Goal: Task Accomplishment & Management: Use online tool/utility

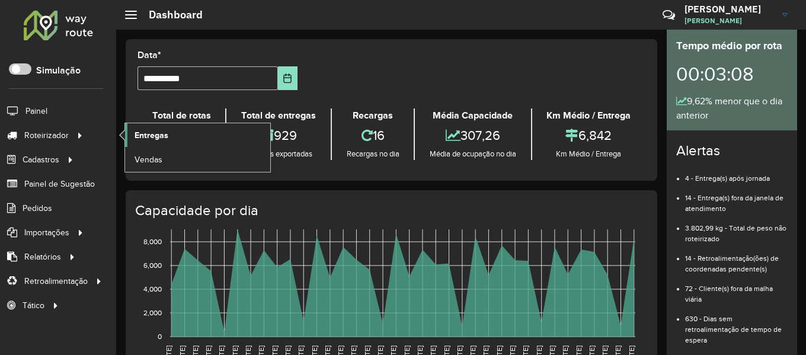
click at [156, 132] on span "Entregas" at bounding box center [152, 135] width 34 height 12
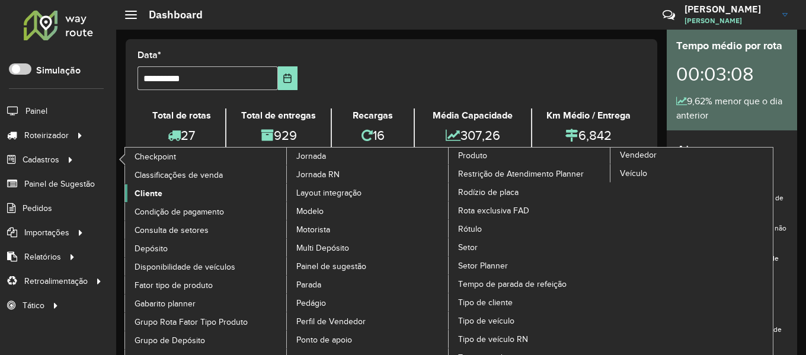
click at [145, 189] on span "Cliente" at bounding box center [149, 193] width 28 height 12
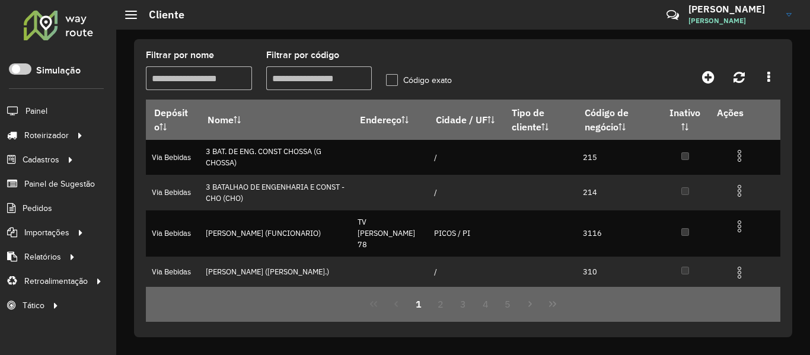
click at [294, 73] on input "Filtrar por código" at bounding box center [319, 78] width 106 height 24
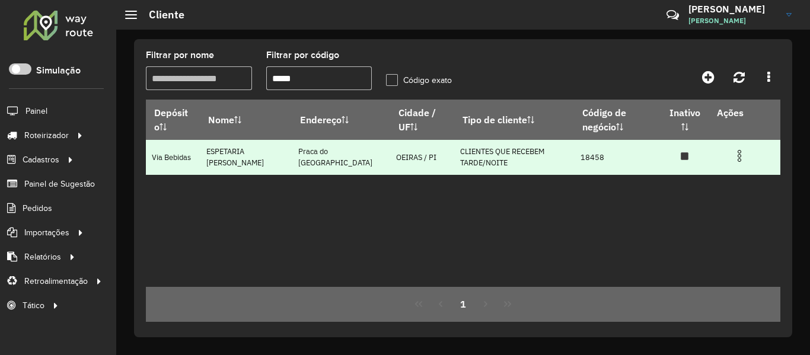
type input "*****"
click at [737, 151] on img at bounding box center [739, 156] width 14 height 14
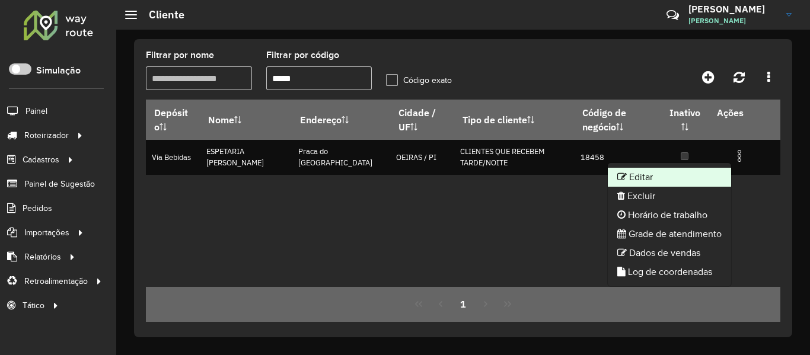
click at [705, 174] on li "Editar" at bounding box center [669, 177] width 123 height 19
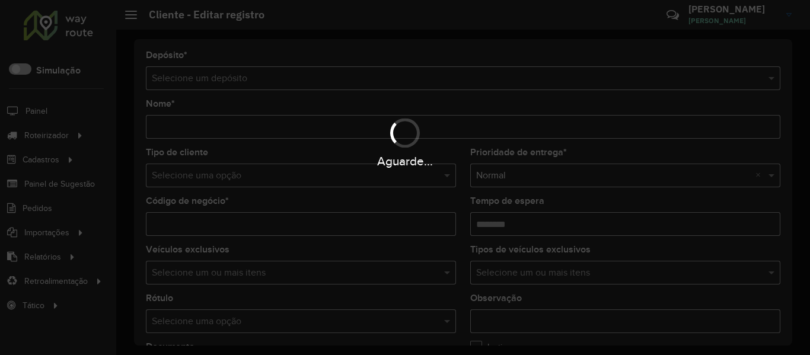
type input "**********"
type input "*****"
type input "********"
type input "**********"
type input "******"
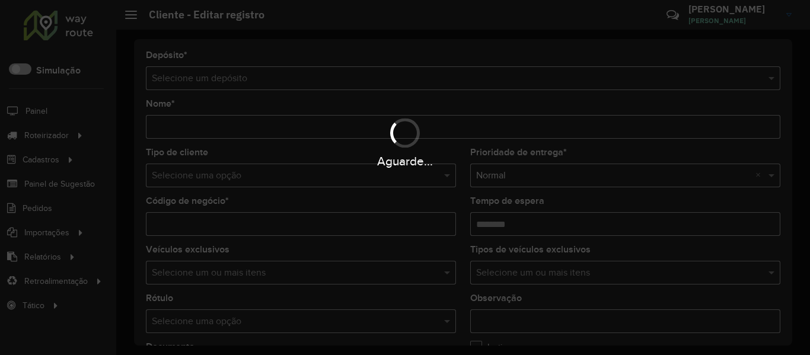
type input "******"
type input "********"
type input "**********"
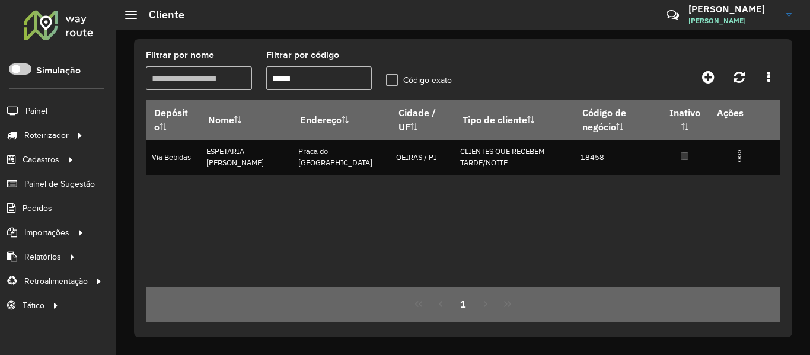
drag, startPoint x: 238, startPoint y: 81, endPoint x: 213, endPoint y: 84, distance: 25.1
click at [215, 82] on formly-group "Filtrar por nome Filtrar por código ***** Código exato" at bounding box center [379, 75] width 481 height 49
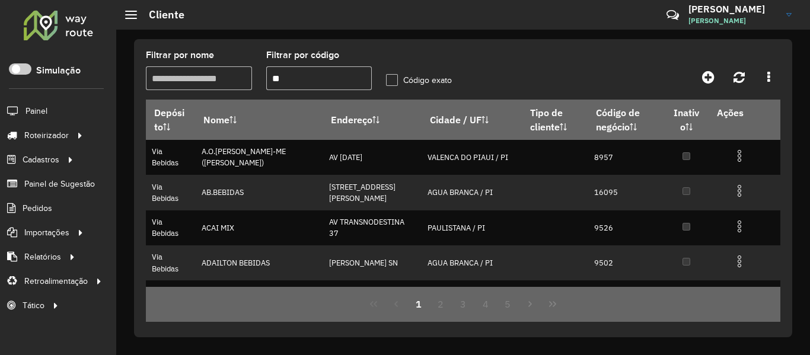
type input "**"
click at [388, 81] on label "Código exato" at bounding box center [419, 80] width 66 height 12
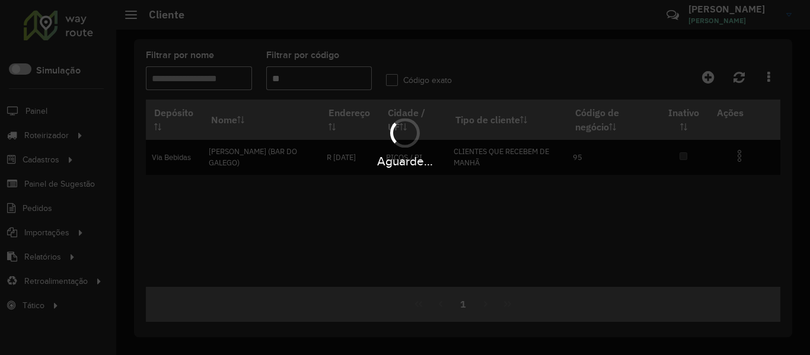
click at [738, 157] on hb-app "Aguarde... Pop-up bloqueado! Seu navegador bloqueou automáticamente a abertura …" at bounding box center [405, 177] width 810 height 355
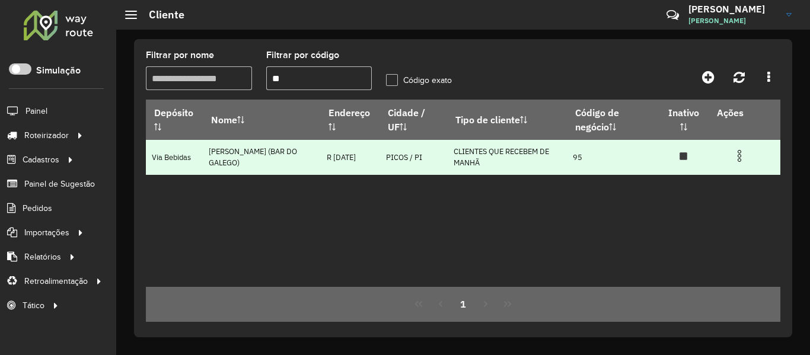
click at [738, 157] on img at bounding box center [739, 156] width 14 height 14
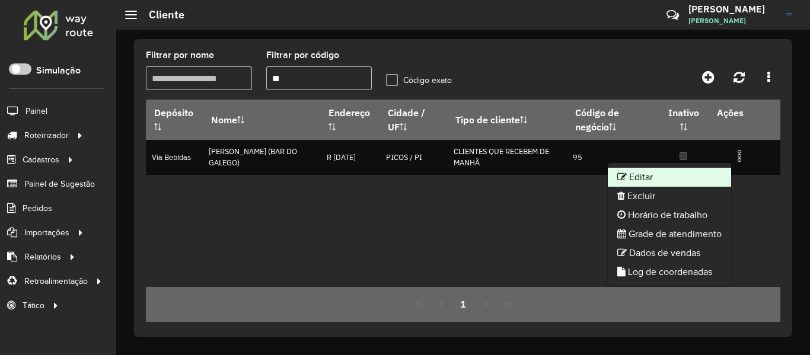
click at [627, 178] on li "Editar" at bounding box center [669, 177] width 123 height 19
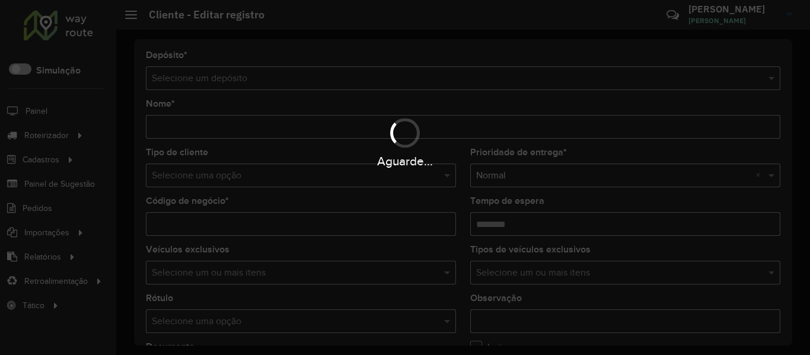
type input "**********"
type input "**"
type input "********"
type input "**********"
type input "*****"
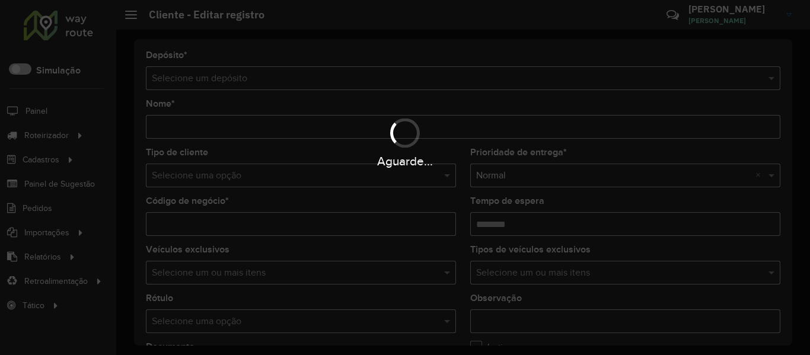
type input "******"
type input "********"
type input "*********"
type input "**********"
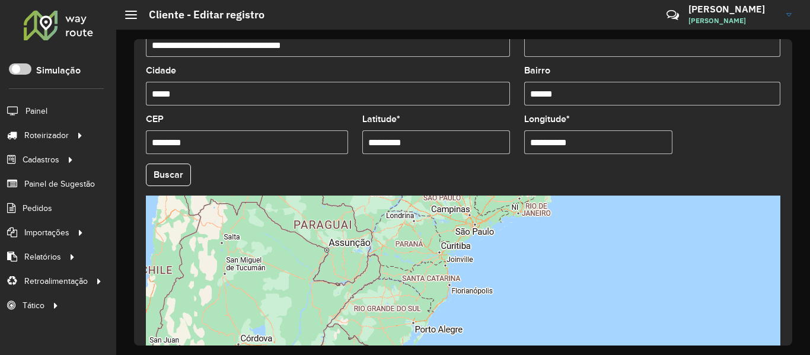
scroll to position [541, 0]
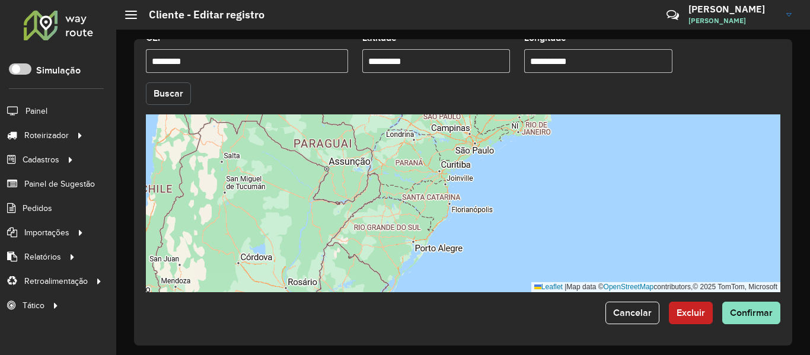
click at [173, 94] on button "Buscar" at bounding box center [168, 93] width 45 height 23
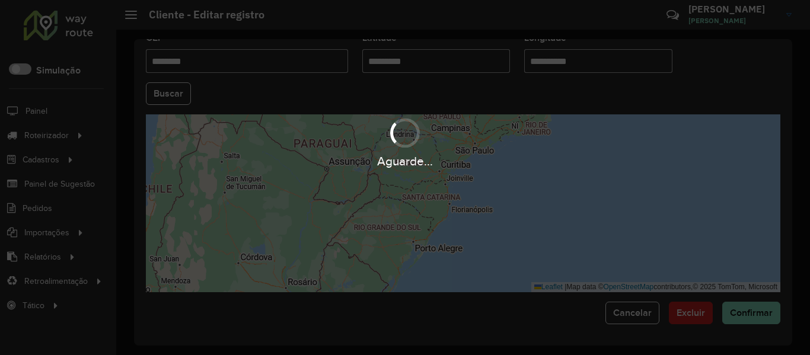
type input "**********"
type input "*****"
type input "******"
type input "*********"
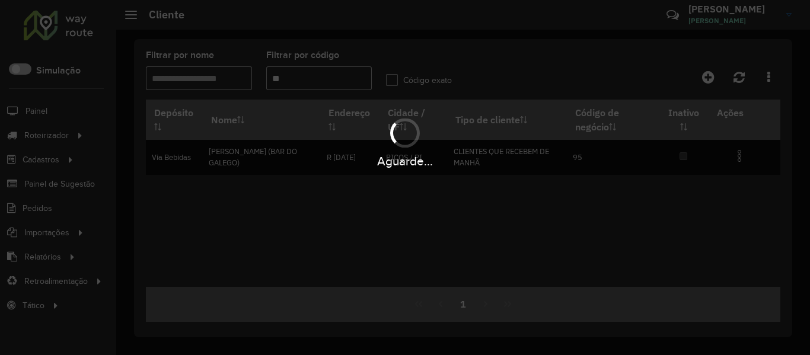
click at [309, 86] on div "Aguarde..." at bounding box center [405, 177] width 810 height 355
click at [304, 80] on hb-app "Aguarde... Pop-up bloqueado! Seu navegador bloqueou automáticamente a abertura …" at bounding box center [405, 177] width 810 height 355
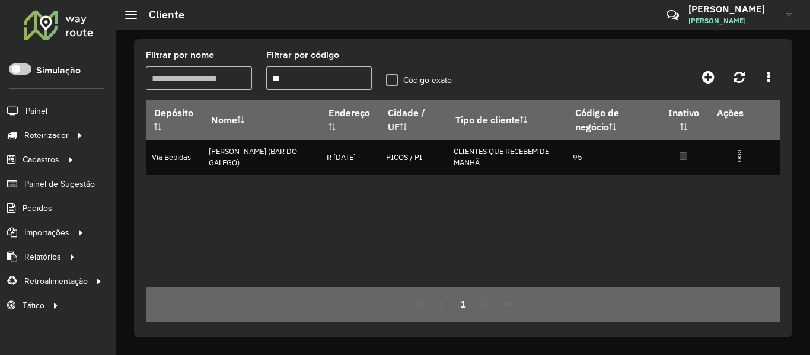
click at [304, 80] on input "**" at bounding box center [319, 78] width 106 height 24
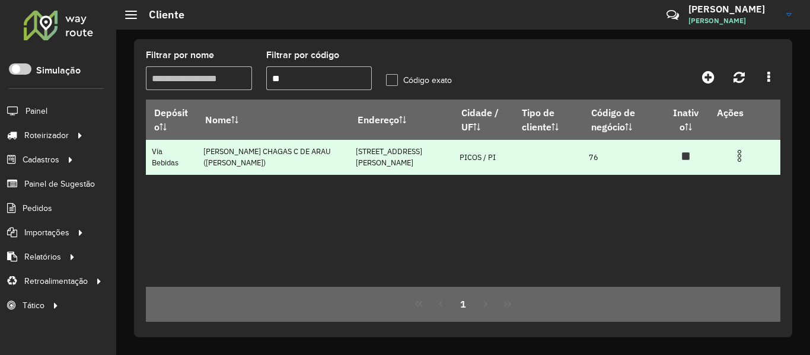
type input "**"
drag, startPoint x: 739, startPoint y: 158, endPoint x: 734, endPoint y: 161, distance: 6.4
click at [739, 158] on img at bounding box center [739, 156] width 14 height 14
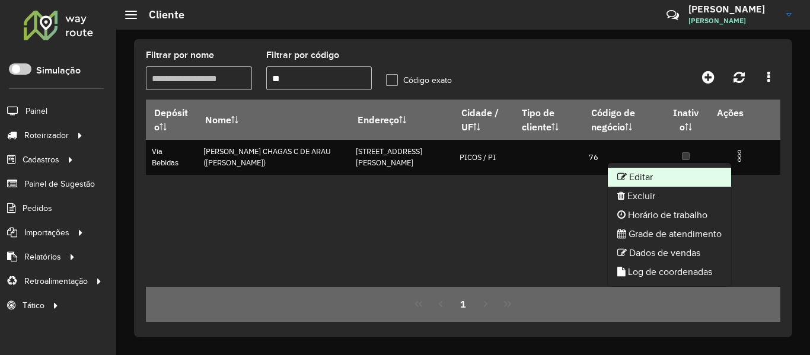
click at [709, 177] on li "Editar" at bounding box center [669, 177] width 123 height 19
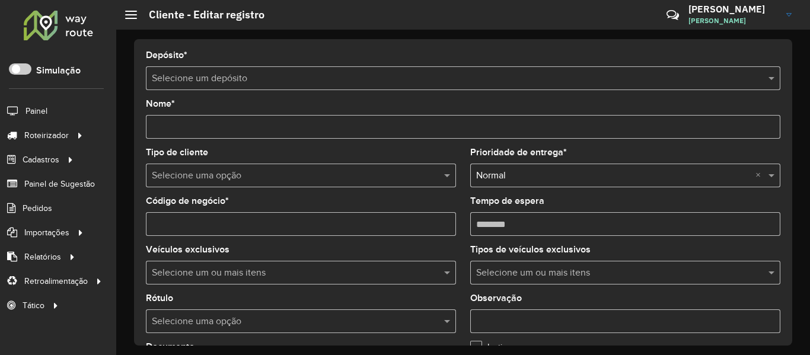
type input "**********"
type input "**"
type input "********"
type input "**********"
type input "*****"
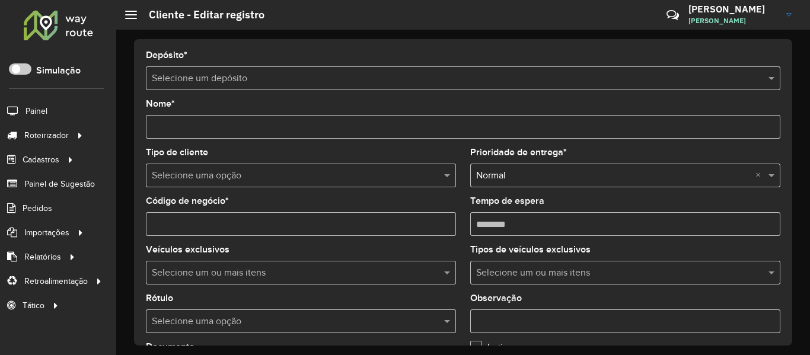
type input "**********"
type input "********"
type input "**********"
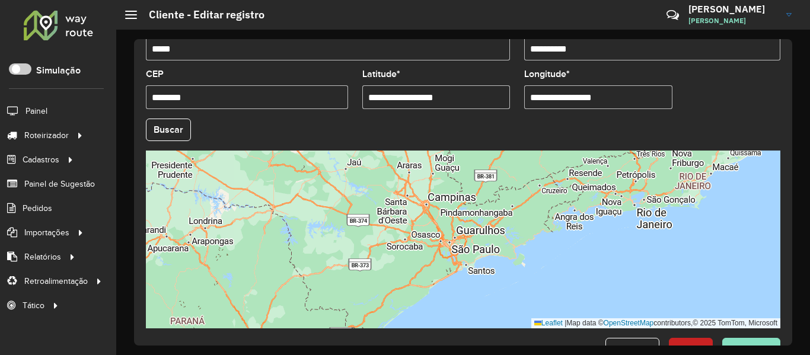
scroll to position [527, 0]
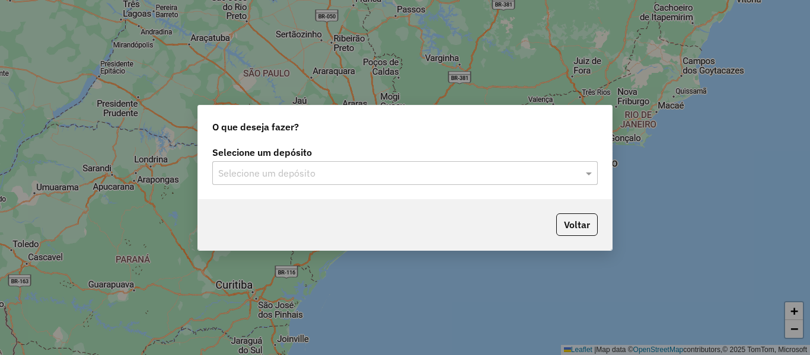
click at [376, 198] on div "Selecione um depósito Selecione um depósito" at bounding box center [405, 171] width 414 height 56
click at [359, 170] on input "text" at bounding box center [393, 174] width 350 height 14
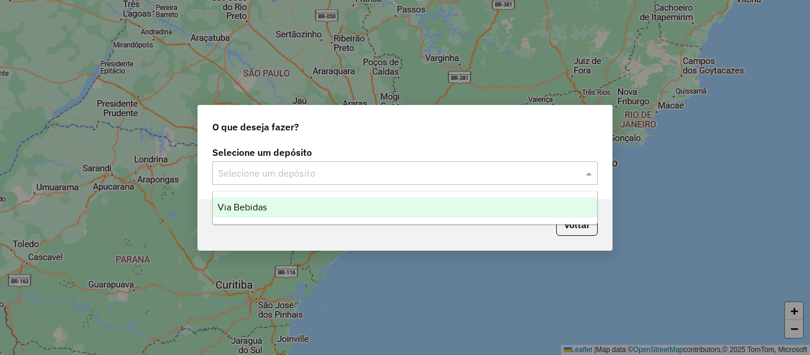
click at [336, 212] on div "Via Bebidas" at bounding box center [405, 207] width 384 height 20
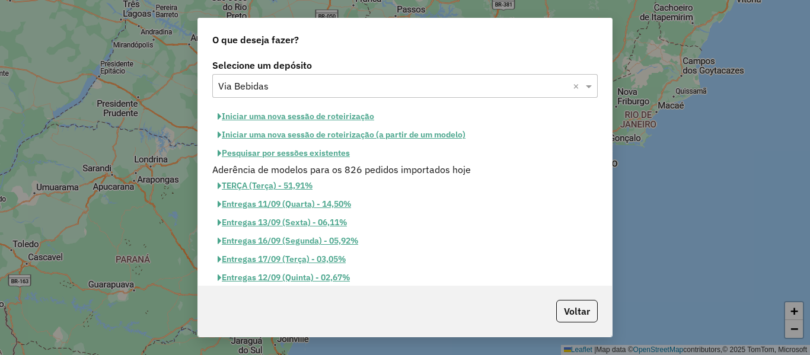
click at [333, 117] on button "Iniciar uma nova sessão de roteirização" at bounding box center [295, 116] width 167 height 18
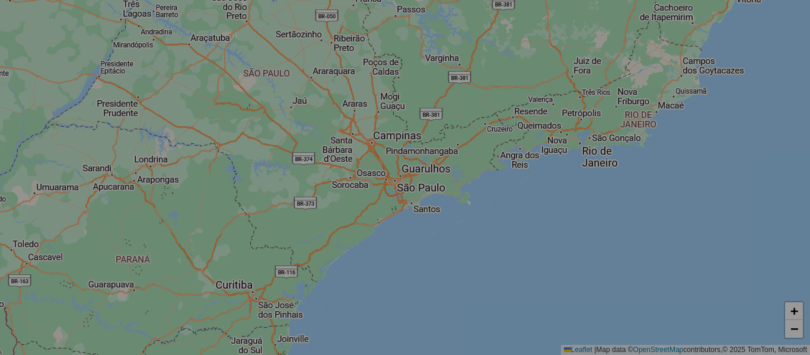
select select "*"
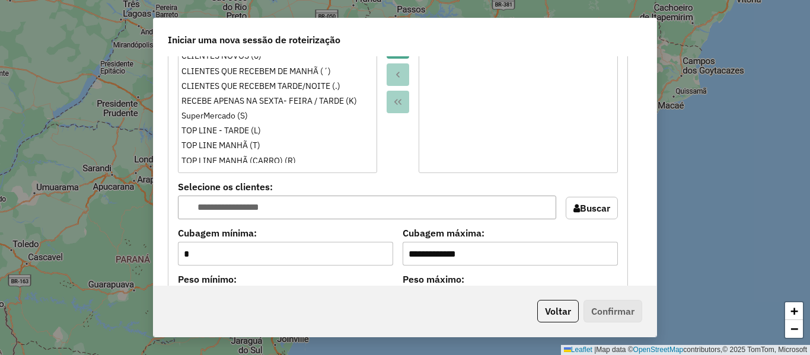
scroll to position [1126, 0]
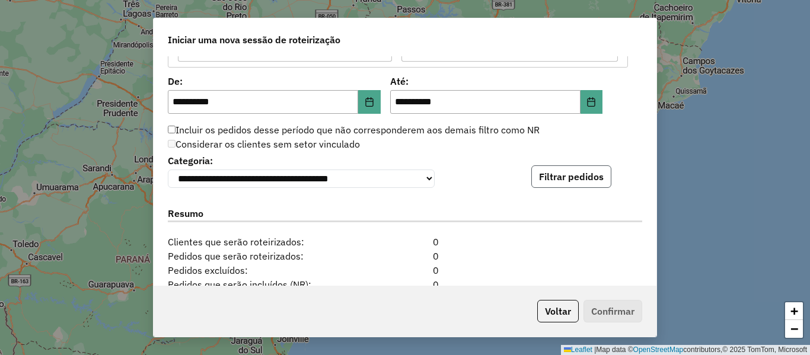
click at [598, 176] on button "Filtrar pedidos" at bounding box center [571, 176] width 80 height 23
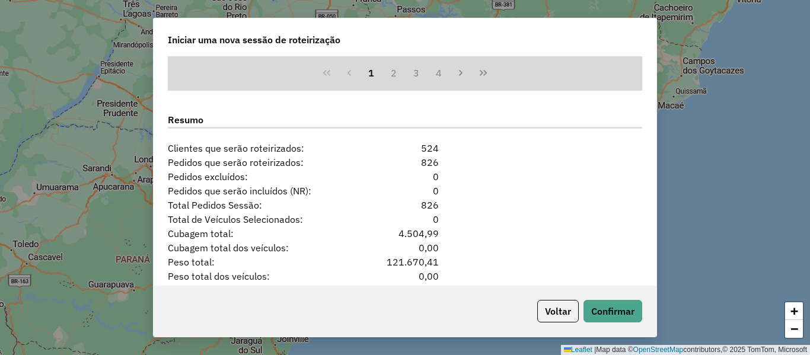
scroll to position [1519, 0]
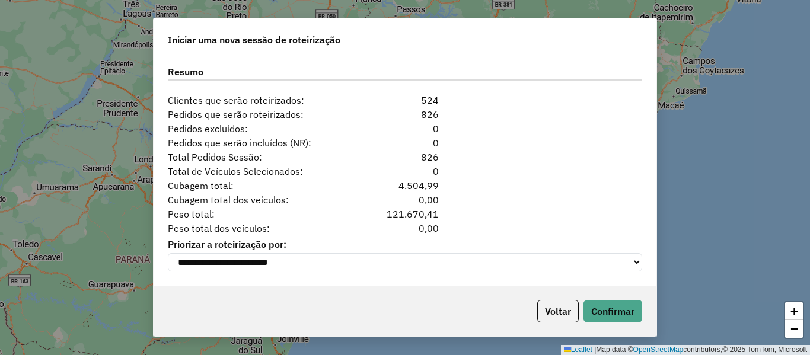
click at [617, 325] on div "Voltar Confirmar" at bounding box center [405, 311] width 503 height 51
click at [614, 315] on button "Confirmar" at bounding box center [612, 311] width 59 height 23
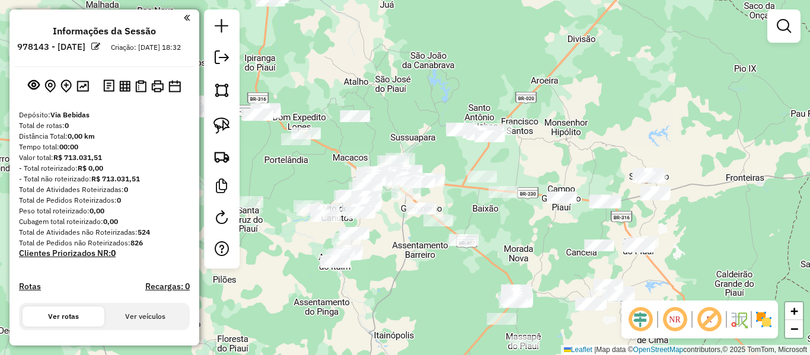
click at [644, 123] on div "Janela de atendimento Grade de atendimento Capacidade Transportadoras Veículos …" at bounding box center [405, 177] width 810 height 355
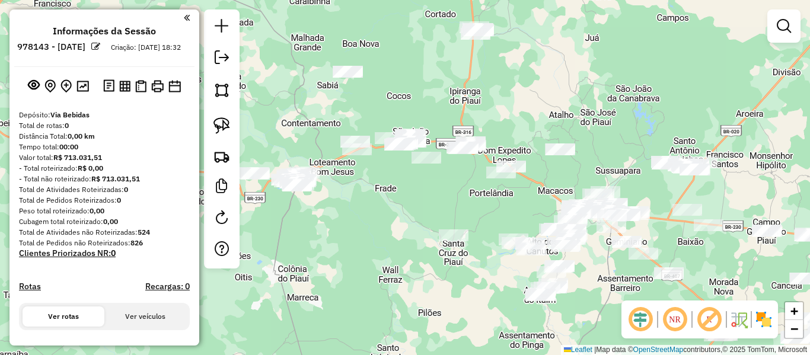
drag, startPoint x: 451, startPoint y: 204, endPoint x: 280, endPoint y: 245, distance: 175.6
click at [278, 252] on div "Janela de atendimento Grade de atendimento Capacidade Transportadoras Veículos …" at bounding box center [405, 177] width 810 height 355
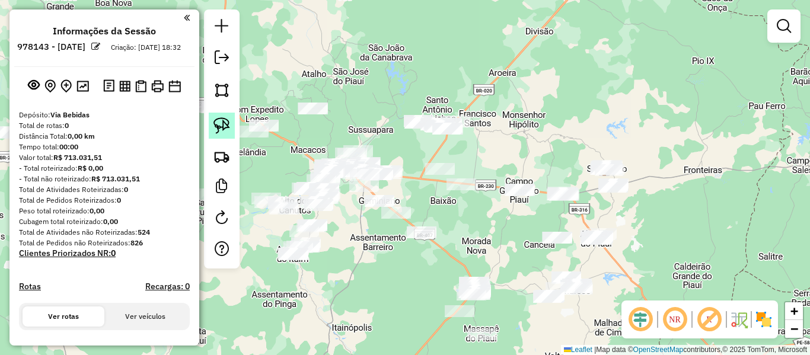
click at [222, 129] on img at bounding box center [221, 125] width 17 height 17
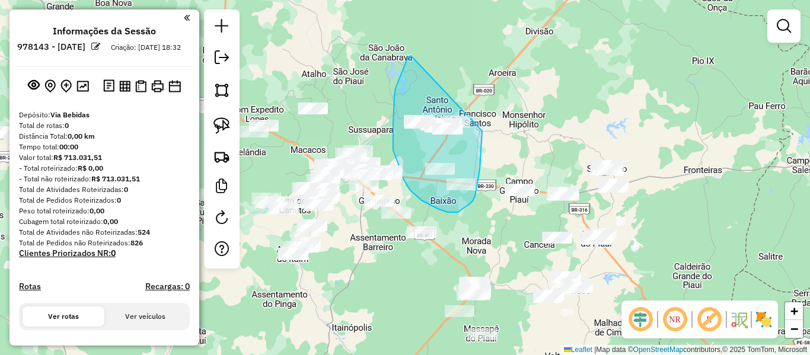
drag, startPoint x: 407, startPoint y: 60, endPoint x: 482, endPoint y: 131, distance: 103.6
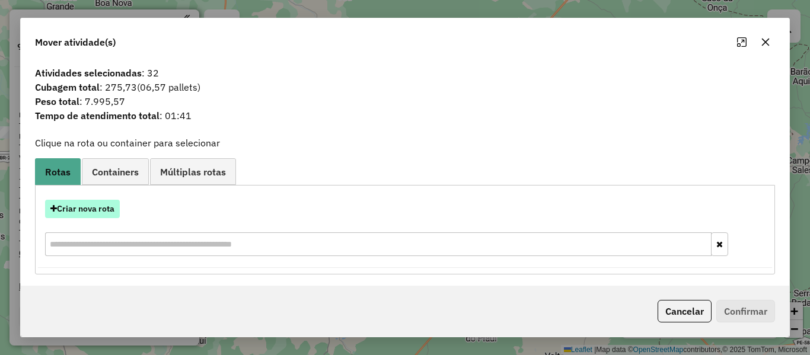
click at [93, 205] on button "Criar nova rota" at bounding box center [82, 209] width 75 height 18
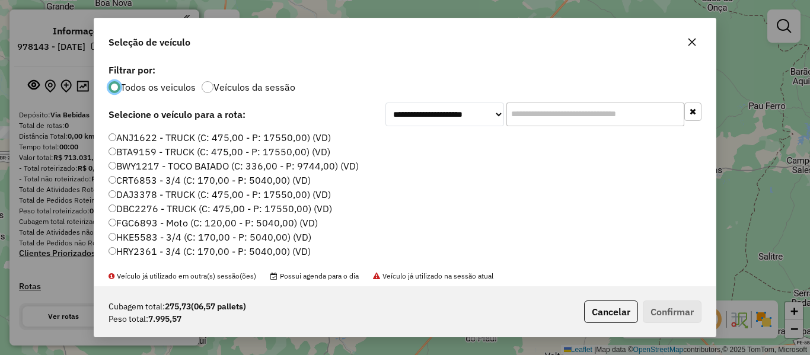
scroll to position [7, 4]
click at [544, 114] on input "text" at bounding box center [595, 115] width 178 height 24
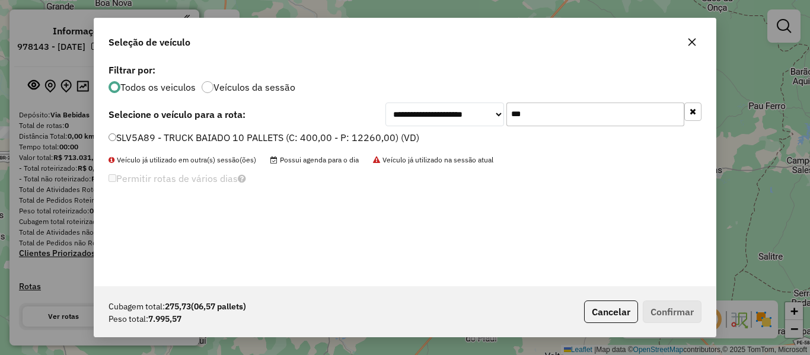
type input "***"
click at [128, 138] on label "SLV5A89 - TRUCK BAIADO 10 PALLETS (C: 400,00 - P: 12260,00) (VD)" at bounding box center [263, 137] width 311 height 14
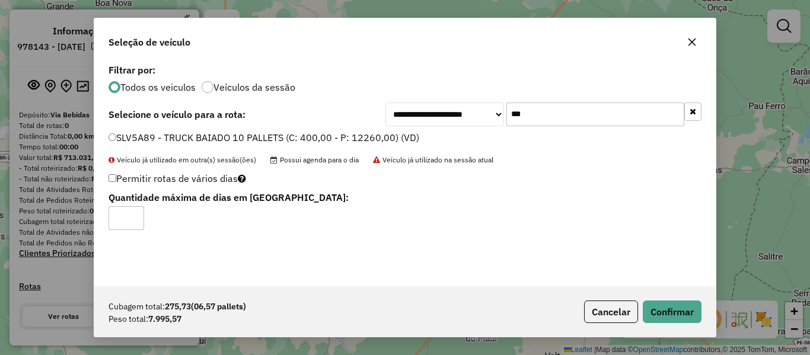
click at [137, 219] on input "*" at bounding box center [126, 218] width 36 height 24
type input "*"
click at [135, 215] on input "*" at bounding box center [126, 218] width 36 height 24
click at [700, 313] on div "Cubagem total: 275,73 (06,57 pallets) Peso total: 7.995,57 Cancelar Confirmar" at bounding box center [404, 311] width 621 height 51
click at [673, 305] on button "Confirmar" at bounding box center [672, 312] width 59 height 23
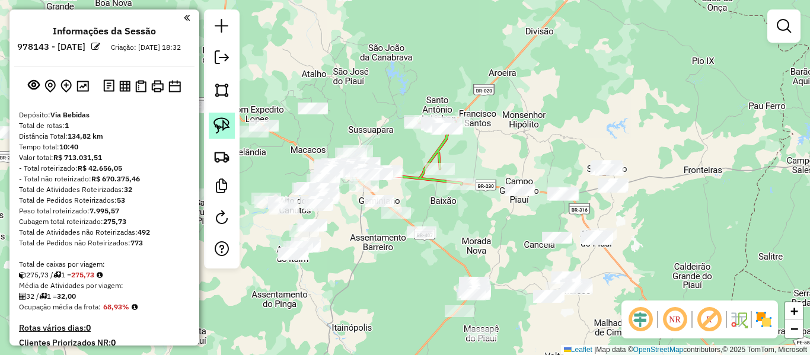
click at [227, 116] on link at bounding box center [222, 126] width 26 height 26
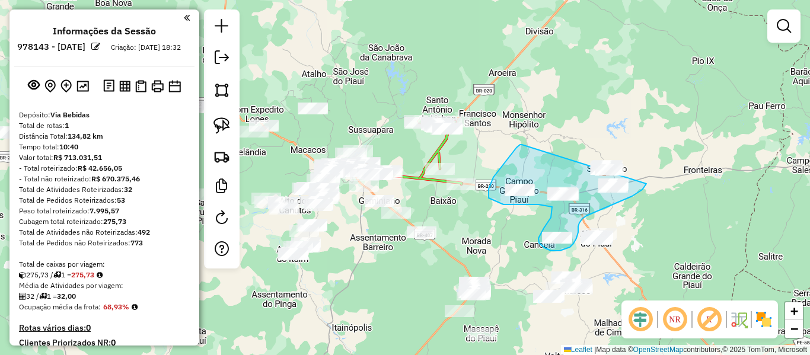
drag, startPoint x: 502, startPoint y: 167, endPoint x: 669, endPoint y: 132, distance: 170.7
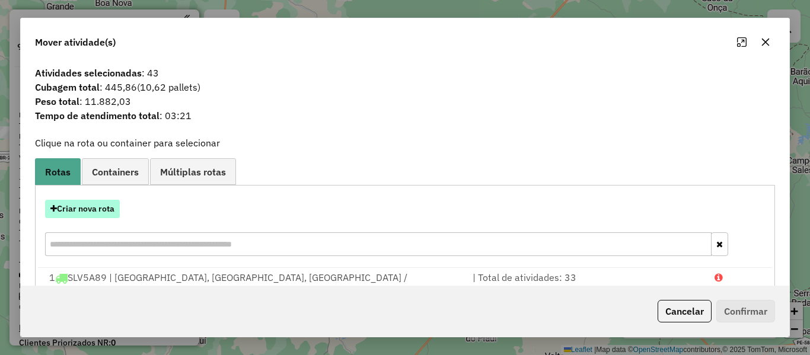
click at [102, 212] on button "Criar nova rota" at bounding box center [82, 209] width 75 height 18
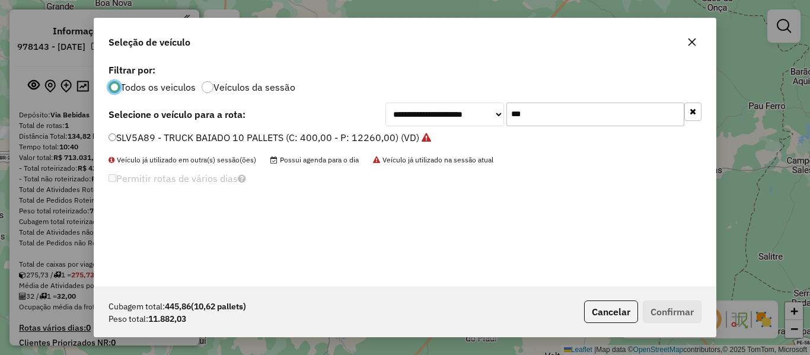
drag, startPoint x: 533, startPoint y: 116, endPoint x: 435, endPoint y: 127, distance: 99.1
click at [449, 126] on div "**********" at bounding box center [404, 173] width 621 height 225
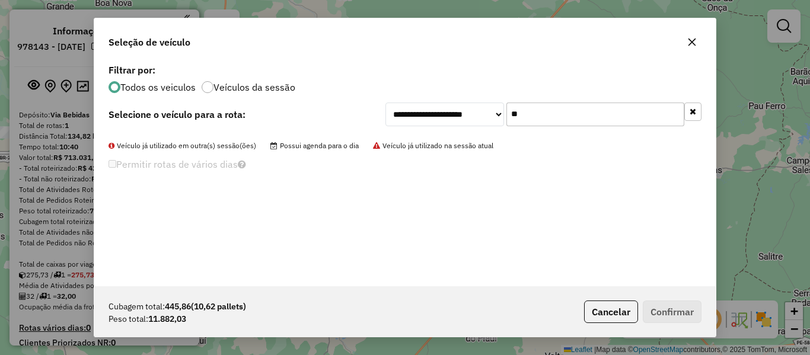
type input "*"
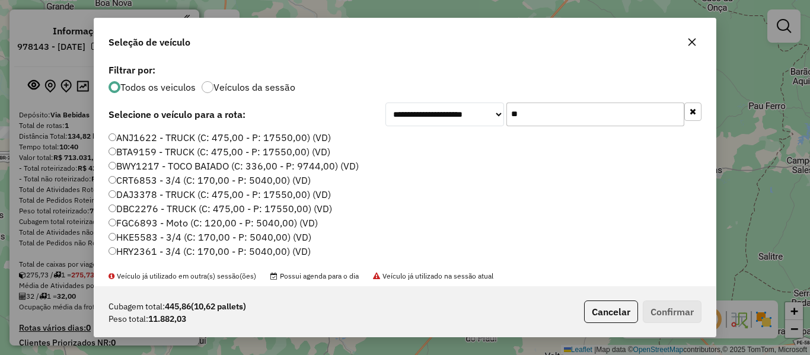
type input "***"
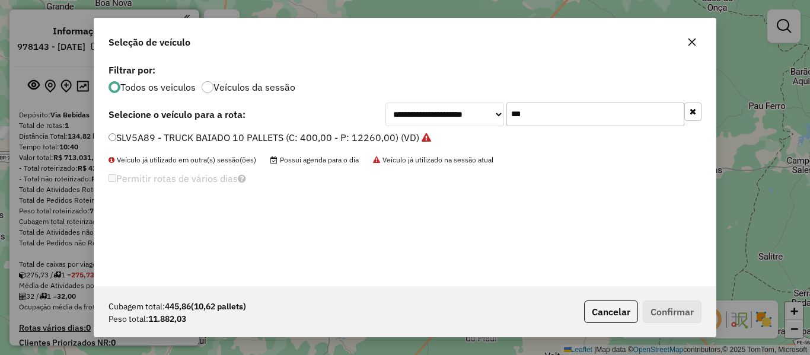
drag, startPoint x: 117, startPoint y: 138, endPoint x: 113, endPoint y: 149, distance: 11.8
click at [117, 138] on label "SLV5A89 - TRUCK BAIADO 10 PALLETS (C: 400,00 - P: 12260,00) (VD)" at bounding box center [269, 137] width 322 height 14
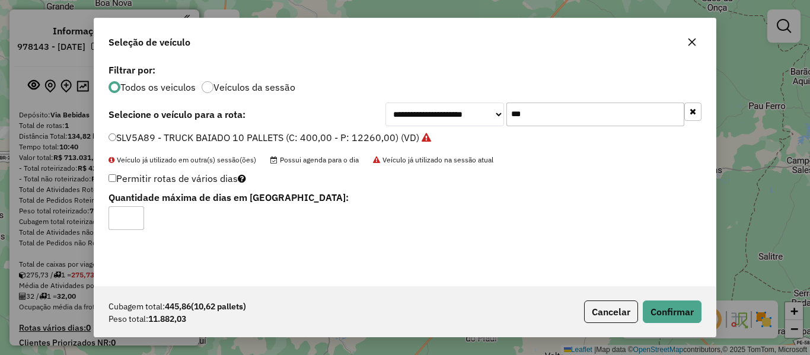
click at [138, 214] on input "*" at bounding box center [126, 218] width 36 height 24
drag, startPoint x: 137, startPoint y: 214, endPoint x: 260, endPoint y: 238, distance: 125.1
type input "*"
click at [136, 214] on input "*" at bounding box center [126, 218] width 36 height 24
click at [667, 308] on button "Confirmar" at bounding box center [672, 312] width 59 height 23
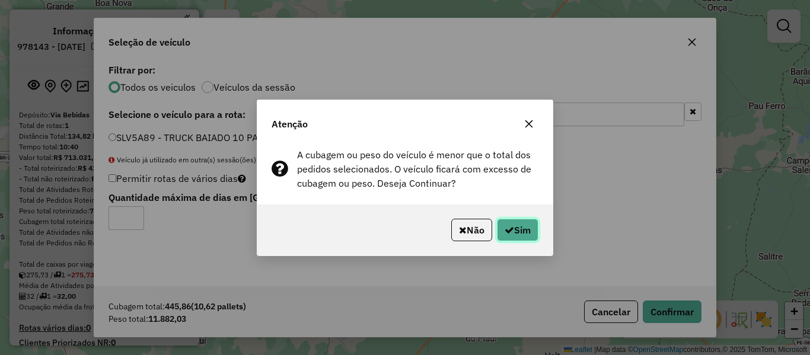
click at [521, 226] on button "Sim" at bounding box center [517, 230] width 41 height 23
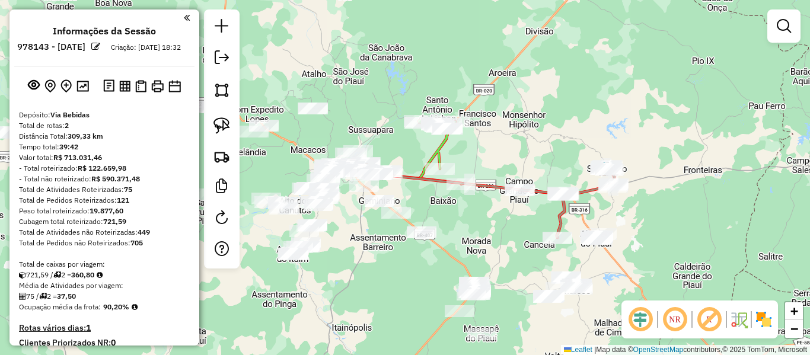
click at [440, 158] on icon at bounding box center [440, 152] width 43 height 64
select select "**********"
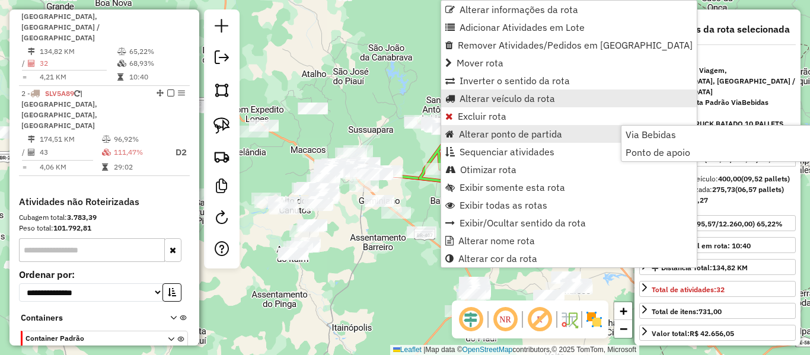
scroll to position [445, 0]
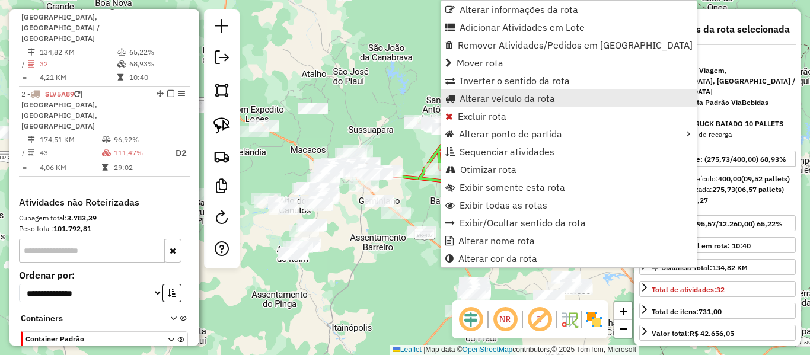
click at [482, 94] on span "Alterar veículo da rota" at bounding box center [506, 98] width 95 height 9
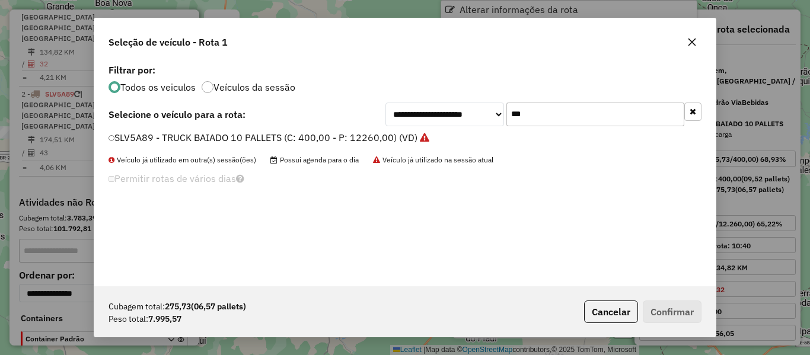
scroll to position [7, 4]
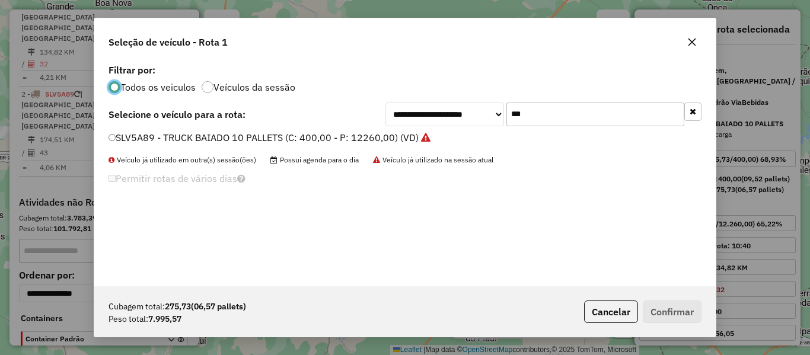
click at [464, 125] on div "**********" at bounding box center [543, 115] width 316 height 24
type input "*"
type input "***"
click at [143, 141] on label "OLI2B41 - TOCO (C: 320,00 - P: 9744,00) (VD)" at bounding box center [212, 137] width 209 height 14
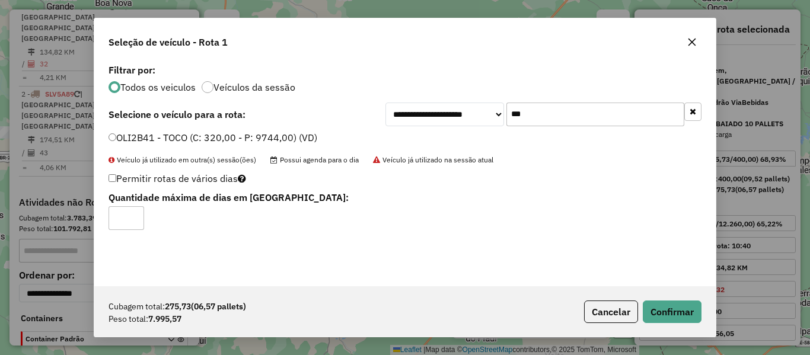
type input "*"
click at [130, 213] on input "*" at bounding box center [126, 218] width 36 height 24
click at [673, 302] on button "Confirmar" at bounding box center [672, 312] width 59 height 23
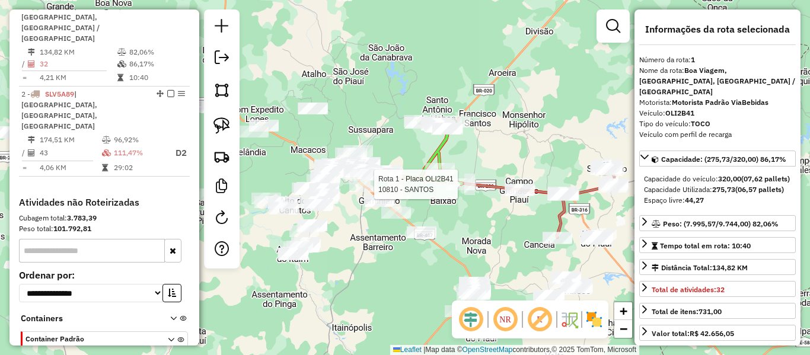
click at [454, 190] on div at bounding box center [461, 184] width 30 height 12
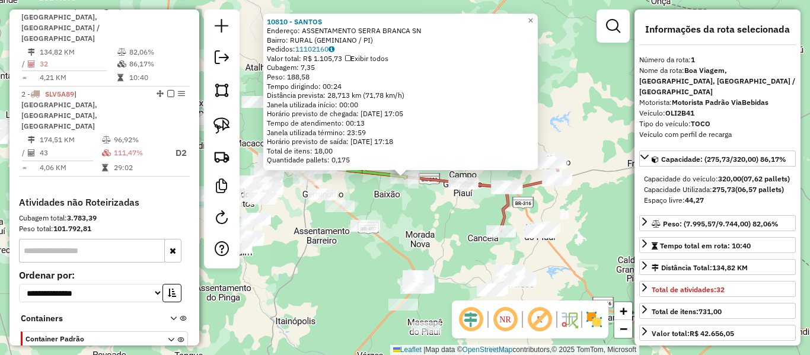
click at [421, 208] on div "10810 - SANTOS Endereço: ASSENTAMENTO SERRA BRANCA SN Bairro: RURAL (GEMINIANO …" at bounding box center [405, 177] width 810 height 355
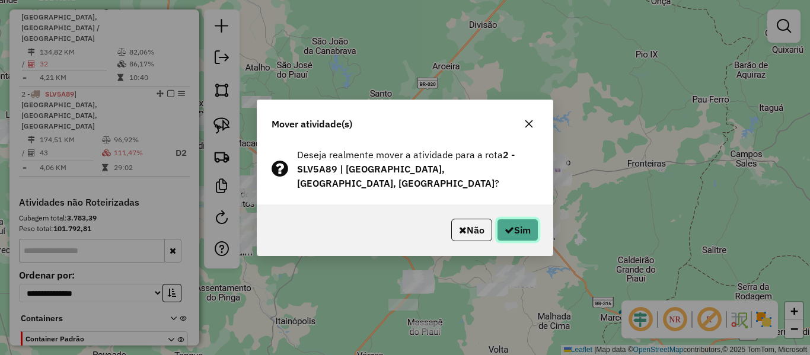
click at [521, 219] on button "Sim" at bounding box center [517, 230] width 41 height 23
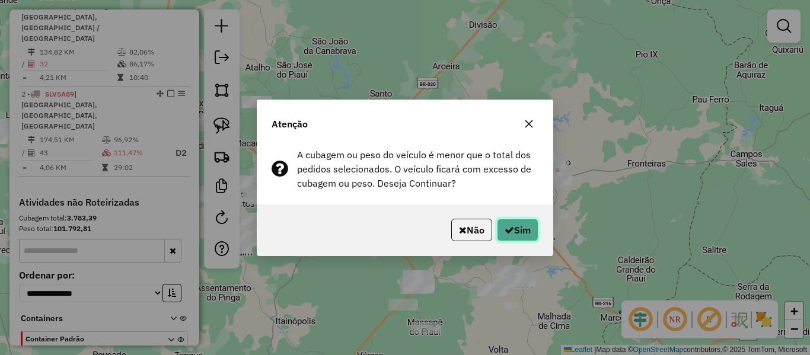
click at [510, 226] on icon "button" at bounding box center [508, 229] width 9 height 9
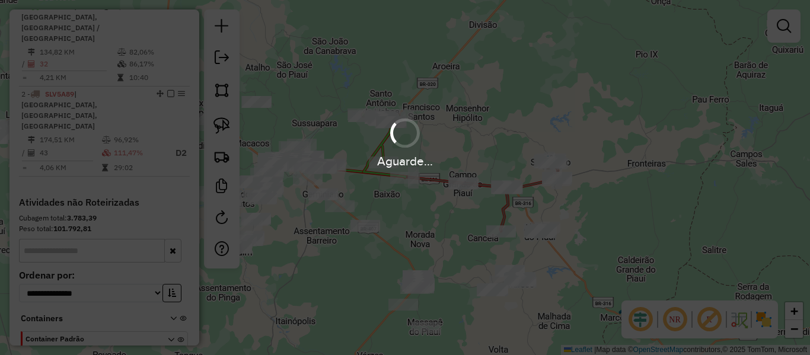
click at [381, 149] on div "Aguarde..." at bounding box center [405, 142] width 810 height 56
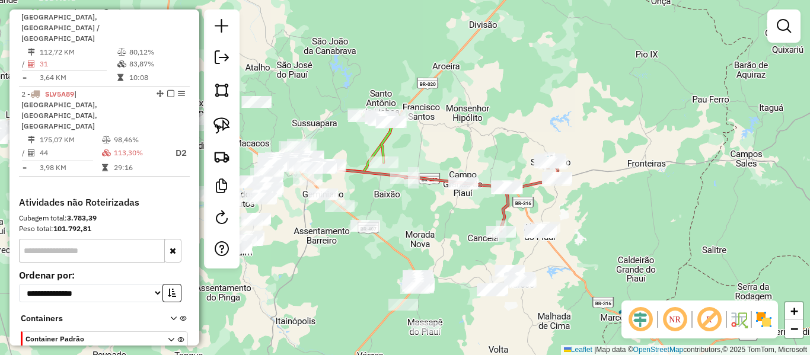
click at [381, 149] on icon at bounding box center [380, 138] width 37 height 49
select select "**********"
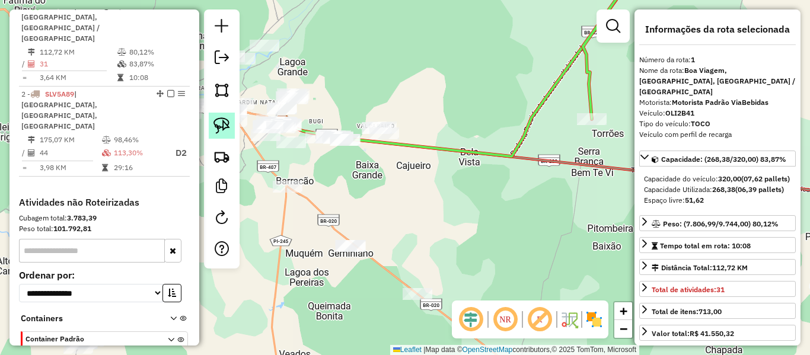
click at [218, 124] on img at bounding box center [221, 125] width 17 height 17
drag, startPoint x: 320, startPoint y: 114, endPoint x: 433, endPoint y: 108, distance: 113.4
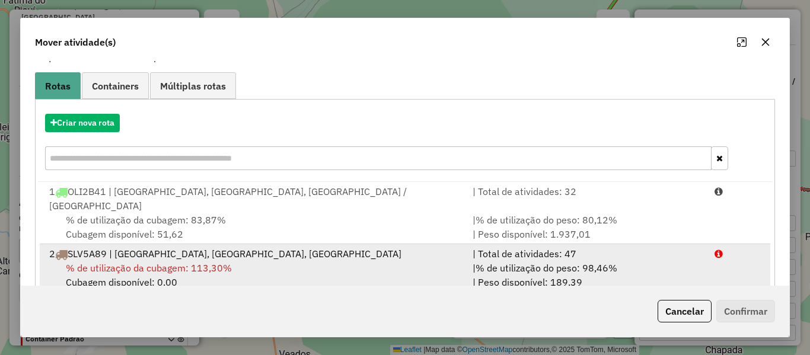
scroll to position [99, 0]
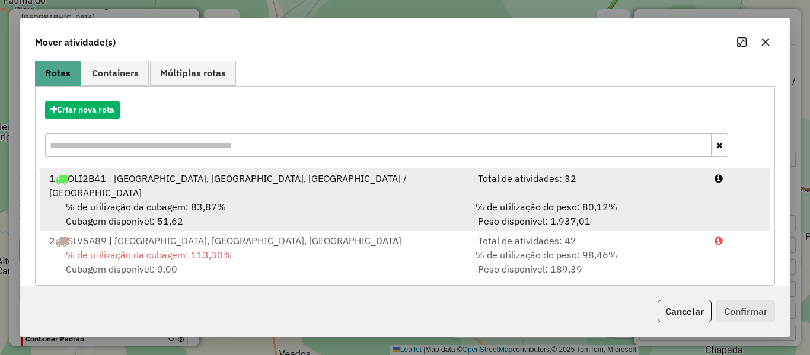
click at [225, 200] on div "% de utilização da cubagem: 83,87% Cubagem disponível: 51,62" at bounding box center [253, 214] width 423 height 28
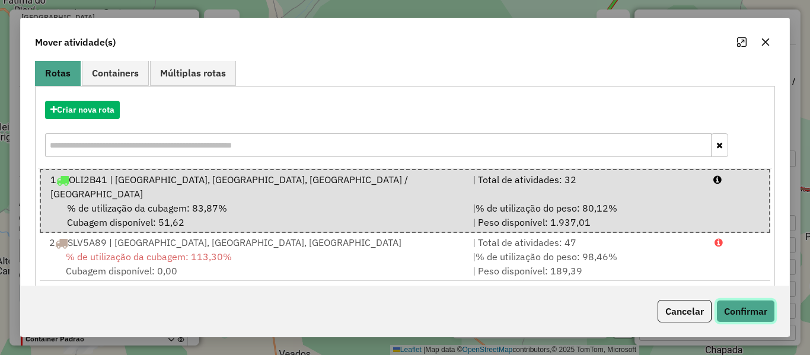
click at [745, 312] on button "Confirmar" at bounding box center [745, 311] width 59 height 23
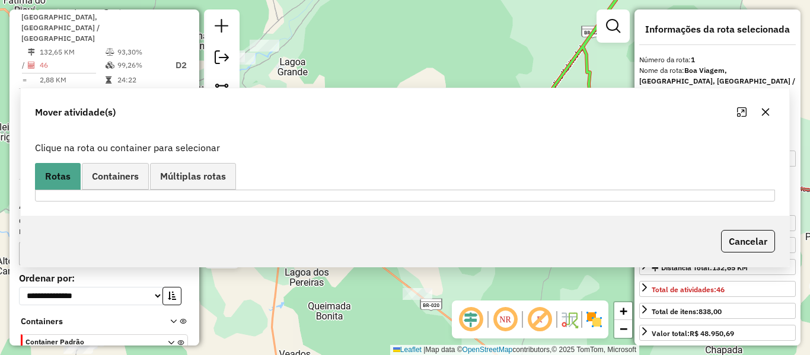
scroll to position [0, 0]
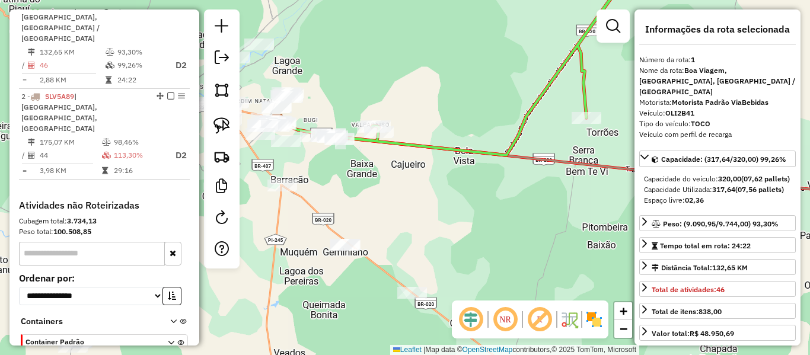
drag, startPoint x: 586, startPoint y: 247, endPoint x: 333, endPoint y: 145, distance: 272.9
click at [325, 146] on div "Janela de atendimento Grade de atendimento Capacidade Transportadoras Veículos …" at bounding box center [405, 177] width 810 height 355
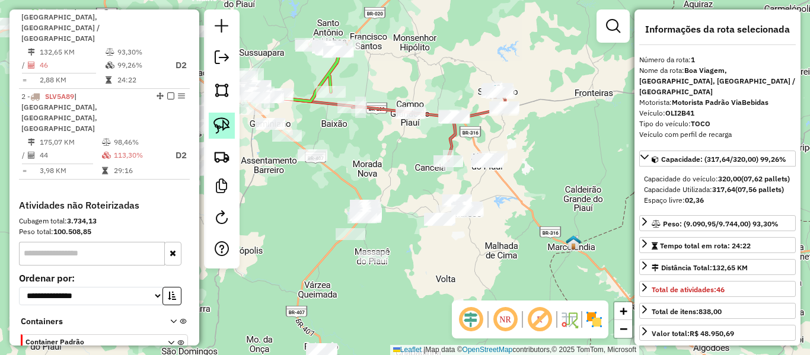
click at [232, 122] on link at bounding box center [222, 126] width 26 height 26
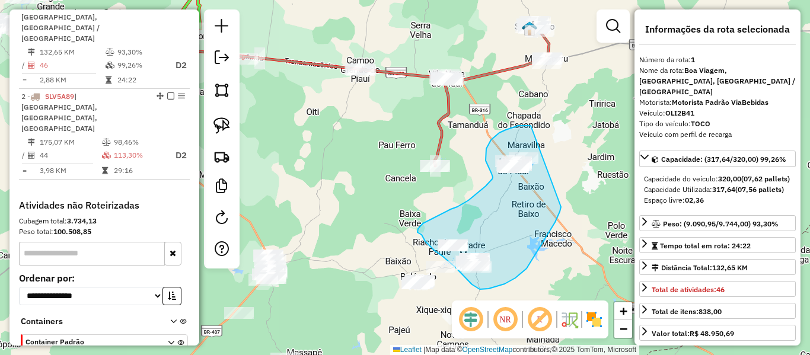
drag, startPoint x: 531, startPoint y: 126, endPoint x: 561, endPoint y: 207, distance: 86.7
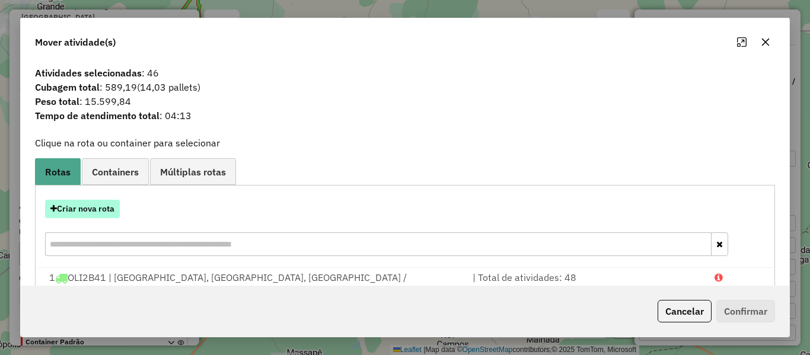
click at [112, 208] on button "Criar nova rota" at bounding box center [82, 209] width 75 height 18
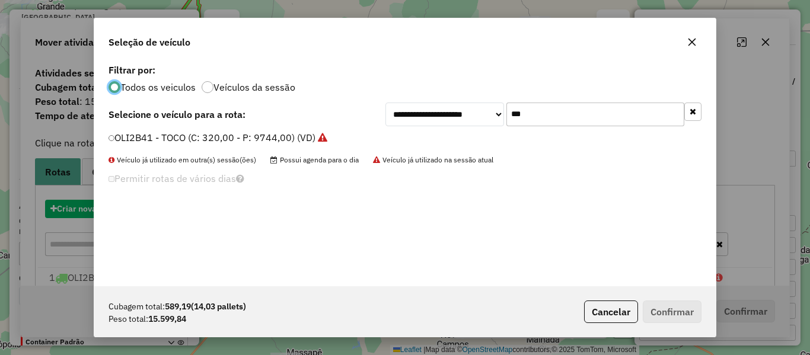
scroll to position [7, 4]
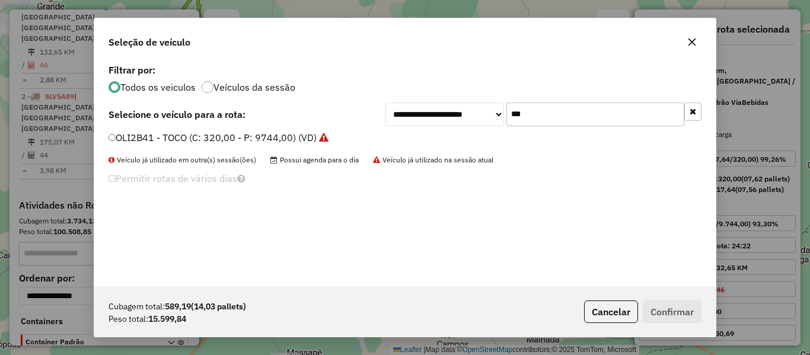
drag, startPoint x: 515, startPoint y: 116, endPoint x: 452, endPoint y: 131, distance: 65.1
click at [455, 126] on div "**********" at bounding box center [404, 173] width 621 height 225
type input "***"
click at [154, 136] on label "RSG1F09 - TRUCK BAIADO 12 PALLETS (C: 450,00 - P: 12240,00) (VD)" at bounding box center [264, 137] width 312 height 14
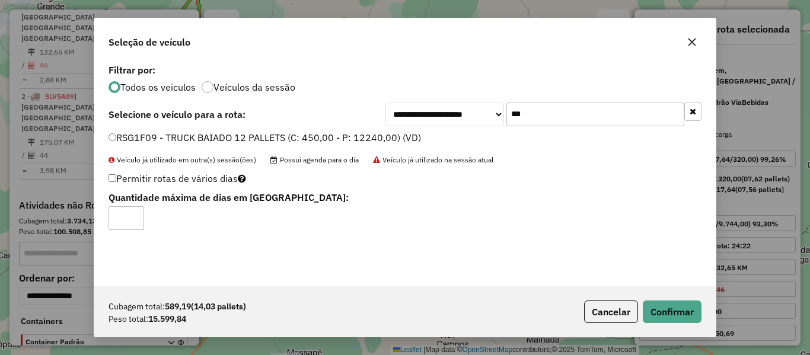
type input "*"
click at [132, 215] on input "*" at bounding box center [126, 218] width 36 height 24
drag, startPoint x: 647, startPoint y: 295, endPoint x: 650, endPoint y: 306, distance: 11.5
click at [648, 297] on div "Cubagem total: 589,19 (14,03 pallets) Peso total: 15.599,84 Cancelar Confirmar" at bounding box center [404, 311] width 621 height 51
click at [656, 313] on button "Confirmar" at bounding box center [672, 312] width 59 height 23
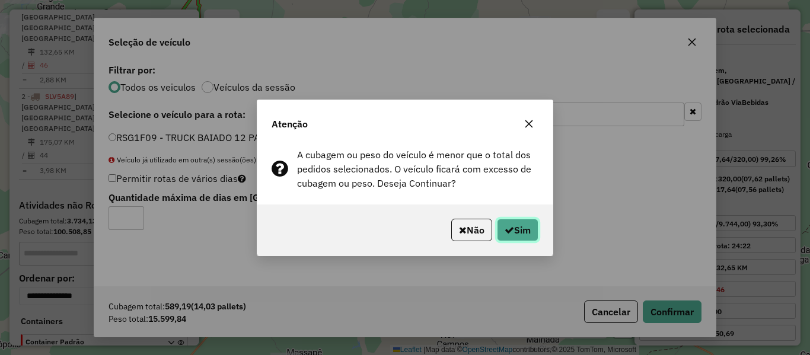
click at [531, 229] on button "Sim" at bounding box center [517, 230] width 41 height 23
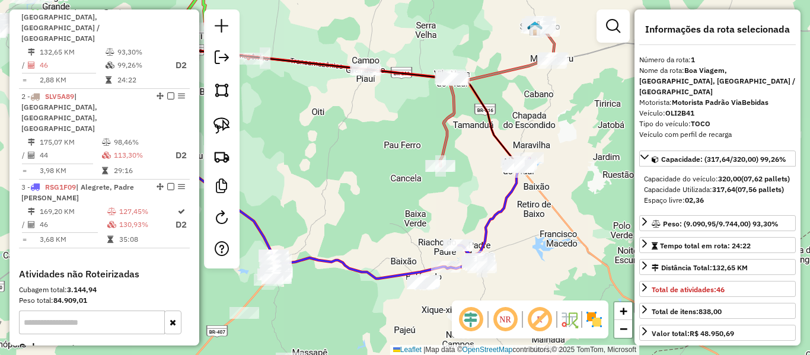
drag, startPoint x: 369, startPoint y: 142, endPoint x: 437, endPoint y: 156, distance: 69.1
click at [437, 156] on div "Janela de atendimento Grade de atendimento Capacidade Transportadoras Veículos …" at bounding box center [405, 177] width 810 height 355
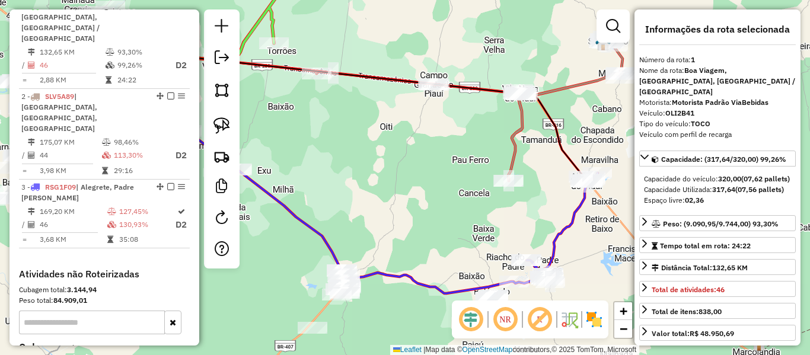
click at [511, 140] on icon at bounding box center [470, 109] width 306 height 144
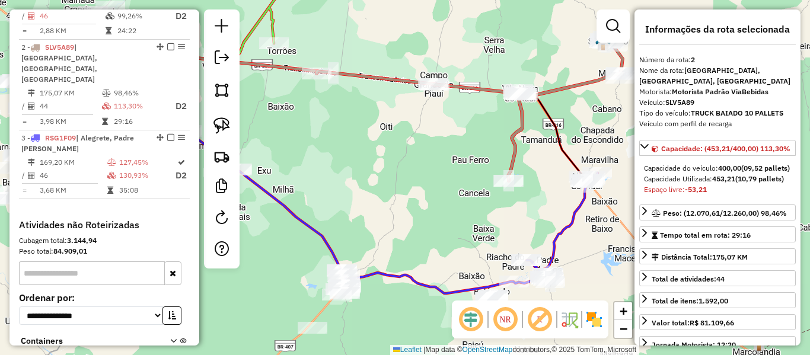
scroll to position [513, 0]
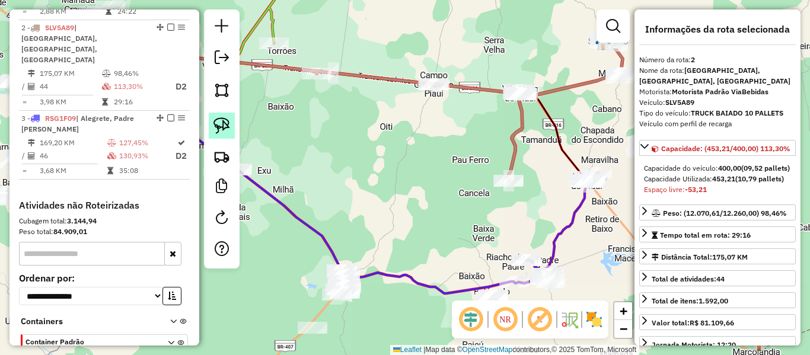
click at [230, 123] on link at bounding box center [222, 126] width 26 height 26
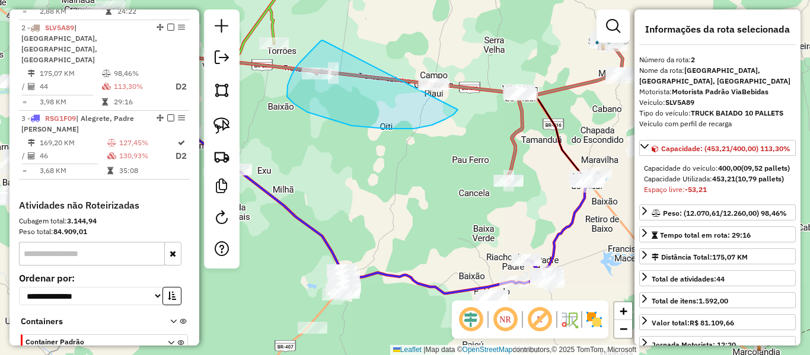
drag, startPoint x: 314, startPoint y: 48, endPoint x: 467, endPoint y: 81, distance: 155.8
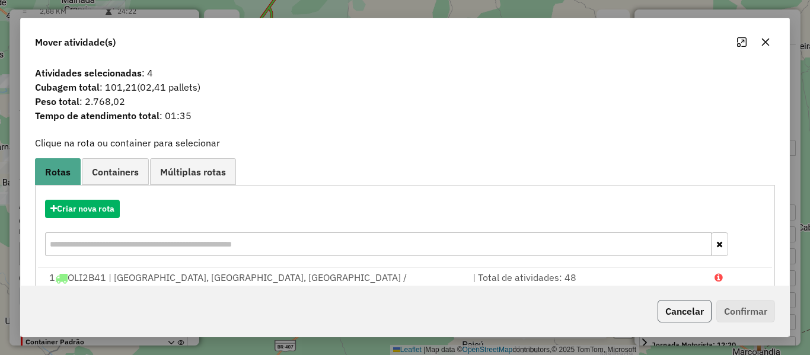
click at [670, 312] on button "Cancelar" at bounding box center [684, 311] width 54 height 23
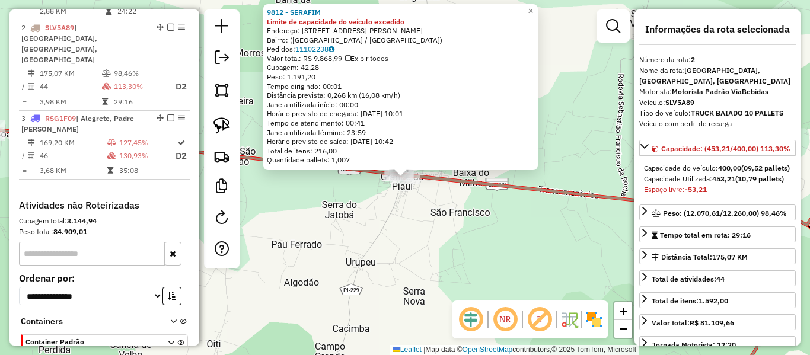
click at [407, 202] on div "9812 - SERAFIM Limite de capacidade do veículo excedido Endereço: Avenida Manoe…" at bounding box center [405, 177] width 810 height 355
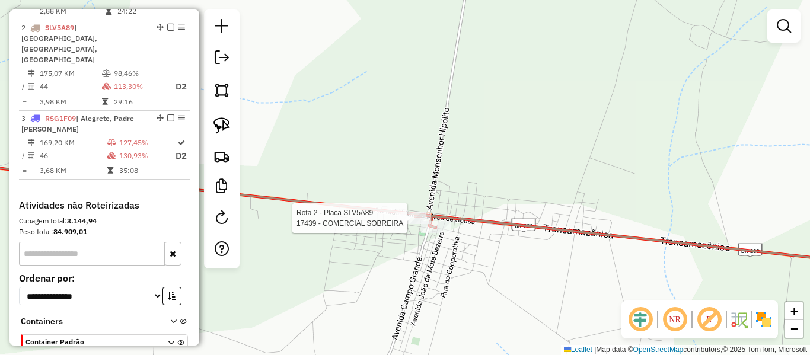
select select "**********"
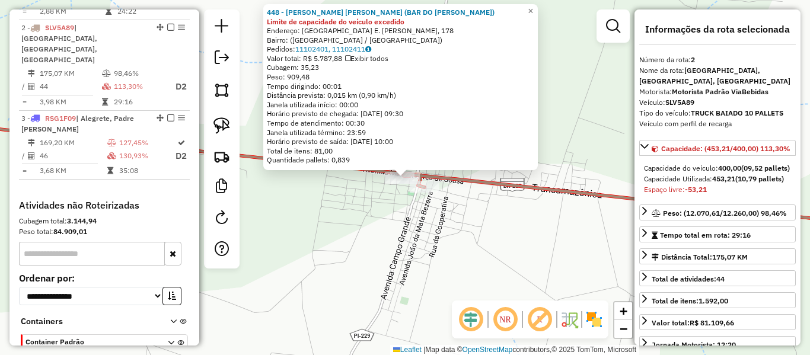
click at [397, 208] on div "Rota 2 - Placa SLV5A89 9812 - SERAFIM Rota 2 - Placa SLV5A89 448 - CICERO POLIC…" at bounding box center [405, 177] width 810 height 355
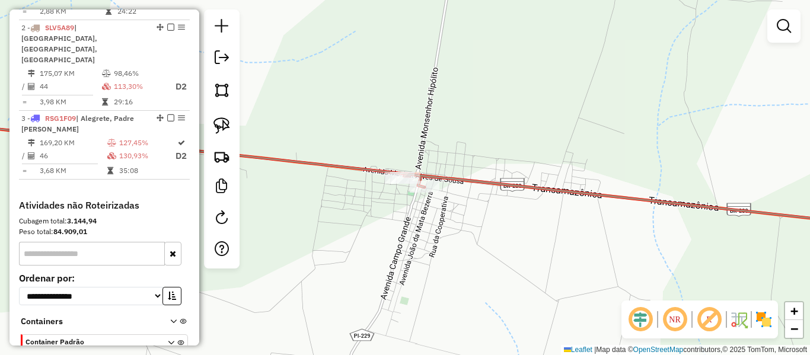
click at [227, 126] on img at bounding box center [221, 125] width 17 height 17
click at [232, 129] on link at bounding box center [222, 126] width 26 height 26
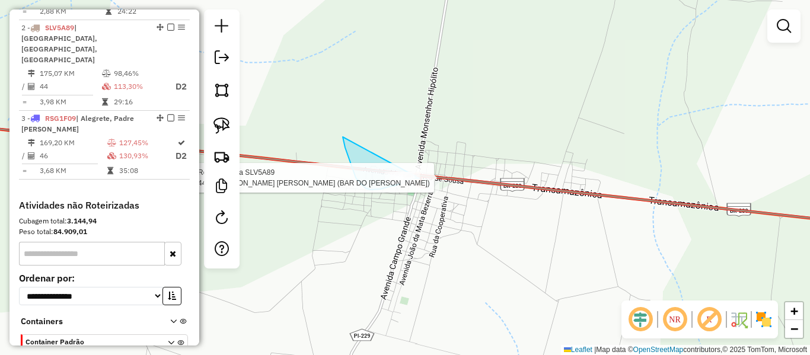
drag, startPoint x: 347, startPoint y: 155, endPoint x: 421, endPoint y: 176, distance: 76.5
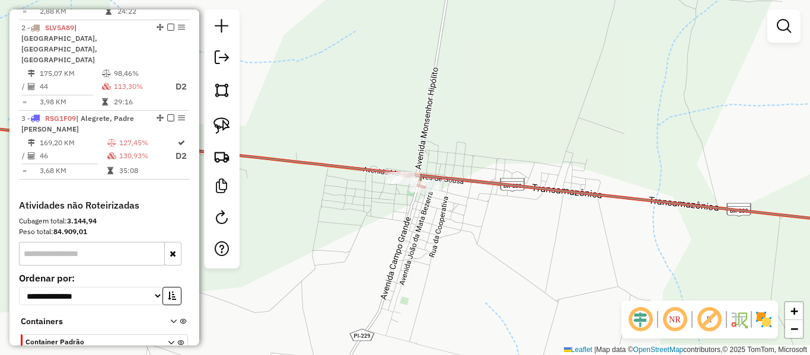
click at [290, 163] on icon at bounding box center [405, 173] width 972 height 107
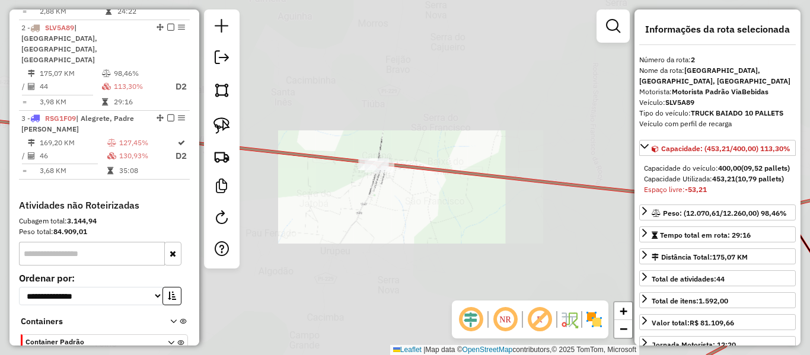
drag, startPoint x: 345, startPoint y: 133, endPoint x: 397, endPoint y: 145, distance: 53.4
click at [397, 145] on div "Janela de atendimento Grade de atendimento Capacidade Transportadoras Veículos …" at bounding box center [405, 177] width 810 height 355
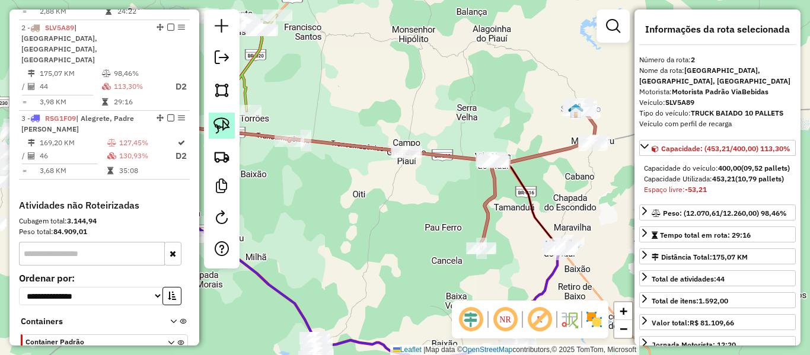
click at [224, 117] on img at bounding box center [221, 125] width 17 height 17
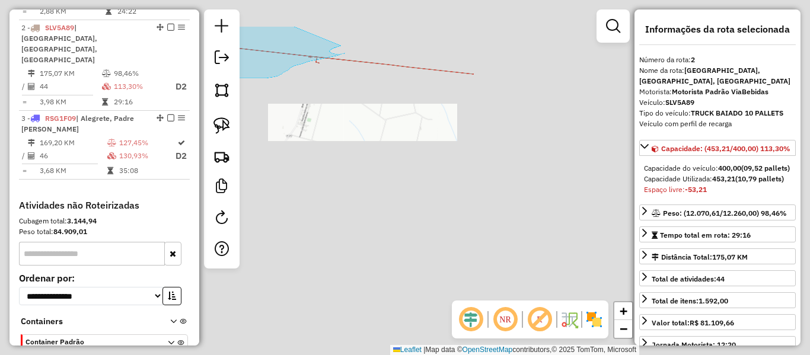
drag, startPoint x: 314, startPoint y: 112, endPoint x: 382, endPoint y: 34, distance: 103.8
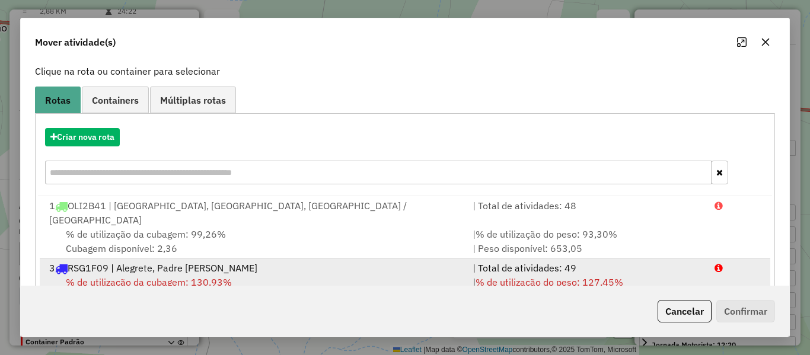
scroll to position [99, 0]
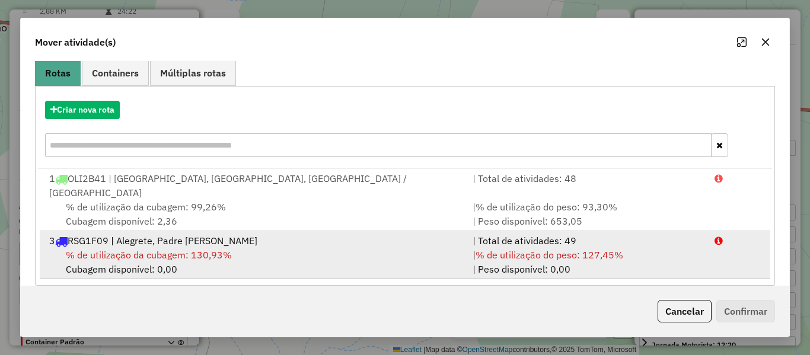
click at [319, 248] on div "% de utilização da cubagem: 130,93% Cubagem disponível: 0,00" at bounding box center [253, 262] width 423 height 28
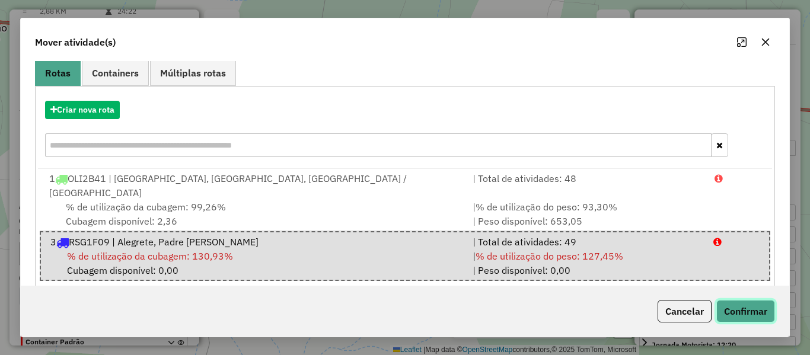
drag, startPoint x: 751, startPoint y: 320, endPoint x: 742, endPoint y: 319, distance: 8.3
click at [742, 319] on button "Confirmar" at bounding box center [745, 311] width 59 height 23
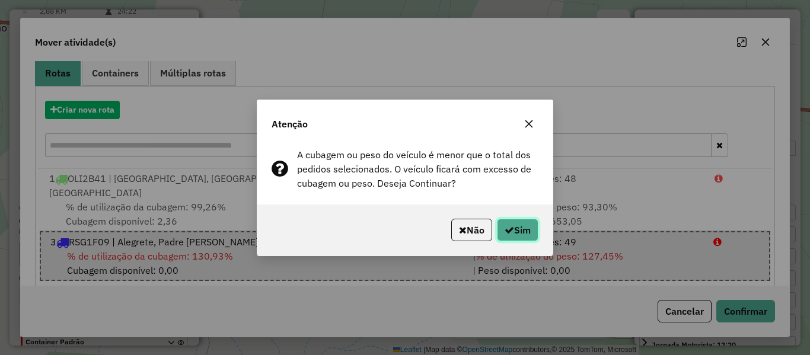
click at [522, 227] on button "Sim" at bounding box center [517, 230] width 41 height 23
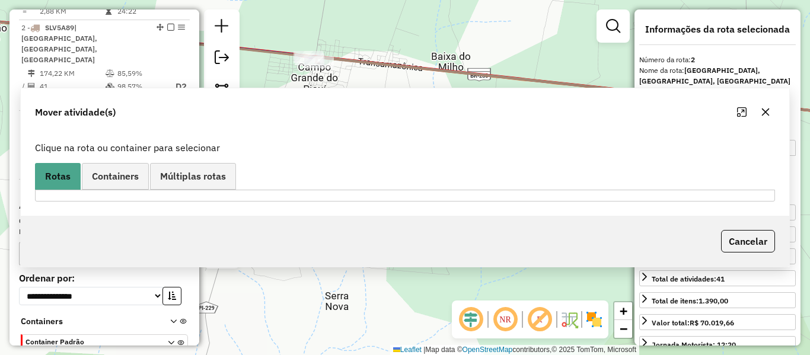
scroll to position [0, 0]
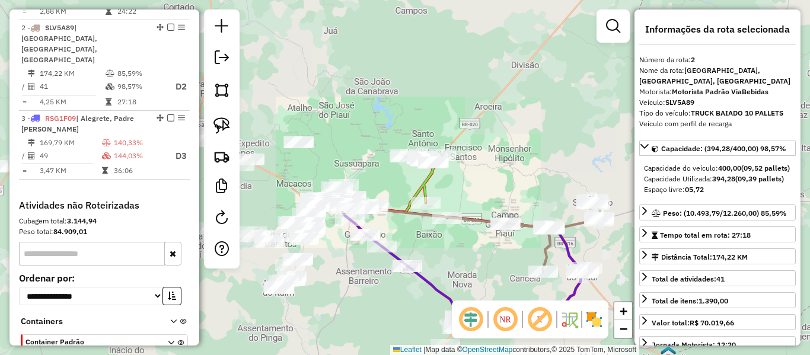
drag, startPoint x: 413, startPoint y: 181, endPoint x: 408, endPoint y: 174, distance: 8.9
click at [408, 174] on div "Janela de atendimento Grade de atendimento Capacidade Transportadoras Veículos …" at bounding box center [405, 177] width 810 height 355
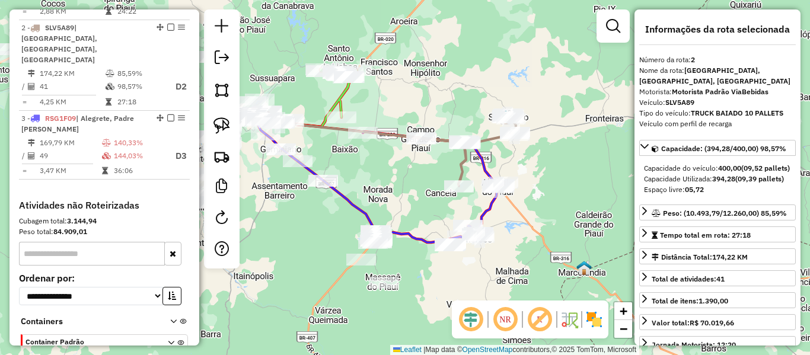
drag, startPoint x: 402, startPoint y: 175, endPoint x: 395, endPoint y: 165, distance: 12.3
click at [395, 166] on div "Janela de atendimento Grade de atendimento Capacidade Transportadoras Veículos …" at bounding box center [405, 177] width 810 height 355
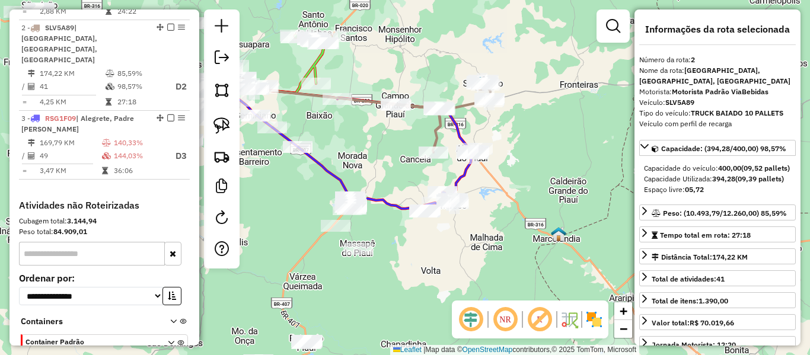
click at [461, 178] on icon at bounding box center [407, 151] width 140 height 106
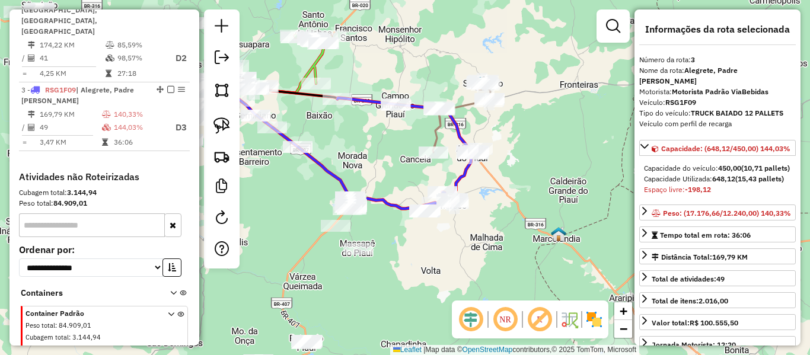
scroll to position [549, 0]
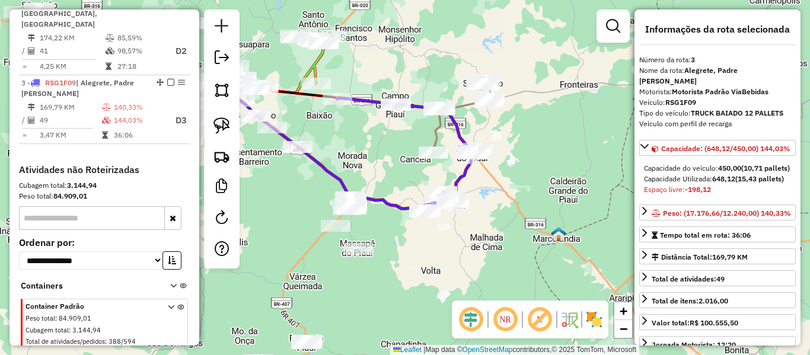
click at [377, 155] on div "Janela de atendimento Grade de atendimento Capacidade Transportadoras Veículos …" at bounding box center [405, 177] width 810 height 355
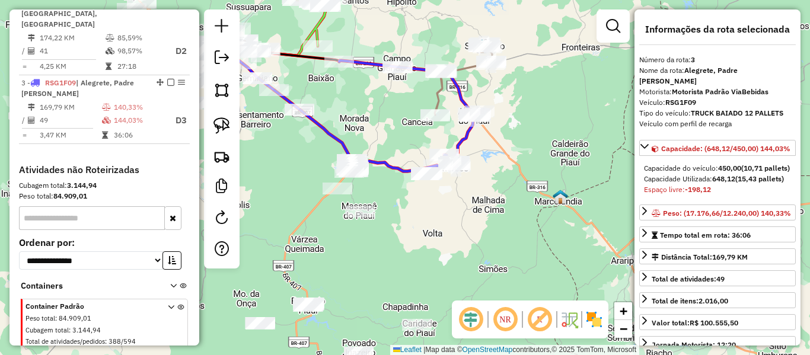
click at [464, 138] on icon at bounding box center [409, 113] width 140 height 106
click at [232, 128] on link at bounding box center [222, 126] width 26 height 26
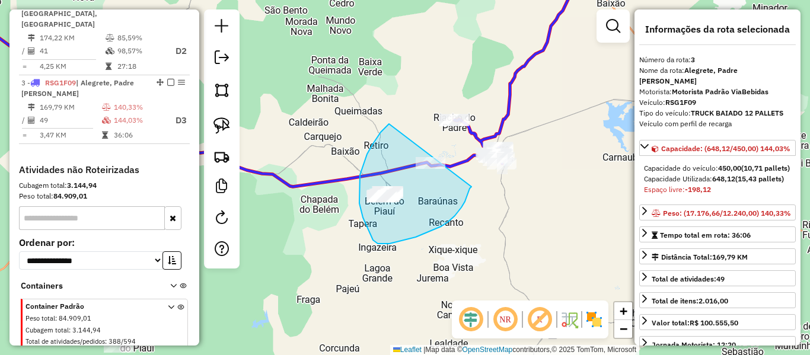
drag, startPoint x: 389, startPoint y: 124, endPoint x: 474, endPoint y: 181, distance: 102.6
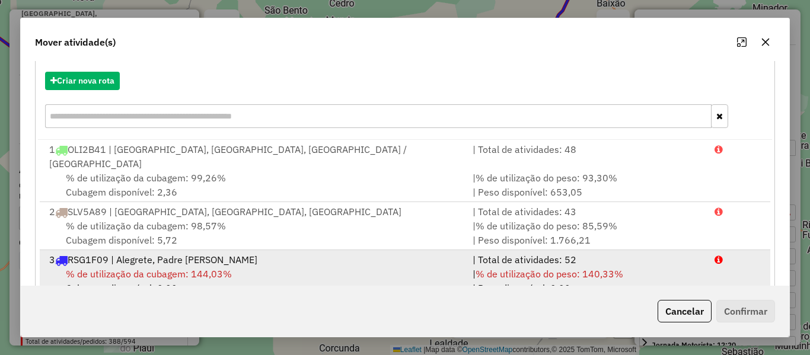
scroll to position [147, 0]
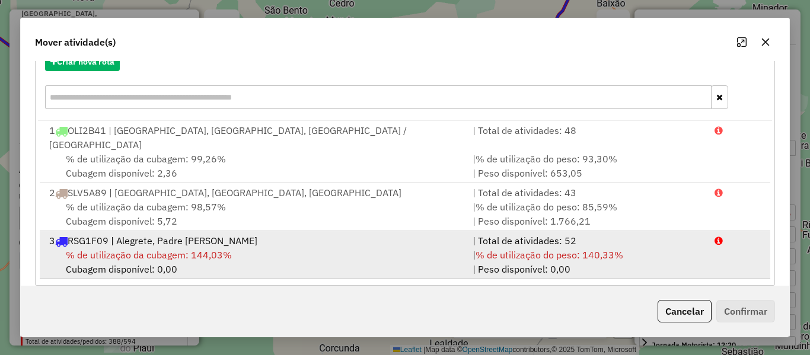
click at [485, 248] on div "| % de utilização do peso: 140,33% | Peso disponível: 0,00" at bounding box center [586, 262] width 242 height 28
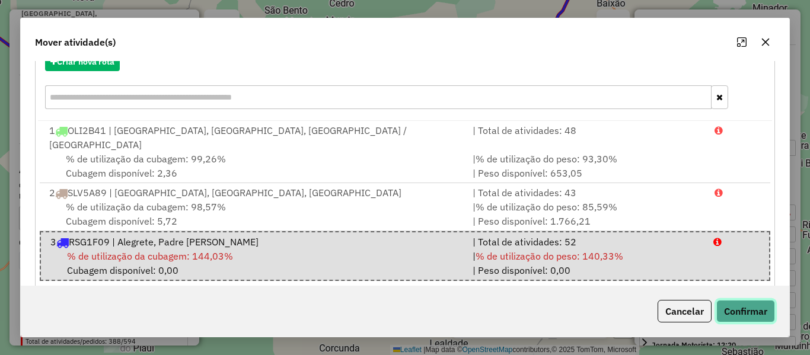
click at [730, 309] on button "Confirmar" at bounding box center [745, 311] width 59 height 23
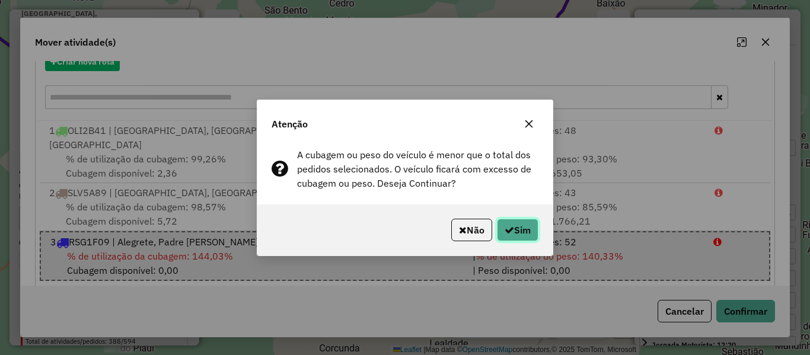
click at [510, 236] on button "Sim" at bounding box center [517, 230] width 41 height 23
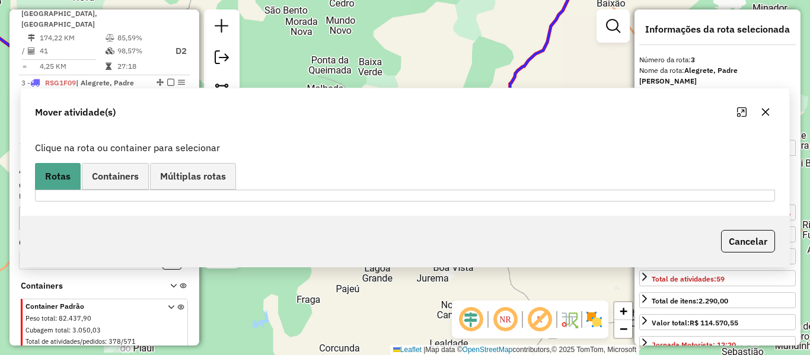
scroll to position [0, 0]
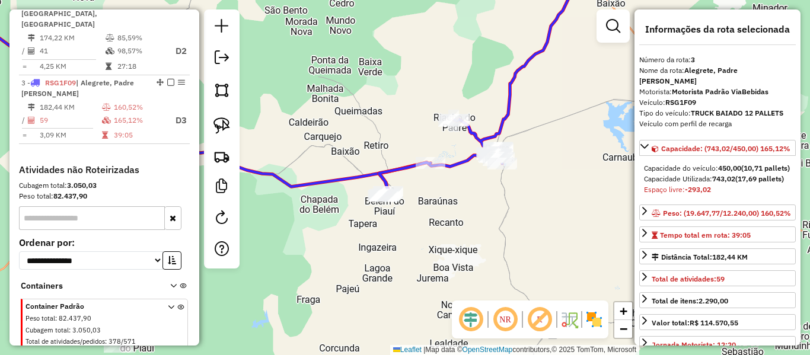
click at [514, 105] on icon at bounding box center [478, 80] width 199 height 232
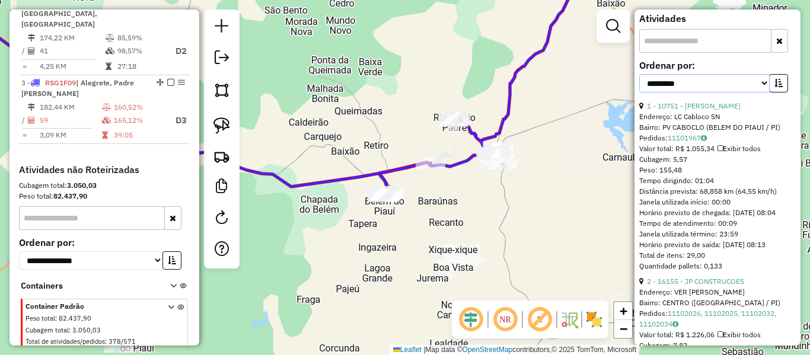
click at [706, 92] on select "**********" at bounding box center [704, 83] width 130 height 18
select select "**********"
click at [639, 92] on select "**********" at bounding box center [704, 83] width 130 height 18
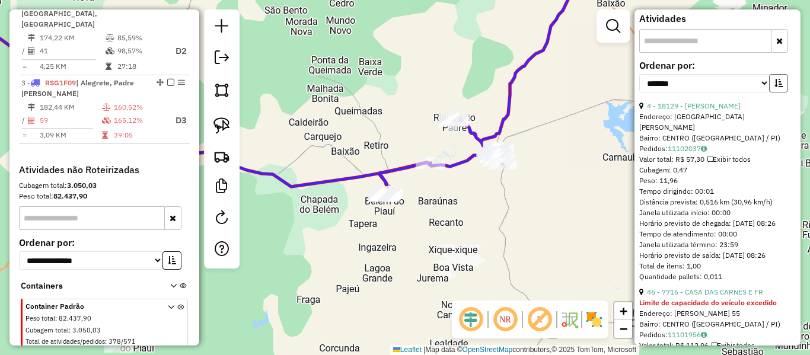
click at [775, 87] on icon "button" at bounding box center [778, 83] width 8 height 8
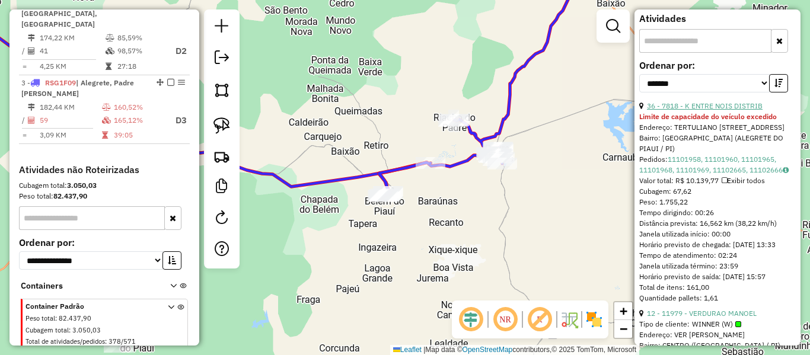
click at [707, 110] on link "36 - 7818 - K ENTRE NOIS DISTRIB" at bounding box center [705, 105] width 116 height 9
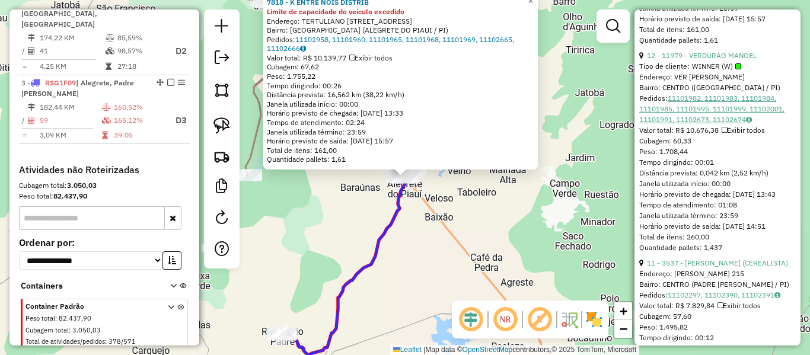
scroll to position [652, 0]
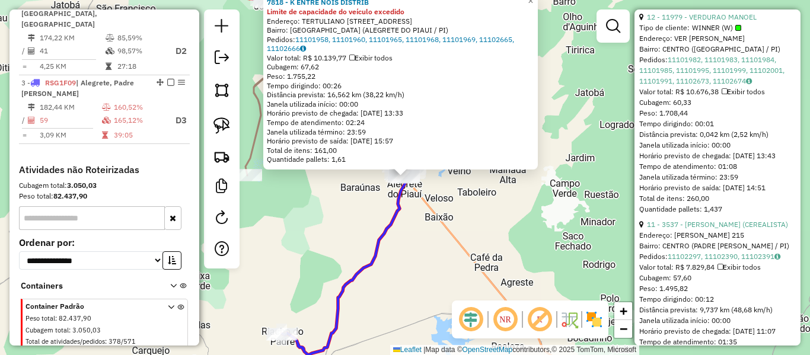
click at [708, 230] on div "11 - 3537 - [PERSON_NAME] (CEREALISTA)" at bounding box center [717, 224] width 157 height 11
click at [709, 229] on link "11 - 3537 - [PERSON_NAME] (CEREALISTA)" at bounding box center [717, 224] width 141 height 9
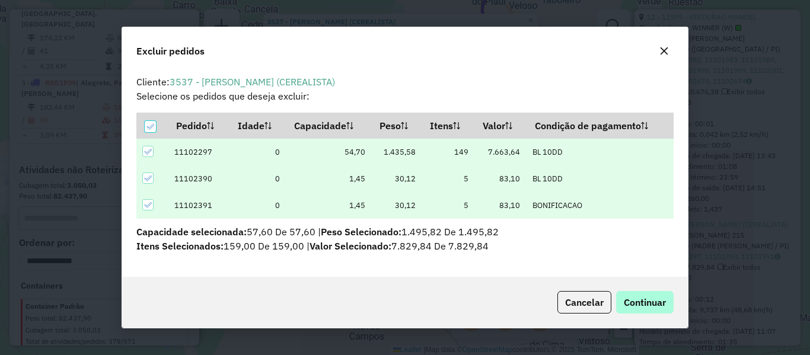
scroll to position [0, 0]
click at [664, 299] on span "Continuar" at bounding box center [645, 302] width 42 height 12
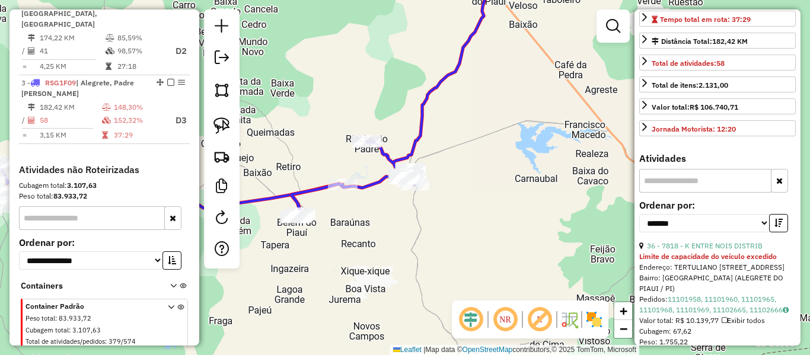
click at [362, 186] on icon at bounding box center [400, 91] width 218 height 254
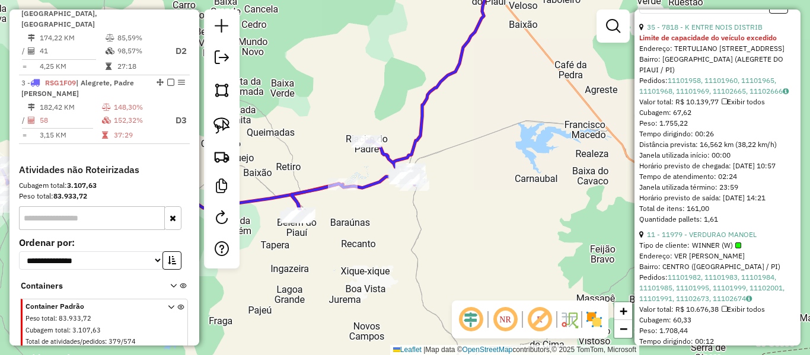
scroll to position [512, 0]
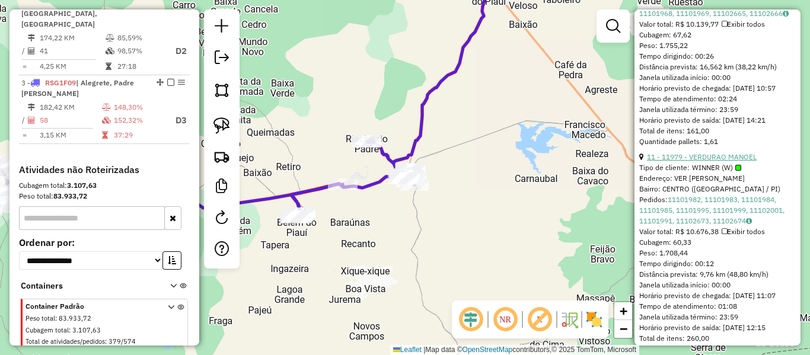
click at [714, 161] on link "11 - 11979 - VERDURAO MANOEL" at bounding box center [702, 156] width 110 height 9
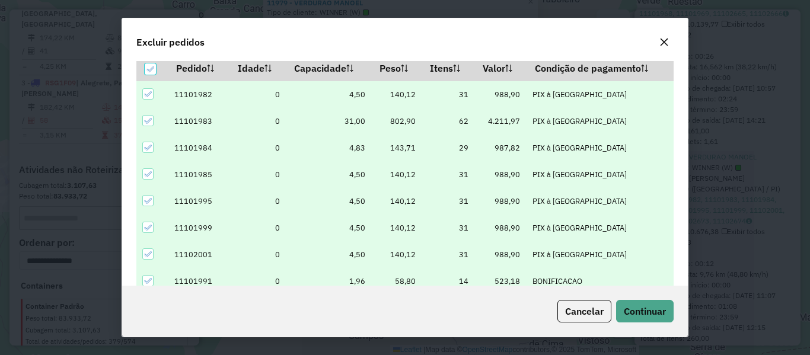
scroll to position [41, 0]
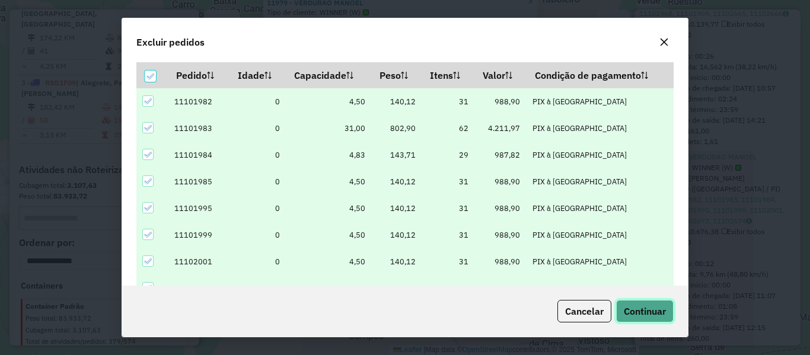
click at [646, 311] on span "Continuar" at bounding box center [645, 311] width 42 height 12
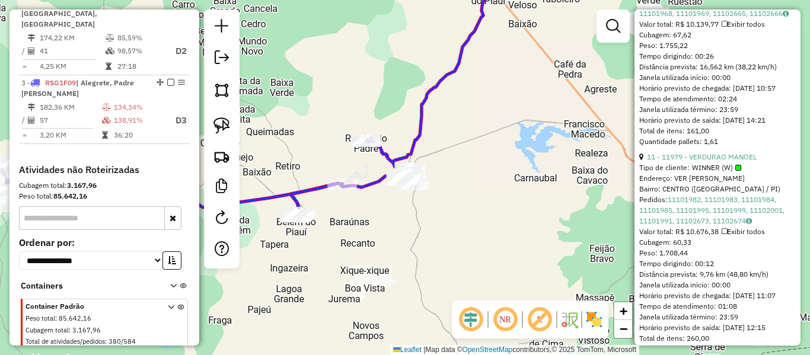
scroll to position [294, 0]
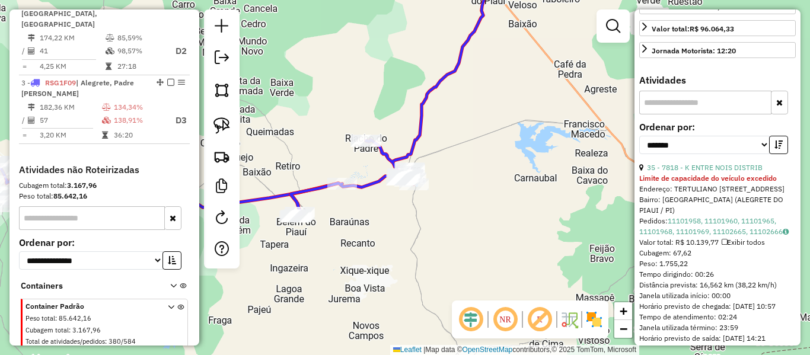
click at [366, 184] on icon at bounding box center [399, 90] width 218 height 253
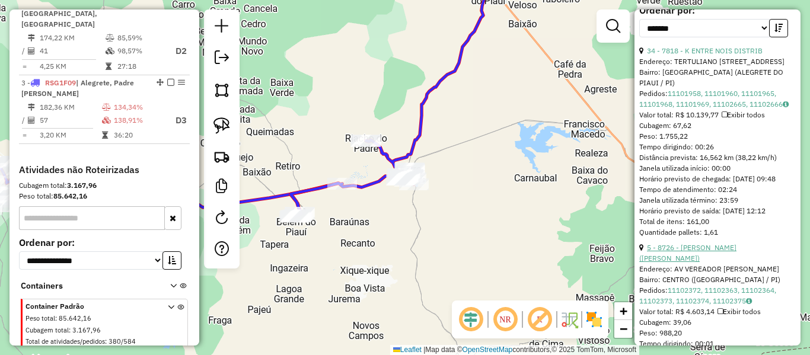
scroll to position [531, 0]
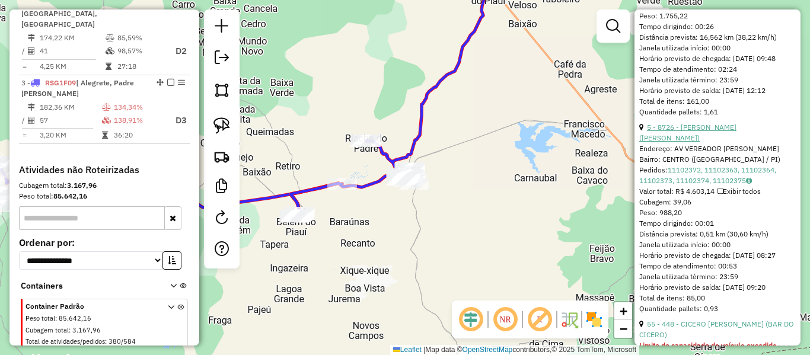
click at [721, 142] on link "5 - 8726 - JOSE RICARDO DE CARVALHO (BAR BELEM)" at bounding box center [687, 133] width 97 height 20
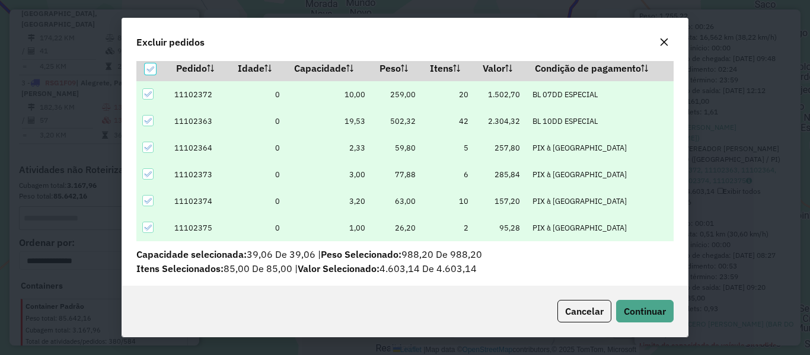
scroll to position [41, 0]
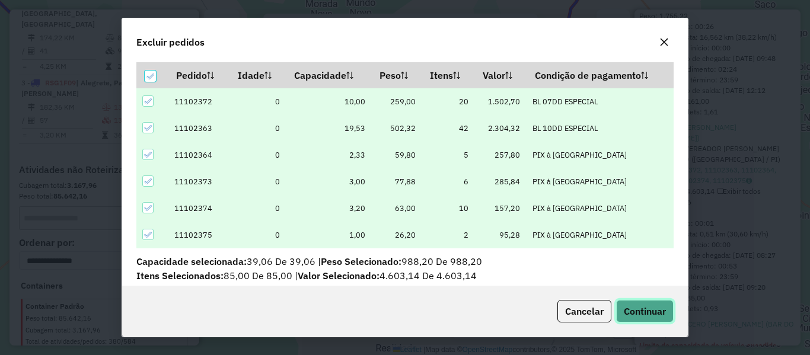
click at [645, 311] on span "Continuar" at bounding box center [645, 311] width 42 height 12
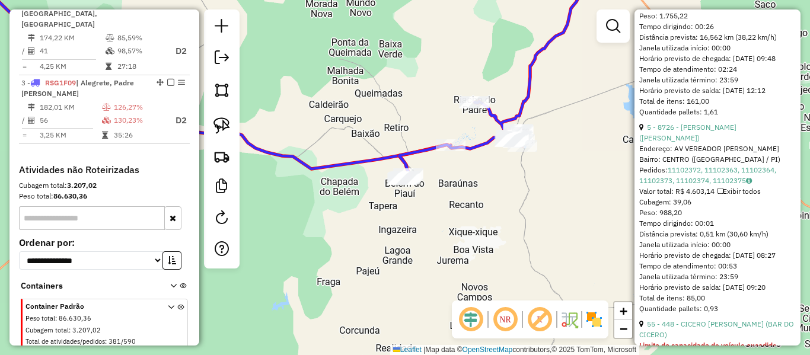
scroll to position [324, 0]
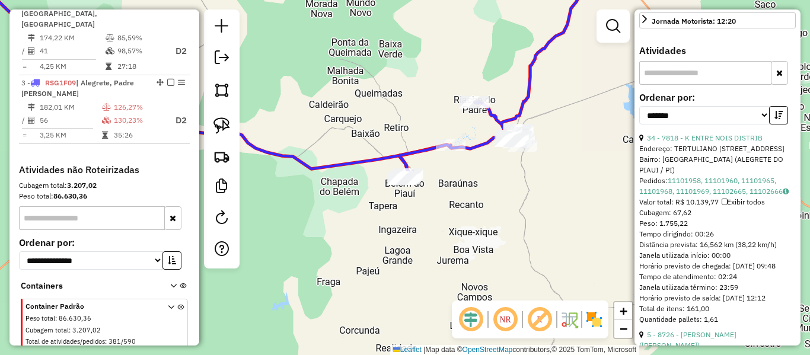
click at [420, 151] on icon at bounding box center [495, 71] width 193 height 215
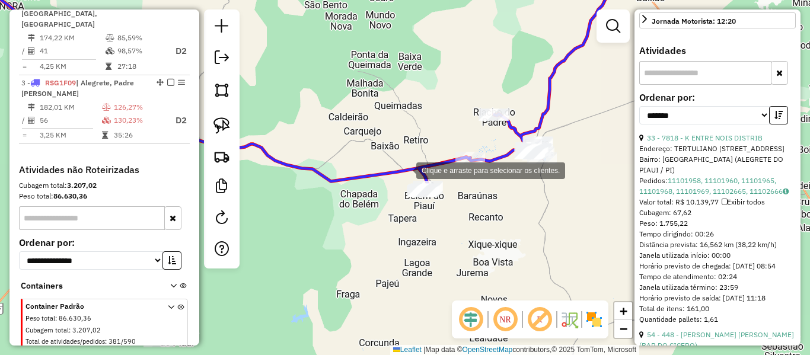
drag, startPoint x: 363, startPoint y: 126, endPoint x: 406, endPoint y: 172, distance: 62.9
click at [406, 172] on div "Clique e arraste para selecionar os clientes. Janela de atendimento Grade de at…" at bounding box center [405, 177] width 810 height 355
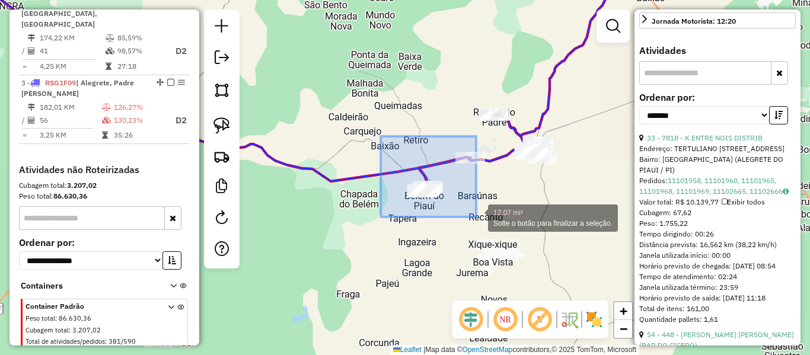
drag, startPoint x: 397, startPoint y: 154, endPoint x: 477, endPoint y: 218, distance: 102.5
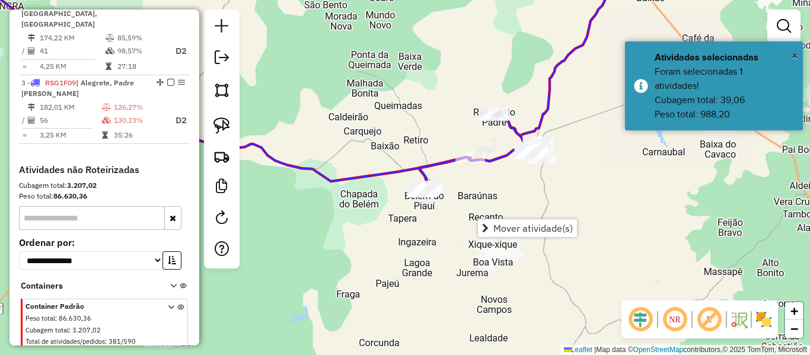
click at [429, 165] on icon at bounding box center [517, 77] width 197 height 227
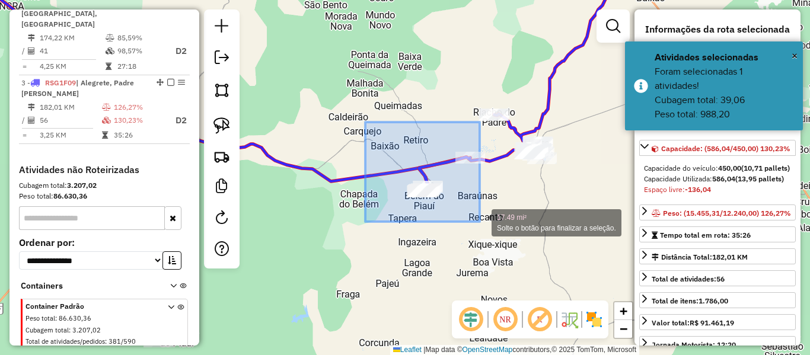
drag, startPoint x: 365, startPoint y: 122, endPoint x: 480, endPoint y: 222, distance: 151.7
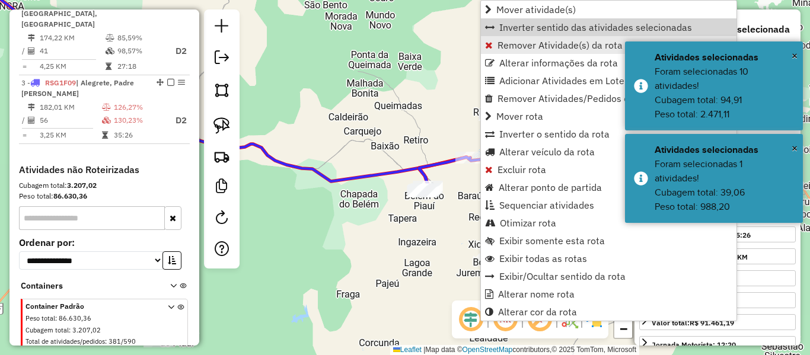
click at [523, 43] on span "Remover Atividade(s) da rota" at bounding box center [559, 44] width 125 height 9
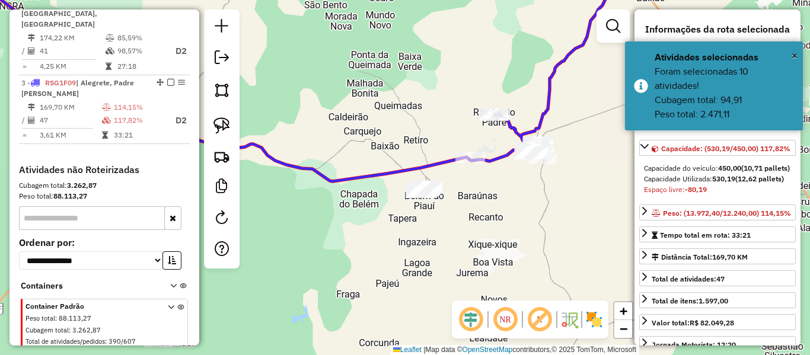
click at [536, 128] on icon at bounding box center [555, 61] width 122 height 194
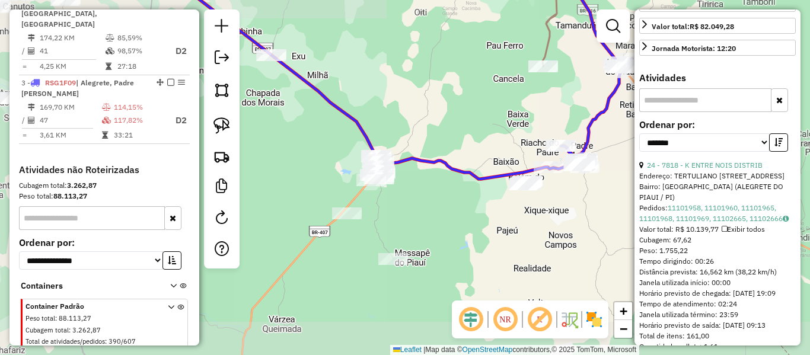
scroll to position [652, 0]
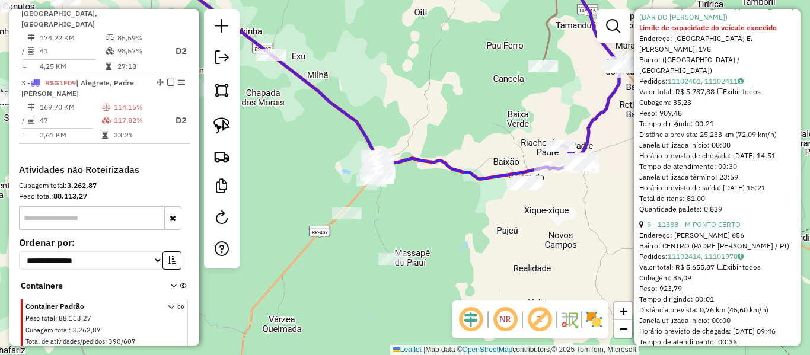
click at [703, 229] on link "9 - 11388 - M PONTO CERTO" at bounding box center [694, 224] width 94 height 9
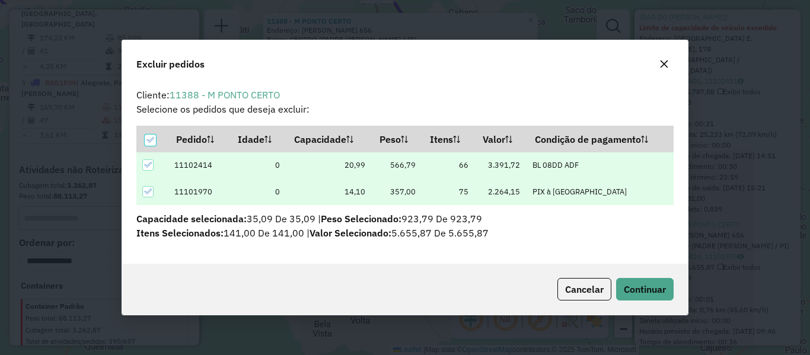
scroll to position [0, 0]
click at [639, 293] on span "Continuar" at bounding box center [645, 289] width 42 height 12
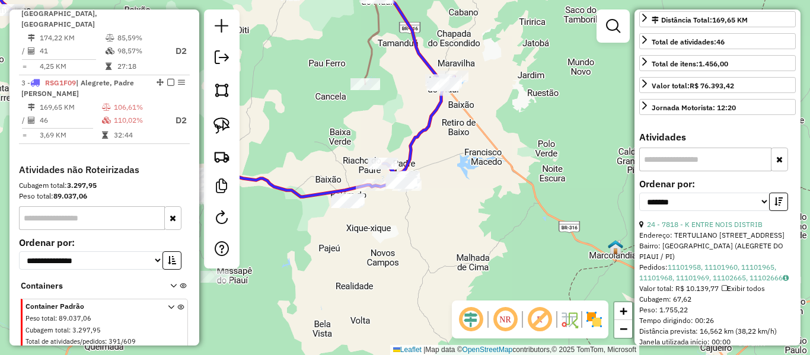
click at [315, 194] on icon at bounding box center [183, 80] width 438 height 232
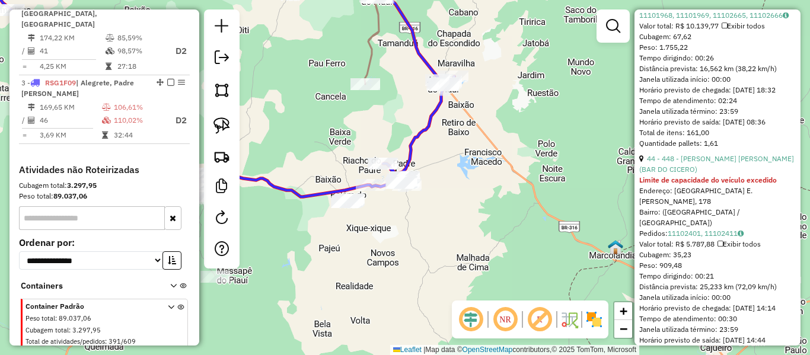
scroll to position [593, 0]
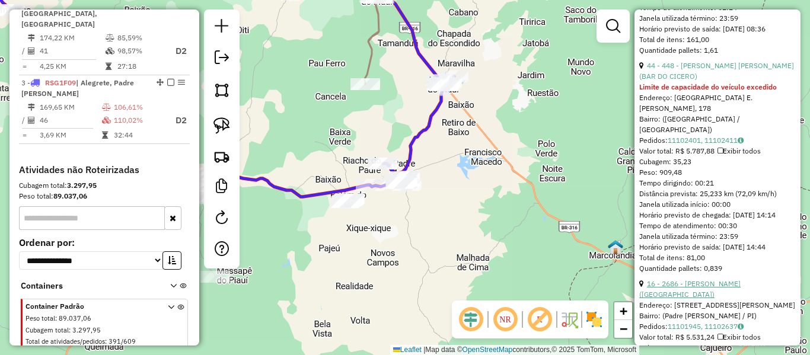
click at [720, 299] on link "16 - 2686 - FRANCISCO DAS CHAGAS DE CARVALHO (BAR DO FRANCISCO)" at bounding box center [689, 289] width 101 height 20
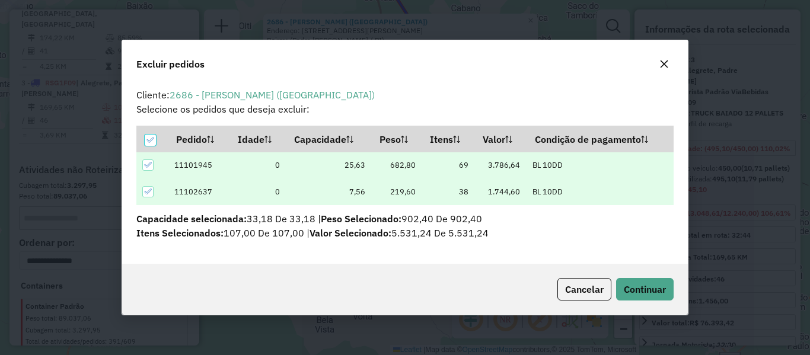
scroll to position [0, 0]
click at [634, 278] on button "Continuar" at bounding box center [645, 289] width 58 height 23
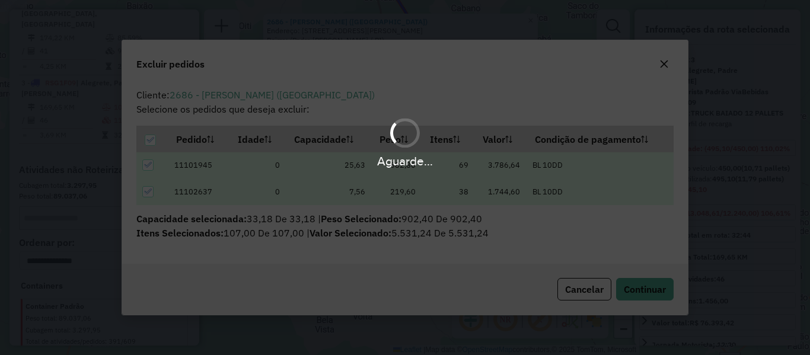
scroll to position [736, 0]
click at [636, 280] on div "Aguarde..." at bounding box center [405, 177] width 810 height 355
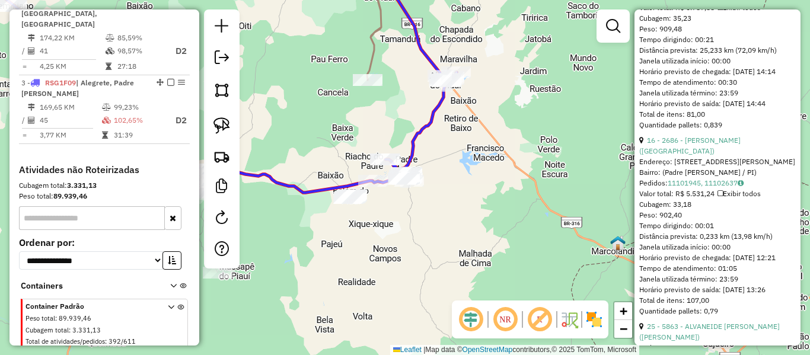
scroll to position [726, 0]
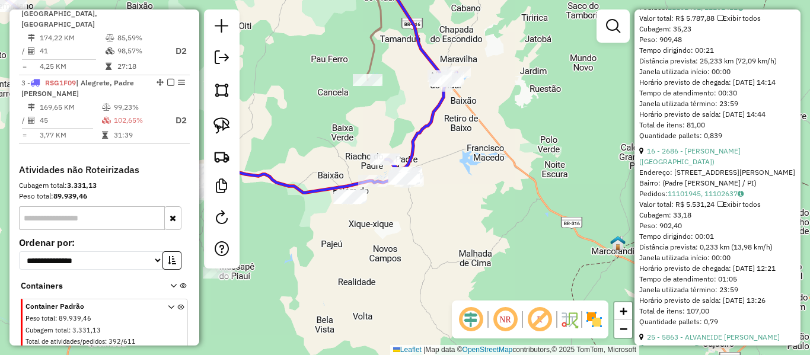
click at [318, 189] on icon at bounding box center [187, 78] width 435 height 228
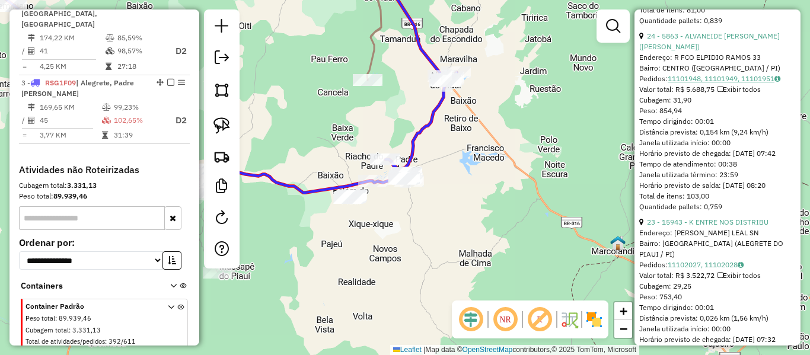
scroll to position [1245, 0]
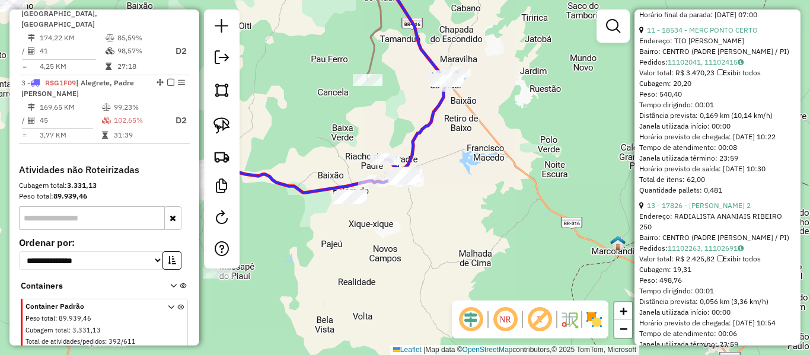
click at [732, 210] on link "13 - 17826 - DEPOSITO SILVA 2" at bounding box center [699, 205] width 104 height 9
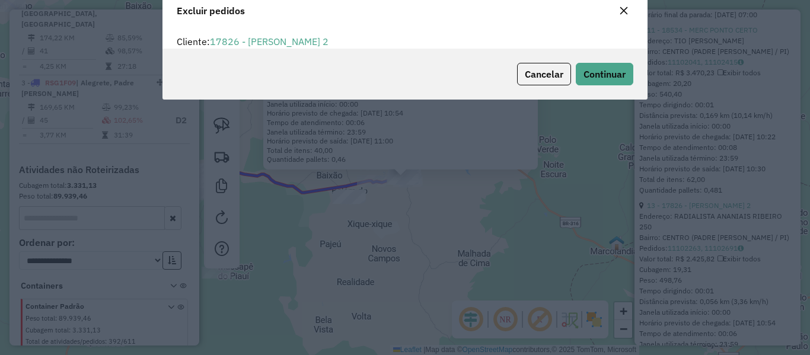
scroll to position [0, 0]
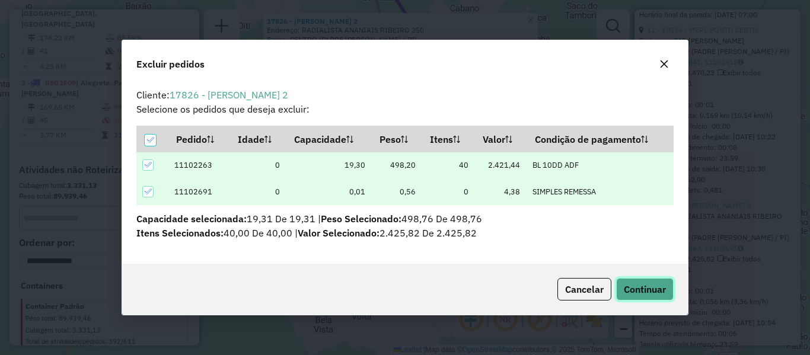
click at [648, 294] on span "Continuar" at bounding box center [645, 289] width 42 height 12
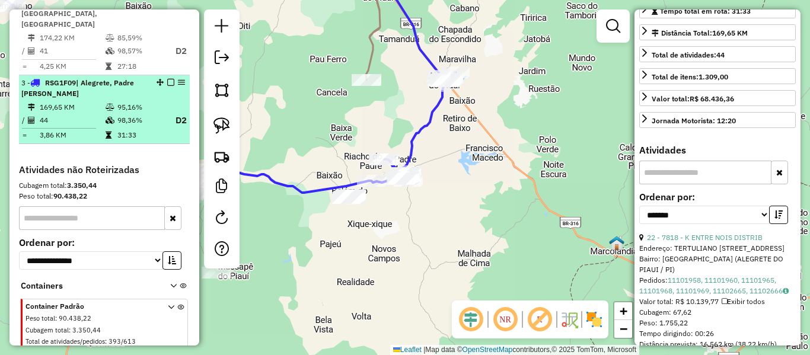
click at [167, 79] on em at bounding box center [170, 82] width 7 height 7
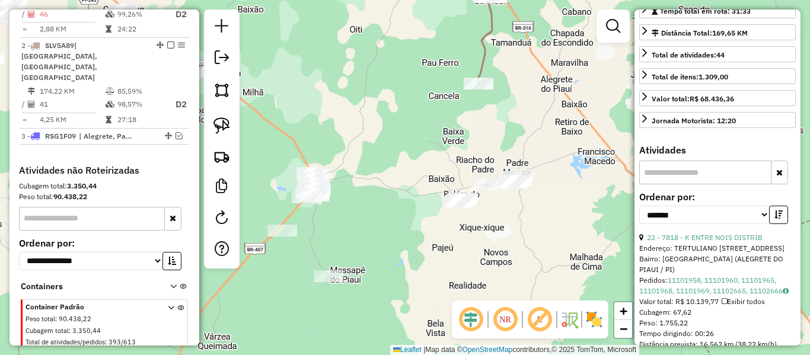
drag, startPoint x: 353, startPoint y: 132, endPoint x: 420, endPoint y: 127, distance: 67.7
click at [420, 127] on div "Janela de atendimento Grade de atendimento Capacidade Transportadoras Veículos …" at bounding box center [405, 177] width 810 height 355
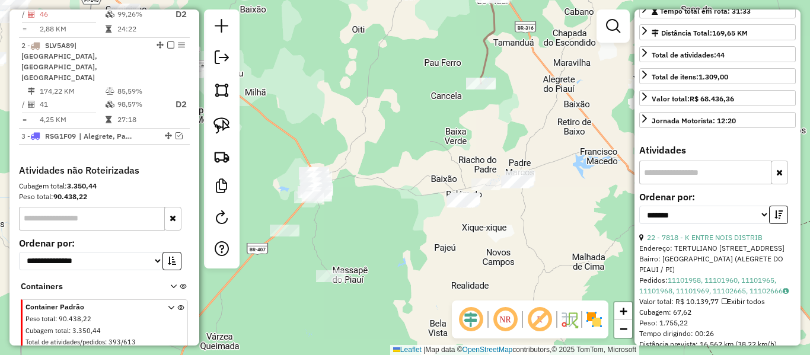
drag, startPoint x: 226, startPoint y: 124, endPoint x: 403, endPoint y: 143, distance: 178.2
click at [226, 124] on img at bounding box center [221, 125] width 17 height 17
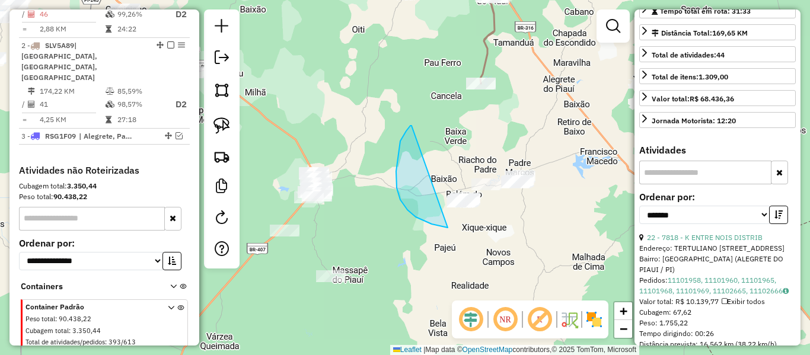
drag, startPoint x: 411, startPoint y: 126, endPoint x: 611, endPoint y: 192, distance: 210.5
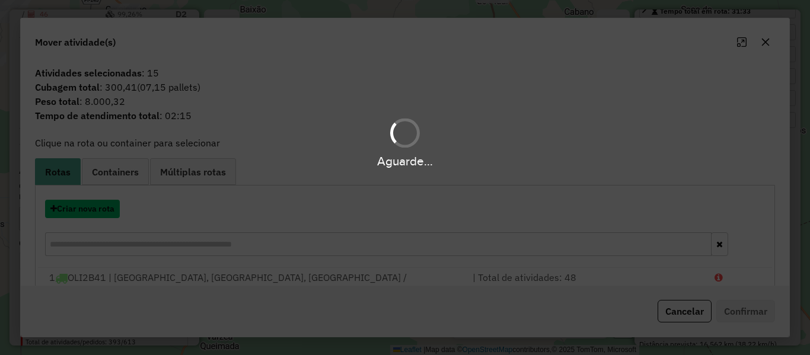
click at [109, 206] on button "Criar nova rota" at bounding box center [82, 209] width 75 height 18
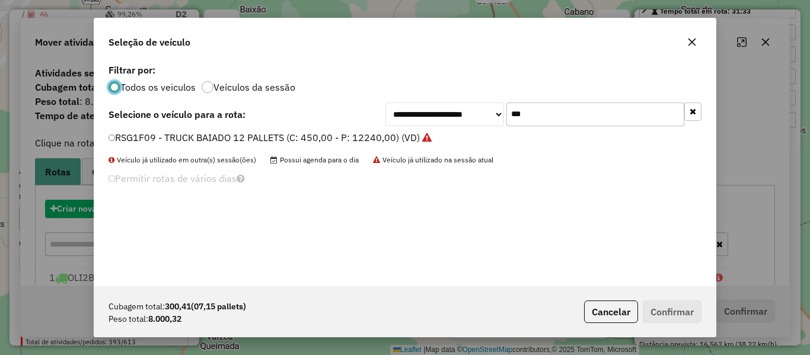
click at [108, 212] on div "**********" at bounding box center [404, 173] width 621 height 225
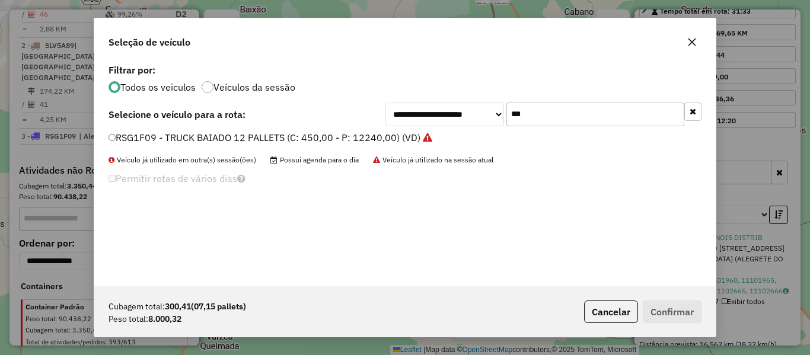
drag, startPoint x: 532, startPoint y: 124, endPoint x: 449, endPoint y: 152, distance: 88.1
click at [452, 146] on div "**********" at bounding box center [404, 173] width 621 height 225
type input "****"
click at [135, 133] on label "OEF0042 - TOCO (C: 320,00 - P: 9744,00) (VD)" at bounding box center [213, 137] width 211 height 14
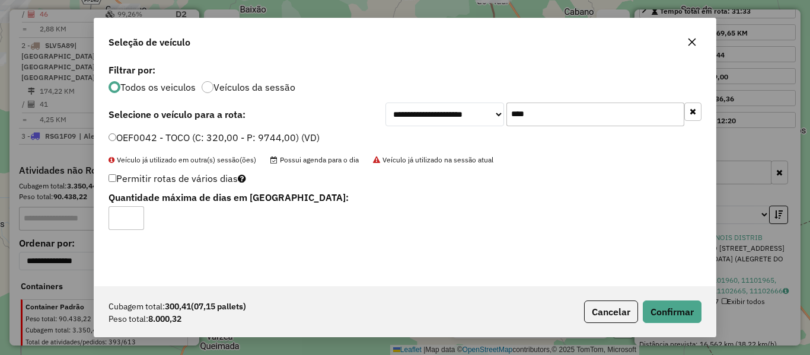
type input "*"
click at [132, 215] on input "*" at bounding box center [126, 218] width 36 height 24
drag, startPoint x: 698, startPoint y: 311, endPoint x: 663, endPoint y: 305, distance: 35.6
click at [695, 311] on button "Confirmar" at bounding box center [672, 312] width 59 height 23
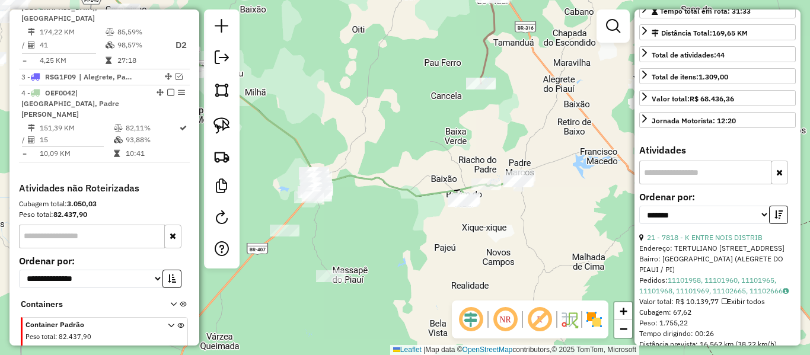
scroll to position [562, 0]
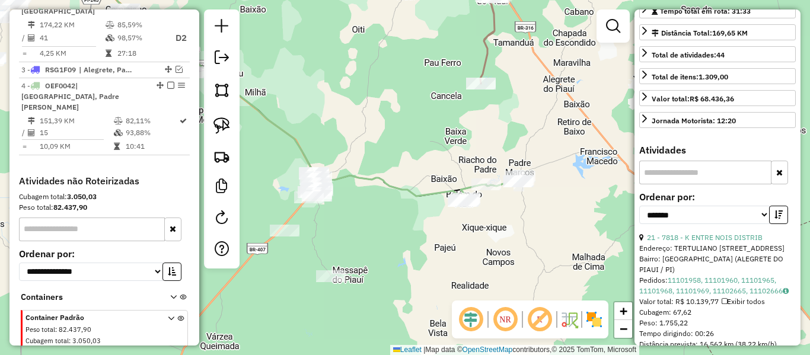
drag, startPoint x: 473, startPoint y: 236, endPoint x: 500, endPoint y: 207, distance: 39.0
click at [502, 221] on div "Janela de atendimento Grade de atendimento Capacidade Transportadoras Veículos …" at bounding box center [405, 177] width 810 height 355
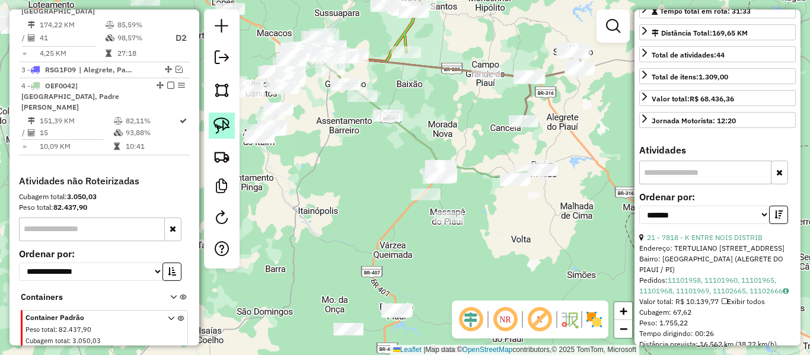
click at [218, 123] on img at bounding box center [221, 125] width 17 height 17
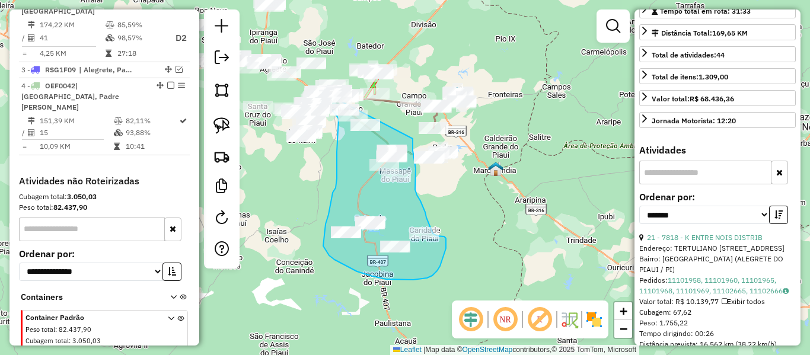
drag, startPoint x: 345, startPoint y: 49, endPoint x: 413, endPoint y: 139, distance: 112.2
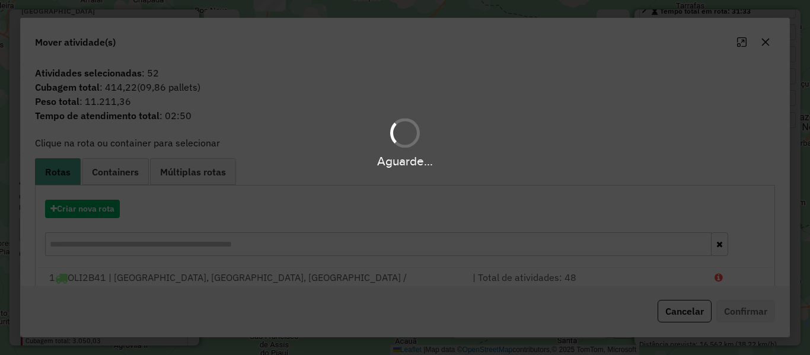
click at [90, 218] on hb-app "Aguarde... Pop-up bloqueado! Seu navegador bloqueou automáticamente a abertura …" at bounding box center [405, 177] width 810 height 355
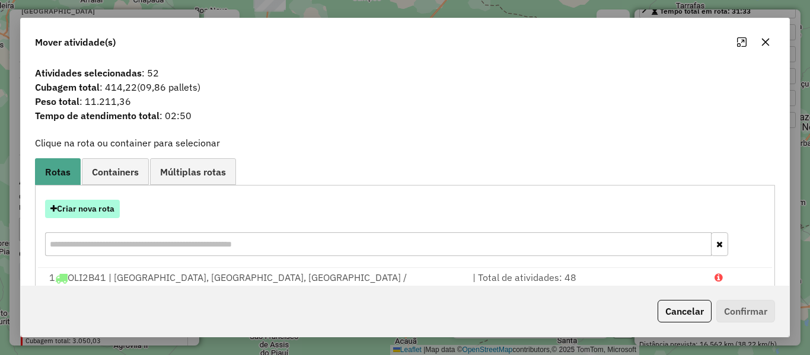
click at [91, 214] on button "Criar nova rota" at bounding box center [82, 209] width 75 height 18
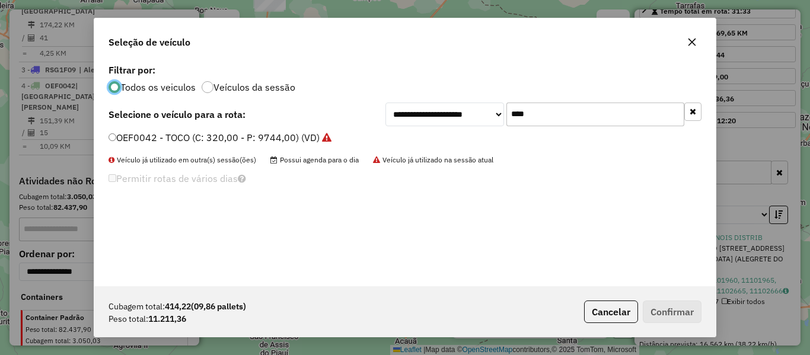
scroll to position [7, 4]
drag, startPoint x: 556, startPoint y: 120, endPoint x: 459, endPoint y: 132, distance: 97.9
click at [464, 130] on div "**********" at bounding box center [404, 173] width 621 height 225
type input "***"
click at [138, 132] on label "SLP2E98 - TRUCK BAIADO 10 PALLETS (C: 400,00 - P: 12260,00) (VD)" at bounding box center [263, 137] width 311 height 14
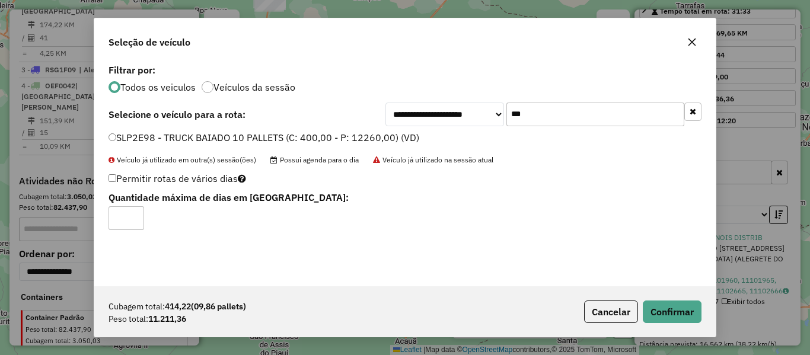
type input "*"
click at [135, 212] on input "*" at bounding box center [126, 218] width 36 height 24
click at [654, 309] on button "Confirmar" at bounding box center [672, 312] width 59 height 23
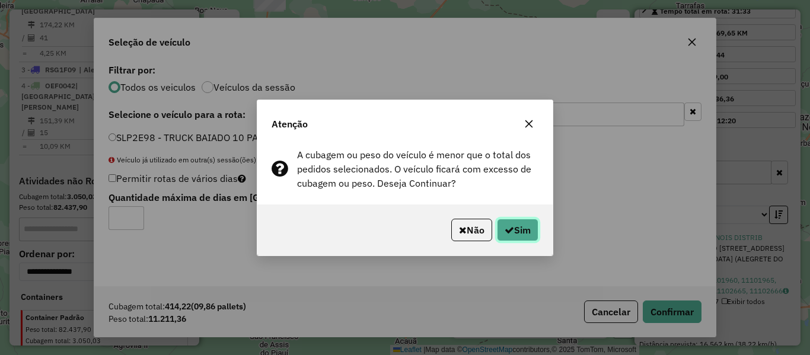
click at [522, 240] on button "Sim" at bounding box center [517, 230] width 41 height 23
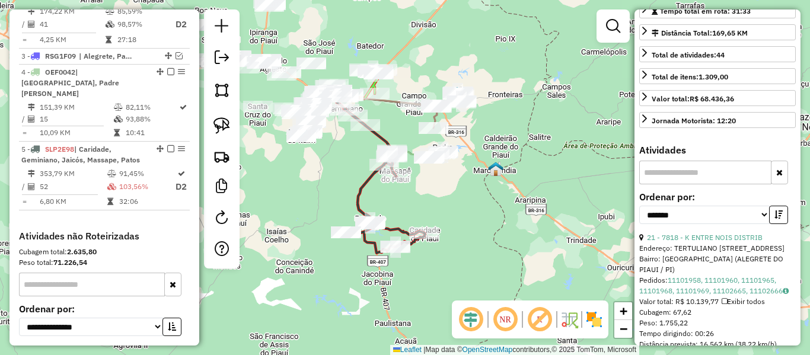
scroll to position [583, 0]
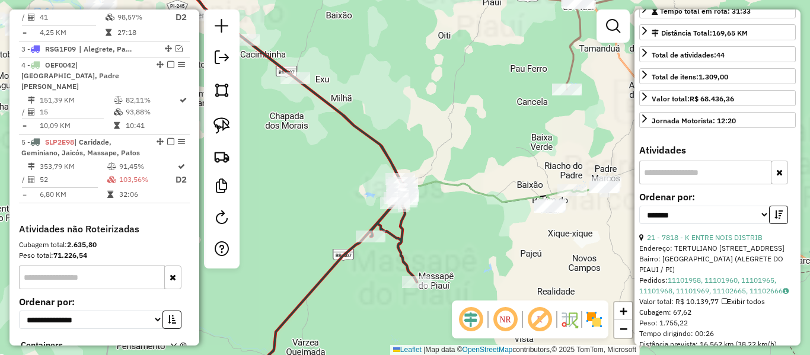
click at [454, 186] on icon at bounding box center [356, 85] width 385 height 242
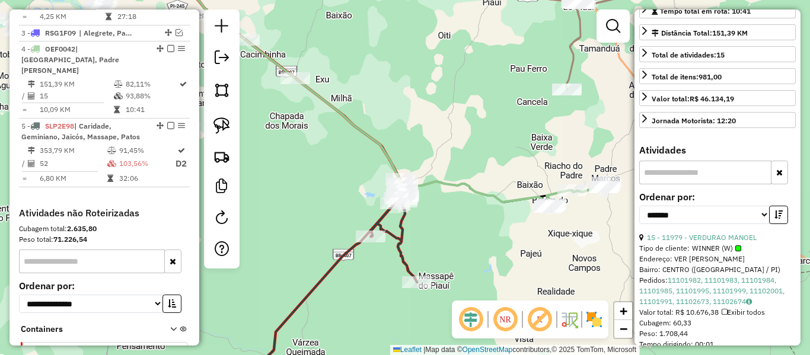
scroll to position [0, 0]
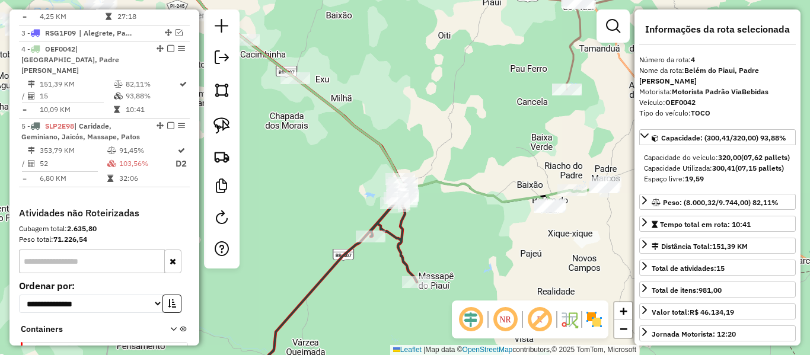
click at [402, 244] on icon at bounding box center [298, 188] width 237 height 405
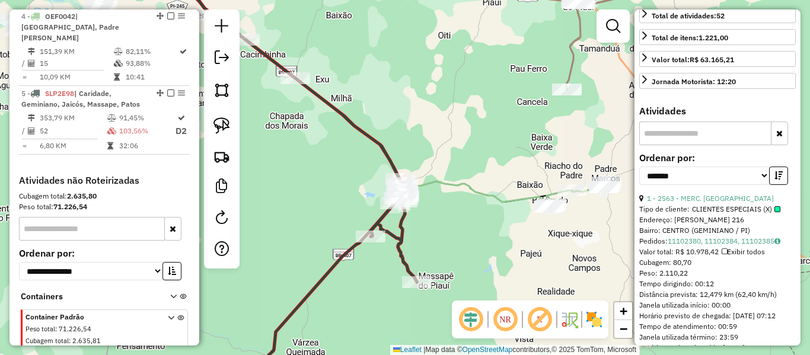
scroll to position [356, 0]
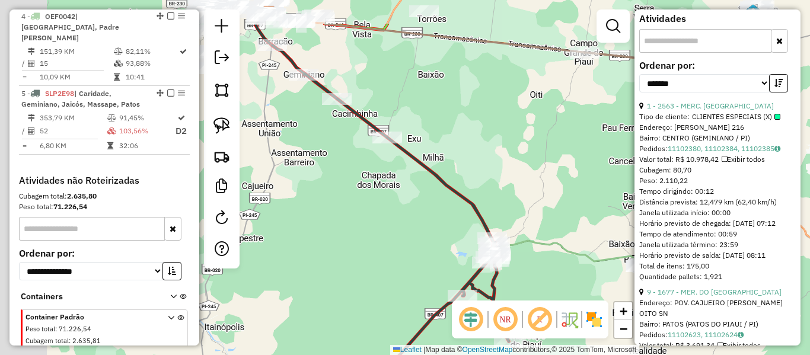
drag, startPoint x: 302, startPoint y: 114, endPoint x: 382, endPoint y: 174, distance: 100.0
click at [405, 184] on div "Janela de atendimento Grade de atendimento Capacidade Transportadoras Veículos …" at bounding box center [405, 177] width 810 height 355
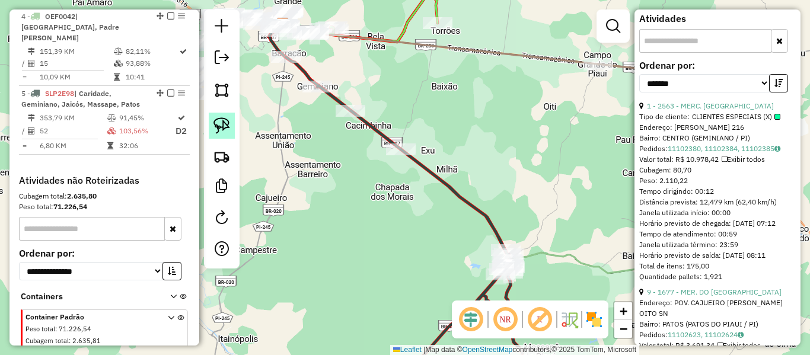
click at [228, 129] on img at bounding box center [221, 125] width 17 height 17
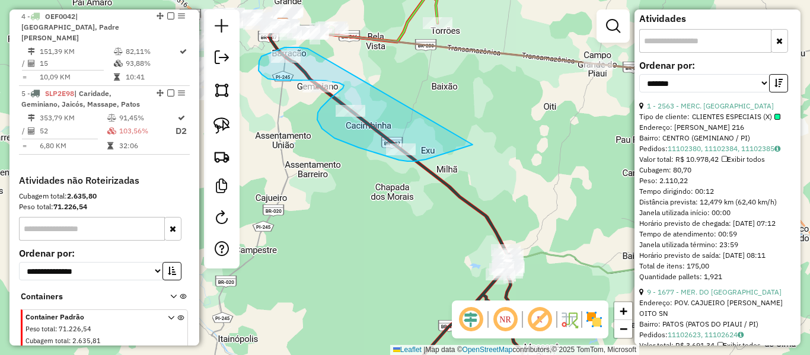
drag, startPoint x: 306, startPoint y: 49, endPoint x: 472, endPoint y: 145, distance: 191.8
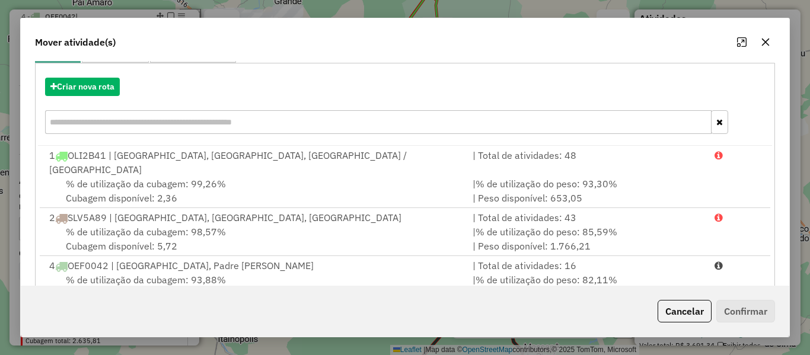
scroll to position [147, 0]
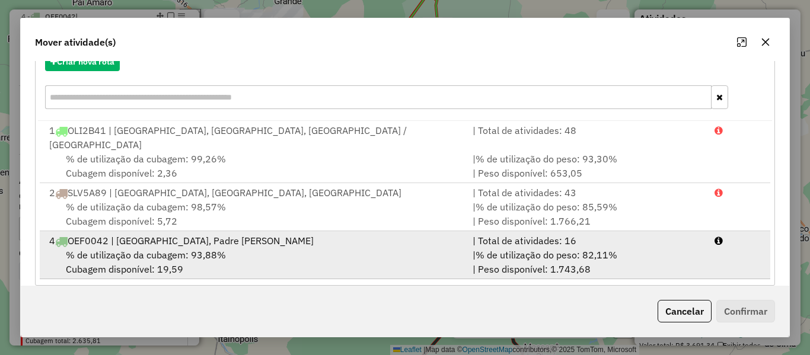
drag, startPoint x: 382, startPoint y: 252, endPoint x: 768, endPoint y: 351, distance: 398.4
click at [391, 254] on div "% de utilização da cubagem: 93,88% Cubagem disponível: 19,59" at bounding box center [253, 262] width 423 height 28
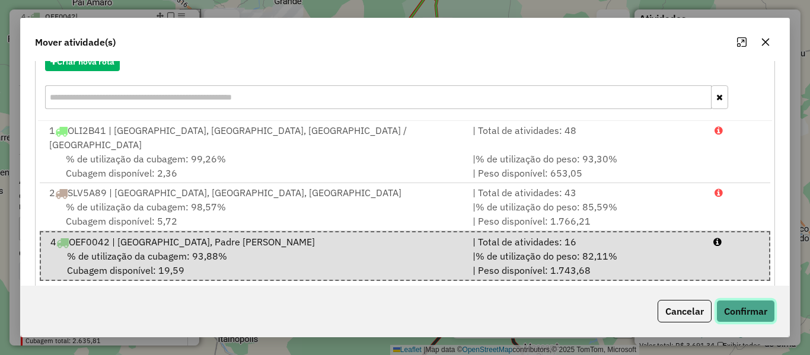
click at [736, 306] on button "Confirmar" at bounding box center [745, 311] width 59 height 23
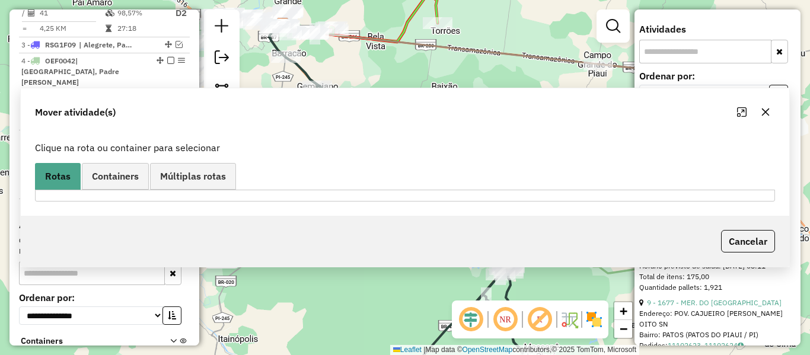
scroll to position [631, 0]
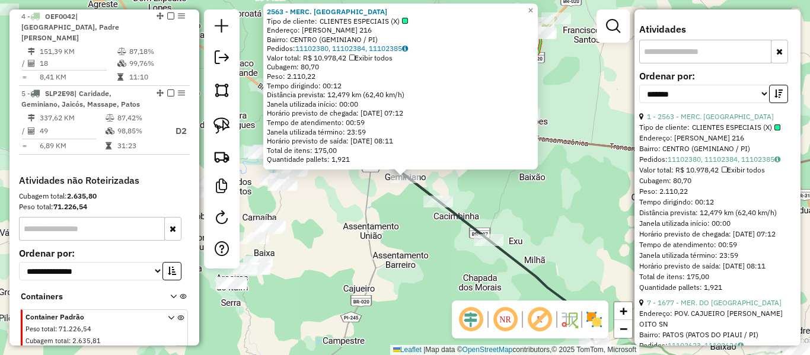
click at [424, 212] on div "2563 - MERC. MOURA Tipo de cliente: CLIENTES ESPECIAIS (X) Endereço: FRANCISCO …" at bounding box center [405, 177] width 810 height 355
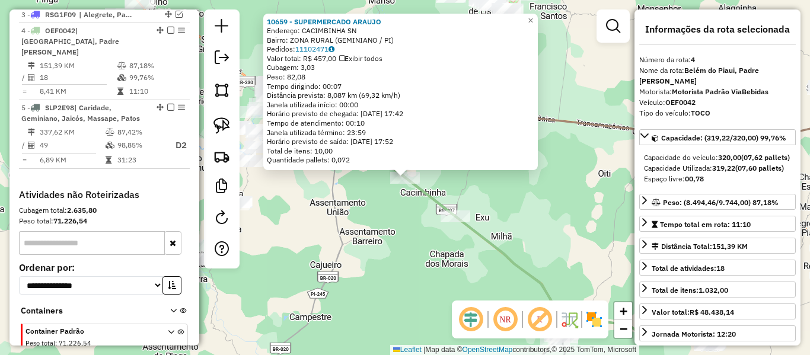
scroll to position [599, 0]
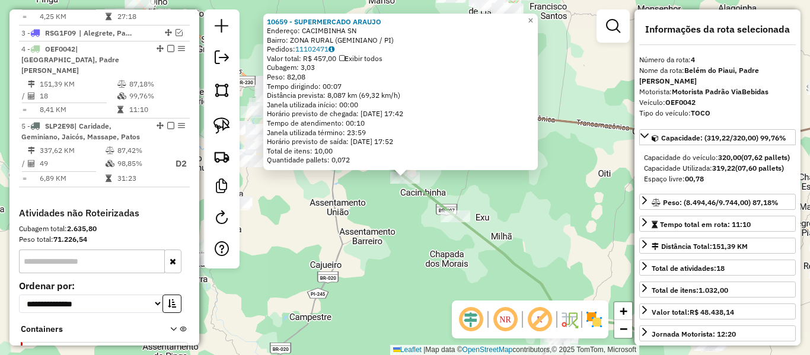
click at [366, 202] on div "10659 - SUPERMERCADO ARAUJO Endereço: CACIMBINHA SN Bairro: ZONA RURAL (GEMINIA…" at bounding box center [405, 177] width 810 height 355
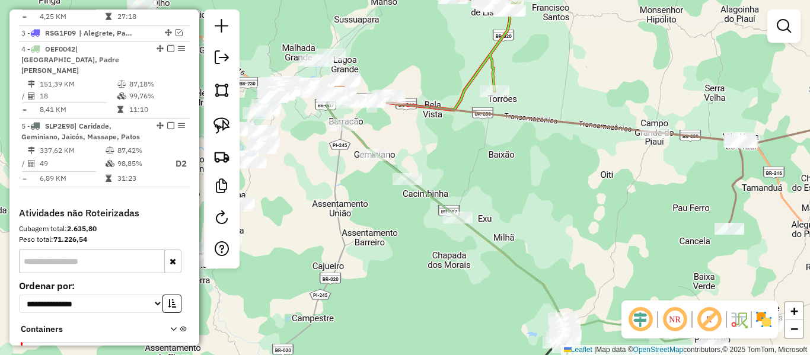
drag, startPoint x: 355, startPoint y: 212, endPoint x: 434, endPoint y: 222, distance: 79.5
click at [434, 222] on div "Janela de atendimento Grade de atendimento Capacidade Transportadoras Veículos …" at bounding box center [405, 177] width 810 height 355
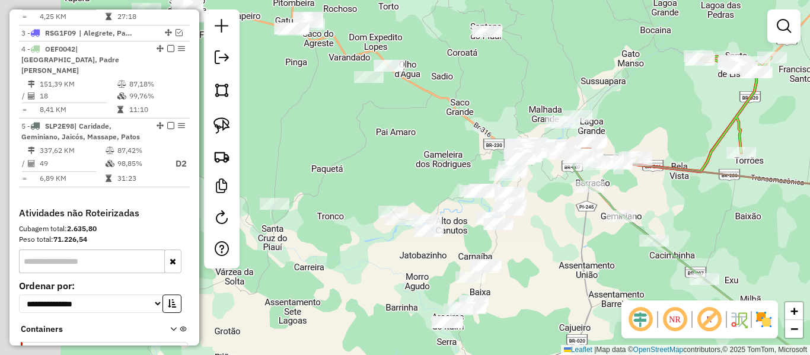
drag, startPoint x: 381, startPoint y: 110, endPoint x: 494, endPoint y: 140, distance: 116.6
click at [492, 137] on div "Janela de atendimento Grade de atendimento Capacidade Transportadoras Veículos …" at bounding box center [405, 177] width 810 height 355
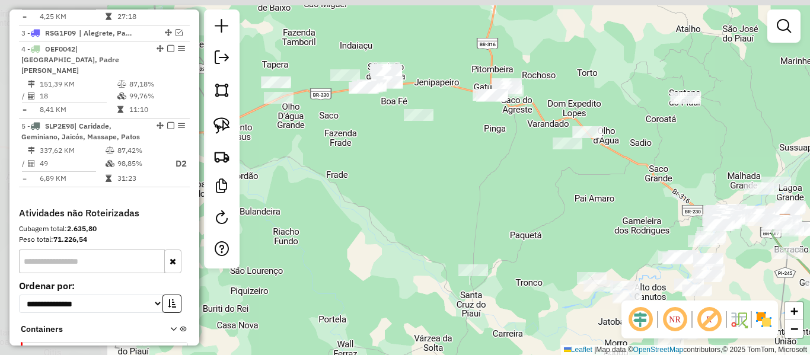
drag, startPoint x: 336, startPoint y: 135, endPoint x: 515, endPoint y: 180, distance: 185.3
click at [515, 180] on div "Janela de atendimento Grade de atendimento Capacidade Transportadoras Veículos …" at bounding box center [405, 177] width 810 height 355
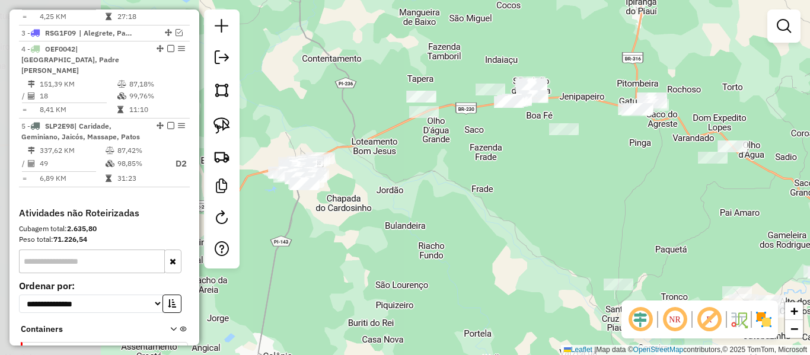
drag, startPoint x: 375, startPoint y: 173, endPoint x: 477, endPoint y: 184, distance: 102.7
click at [480, 182] on div "Janela de atendimento Grade de atendimento Capacidade Transportadoras Veículos …" at bounding box center [405, 177] width 810 height 355
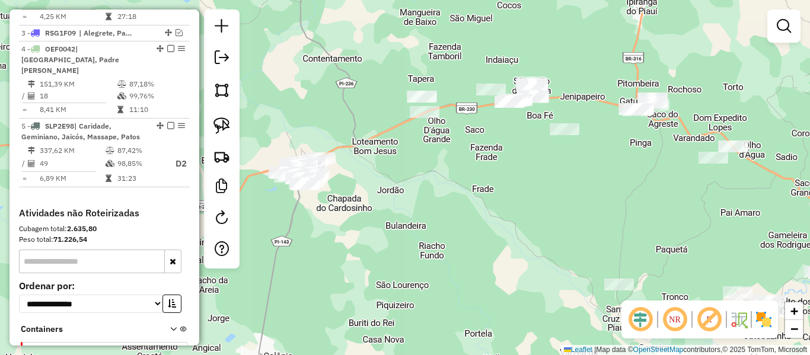
drag, startPoint x: 304, startPoint y: 122, endPoint x: 282, endPoint y: 125, distance: 22.7
click at [308, 122] on div "Janela de atendimento Grade de atendimento Capacidade Transportadoras Veículos …" at bounding box center [405, 177] width 810 height 355
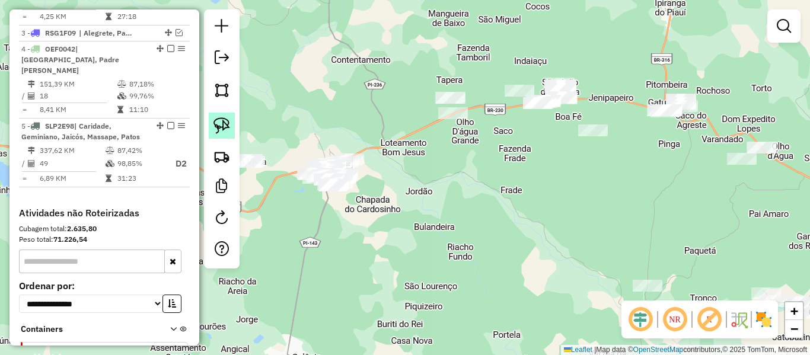
click at [232, 122] on link at bounding box center [222, 126] width 26 height 26
drag, startPoint x: 284, startPoint y: 114, endPoint x: 391, endPoint y: 119, distance: 106.8
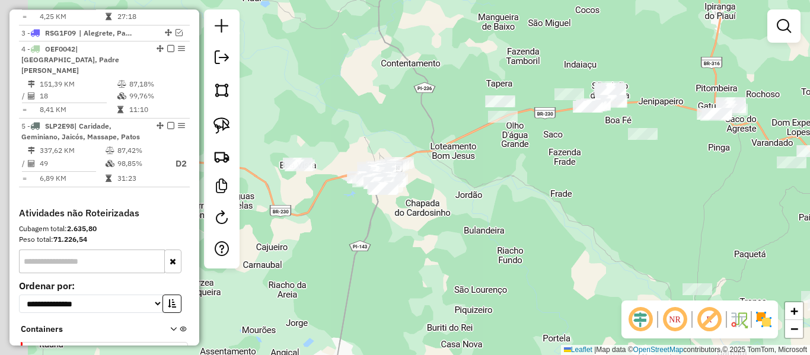
drag, startPoint x: 333, startPoint y: 115, endPoint x: 398, endPoint y: 129, distance: 67.2
click at [442, 123] on div "Janela de atendimento Grade de atendimento Capacidade Transportadoras Veículos …" at bounding box center [405, 177] width 810 height 355
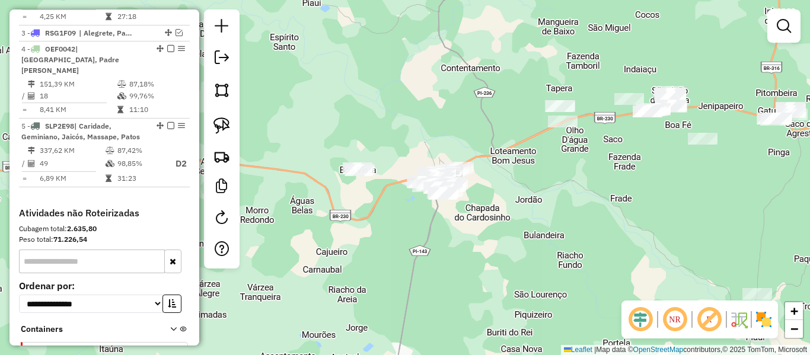
click at [207, 124] on div at bounding box center [222, 138] width 36 height 259
click at [231, 127] on link at bounding box center [222, 126] width 26 height 26
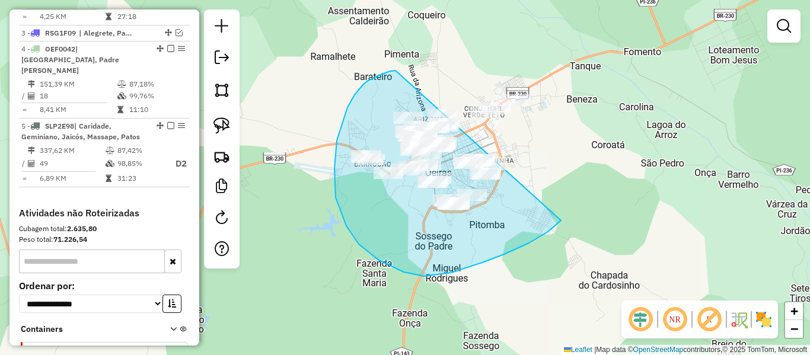
drag, startPoint x: 347, startPoint y: 107, endPoint x: 589, endPoint y: 107, distance: 241.3
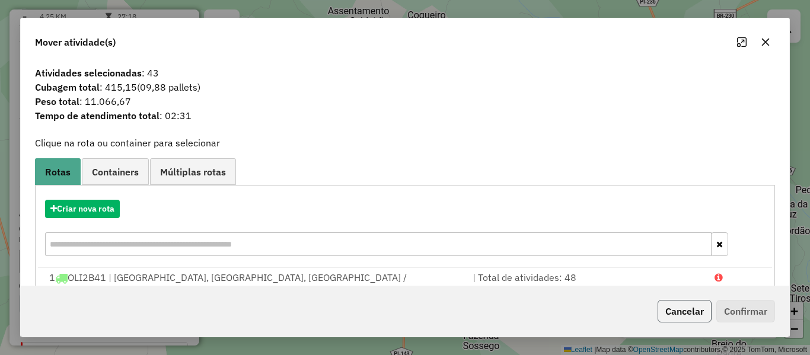
click at [670, 309] on button "Cancelar" at bounding box center [684, 311] width 54 height 23
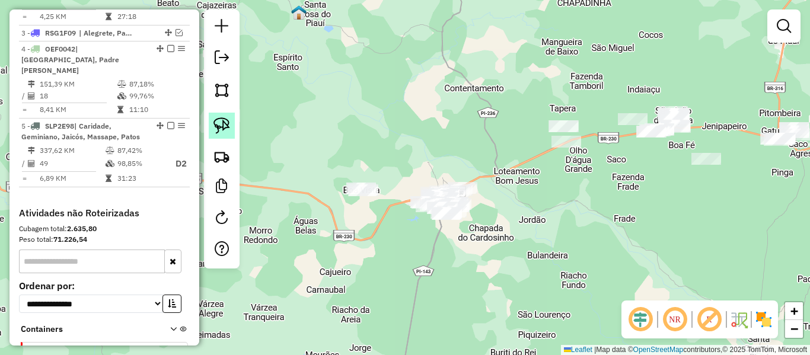
click at [221, 128] on img at bounding box center [221, 125] width 17 height 17
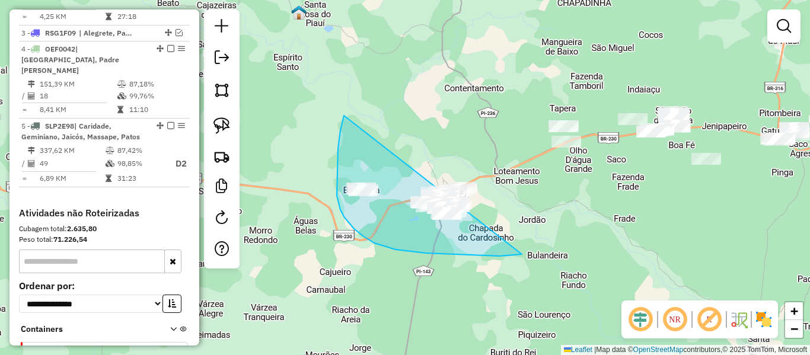
drag, startPoint x: 344, startPoint y: 116, endPoint x: 593, endPoint y: 197, distance: 261.9
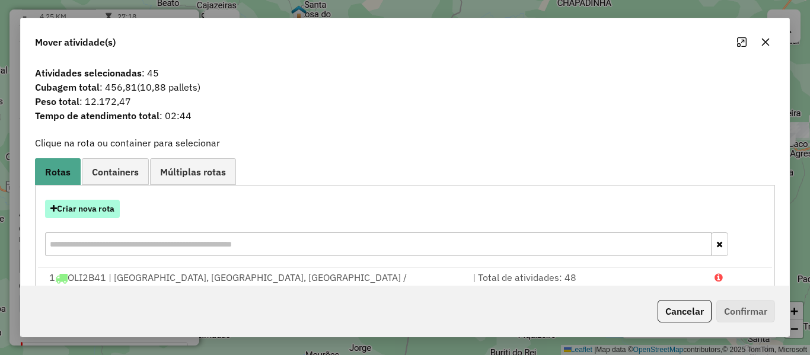
click at [106, 214] on button "Criar nova rota" at bounding box center [82, 209] width 75 height 18
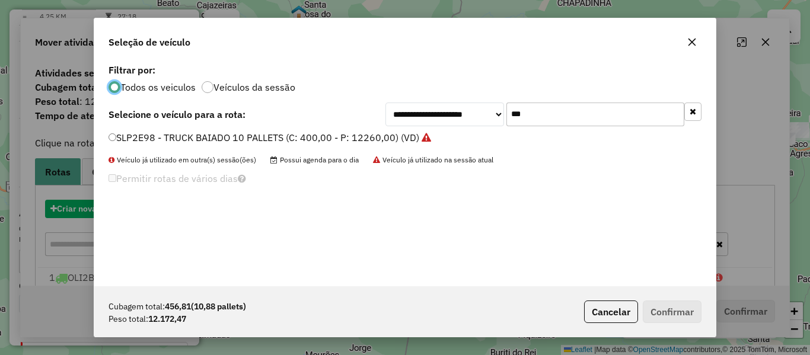
scroll to position [7, 4]
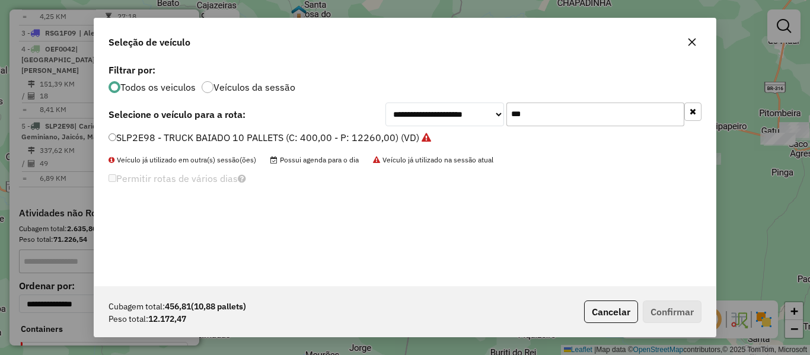
drag, startPoint x: 497, startPoint y: 123, endPoint x: 433, endPoint y: 159, distance: 73.5
click at [458, 135] on div "**********" at bounding box center [404, 173] width 621 height 225
type input "***"
click at [121, 138] on label "QRT7H12 - TRUCK BAIADO 12 PALLETS (C: 450,00 - P: 12240,00) (VD)" at bounding box center [265, 137] width 314 height 14
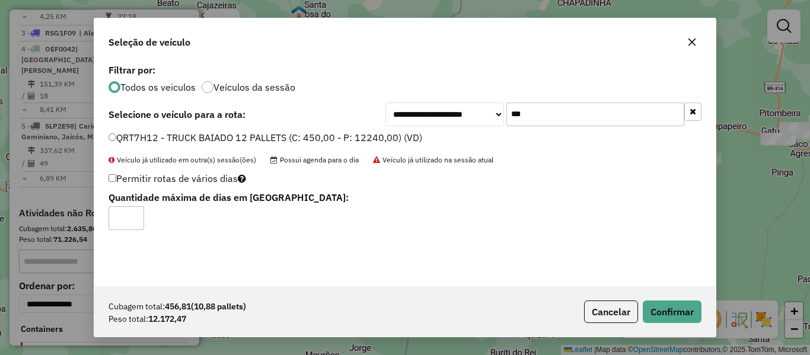
click at [136, 212] on input "*" at bounding box center [126, 218] width 36 height 24
click at [139, 213] on input "*" at bounding box center [126, 218] width 36 height 24
type input "*"
click at [136, 212] on input "*" at bounding box center [126, 218] width 36 height 24
click at [657, 315] on button "Confirmar" at bounding box center [672, 312] width 59 height 23
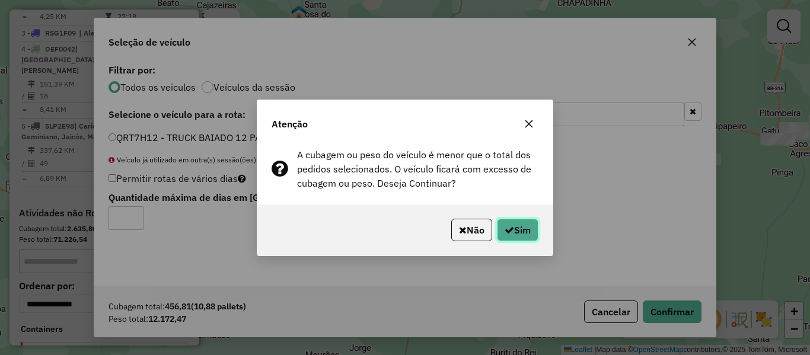
click at [518, 223] on button "Sim" at bounding box center [517, 230] width 41 height 23
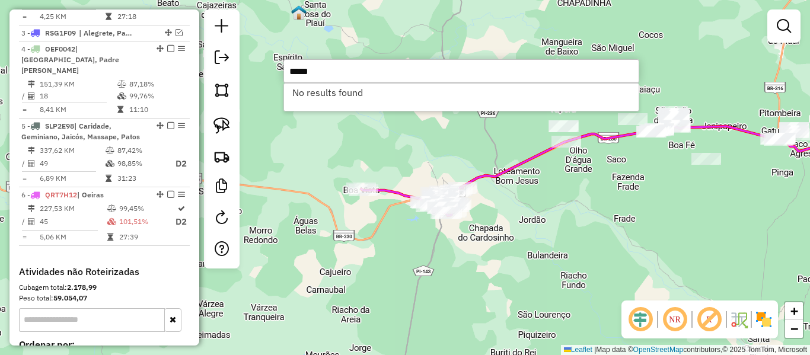
type input "*****"
click at [384, 240] on div "Janela de atendimento Grade de atendimento Capacidade Transportadoras Veículos …" at bounding box center [405, 177] width 810 height 355
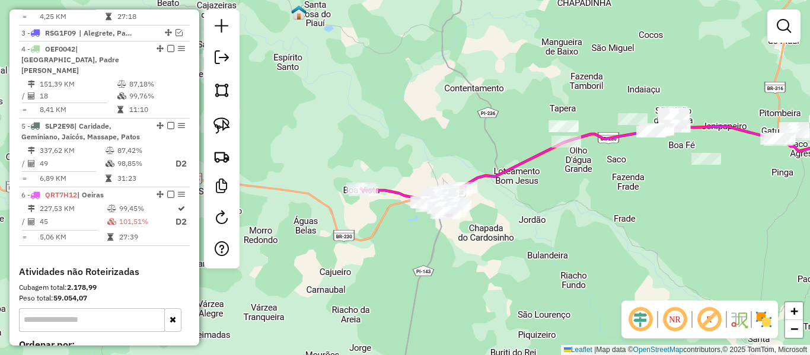
click at [394, 190] on icon at bounding box center [411, 201] width 101 height 28
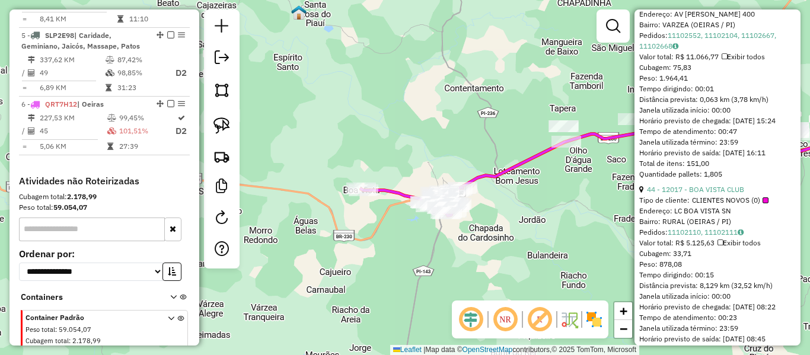
scroll to position [534, 0]
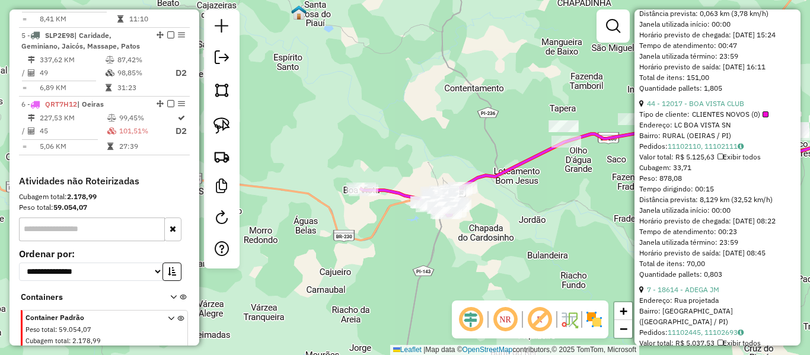
click at [718, 108] on link "44 - 12017 - BOA VISTA CLUB" at bounding box center [695, 103] width 97 height 9
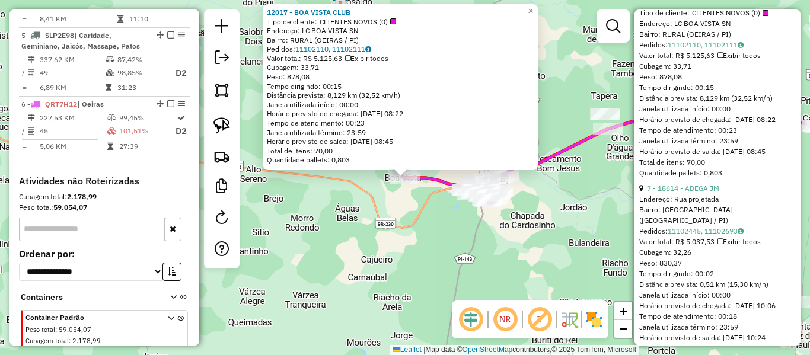
scroll to position [711, 0]
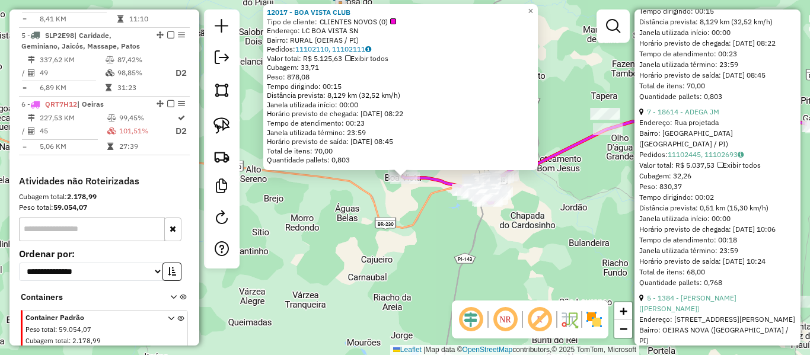
click at [512, 223] on div "12017 - BOA VISTA CLUB Tipo de cliente: CLIENTES NOVOS (0) Endereço: LC BOA VIS…" at bounding box center [405, 177] width 810 height 355
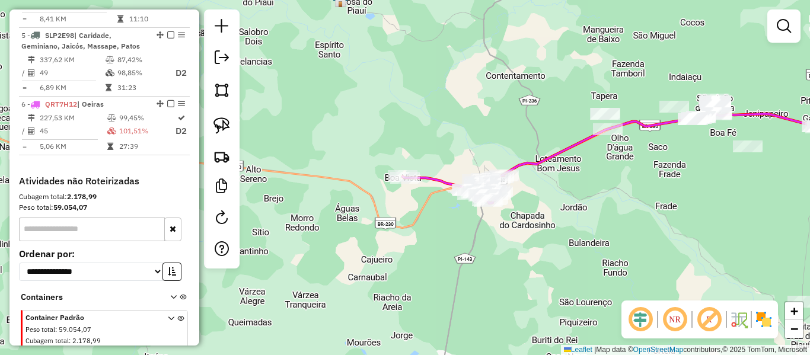
click at [483, 276] on div "Janela de atendimento Grade de atendimento Capacidade Transportadoras Veículos …" at bounding box center [405, 177] width 810 height 355
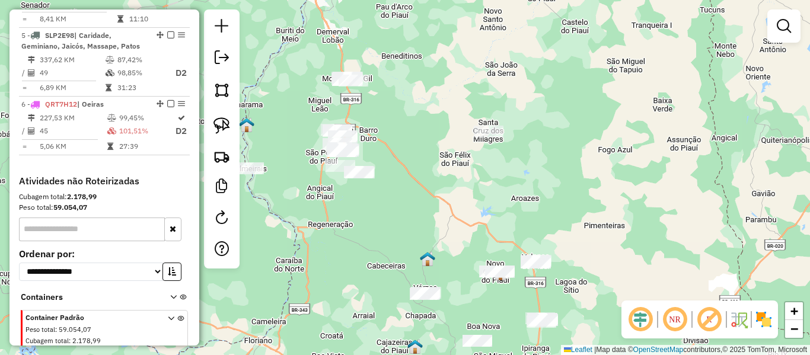
drag, startPoint x: 411, startPoint y: 218, endPoint x: 437, endPoint y: 245, distance: 37.3
click at [443, 243] on div "Janela de atendimento Grade de atendimento Capacidade Transportadoras Veículos …" at bounding box center [405, 177] width 810 height 355
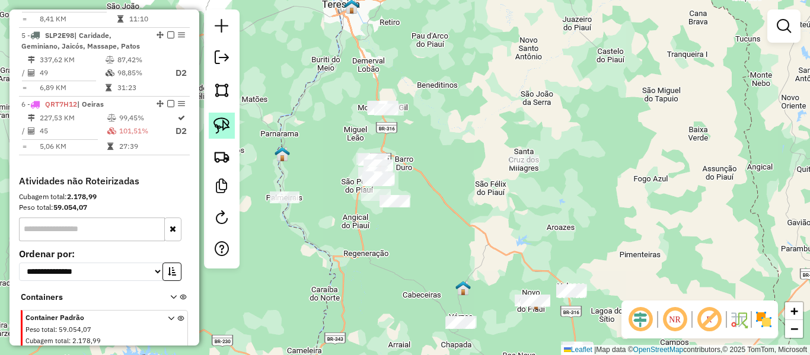
click at [224, 129] on img at bounding box center [221, 125] width 17 height 17
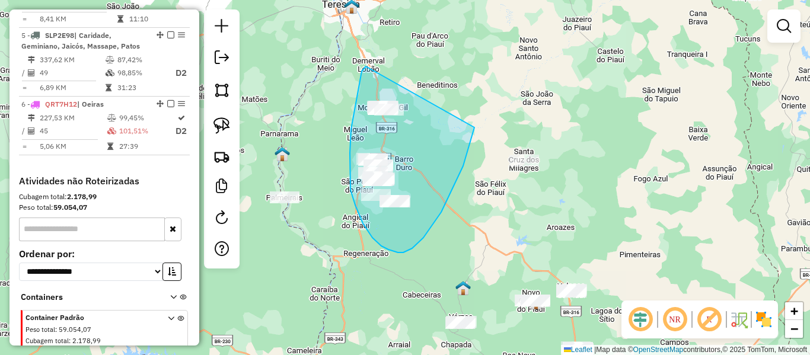
drag, startPoint x: 366, startPoint y: 66, endPoint x: 474, endPoint y: 127, distance: 124.5
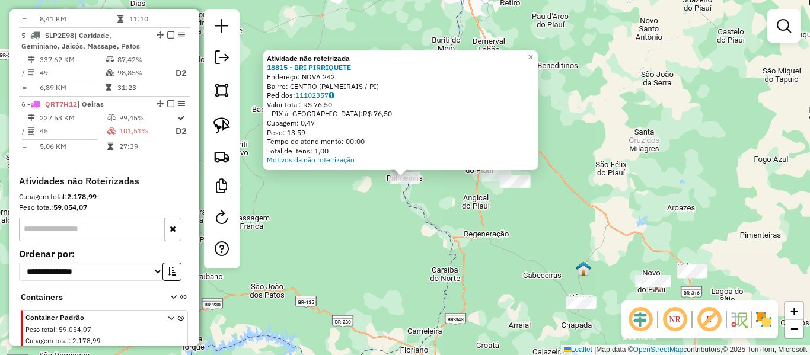
click at [448, 223] on div "Atividade não roteirizada 18815 - BRI PIRRIQUETE Endereço: NOVA 242 Bairro: CEN…" at bounding box center [405, 177] width 810 height 355
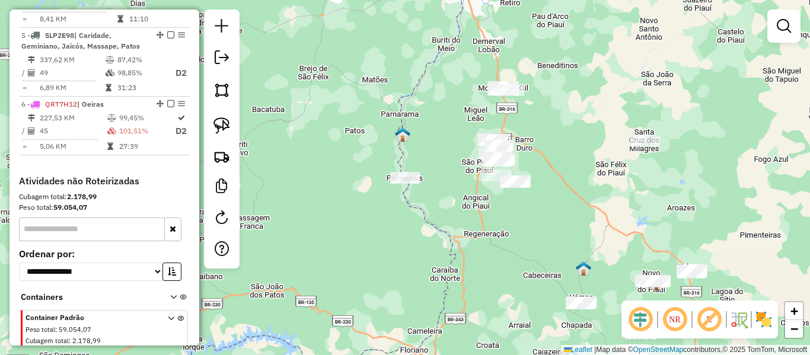
drag, startPoint x: 414, startPoint y: 241, endPoint x: 382, endPoint y: 259, distance: 36.4
click at [383, 259] on div "Atividade não roteirizada 18815 - BRI PIRRIQUETE Endereço: NOVA 242 Bairro: CEN…" at bounding box center [405, 177] width 810 height 355
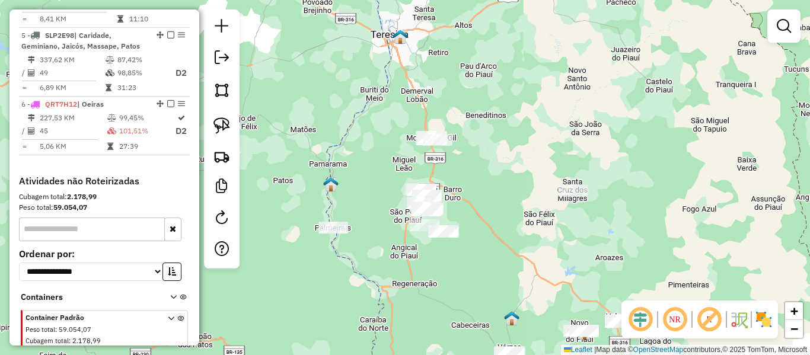
drag, startPoint x: 225, startPoint y: 124, endPoint x: 408, endPoint y: 177, distance: 190.6
click at [226, 125] on img at bounding box center [221, 125] width 17 height 17
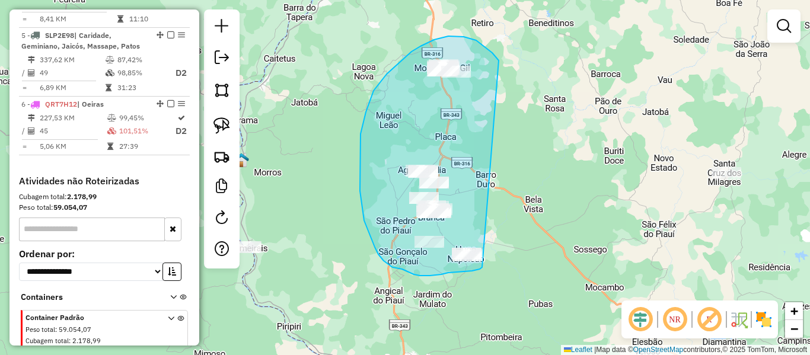
drag, startPoint x: 458, startPoint y: 36, endPoint x: 482, endPoint y: 267, distance: 232.5
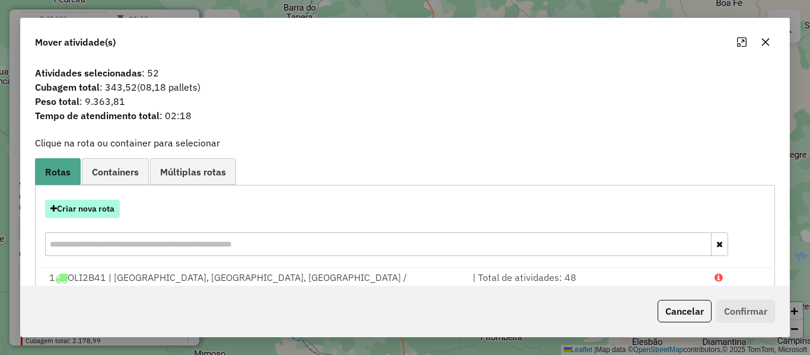
click at [88, 206] on button "Criar nova rota" at bounding box center [82, 209] width 75 height 18
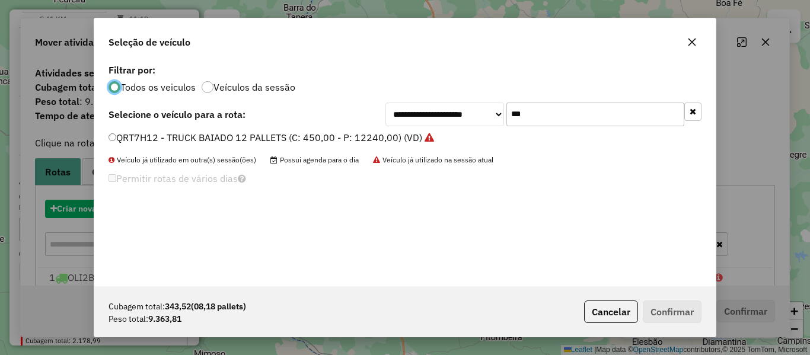
scroll to position [7, 4]
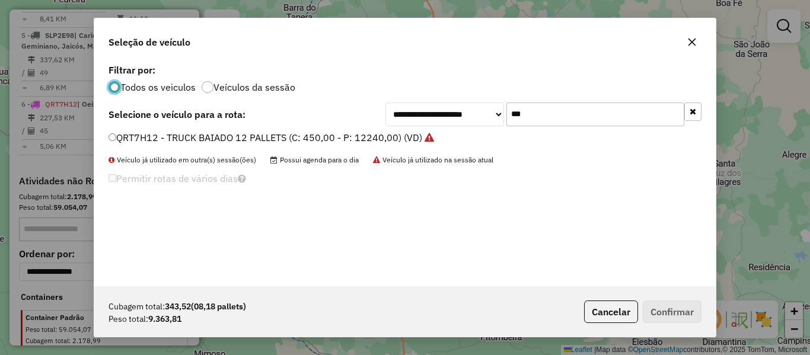
click at [476, 132] on div "**********" at bounding box center [404, 173] width 621 height 225
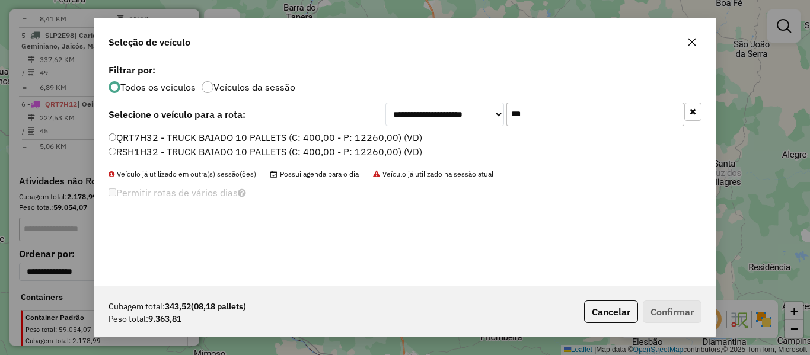
type input "***"
click at [117, 157] on label "RSH1H32 - TRUCK BAIADO 10 PALLETS (C: 400,00 - P: 12260,00) (VD)" at bounding box center [265, 152] width 314 height 14
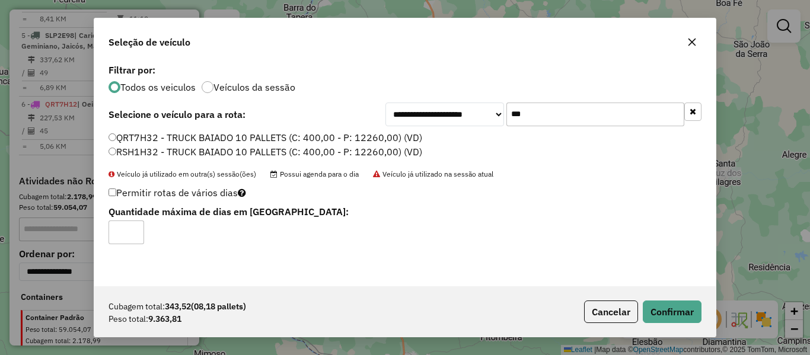
click at [135, 229] on input "*" at bounding box center [126, 233] width 36 height 24
type input "*"
click at [136, 229] on input "*" at bounding box center [126, 233] width 36 height 24
click at [655, 301] on button "Confirmar" at bounding box center [672, 312] width 59 height 23
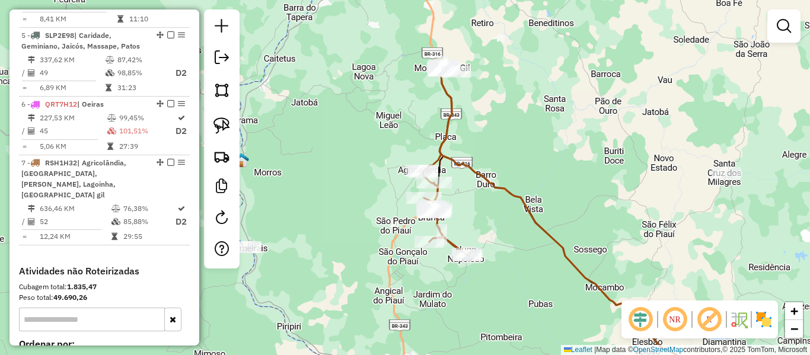
click at [433, 161] on icon at bounding box center [443, 160] width 47 height 190
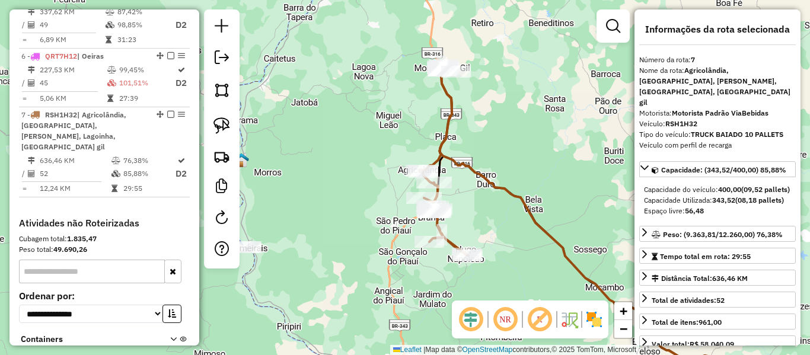
scroll to position [769, 0]
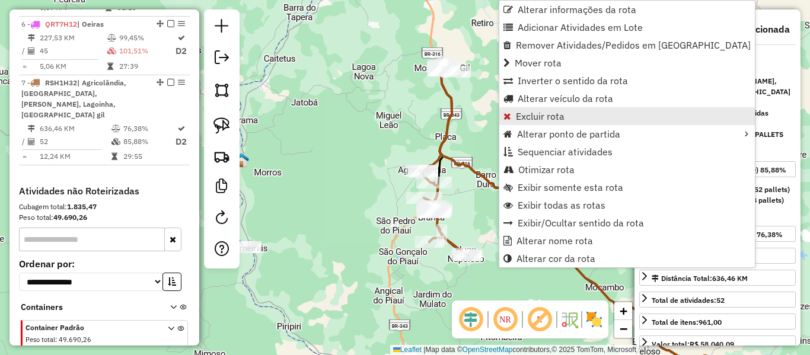
click at [526, 111] on span "Excluir rota" at bounding box center [540, 115] width 49 height 9
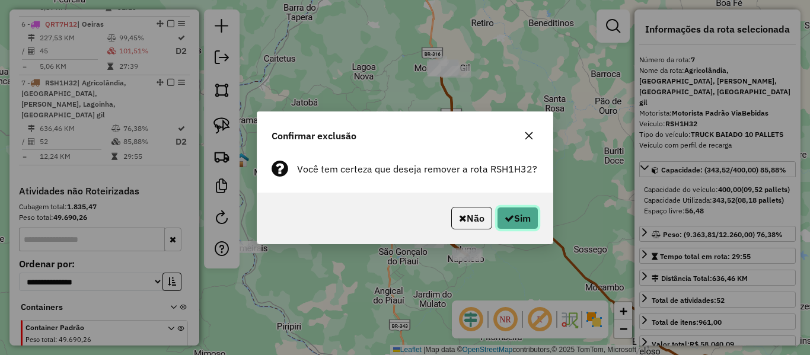
click at [525, 228] on button "Sim" at bounding box center [517, 218] width 41 height 23
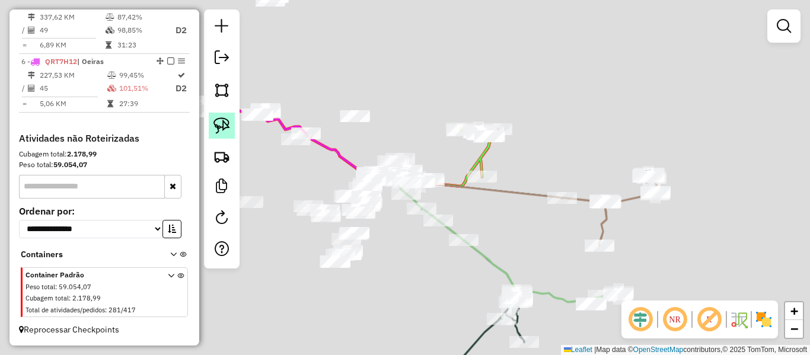
scroll to position [689, 0]
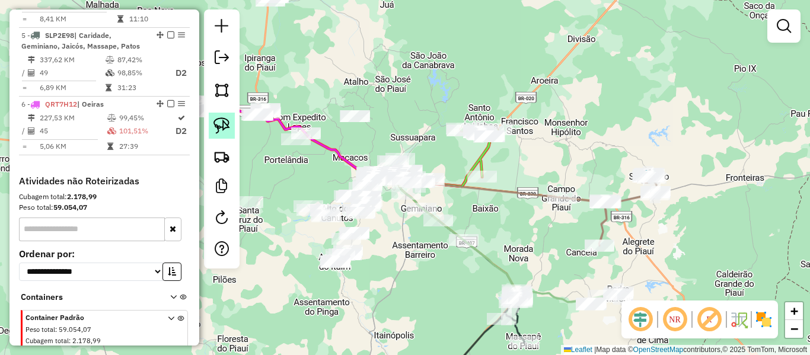
click at [214, 122] on img at bounding box center [221, 125] width 17 height 17
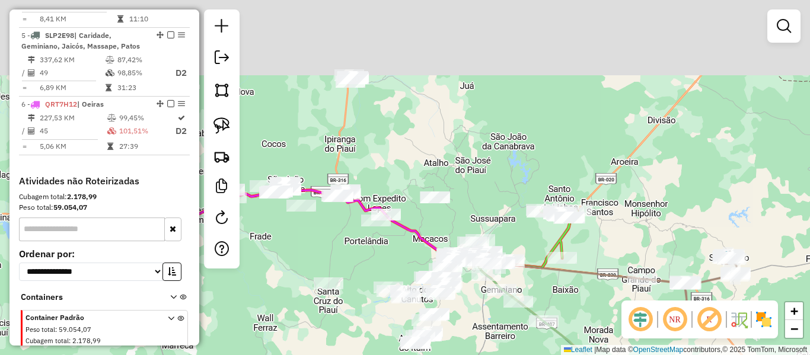
drag, startPoint x: 334, startPoint y: 90, endPoint x: 447, endPoint y: 190, distance: 150.4
click at [438, 187] on div "Janela de atendimento Grade de atendimento Capacidade Transportadoras Veículos …" at bounding box center [405, 177] width 810 height 355
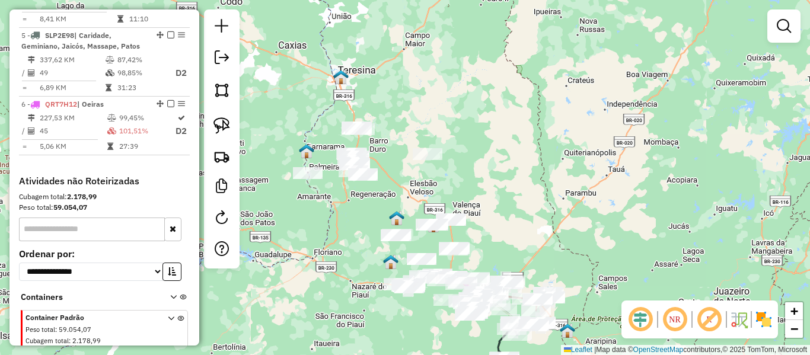
drag, startPoint x: 328, startPoint y: 124, endPoint x: 342, endPoint y: 206, distance: 83.6
click at [343, 206] on div "Janela de atendimento Grade de atendimento Capacidade Transportadoras Veículos …" at bounding box center [405, 177] width 810 height 355
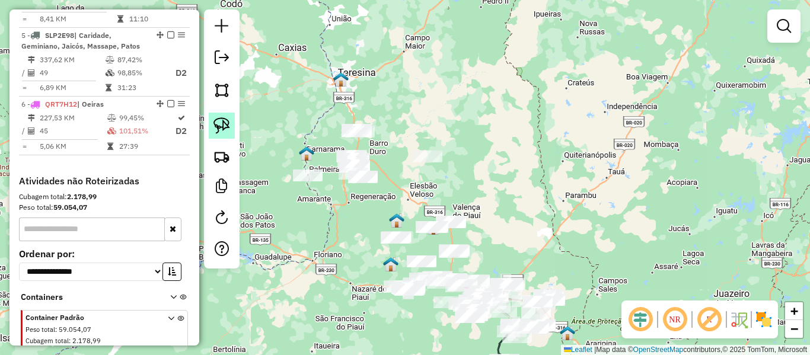
drag, startPoint x: 218, startPoint y: 129, endPoint x: 224, endPoint y: 129, distance: 6.5
click at [218, 129] on img at bounding box center [221, 125] width 17 height 17
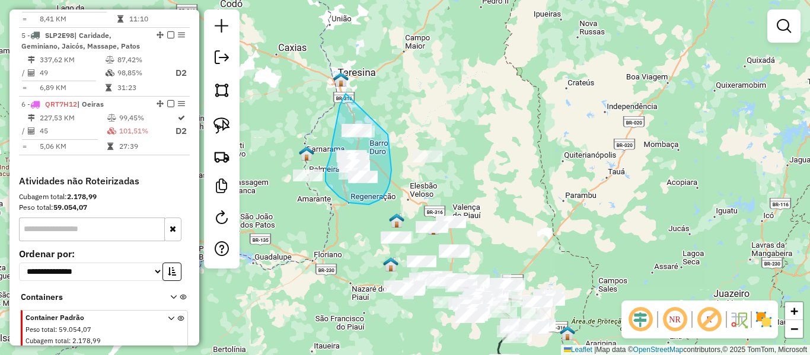
drag, startPoint x: 346, startPoint y: 94, endPoint x: 388, endPoint y: 132, distance: 57.1
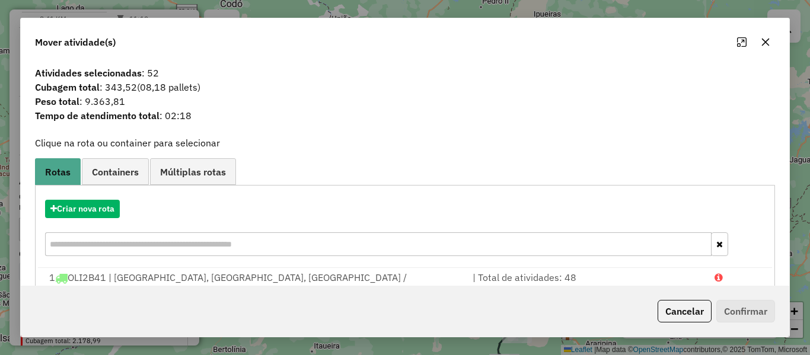
click at [117, 199] on div "Criar nova rota" at bounding box center [405, 229] width 734 height 77
click at [84, 209] on button "Criar nova rota" at bounding box center [82, 209] width 75 height 18
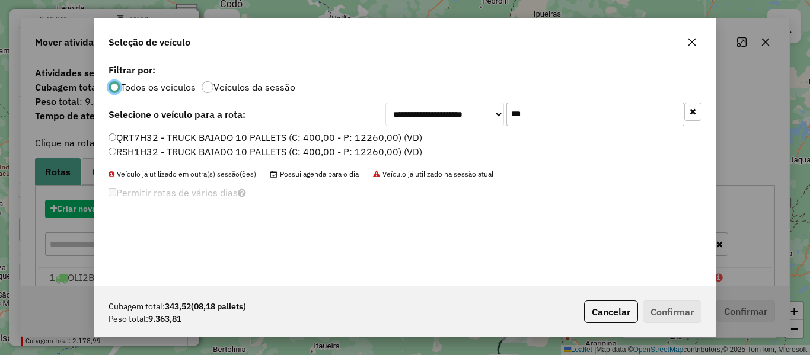
scroll to position [7, 4]
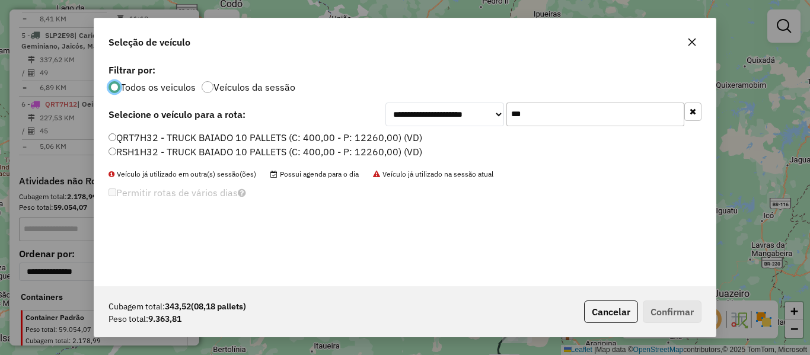
drag, startPoint x: 553, startPoint y: 106, endPoint x: 461, endPoint y: 128, distance: 93.9
click at [468, 125] on div "**********" at bounding box center [543, 115] width 316 height 24
click at [138, 142] on label "QRT7H32 - TRUCK BAIADO 10 PALLETS (C: 400,00 - P: 12260,00) (VD)" at bounding box center [265, 137] width 314 height 14
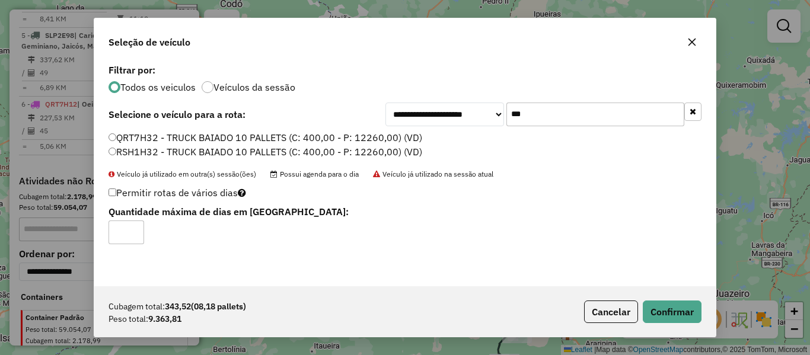
click at [113, 187] on label "Permitir rotas de vários dias" at bounding box center [177, 192] width 138 height 23
type input "*"
click at [135, 229] on input "*" at bounding box center [126, 233] width 36 height 24
drag, startPoint x: 691, startPoint y: 310, endPoint x: 662, endPoint y: 308, distance: 29.1
click at [683, 310] on button "Confirmar" at bounding box center [672, 312] width 59 height 23
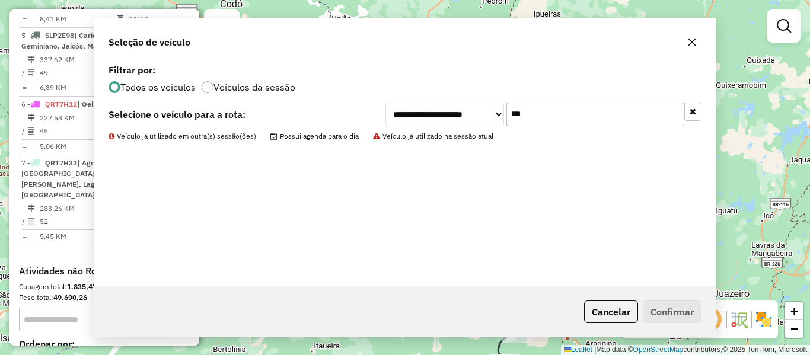
scroll to position [769, 0]
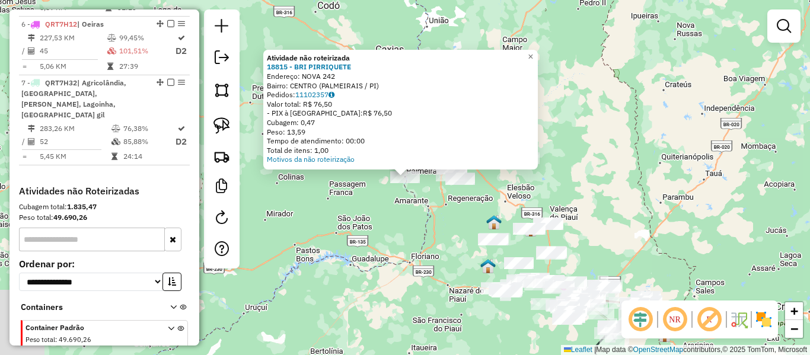
click at [401, 248] on div "Atividade não roteirizada 18815 - BRI PIRRIQUETE Endereço: NOVA 242 Bairro: CEN…" at bounding box center [405, 177] width 810 height 355
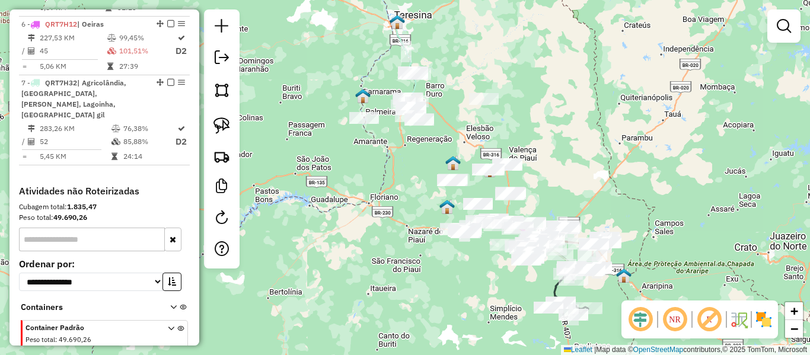
drag, startPoint x: 434, startPoint y: 289, endPoint x: 338, endPoint y: 163, distance: 158.6
click at [338, 163] on div "Janela de atendimento Grade de atendimento Capacidade Transportadoras Veículos …" at bounding box center [405, 177] width 810 height 355
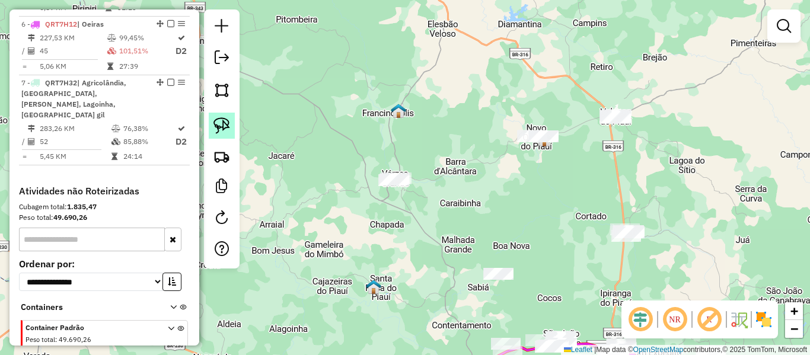
click at [212, 126] on link at bounding box center [222, 126] width 26 height 26
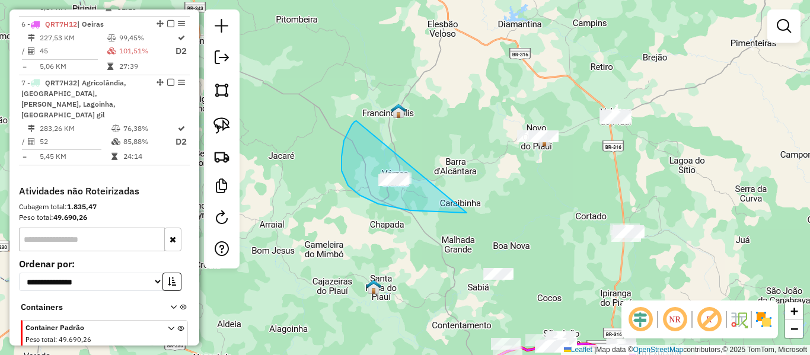
drag, startPoint x: 378, startPoint y: 204, endPoint x: 523, endPoint y: 200, distance: 145.3
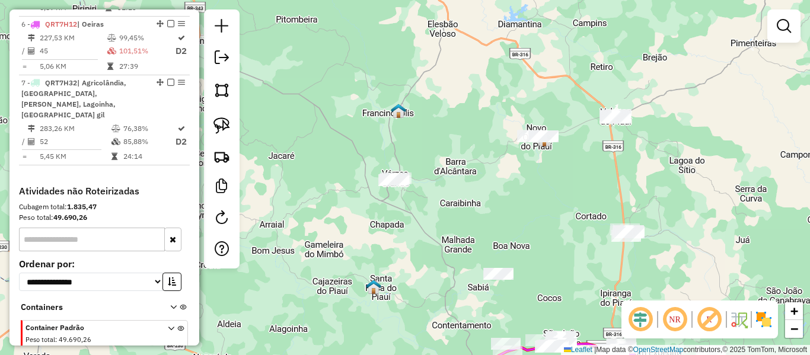
drag, startPoint x: 531, startPoint y: 171, endPoint x: 320, endPoint y: 217, distance: 216.5
click at [332, 217] on div "Janela de atendimento Grade de atendimento Capacidade Transportadoras Veículos …" at bounding box center [405, 177] width 810 height 355
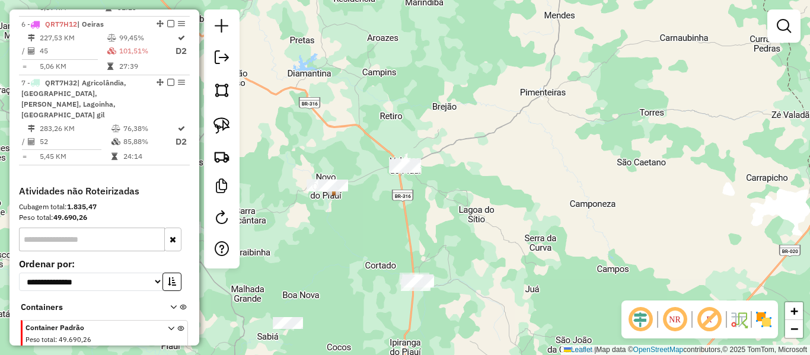
drag, startPoint x: 353, startPoint y: 217, endPoint x: 382, endPoint y: 103, distance: 117.9
click at [382, 105] on div "Janela de atendimento Grade de atendimento Capacidade Transportadoras Veículos …" at bounding box center [405, 177] width 810 height 355
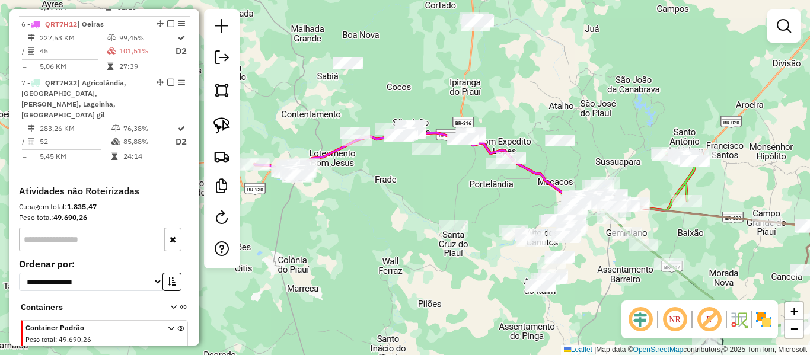
click at [324, 152] on icon at bounding box center [457, 167] width 306 height 69
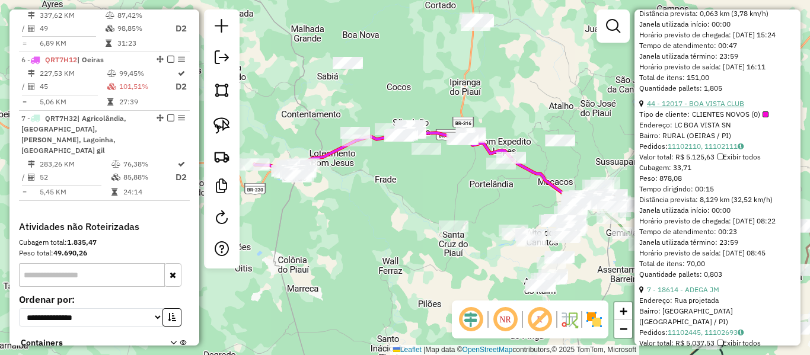
scroll to position [711, 0]
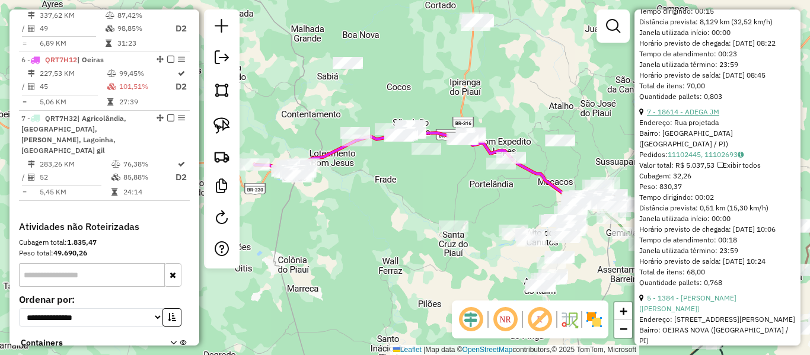
click at [699, 116] on link "7 - 18614 - ADEGA JM" at bounding box center [683, 111] width 72 height 9
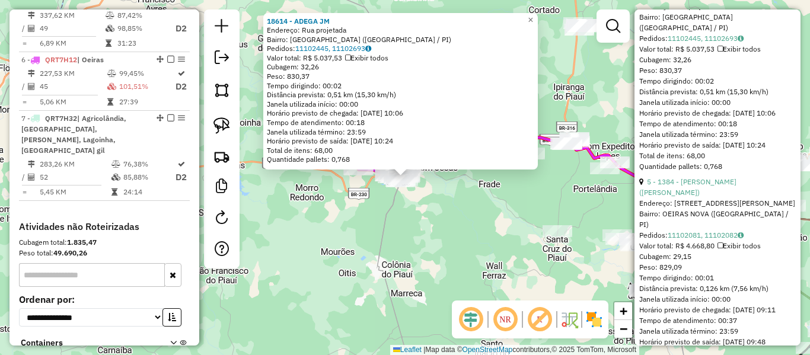
scroll to position [830, 0]
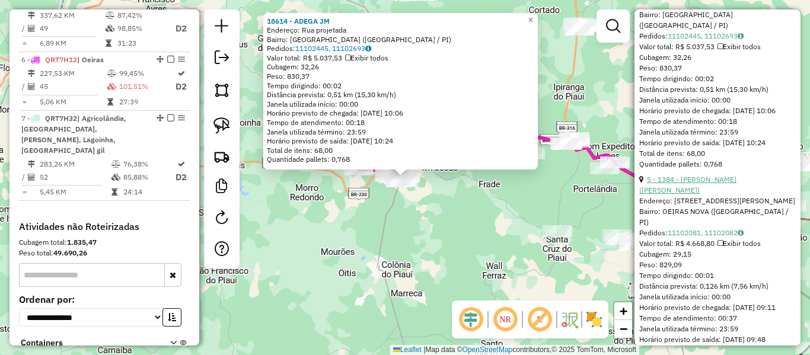
click at [707, 194] on link "5 - 1384 - ANTONIO RODRIGUES DE SOUSA (BAR FIGUEIRINHA)" at bounding box center [687, 185] width 97 height 20
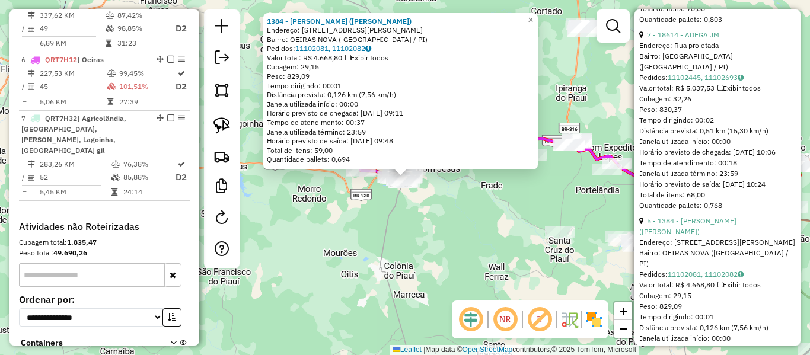
scroll to position [771, 0]
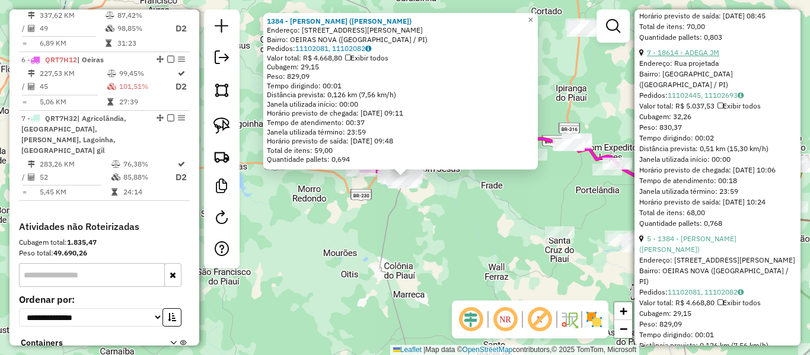
click at [700, 57] on link "7 - 18614 - ADEGA JM" at bounding box center [683, 52] width 72 height 9
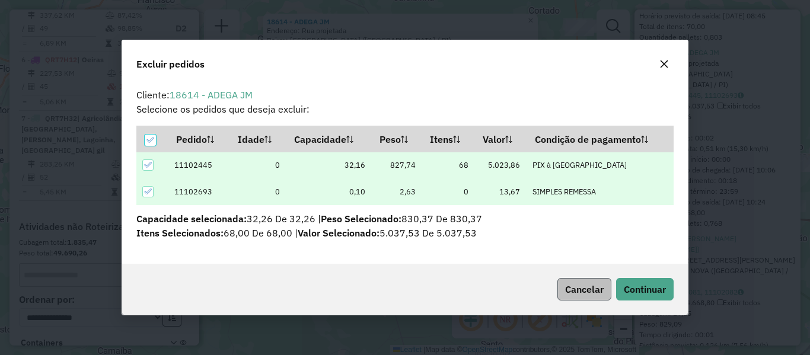
scroll to position [0, 0]
click at [641, 289] on span "Continuar" at bounding box center [645, 289] width 42 height 12
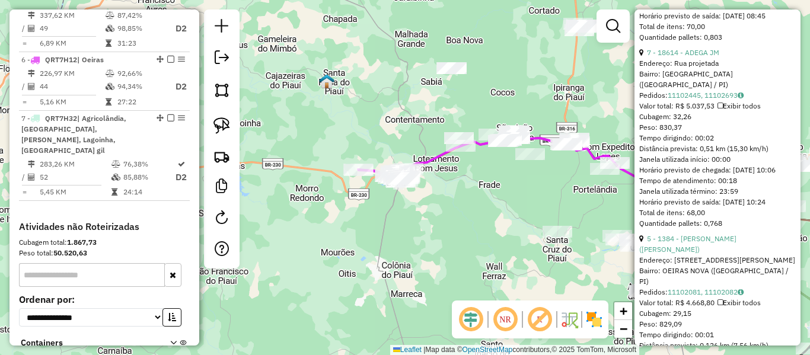
scroll to position [356, 0]
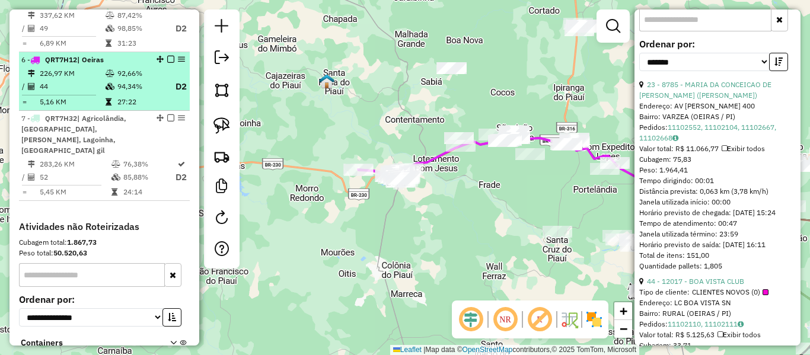
click at [167, 56] on em at bounding box center [170, 59] width 7 height 7
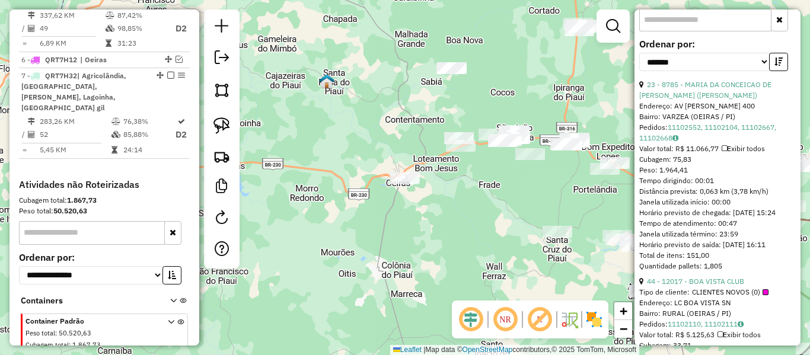
scroll to position [727, 0]
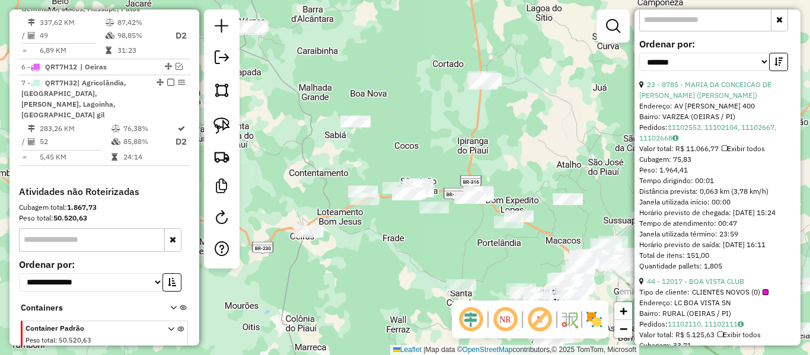
drag, startPoint x: 323, startPoint y: 193, endPoint x: 264, endPoint y: 191, distance: 59.3
click at [312, 209] on div "Janela de atendimento Grade de atendimento Capacidade Transportadoras Veículos …" at bounding box center [405, 177] width 810 height 355
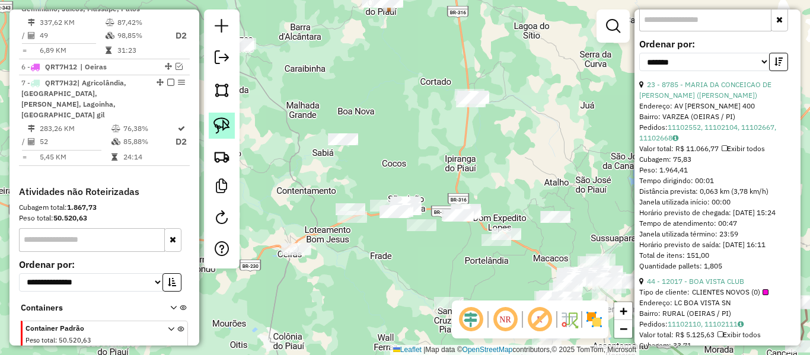
click at [222, 123] on img at bounding box center [221, 125] width 17 height 17
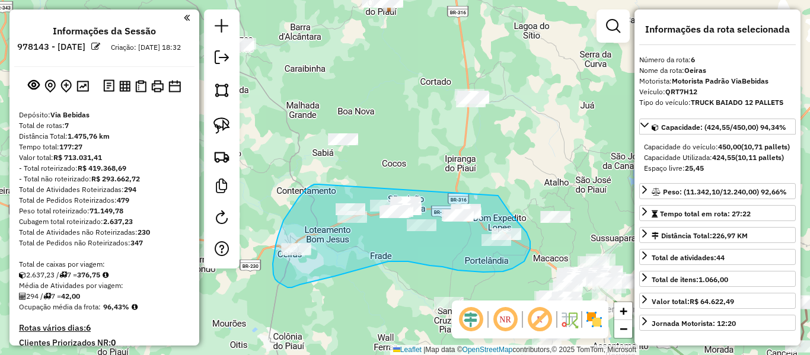
scroll to position [356, 0]
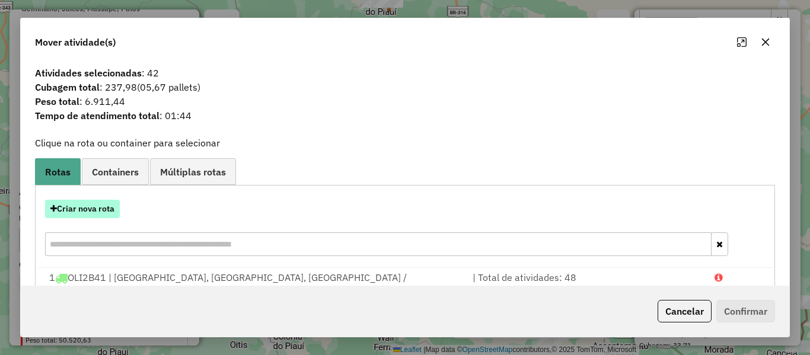
click at [94, 214] on button "Criar nova rota" at bounding box center [82, 209] width 75 height 18
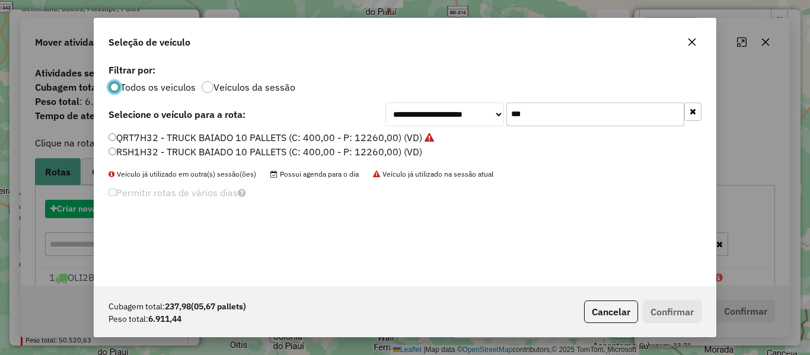
scroll to position [7, 4]
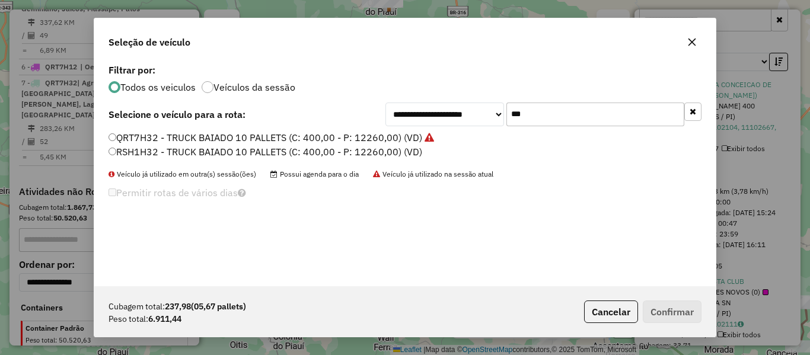
drag, startPoint x: 487, startPoint y: 123, endPoint x: 439, endPoint y: 139, distance: 50.2
click at [443, 135] on div "**********" at bounding box center [404, 173] width 621 height 225
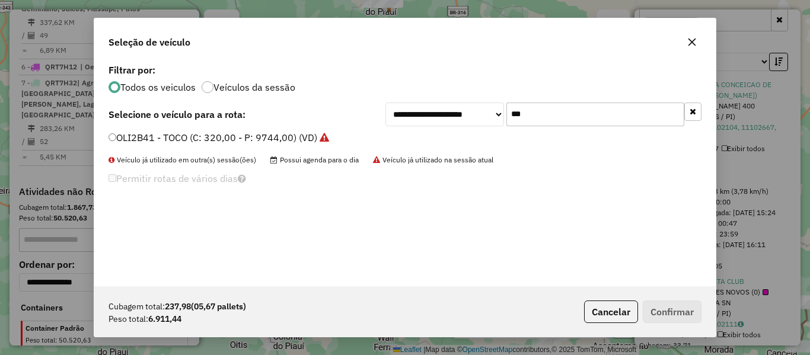
type input "***"
drag, startPoint x: 134, startPoint y: 138, endPoint x: 115, endPoint y: 164, distance: 32.7
click at [134, 138] on label "OLI2B41 - TOCO (C: 320,00 - P: 9744,00) (VD)" at bounding box center [218, 137] width 221 height 14
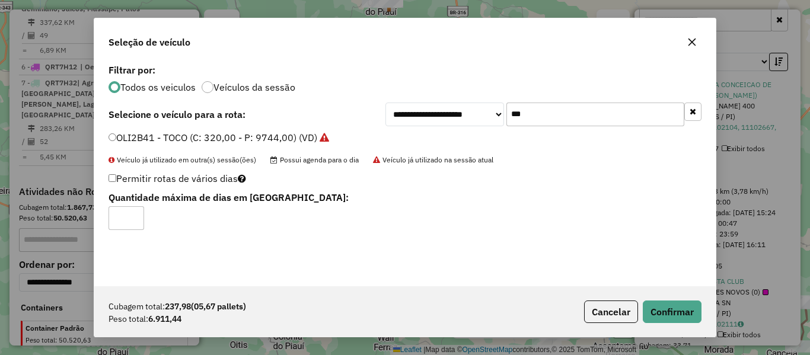
type input "*"
click at [133, 216] on input "*" at bounding box center [126, 218] width 36 height 24
click at [667, 316] on button "Confirmar" at bounding box center [672, 312] width 59 height 23
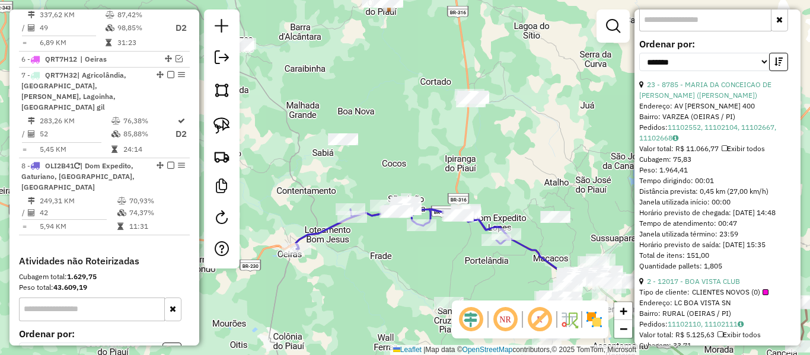
scroll to position [734, 0]
click at [318, 233] on icon at bounding box center [403, 225] width 214 height 47
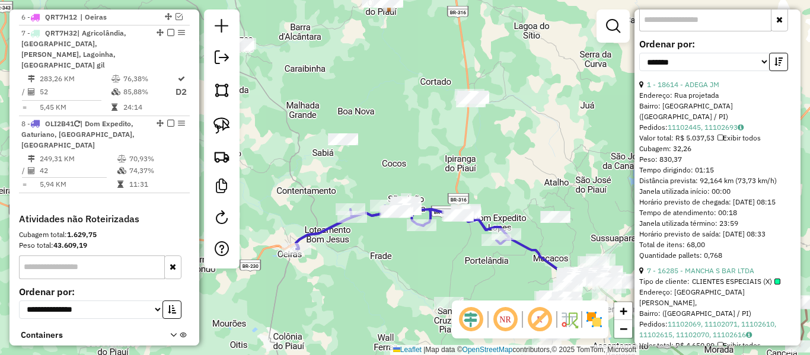
scroll to position [804, 0]
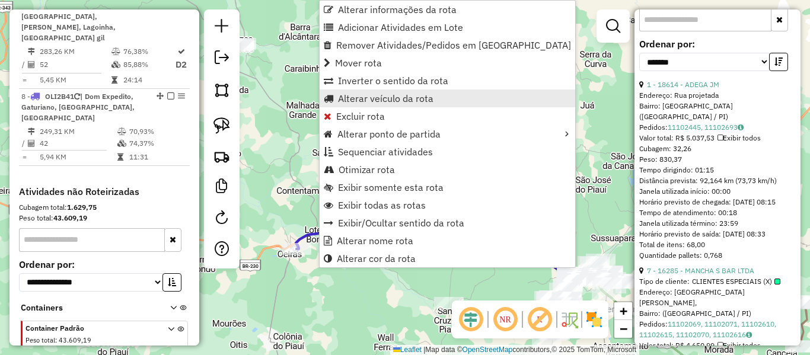
click at [352, 99] on span "Alterar veículo da rota" at bounding box center [385, 98] width 95 height 9
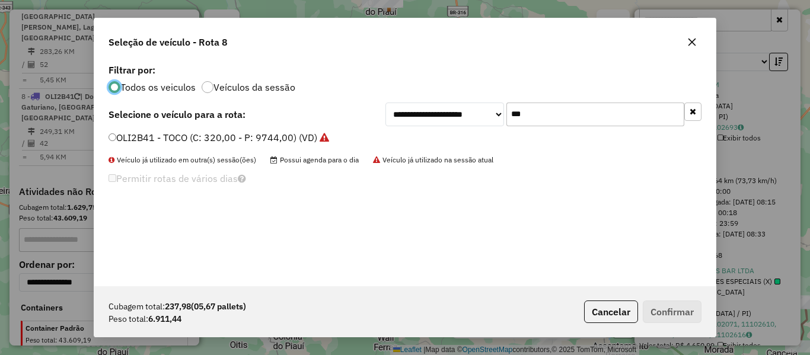
scroll to position [7, 4]
drag, startPoint x: 469, startPoint y: 122, endPoint x: 454, endPoint y: 127, distance: 16.3
click at [457, 126] on div "**********" at bounding box center [543, 115] width 316 height 24
type input "***"
click at [135, 139] on label "NLW3E11 - TOCO (C: 320,00 - P: 9744,00) (VD)" at bounding box center [214, 137] width 213 height 14
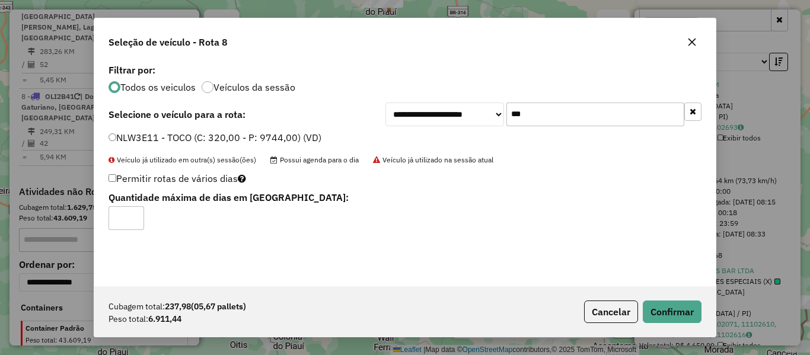
type input "*"
click at [130, 214] on input "*" at bounding box center [126, 218] width 36 height 24
click at [657, 305] on button "Confirmar" at bounding box center [672, 312] width 59 height 23
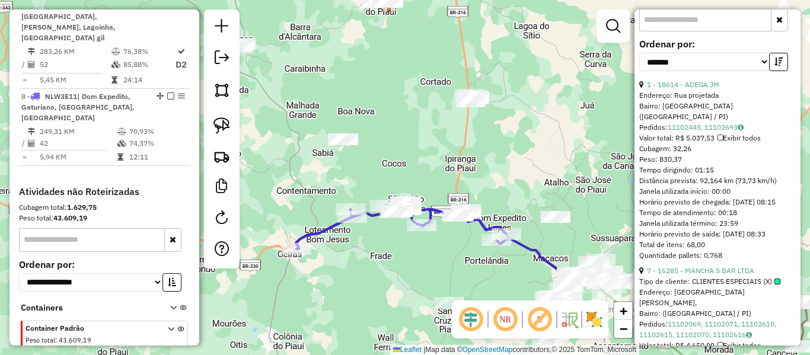
click at [335, 221] on icon at bounding box center [403, 225] width 214 height 47
click at [238, 129] on div at bounding box center [222, 138] width 36 height 259
click at [231, 128] on link at bounding box center [222, 126] width 26 height 26
drag, startPoint x: 322, startPoint y: 152, endPoint x: 374, endPoint y: 160, distance: 52.7
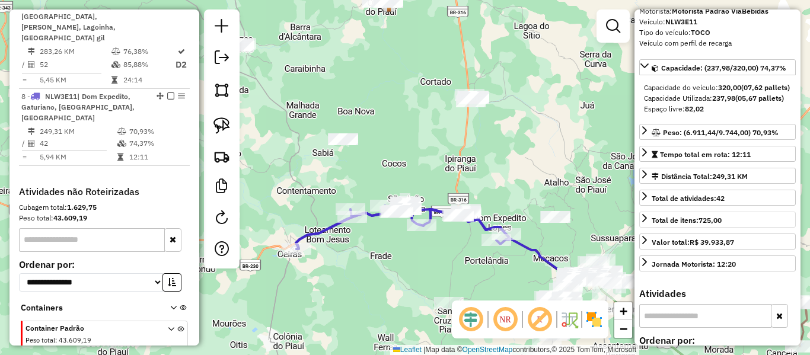
scroll to position [0, 0]
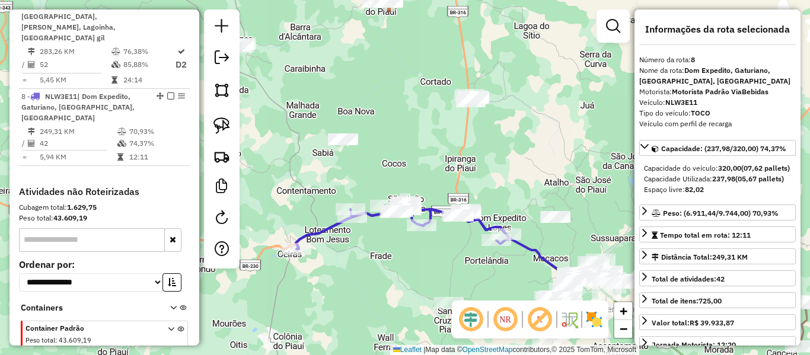
click at [319, 235] on icon at bounding box center [403, 225] width 214 height 47
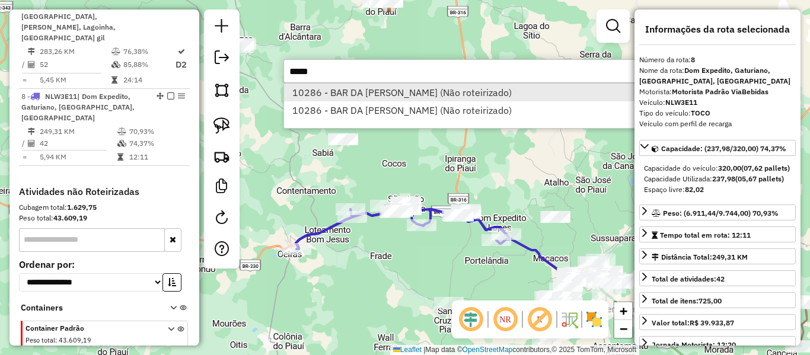
type input "*****"
click at [428, 94] on li "10286 - BAR DA CARMEN (Não roteirizado)" at bounding box center [461, 93] width 355 height 18
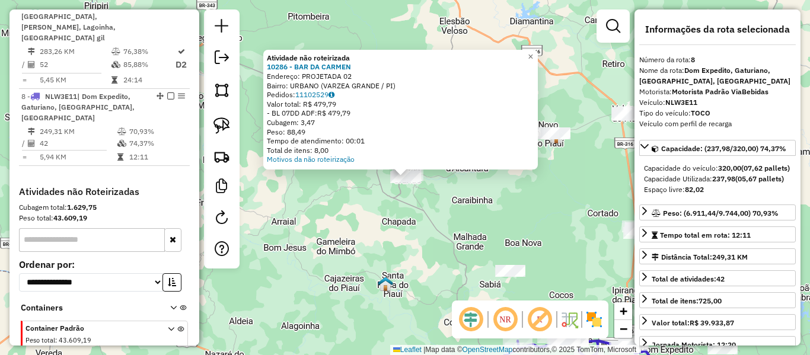
click at [393, 224] on div "Atividade não roteirizada 10286 - BAR DA CARMEN Endereço: PROJETADA 02 Bairro: …" at bounding box center [405, 177] width 810 height 355
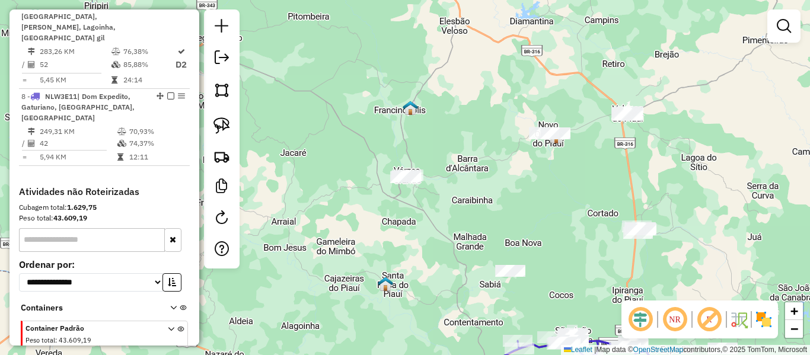
drag, startPoint x: 396, startPoint y: 237, endPoint x: 287, endPoint y: 152, distance: 138.5
click at [287, 152] on div "Atividade não roteirizada 10286 - BAR DA CARMEN Endereço: PROJETADA 02 Bairro: …" at bounding box center [405, 177] width 810 height 355
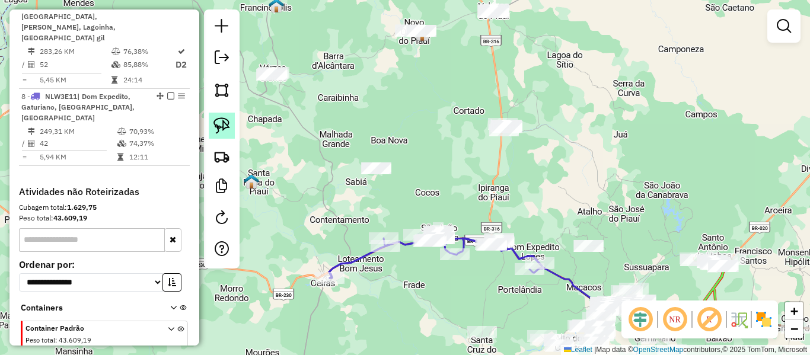
click at [218, 120] on img at bounding box center [221, 125] width 17 height 17
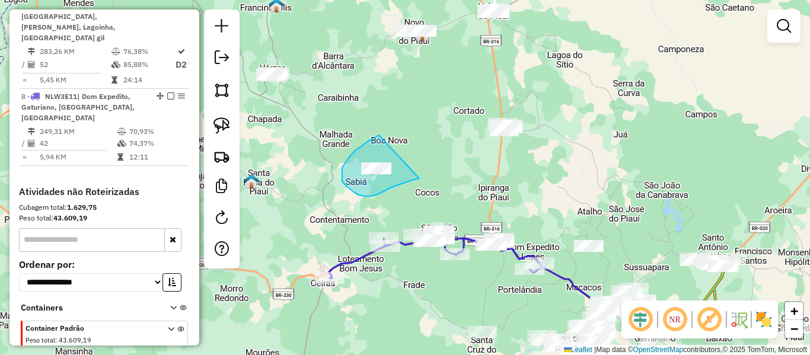
drag, startPoint x: 361, startPoint y: 146, endPoint x: 420, endPoint y: 178, distance: 66.9
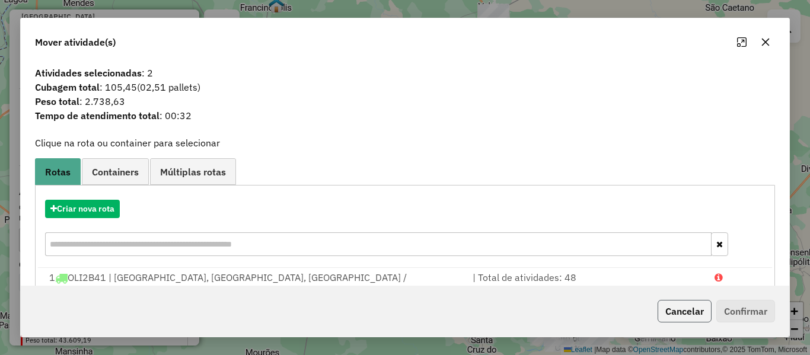
click at [697, 319] on button "Cancelar" at bounding box center [684, 311] width 54 height 23
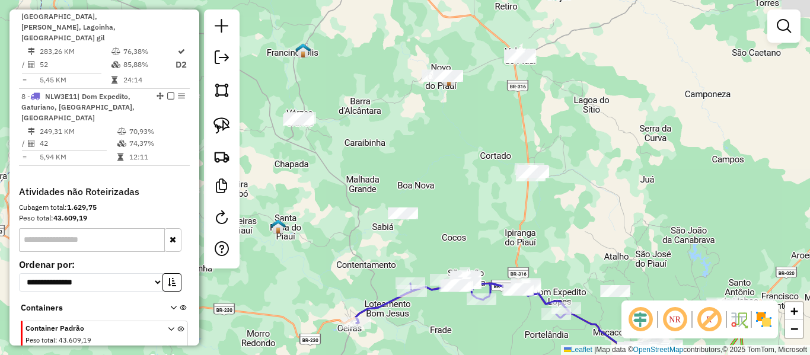
drag, startPoint x: 356, startPoint y: 104, endPoint x: 411, endPoint y: 251, distance: 157.0
click at [411, 248] on div "Janela de atendimento Grade de atendimento Capacidade Transportadoras Veículos …" at bounding box center [405, 177] width 810 height 355
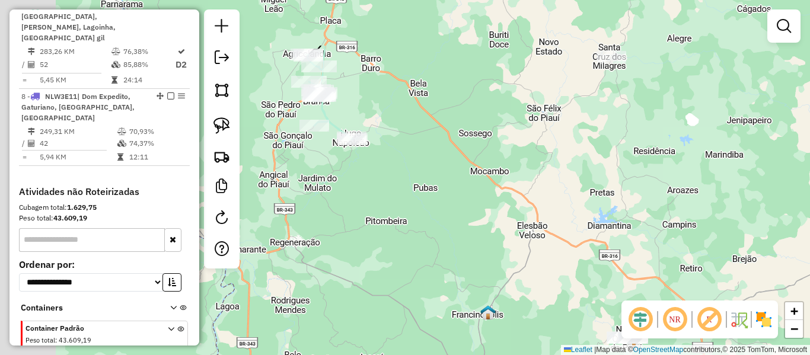
drag, startPoint x: 317, startPoint y: 149, endPoint x: 459, endPoint y: 241, distance: 170.2
click at [459, 241] on div "Janela de atendimento Grade de atendimento Capacidade Transportadoras Veículos …" at bounding box center [405, 177] width 810 height 355
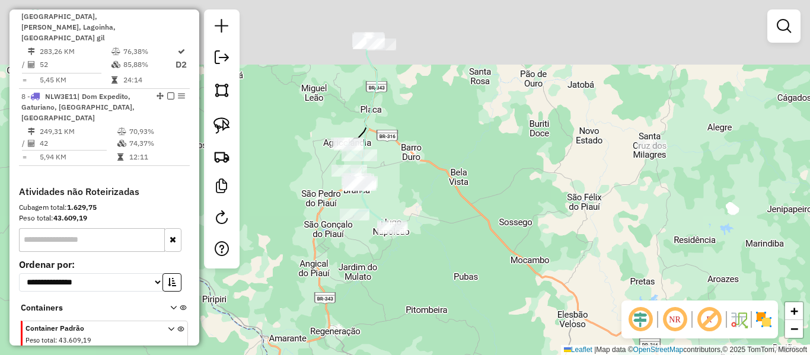
drag, startPoint x: 407, startPoint y: 98, endPoint x: 404, endPoint y: 242, distance: 144.7
click at [406, 241] on div "Janela de atendimento Grade de atendimento Capacidade Transportadoras Veículos …" at bounding box center [405, 177] width 810 height 355
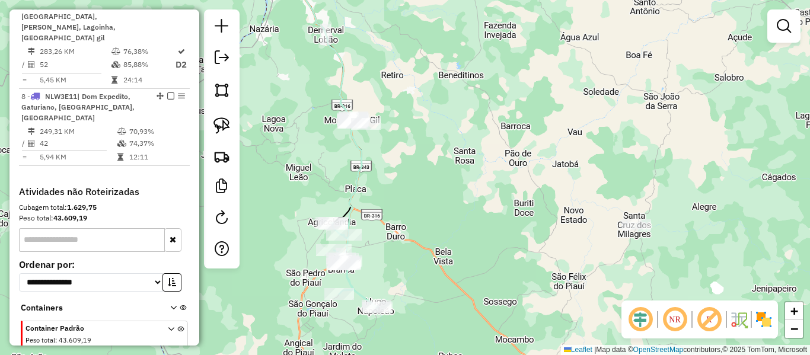
drag, startPoint x: 392, startPoint y: 250, endPoint x: 377, endPoint y: 132, distance: 119.0
click at [377, 132] on div "Janela de atendimento Grade de atendimento Capacidade Transportadoras Veículos …" at bounding box center [405, 177] width 810 height 355
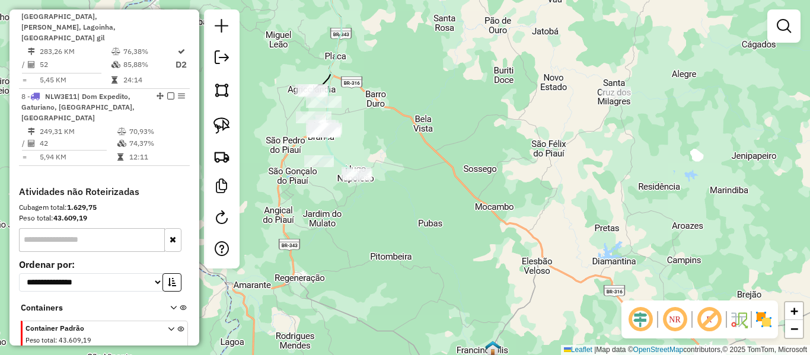
drag, startPoint x: 344, startPoint y: 173, endPoint x: 320, endPoint y: 154, distance: 30.8
click at [321, 154] on div "Janela de atendimento Grade de atendimento Capacidade Transportadoras Veículos …" at bounding box center [405, 177] width 810 height 355
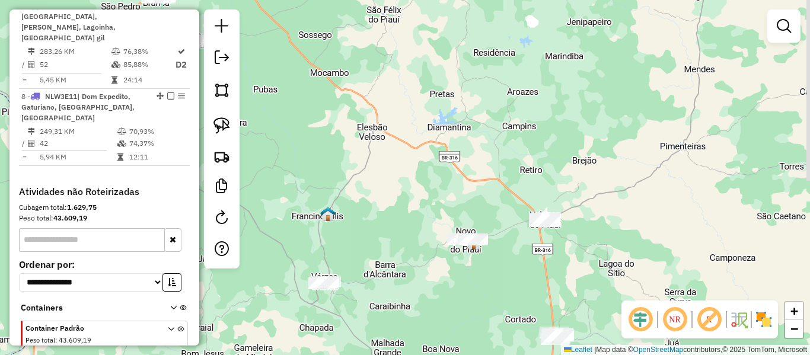
drag, startPoint x: 360, startPoint y: 184, endPoint x: 330, endPoint y: 160, distance: 38.8
click at [334, 162] on div "Janela de atendimento Grade de atendimento Capacidade Transportadoras Veículos …" at bounding box center [405, 177] width 810 height 355
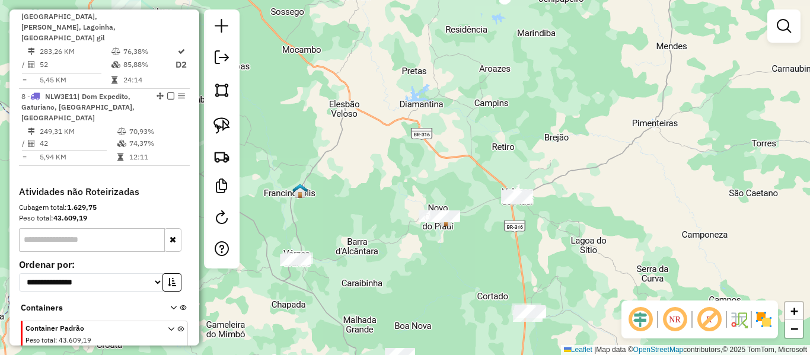
drag, startPoint x: 352, startPoint y: 173, endPoint x: 379, endPoint y: 189, distance: 31.8
click at [378, 189] on div "Janela de atendimento Grade de atendimento Capacidade Transportadoras Veículos …" at bounding box center [405, 177] width 810 height 355
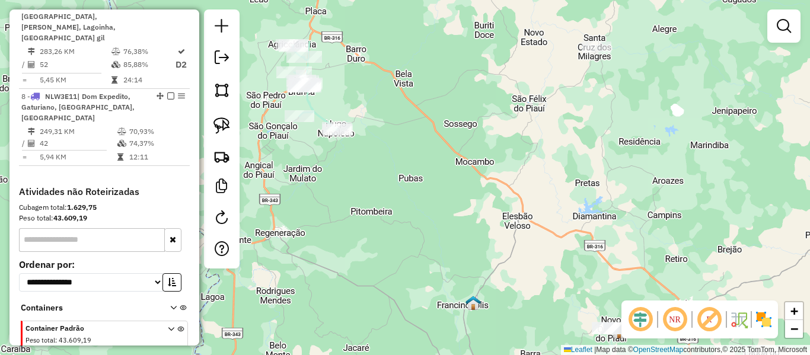
drag, startPoint x: 360, startPoint y: 142, endPoint x: 473, endPoint y: 215, distance: 133.9
click at [473, 216] on div "Janela de atendimento Grade de atendimento Capacidade Transportadoras Veículos …" at bounding box center [405, 177] width 810 height 355
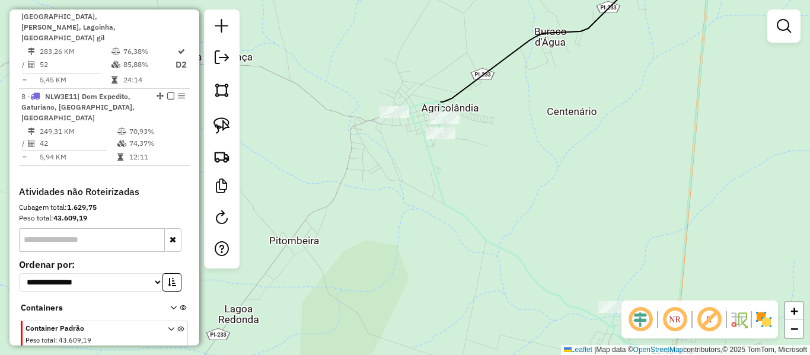
click at [388, 121] on div "Janela de atendimento Grade de atendimento Capacidade Transportadoras Veículos …" at bounding box center [405, 177] width 810 height 355
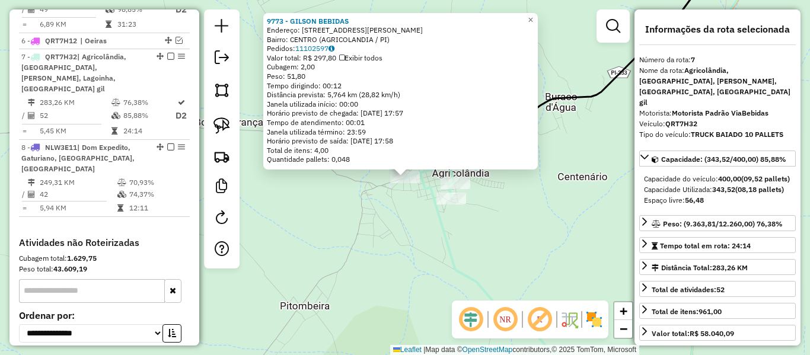
scroll to position [750, 0]
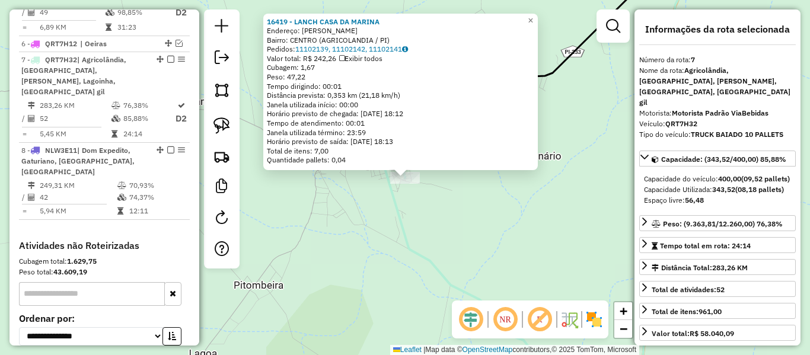
click at [430, 266] on icon at bounding box center [529, 177] width 343 height 426
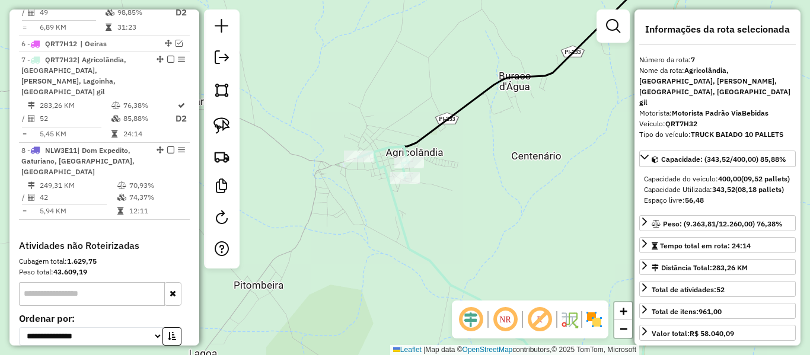
drag, startPoint x: 352, startPoint y: 145, endPoint x: 350, endPoint y: 123, distance: 22.0
click at [358, 132] on icon at bounding box center [529, 177] width 343 height 426
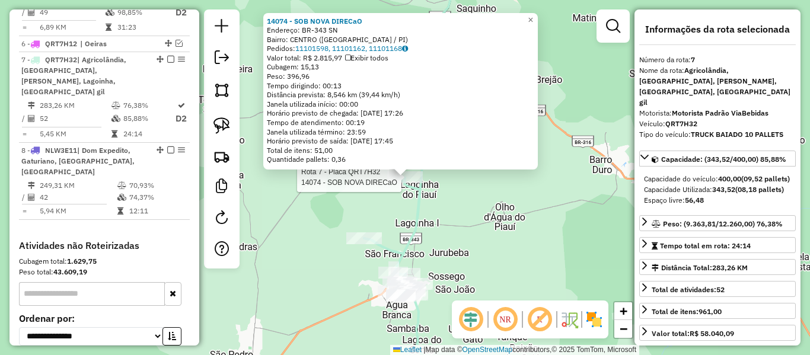
click at [394, 183] on div at bounding box center [405, 177] width 36 height 12
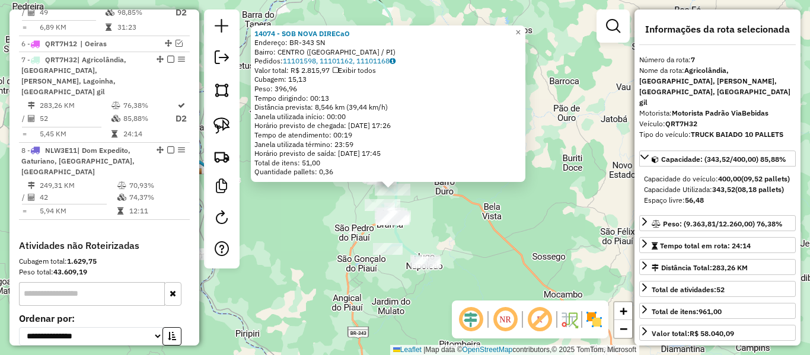
click at [439, 213] on div "Rota 7 - Placa QRT7H32 12095 - MARCIO BEBIDAS 14074 - SOB NOVA DIRECaO Endereço…" at bounding box center [405, 177] width 810 height 355
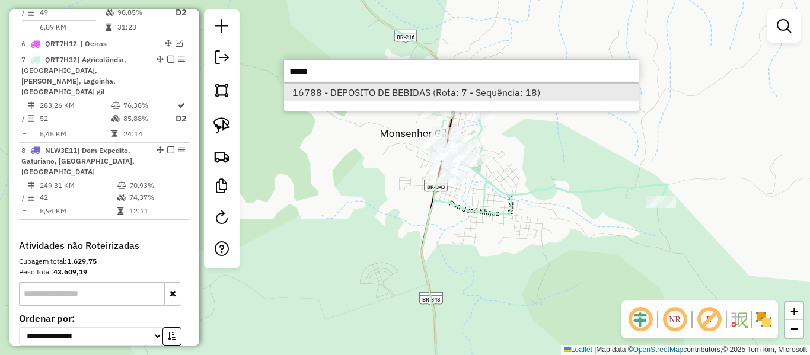
type input "*****"
click at [456, 95] on li "16788 - DEPOSITO DE BEBIDAS (Rota: 7 - Sequência: 18)" at bounding box center [461, 93] width 355 height 18
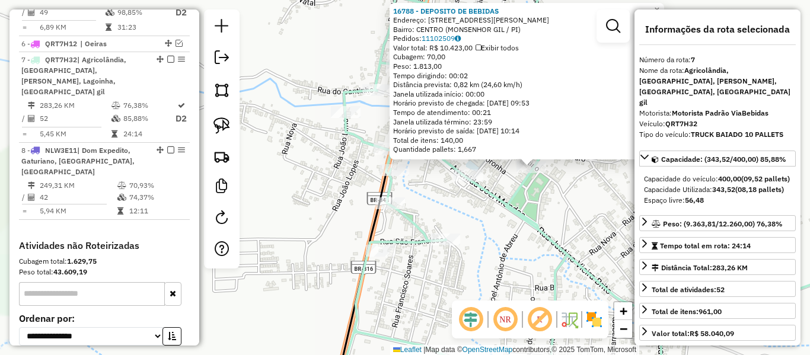
click at [500, 205] on icon at bounding box center [612, 177] width 555 height 426
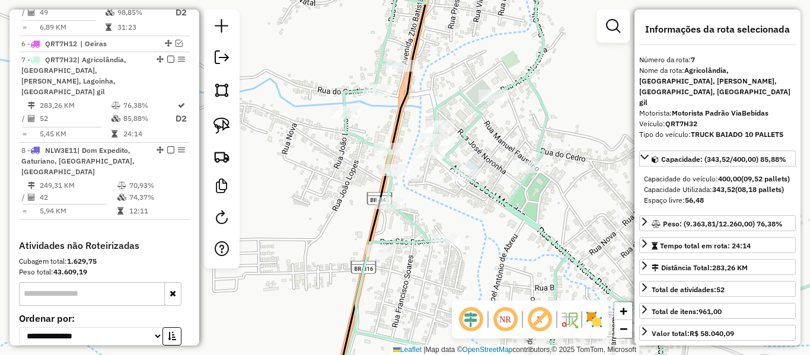
click at [500, 205] on icon at bounding box center [612, 177] width 555 height 426
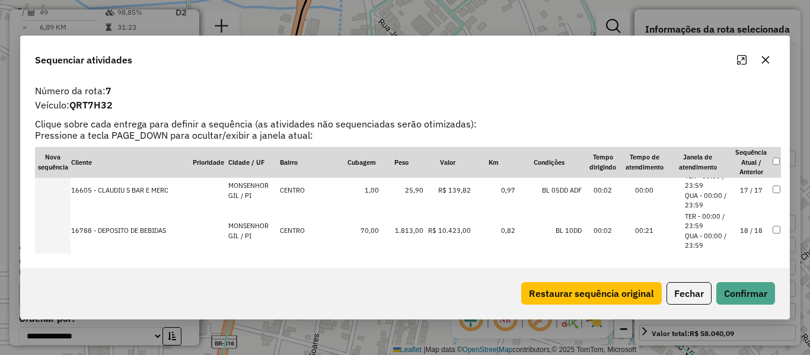
click at [752, 230] on td "18 / 18" at bounding box center [750, 231] width 41 height 40
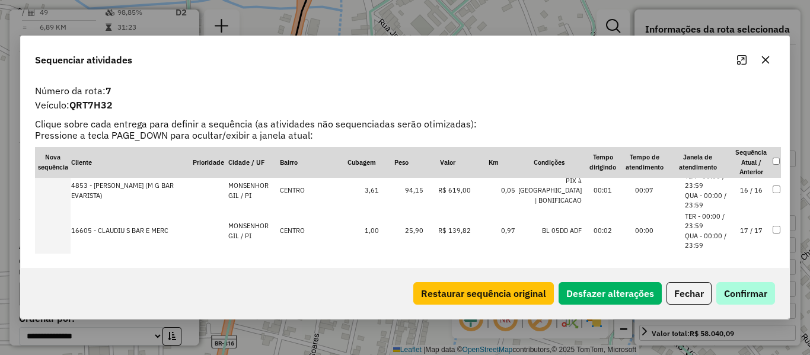
scroll to position [692, 0]
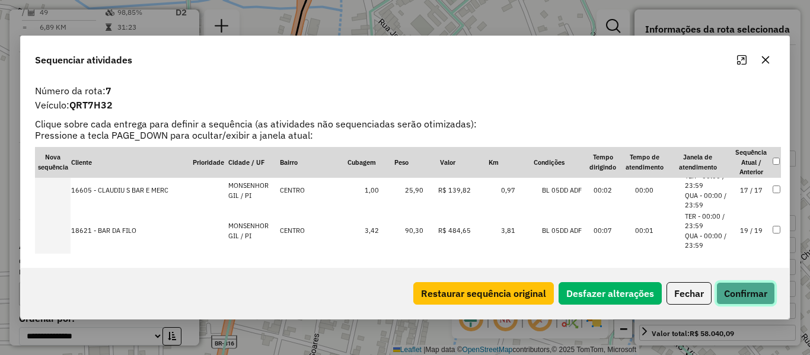
click at [746, 294] on button "Confirmar" at bounding box center [745, 293] width 59 height 23
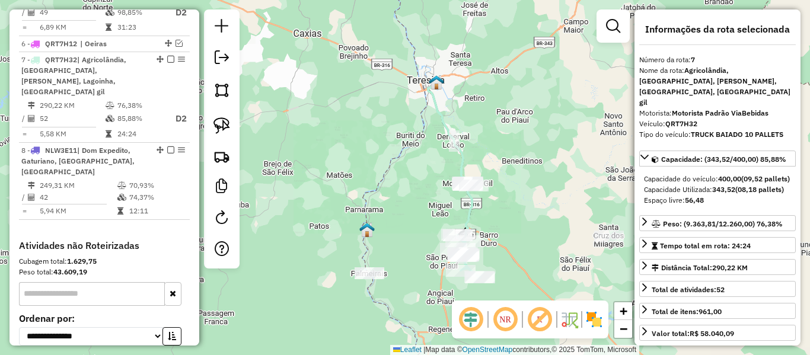
drag, startPoint x: 430, startPoint y: 215, endPoint x: 394, endPoint y: 158, distance: 67.9
click at [394, 158] on div "Janela de atendimento Grade de atendimento Capacidade Transportadoras Veículos …" at bounding box center [405, 177] width 810 height 355
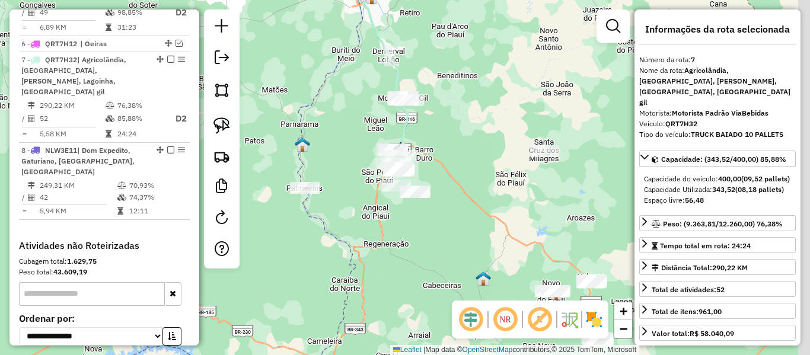
drag, startPoint x: 460, startPoint y: 248, endPoint x: 351, endPoint y: 179, distance: 128.9
click at [355, 180] on div "Janela de atendimento Grade de atendimento Capacidade Transportadoras Veículos …" at bounding box center [405, 177] width 810 height 355
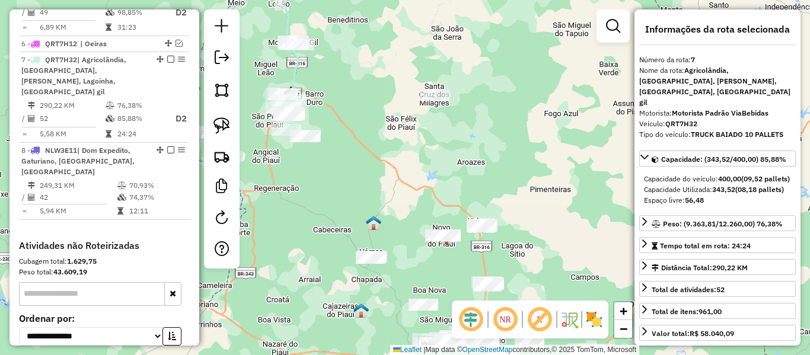
drag, startPoint x: 412, startPoint y: 222, endPoint x: 357, endPoint y: 180, distance: 69.4
click at [361, 183] on div "Janela de atendimento Grade de atendimento Capacidade Transportadoras Veículos …" at bounding box center [405, 177] width 810 height 355
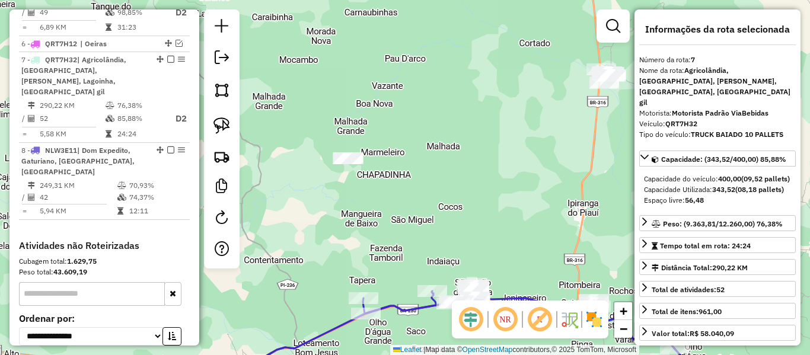
click at [334, 325] on icon at bounding box center [467, 331] width 427 height 94
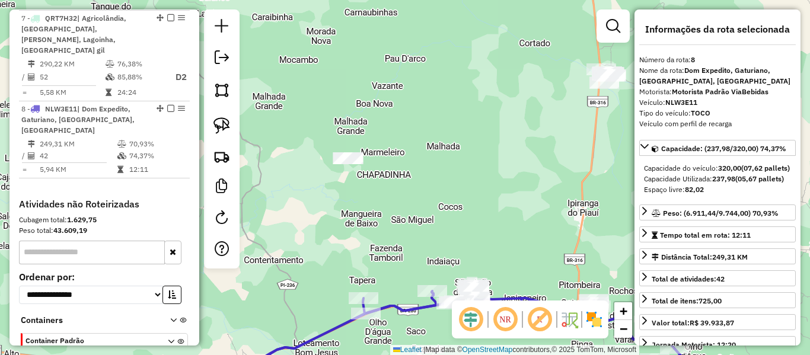
scroll to position [804, 0]
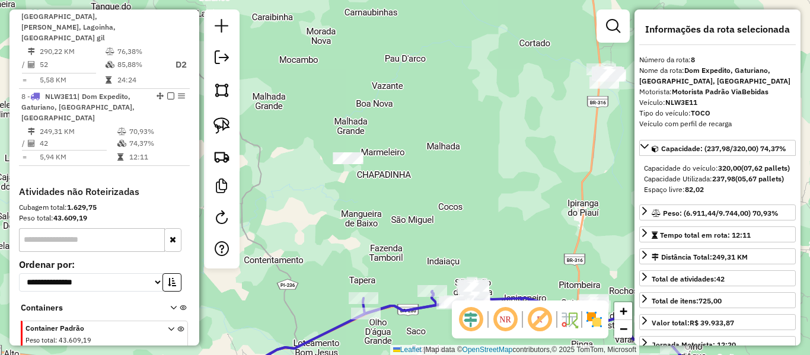
click at [402, 228] on div "Janela de atendimento Grade de atendimento Capacidade Transportadoras Veículos …" at bounding box center [405, 177] width 810 height 355
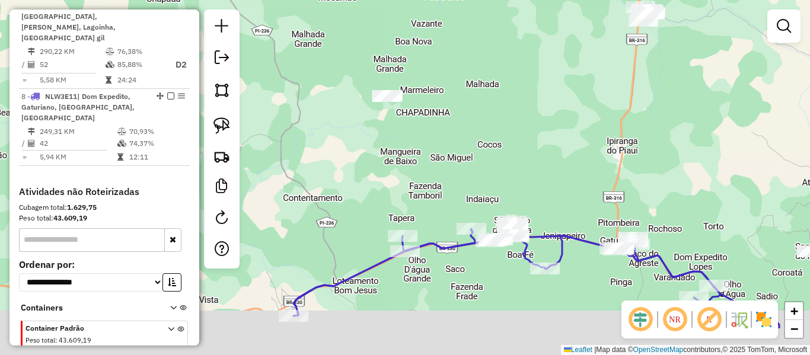
drag, startPoint x: 404, startPoint y: 173, endPoint x: 404, endPoint y: 157, distance: 16.0
click at [404, 158] on div "Janela de atendimento Grade de atendimento Capacidade Transportadoras Veículos …" at bounding box center [405, 177] width 810 height 355
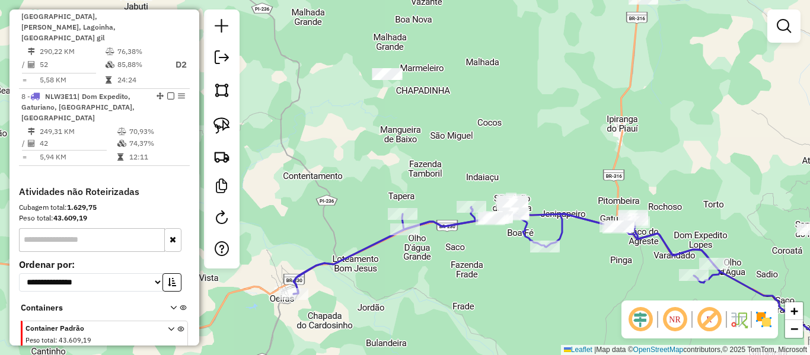
click at [365, 247] on icon at bounding box center [506, 247] width 427 height 94
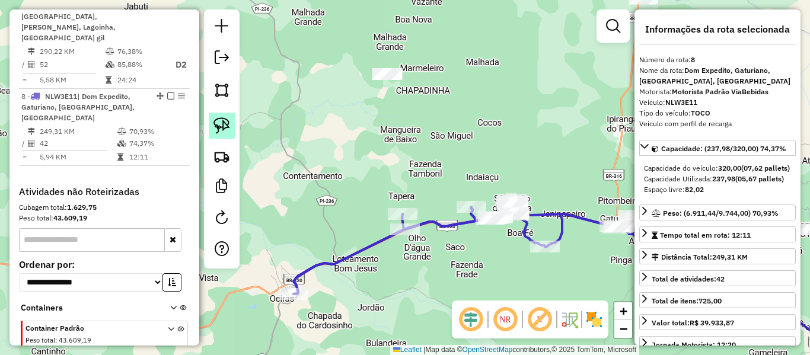
click at [218, 133] on img at bounding box center [221, 125] width 17 height 17
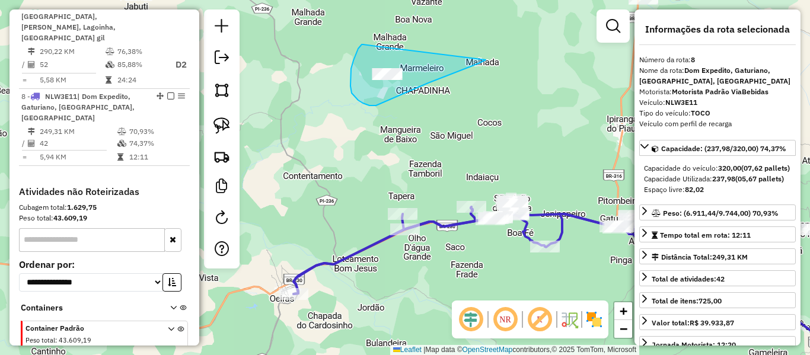
drag, startPoint x: 356, startPoint y: 53, endPoint x: 487, endPoint y: 60, distance: 130.6
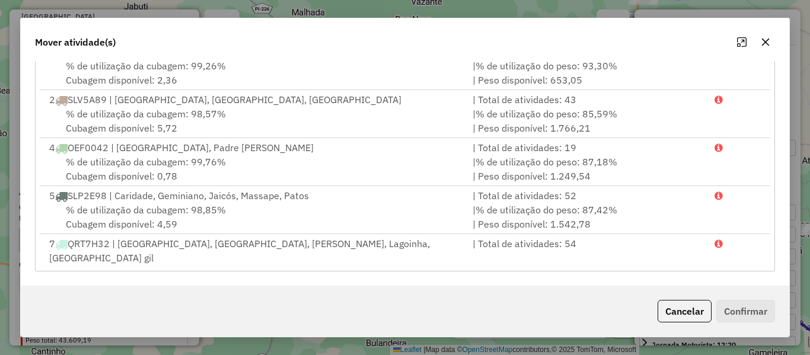
scroll to position [51, 0]
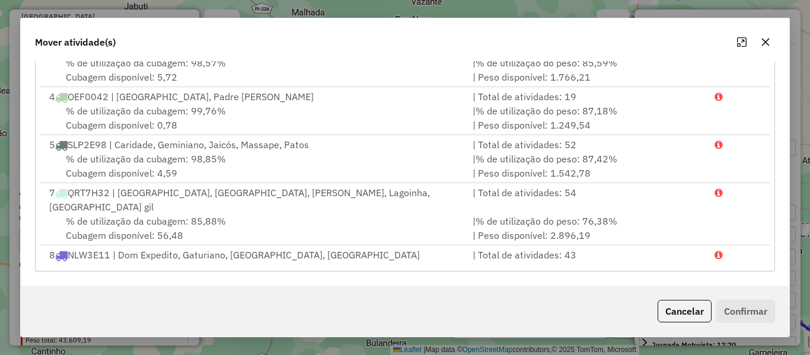
drag, startPoint x: 178, startPoint y: 245, endPoint x: 611, endPoint y: 283, distance: 433.8
click at [189, 263] on span "% de utilização da cubagem: 74,37%" at bounding box center [146, 269] width 160 height 12
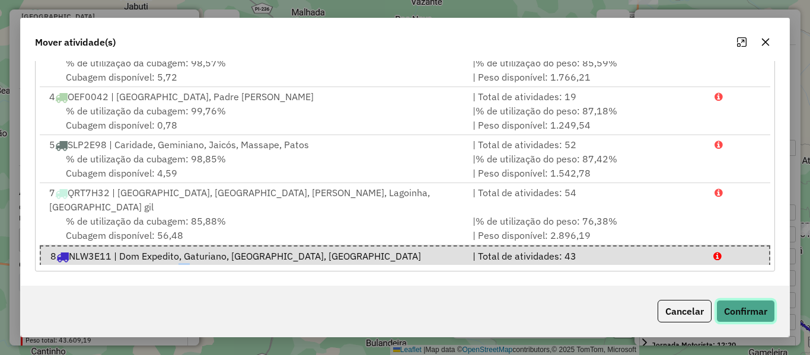
click at [722, 306] on button "Confirmar" at bounding box center [745, 311] width 59 height 23
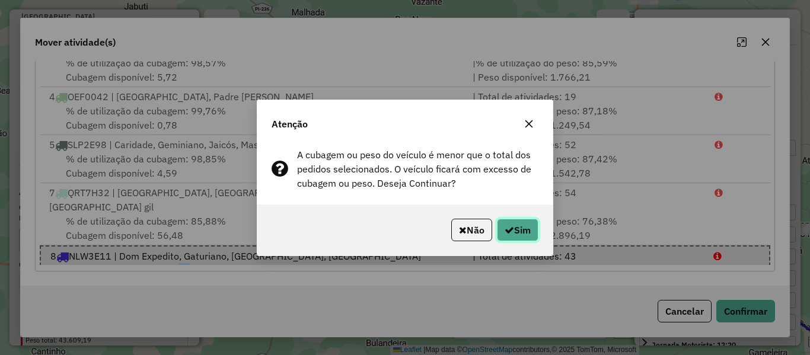
click at [531, 236] on button "Sim" at bounding box center [517, 230] width 41 height 23
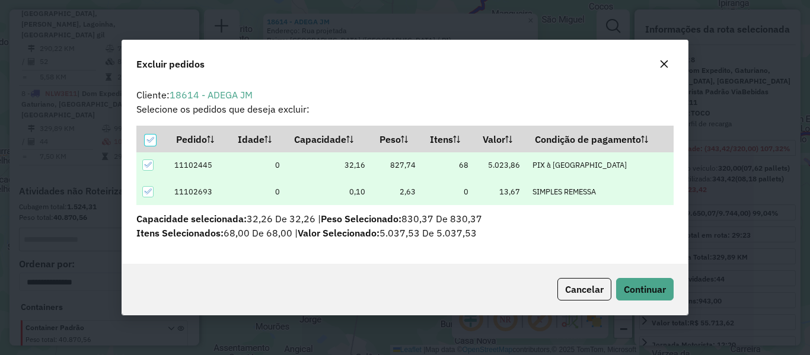
scroll to position [7, 4]
click at [636, 288] on span "Continuar" at bounding box center [645, 289] width 42 height 12
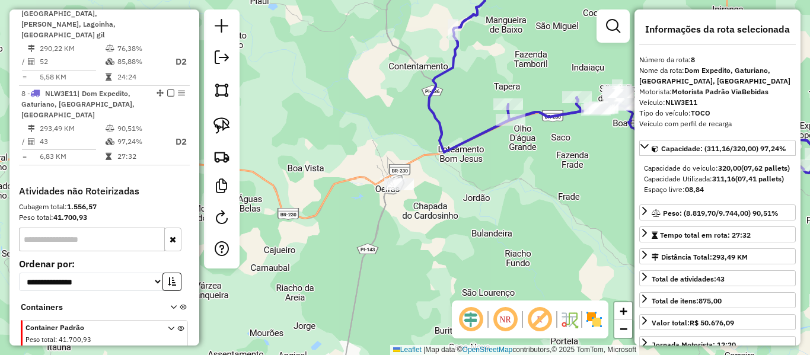
drag, startPoint x: 490, startPoint y: 227, endPoint x: 395, endPoint y: 272, distance: 104.5
click at [420, 280] on div "Janela de atendimento Grade de atendimento Capacidade Transportadoras Veículos …" at bounding box center [405, 177] width 810 height 355
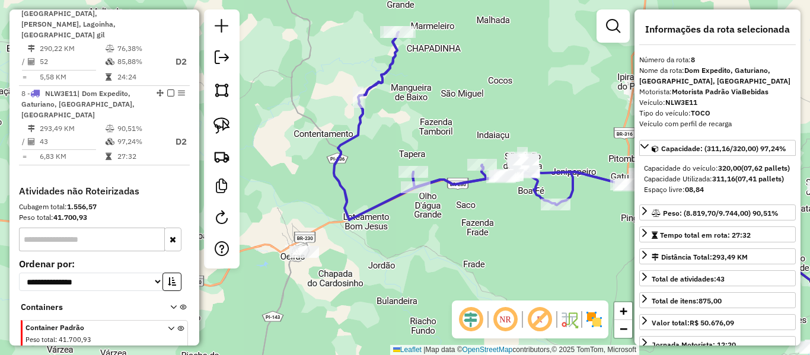
drag, startPoint x: 474, startPoint y: 112, endPoint x: 305, endPoint y: 210, distance: 195.7
click at [356, 221] on div "Janela de atendimento Grade de atendimento Capacidade Transportadoras Veículos …" at bounding box center [405, 177] width 810 height 355
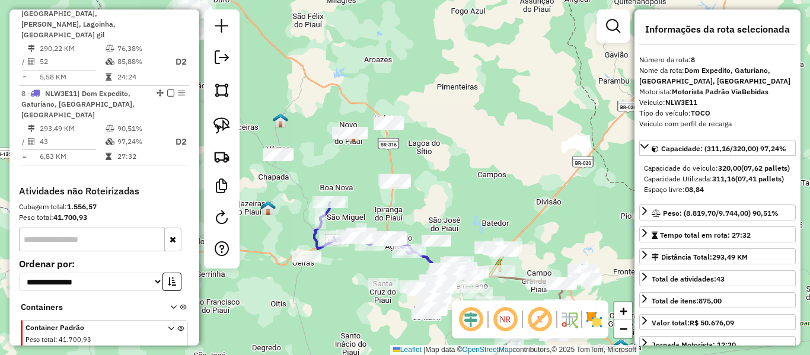
drag, startPoint x: 329, startPoint y: 181, endPoint x: 339, endPoint y: 184, distance: 10.7
click at [339, 184] on div "Janela de atendimento Grade de atendimento Capacidade Transportadoras Veículos …" at bounding box center [405, 177] width 810 height 355
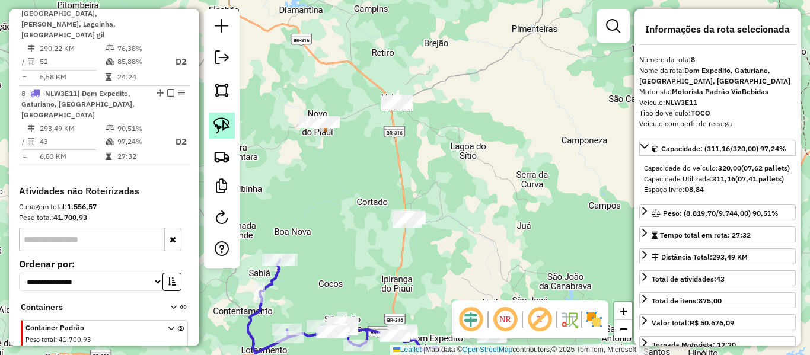
click at [212, 131] on link at bounding box center [222, 126] width 26 height 26
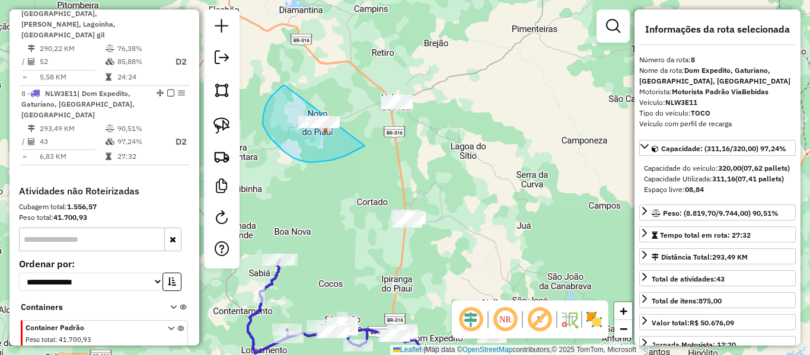
drag, startPoint x: 293, startPoint y: 158, endPoint x: 371, endPoint y: 139, distance: 80.5
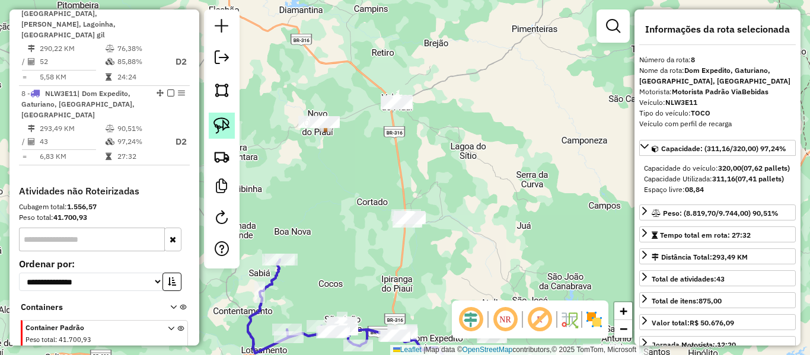
click at [231, 129] on link at bounding box center [222, 126] width 26 height 26
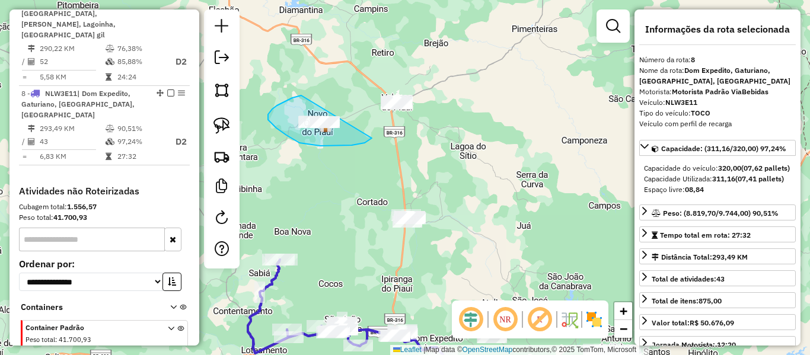
drag, startPoint x: 287, startPoint y: 100, endPoint x: 373, endPoint y: 137, distance: 93.5
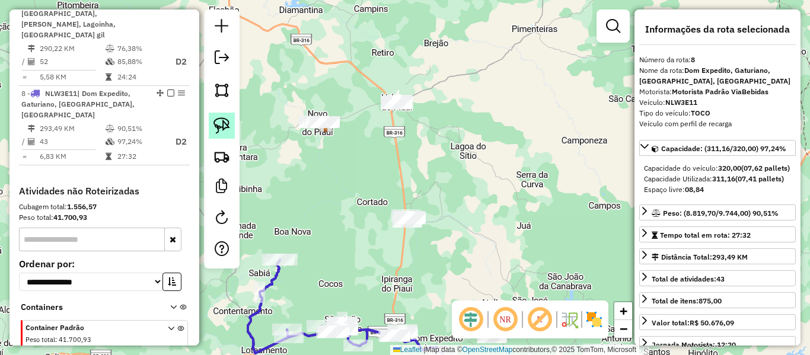
click at [233, 127] on link at bounding box center [222, 126] width 26 height 26
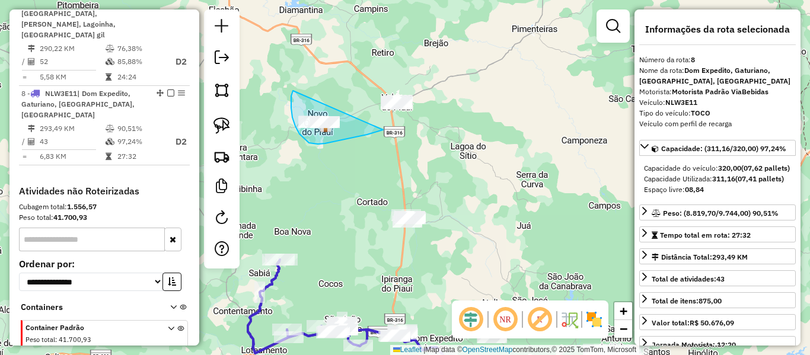
drag, startPoint x: 299, startPoint y: 134, endPoint x: 383, endPoint y: 130, distance: 83.7
drag, startPoint x: 220, startPoint y: 126, endPoint x: 274, endPoint y: 116, distance: 55.0
click at [220, 126] on img at bounding box center [221, 125] width 17 height 17
drag, startPoint x: 300, startPoint y: 94, endPoint x: 400, endPoint y: 155, distance: 116.8
drag, startPoint x: 361, startPoint y: 195, endPoint x: 338, endPoint y: 139, distance: 60.3
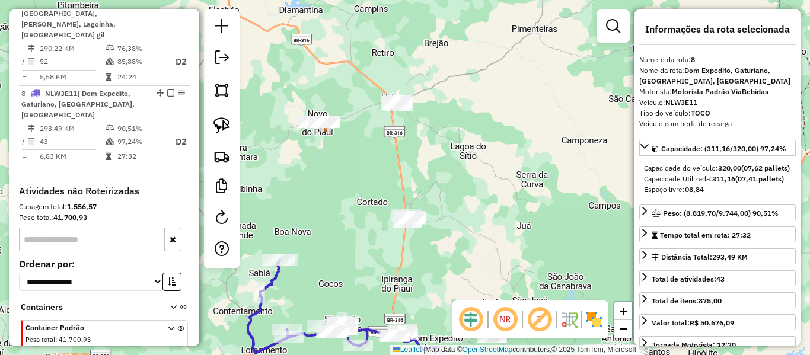
click at [338, 140] on div "Janela de atendimento Grade de atendimento Capacidade Transportadoras Veículos …" at bounding box center [405, 177] width 810 height 355
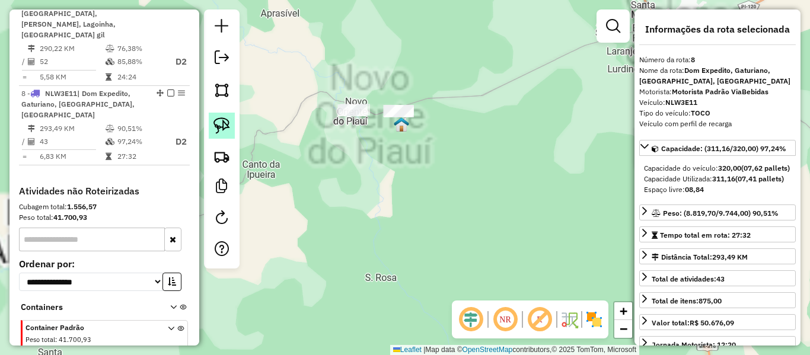
click at [212, 127] on link at bounding box center [222, 126] width 26 height 26
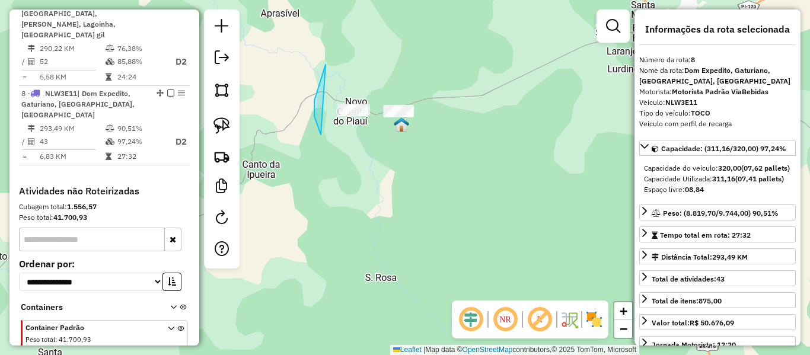
drag, startPoint x: 321, startPoint y: 135, endPoint x: 429, endPoint y: 130, distance: 108.6
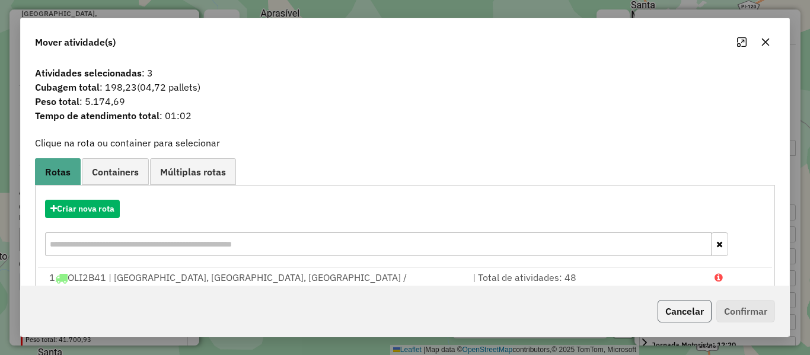
click at [675, 306] on button "Cancelar" at bounding box center [684, 311] width 54 height 23
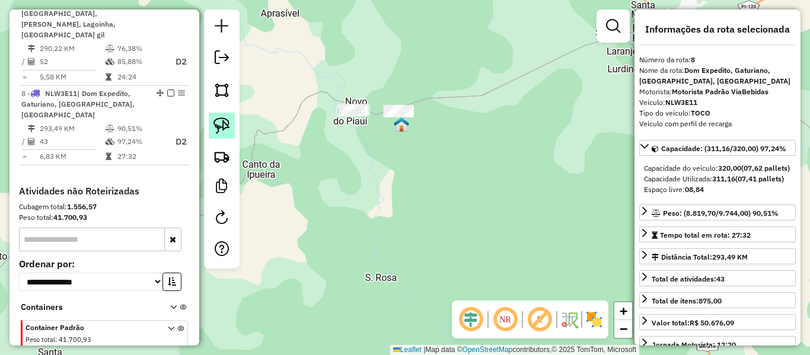
click at [216, 122] on img at bounding box center [221, 125] width 17 height 17
drag, startPoint x: 319, startPoint y: 55, endPoint x: 486, endPoint y: 140, distance: 187.7
drag, startPoint x: 399, startPoint y: 164, endPoint x: 349, endPoint y: 146, distance: 52.9
click at [357, 148] on div "Janela de atendimento Grade de atendimento Capacidade Transportadoras Veículos …" at bounding box center [405, 177] width 810 height 355
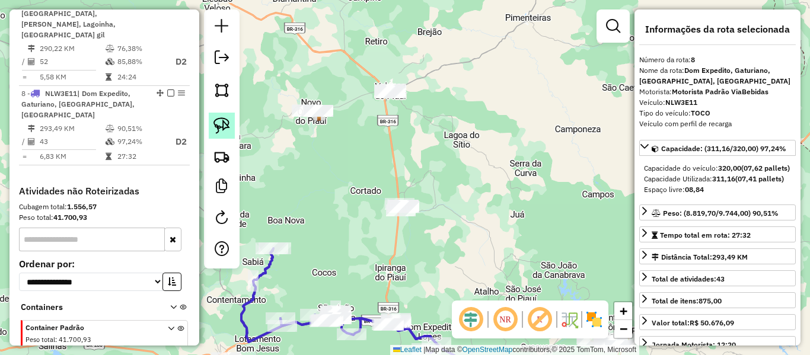
click at [225, 117] on link at bounding box center [222, 126] width 26 height 26
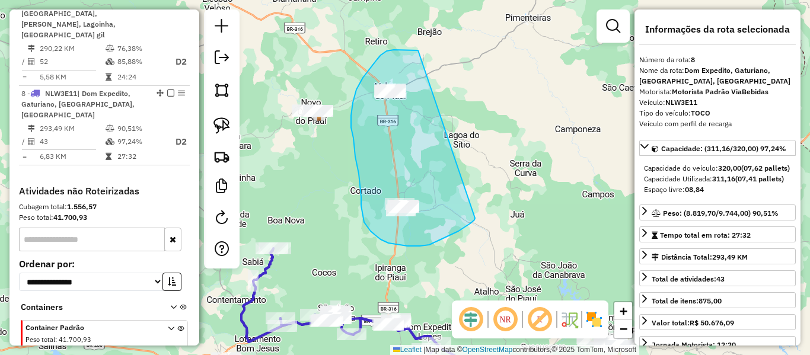
drag, startPoint x: 387, startPoint y: 51, endPoint x: 475, endPoint y: 218, distance: 189.1
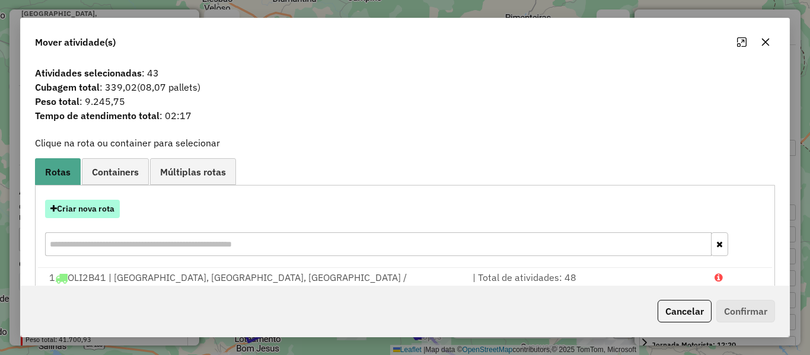
click at [108, 210] on button "Criar nova rota" at bounding box center [82, 209] width 75 height 18
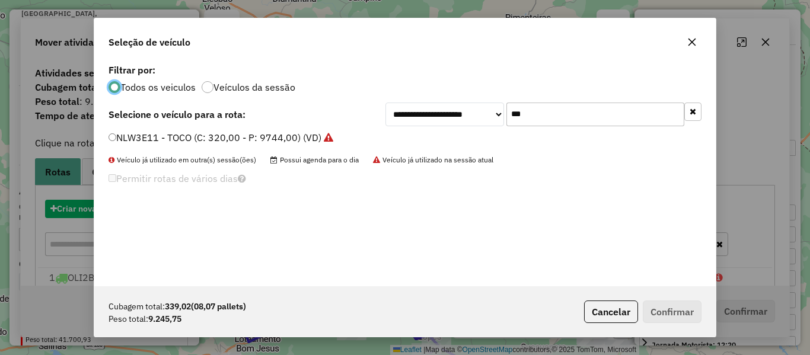
scroll to position [7, 4]
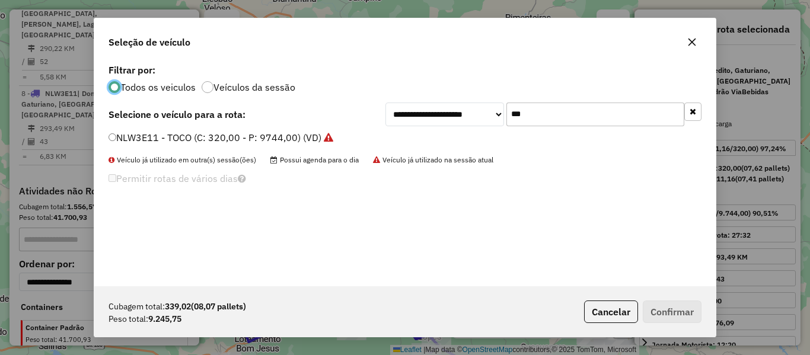
drag, startPoint x: 584, startPoint y: 116, endPoint x: 404, endPoint y: 136, distance: 180.8
click at [426, 127] on div "**********" at bounding box center [404, 173] width 621 height 225
type input "***"
click at [140, 140] on label "RSL1J92 - TRUCK BAIADO 10 PALLETS (C: 400,00 - P: 12260,00) (VD)" at bounding box center [263, 137] width 310 height 14
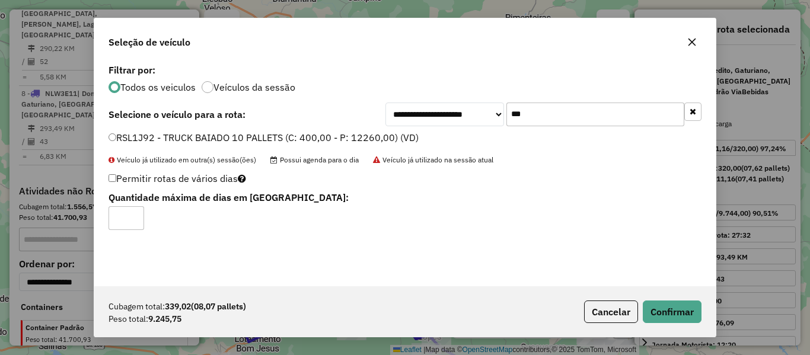
type input "*"
click at [133, 214] on input "*" at bounding box center [126, 218] width 36 height 24
click at [656, 317] on button "Confirmar" at bounding box center [672, 312] width 59 height 23
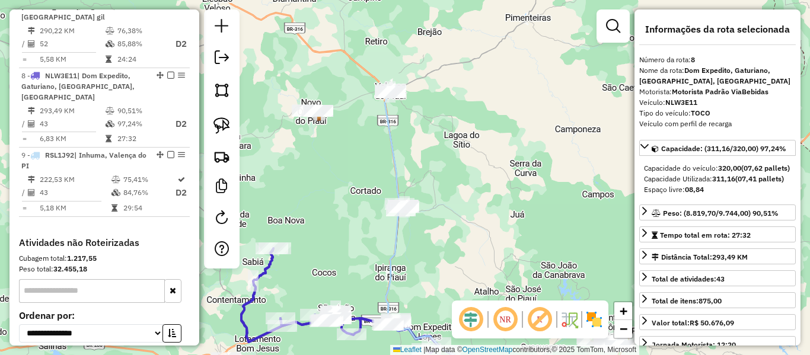
scroll to position [830, 0]
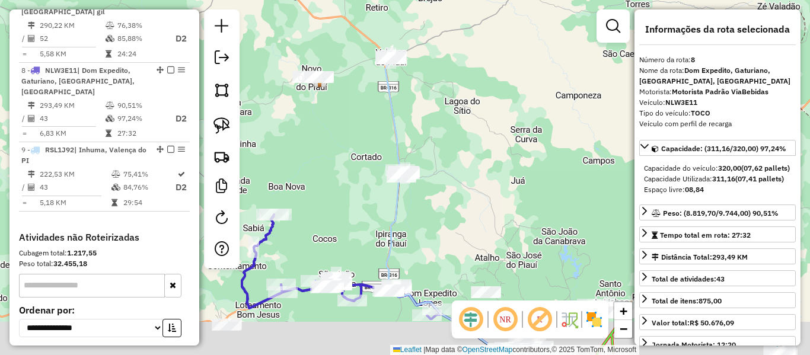
drag, startPoint x: 472, startPoint y: 199, endPoint x: 446, endPoint y: 181, distance: 31.6
click at [464, 155] on div "Janela de atendimento Grade de atendimento Capacidade Transportadoras Veículos …" at bounding box center [405, 177] width 810 height 355
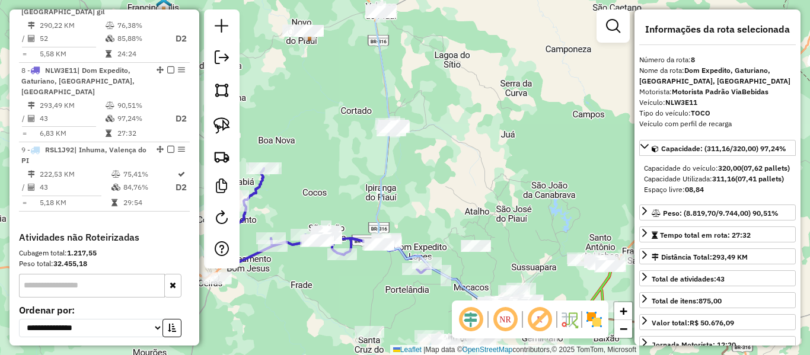
drag, startPoint x: 439, startPoint y: 199, endPoint x: 416, endPoint y: 152, distance: 52.0
click at [416, 152] on div "Janela de atendimento Grade de atendimento Capacidade Transportadoras Veículos …" at bounding box center [405, 177] width 810 height 355
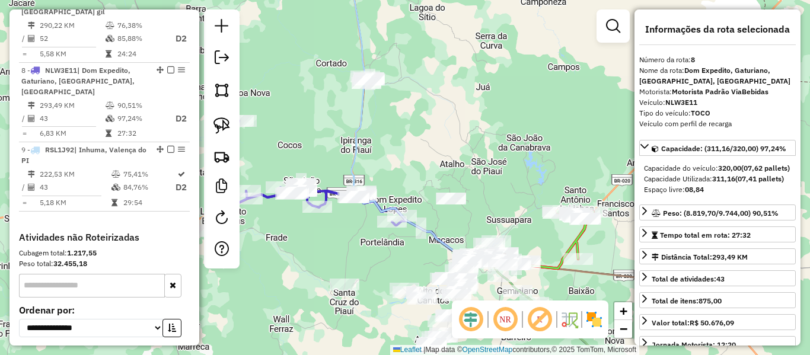
drag, startPoint x: 375, startPoint y: 124, endPoint x: 431, endPoint y: 213, distance: 104.8
click at [429, 210] on div "Rota 9 - Placa RSL1J92 7744 - MARIA DO O DE SOUSA ARAUJO (REST BOM GOSTO) Rota …" at bounding box center [405, 177] width 810 height 355
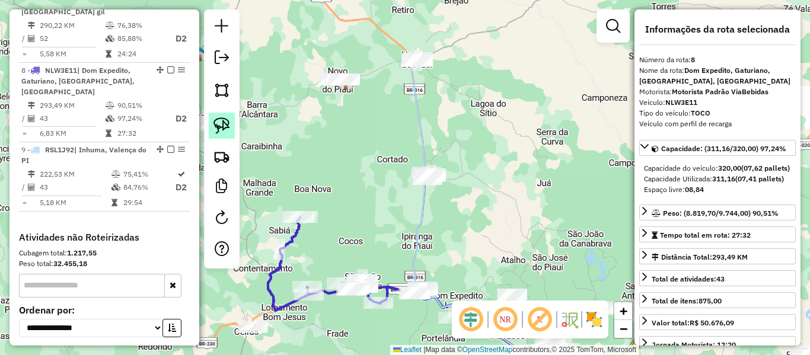
click at [222, 136] on link at bounding box center [222, 126] width 26 height 26
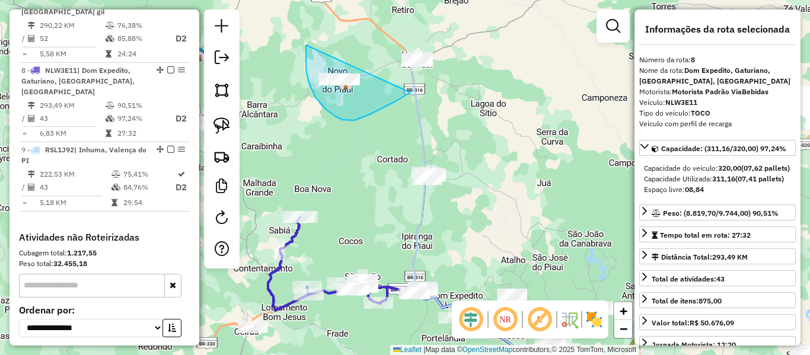
drag, startPoint x: 305, startPoint y: 46, endPoint x: 410, endPoint y: 92, distance: 114.7
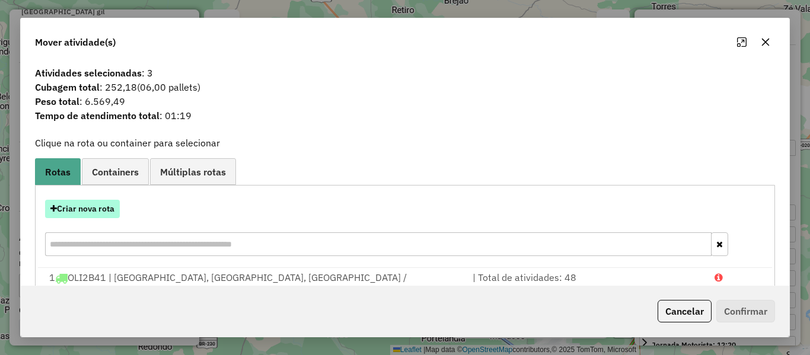
click at [109, 210] on button "Criar nova rota" at bounding box center [82, 209] width 75 height 18
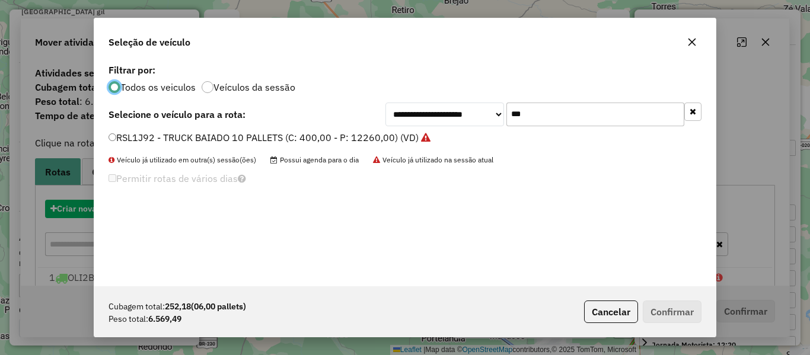
scroll to position [7, 4]
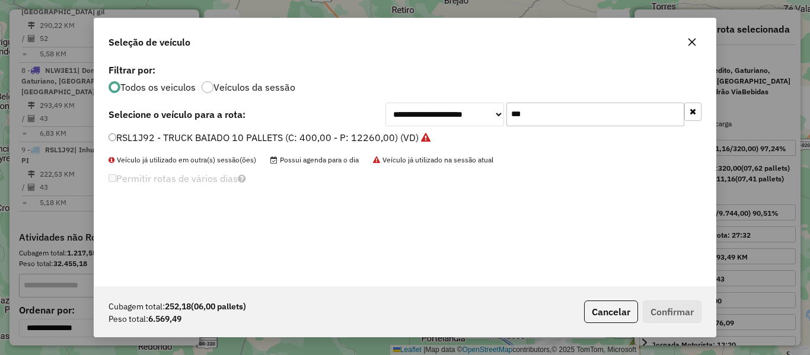
drag, startPoint x: 525, startPoint y: 115, endPoint x: 455, endPoint y: 140, distance: 73.9
click at [458, 140] on div "**********" at bounding box center [404, 173] width 621 height 225
type input "***"
drag, startPoint x: 145, startPoint y: 142, endPoint x: 110, endPoint y: 158, distance: 38.5
click at [145, 142] on label "RST0J09 - TOCO BAIADO (C: 336,00 - P: 9744,00) (VD)" at bounding box center [231, 137] width 246 height 14
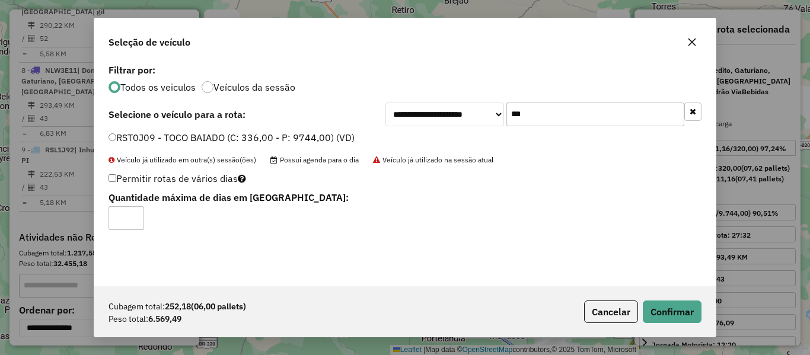
type input "*"
click at [688, 316] on button "Confirmar" at bounding box center [672, 312] width 59 height 23
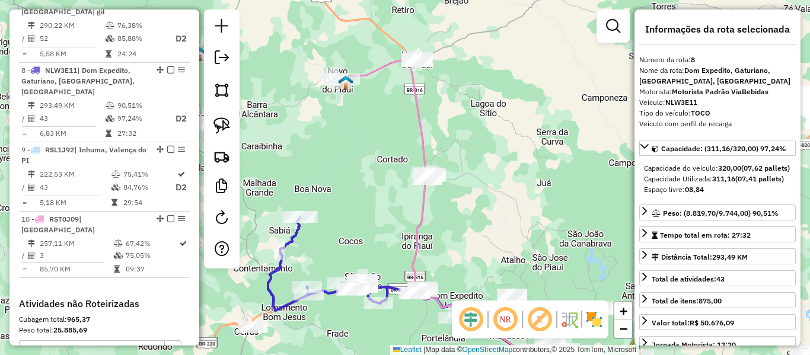
click at [380, 68] on icon at bounding box center [453, 206] width 217 height 299
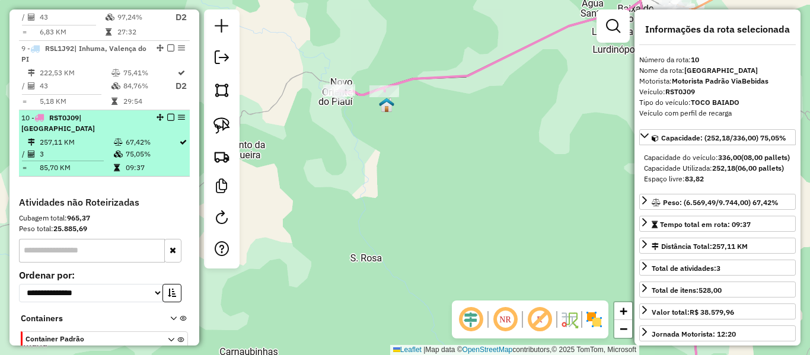
scroll to position [872, 0]
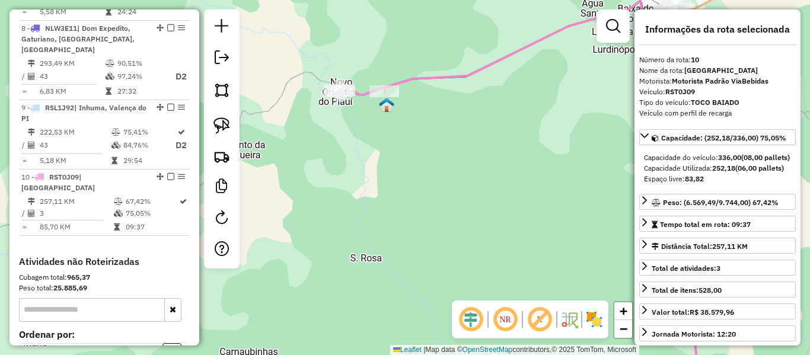
click at [436, 80] on icon at bounding box center [542, 195] width 316 height 389
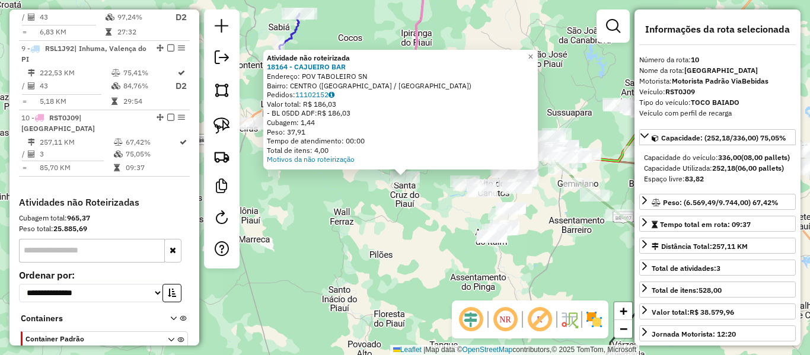
click at [400, 206] on div "Atividade não roteirizada 18164 - CAJUEIRO BAR Endereço: POV TABOLEIRO SN Bairr…" at bounding box center [405, 177] width 810 height 355
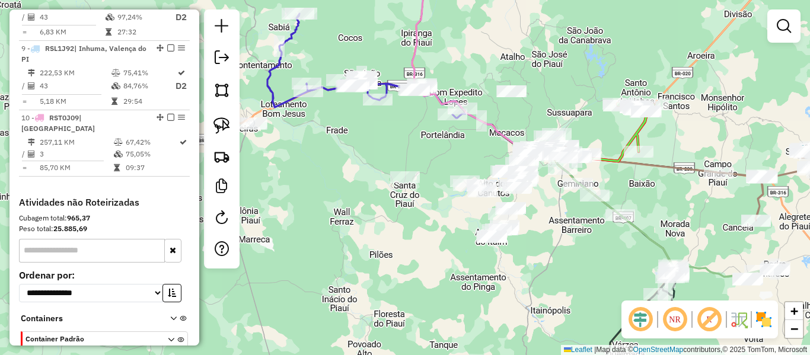
drag, startPoint x: 397, startPoint y: 160, endPoint x: 359, endPoint y: 165, distance: 38.8
click at [359, 165] on div "Janela de atendimento Grade de atendimento Capacidade Transportadoras Veículos …" at bounding box center [405, 177] width 810 height 355
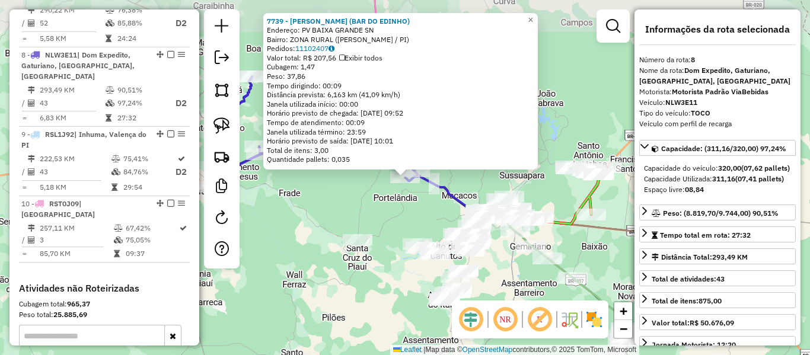
scroll to position [830, 0]
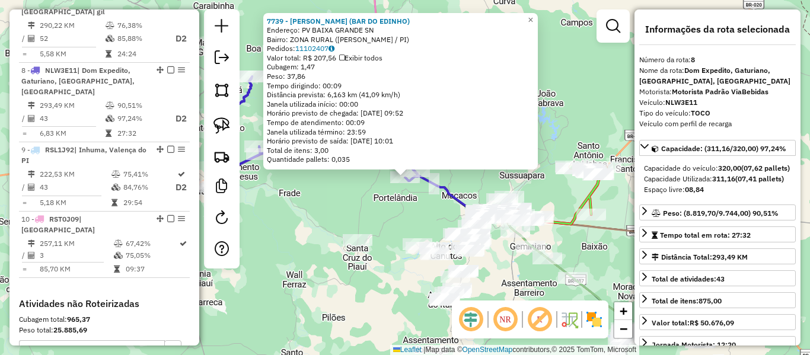
click at [360, 200] on div "7739 - PATRICIA MARIA BARBOSA DE ARAU (BAR DO EDINHO) Endereço: PV BAIXA GRANDE…" at bounding box center [405, 177] width 810 height 355
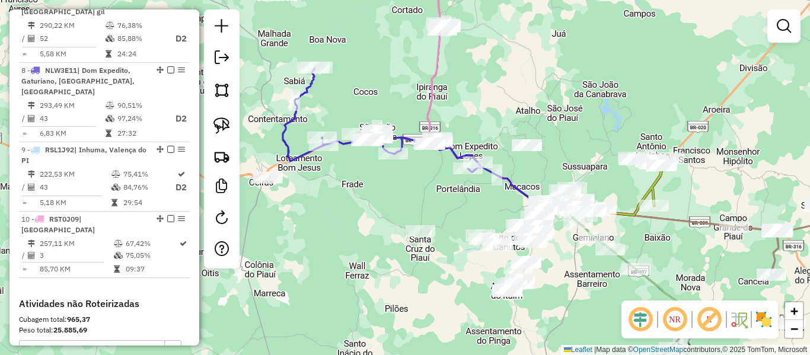
drag, startPoint x: 327, startPoint y: 210, endPoint x: 450, endPoint y: 190, distance: 124.9
click at [450, 190] on div "Janela de atendimento Grade de atendimento Capacidade Transportadoras Veículos …" at bounding box center [405, 177] width 810 height 355
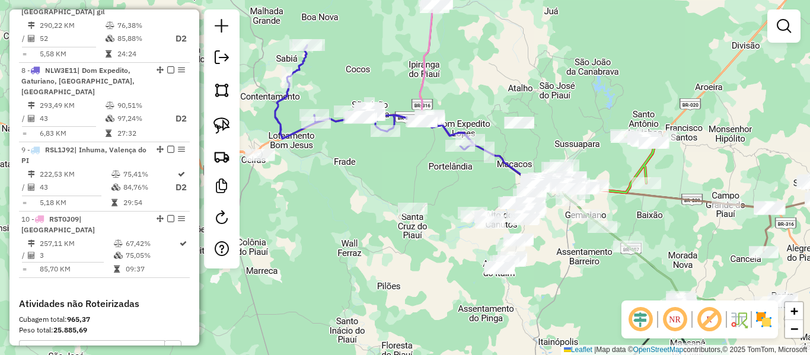
drag, startPoint x: 411, startPoint y: 72, endPoint x: 339, endPoint y: 66, distance: 72.6
click at [350, 60] on div "Janela de atendimento Grade de atendimento Capacidade Transportadoras Veículos …" at bounding box center [405, 177] width 810 height 355
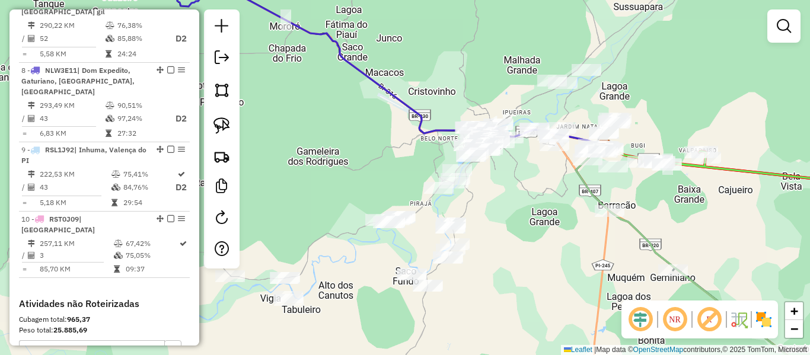
drag, startPoint x: 526, startPoint y: 238, endPoint x: 500, endPoint y: 214, distance: 35.2
click at [495, 178] on div "Janela de atendimento Grade de atendimento Capacidade Transportadoras Veículos …" at bounding box center [405, 177] width 810 height 355
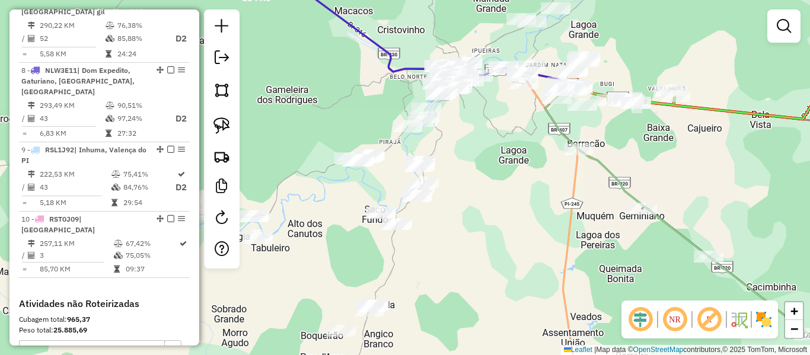
drag, startPoint x: 532, startPoint y: 206, endPoint x: 570, endPoint y: 171, distance: 52.0
click at [564, 178] on div "Janela de atendimento Grade de atendimento Capacidade Transportadoras Veículos …" at bounding box center [405, 177] width 810 height 355
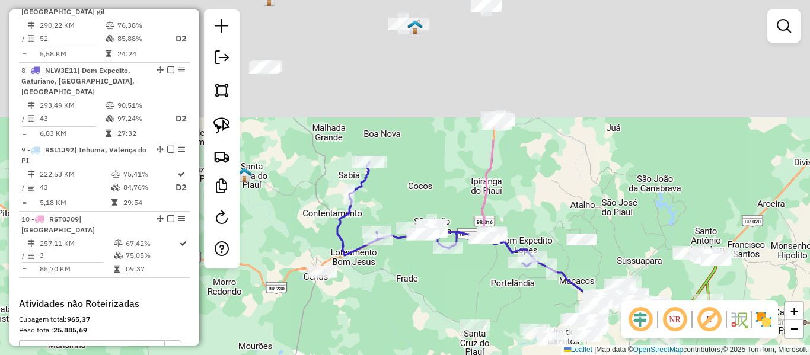
drag, startPoint x: 341, startPoint y: 123, endPoint x: 395, endPoint y: 315, distance: 198.9
click at [395, 314] on div "Janela de atendimento Grade de atendimento Capacidade Transportadoras Veículos …" at bounding box center [405, 177] width 810 height 355
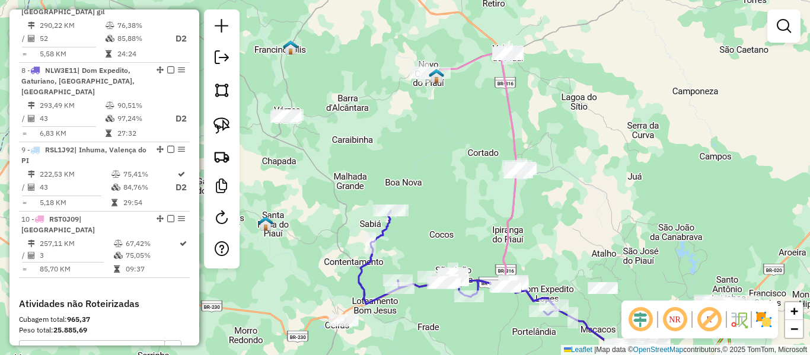
click at [467, 67] on icon at bounding box center [544, 199] width 217 height 299
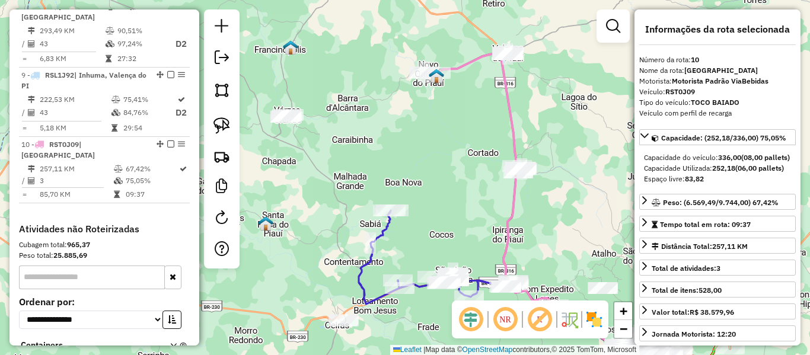
scroll to position [931, 0]
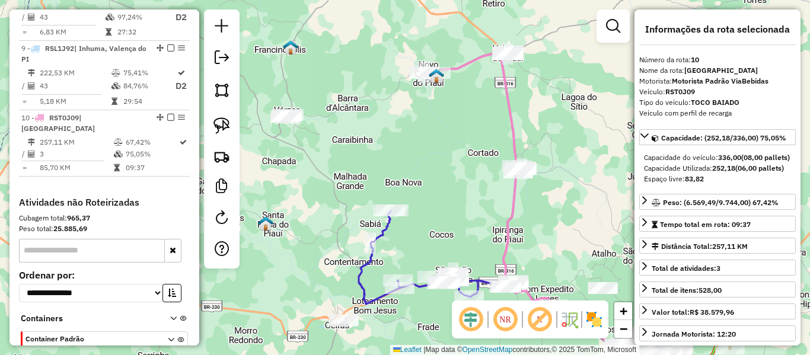
click at [470, 68] on icon at bounding box center [544, 199] width 217 height 299
drag, startPoint x: 440, startPoint y: 121, endPoint x: 359, endPoint y: 69, distance: 96.5
click at [359, 69] on div "Janela de atendimento Grade de atendimento Capacidade Transportadoras Veículos …" at bounding box center [405, 177] width 810 height 355
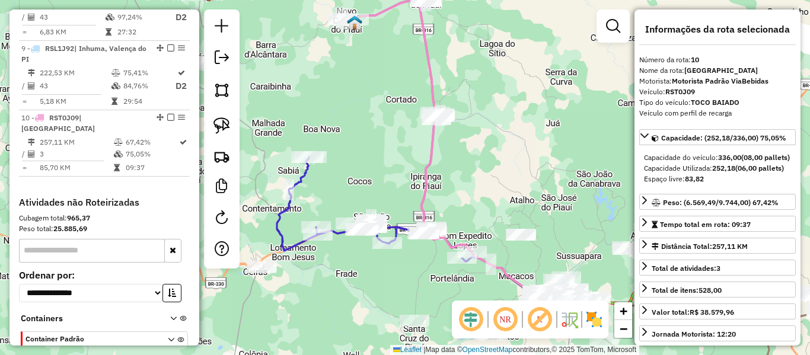
click at [288, 208] on icon at bounding box center [376, 209] width 199 height 104
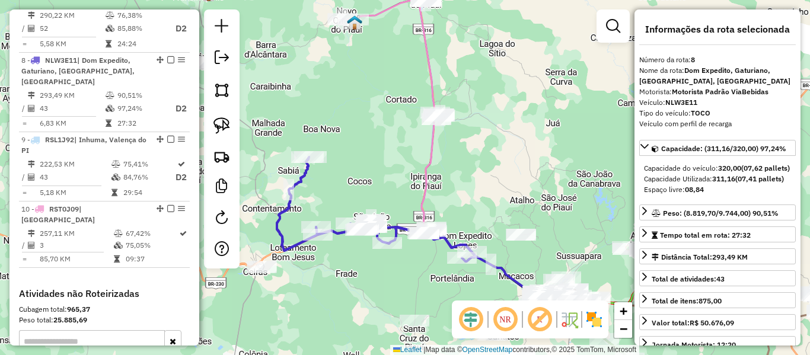
scroll to position [830, 0]
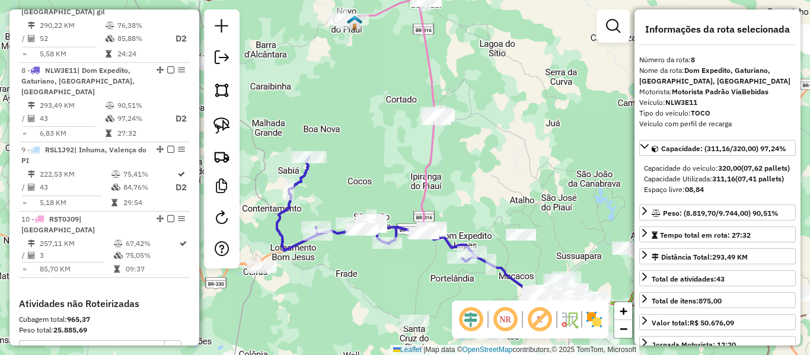
drag, startPoint x: 304, startPoint y: 157, endPoint x: 267, endPoint y: 130, distance: 44.6
click at [269, 132] on div "Janela de atendimento Grade de atendimento Capacidade Transportadoras Veículos …" at bounding box center [405, 177] width 810 height 355
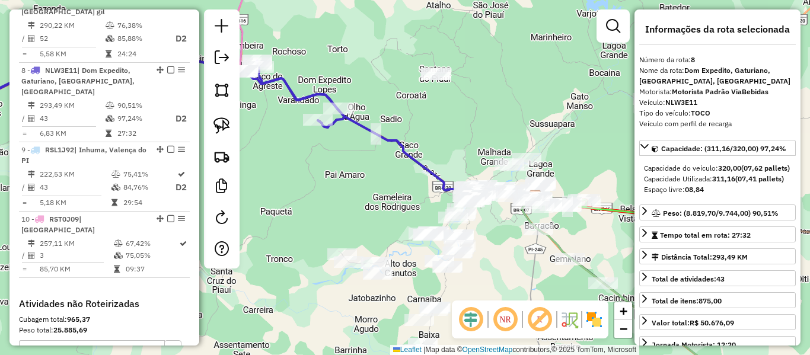
drag, startPoint x: 372, startPoint y: 208, endPoint x: 347, endPoint y: 189, distance: 31.3
click at [347, 189] on div "Janela de atendimento Grade de atendimento Capacidade Transportadoras Veículos …" at bounding box center [405, 177] width 810 height 355
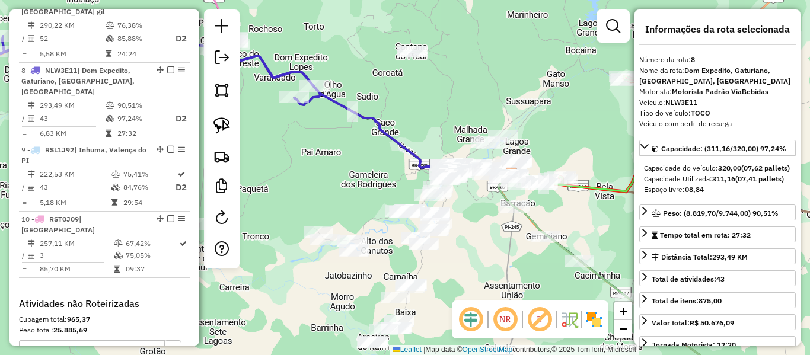
drag, startPoint x: 322, startPoint y: 192, endPoint x: 359, endPoint y: 164, distance: 47.0
click at [359, 164] on div "Janela de atendimento Grade de atendimento Capacidade Transportadoras Veículos …" at bounding box center [405, 177] width 810 height 355
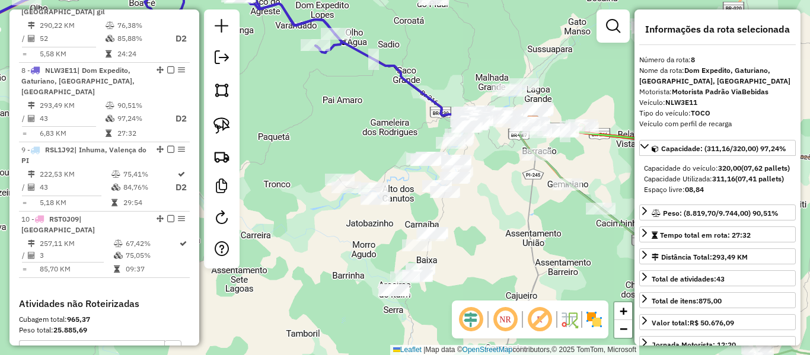
drag, startPoint x: 392, startPoint y: 161, endPoint x: 374, endPoint y: 134, distance: 32.6
click at [374, 135] on div "Janela de atendimento Grade de atendimento Capacidade Transportadoras Veículos …" at bounding box center [405, 177] width 810 height 355
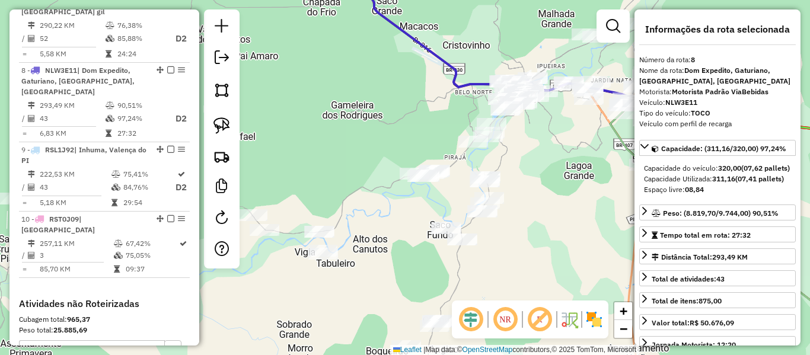
drag, startPoint x: 329, startPoint y: 147, endPoint x: 372, endPoint y: 187, distance: 58.3
click at [372, 187] on div "Janela de atendimento Grade de atendimento Capacidade Transportadoras Veículos …" at bounding box center [405, 177] width 810 height 355
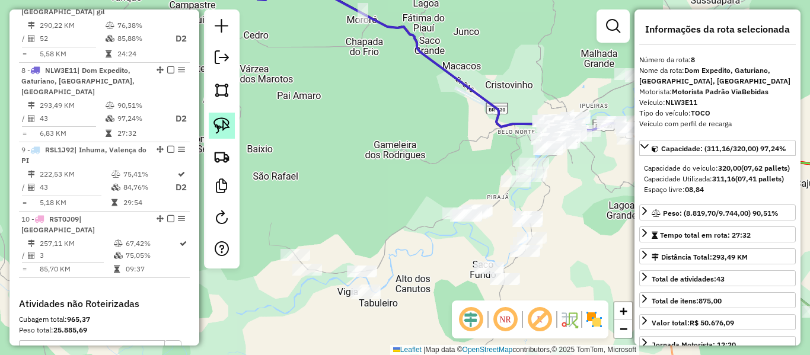
click at [220, 122] on img at bounding box center [221, 125] width 17 height 17
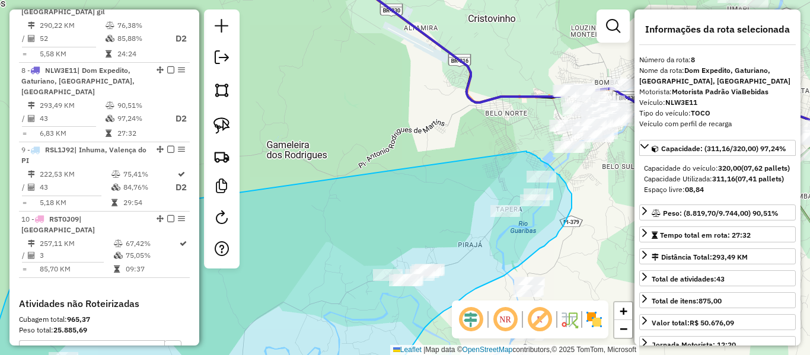
drag, startPoint x: 288, startPoint y: 193, endPoint x: 526, endPoint y: 151, distance: 241.9
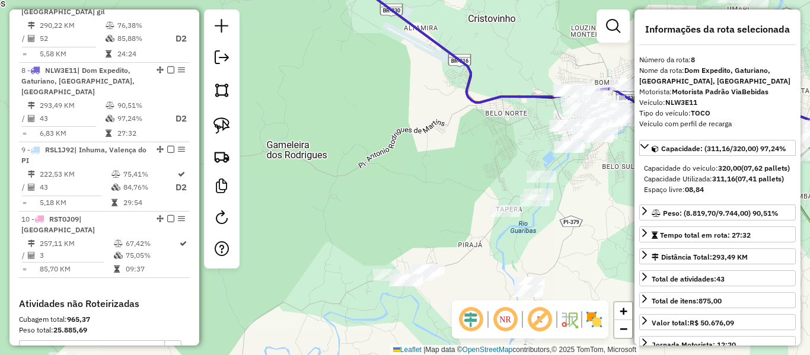
drag, startPoint x: 385, startPoint y: 182, endPoint x: 419, endPoint y: 117, distance: 73.7
click at [417, 124] on div "Janela de atendimento Grade de atendimento Capacidade Transportadoras Veículos …" at bounding box center [405, 177] width 810 height 355
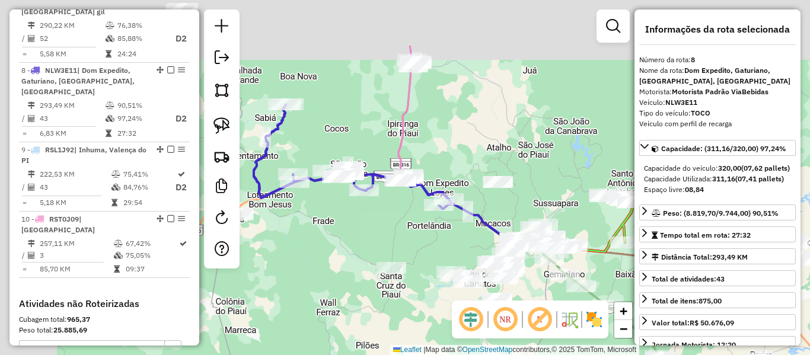
drag, startPoint x: 414, startPoint y: 232, endPoint x: 425, endPoint y: 241, distance: 13.5
click at [426, 239] on div "Janela de atendimento Grade de atendimento Capacidade Transportadoras Veículos …" at bounding box center [405, 177] width 810 height 355
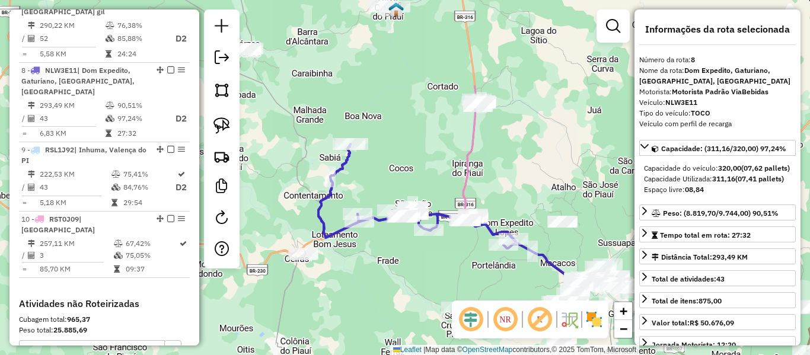
drag, startPoint x: 400, startPoint y: 142, endPoint x: 382, endPoint y: 222, distance: 81.4
click at [382, 222] on div "Janela de atendimento Grade de atendimento Capacidade Transportadoras Veículos …" at bounding box center [405, 177] width 810 height 355
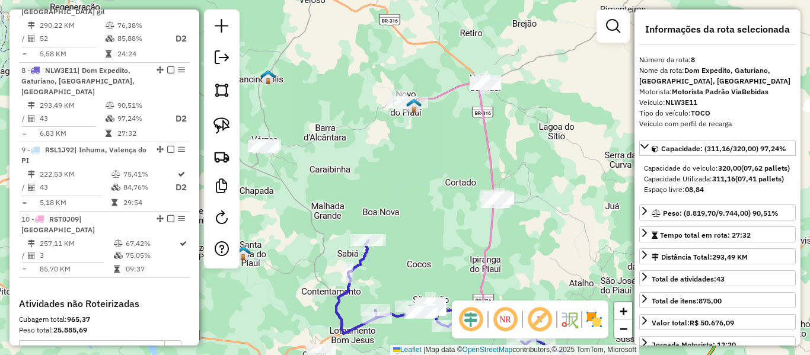
drag, startPoint x: 375, startPoint y: 184, endPoint x: 382, endPoint y: 186, distance: 6.8
click at [381, 186] on div "Janela de atendimento Grade de atendimento Capacidade Transportadoras Veículos …" at bounding box center [405, 177] width 810 height 355
drag, startPoint x: 378, startPoint y: 198, endPoint x: 289, endPoint y: 73, distance: 153.5
click at [290, 74] on div "Janela de atendimento Grade de atendimento Capacidade Transportadoras Veículos …" at bounding box center [405, 177] width 810 height 355
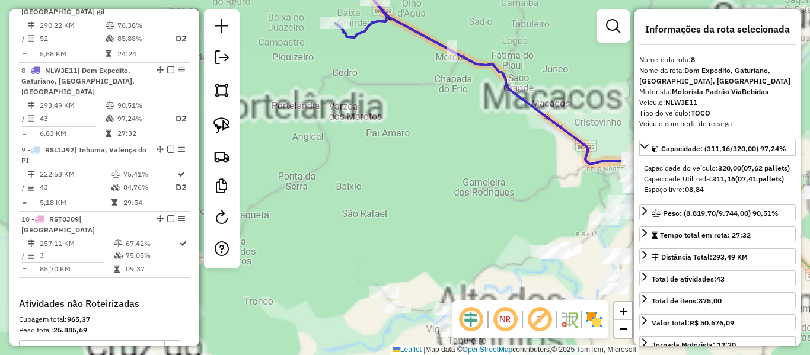
drag, startPoint x: 438, startPoint y: 256, endPoint x: 377, endPoint y: 211, distance: 75.1
click at [387, 218] on div "Janela de atendimento Grade de atendimento Capacidade Transportadoras Veículos …" at bounding box center [405, 177] width 810 height 355
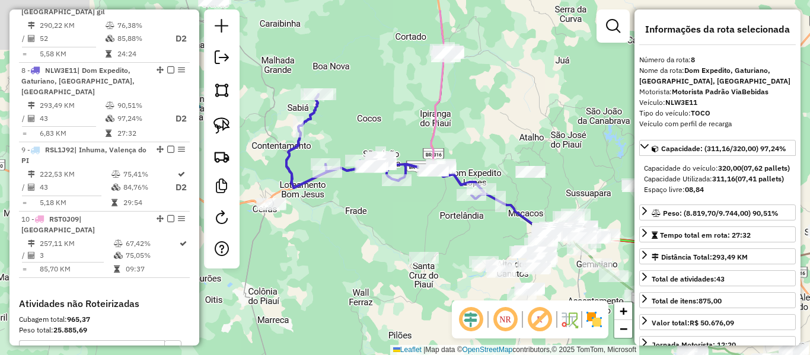
drag, startPoint x: 305, startPoint y: 172, endPoint x: 471, endPoint y: 305, distance: 213.0
click at [475, 308] on hb-router-mapa "Informações da Sessão 978143 - 12/08/2025 Criação: 11/08/2025 18:32 Depósito: V…" at bounding box center [405, 177] width 810 height 355
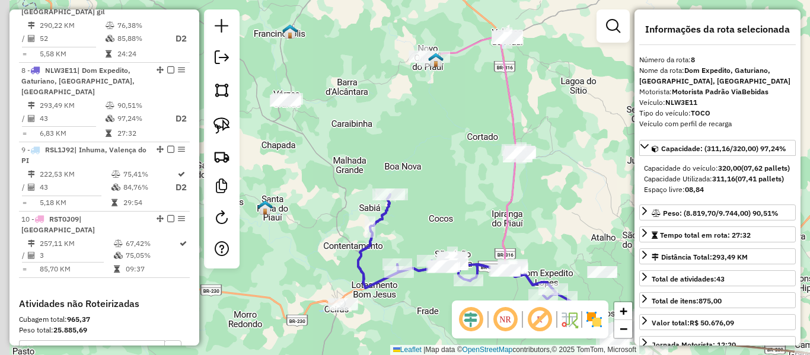
drag, startPoint x: 321, startPoint y: 142, endPoint x: 339, endPoint y: 162, distance: 26.9
click at [340, 161] on div "Janela de atendimento Grade de atendimento Capacidade Transportadoras Veículos …" at bounding box center [405, 177] width 810 height 355
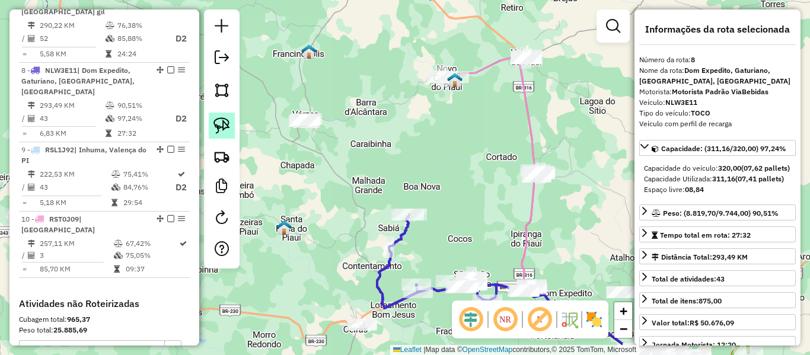
click at [226, 125] on img at bounding box center [221, 125] width 17 height 17
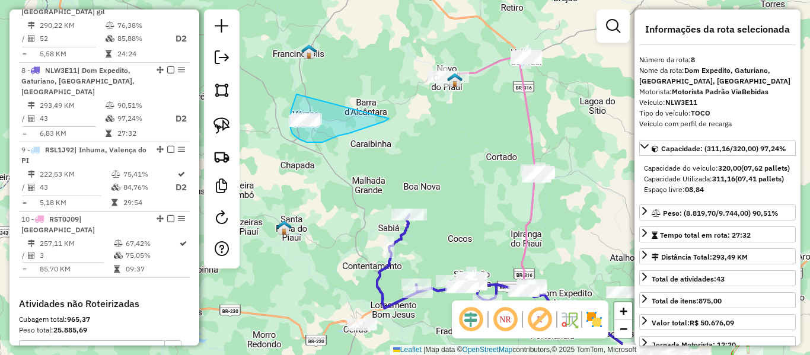
drag, startPoint x: 293, startPoint y: 103, endPoint x: 392, endPoint y: 116, distance: 99.3
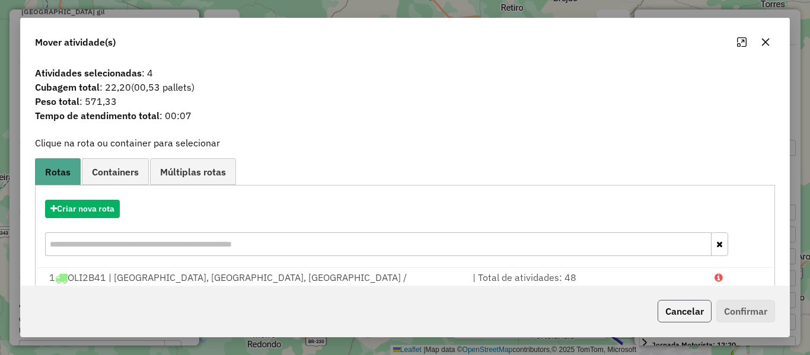
click at [662, 305] on button "Cancelar" at bounding box center [684, 311] width 54 height 23
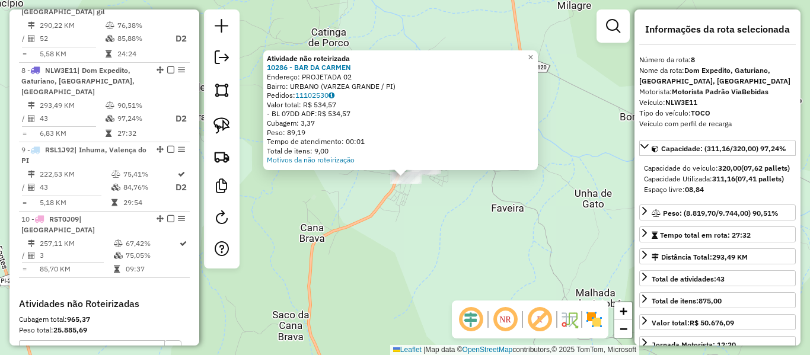
click at [402, 209] on div "Atividade não roteirizada 10286 - BAR DA CARMEN Endereço: PROJETADA 02 Bairro: …" at bounding box center [405, 177] width 810 height 355
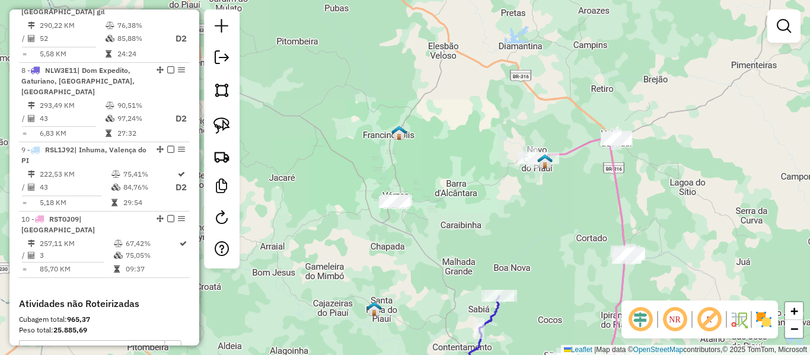
drag, startPoint x: 454, startPoint y: 225, endPoint x: 356, endPoint y: 107, distance: 153.6
click at [356, 95] on div "Janela de atendimento Grade de atendimento Capacidade Transportadoras Veículos …" at bounding box center [405, 177] width 810 height 355
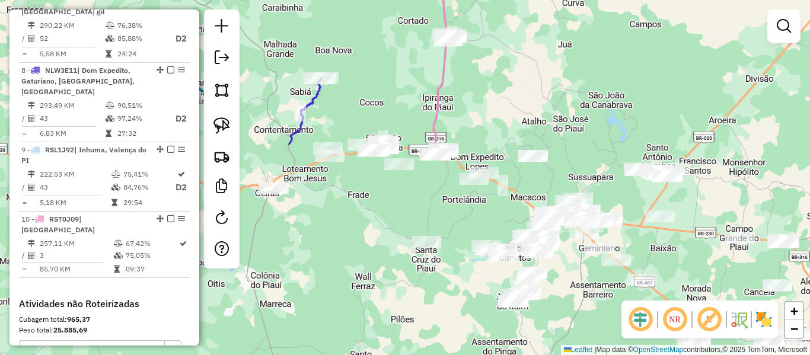
click at [389, 103] on div "Janela de atendimento Grade de atendimento Capacidade Transportadoras Veículos …" at bounding box center [405, 177] width 810 height 355
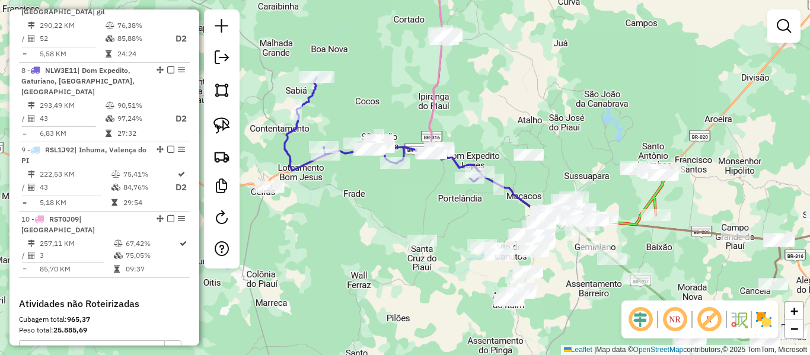
drag, startPoint x: 413, startPoint y: 205, endPoint x: 361, endPoint y: 176, distance: 59.4
click at [365, 178] on div "Janela de atendimento Grade de atendimento Capacidade Transportadoras Veículos …" at bounding box center [405, 177] width 810 height 355
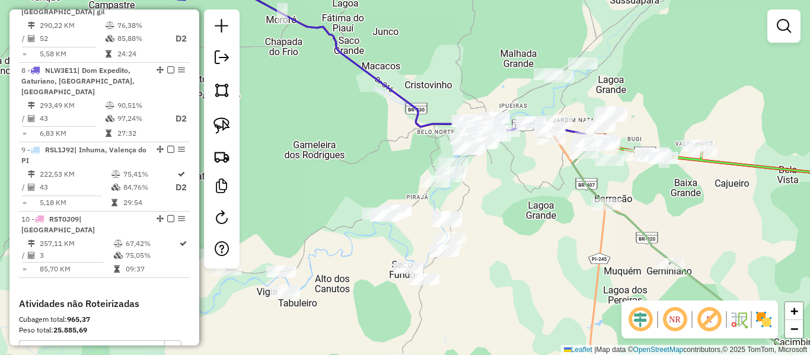
click at [371, 99] on div "Janela de atendimento Grade de atendimento Capacidade Transportadoras Veículos …" at bounding box center [405, 177] width 810 height 355
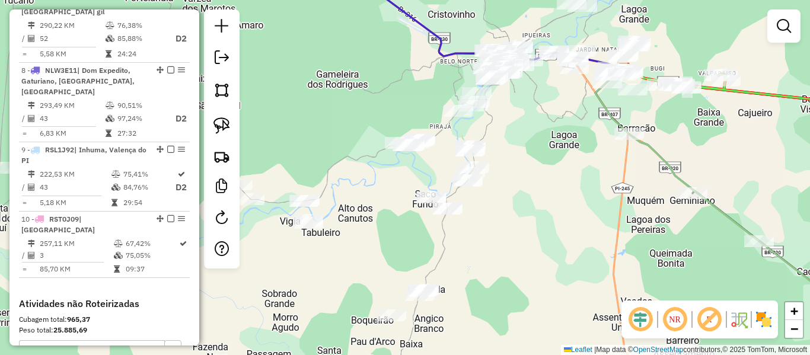
drag, startPoint x: 413, startPoint y: 119, endPoint x: 382, endPoint y: 120, distance: 30.3
click at [413, 119] on div "Janela de atendimento Grade de atendimento Capacidade Transportadoras Veículos …" at bounding box center [405, 177] width 810 height 355
drag, startPoint x: 349, startPoint y: 122, endPoint x: 393, endPoint y: 120, distance: 44.5
click at [390, 122] on div "Janela de atendimento Grade de atendimento Capacidade Transportadoras Veículos …" at bounding box center [405, 177] width 810 height 355
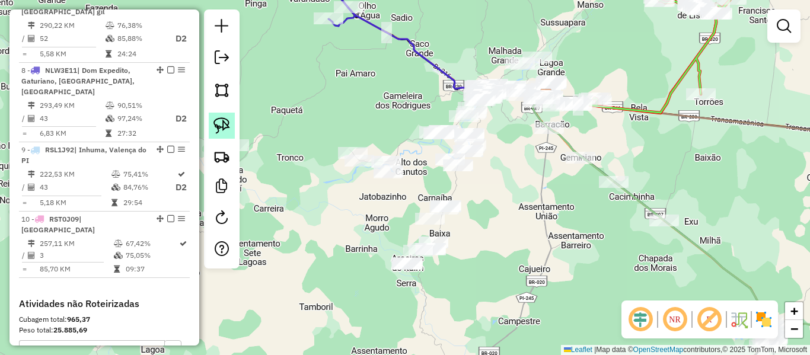
click at [226, 131] on img at bounding box center [221, 125] width 17 height 17
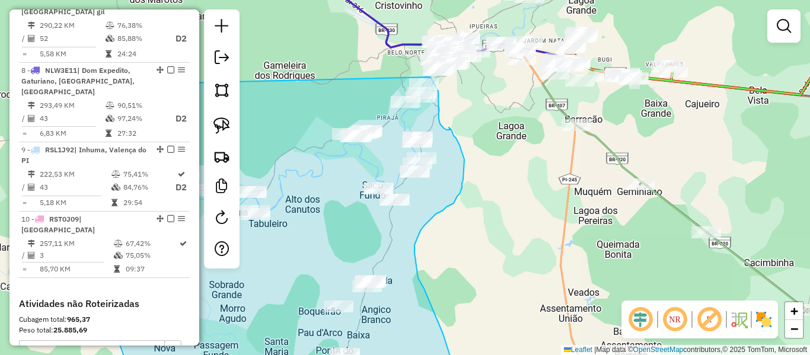
drag, startPoint x: 278, startPoint y: 157, endPoint x: 428, endPoint y: 77, distance: 169.7
click at [428, 77] on div "Janela de atendimento Grade de atendimento Capacidade Transportadoras Veículos …" at bounding box center [405, 177] width 810 height 355
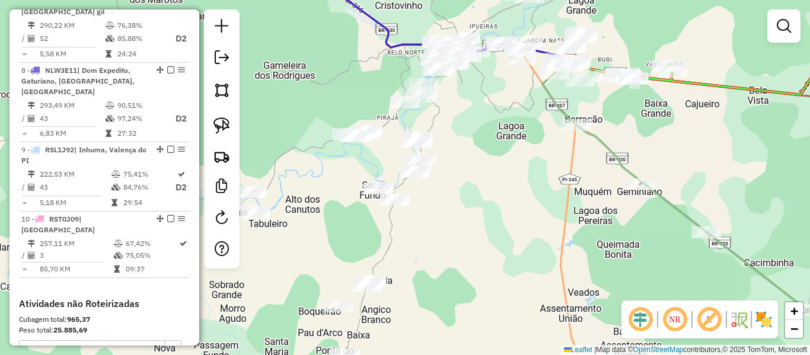
drag, startPoint x: 309, startPoint y: 124, endPoint x: 401, endPoint y: 111, distance: 93.4
click at [394, 114] on div "Janela de atendimento Grade de atendimento Capacidade Transportadoras Veículos …" at bounding box center [405, 177] width 810 height 355
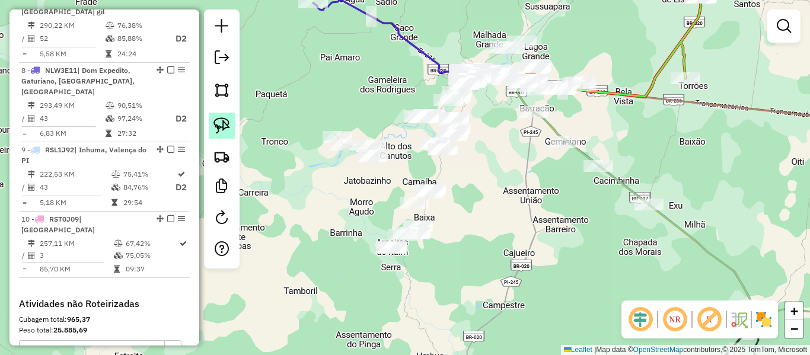
click at [209, 127] on link at bounding box center [222, 126] width 26 height 26
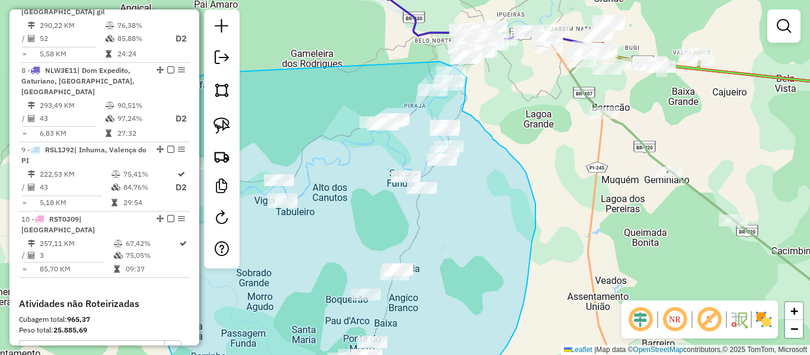
drag, startPoint x: 304, startPoint y: 128, endPoint x: 440, endPoint y: 62, distance: 151.1
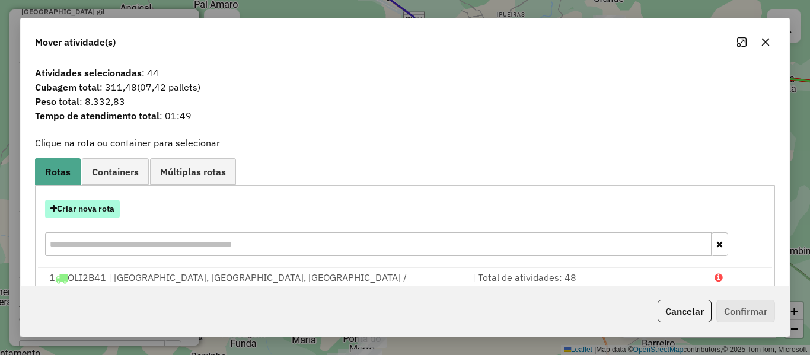
click at [88, 211] on button "Criar nova rota" at bounding box center [82, 209] width 75 height 18
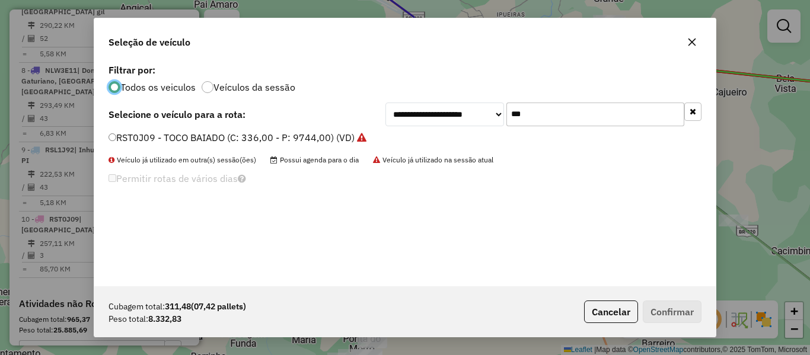
scroll to position [7, 4]
drag, startPoint x: 513, startPoint y: 124, endPoint x: 411, endPoint y: 133, distance: 102.3
click at [414, 133] on div "**********" at bounding box center [404, 173] width 621 height 225
type input "****"
click at [132, 138] on label "PID2034 - TRUCK (C: 475,00 - P: 17550,00) (VD)" at bounding box center [218, 137] width 221 height 14
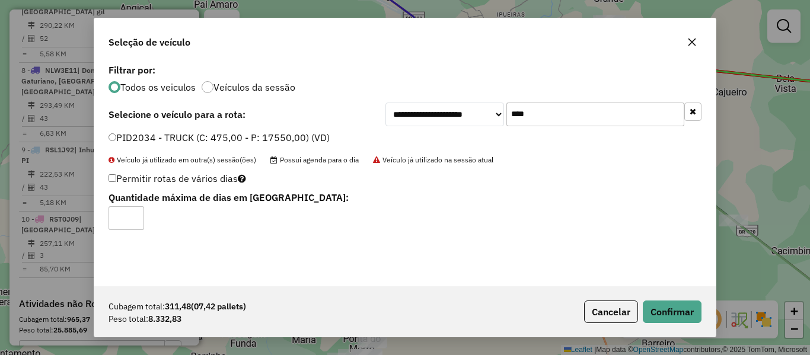
type input "*"
click at [130, 215] on input "*" at bounding box center [126, 218] width 36 height 24
click at [675, 321] on button "Confirmar" at bounding box center [672, 312] width 59 height 23
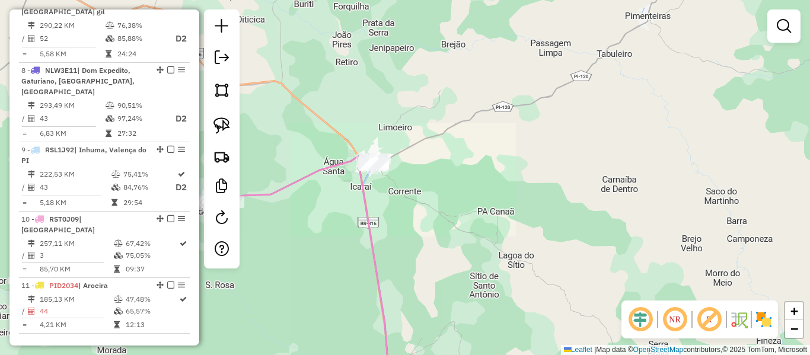
drag, startPoint x: 405, startPoint y: 257, endPoint x: 418, endPoint y: 108, distance: 149.9
click at [419, 110] on div "Janela de atendimento Grade de atendimento Capacidade Transportadoras Veículos …" at bounding box center [405, 177] width 810 height 355
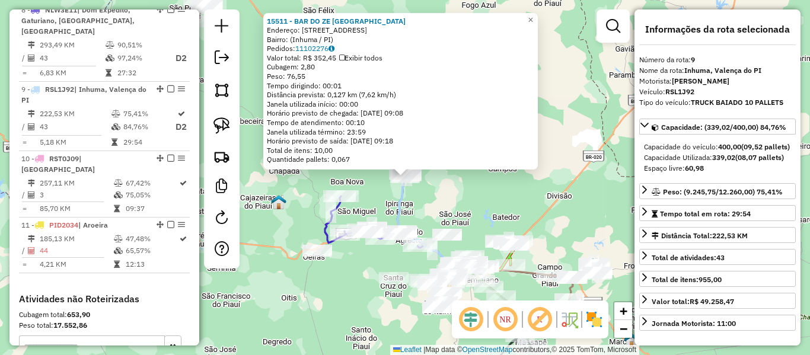
scroll to position [909, 0]
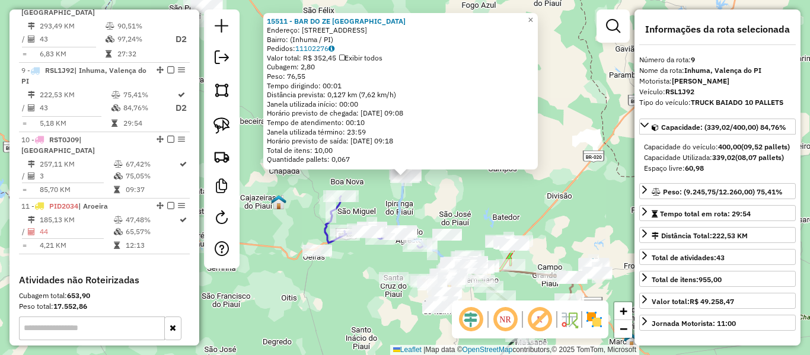
click at [363, 294] on div "15511 - BAR DO ZE NILTON Endereço: Rua II, 55 Bairro: (Inhuma / PI) Pedidos: 11…" at bounding box center [405, 177] width 810 height 355
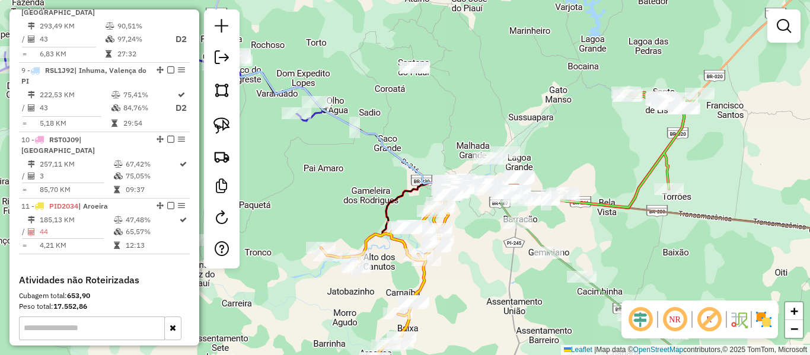
click at [419, 278] on icon at bounding box center [381, 280] width 120 height 157
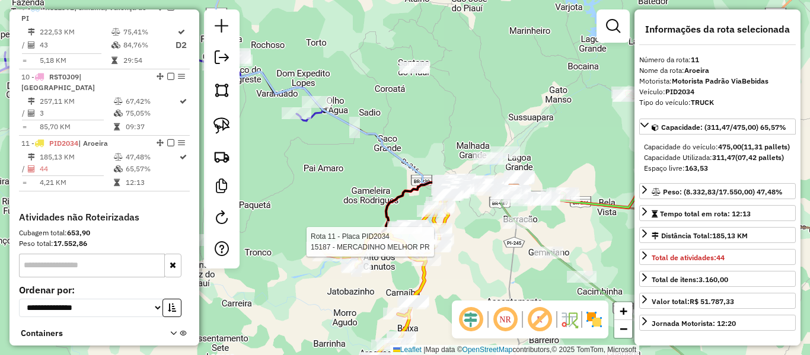
scroll to position [987, 0]
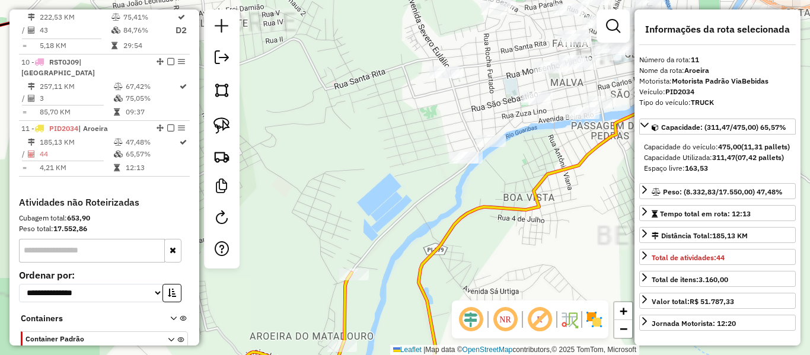
drag, startPoint x: 450, startPoint y: 161, endPoint x: 368, endPoint y: 213, distance: 97.0
click at [371, 213] on div "Janela de atendimento Grade de atendimento Capacidade Transportadoras Veículos …" at bounding box center [405, 177] width 810 height 355
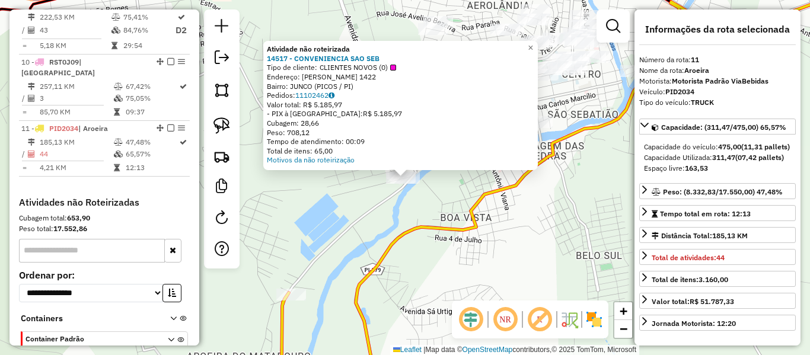
click at [426, 189] on div "Atividade não roteirizada 14517 - CONVENIENCIA SAO SEB Tipo de cliente: CLIENTE…" at bounding box center [405, 177] width 810 height 355
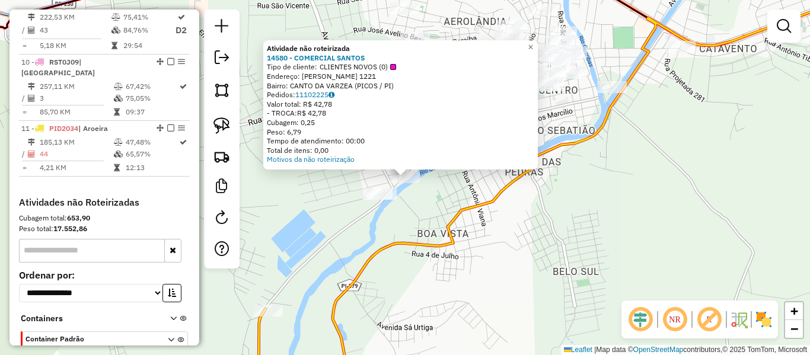
click at [352, 246] on div "Atividade não roteirizada 14580 - COMERCIAL SANTOS Tipo de cliente: CLIENTES NO…" at bounding box center [405, 177] width 810 height 355
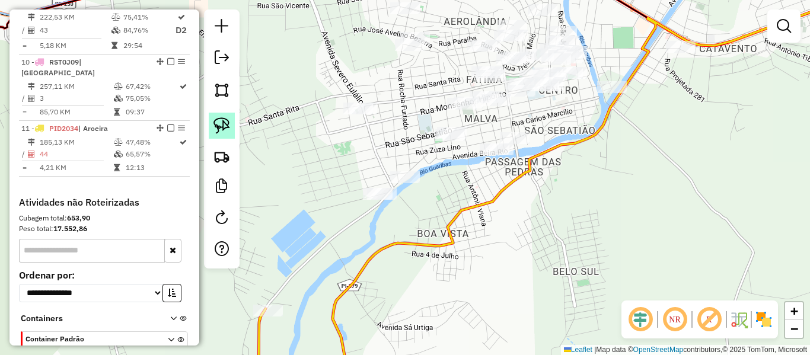
click at [220, 128] on img at bounding box center [221, 125] width 17 height 17
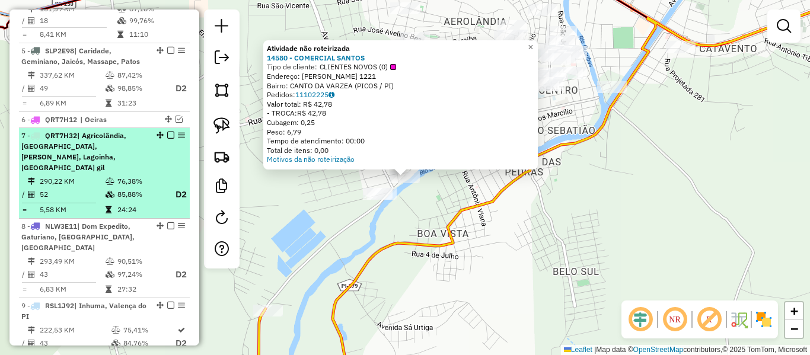
scroll to position [662, 0]
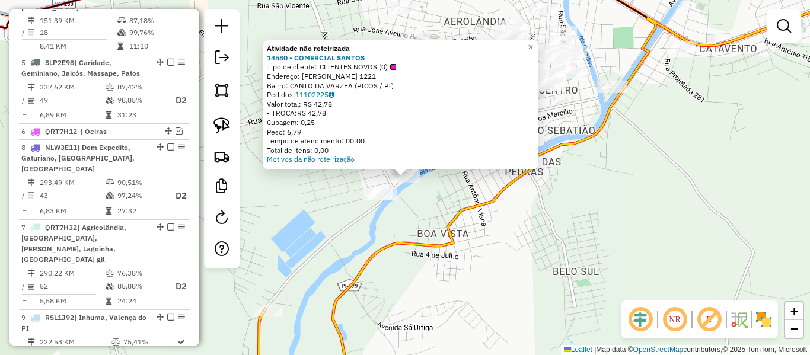
drag, startPoint x: 155, startPoint y: 183, endPoint x: 140, endPoint y: 127, distance: 57.5
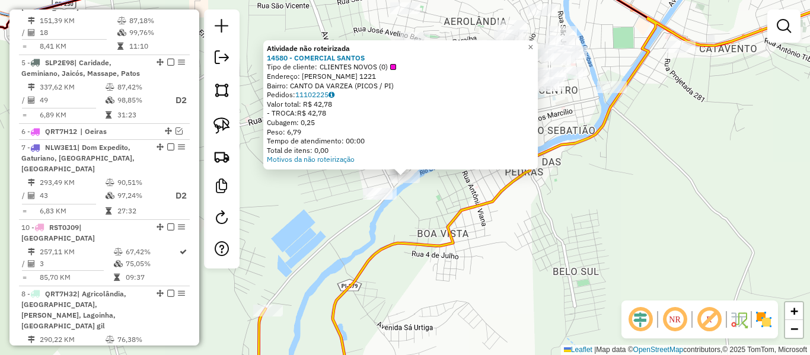
drag, startPoint x: 155, startPoint y: 332, endPoint x: 134, endPoint y: 187, distance: 146.7
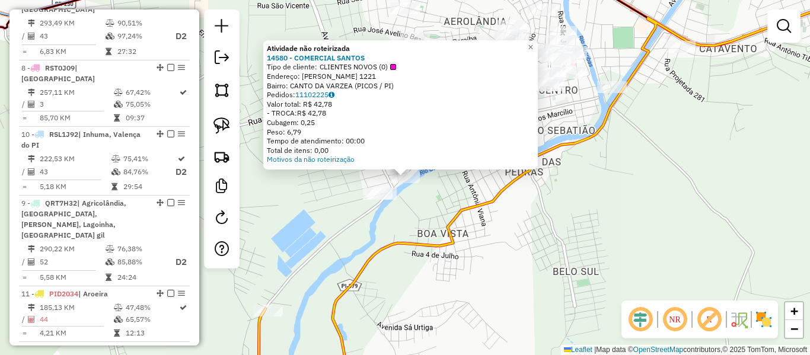
scroll to position [899, 0]
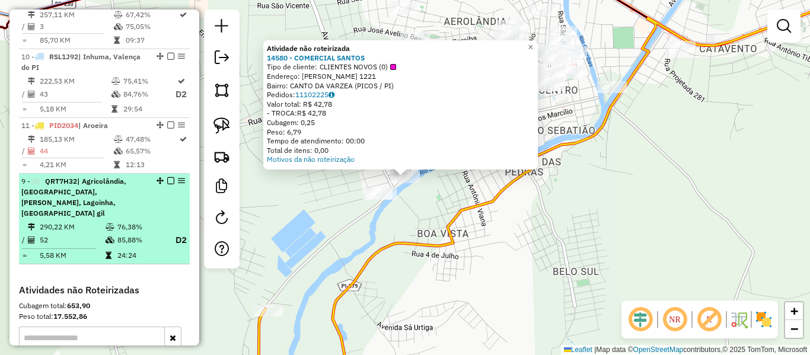
drag, startPoint x: 157, startPoint y: 240, endPoint x: 127, endPoint y: 179, distance: 67.6
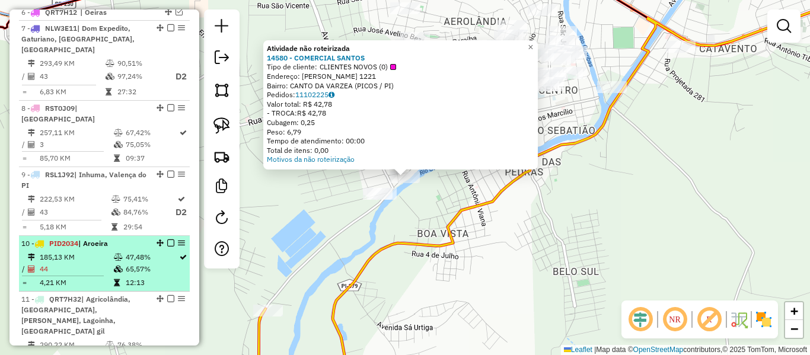
scroll to position [781, 0]
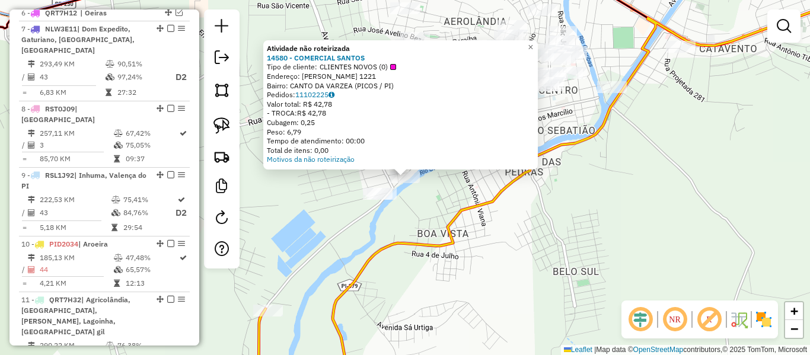
click at [381, 247] on icon at bounding box center [612, 189] width 558 height 404
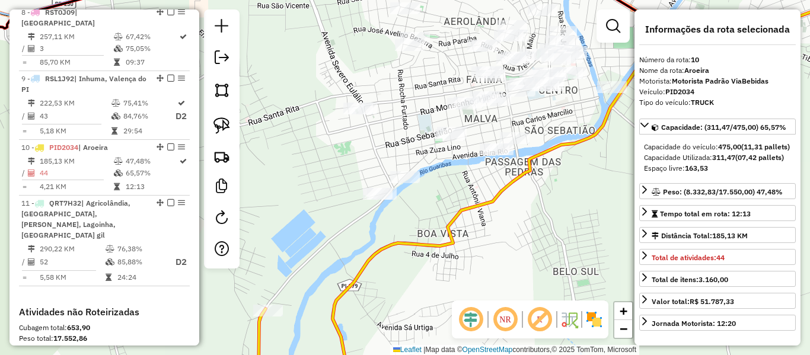
scroll to position [954, 0]
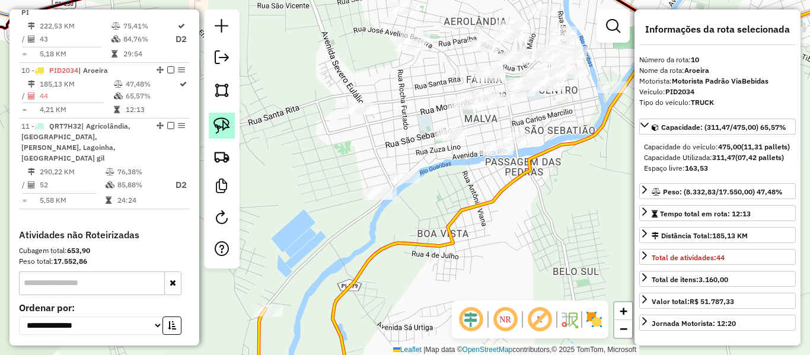
click at [209, 130] on link at bounding box center [222, 126] width 26 height 26
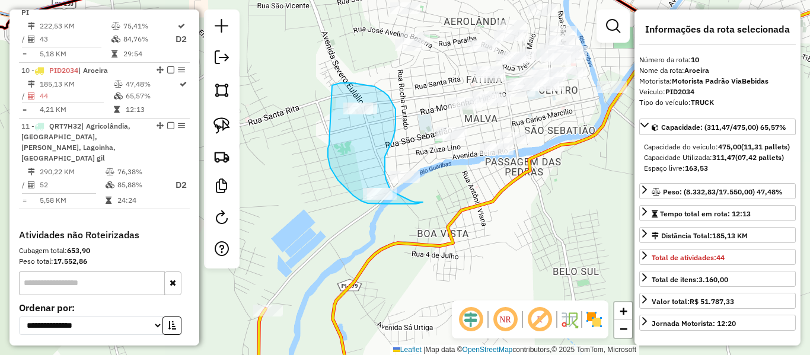
drag, startPoint x: 328, startPoint y: 148, endPoint x: 332, endPoint y: 85, distance: 63.0
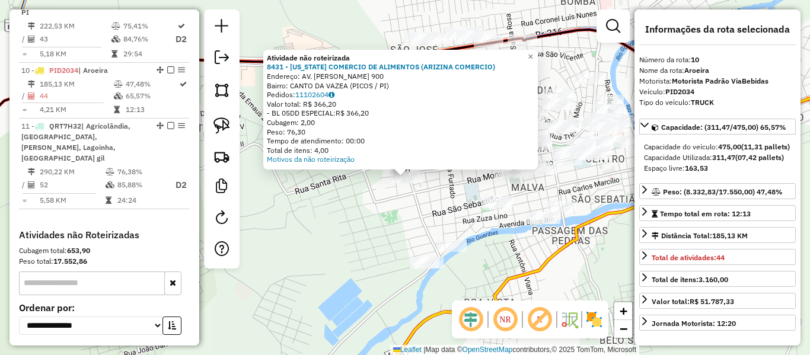
click at [394, 221] on div "Atividade não roteirizada 8431 - ARIZONA COMERCIO DE ALIMENTOS (ARIZINA COMERCI…" at bounding box center [405, 177] width 810 height 355
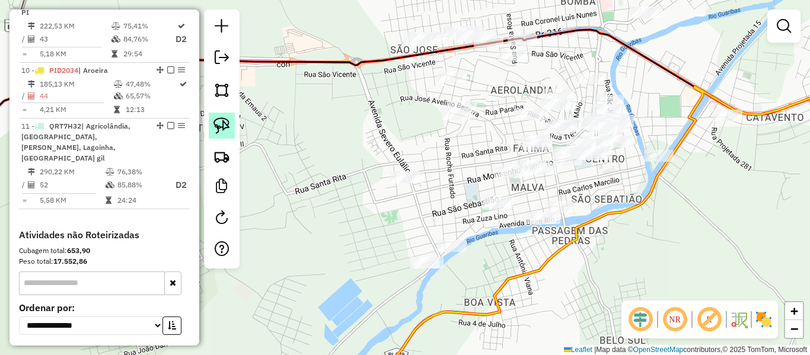
click at [216, 126] on img at bounding box center [221, 125] width 17 height 17
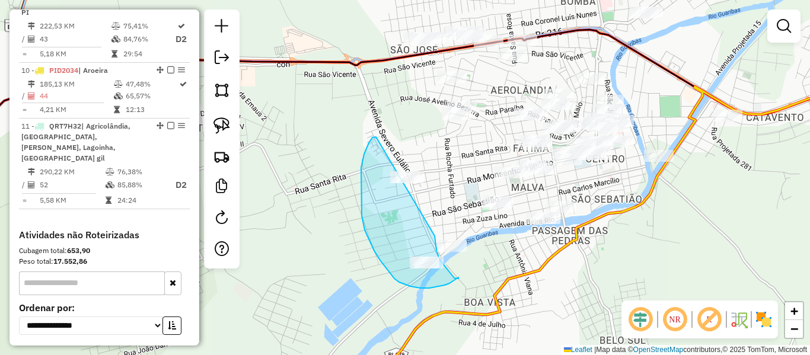
drag, startPoint x: 364, startPoint y: 154, endPoint x: 436, endPoint y: 156, distance: 72.3
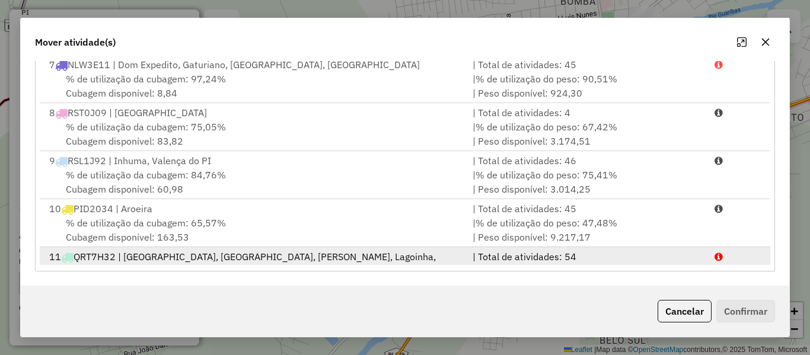
scroll to position [195, 0]
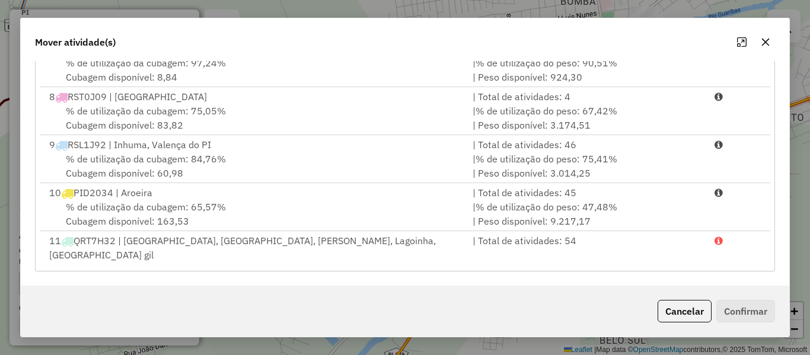
click at [256, 262] on div "% de utilização da cubagem: 85,88% Cubagem disponível: 56,48" at bounding box center [253, 276] width 423 height 28
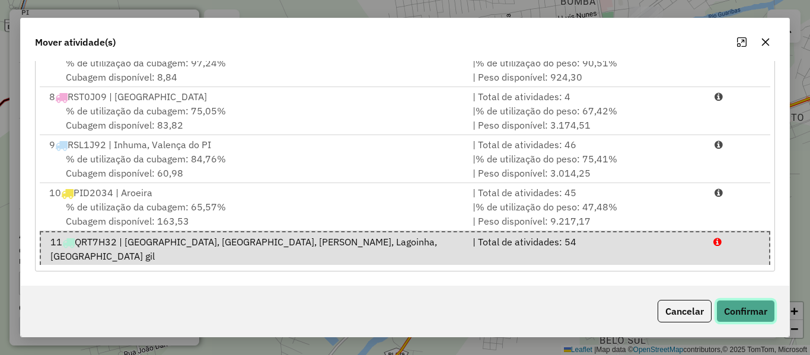
click at [759, 318] on button "Confirmar" at bounding box center [745, 311] width 59 height 23
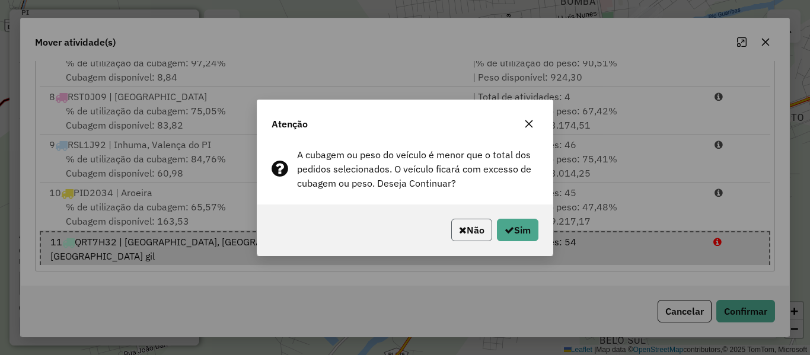
drag, startPoint x: 463, startPoint y: 230, endPoint x: 467, endPoint y: 252, distance: 22.3
click at [463, 231] on button "Não" at bounding box center [471, 230] width 41 height 23
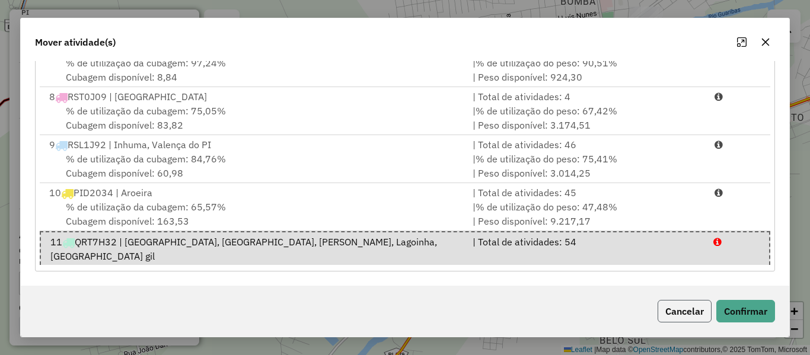
click at [662, 311] on button "Cancelar" at bounding box center [684, 311] width 54 height 23
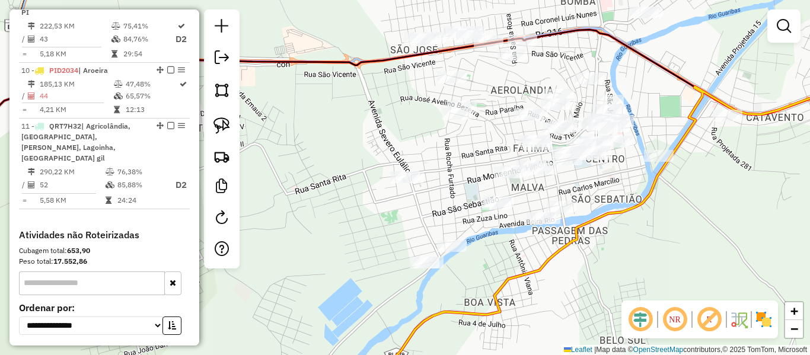
click at [298, 197] on div "Janela de atendimento Grade de atendimento Capacidade Transportadoras Veículos …" at bounding box center [405, 177] width 810 height 355
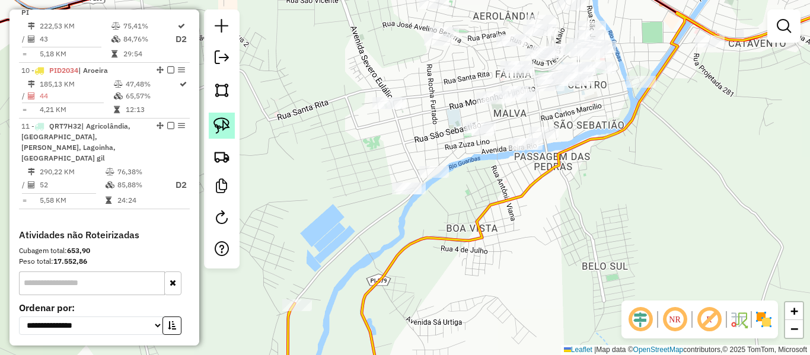
click at [228, 127] on img at bounding box center [221, 125] width 17 height 17
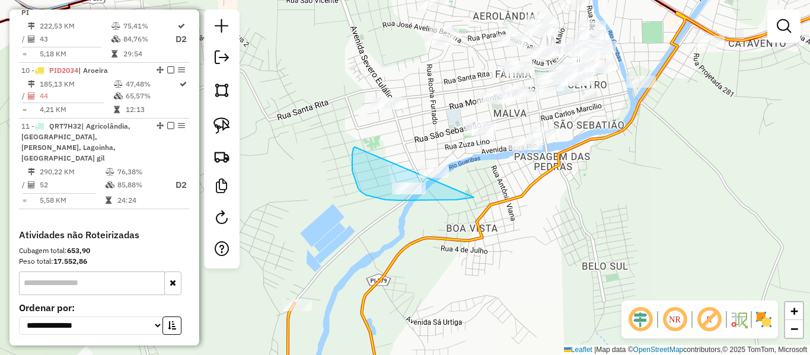
drag, startPoint x: 355, startPoint y: 147, endPoint x: 474, endPoint y: 197, distance: 129.9
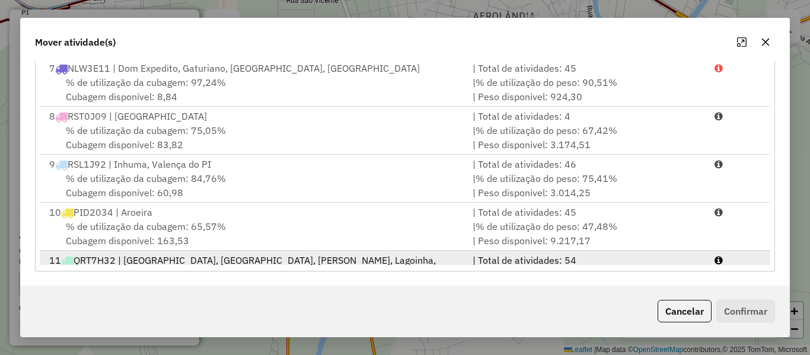
scroll to position [195, 0]
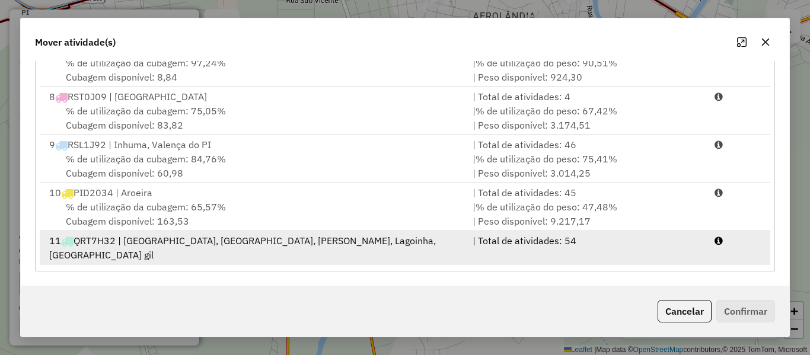
click at [205, 263] on span "% de utilização da cubagem: 85,88%" at bounding box center [146, 269] width 160 height 12
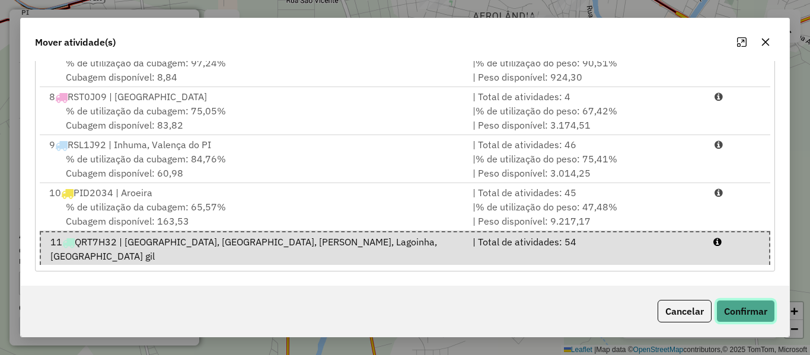
click at [739, 309] on button "Confirmar" at bounding box center [745, 311] width 59 height 23
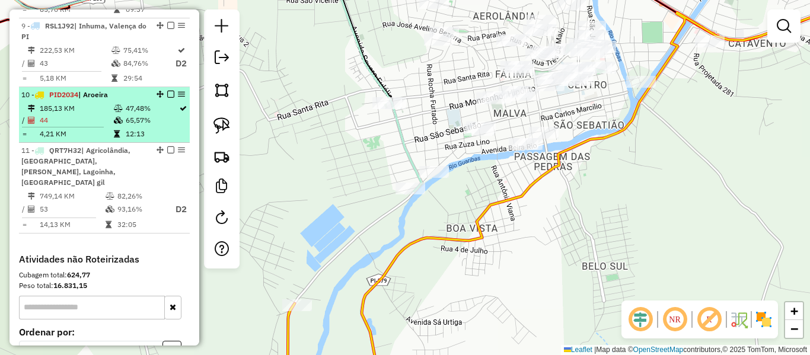
scroll to position [868, 0]
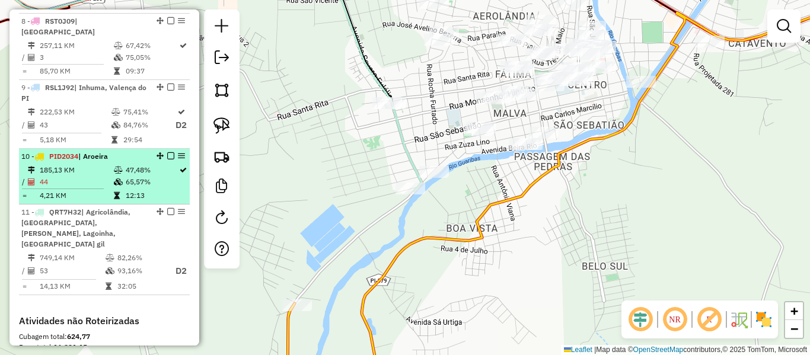
click at [168, 152] on em at bounding box center [170, 155] width 7 height 7
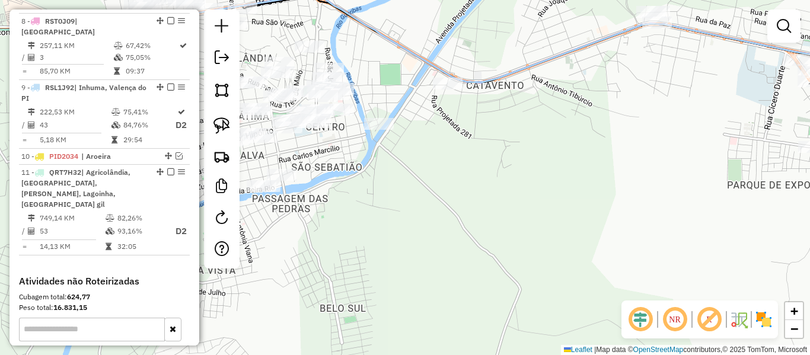
drag, startPoint x: 577, startPoint y: 204, endPoint x: 385, endPoint y: 210, distance: 192.2
click at [393, 212] on div "Janela de atendimento Grade de atendimento Capacidade Transportadoras Veículos …" at bounding box center [405, 177] width 810 height 355
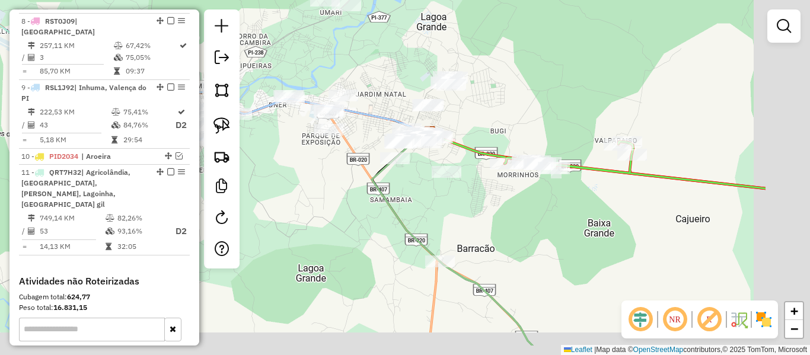
drag, startPoint x: 459, startPoint y: 216, endPoint x: 353, endPoint y: 178, distance: 112.1
click at [353, 178] on div "Janela de atendimento Grade de atendimento Capacidade Transportadoras Veículos …" at bounding box center [405, 177] width 810 height 355
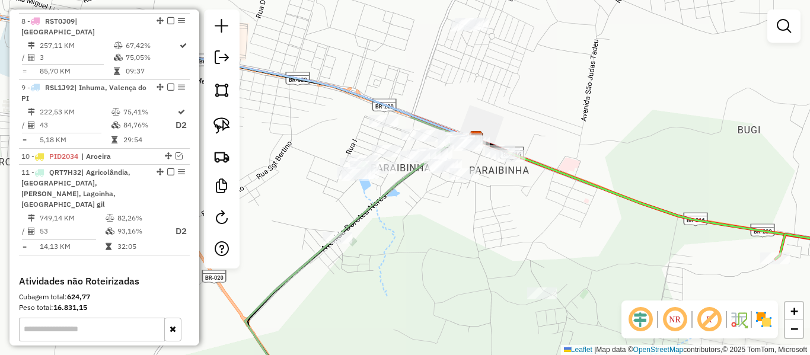
drag, startPoint x: 306, startPoint y: 127, endPoint x: 289, endPoint y: 123, distance: 17.7
click at [314, 120] on div "Janela de atendimento Grade de atendimento Capacidade Transportadoras Veículos …" at bounding box center [405, 177] width 810 height 355
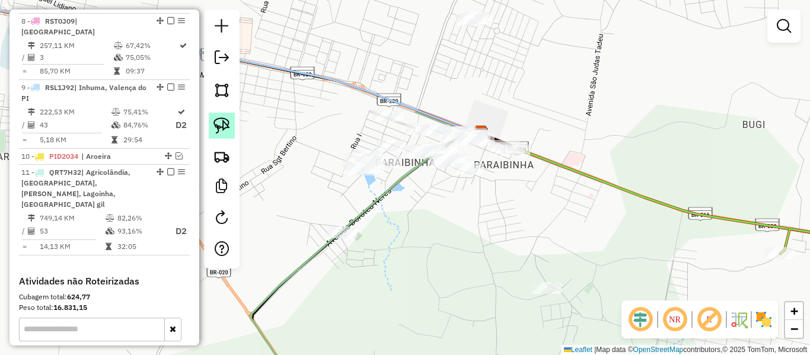
click at [230, 123] on link at bounding box center [222, 126] width 26 height 26
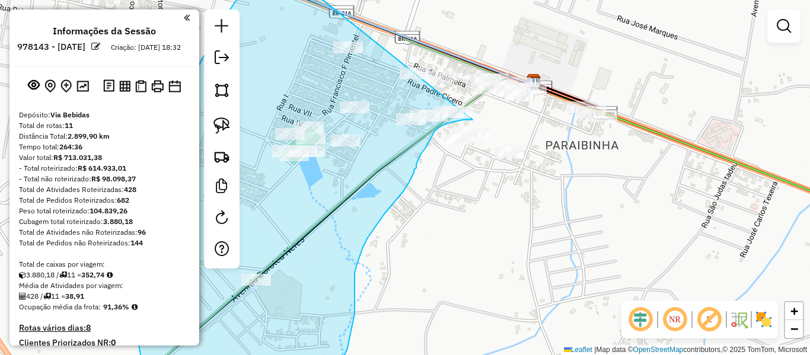
scroll to position [868, 0]
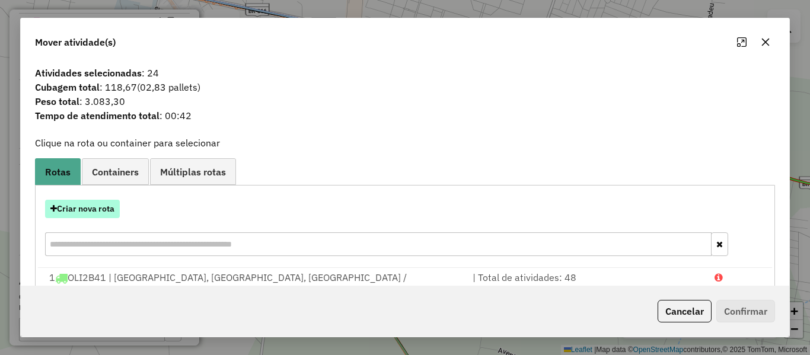
click at [90, 218] on button "Criar nova rota" at bounding box center [82, 209] width 75 height 18
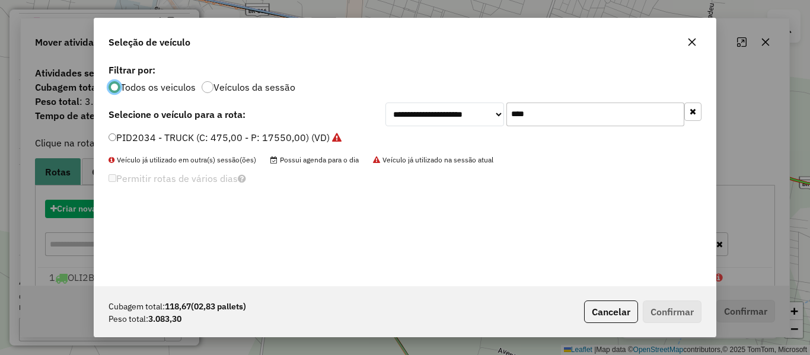
scroll to position [7, 4]
click at [103, 210] on div "**********" at bounding box center [405, 177] width 810 height 355
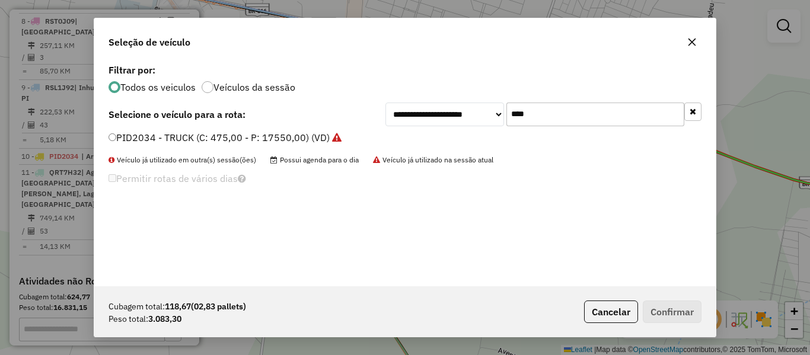
drag, startPoint x: 553, startPoint y: 119, endPoint x: 507, endPoint y: 120, distance: 45.7
click at [507, 120] on input "****" at bounding box center [595, 115] width 178 height 24
type input "****"
drag, startPoint x: 148, startPoint y: 138, endPoint x: 117, endPoint y: 170, distance: 44.0
click at [145, 140] on label "PIM1468 - Moto (C: 120,00 - P: 5040,00) (VD)" at bounding box center [212, 137] width 209 height 14
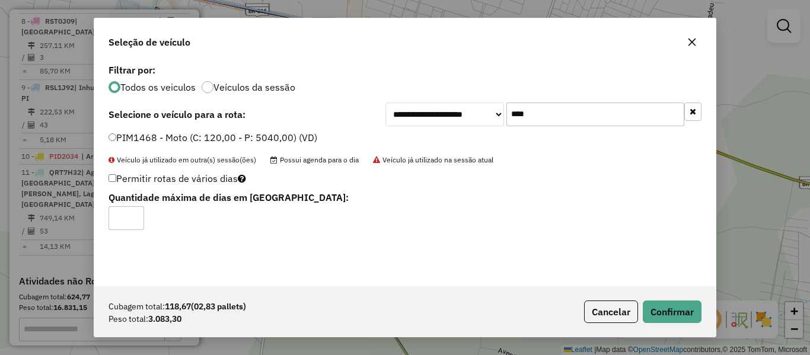
type input "*"
click at [668, 305] on button "Confirmar" at bounding box center [672, 312] width 59 height 23
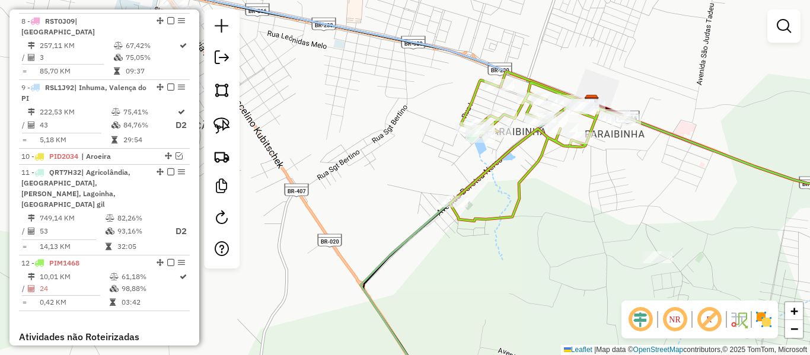
click at [507, 213] on icon at bounding box center [538, 150] width 176 height 141
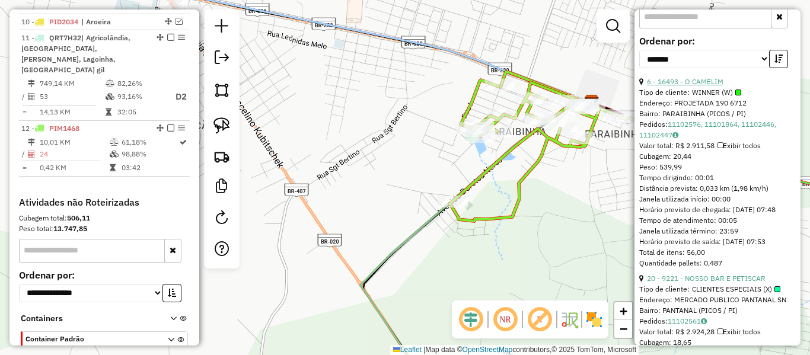
scroll to position [296, 0]
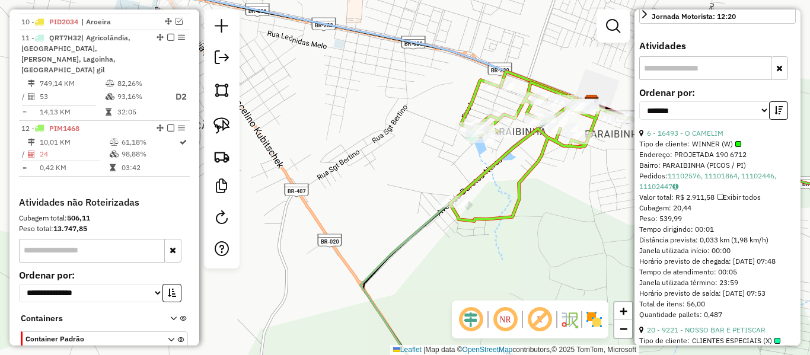
click at [701, 139] on div "6 - 16493 - O CAMELIM" at bounding box center [717, 133] width 157 height 11
click at [701, 138] on link "6 - 16493 - O CAMELIM" at bounding box center [685, 133] width 76 height 9
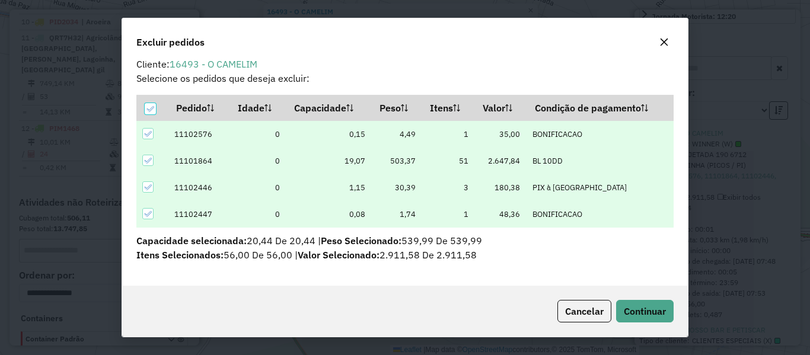
scroll to position [9, 0]
click at [631, 311] on span "Continuar" at bounding box center [645, 311] width 42 height 12
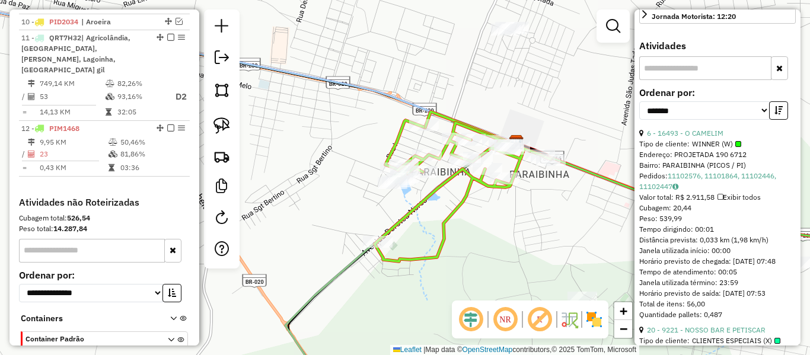
scroll to position [286, 0]
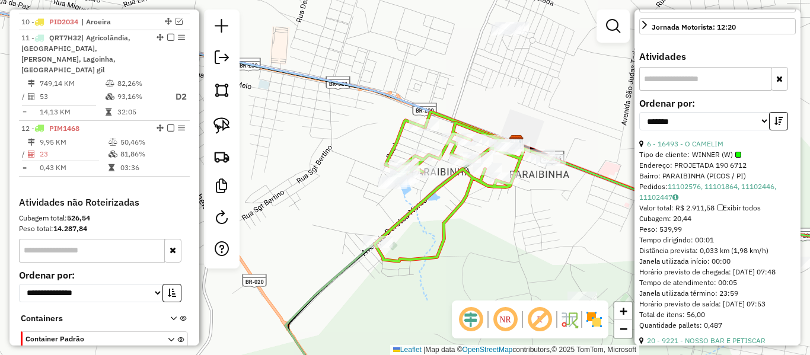
click at [477, 181] on icon at bounding box center [463, 190] width 176 height 141
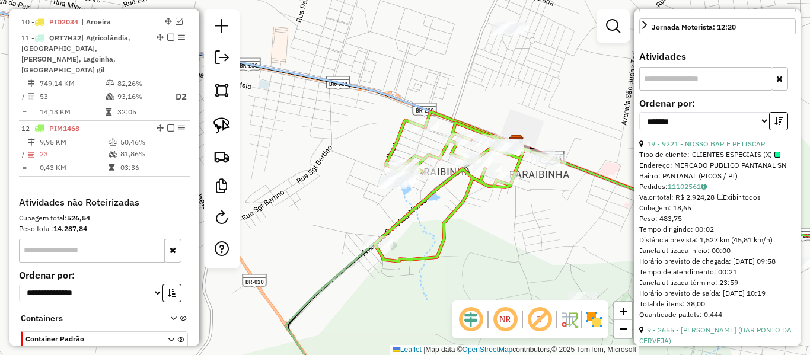
click at [703, 139] on div "**********" at bounding box center [717, 119] width 157 height 40
click at [705, 148] on link "19 - 9221 - NOSSO BAR E PETISCAR" at bounding box center [706, 143] width 119 height 9
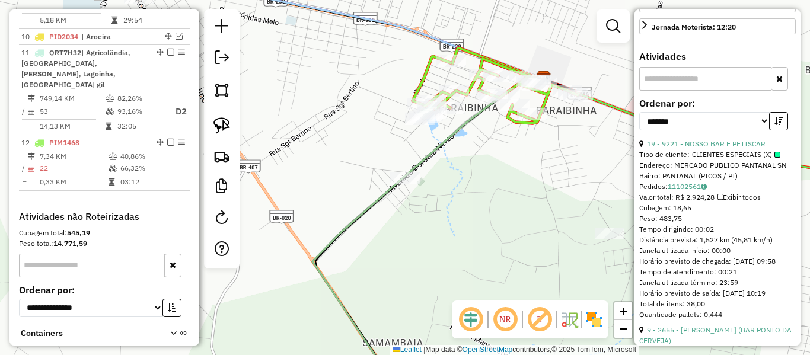
scroll to position [1018, 0]
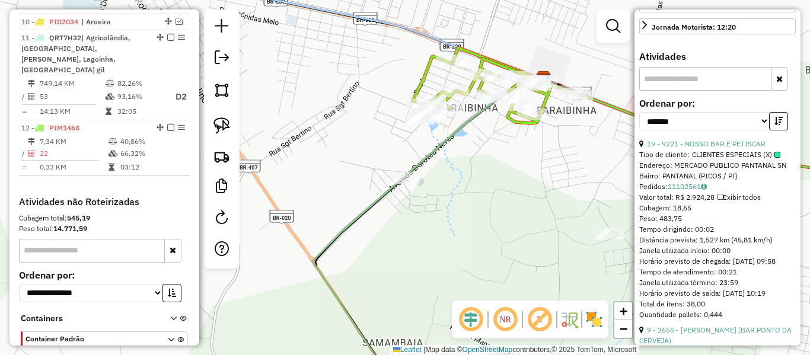
click at [498, 111] on div "Rota 12 - Placa PIM1468 477 - BAR DA VILANIR Janela de atendimento Grade de ate…" at bounding box center [405, 177] width 810 height 355
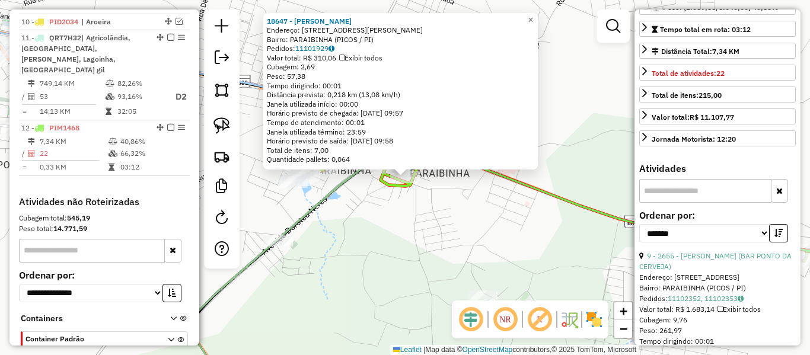
scroll to position [237, 0]
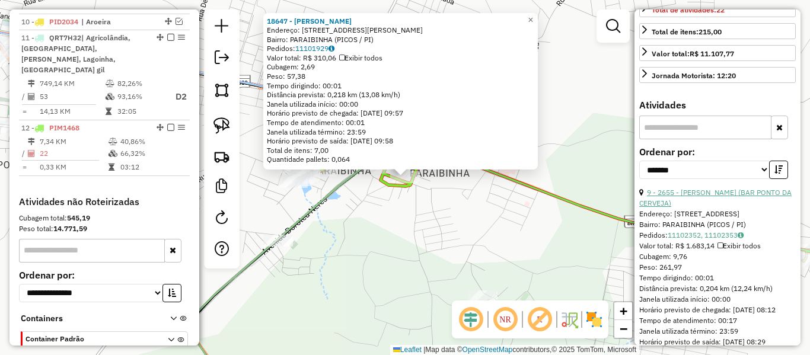
click at [705, 207] on link "9 - 2655 - MAURO PAULO DA COSTA (BAR PONTO DA CERVEJA)" at bounding box center [715, 198] width 152 height 20
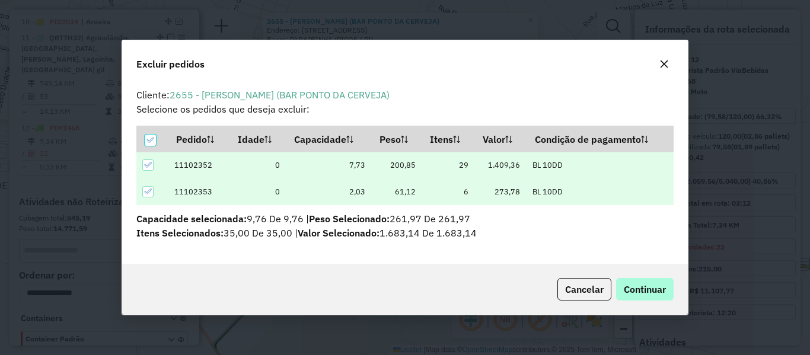
scroll to position [0, 0]
click at [650, 289] on span "Continuar" at bounding box center [645, 289] width 42 height 12
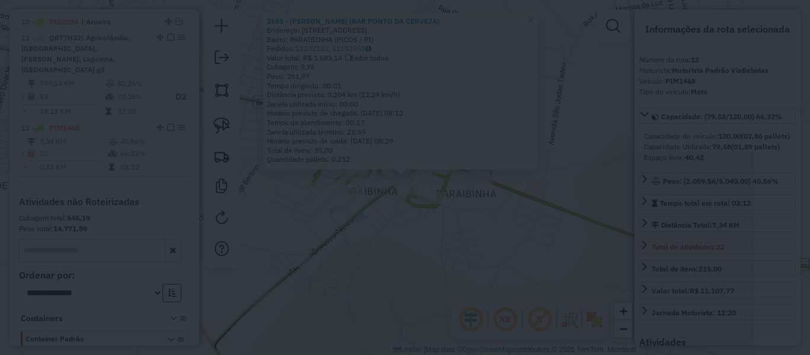
scroll to position [268, 0]
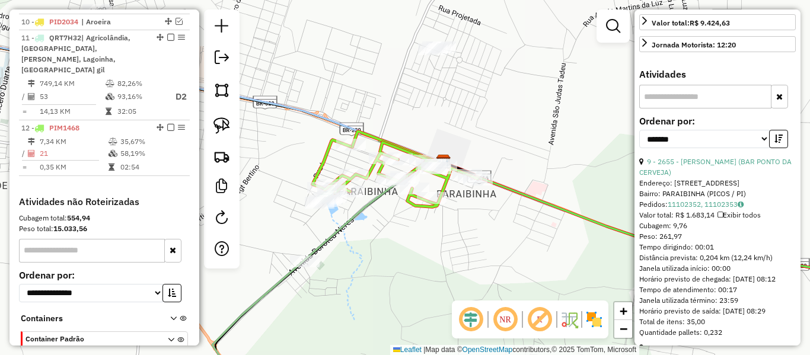
click at [411, 201] on icon at bounding box center [394, 173] width 165 height 67
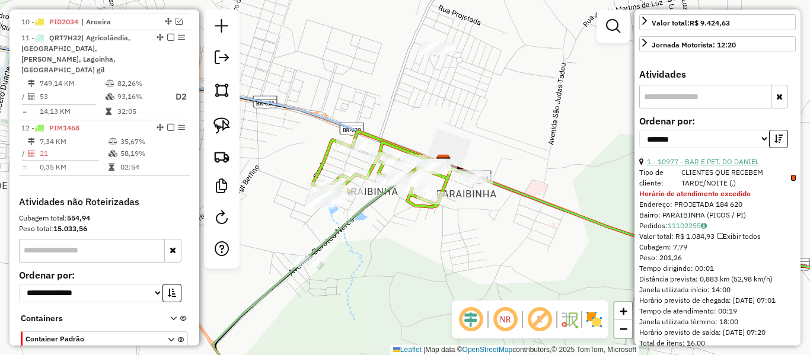
click at [708, 166] on link "1 - 10977 - BAR E PET. DO DANIEL" at bounding box center [703, 161] width 112 height 9
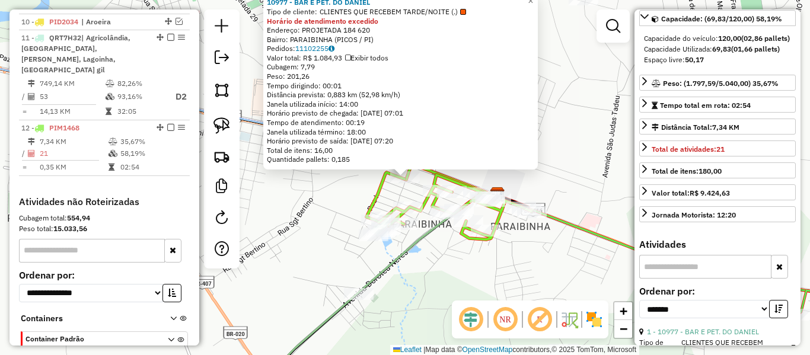
scroll to position [0, 0]
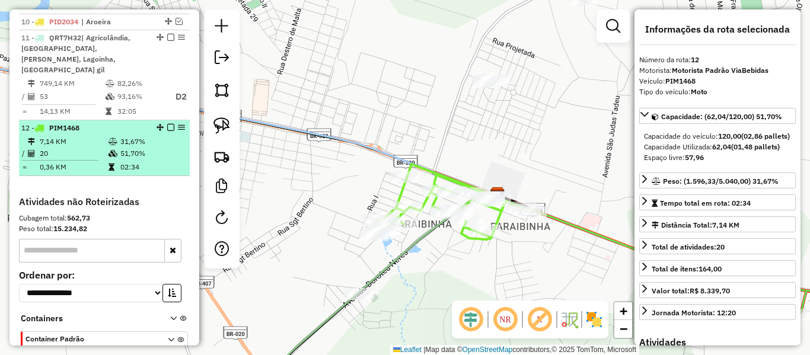
click at [167, 124] on em at bounding box center [170, 127] width 7 height 7
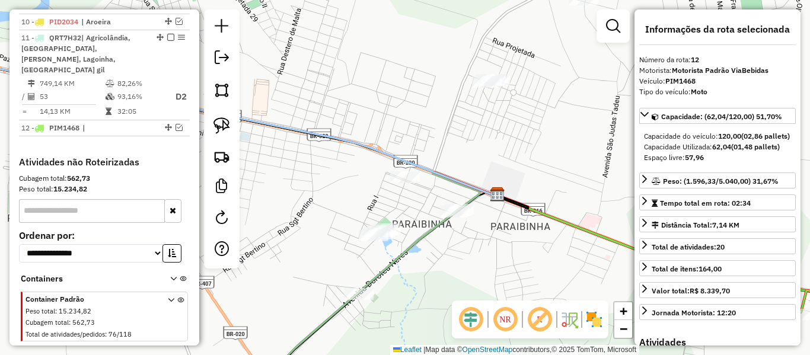
scroll to position [978, 0]
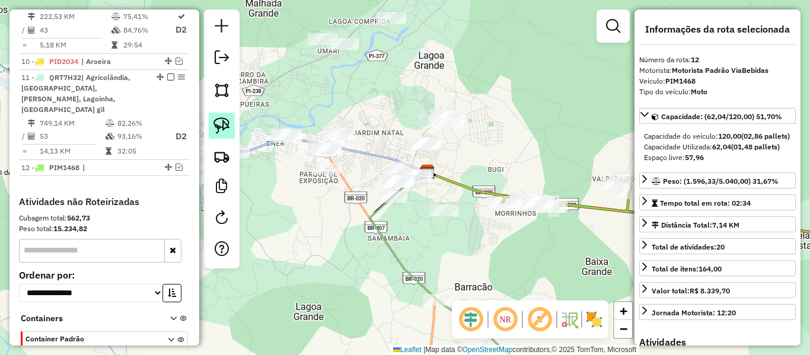
click at [231, 121] on link at bounding box center [222, 126] width 26 height 26
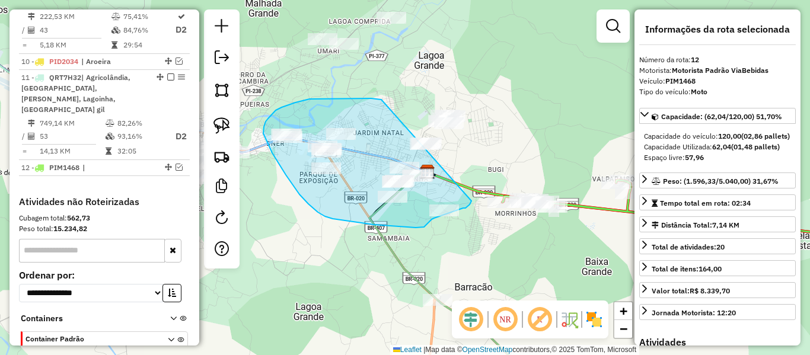
drag, startPoint x: 326, startPoint y: 98, endPoint x: 487, endPoint y: 110, distance: 161.6
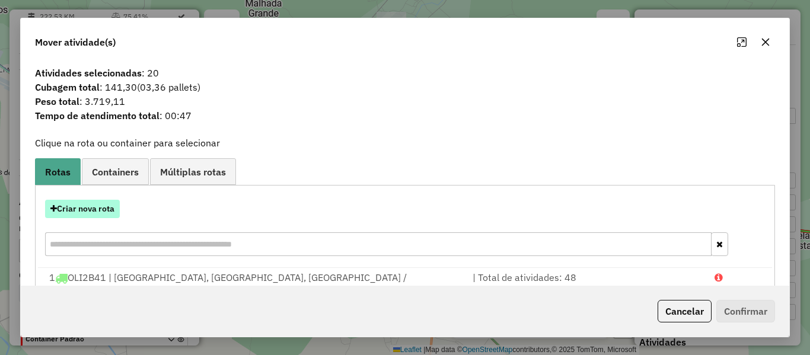
click at [94, 205] on button "Criar nova rota" at bounding box center [82, 209] width 75 height 18
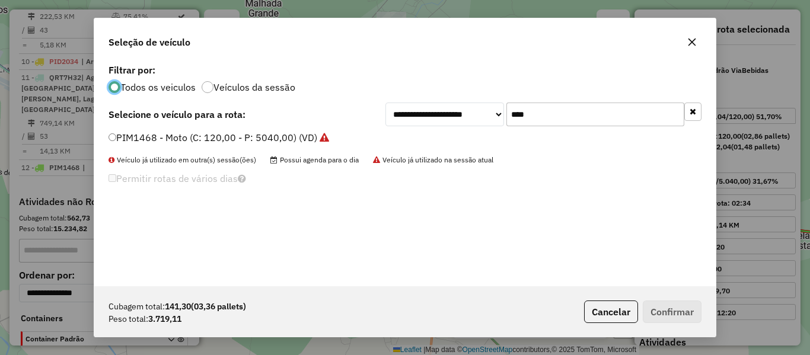
scroll to position [7, 4]
drag, startPoint x: 491, startPoint y: 118, endPoint x: 484, endPoint y: 122, distance: 8.8
click at [484, 122] on div "**********" at bounding box center [543, 115] width 316 height 24
type input "****"
click at [132, 138] on label "PIU7709 - Moto (C: 120,00 - P: 5040,00) (VD)" at bounding box center [211, 137] width 207 height 14
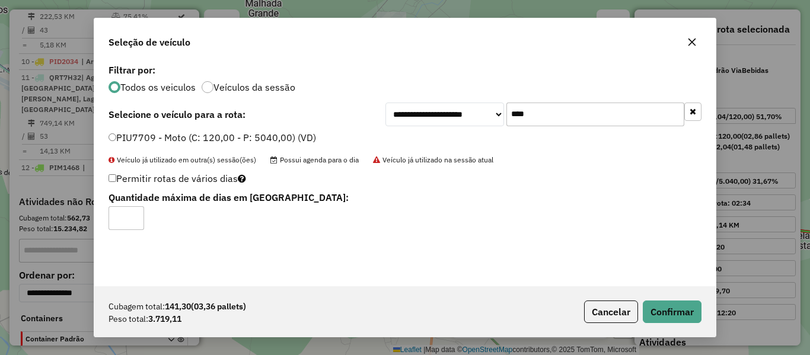
type input "*"
click at [677, 312] on button "Confirmar" at bounding box center [672, 312] width 59 height 23
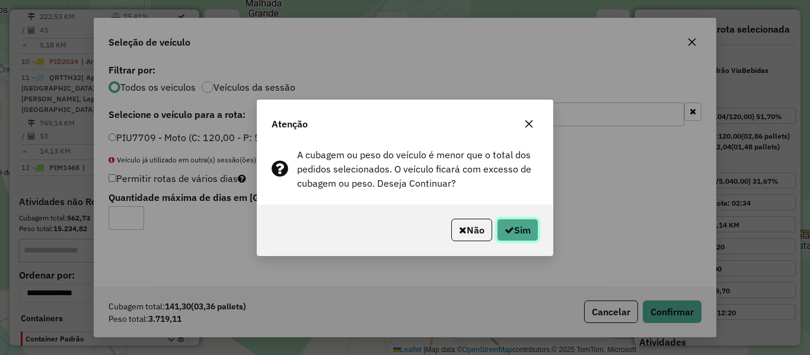
click at [514, 222] on button "Sim" at bounding box center [517, 230] width 41 height 23
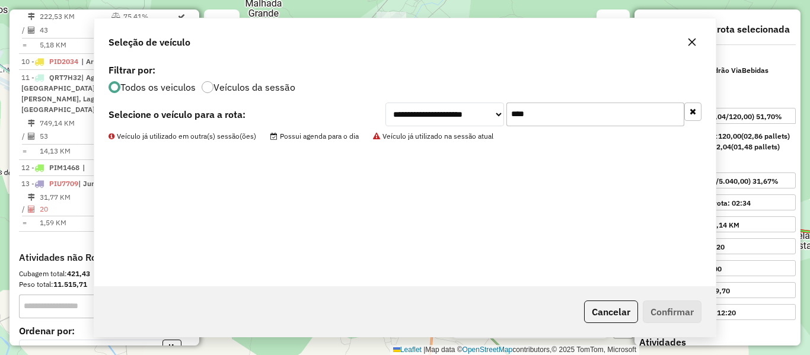
scroll to position [1034, 0]
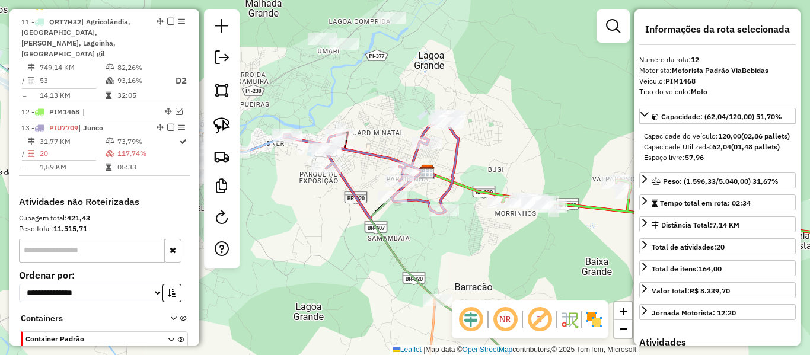
click at [456, 162] on icon at bounding box center [371, 167] width 174 height 103
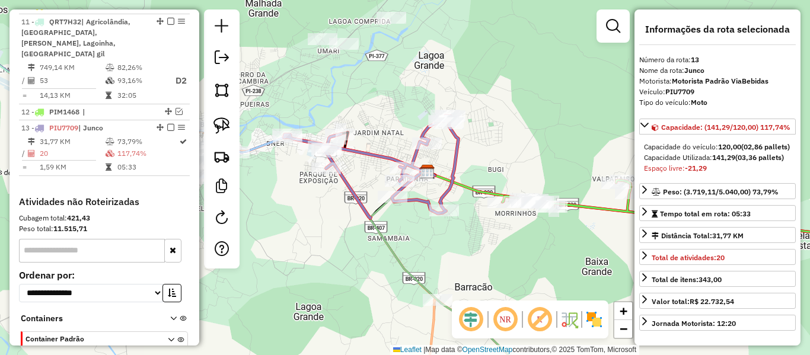
scroll to position [296, 0]
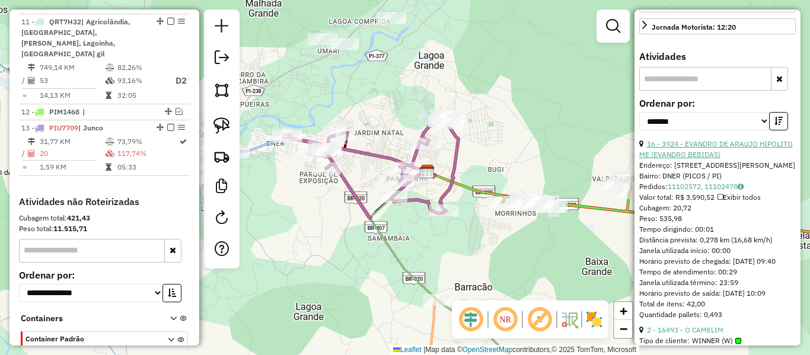
click at [707, 159] on link "16 - 3924 - EVANDRO DE ARAUJO HIPOLITO ME (EVANDRO BEBIDAS)" at bounding box center [716, 149] width 154 height 20
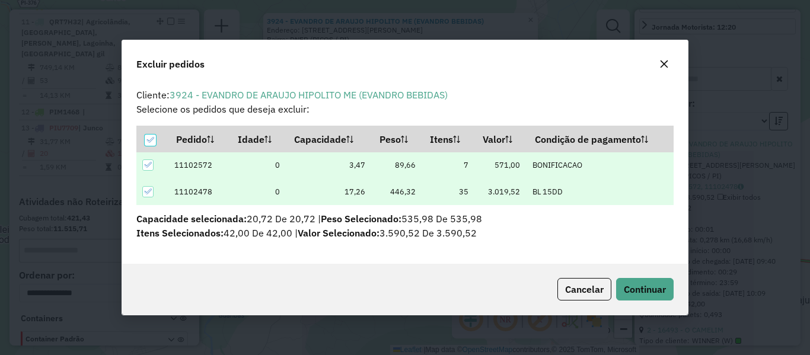
scroll to position [0, 0]
click at [646, 288] on span "Continuar" at bounding box center [645, 289] width 42 height 12
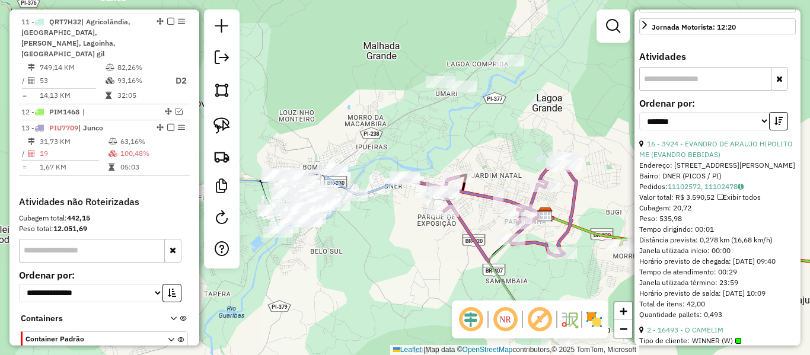
click at [576, 194] on icon at bounding box center [488, 209] width 176 height 103
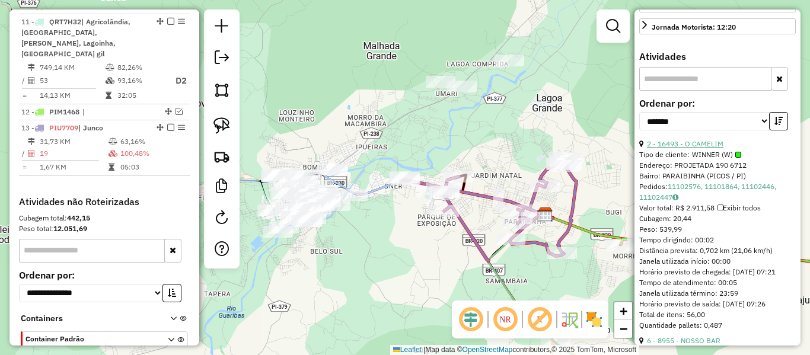
click at [689, 148] on link "2 - 16493 - O CAMELIM" at bounding box center [685, 143] width 76 height 9
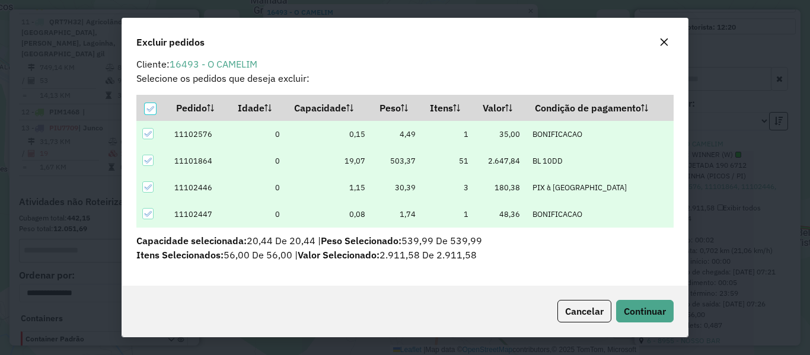
scroll to position [9, 0]
click at [650, 308] on span "Continuar" at bounding box center [645, 311] width 42 height 12
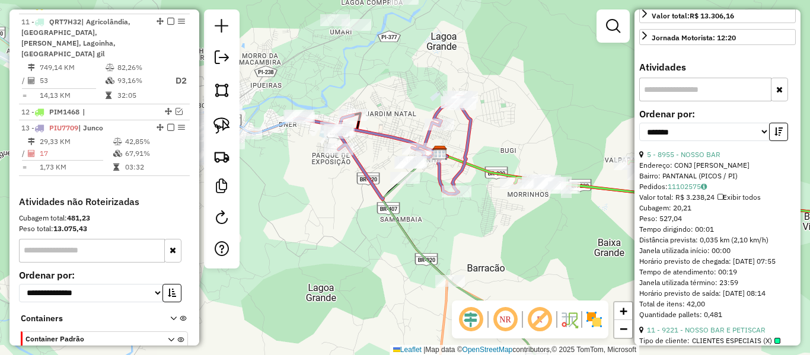
scroll to position [275, 0]
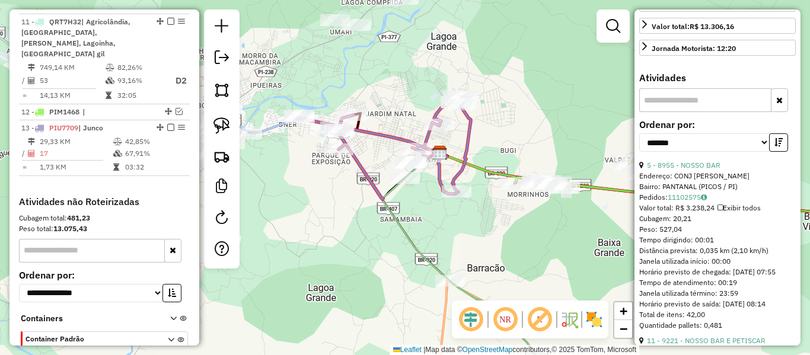
click at [459, 174] on icon at bounding box center [383, 148] width 176 height 103
click at [717, 170] on link "5 - 8955 - NOSSO BAR" at bounding box center [684, 165] width 74 height 9
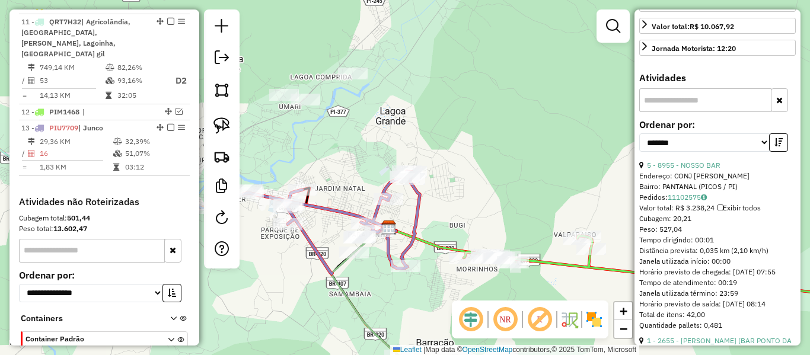
click at [369, 210] on icon at bounding box center [332, 222] width 176 height 103
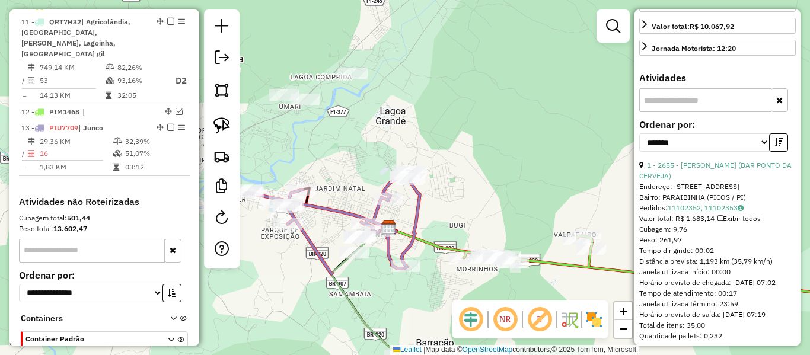
click at [372, 210] on icon at bounding box center [332, 222] width 176 height 103
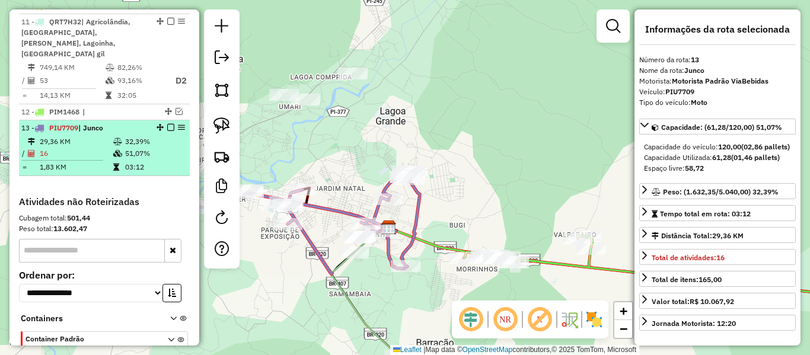
click at [167, 124] on em at bounding box center [170, 127] width 7 height 7
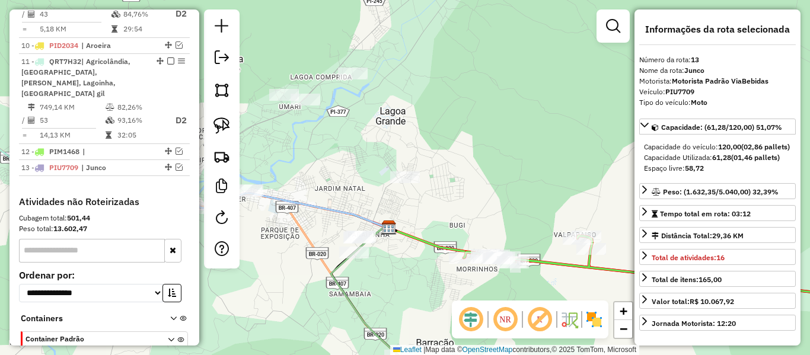
drag, startPoint x: 315, startPoint y: 162, endPoint x: 407, endPoint y: 130, distance: 96.7
click at [405, 130] on div "Janela de atendimento Grade de atendimento Capacidade Transportadoras Veículos …" at bounding box center [405, 177] width 810 height 355
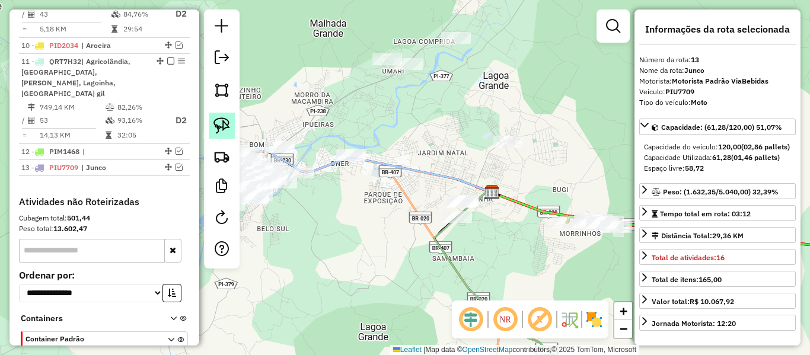
click at [222, 125] on img at bounding box center [221, 125] width 17 height 17
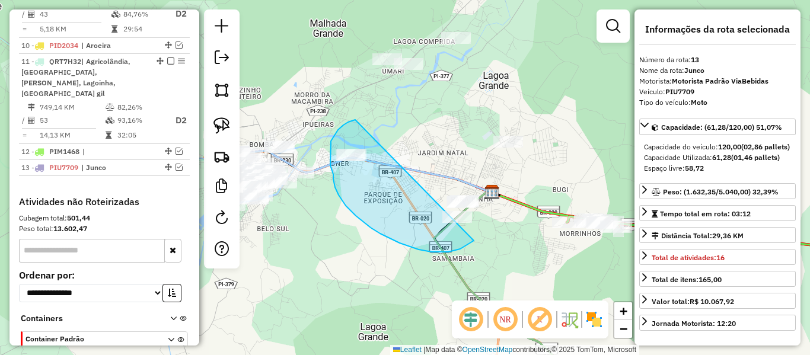
drag, startPoint x: 355, startPoint y: 120, endPoint x: 528, endPoint y: 129, distance: 172.7
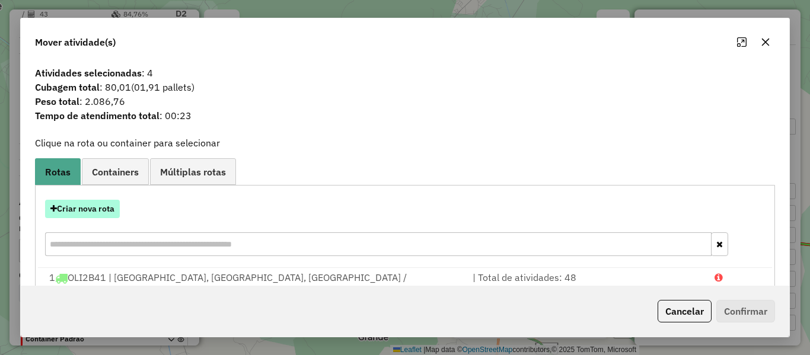
click at [109, 208] on button "Criar nova rota" at bounding box center [82, 209] width 75 height 18
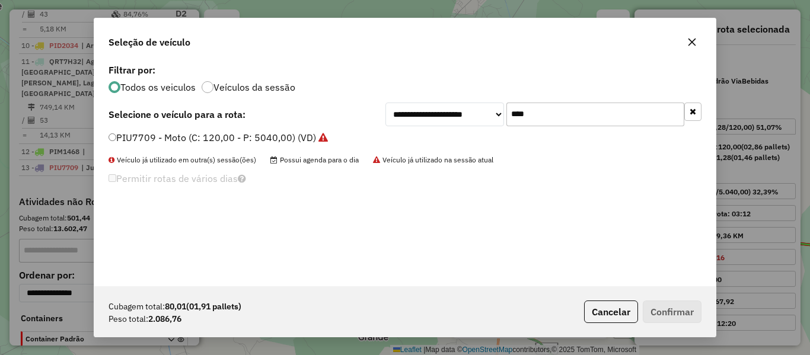
drag, startPoint x: 524, startPoint y: 120, endPoint x: 433, endPoint y: 135, distance: 91.9
click at [442, 133] on div "**********" at bounding box center [404, 173] width 621 height 225
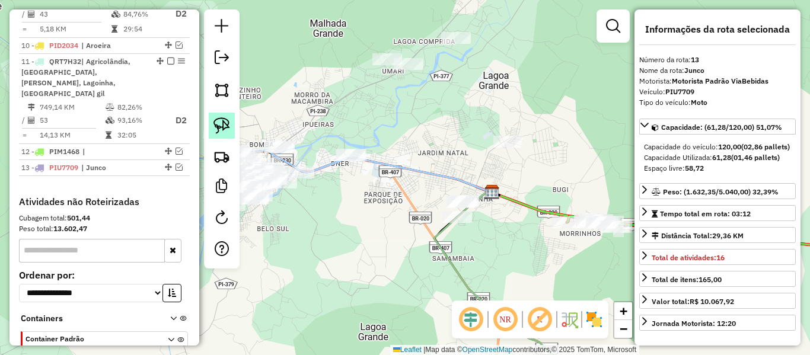
click at [231, 123] on link at bounding box center [222, 126] width 26 height 26
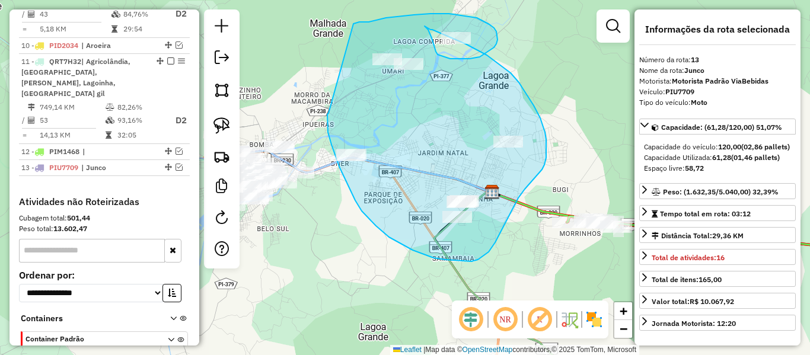
drag, startPoint x: 327, startPoint y: 124, endPoint x: 352, endPoint y: 24, distance: 103.8
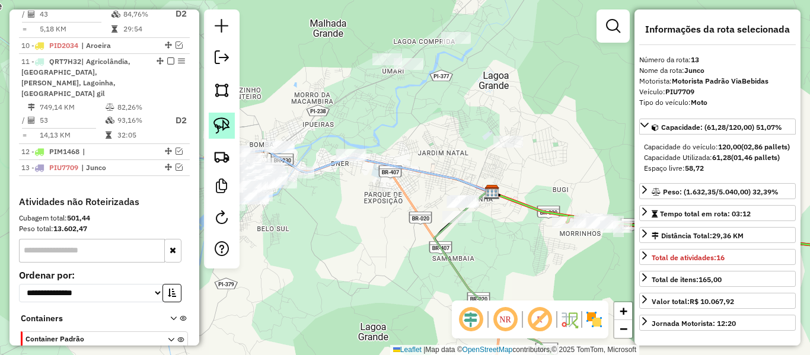
click at [224, 114] on link at bounding box center [222, 126] width 26 height 26
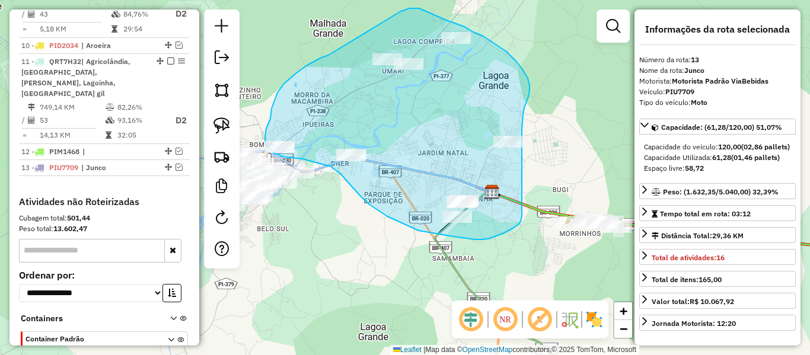
drag, startPoint x: 289, startPoint y: 79, endPoint x: 388, endPoint y: 27, distance: 111.1
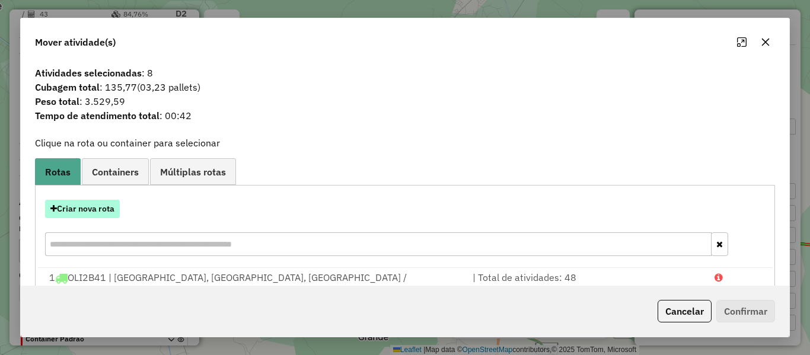
click at [110, 212] on button "Criar nova rota" at bounding box center [82, 209] width 75 height 18
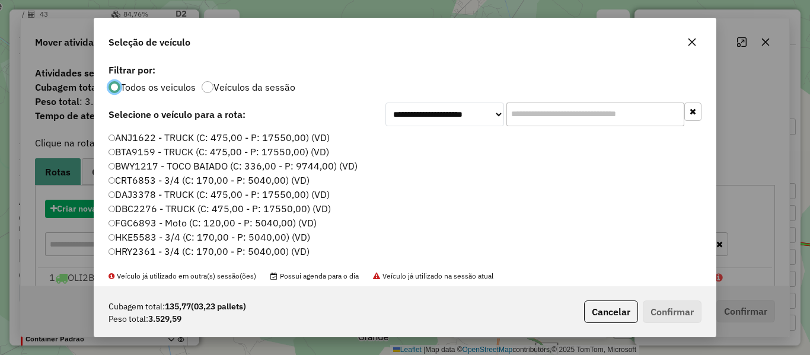
scroll to position [7, 4]
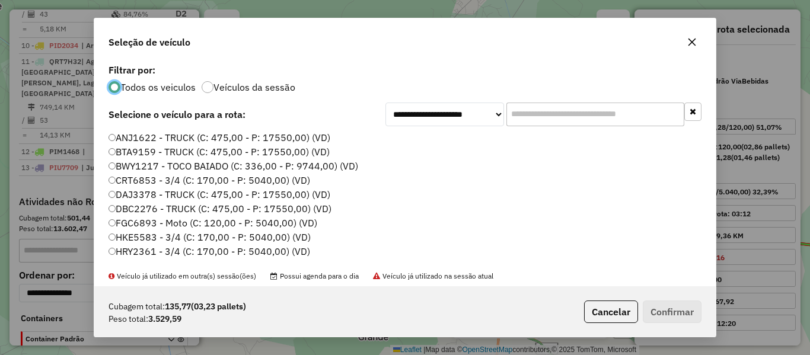
drag, startPoint x: 549, startPoint y: 116, endPoint x: 512, endPoint y: 119, distance: 37.5
click at [512, 119] on input "text" at bounding box center [595, 115] width 178 height 24
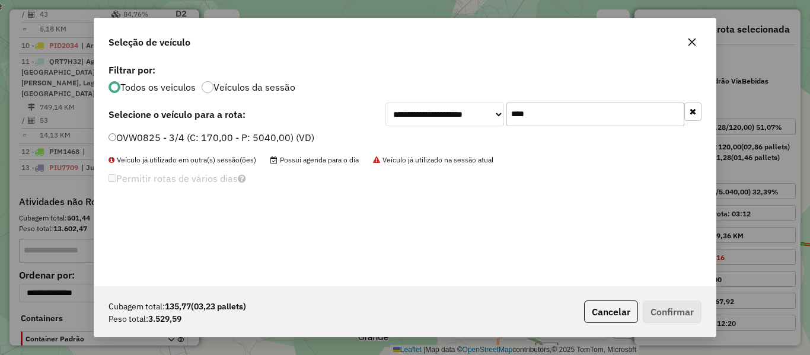
type input "****"
click at [135, 130] on label "OVW0825 - 3/4 (C: 170,00 - P: 5040,00) (VD)" at bounding box center [211, 137] width 206 height 14
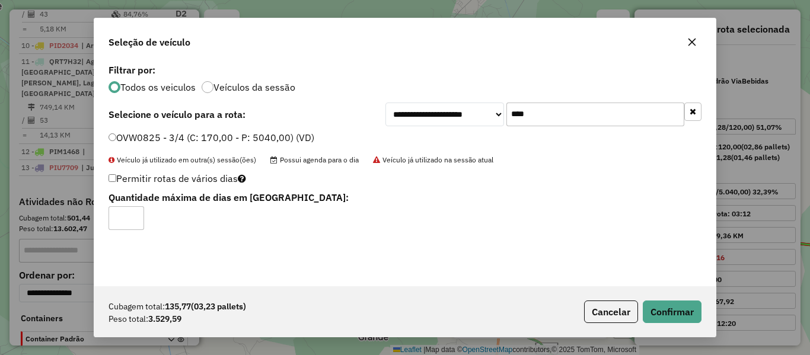
type input "*"
click at [673, 305] on button "Confirmar" at bounding box center [672, 312] width 59 height 23
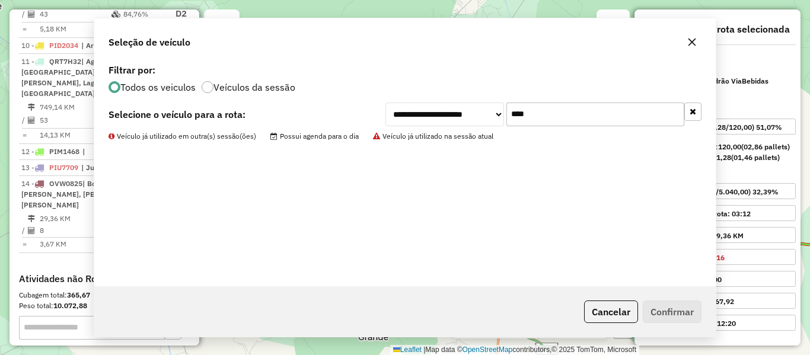
scroll to position [1061, 0]
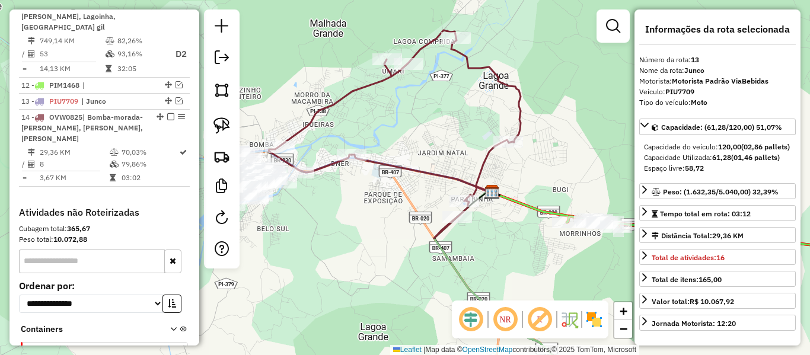
click at [407, 111] on div "Janela de atendimento Grade de atendimento Capacidade Transportadoras Veículos …" at bounding box center [405, 177] width 810 height 355
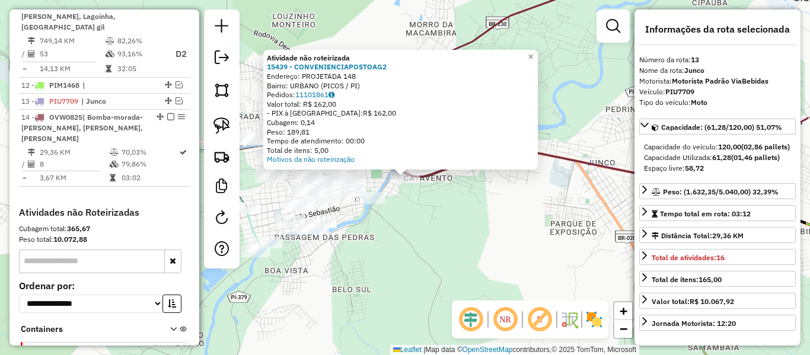
click at [436, 204] on div "Atividade não roteirizada 15439 - CONVENIENCIAPOSTOAG2 Endereço: PROJETADA 148 …" at bounding box center [405, 177] width 810 height 355
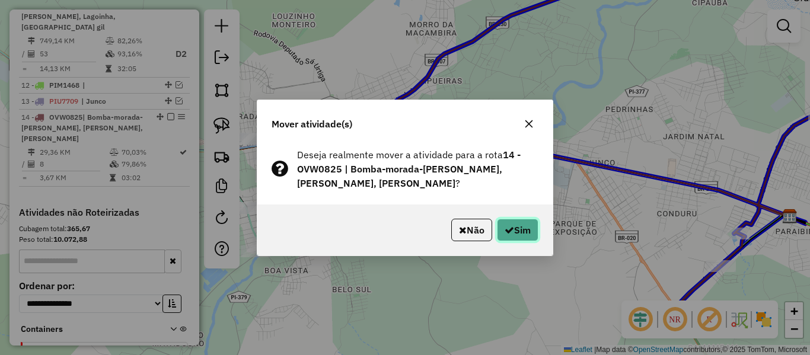
click at [518, 219] on button "Sim" at bounding box center [517, 230] width 41 height 23
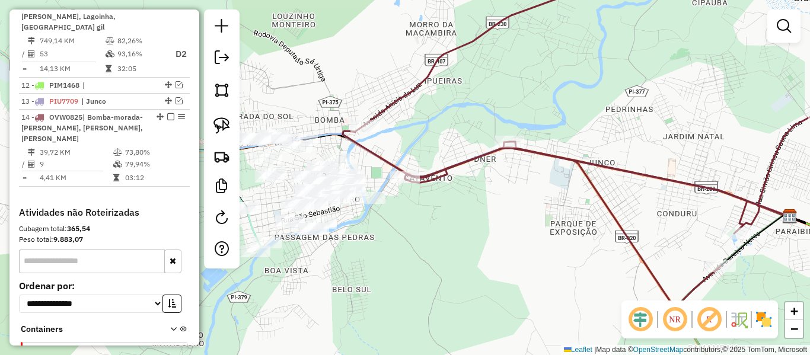
click at [428, 170] on icon at bounding box center [595, 136] width 505 height 344
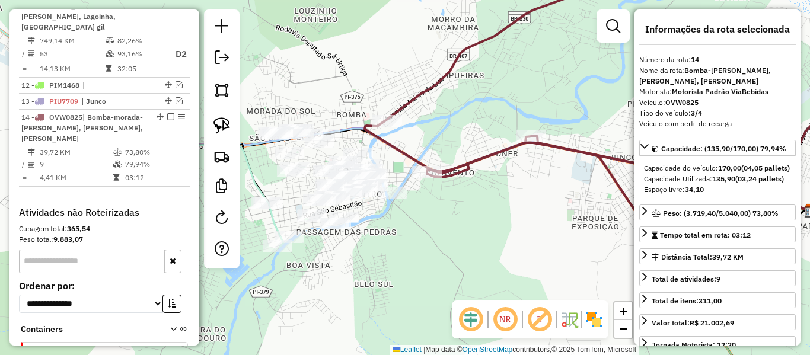
drag, startPoint x: 451, startPoint y: 143, endPoint x: 491, endPoint y: 130, distance: 42.4
click at [496, 129] on div "Janela de atendimento Grade de atendimento Capacidade Transportadoras Veículos …" at bounding box center [405, 177] width 810 height 355
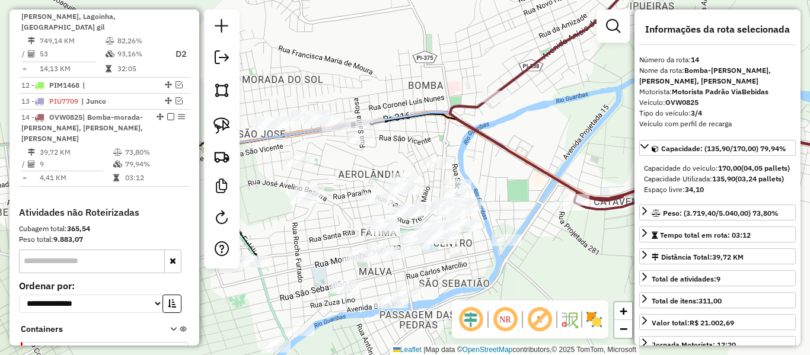
drag, startPoint x: 340, startPoint y: 187, endPoint x: 397, endPoint y: 135, distance: 77.2
click at [395, 136] on div "Janela de atendimento Grade de atendimento Capacidade Transportadoras Veículos …" at bounding box center [405, 177] width 810 height 355
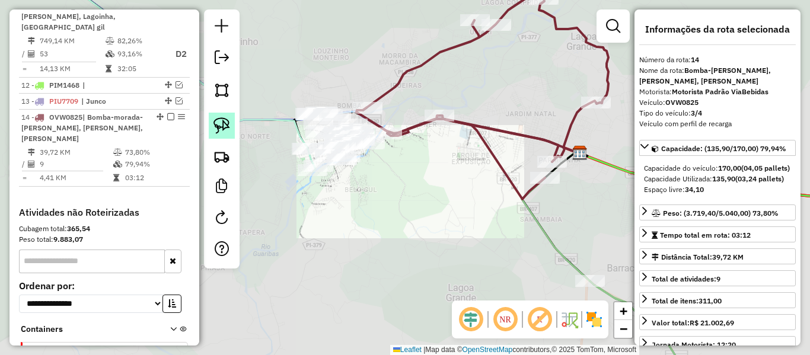
click at [228, 122] on img at bounding box center [221, 125] width 17 height 17
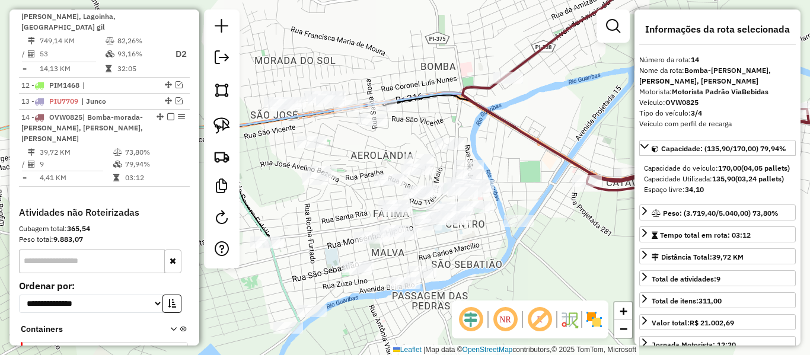
drag, startPoint x: 344, startPoint y: 180, endPoint x: 391, endPoint y: 176, distance: 47.6
click at [402, 173] on div "Janela de atendimento Grade de atendimento Capacidade Transportadoras Veículos …" at bounding box center [405, 177] width 810 height 355
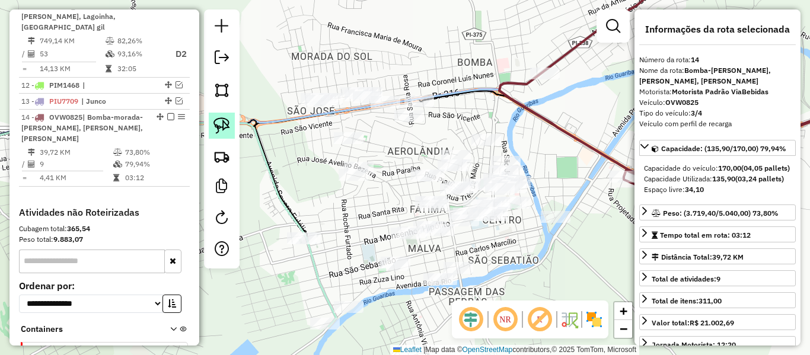
click at [228, 130] on img at bounding box center [221, 125] width 17 height 17
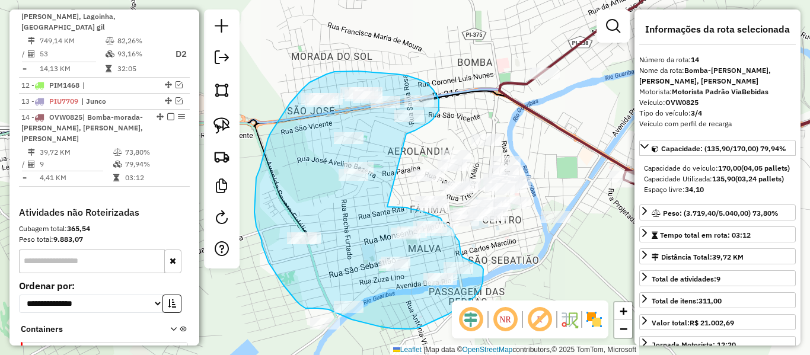
drag, startPoint x: 422, startPoint y: 127, endPoint x: 382, endPoint y: 207, distance: 89.3
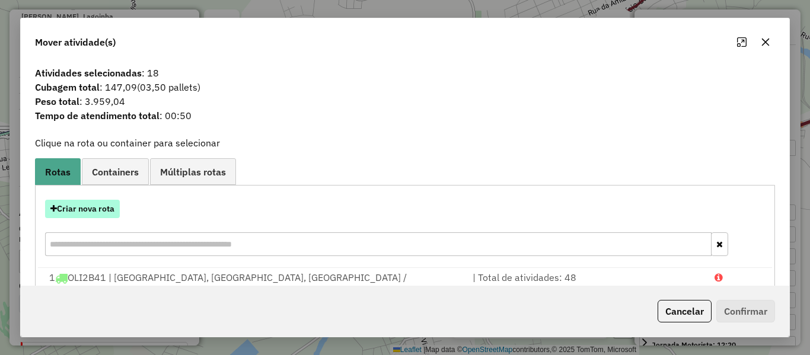
click at [86, 207] on button "Criar nova rota" at bounding box center [82, 209] width 75 height 18
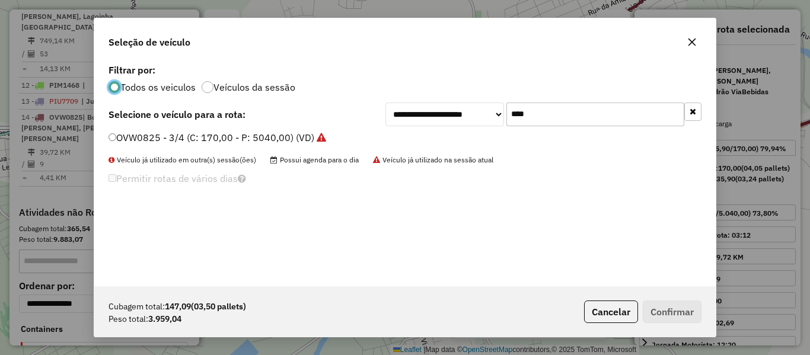
scroll to position [7, 4]
click at [449, 122] on div "**********" at bounding box center [543, 115] width 316 height 24
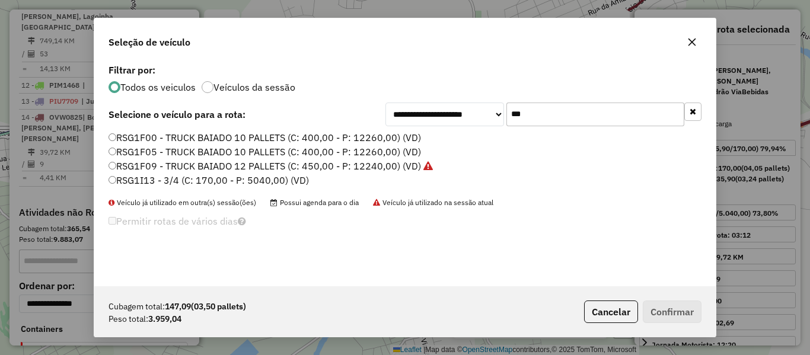
type input "***"
click at [120, 177] on label "RSG1I13 - 3/4 (C: 170,00 - P: 5040,00) (VD)" at bounding box center [208, 180] width 200 height 14
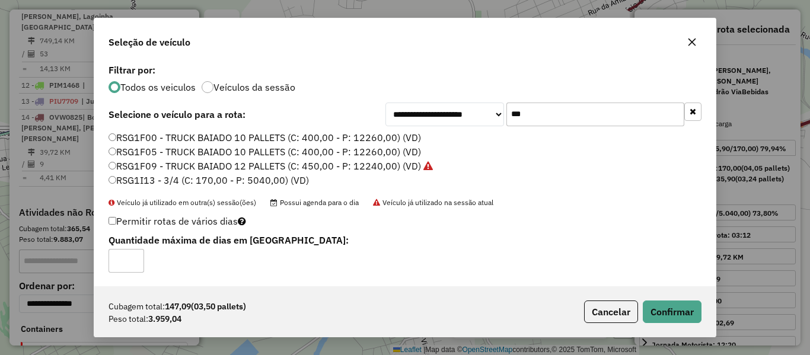
type input "*"
click at [650, 311] on button "Confirmar" at bounding box center [672, 312] width 59 height 23
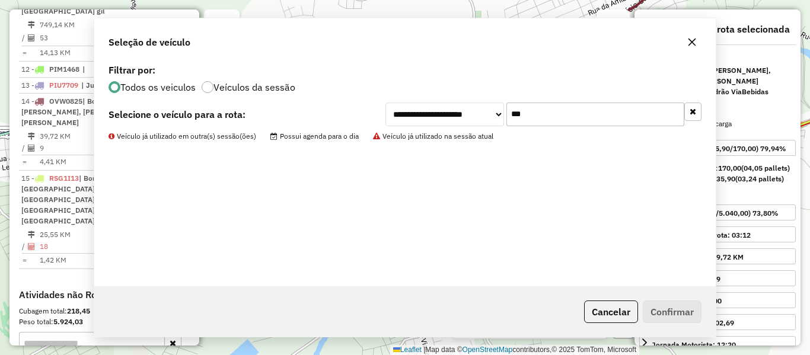
scroll to position [1097, 0]
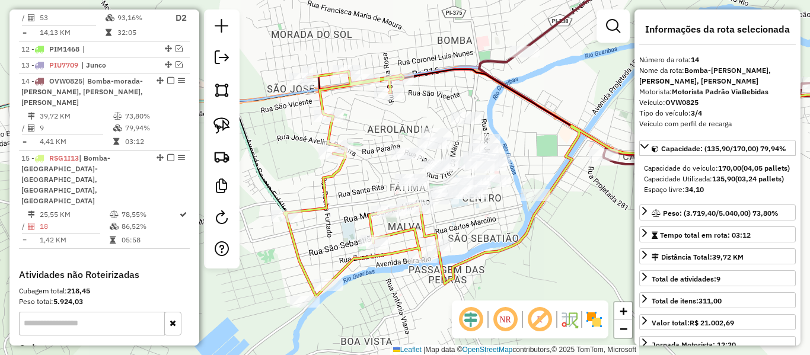
drag, startPoint x: 322, startPoint y: 186, endPoint x: 256, endPoint y: 118, distance: 94.3
click at [256, 119] on div "Janela de atendimento Grade de atendimento Capacidade Transportadoras Veículos …" at bounding box center [405, 177] width 810 height 355
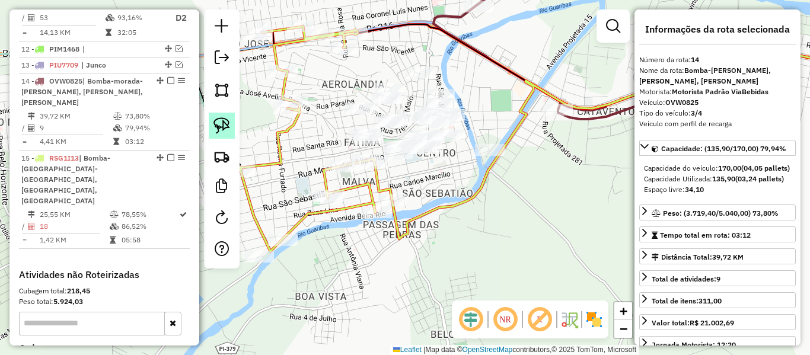
click at [226, 133] on img at bounding box center [221, 125] width 17 height 17
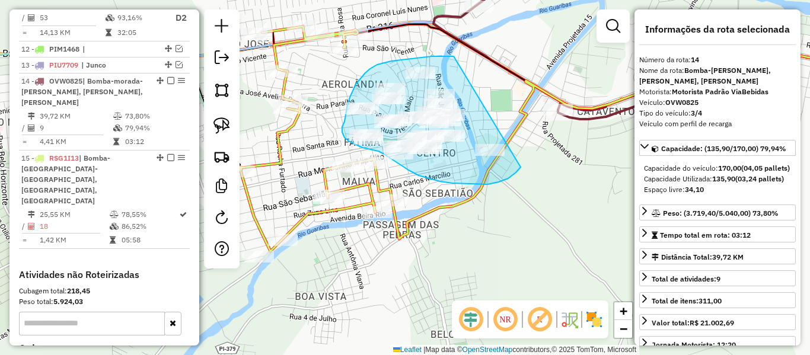
drag, startPoint x: 450, startPoint y: 56, endPoint x: 530, endPoint y: 158, distance: 129.6
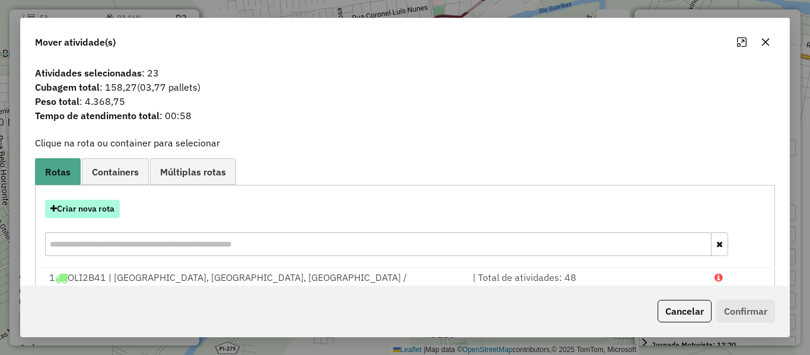
click at [100, 204] on button "Criar nova rota" at bounding box center [82, 209] width 75 height 18
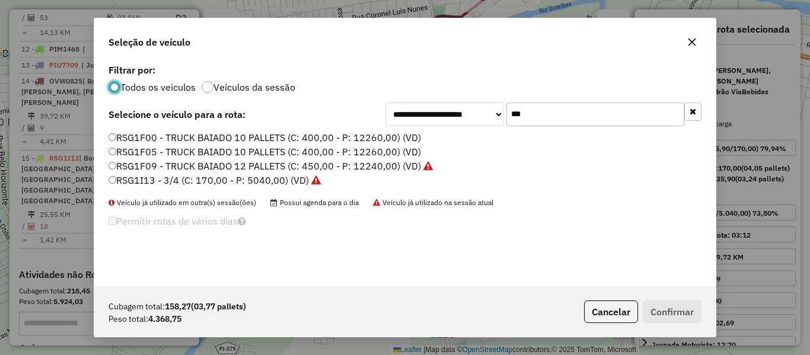
scroll to position [7, 4]
drag, startPoint x: 552, startPoint y: 119, endPoint x: 360, endPoint y: 120, distance: 191.5
click at [362, 120] on div "**********" at bounding box center [404, 115] width 593 height 24
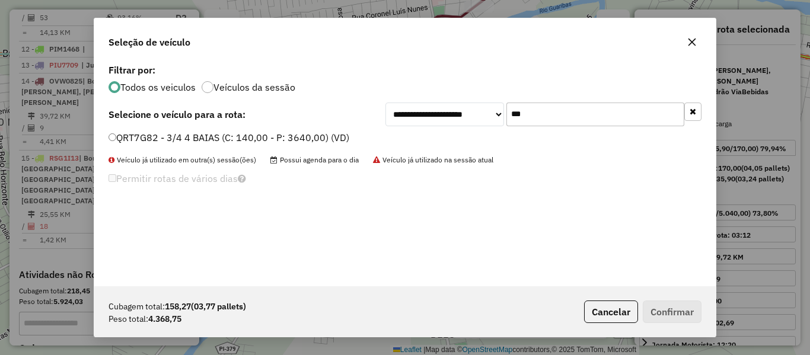
type input "***"
click at [130, 140] on label "QRT7G82 - 3/4 4 BAIAS (C: 140,00 - P: 3640,00) (VD)" at bounding box center [228, 137] width 241 height 14
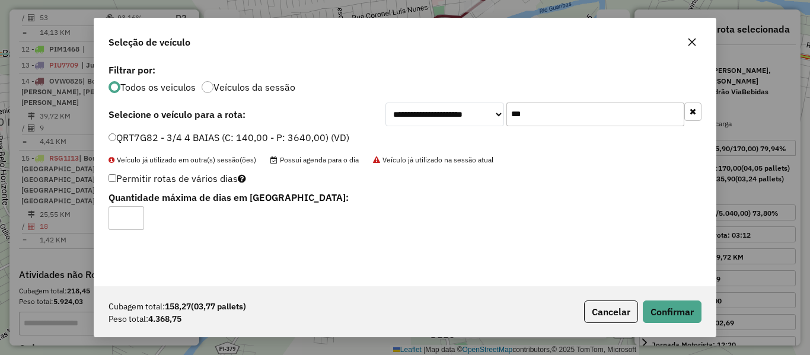
type input "*"
click at [666, 312] on button "Confirmar" at bounding box center [672, 312] width 59 height 23
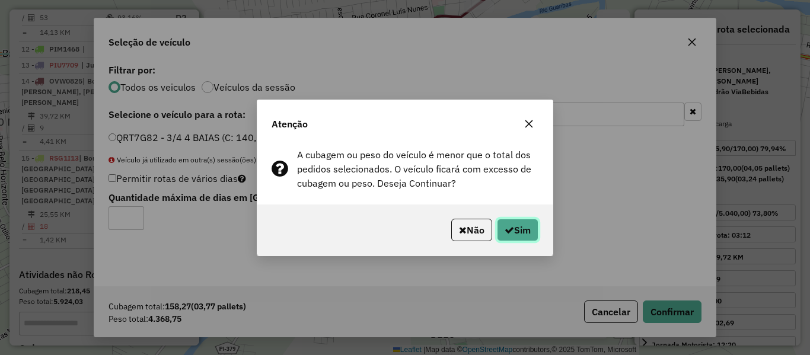
click at [507, 232] on icon "button" at bounding box center [508, 229] width 9 height 9
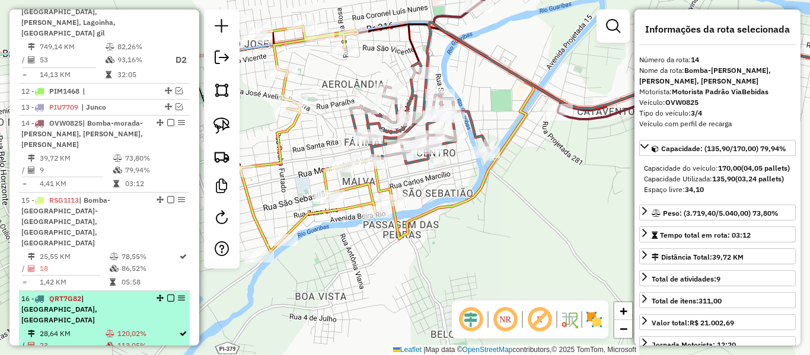
scroll to position [1037, 0]
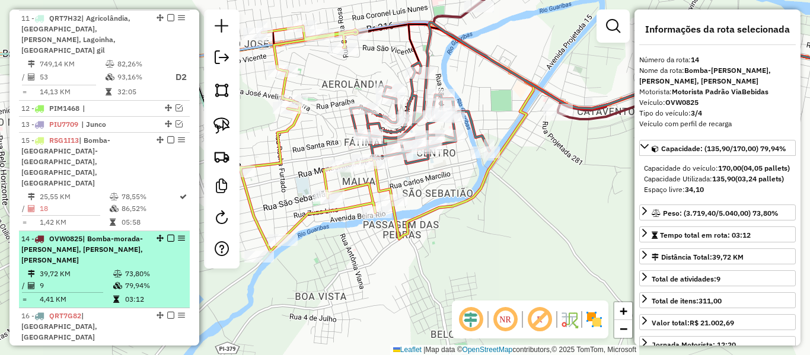
drag, startPoint x: 158, startPoint y: 74, endPoint x: 146, endPoint y: 239, distance: 165.2
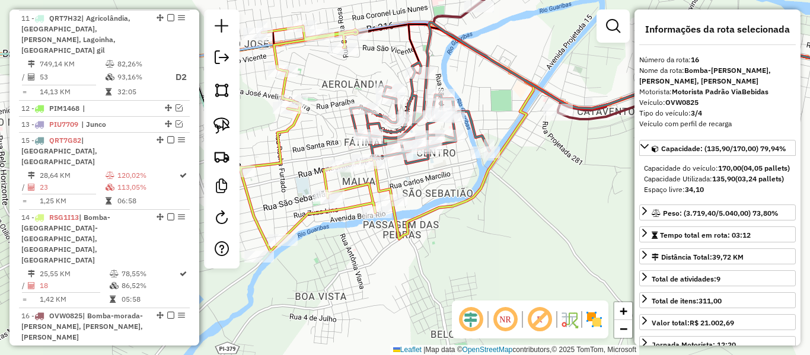
drag, startPoint x: 157, startPoint y: 142, endPoint x: 151, endPoint y: 99, distance: 43.8
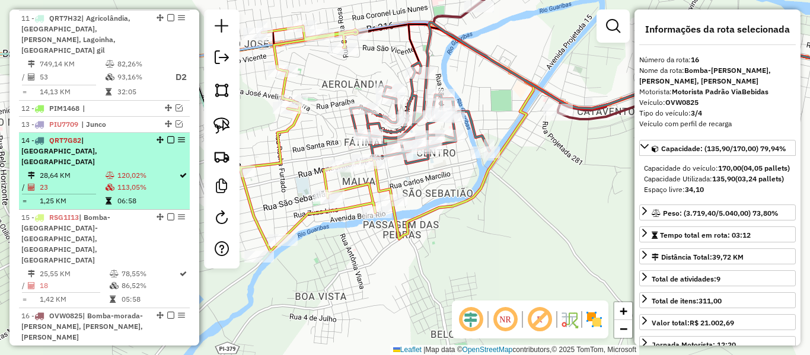
click at [144, 170] on td "120,02%" at bounding box center [148, 176] width 62 height 12
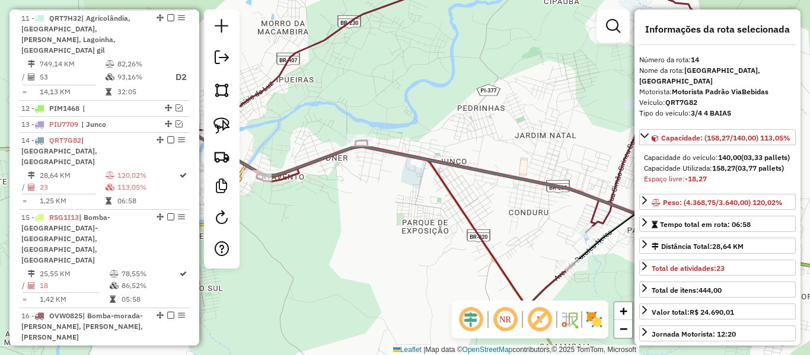
drag, startPoint x: 544, startPoint y: 227, endPoint x: 617, endPoint y: 221, distance: 72.6
click at [601, 219] on div "Janela de atendimento Grade de atendimento Capacidade Transportadoras Veículos …" at bounding box center [405, 177] width 810 height 355
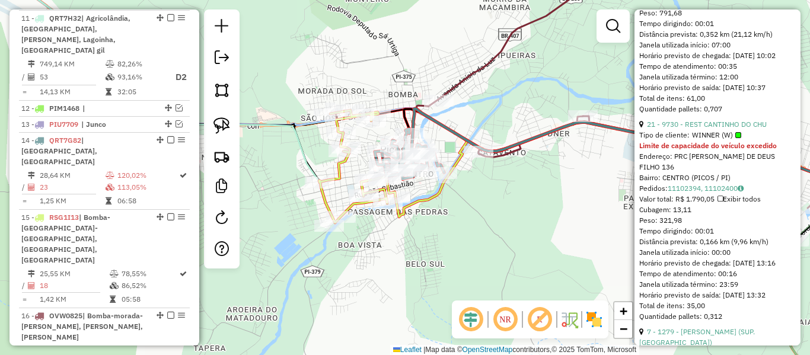
scroll to position [771, 0]
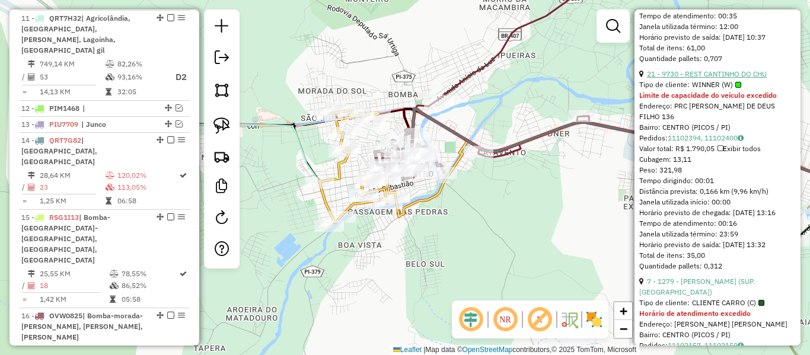
click at [709, 78] on link "21 - 9730 - REST CANTINHO DO CHU" at bounding box center [707, 73] width 120 height 9
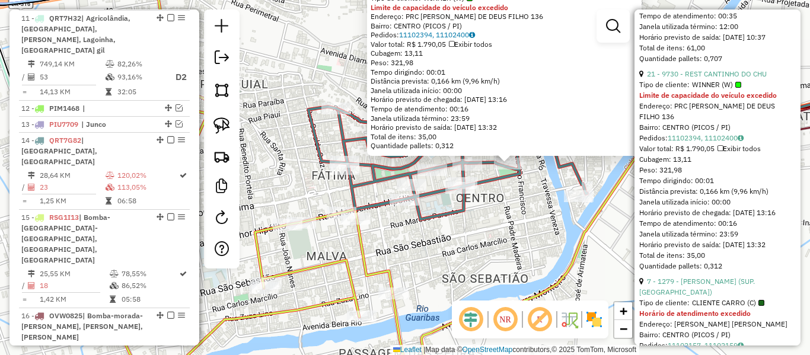
click at [424, 219] on icon at bounding box center [447, 118] width 279 height 202
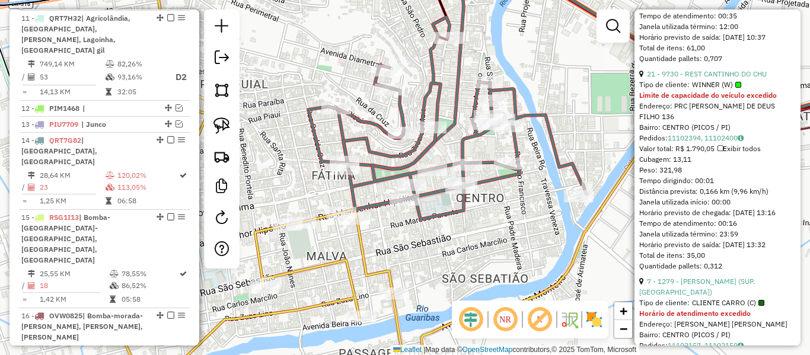
scroll to position [1097, 0]
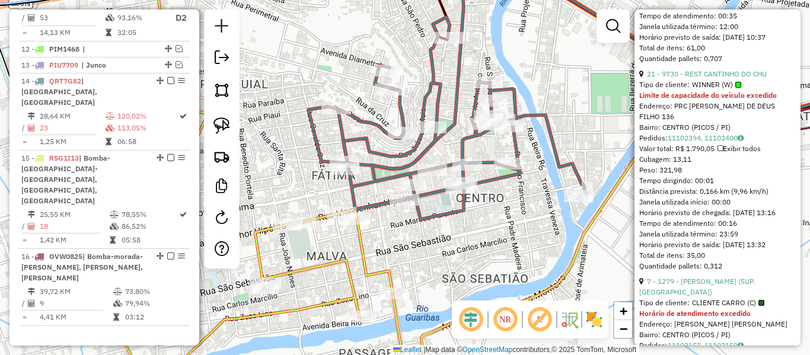
drag, startPoint x: 458, startPoint y: 216, endPoint x: 398, endPoint y: 242, distance: 65.1
click at [398, 219] on icon at bounding box center [447, 118] width 279 height 202
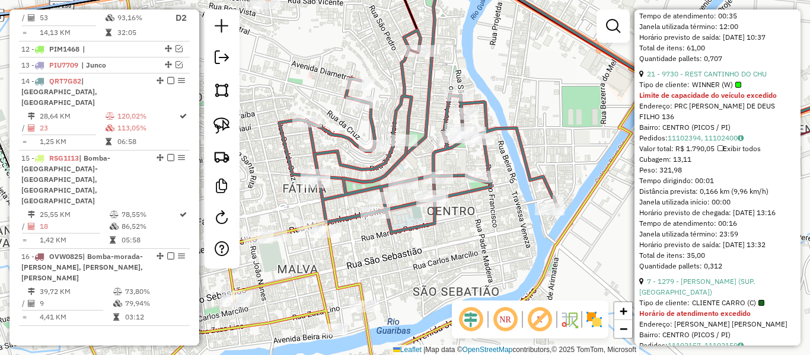
drag, startPoint x: 415, startPoint y: 229, endPoint x: 556, endPoint y: 177, distance: 150.2
click at [556, 177] on icon at bounding box center [418, 131] width 279 height 202
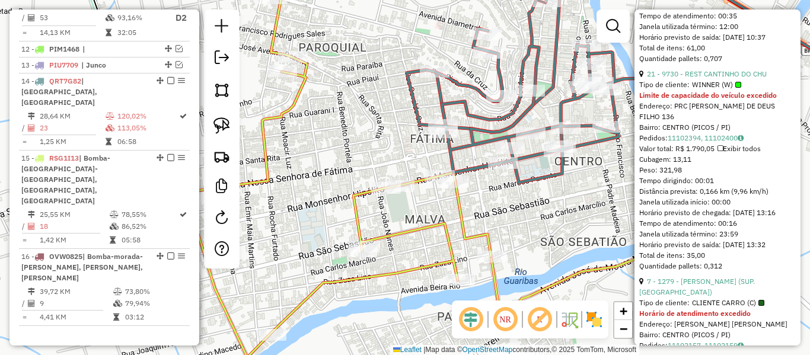
drag, startPoint x: 537, startPoint y: 210, endPoint x: 400, endPoint y: 273, distance: 150.9
click at [400, 273] on div "Janela de atendimento Grade de atendimento Capacidade Transportadoras Veículos …" at bounding box center [405, 177] width 810 height 355
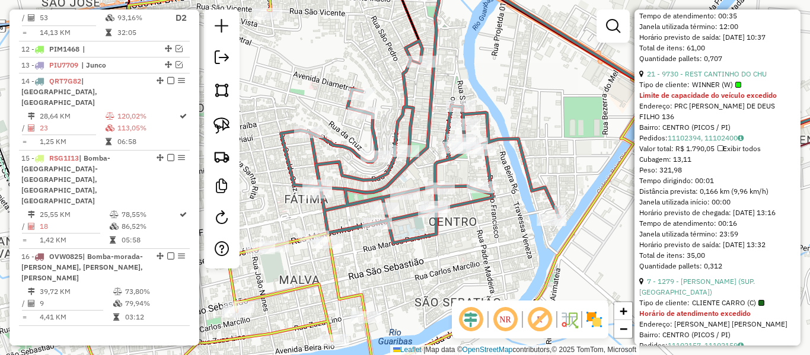
drag, startPoint x: 368, startPoint y: 80, endPoint x: 371, endPoint y: 92, distance: 12.9
click at [424, 126] on div "Janela de atendimento Grade de atendimento Capacidade Transportadoras Veículos …" at bounding box center [405, 177] width 810 height 355
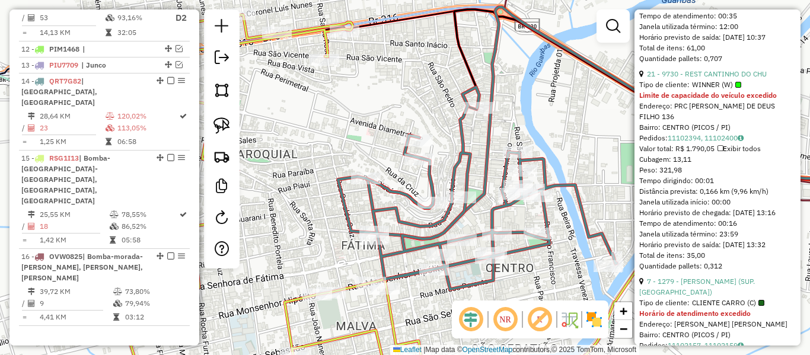
click at [315, 38] on icon at bounding box center [269, 203] width 306 height 376
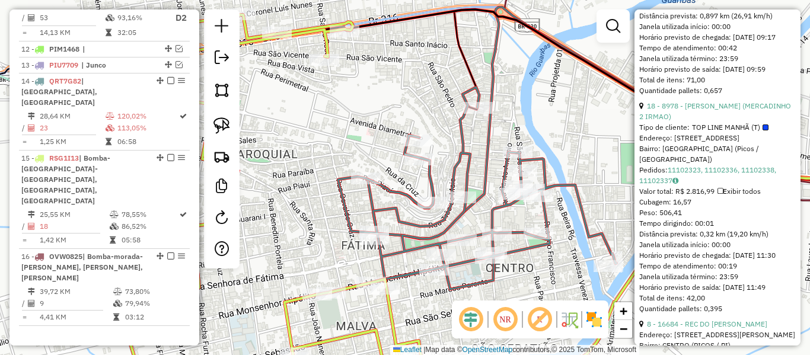
scroll to position [781, 0]
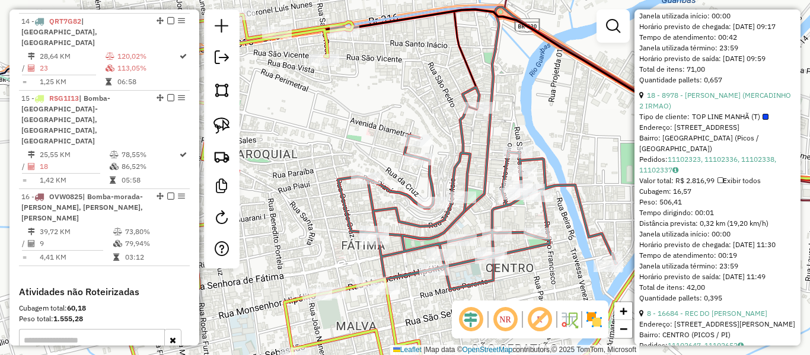
click at [322, 41] on icon at bounding box center [269, 203] width 306 height 376
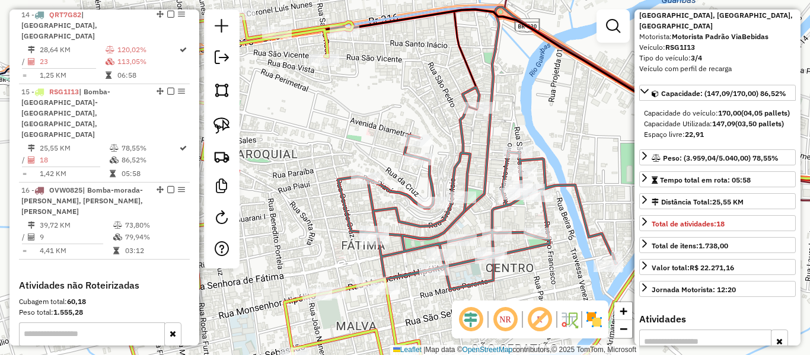
scroll to position [0, 0]
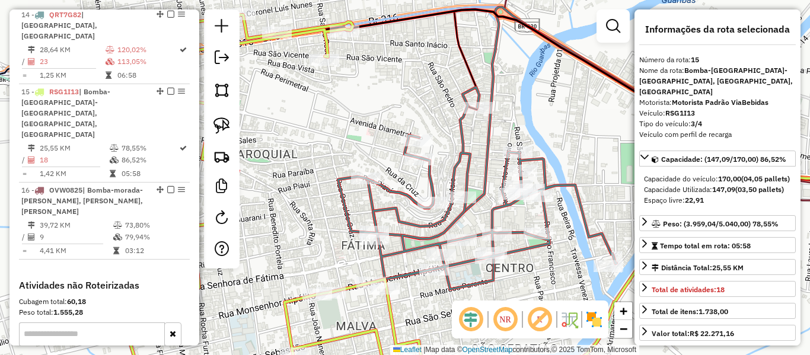
click at [566, 186] on icon at bounding box center [477, 188] width 279 height 202
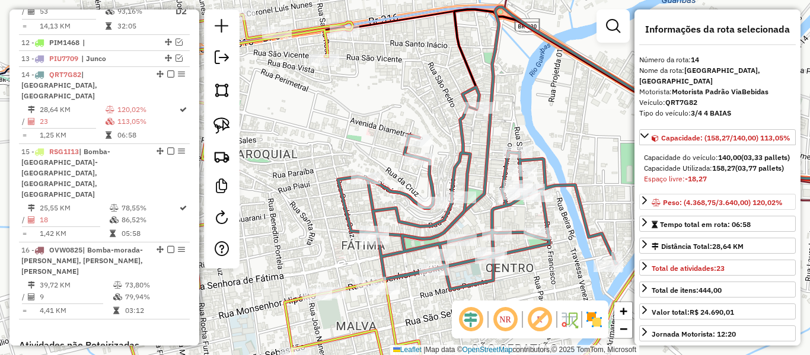
scroll to position [1097, 0]
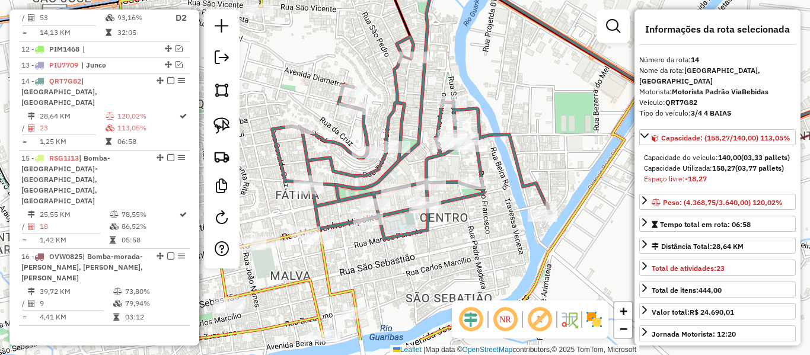
drag, startPoint x: 572, startPoint y: 205, endPoint x: 521, endPoint y: 167, distance: 63.9
click at [521, 167] on icon at bounding box center [411, 138] width 279 height 202
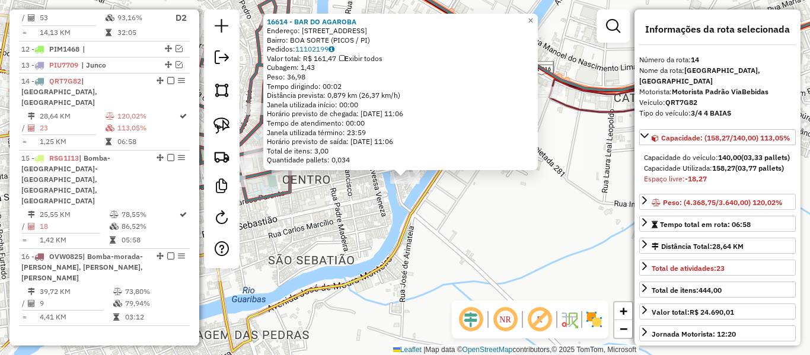
click at [347, 212] on div "16614 - BAR DO AGAROBA Endereço: RUA DO CONCEITO 206 Bairro: BOA SORTE (PICOS /…" at bounding box center [405, 177] width 810 height 355
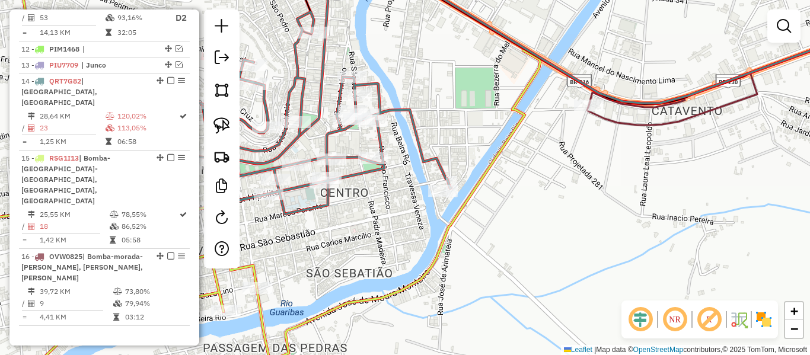
drag, startPoint x: 315, startPoint y: 209, endPoint x: 395, endPoint y: 211, distance: 80.1
click at [401, 213] on div "Janela de atendimento Grade de atendimento Capacidade Transportadoras Veículos …" at bounding box center [405, 177] width 810 height 355
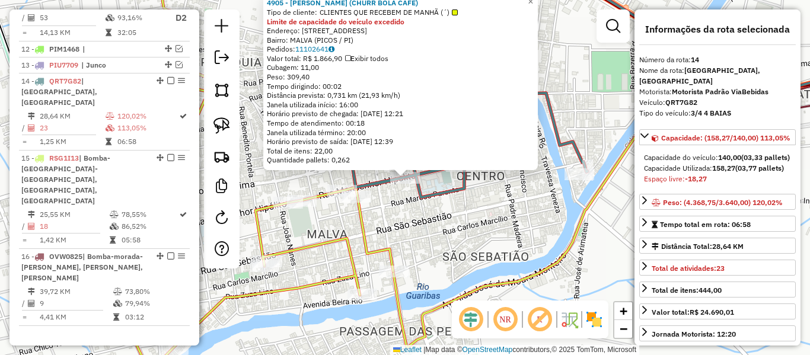
click at [424, 197] on icon at bounding box center [448, 96] width 279 height 202
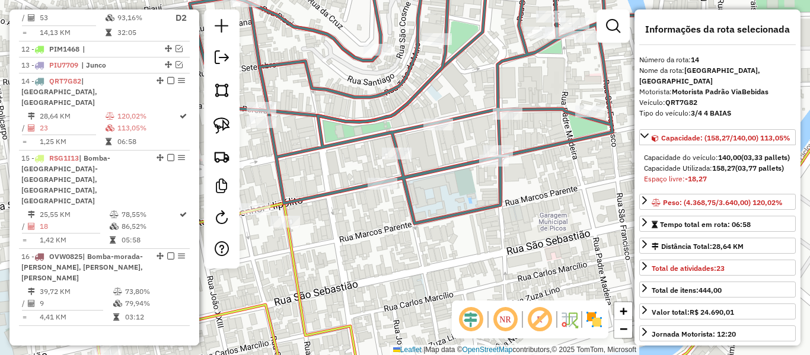
drag, startPoint x: 223, startPoint y: 124, endPoint x: 365, endPoint y: 145, distance: 142.6
click at [224, 125] on img at bounding box center [221, 125] width 17 height 17
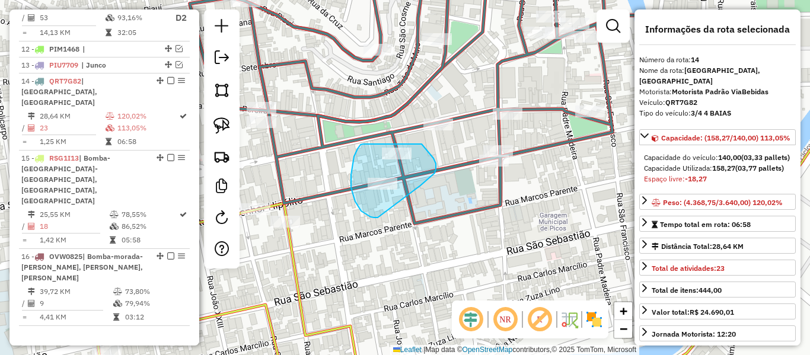
drag, startPoint x: 351, startPoint y: 175, endPoint x: 419, endPoint y: 143, distance: 75.1
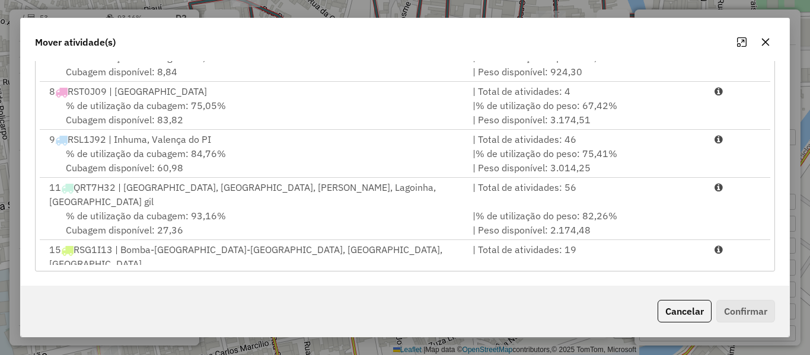
scroll to position [243, 0]
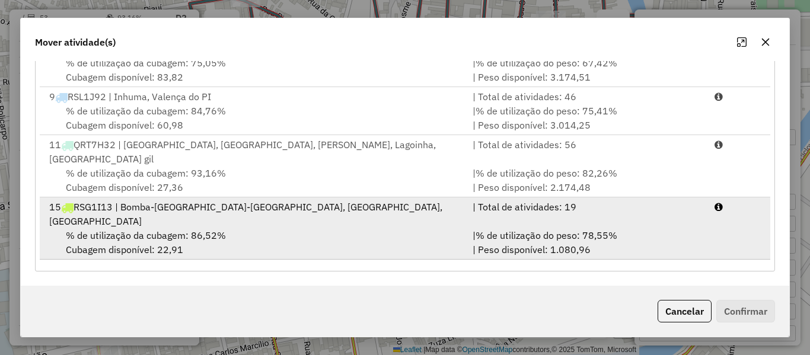
click at [234, 228] on div "% de utilização da cubagem: 86,52% Cubagem disponível: 22,91" at bounding box center [253, 242] width 423 height 28
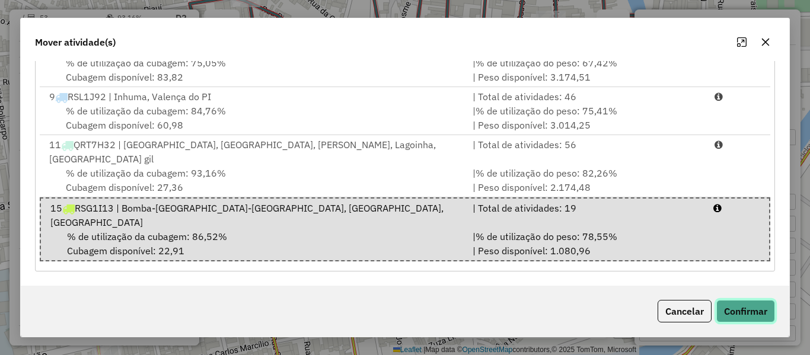
click at [739, 309] on button "Confirmar" at bounding box center [745, 311] width 59 height 23
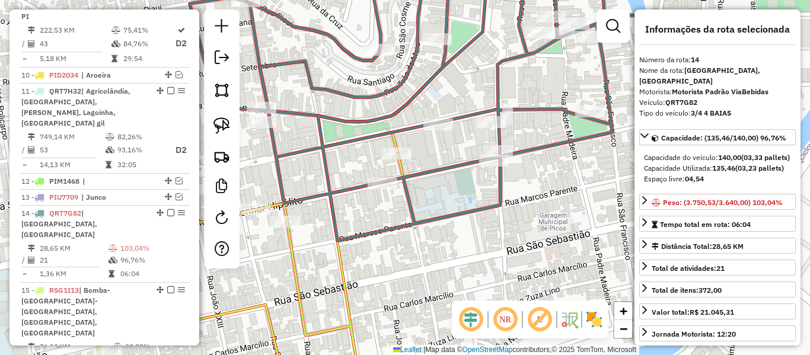
scroll to position [1097, 0]
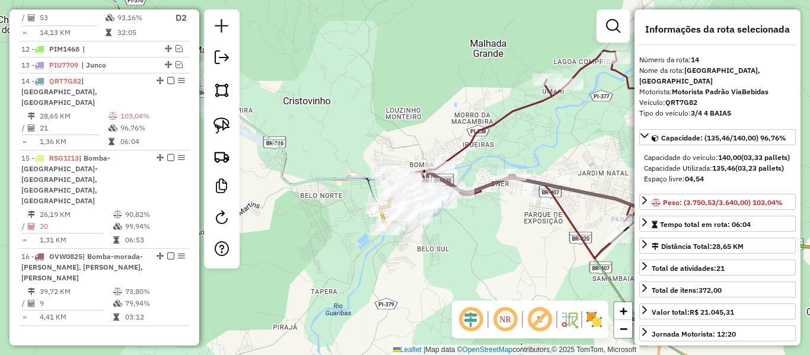
drag, startPoint x: 419, startPoint y: 253, endPoint x: 489, endPoint y: 181, distance: 99.8
click at [489, 183] on div "Janela de atendimento Grade de atendimento Capacidade Transportadoras Veículos …" at bounding box center [405, 177] width 810 height 355
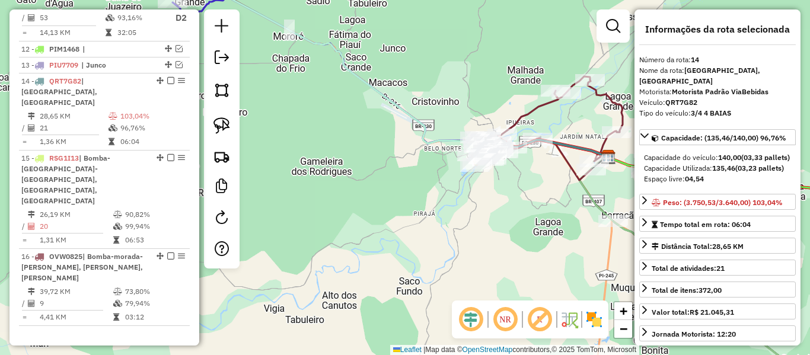
click at [342, 257] on div "Janela de atendimento Grade de atendimento Capacidade Transportadoras Veículos …" at bounding box center [405, 177] width 810 height 355
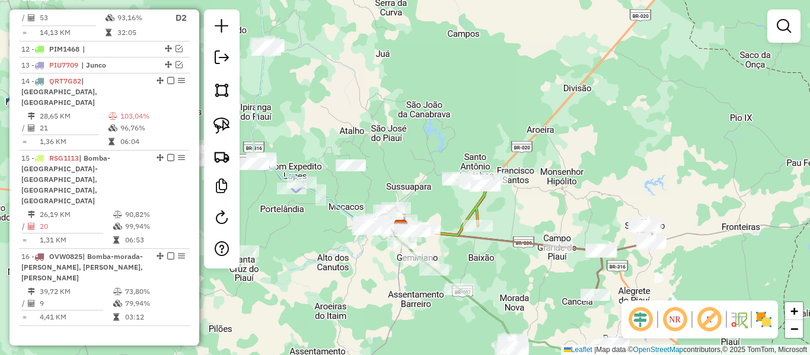
drag, startPoint x: 336, startPoint y: 261, endPoint x: 308, endPoint y: 224, distance: 46.1
click at [309, 225] on div "Janela de atendimento Grade de atendimento Capacidade Transportadoras Veículos …" at bounding box center [405, 177] width 810 height 355
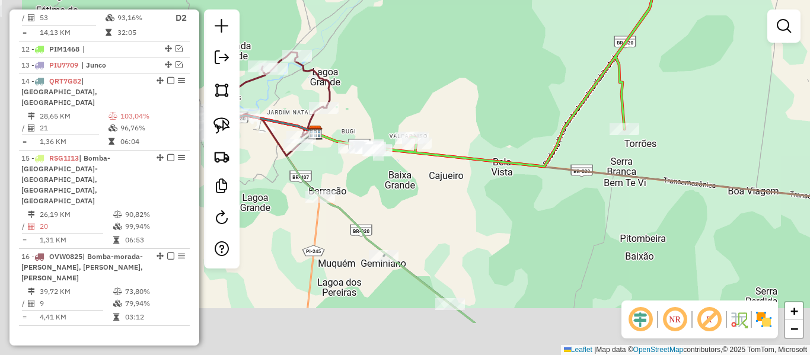
drag, startPoint x: 539, startPoint y: 168, endPoint x: 551, endPoint y: 159, distance: 14.8
click at [551, 160] on icon at bounding box center [519, 50] width 333 height 232
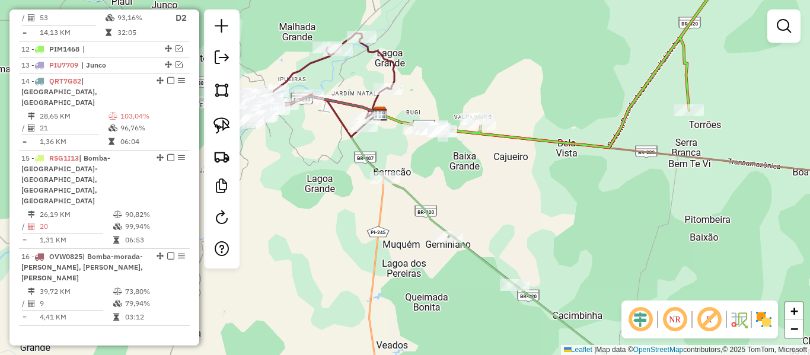
drag, startPoint x: 461, startPoint y: 173, endPoint x: 498, endPoint y: 167, distance: 37.1
click at [502, 167] on div "Janela de atendimento Grade de atendimento Capacidade Transportadoras Veículos …" at bounding box center [405, 177] width 810 height 355
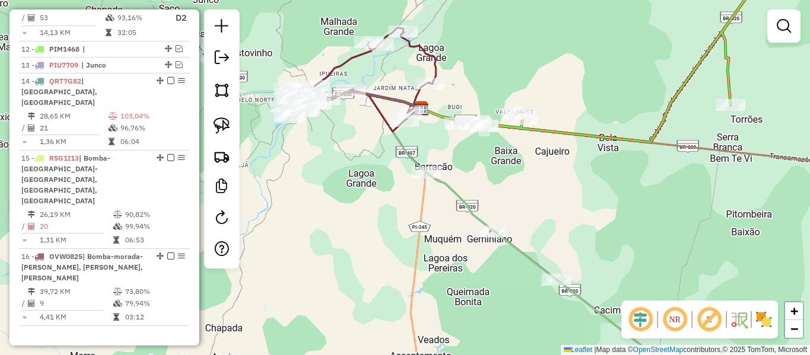
drag, startPoint x: 484, startPoint y: 170, endPoint x: 434, endPoint y: 146, distance: 55.2
click at [477, 167] on div "Janela de atendimento Grade de atendimento Capacidade Transportadoras Veículos …" at bounding box center [405, 177] width 810 height 355
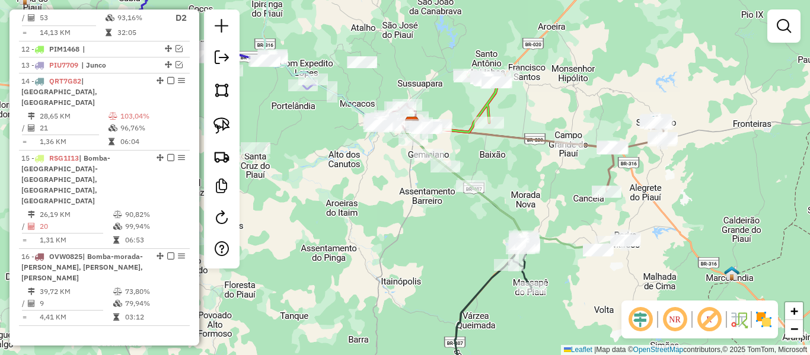
drag, startPoint x: 380, startPoint y: 218, endPoint x: 417, endPoint y: 224, distance: 37.9
click at [417, 223] on div "Janela de atendimento Grade de atendimento Capacidade Transportadoras Veículos …" at bounding box center [405, 177] width 810 height 355
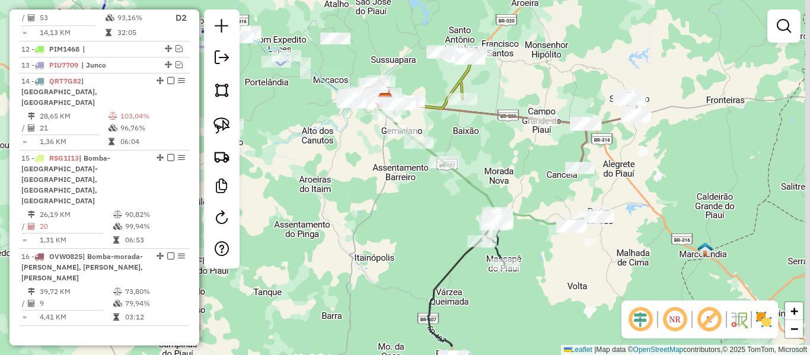
drag, startPoint x: 394, startPoint y: 231, endPoint x: 285, endPoint y: 177, distance: 121.4
click at [289, 178] on div "Janela de atendimento Grade de atendimento Capacidade Transportadoras Veículos …" at bounding box center [405, 177] width 810 height 355
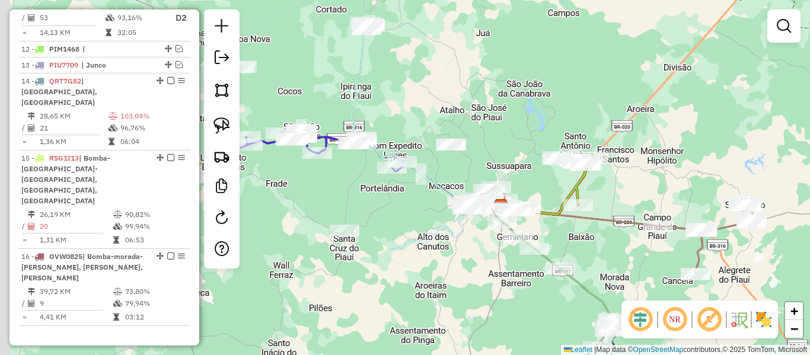
drag, startPoint x: 358, startPoint y: 196, endPoint x: 438, endPoint y: 197, distance: 79.4
click at [442, 196] on div "Janela de atendimento Grade de atendimento Capacidade Transportadoras Veículos …" at bounding box center [405, 177] width 810 height 355
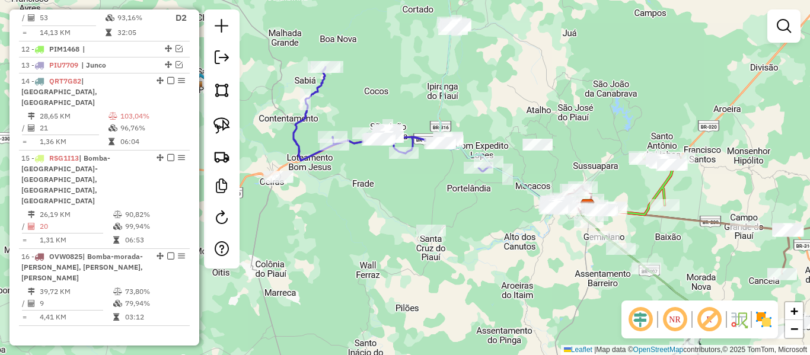
click at [296, 124] on icon at bounding box center [392, 119] width 199 height 104
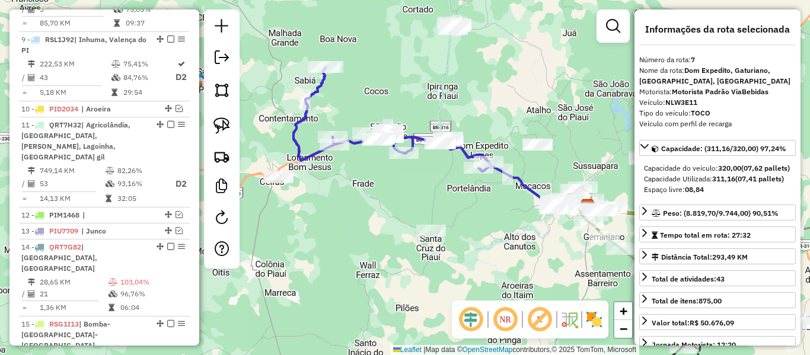
scroll to position [765, 0]
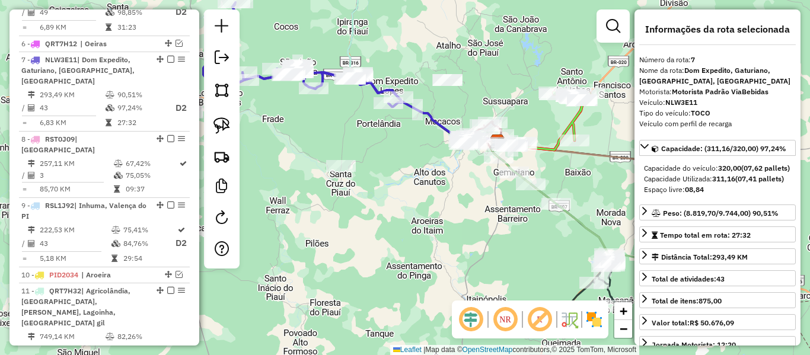
drag, startPoint x: 416, startPoint y: 187, endPoint x: 339, endPoint y: 132, distance: 94.8
click at [346, 133] on div "Janela de atendimento Grade de atendimento Capacidade Transportadoras Veículos …" at bounding box center [405, 177] width 810 height 355
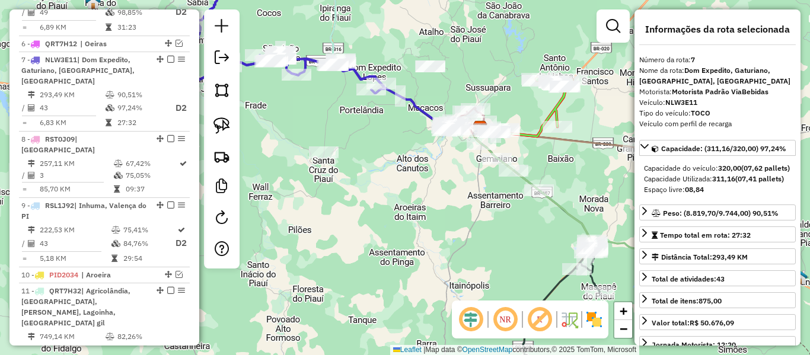
drag, startPoint x: 451, startPoint y: 222, endPoint x: 356, endPoint y: 143, distance: 123.8
click at [360, 146] on div "Janela de atendimento Grade de atendimento Capacidade Transportadoras Veículos …" at bounding box center [405, 177] width 810 height 355
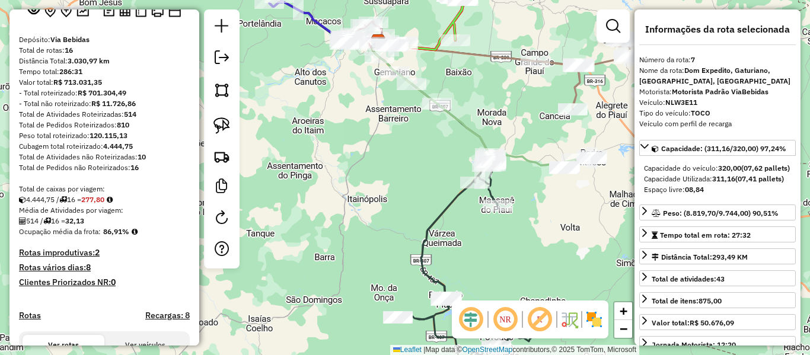
scroll to position [237, 0]
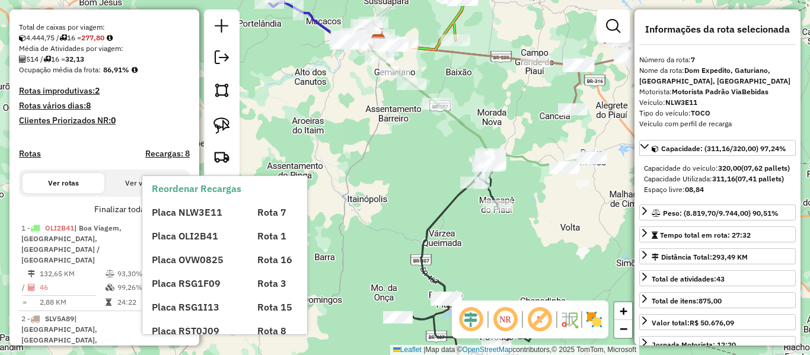
click at [183, 221] on div "Placa NLW3E11 Rota 7 Placa OLI2B41 Rota 1 Placa OVW0825 Rota 16 Placa RSG1F09 R…" at bounding box center [235, 291] width 166 height 190
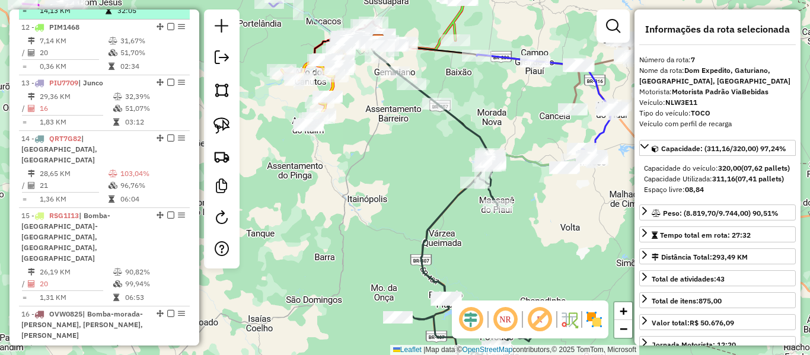
scroll to position [1245, 0]
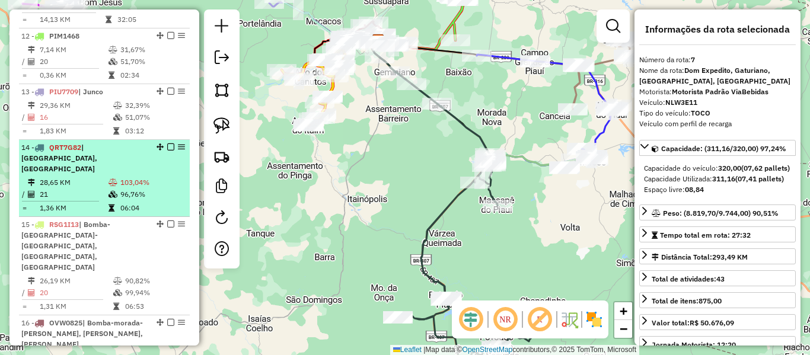
click at [116, 177] on td at bounding box center [114, 183] width 12 height 12
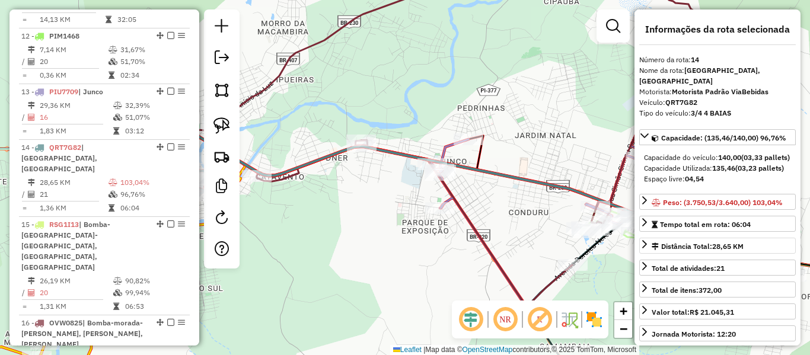
scroll to position [237, 0]
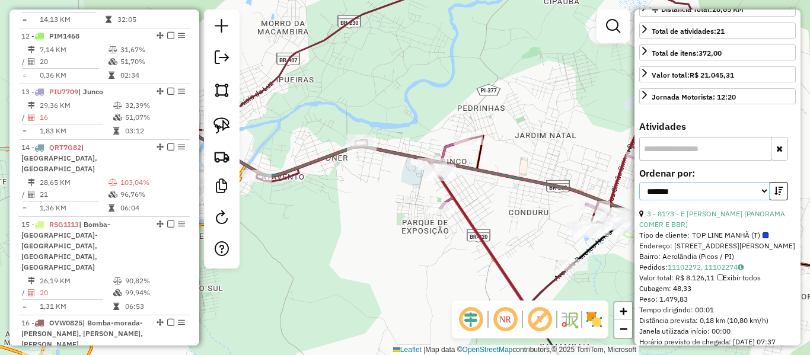
drag, startPoint x: 733, startPoint y: 200, endPoint x: 729, endPoint y: 208, distance: 9.0
click at [733, 200] on select "**********" at bounding box center [704, 191] width 130 height 18
select select "*********"
click at [639, 193] on select "**********" at bounding box center [704, 191] width 130 height 18
drag, startPoint x: 359, startPoint y: 214, endPoint x: 410, endPoint y: 194, distance: 54.8
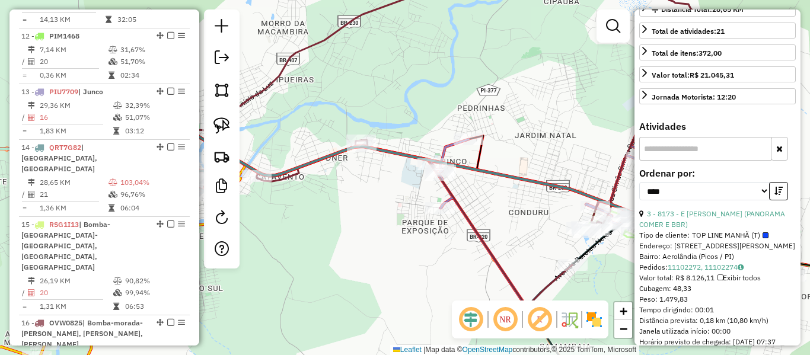
click at [411, 196] on div "Rota 13 - Placa PIU7709 18137 - TRAILER ENCONTRO DOS Janela de atendimento Grad…" at bounding box center [405, 177] width 810 height 355
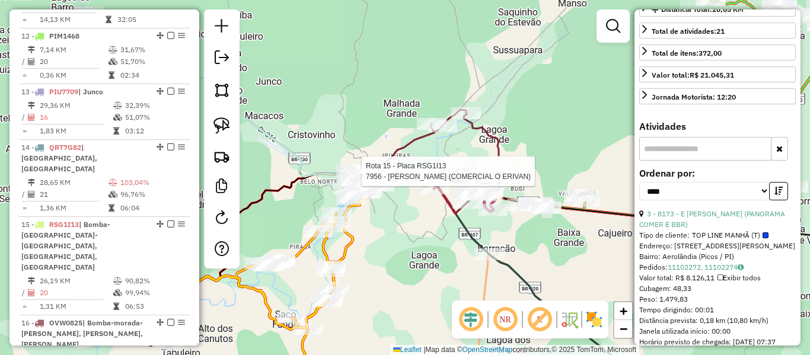
drag, startPoint x: 440, startPoint y: 137, endPoint x: 456, endPoint y: 140, distance: 17.0
click at [452, 139] on div "Rota 15 - Placa RSG1I13 14015 - CENTRO DO ESPETINHO Rota 15 - Placa RSG1I13 866…" at bounding box center [405, 177] width 810 height 355
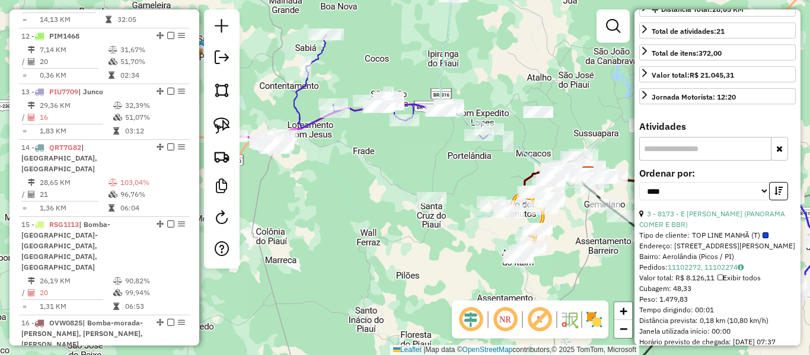
drag, startPoint x: 377, startPoint y: 181, endPoint x: 510, endPoint y: 211, distance: 136.2
click at [462, 184] on div "Janela de atendimento Grade de atendimento Capacidade Transportadoras Veículos …" at bounding box center [405, 177] width 810 height 355
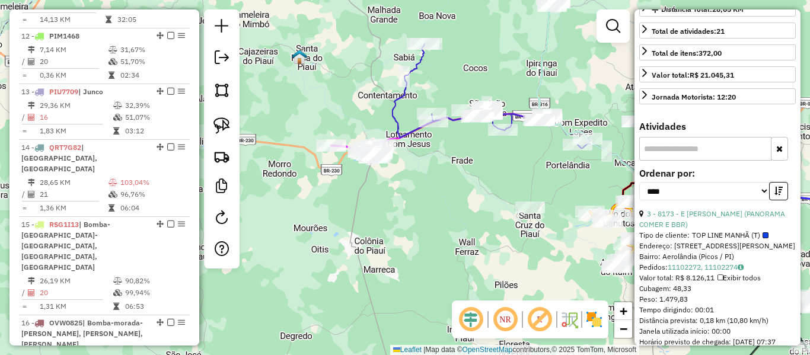
click at [394, 112] on icon at bounding box center [491, 96] width 199 height 104
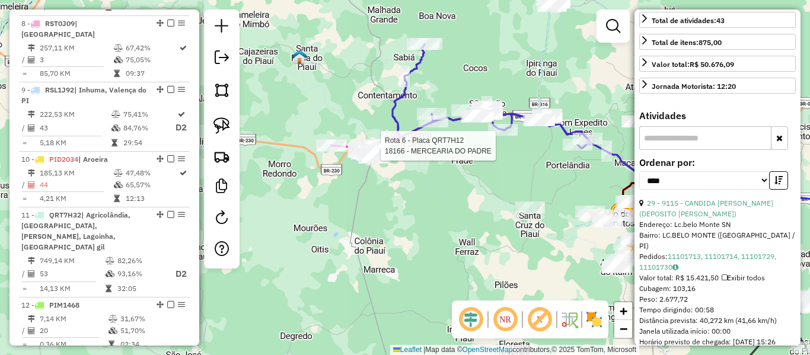
scroll to position [860, 0]
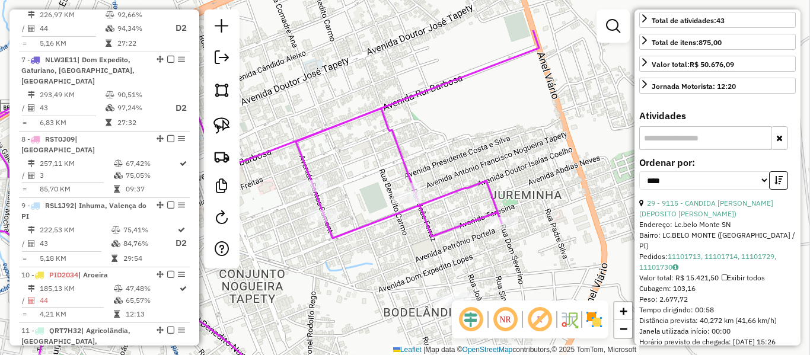
drag, startPoint x: 436, startPoint y: 142, endPoint x: 360, endPoint y: 208, distance: 100.8
click at [360, 207] on div "Janela de atendimento Grade de atendimento Capacidade Transportadoras Veículos …" at bounding box center [405, 177] width 810 height 355
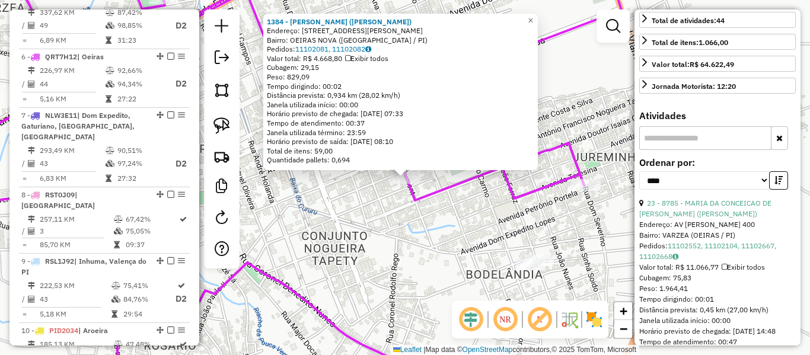
scroll to position [802, 0]
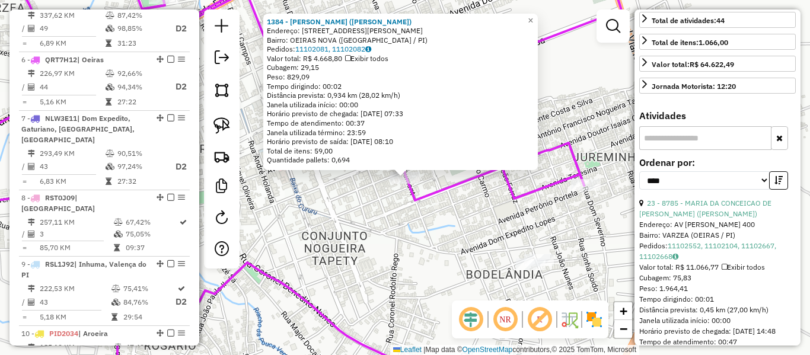
click at [379, 203] on div "1384 - ANTONIO RODRIGUES DE SOUSA (BAR FIGUEIRINHA) Endereço: AV SANTOS DUMONT …" at bounding box center [405, 177] width 810 height 355
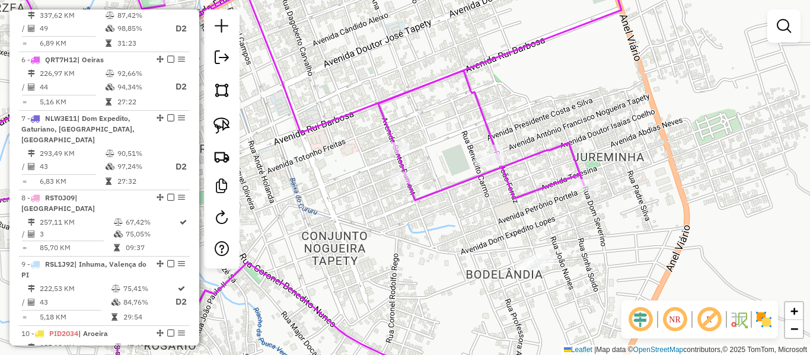
click at [391, 157] on icon at bounding box center [270, 177] width 702 height 426
select select "*********"
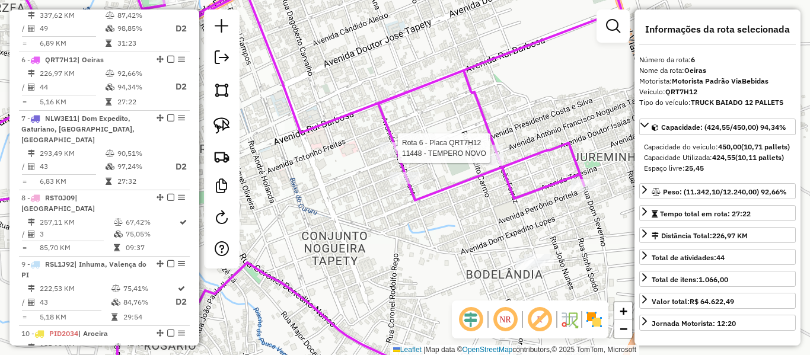
click at [391, 154] on div at bounding box center [394, 148] width 30 height 12
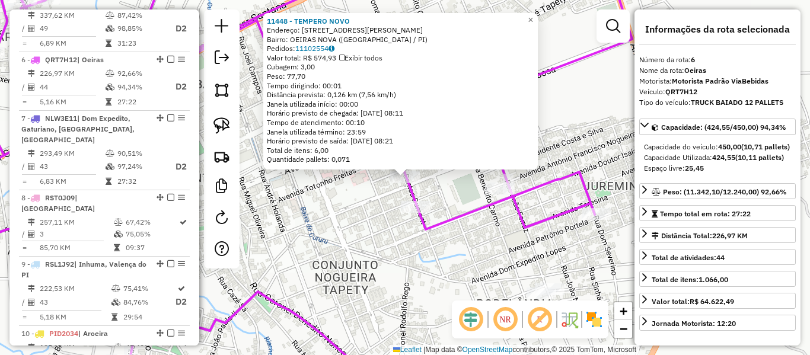
click at [378, 205] on div "11448 - TEMPERO NOVO Endereço: Av.santos Dumont 664 Bairro: OEIRAS NOVA (OEIRAS…" at bounding box center [405, 177] width 810 height 355
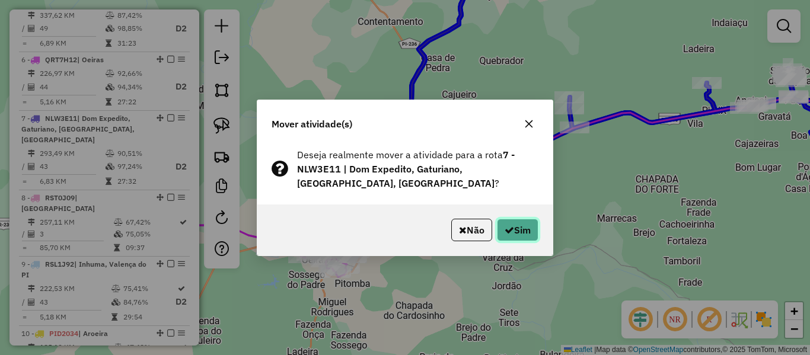
click at [519, 229] on button "Sim" at bounding box center [517, 230] width 41 height 23
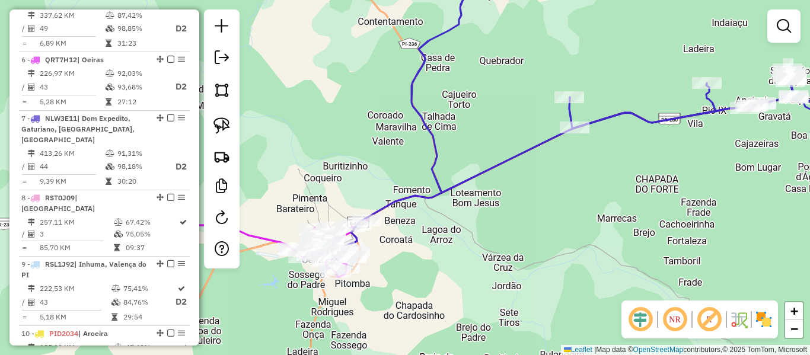
click at [428, 126] on icon at bounding box center [616, 107] width 548 height 286
select select "*********"
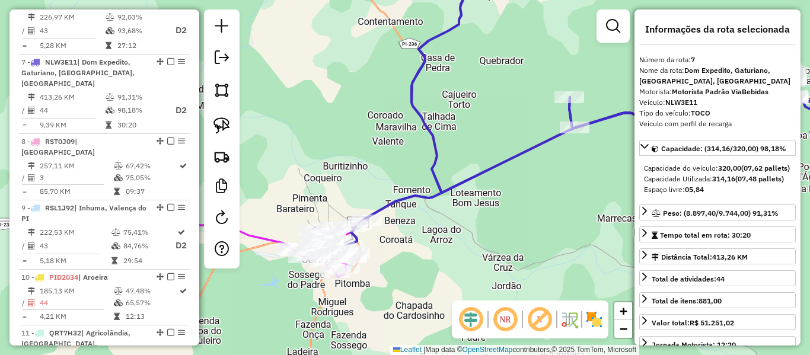
scroll to position [860, 0]
click at [408, 97] on icon at bounding box center [616, 107] width 548 height 286
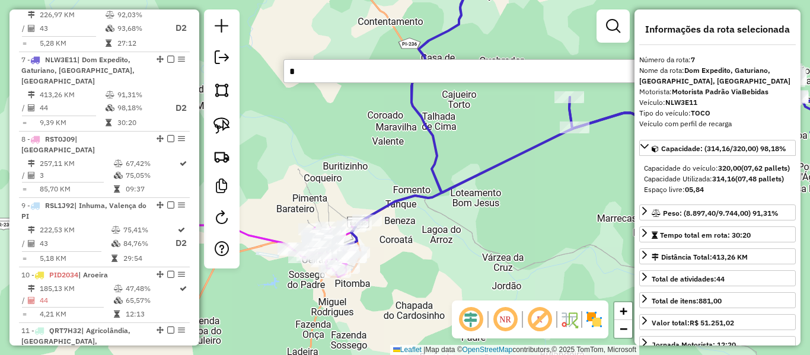
type input "**"
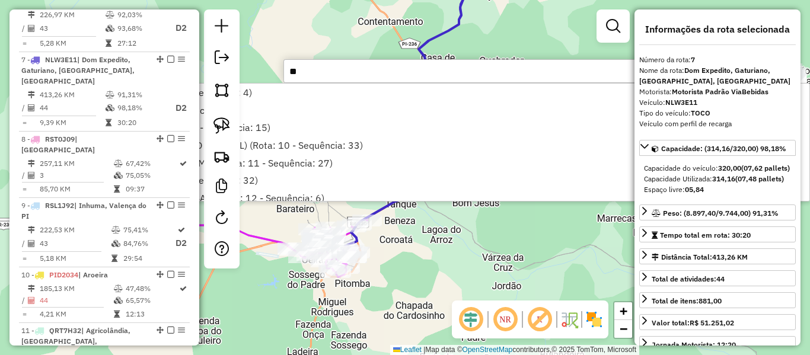
click at [408, 97] on li "9543 - BAR/REST CASEIRO (Rota: 3 - Sequência: 4)" at bounding box center [416, 93] width 785 height 18
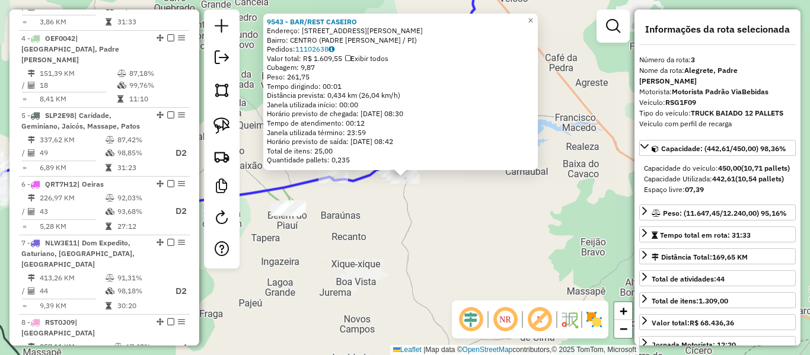
scroll to position [597, 0]
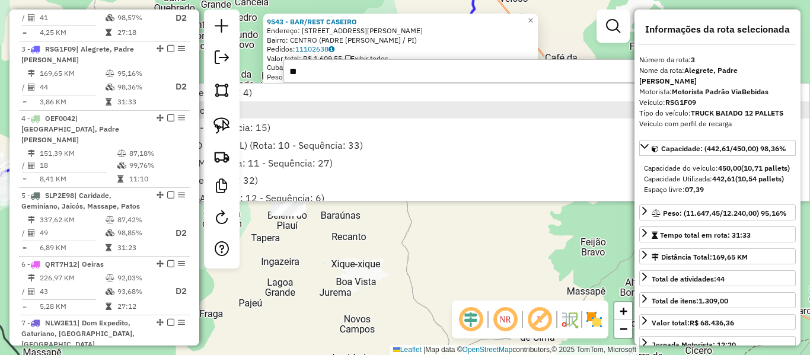
type input "**"
click at [408, 112] on li "9539 - BIG LANCHES (Rota: 3 - Sequência: 27)" at bounding box center [416, 110] width 785 height 18
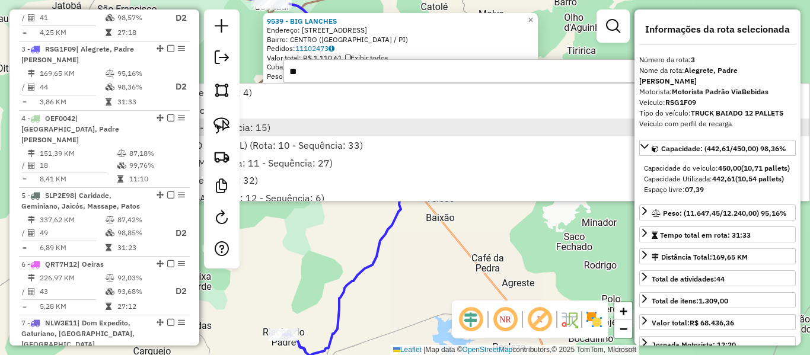
type input "**"
drag, startPoint x: 379, startPoint y: 127, endPoint x: 454, endPoint y: 132, distance: 74.8
click at [454, 132] on li "10954 - VIT RIA VARIEDADES (Rota: 6 - Sequência: 15)" at bounding box center [416, 128] width 785 height 18
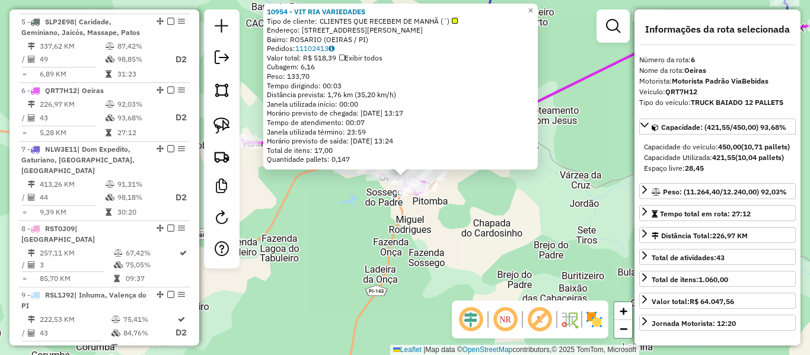
scroll to position [802, 0]
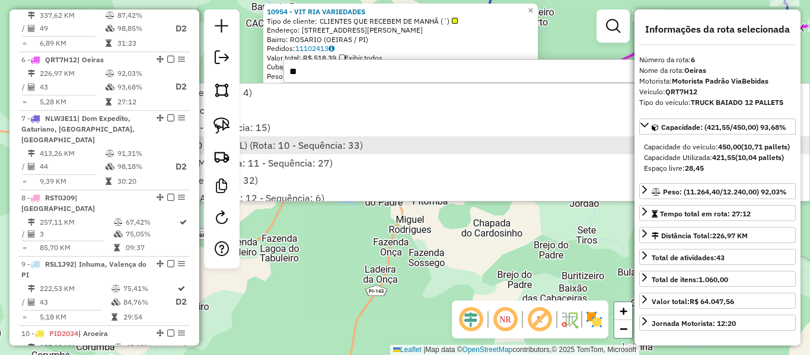
type input "**"
click at [405, 148] on li "7959 - GENIVALDO JOÃO DE MOURA (MERCADINHO CENTRAL) (Rota: 10 - Sequência: 33)" at bounding box center [416, 145] width 785 height 18
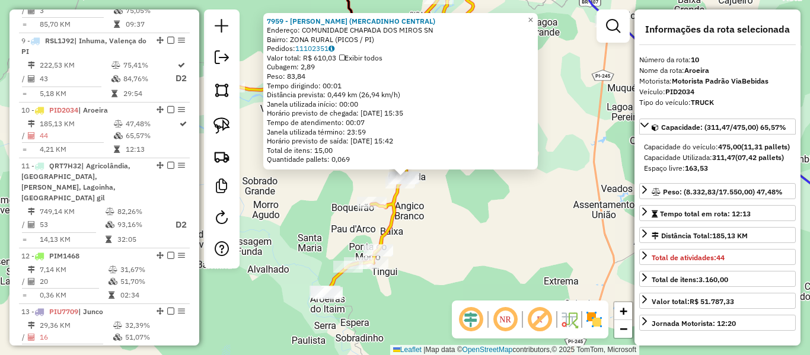
scroll to position [1065, 0]
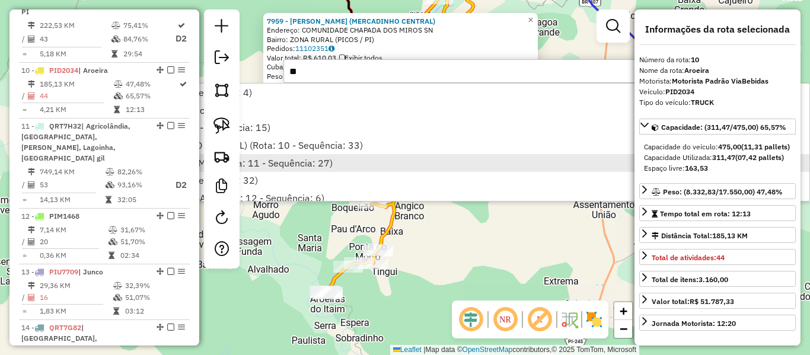
type input "**"
click at [384, 166] on li "7995 - J A SILVA MERCADINHO (J A SILVA) (Rota: 11 - Sequência: 27)" at bounding box center [416, 163] width 785 height 18
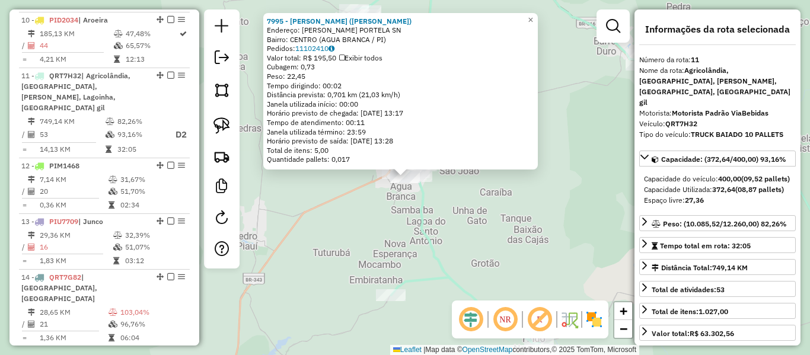
scroll to position [1120, 0]
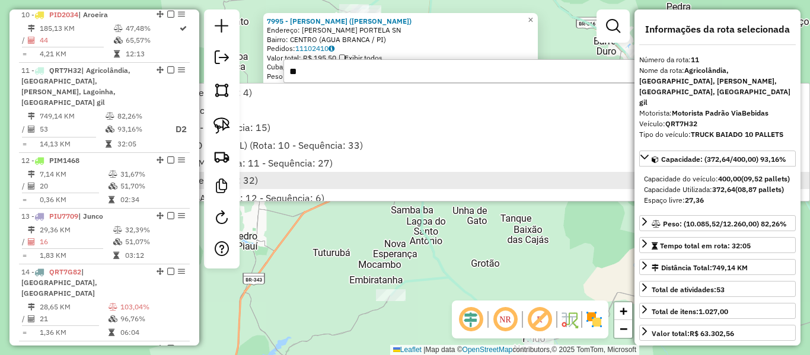
type input "**"
click at [381, 178] on li "12095 - MARCIO BEBIDAS (Rota: 11 - Sequência: 32)" at bounding box center [416, 181] width 785 height 18
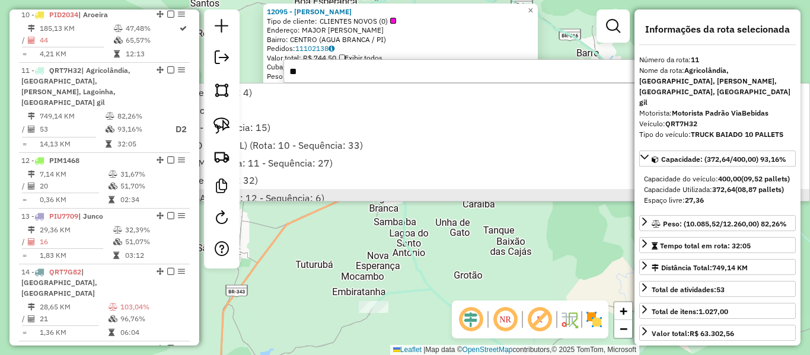
type input "**"
click at [371, 194] on li "1959 - JOSE JOAO RODRIGUES (PALMEIRAS BAR) (Rota: 12 - Sequência: 6)" at bounding box center [416, 198] width 785 height 18
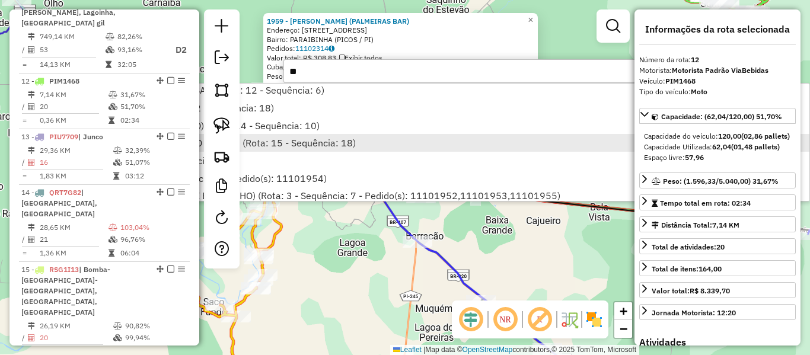
scroll to position [119, 0]
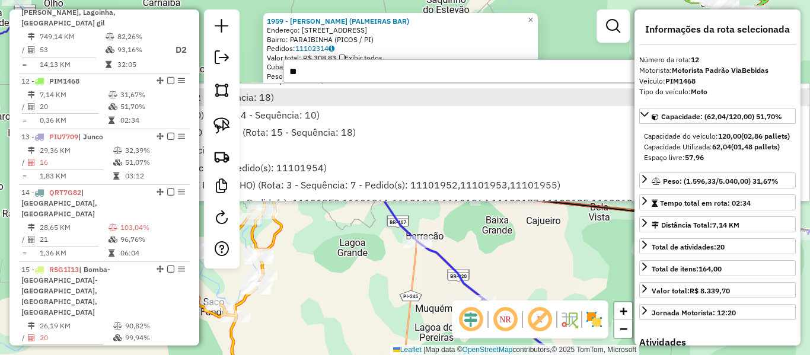
type input "**"
click at [355, 104] on li "950 - VARANDAS ESPETINHO (Rota: 12 - Sequência: 18)" at bounding box center [416, 97] width 785 height 18
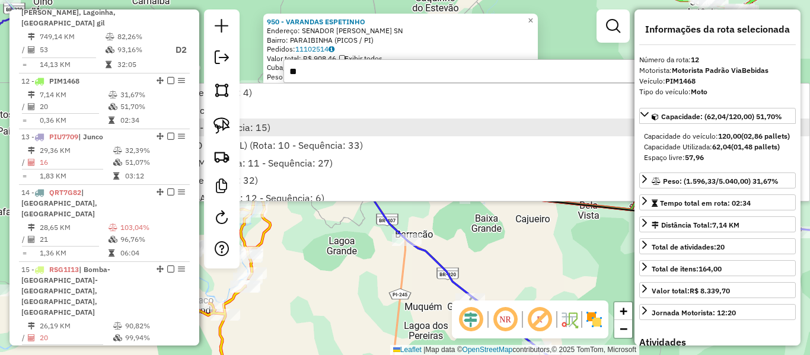
type input "**"
click at [346, 124] on li "10954 - VIT RIA VARIEDADES (Rota: 6 - Sequência: 15)" at bounding box center [416, 128] width 785 height 18
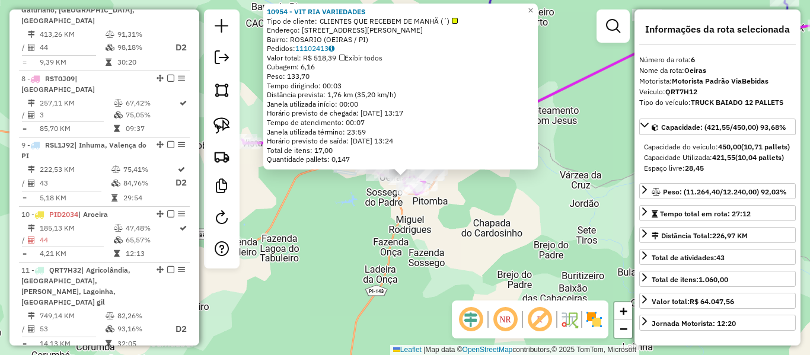
scroll to position [802, 0]
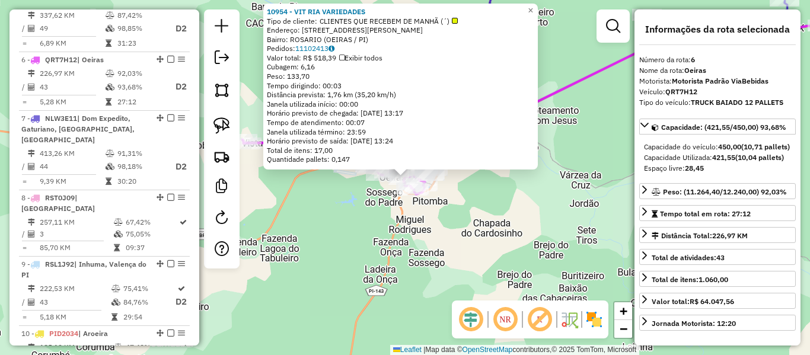
click at [432, 214] on div "10954 - VIT RIA VARIEDADES Tipo de cliente: CLIENTES QUE RECEBEM DE MANHÃ (´) E…" at bounding box center [405, 177] width 810 height 355
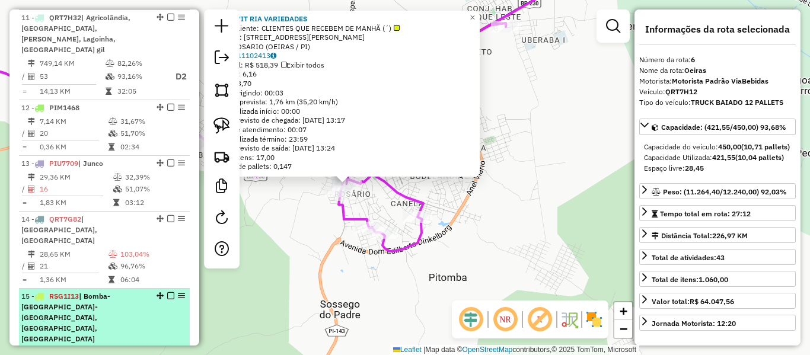
scroll to position [1216, 0]
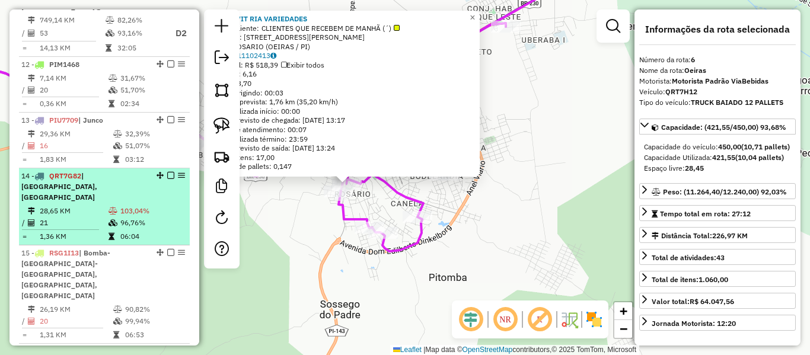
click at [121, 217] on td "96,76%" at bounding box center [152, 223] width 65 height 12
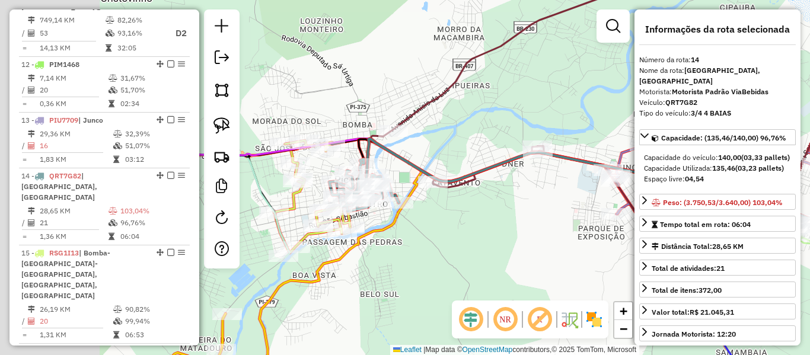
drag, startPoint x: 357, startPoint y: 208, endPoint x: 424, endPoint y: 203, distance: 66.6
click at [497, 205] on div "Janela de atendimento Grade de atendimento Capacidade Transportadoras Veículos …" at bounding box center [405, 177] width 810 height 355
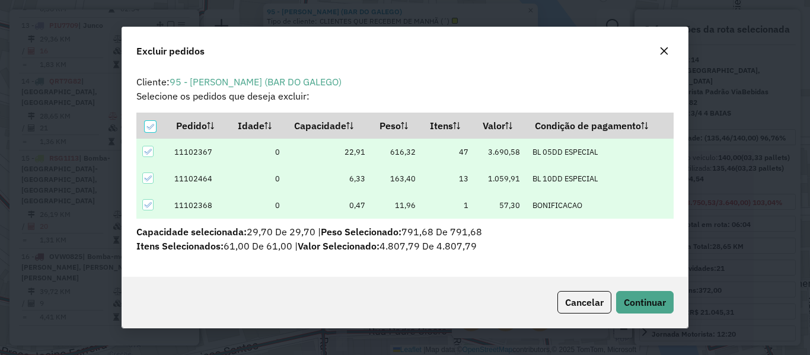
scroll to position [0, 0]
click at [645, 293] on button "Continuar" at bounding box center [645, 302] width 58 height 23
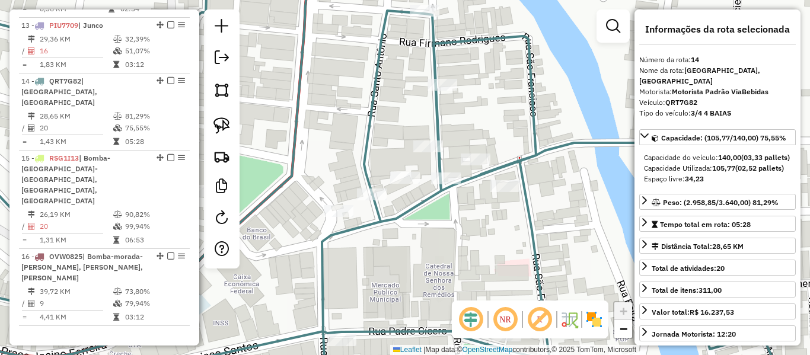
drag, startPoint x: 309, startPoint y: 81, endPoint x: 502, endPoint y: 142, distance: 202.5
click at [490, 141] on div "Janela de atendimento Grade de atendimento Capacidade Transportadoras Veículos …" at bounding box center [405, 177] width 810 height 355
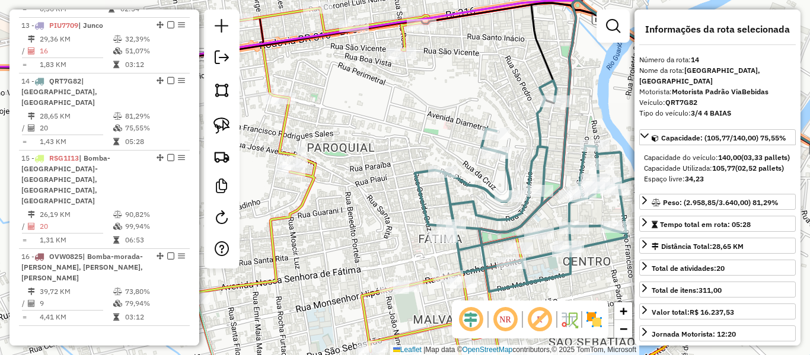
drag, startPoint x: 474, startPoint y: 159, endPoint x: 455, endPoint y: 159, distance: 19.0
click at [468, 158] on div "Janela de atendimento Grade de atendimento Capacidade Transportadoras Veículos …" at bounding box center [405, 177] width 810 height 355
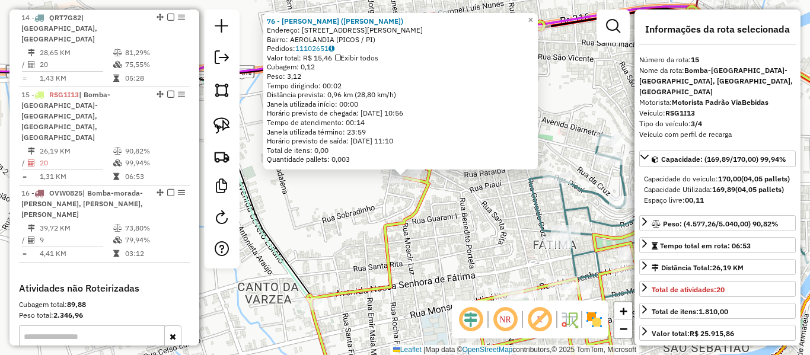
scroll to position [1378, 0]
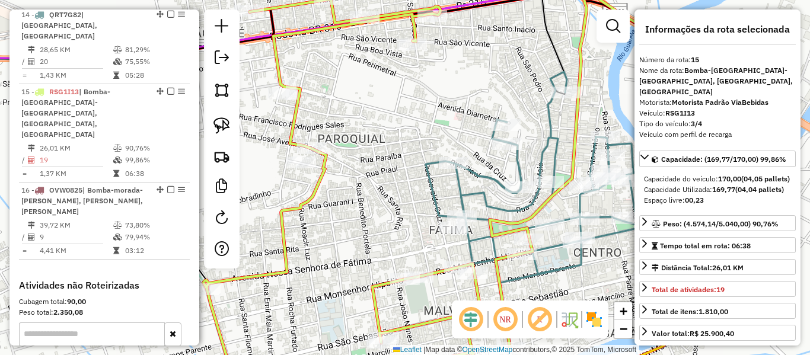
drag, startPoint x: 406, startPoint y: 219, endPoint x: 317, endPoint y: 202, distance: 90.6
click at [324, 203] on div "Janela de atendimento Grade de atendimento Capacidade Transportadoras Veículos …" at bounding box center [405, 177] width 810 height 355
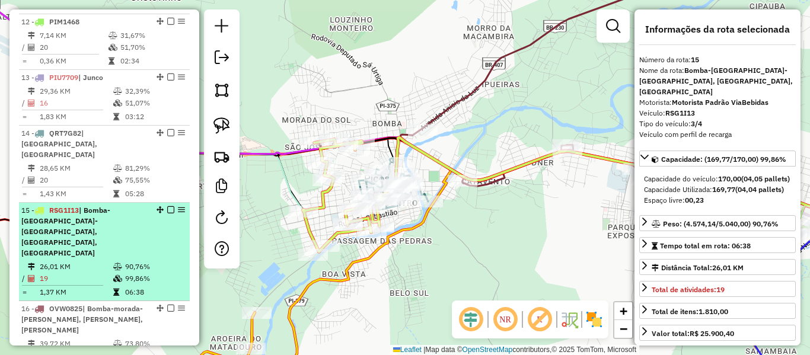
scroll to position [1200, 0]
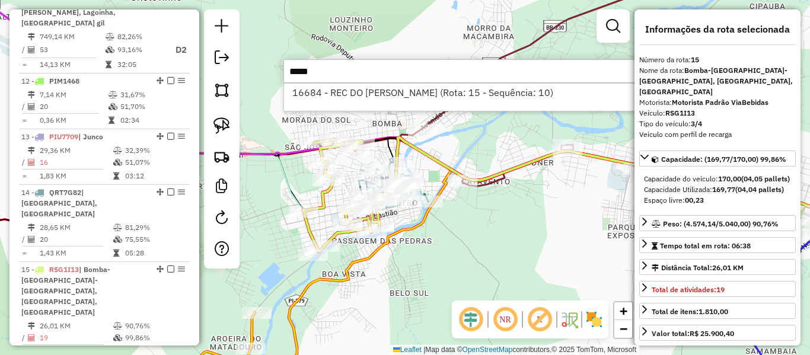
type input "*****"
click at [411, 83] on div "16684 - REC DO CARLIM MONTIL (Rota: 15 - Sequência: 10)" at bounding box center [461, 97] width 356 height 28
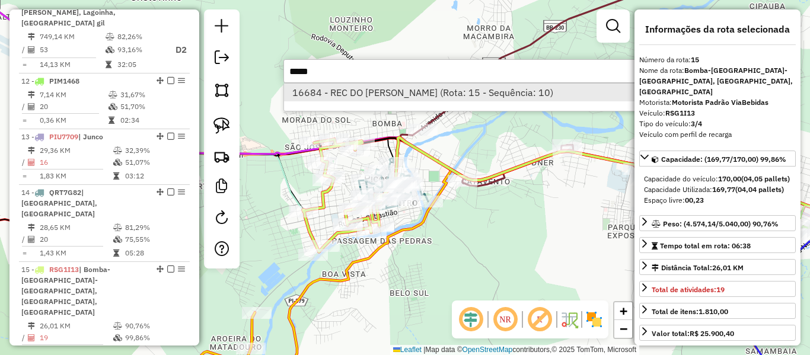
click at [411, 88] on li "16684 - REC DO CARLIM MONTIL (Rota: 15 - Sequência: 10)" at bounding box center [461, 93] width 355 height 18
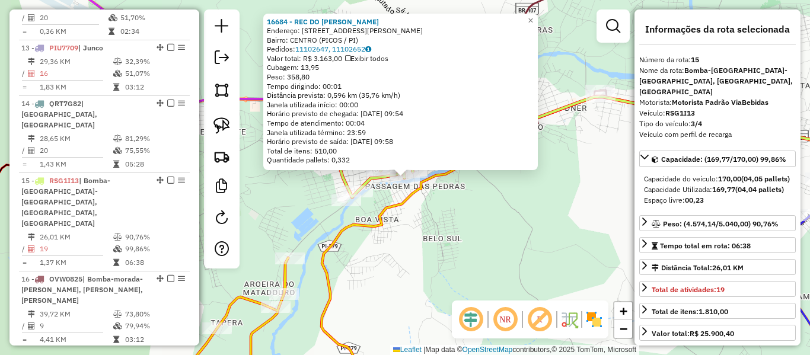
scroll to position [1378, 0]
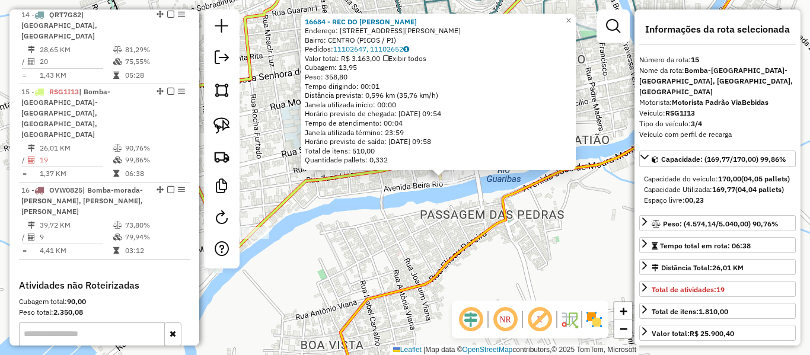
click at [432, 196] on div "16684 - REC DO CARLIM MONTIL Endereço: RUA OSVALDO CRUZ 26 Bairro: CENTRO (PICO…" at bounding box center [405, 177] width 810 height 355
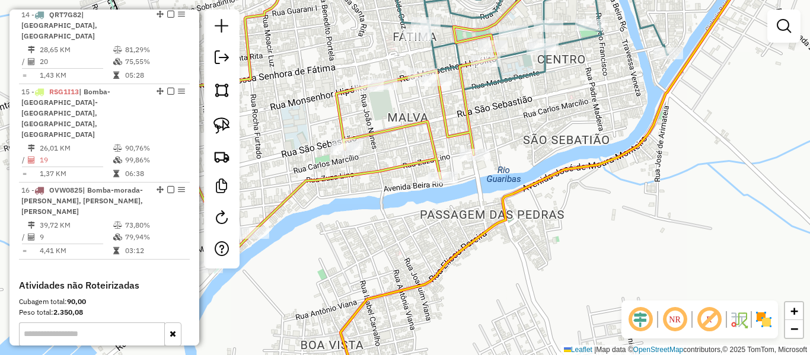
click at [436, 165] on icon at bounding box center [331, 109] width 329 height 291
select select "*********"
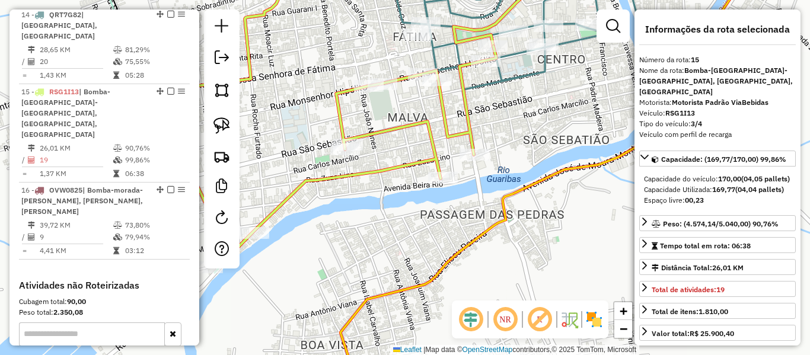
click at [436, 165] on icon at bounding box center [331, 109] width 329 height 291
click at [436, 165] on hb-app "Aguarde... Pop-up bloqueado! Seu navegador bloqueou automáticamente a abertura …" at bounding box center [405, 177] width 810 height 355
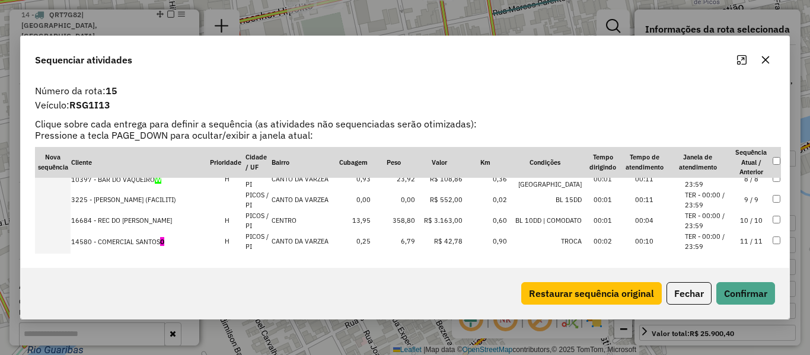
click at [749, 223] on td "10 / 10" at bounding box center [750, 220] width 41 height 21
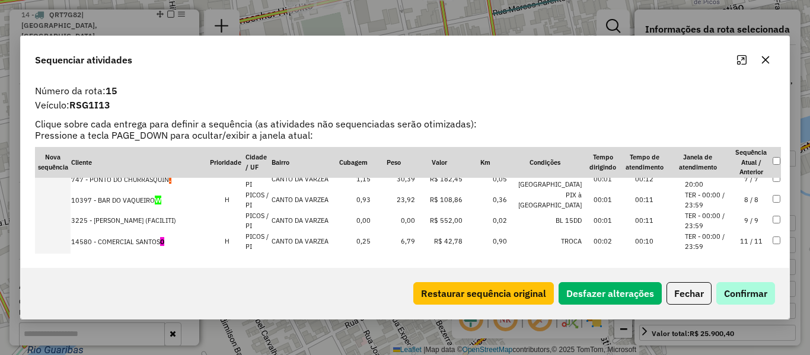
scroll to position [177, 0]
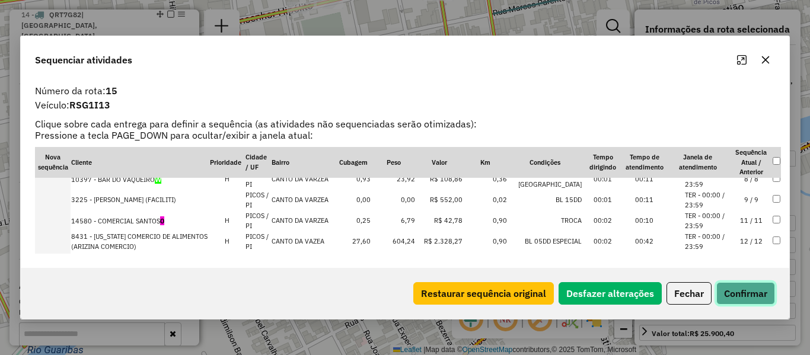
click at [746, 292] on button "Confirmar" at bounding box center [745, 293] width 59 height 23
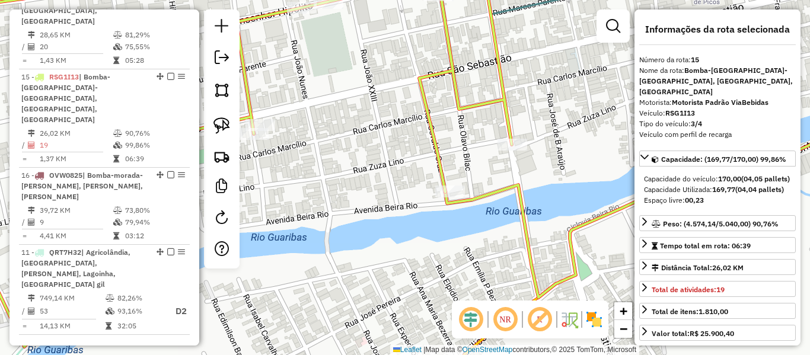
scroll to position [1358, 0]
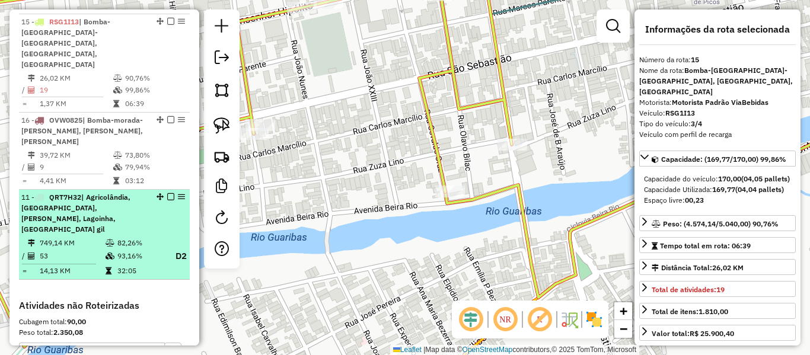
drag, startPoint x: 156, startPoint y: 174, endPoint x: 98, endPoint y: 160, distance: 59.8
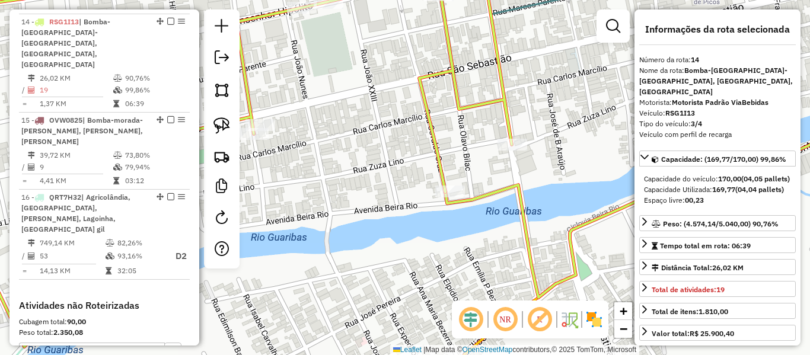
click at [423, 194] on div "Janela de atendimento Grade de atendimento Capacidade Transportadoras Veículos …" at bounding box center [405, 177] width 810 height 355
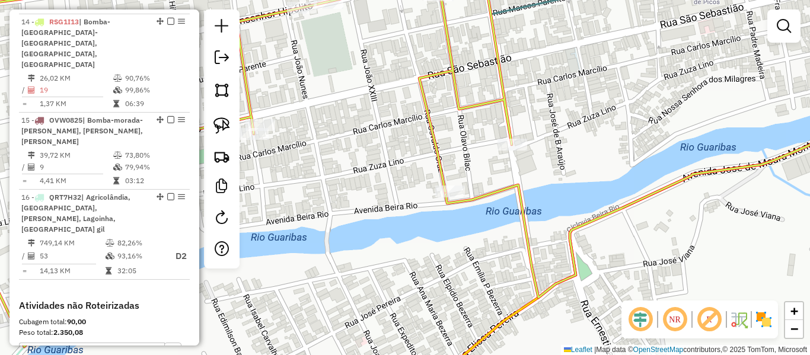
drag, startPoint x: 391, startPoint y: 248, endPoint x: 465, endPoint y: 148, distance: 124.5
click at [445, 171] on div "Janela de atendimento Grade de atendimento Capacidade Transportadoras Veículos …" at bounding box center [405, 177] width 810 height 355
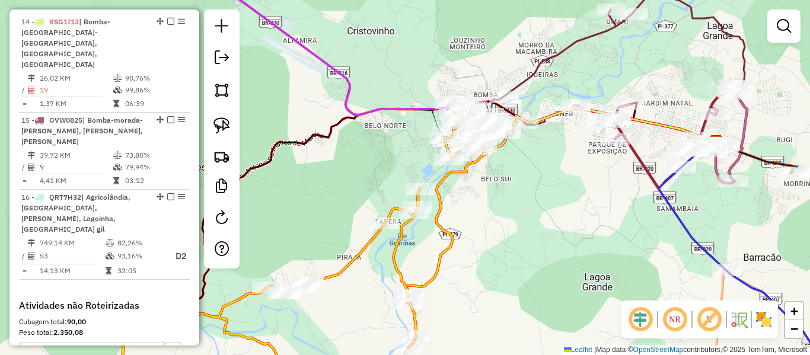
click at [443, 183] on icon at bounding box center [561, 202] width 310 height 189
select select "*********"
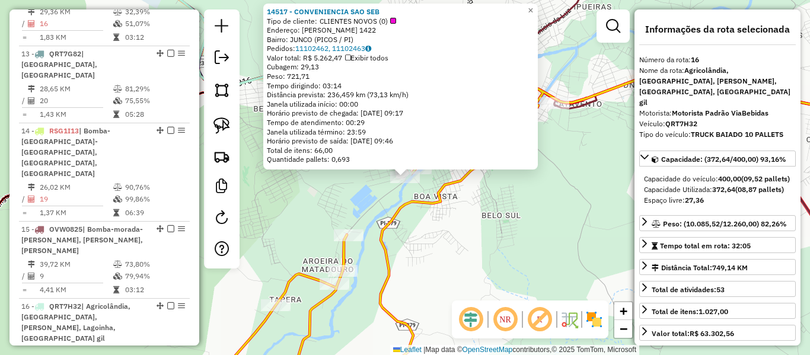
scroll to position [1408, 0]
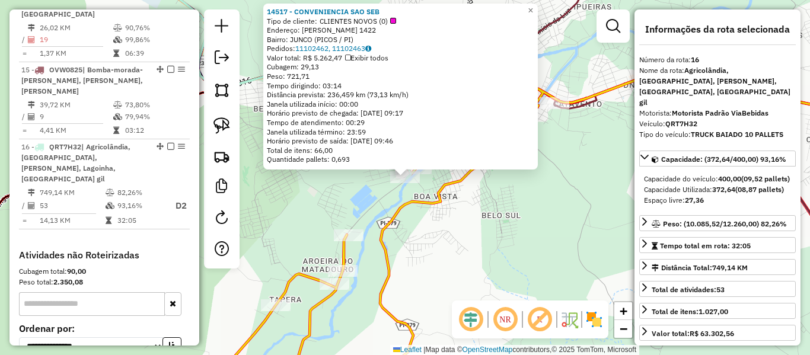
click at [394, 215] on icon at bounding box center [635, 232] width 510 height 317
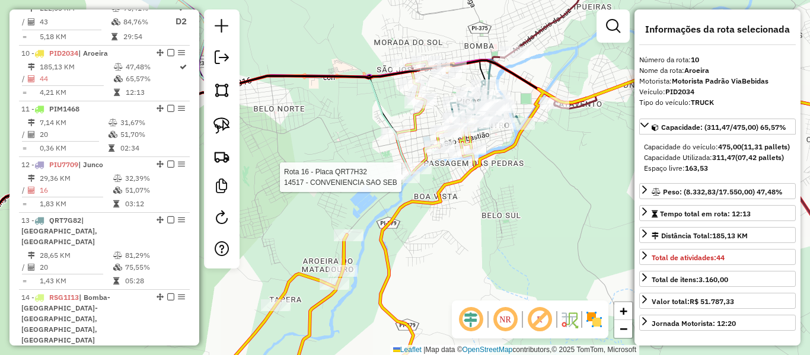
scroll to position [1065, 0]
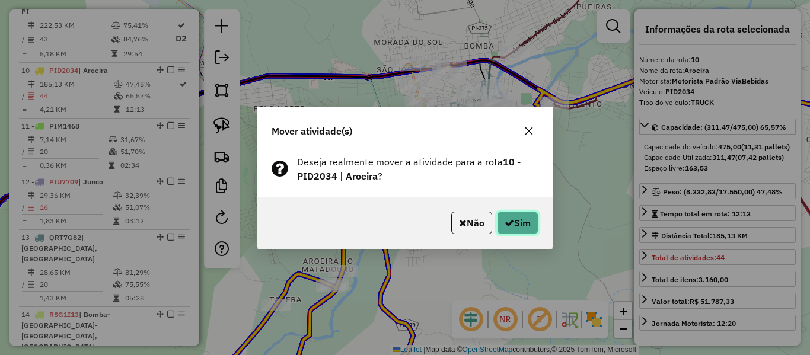
click at [516, 226] on button "Sim" at bounding box center [517, 223] width 41 height 23
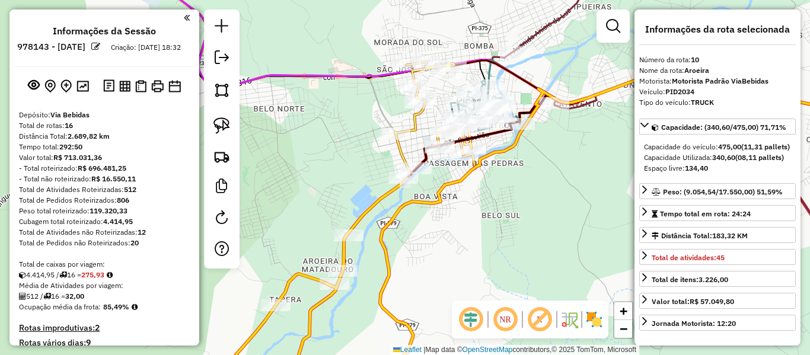
select select "*********"
drag, startPoint x: 0, startPoint y: 0, endPoint x: 378, endPoint y: 134, distance: 400.7
click at [378, 135] on div "Janela de atendimento Grade de atendimento Capacidade Transportadoras Veículos …" at bounding box center [405, 177] width 810 height 355
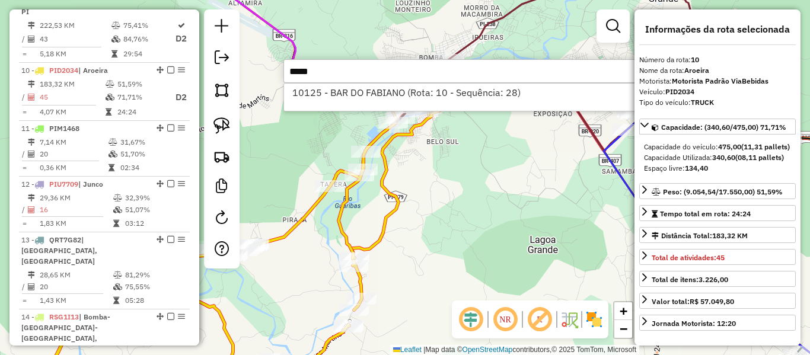
type input "*****"
click at [389, 177] on icon at bounding box center [507, 165] width 310 height 189
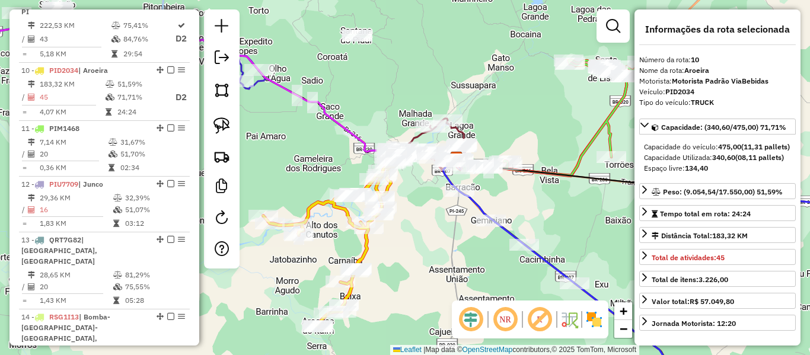
click at [312, 202] on icon at bounding box center [326, 246] width 127 height 164
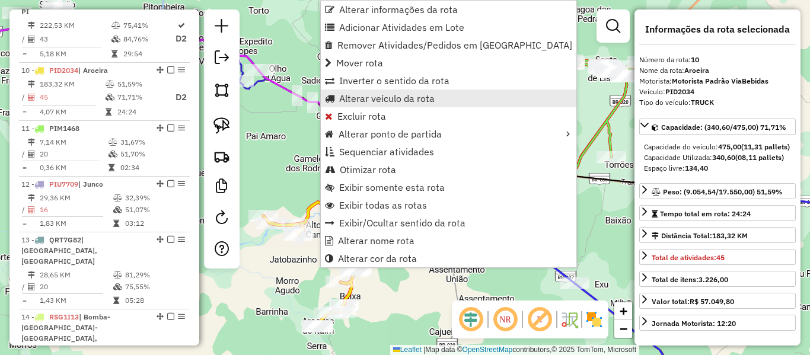
click at [404, 101] on span "Alterar veículo da rota" at bounding box center [386, 98] width 95 height 9
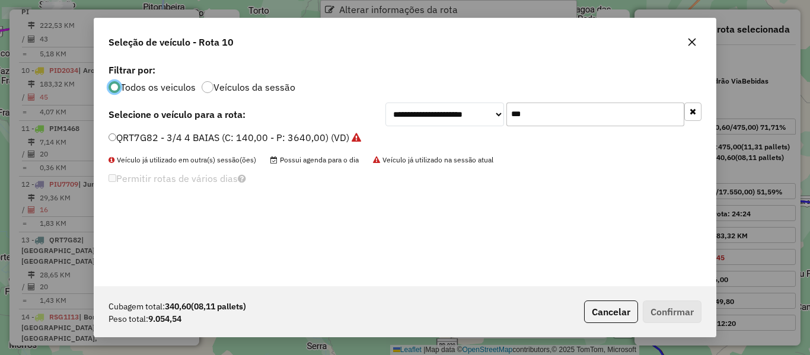
scroll to position [7, 4]
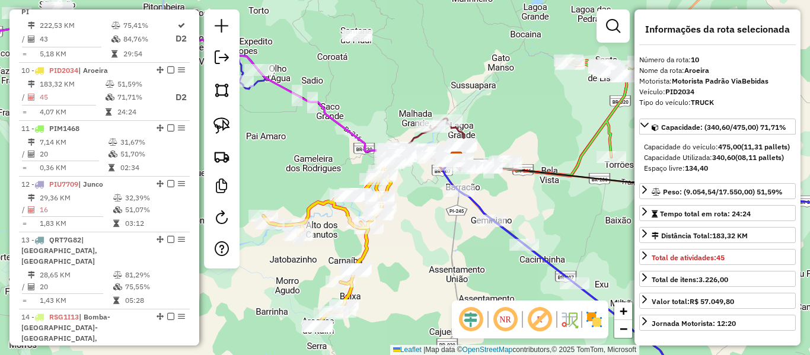
drag, startPoint x: 302, startPoint y: 86, endPoint x: 256, endPoint y: 81, distance: 47.1
click at [257, 81] on div "Janela de atendimento Grade de atendimento Capacidade Transportadoras Veículos …" at bounding box center [405, 177] width 810 height 355
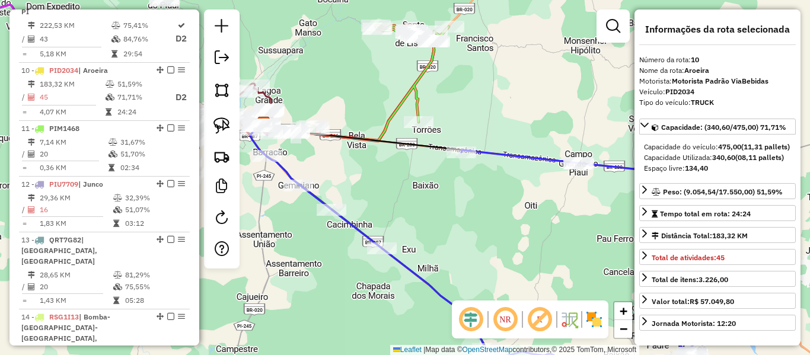
drag, startPoint x: 328, startPoint y: 91, endPoint x: 472, endPoint y: 59, distance: 147.4
click at [472, 59] on div "Janela de atendimento Grade de atendimento Capacidade Transportadoras Veículos …" at bounding box center [405, 177] width 810 height 355
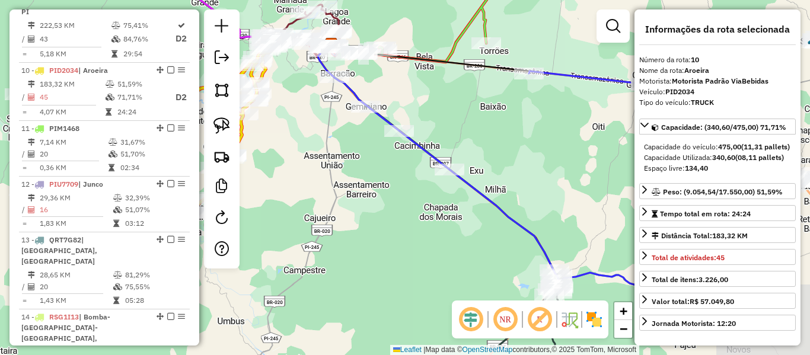
drag, startPoint x: 435, startPoint y: 221, endPoint x: 320, endPoint y: 173, distance: 124.1
click at [367, 187] on div "Janela de atendimento Grade de atendimento Capacidade Transportadoras Veículos …" at bounding box center [405, 177] width 810 height 355
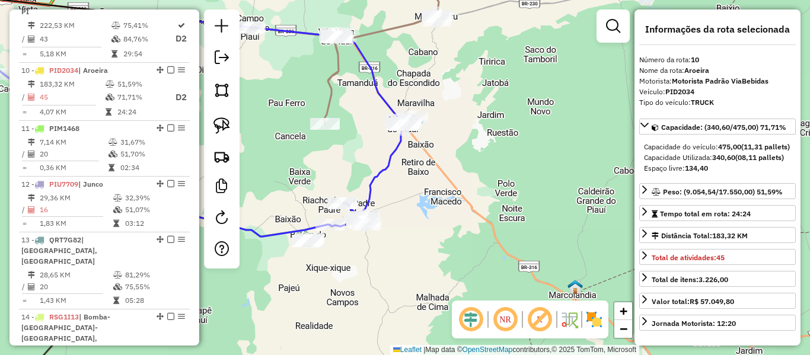
click at [387, 165] on icon at bounding box center [273, 119] width 281 height 210
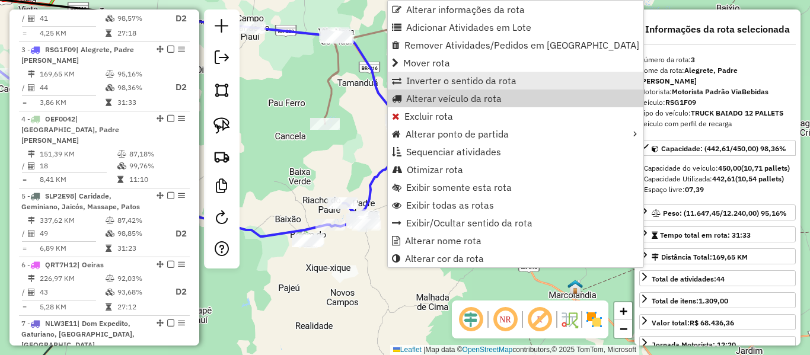
scroll to position [597, 0]
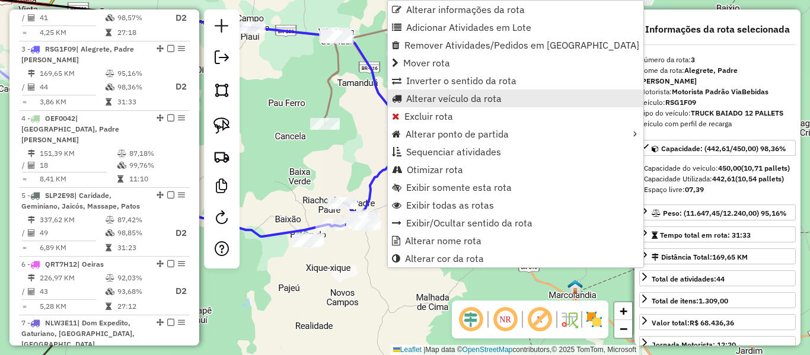
click at [433, 97] on span "Alterar veículo da rota" at bounding box center [453, 98] width 95 height 9
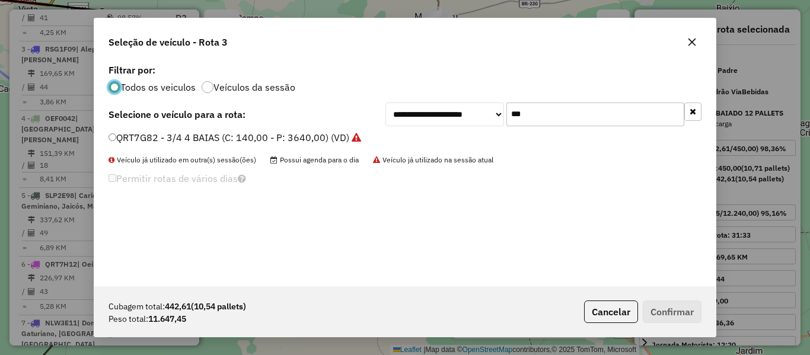
scroll to position [7, 4]
drag, startPoint x: 483, startPoint y: 126, endPoint x: 417, endPoint y: 142, distance: 67.7
click at [442, 126] on div "**********" at bounding box center [543, 115] width 316 height 24
type input "***"
click at [128, 133] on label "RSN2J59 - TRUCK BAIADO 10 PALLETS (C: 400,00 - P: 12260,00) (VD)" at bounding box center [264, 137] width 312 height 14
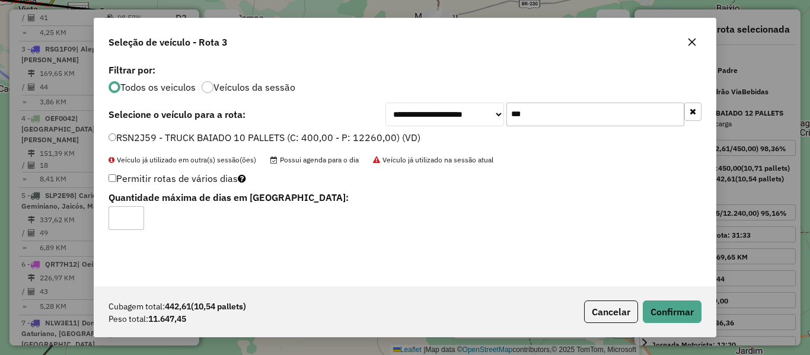
type input "*"
click at [133, 213] on input "*" at bounding box center [126, 218] width 36 height 24
click at [701, 309] on button "Confirmar" at bounding box center [672, 312] width 59 height 23
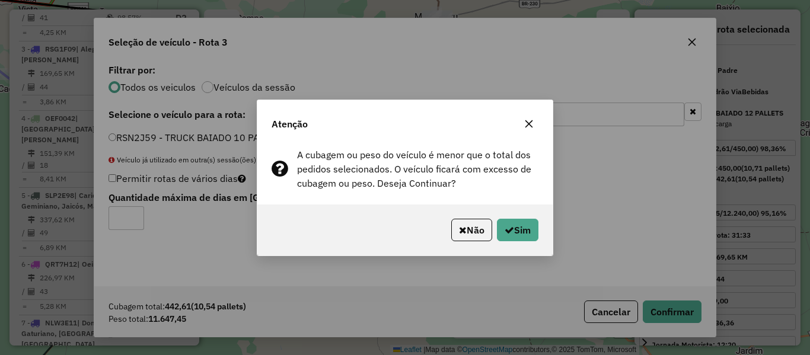
drag, startPoint x: 547, startPoint y: 244, endPoint x: 537, endPoint y: 241, distance: 10.5
click at [544, 243] on div "Não Sim" at bounding box center [404, 230] width 295 height 51
click at [523, 232] on button "Sim" at bounding box center [517, 230] width 41 height 23
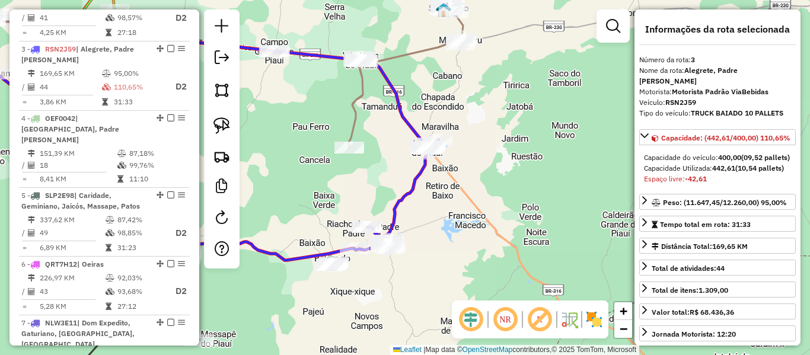
drag, startPoint x: 378, startPoint y: 189, endPoint x: 389, endPoint y: 172, distance: 20.1
click at [400, 207] on div "Rota 3 - Placa RSN2J59 9543 - BAR/REST CASEIRO Rota 4 - Placa OEF0042 17826 - D…" at bounding box center [405, 177] width 810 height 355
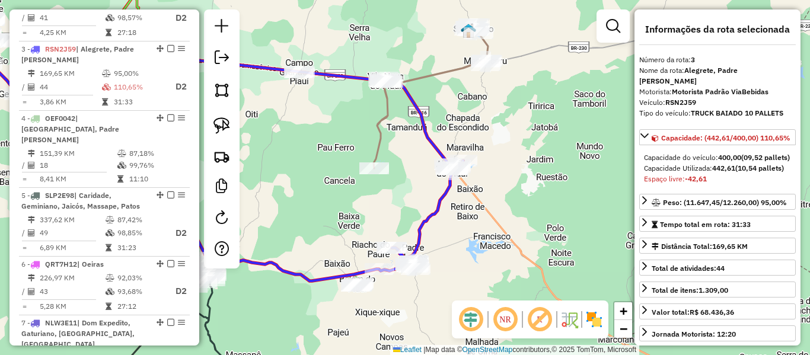
click at [384, 131] on icon at bounding box center [393, 96] width 189 height 144
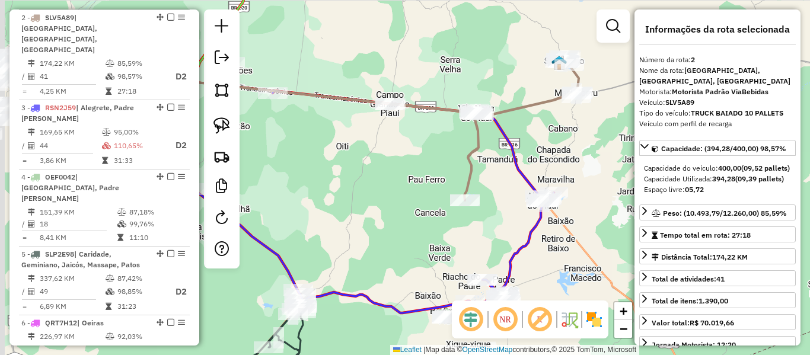
drag, startPoint x: 372, startPoint y: 132, endPoint x: 451, endPoint y: 157, distance: 83.2
click at [451, 157] on div "Janela de atendimento Grade de atendimento Capacidade Transportadoras Veículos …" at bounding box center [405, 177] width 810 height 355
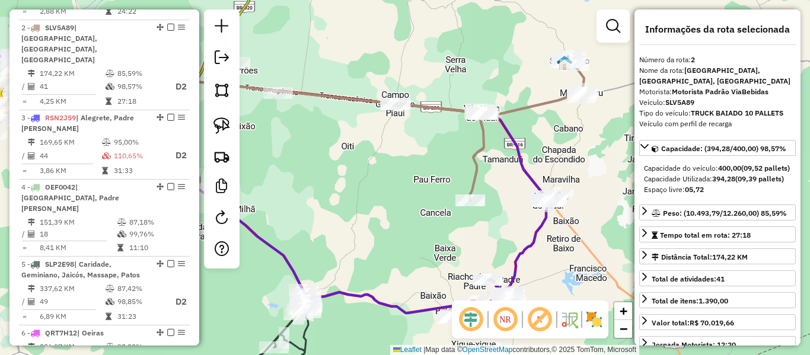
drag, startPoint x: 422, startPoint y: 174, endPoint x: 469, endPoint y: 205, distance: 55.7
click at [468, 205] on div "Janela de atendimento Grade de atendimento Capacidade Transportadoras Veículos …" at bounding box center [405, 177] width 810 height 355
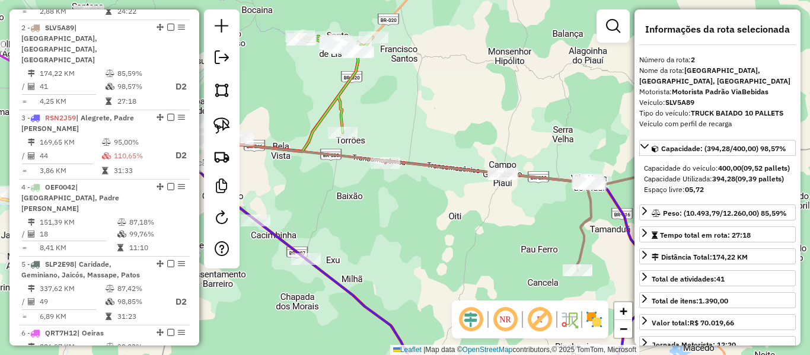
click at [342, 115] on icon at bounding box center [290, 94] width 166 height 116
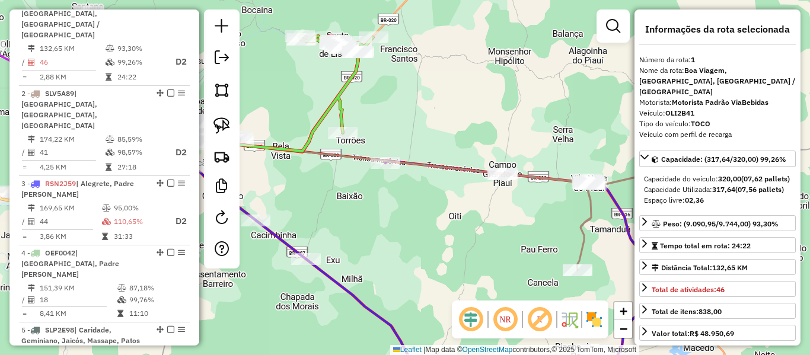
scroll to position [459, 0]
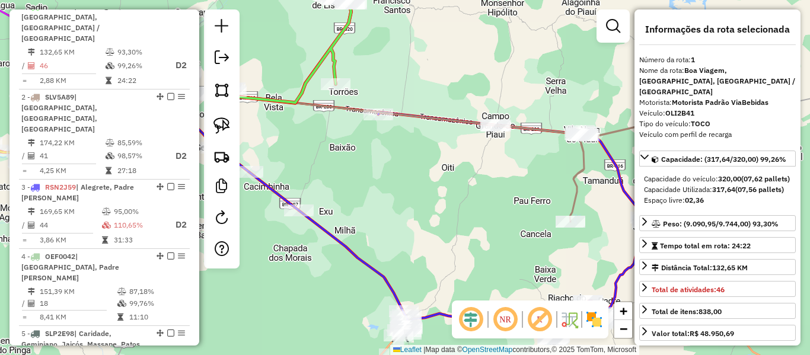
drag, startPoint x: 456, startPoint y: 172, endPoint x: 454, endPoint y: 135, distance: 36.8
click at [454, 135] on div "Janela de atendimento Grade de atendimento Capacidade Transportadoras Veículos …" at bounding box center [405, 177] width 810 height 355
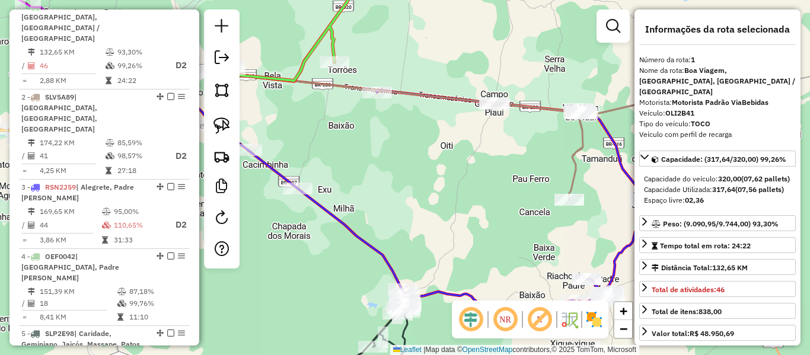
drag, startPoint x: 378, startPoint y: 121, endPoint x: 372, endPoint y: 115, distance: 8.4
click at [372, 115] on div "Rota 3 - Placa RSN2J59 448 - [PERSON_NAME] [PERSON_NAME] (BAR DO [PERSON_NAME])…" at bounding box center [405, 177] width 810 height 355
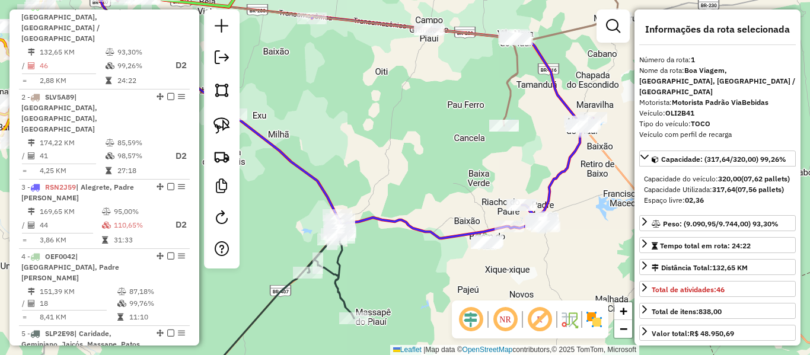
drag, startPoint x: 430, startPoint y: 151, endPoint x: 505, endPoint y: 129, distance: 78.0
click at [506, 124] on div "Janela de atendimento Grade de atendimento Capacidade Transportadoras Veículos …" at bounding box center [405, 177] width 810 height 355
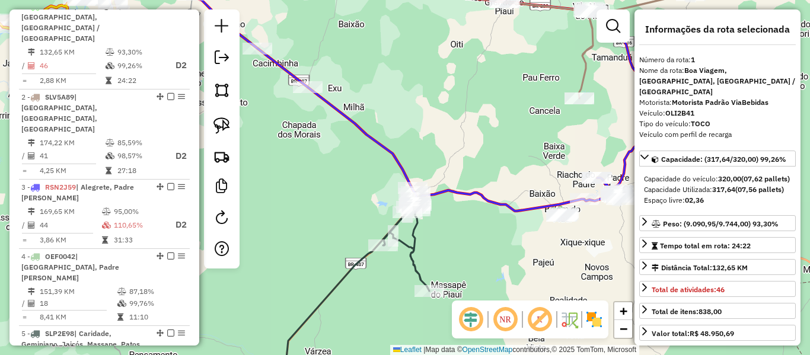
click at [499, 202] on icon at bounding box center [396, 87] width 440 height 247
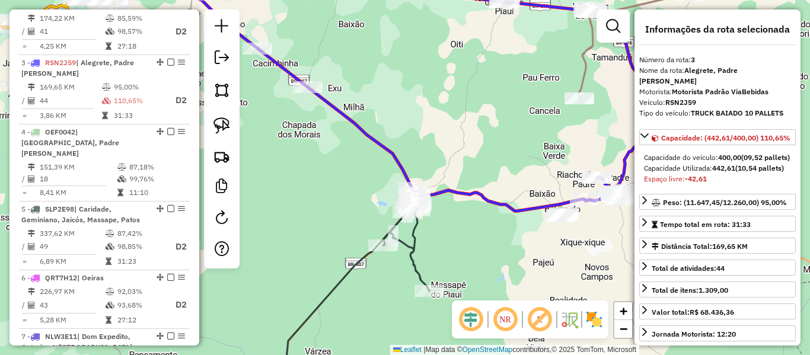
drag, startPoint x: 525, startPoint y: 176, endPoint x: 438, endPoint y: 158, distance: 88.9
click at [439, 158] on div "Janela de atendimento Grade de atendimento Capacidade Transportadoras Veículos …" at bounding box center [405, 177] width 810 height 355
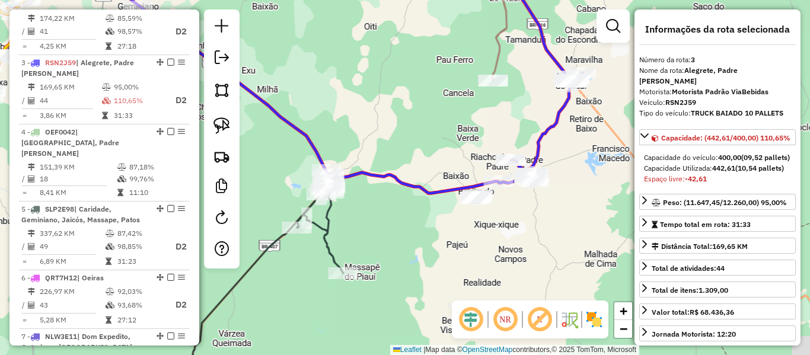
scroll to position [597, 0]
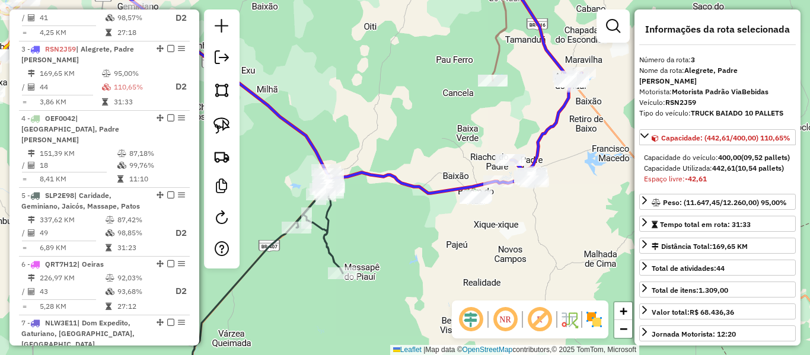
drag, startPoint x: 326, startPoint y: 234, endPoint x: 366, endPoint y: 231, distance: 39.8
click at [325, 234] on icon at bounding box center [240, 197] width 205 height 385
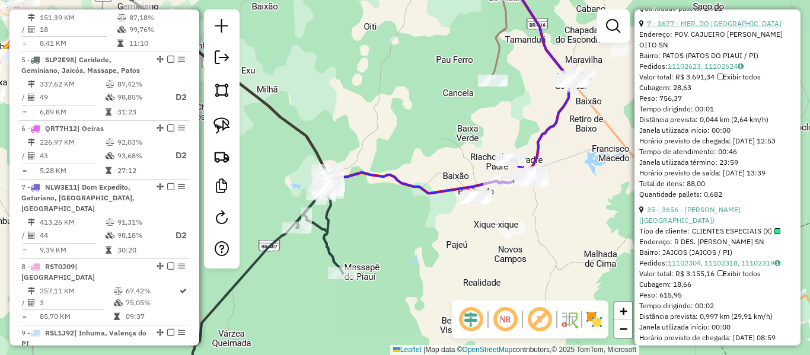
scroll to position [771, 0]
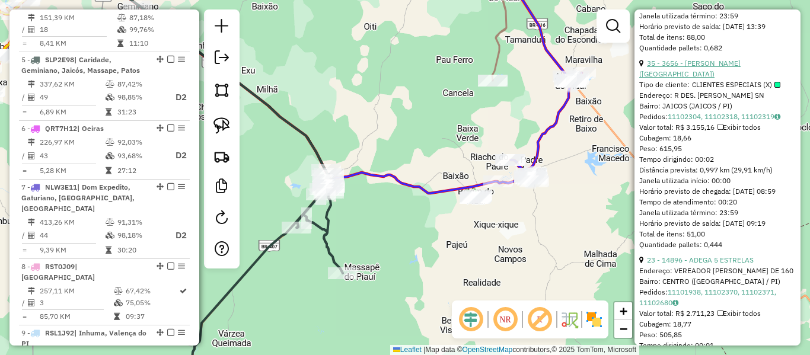
click at [713, 78] on link "35 - 3656 - [PERSON_NAME] ([GEOGRAPHIC_DATA])" at bounding box center [689, 69] width 101 height 20
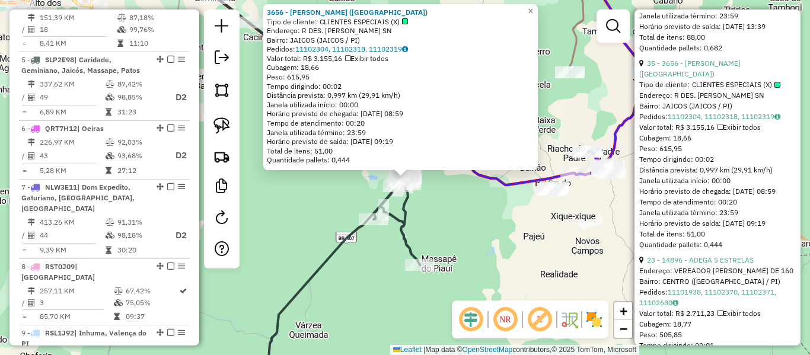
click at [496, 222] on div "3656 - [PERSON_NAME] (BARRACA DO LUDGERIO) Tipo de cliente: CLIENTES ESPECIAIS …" at bounding box center [405, 177] width 810 height 355
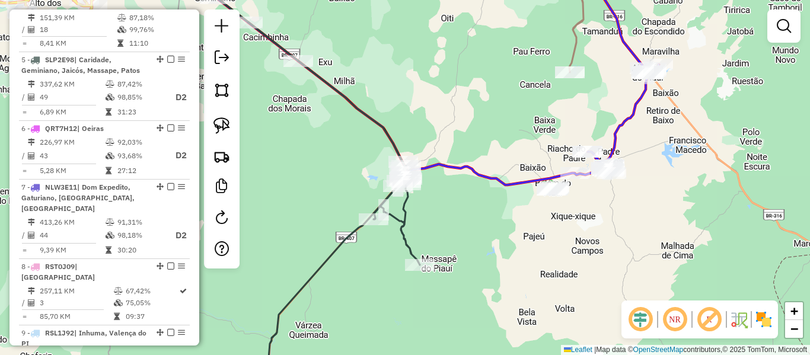
drag, startPoint x: 426, startPoint y: 90, endPoint x: 616, endPoint y: 236, distance: 239.8
click at [624, 247] on div "Janela de atendimento Grade de atendimento Capacidade Transportadoras Veículos …" at bounding box center [405, 177] width 810 height 355
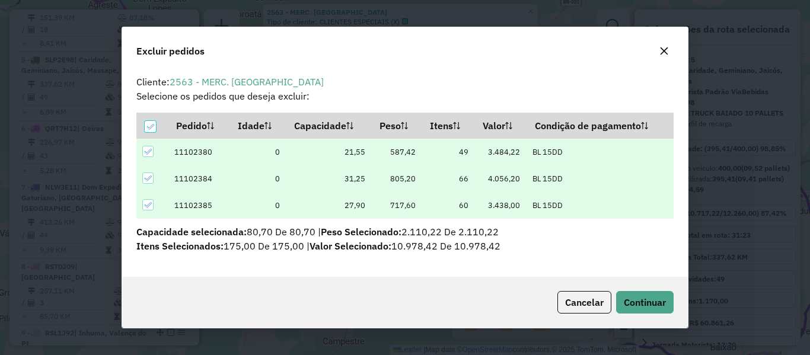
scroll to position [0, 0]
click at [148, 126] on icon at bounding box center [150, 127] width 8 height 8
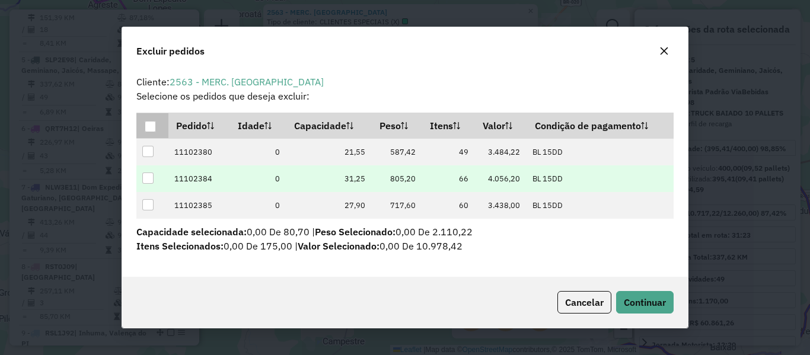
click at [151, 173] on div at bounding box center [147, 178] width 11 height 11
click at [147, 177] on icon at bounding box center [147, 178] width 8 height 8
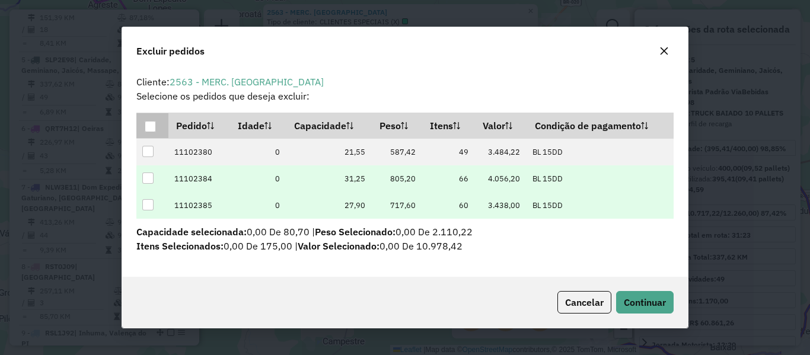
click at [147, 204] on div at bounding box center [147, 204] width 11 height 11
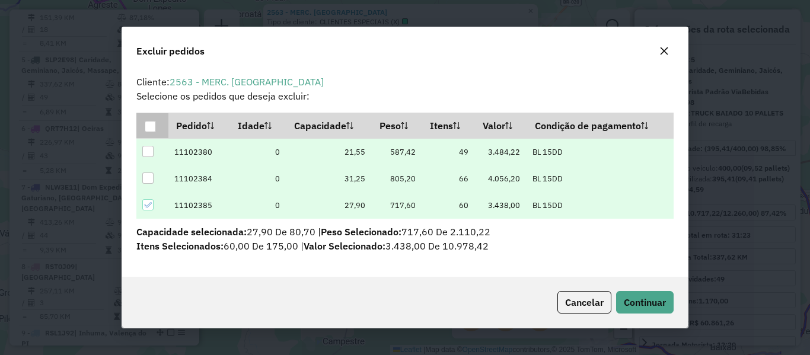
drag, startPoint x: 152, startPoint y: 143, endPoint x: 149, endPoint y: 152, distance: 9.4
click at [152, 145] on td at bounding box center [152, 152] width 32 height 27
click at [149, 152] on div at bounding box center [147, 151] width 11 height 11
click at [640, 298] on span "Continuar" at bounding box center [645, 302] width 42 height 12
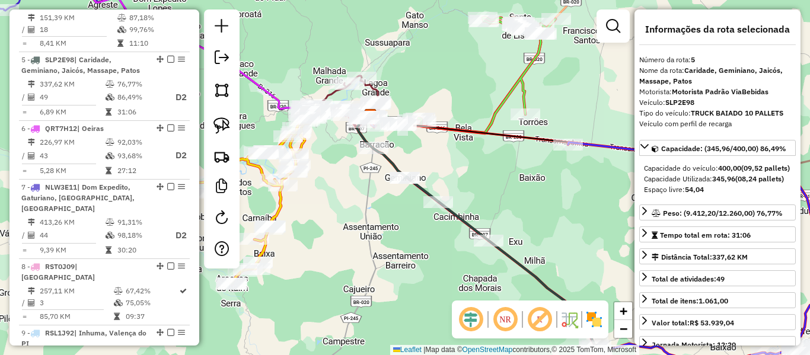
drag, startPoint x: 464, startPoint y: 245, endPoint x: 368, endPoint y: 166, distance: 124.6
click at [368, 167] on div "Janela de atendimento Grade de atendimento Capacidade Transportadoras Veículos …" at bounding box center [405, 177] width 810 height 355
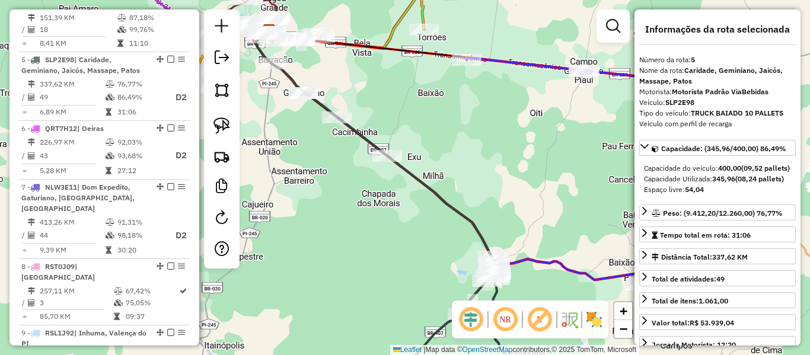
drag, startPoint x: 451, startPoint y: 177, endPoint x: 388, endPoint y: 124, distance: 82.1
click at [388, 124] on div "Janela de atendimento Grade de atendimento Capacidade Transportadoras Veículos …" at bounding box center [405, 177] width 810 height 355
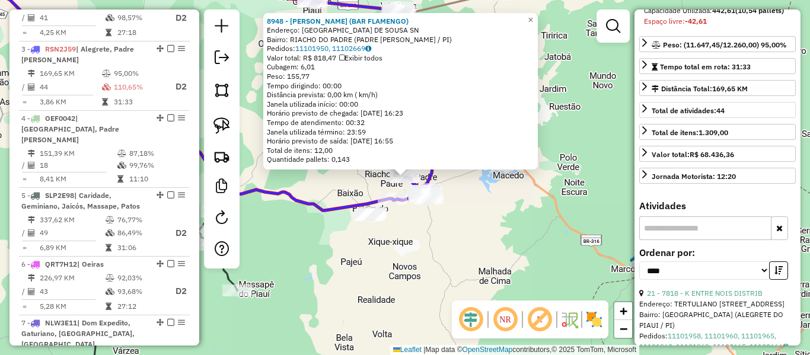
scroll to position [237, 0]
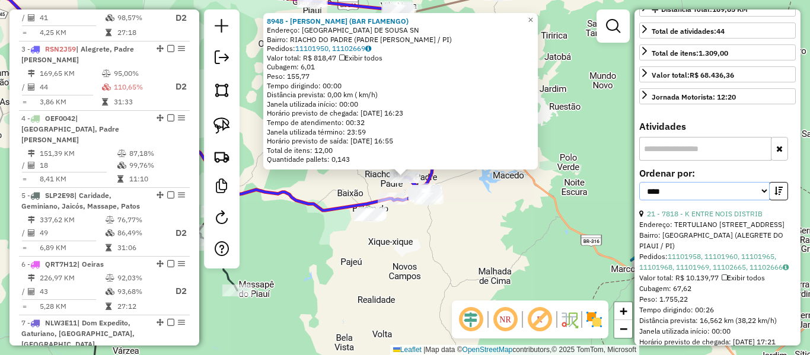
click at [714, 200] on select "**********" at bounding box center [704, 191] width 130 height 18
select select "**********"
click at [639, 200] on select "**********" at bounding box center [704, 191] width 130 height 18
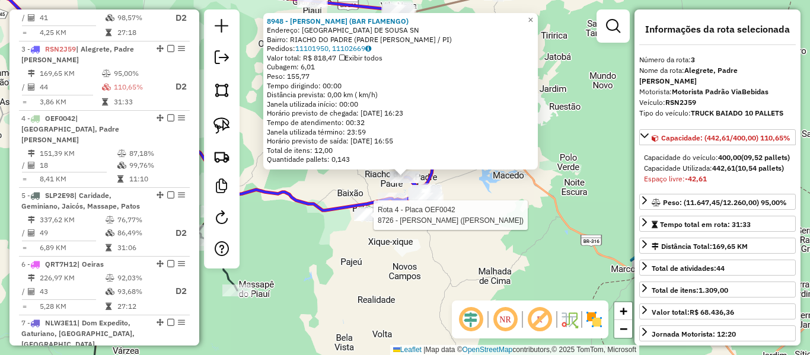
click at [356, 221] on div at bounding box center [370, 215] width 30 height 12
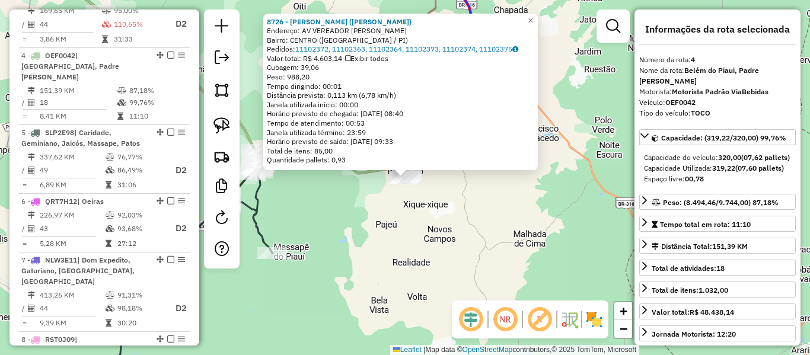
scroll to position [666, 0]
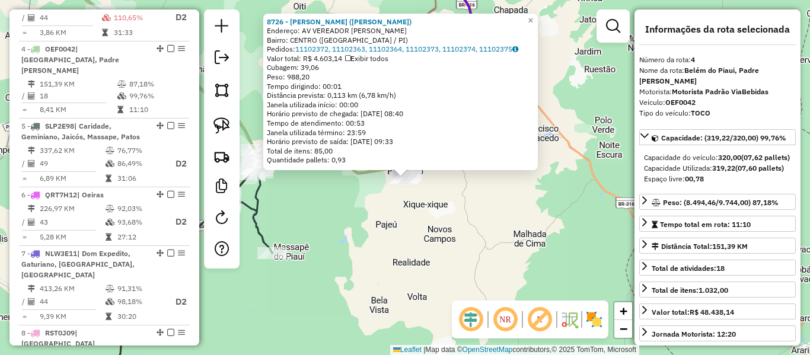
click at [462, 221] on div "8726 - [PERSON_NAME] ([PERSON_NAME]) Endereço: AV VEREADOR [PERSON_NAME] SN Bai…" at bounding box center [405, 177] width 810 height 355
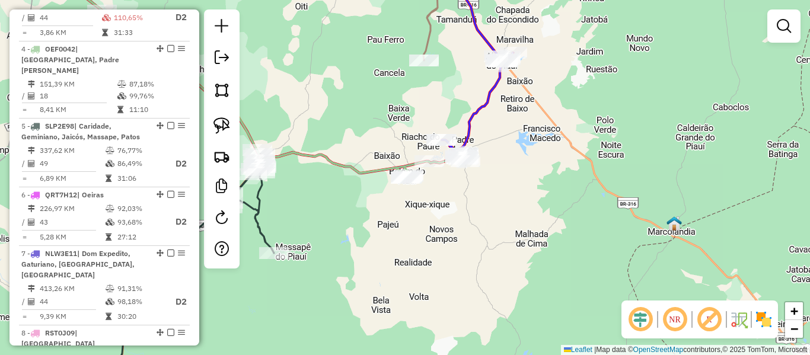
drag, startPoint x: 313, startPoint y: 208, endPoint x: 386, endPoint y: 212, distance: 73.0
click at [385, 212] on div "Janela de atendimento Grade de atendimento Capacidade Transportadoras Veículos …" at bounding box center [405, 177] width 810 height 355
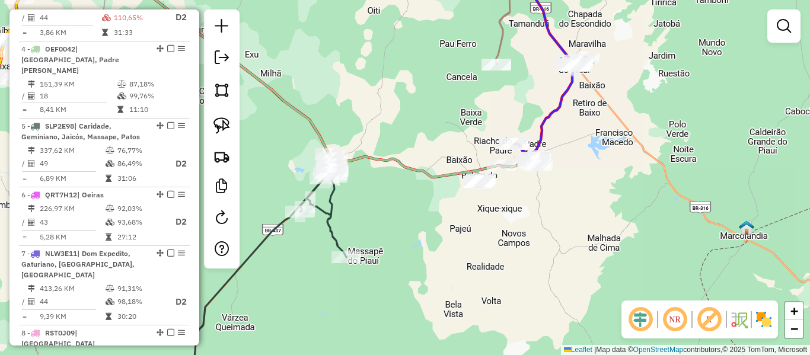
click at [334, 208] on icon at bounding box center [243, 189] width 205 height 401
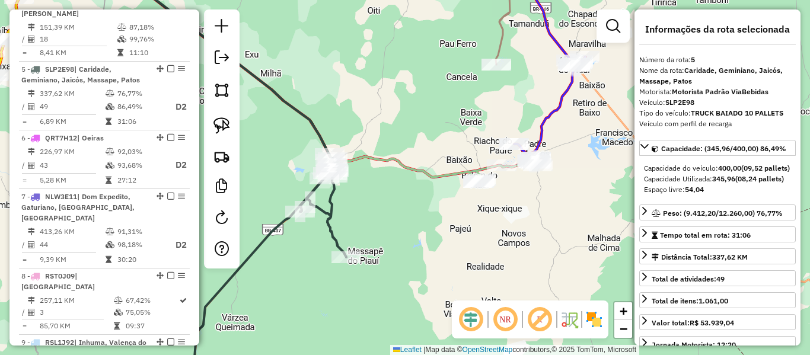
scroll to position [733, 0]
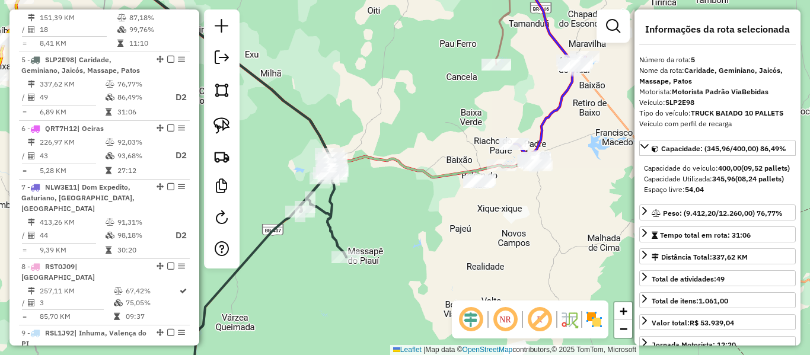
click at [443, 178] on icon at bounding box center [324, 73] width 421 height 218
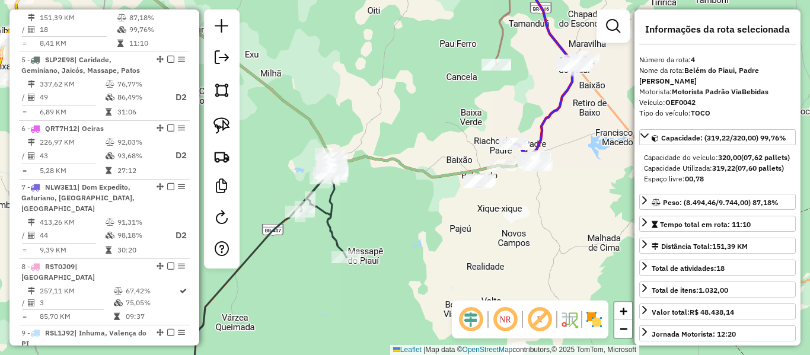
scroll to position [666, 0]
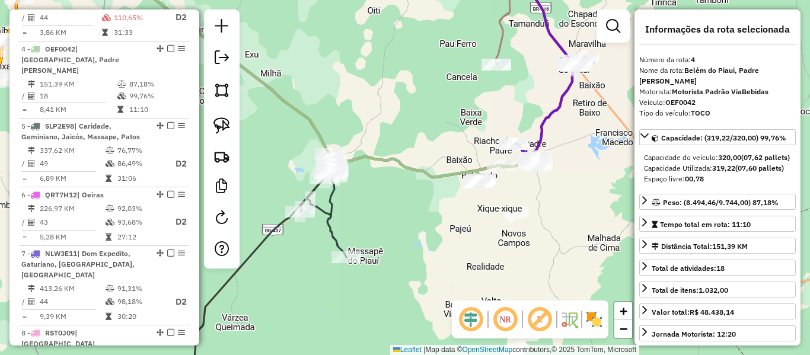
click at [448, 187] on div "Janela de atendimento Grade de atendimento Capacidade Transportadoras Veículos …" at bounding box center [405, 177] width 810 height 355
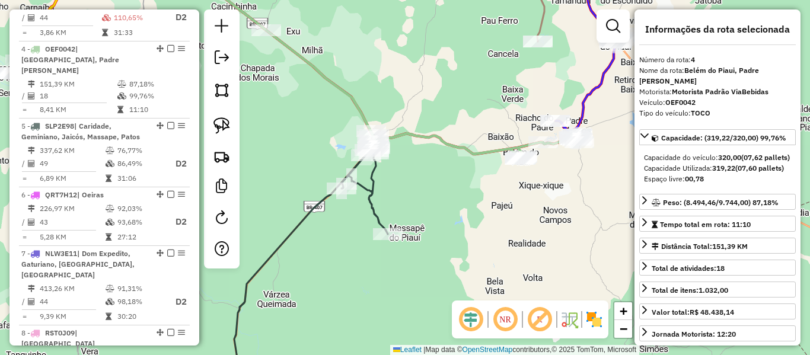
click at [318, 201] on icon at bounding box center [285, 178] width 205 height 424
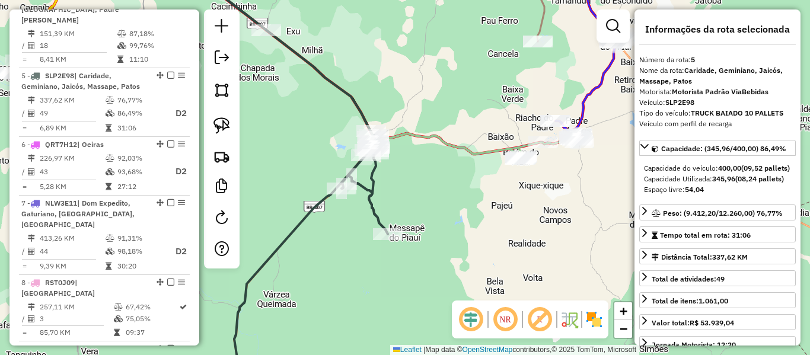
scroll to position [733, 0]
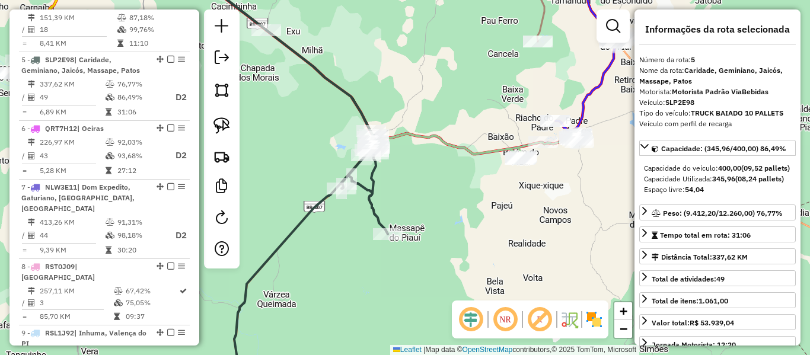
click at [476, 148] on icon at bounding box center [379, 61] width 397 height 194
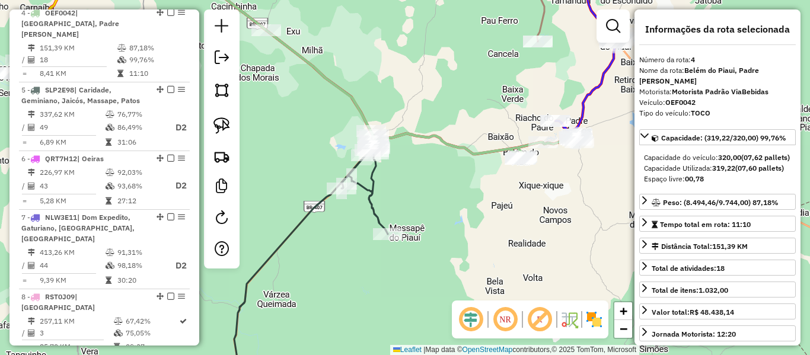
scroll to position [666, 0]
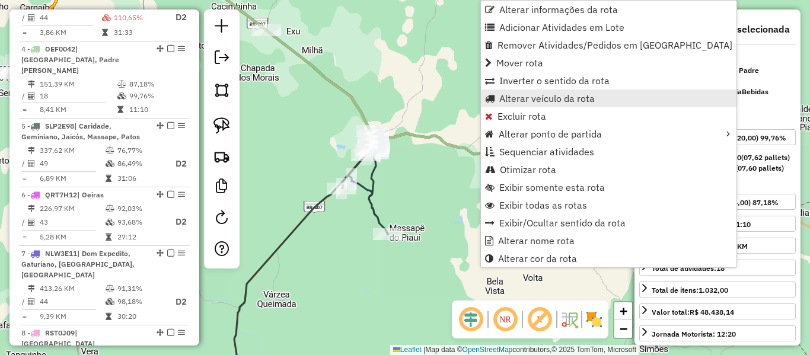
click at [541, 96] on span "Alterar veículo da rota" at bounding box center [546, 98] width 95 height 9
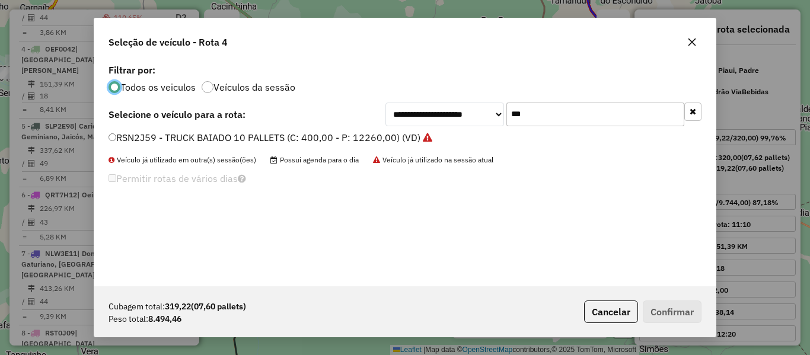
scroll to position [7, 4]
drag, startPoint x: 538, startPoint y: 113, endPoint x: 433, endPoint y: 120, distance: 105.7
click at [433, 120] on div "**********" at bounding box center [543, 115] width 316 height 24
type input "***"
drag, startPoint x: 124, startPoint y: 135, endPoint x: 113, endPoint y: 164, distance: 31.4
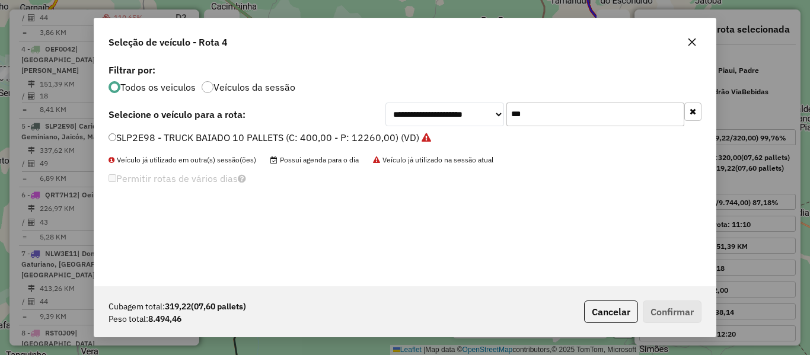
click at [123, 138] on label "SLP2E98 - TRUCK BAIADO 10 PALLETS (C: 400,00 - P: 12260,00) (VD)" at bounding box center [269, 137] width 322 height 14
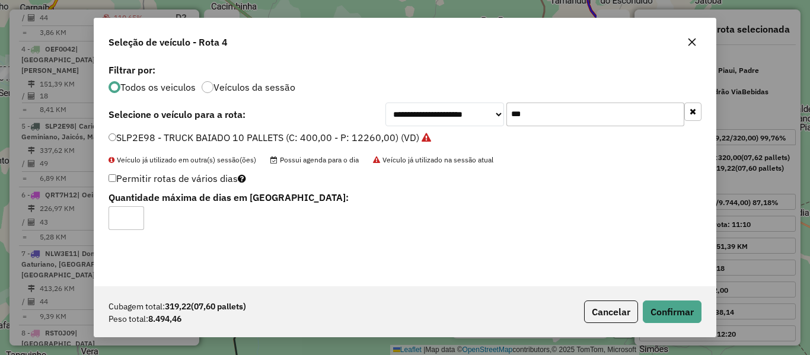
click at [138, 212] on input "*" at bounding box center [126, 218] width 36 height 24
type input "*"
click at [138, 212] on input "*" at bounding box center [126, 218] width 36 height 24
drag, startPoint x: 669, startPoint y: 314, endPoint x: 647, endPoint y: 305, distance: 23.1
click at [667, 314] on button "Confirmar" at bounding box center [672, 312] width 59 height 23
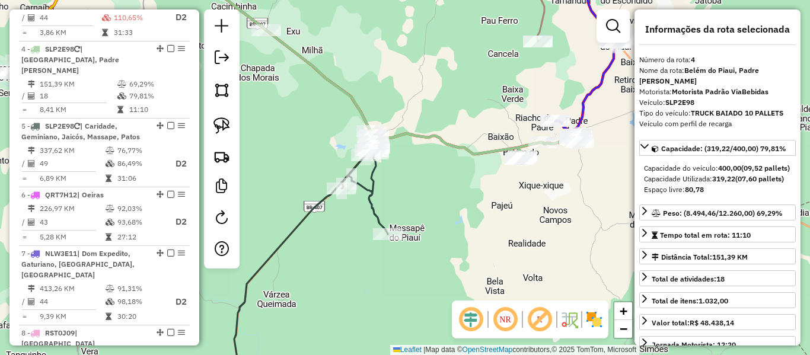
click at [375, 215] on icon at bounding box center [285, 178] width 205 height 424
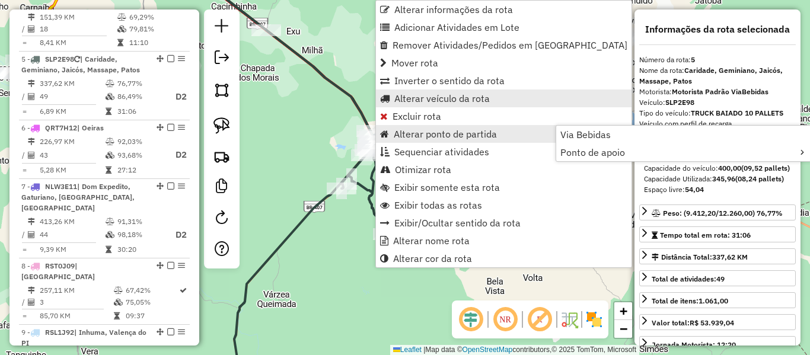
scroll to position [733, 0]
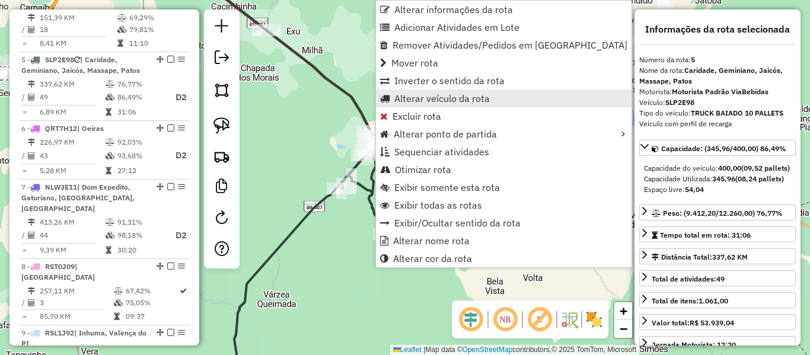
click at [421, 95] on span "Alterar veículo da rota" at bounding box center [441, 98] width 95 height 9
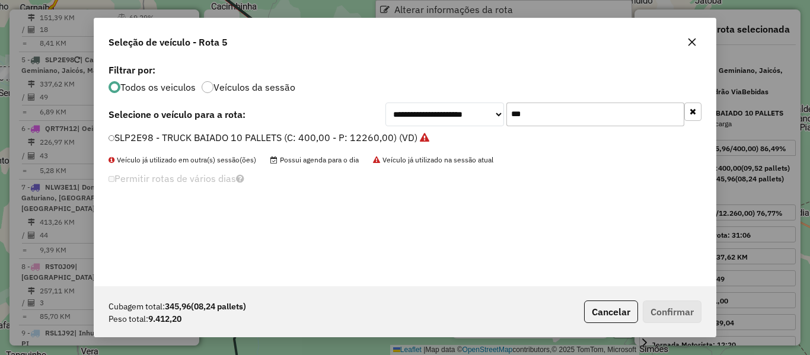
scroll to position [7, 4]
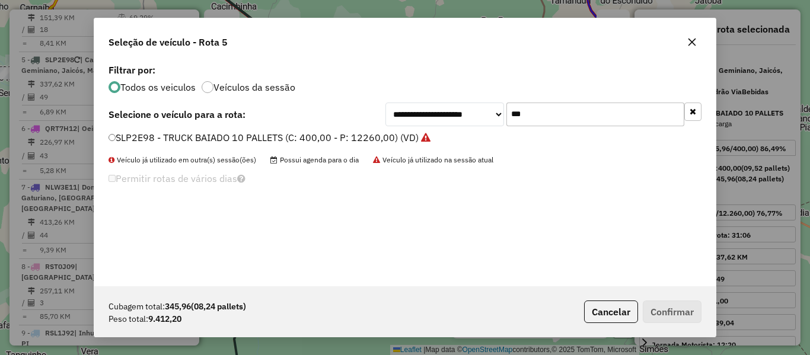
drag, startPoint x: 531, startPoint y: 114, endPoint x: 381, endPoint y: 134, distance: 151.3
click at [437, 132] on div "**********" at bounding box center [404, 173] width 621 height 225
type input "****"
drag, startPoint x: 133, startPoint y: 140, endPoint x: 129, endPoint y: 156, distance: 16.5
click at [133, 140] on label "OEF0042 - TOCO (C: 320,00 - P: 9744,00) (VD)" at bounding box center [213, 137] width 211 height 14
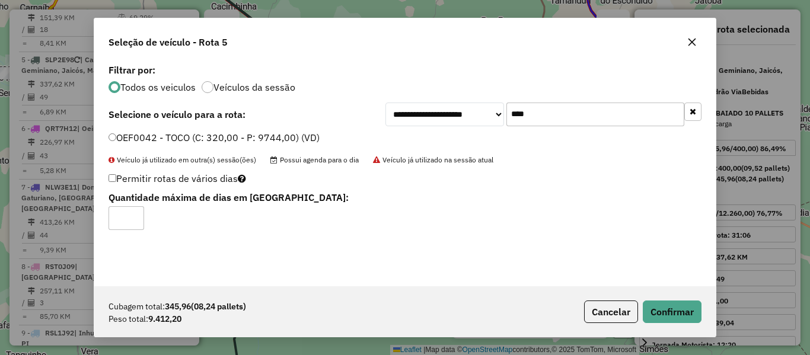
type input "*"
click at [133, 215] on input "*" at bounding box center [126, 218] width 36 height 24
click at [671, 302] on button "Confirmar" at bounding box center [672, 312] width 59 height 23
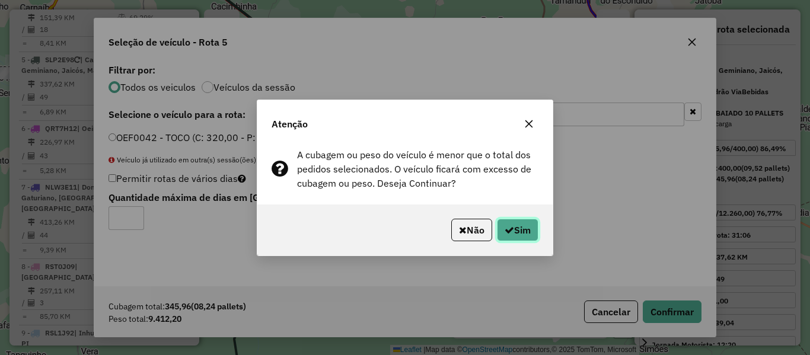
click at [528, 236] on button "Sim" at bounding box center [517, 230] width 41 height 23
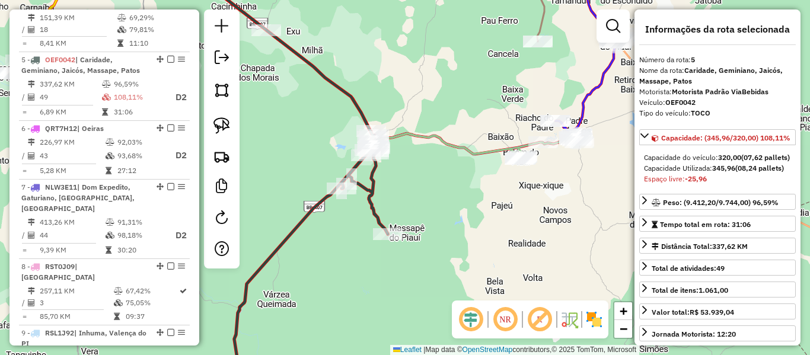
click at [484, 154] on icon at bounding box center [379, 61] width 397 height 194
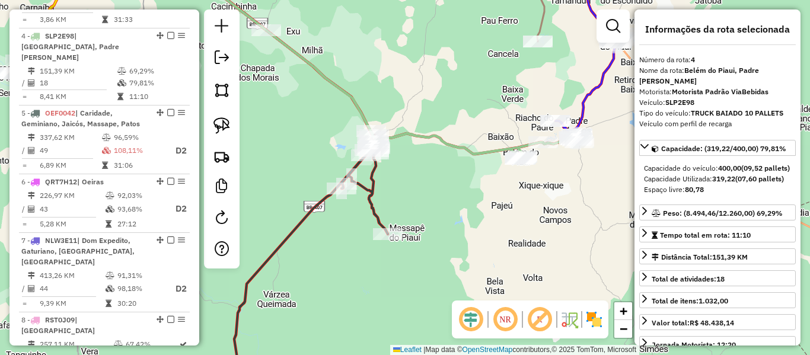
scroll to position [666, 0]
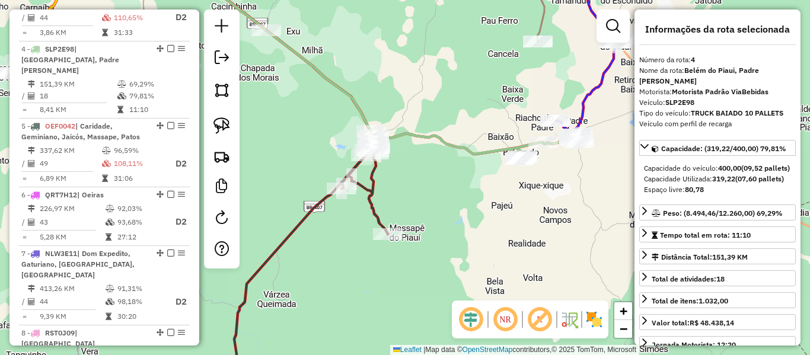
click at [372, 190] on icon at bounding box center [285, 178] width 205 height 424
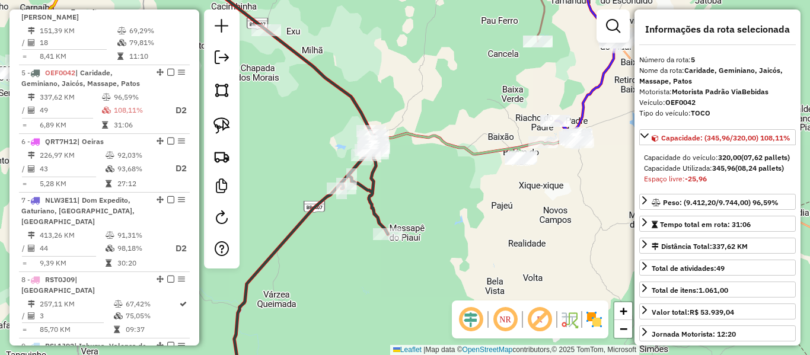
scroll to position [733, 0]
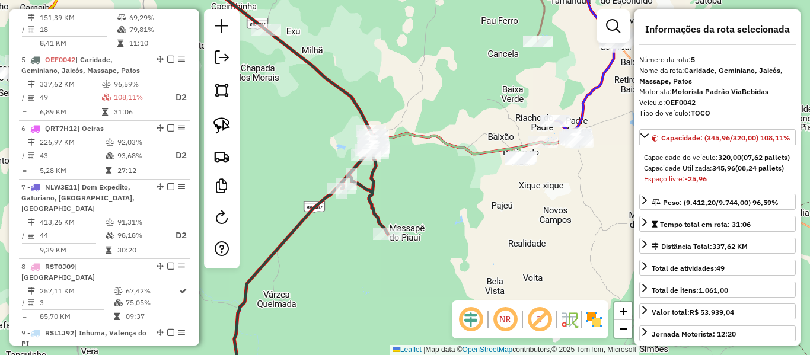
click at [464, 153] on icon at bounding box center [379, 61] width 397 height 194
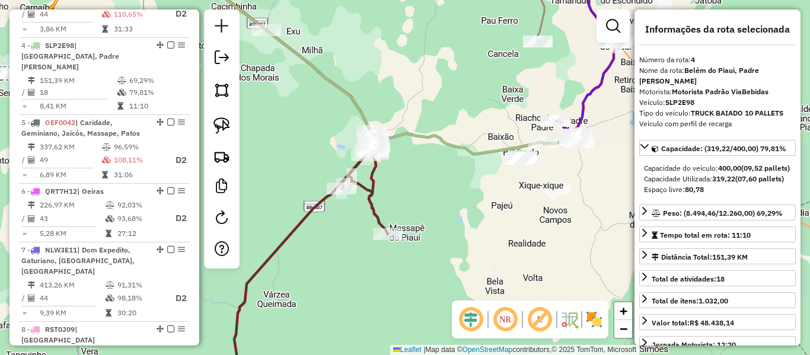
scroll to position [666, 0]
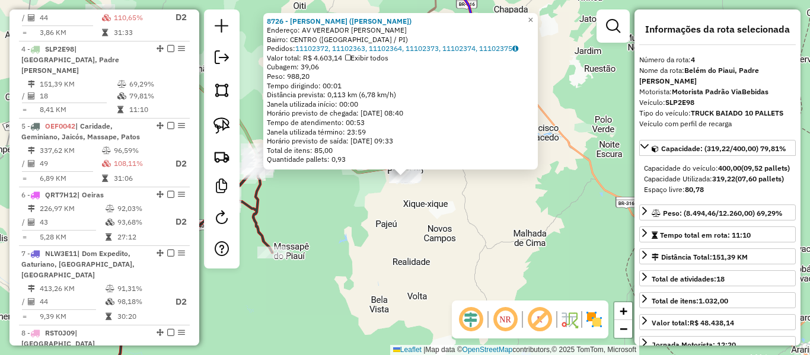
click at [376, 212] on div "8726 - [PERSON_NAME] ([PERSON_NAME]) Endereço: AV VEREADOR [PERSON_NAME] SN Bai…" at bounding box center [405, 177] width 810 height 355
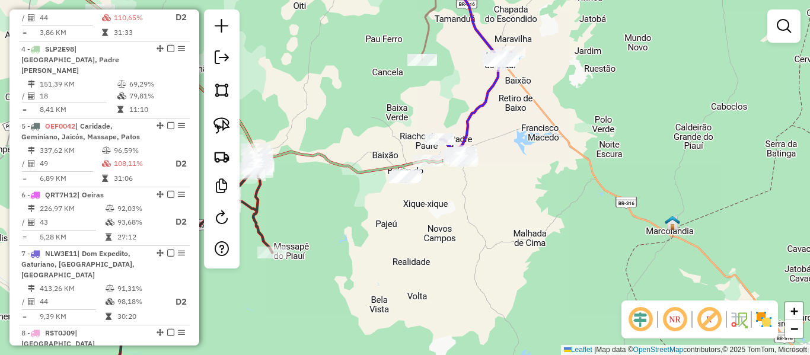
drag, startPoint x: 362, startPoint y: 212, endPoint x: 448, endPoint y: 207, distance: 86.7
click at [465, 205] on div "Janela de atendimento Grade de atendimento Capacidade Transportadoras Veículos …" at bounding box center [405, 177] width 810 height 355
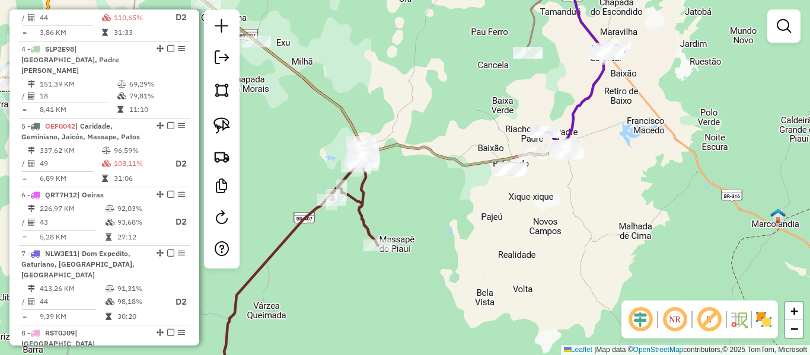
click at [362, 201] on icon at bounding box center [275, 183] width 205 height 413
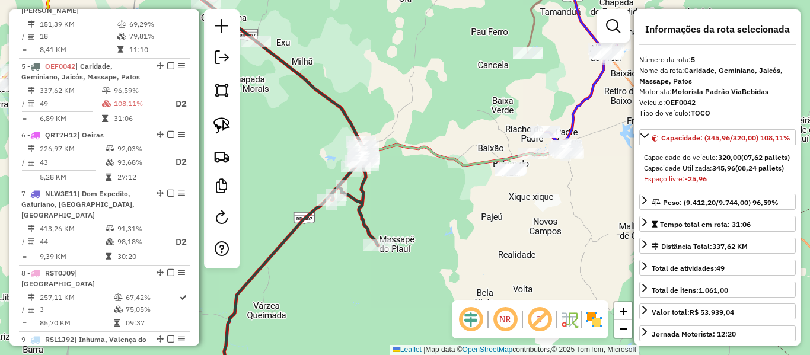
scroll to position [733, 0]
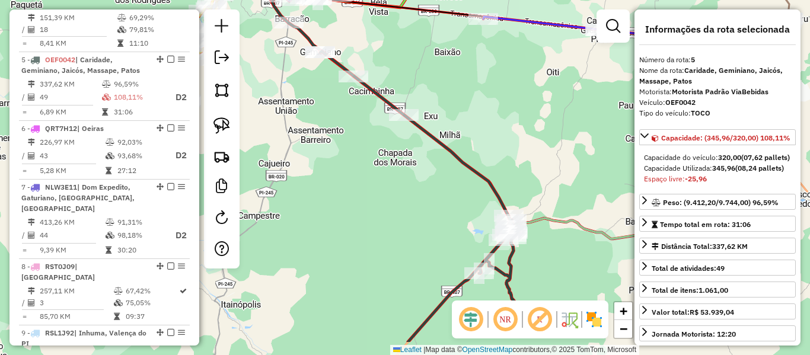
drag, startPoint x: 390, startPoint y: 129, endPoint x: 297, endPoint y: 79, distance: 105.6
click at [297, 79] on div "Janela de atendimento Grade de atendimento Capacidade Transportadoras Veículos …" at bounding box center [405, 177] width 810 height 355
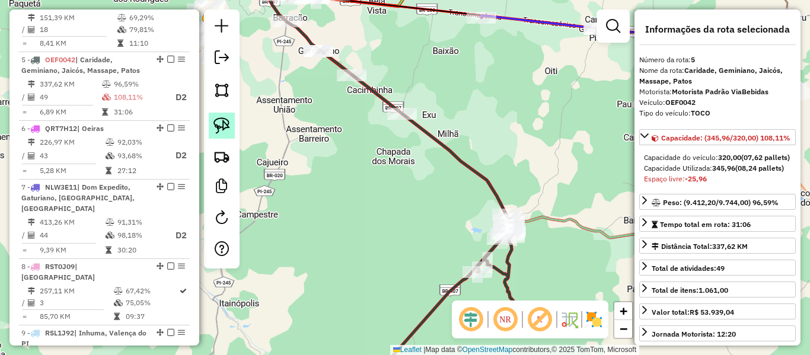
click at [224, 122] on img at bounding box center [221, 125] width 17 height 17
drag, startPoint x: 286, startPoint y: 55, endPoint x: 337, endPoint y: 50, distance: 51.2
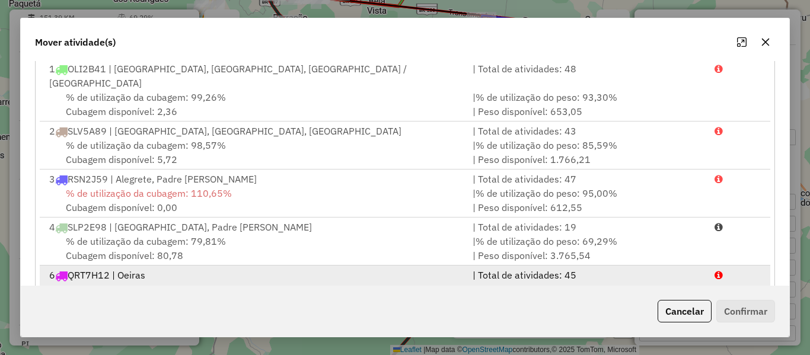
scroll to position [240, 0]
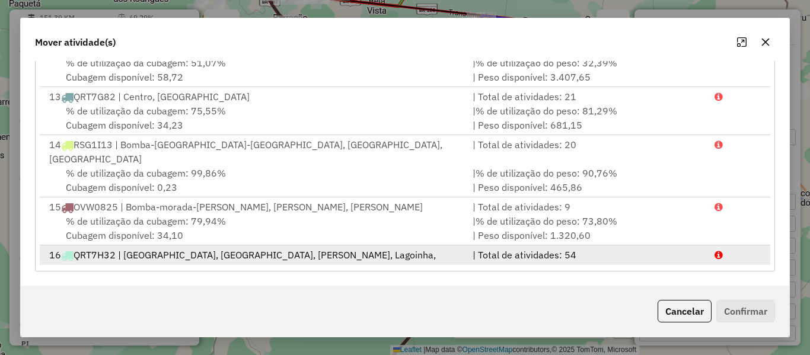
click at [226, 276] on div "% de utilização da cubagem: 85,88% Cubagem disponível: 56,48" at bounding box center [253, 290] width 423 height 28
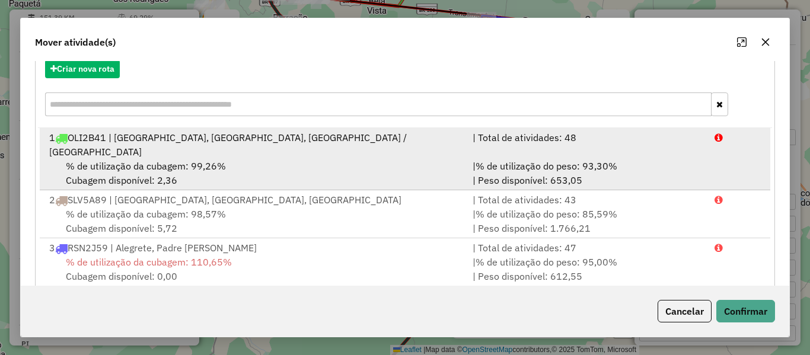
scroll to position [122, 0]
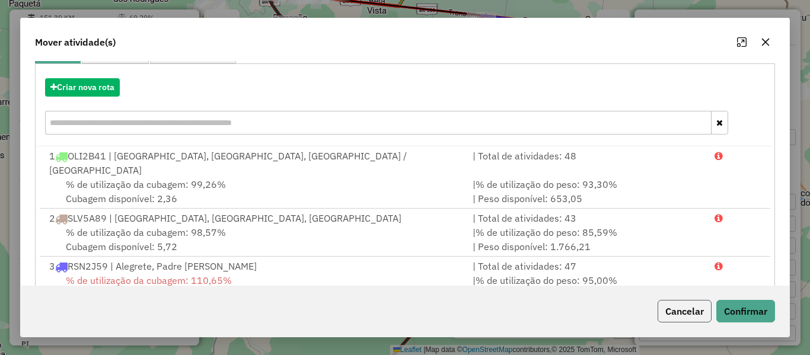
drag, startPoint x: 688, startPoint y: 304, endPoint x: 511, endPoint y: 289, distance: 177.3
click at [687, 305] on button "Cancelar" at bounding box center [684, 311] width 54 height 23
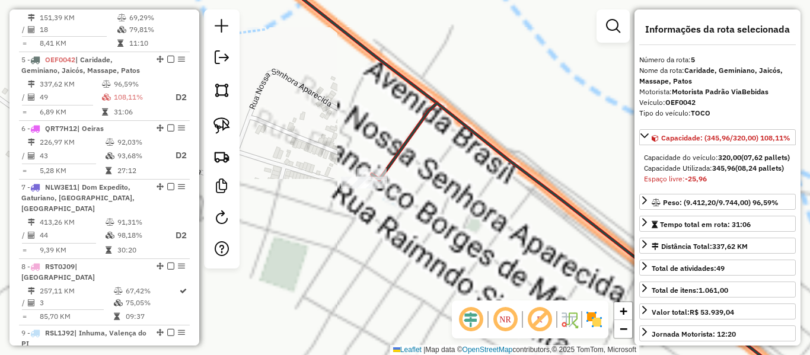
click at [410, 138] on icon at bounding box center [588, 247] width 433 height 288
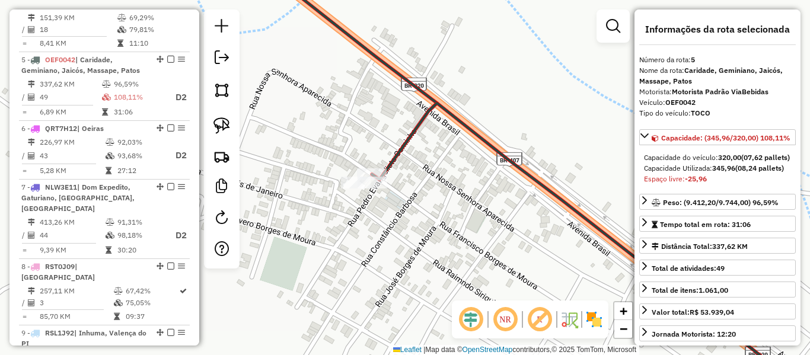
drag, startPoint x: 411, startPoint y: 180, endPoint x: 346, endPoint y: 158, distance: 68.8
click at [347, 159] on div "Janela de atendimento Grade de atendimento Capacidade Transportadoras Veículos …" at bounding box center [405, 177] width 810 height 355
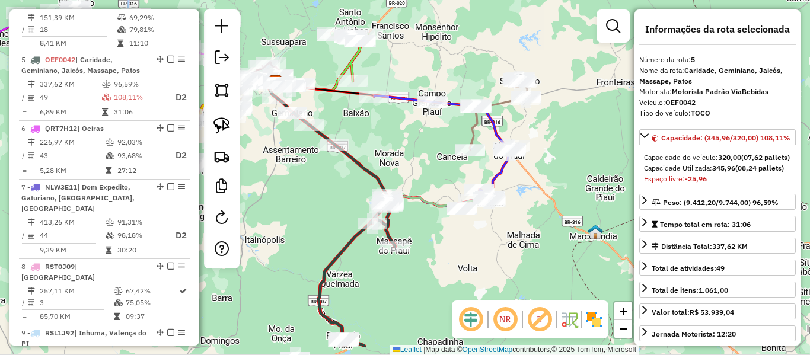
click at [407, 159] on div "Janela de atendimento Grade de atendimento Capacidade Transportadoras Veículos …" at bounding box center [405, 177] width 810 height 355
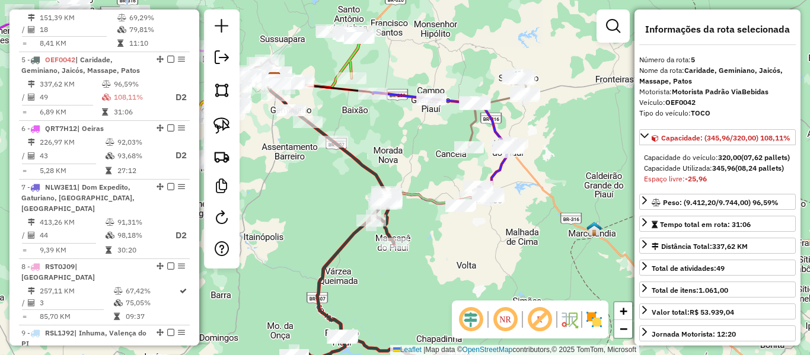
click at [389, 232] on icon at bounding box center [372, 250] width 162 height 281
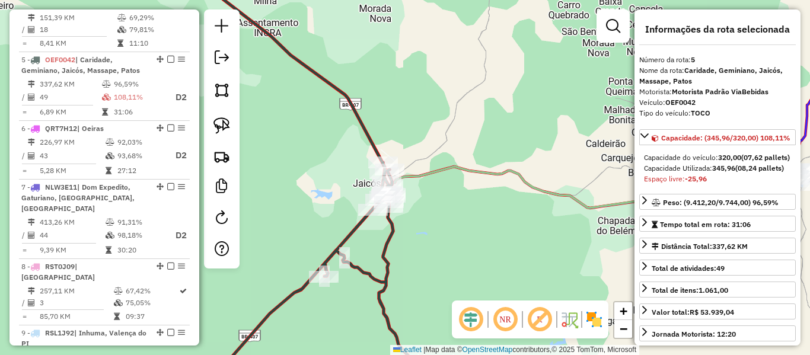
drag, startPoint x: 299, startPoint y: 123, endPoint x: 406, endPoint y: 238, distance: 157.7
click at [405, 238] on div "Rota 5 - Placa OEF0042 5309 - [PERSON_NAME] (BAR E LANC BILU) Rota 5 - Placa OE…" at bounding box center [405, 177] width 810 height 355
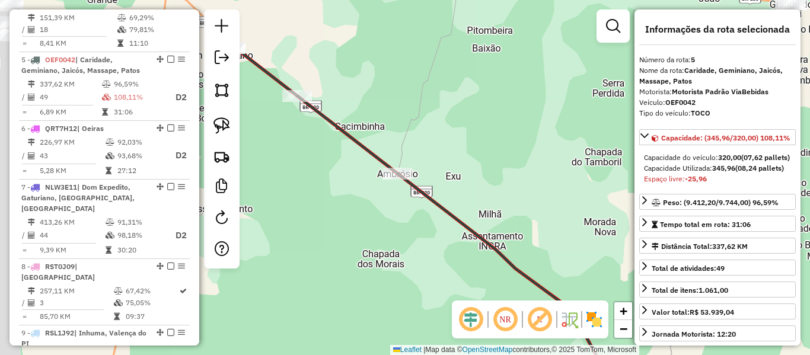
drag, startPoint x: 384, startPoint y: 234, endPoint x: 423, endPoint y: 244, distance: 40.6
click at [438, 266] on div "Janela de atendimento Grade de atendimento Capacidade Transportadoras Veículos …" at bounding box center [405, 177] width 810 height 355
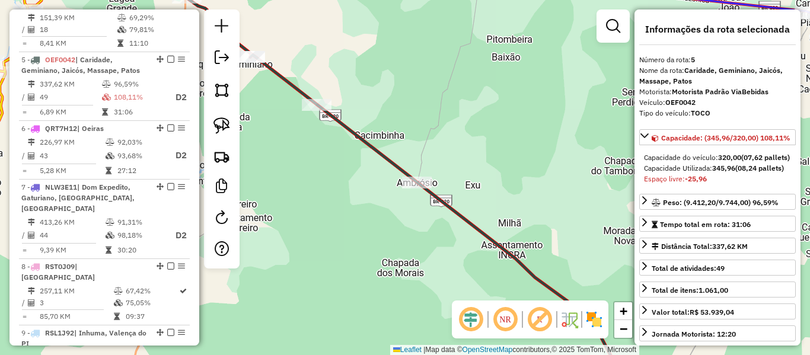
drag, startPoint x: 347, startPoint y: 129, endPoint x: 374, endPoint y: 142, distance: 30.5
click at [368, 140] on icon at bounding box center [439, 223] width 379 height 336
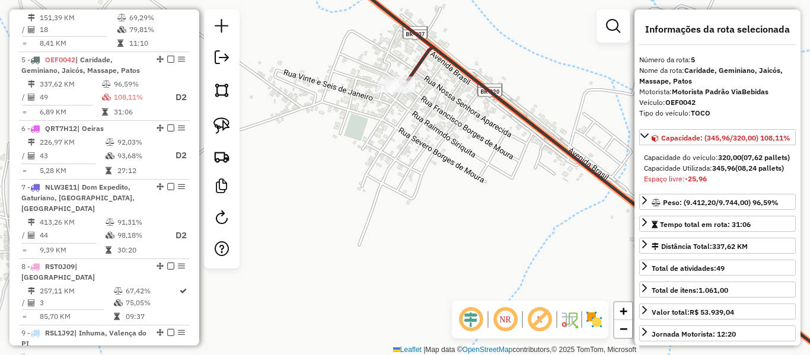
click at [416, 76] on icon at bounding box center [636, 219] width 472 height 344
click at [218, 130] on img at bounding box center [221, 125] width 17 height 17
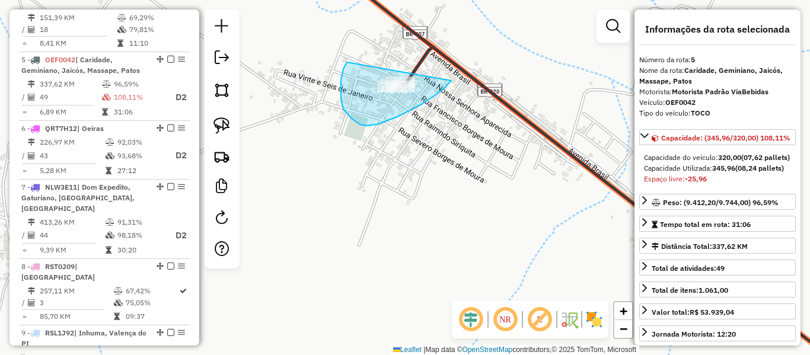
drag, startPoint x: 347, startPoint y: 62, endPoint x: 451, endPoint y: 81, distance: 105.9
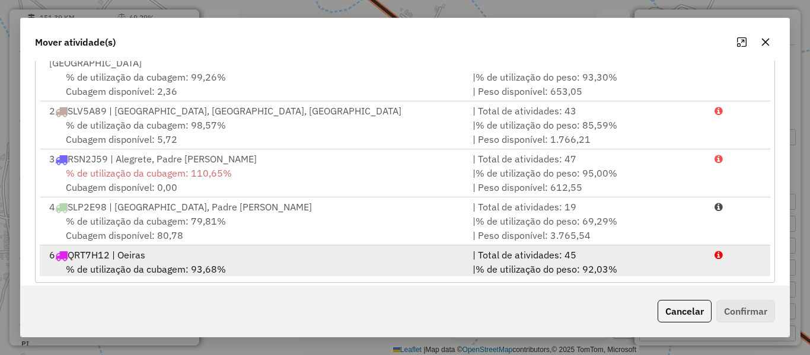
scroll to position [240, 0]
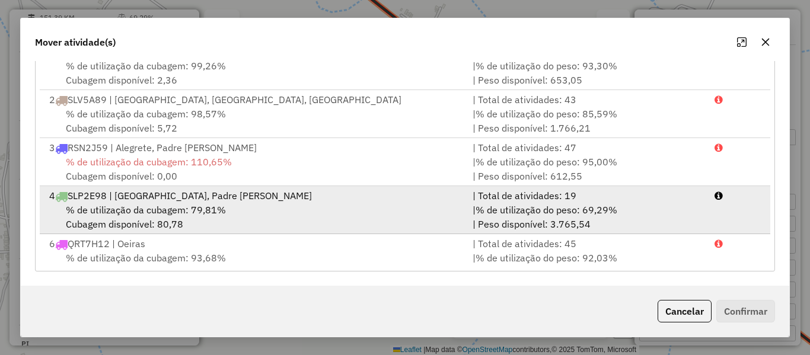
click at [223, 204] on span "% de utilização da cubagem: 79,81%" at bounding box center [146, 210] width 160 height 12
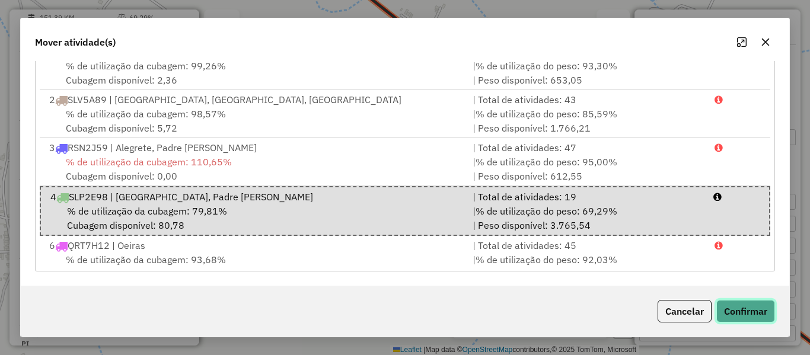
click at [755, 308] on button "Confirmar" at bounding box center [745, 311] width 59 height 23
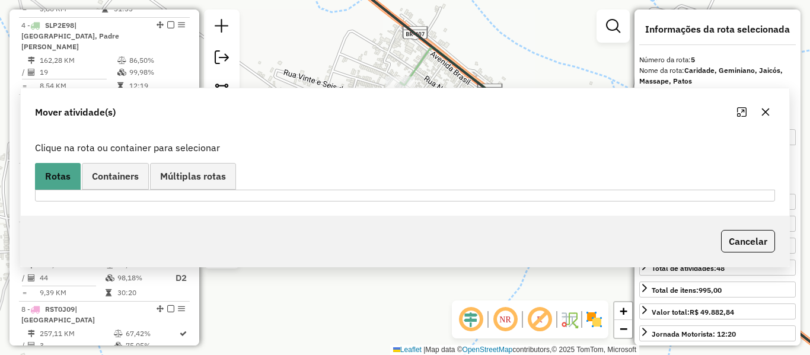
scroll to position [733, 0]
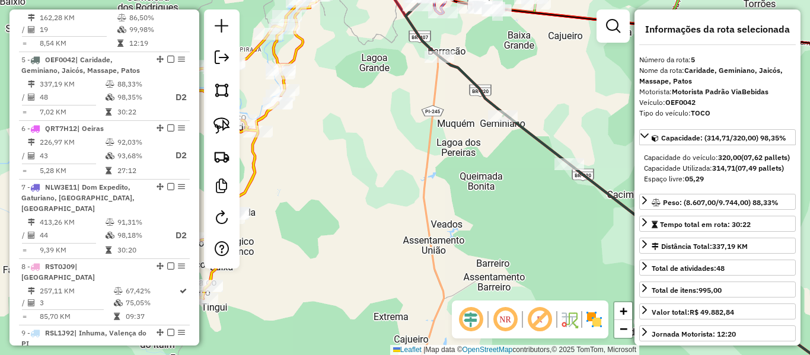
drag, startPoint x: 520, startPoint y: 187, endPoint x: 432, endPoint y: 133, distance: 103.2
click at [446, 140] on div "Janela de atendimento Grade de atendimento Capacidade Transportadoras Veículos …" at bounding box center [405, 177] width 810 height 355
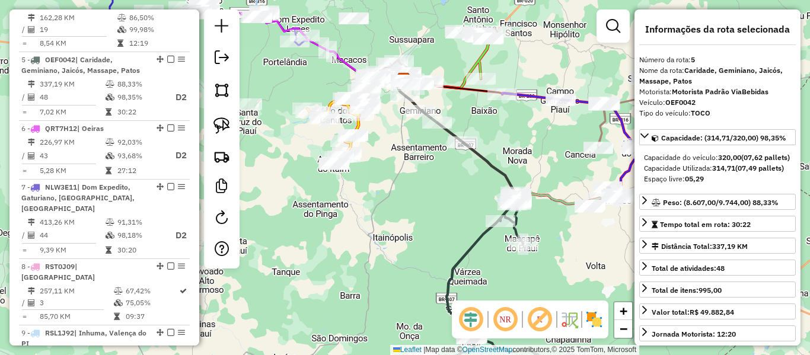
click at [487, 237] on icon at bounding box center [502, 292] width 159 height 198
click at [481, 237] on icon at bounding box center [502, 292] width 159 height 198
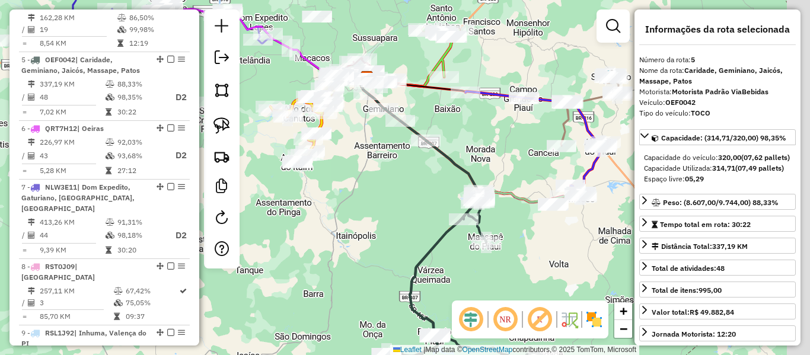
drag, startPoint x: 401, startPoint y: 218, endPoint x: 350, endPoint y: 212, distance: 51.3
click at [355, 213] on div "Janela de atendimento Grade de atendimento Capacidade Transportadoras Veículos …" at bounding box center [405, 177] width 810 height 355
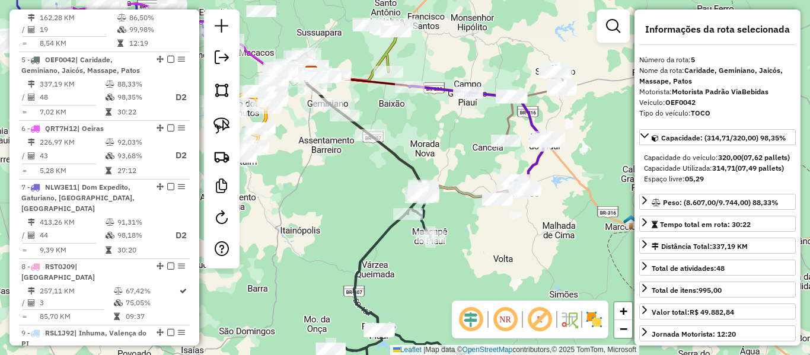
click at [462, 194] on icon at bounding box center [418, 144] width 213 height 111
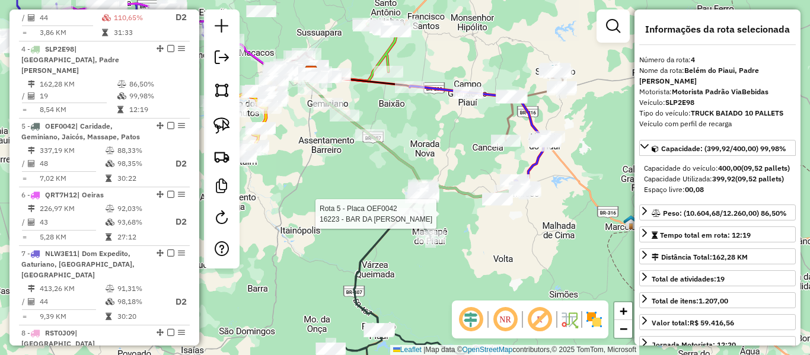
click at [421, 220] on div at bounding box center [408, 214] width 30 height 12
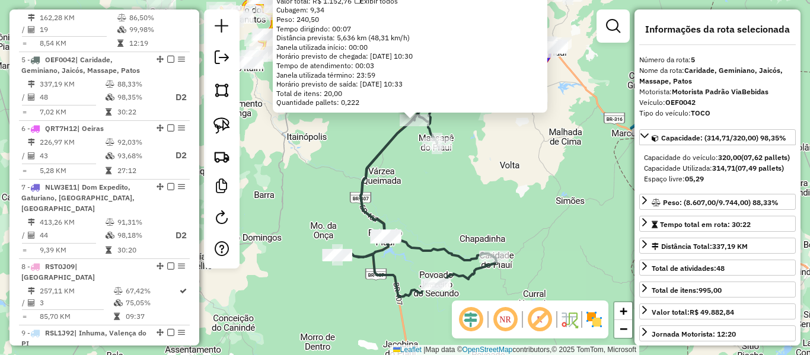
drag, startPoint x: 369, startPoint y: 186, endPoint x: 365, endPoint y: 180, distance: 7.6
click at [371, 177] on icon at bounding box center [416, 194] width 159 height 205
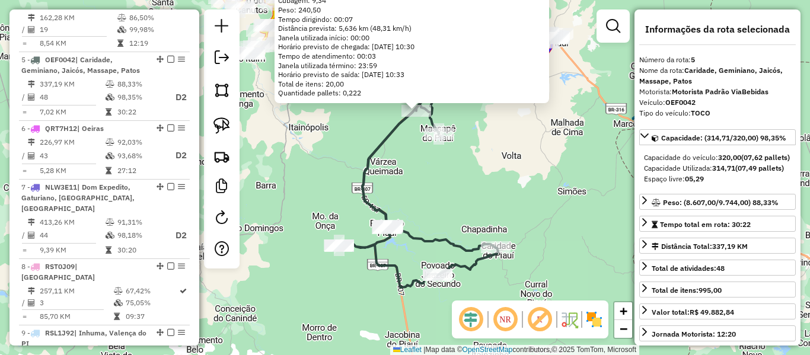
click at [346, 181] on div "16223 - BAR DA [PERSON_NAME]: POVOADO JATOBA 6565 Bairro: ZONA RURAL (JAICOS / …" at bounding box center [405, 177] width 810 height 355
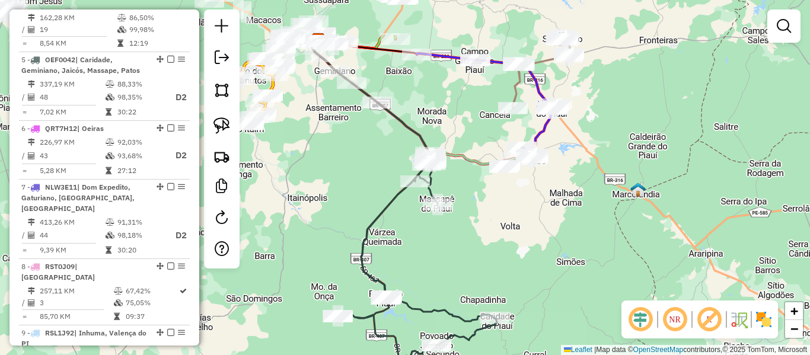
drag, startPoint x: 340, startPoint y: 145, endPoint x: 339, endPoint y: 240, distance: 94.9
click at [339, 240] on div "Janela de atendimento Grade de atendimento Capacidade Transportadoras Veículos …" at bounding box center [405, 177] width 810 height 355
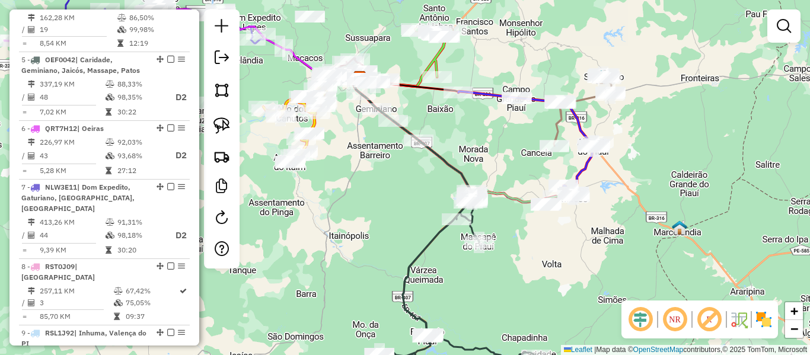
drag, startPoint x: 376, startPoint y: 174, endPoint x: 433, endPoint y: 181, distance: 58.0
click at [433, 181] on div "Janela de atendimento Grade de atendimento Capacidade Transportadoras Veículos …" at bounding box center [405, 177] width 810 height 355
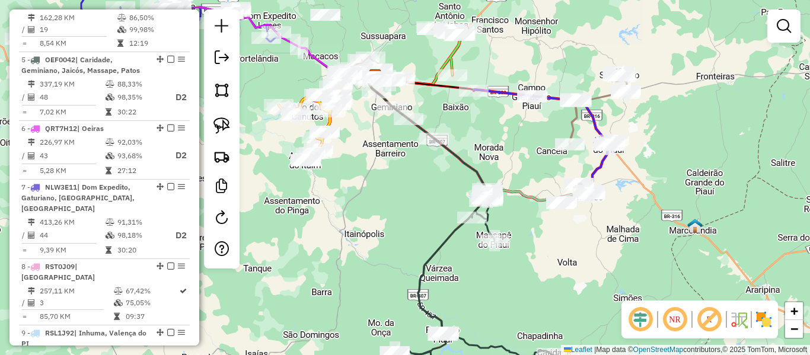
drag, startPoint x: 411, startPoint y: 163, endPoint x: 460, endPoint y: 214, distance: 70.9
click at [460, 214] on div "Janela de atendimento Grade de atendimento Capacidade Transportadoras Veículos …" at bounding box center [405, 177] width 810 height 355
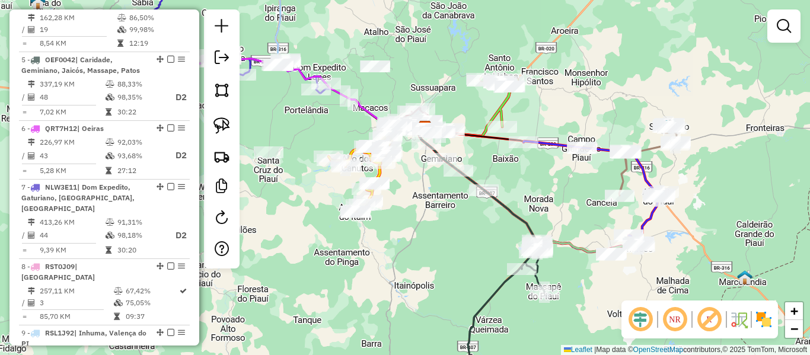
drag, startPoint x: 310, startPoint y: 132, endPoint x: 393, endPoint y: 175, distance: 93.3
click at [393, 175] on div "Rota 10 - Placa PID2034 131 - [PERSON_NAME] (LB DAS BEBIDAS) Rota 10 - Placa PI…" at bounding box center [405, 177] width 810 height 355
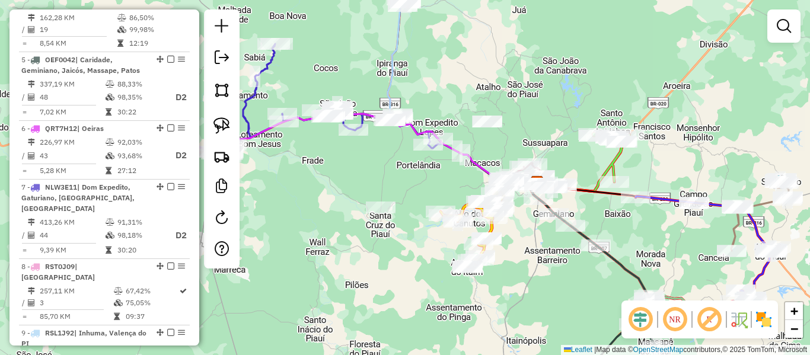
drag, startPoint x: 366, startPoint y: 175, endPoint x: 424, endPoint y: 196, distance: 61.9
click at [423, 193] on div "Janela de atendimento Grade de atendimento Capacidade Transportadoras Veículos …" at bounding box center [405, 177] width 810 height 355
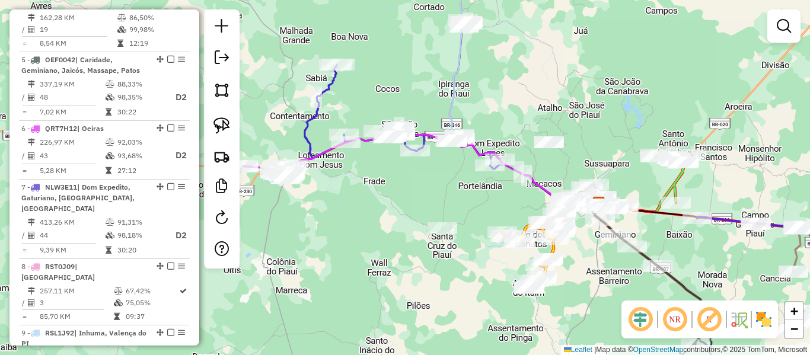
drag, startPoint x: 382, startPoint y: 159, endPoint x: 377, endPoint y: 175, distance: 17.3
click at [378, 174] on div "Janela de atendimento Grade de atendimento Capacidade Transportadoras Veículos …" at bounding box center [405, 177] width 810 height 355
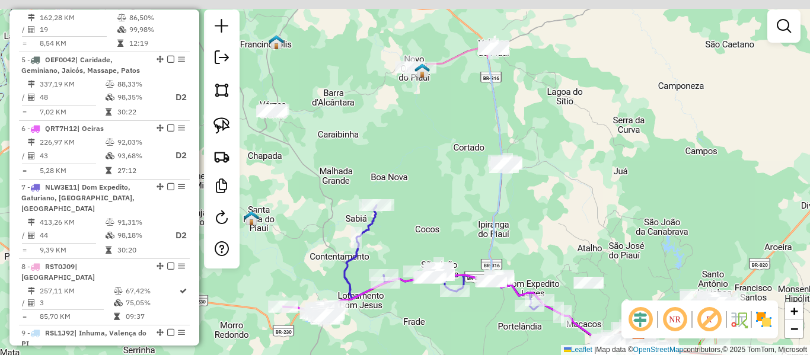
drag, startPoint x: 407, startPoint y: 176, endPoint x: 477, endPoint y: 211, distance: 78.2
click at [480, 215] on div "Janela de atendimento Grade de atendimento Capacidade Transportadoras Veículos …" at bounding box center [405, 177] width 810 height 355
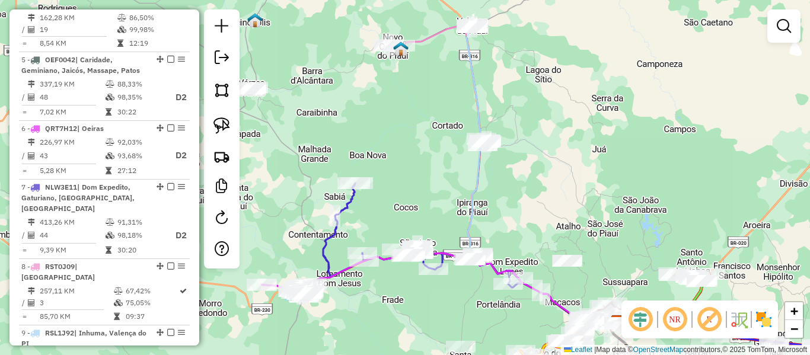
drag, startPoint x: 465, startPoint y: 209, endPoint x: 417, endPoint y: 177, distance: 58.2
click at [417, 177] on div "Janela de atendimento Grade de atendimento Capacidade Transportadoras Veículos …" at bounding box center [405, 177] width 810 height 355
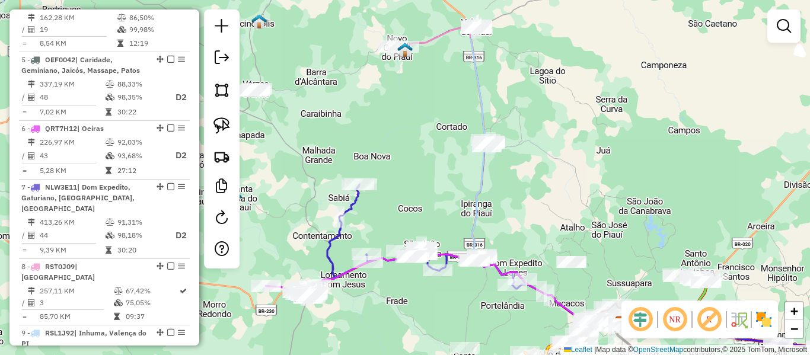
drag, startPoint x: 386, startPoint y: 153, endPoint x: 465, endPoint y: 198, distance: 91.3
click at [521, 236] on div "Janela de atendimento Grade de atendimento Capacidade Transportadoras Veículos …" at bounding box center [405, 177] width 810 height 355
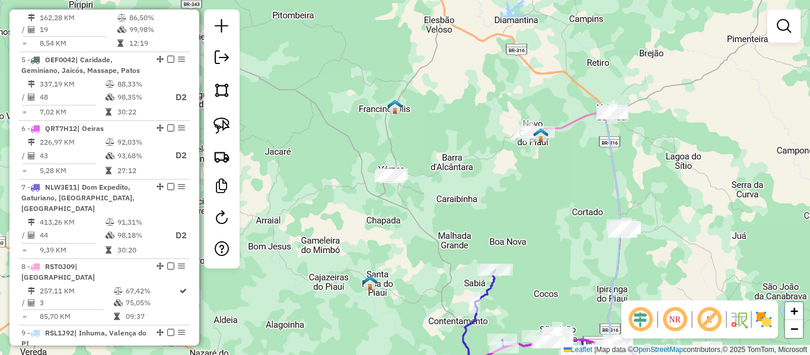
drag, startPoint x: 372, startPoint y: 107, endPoint x: 482, endPoint y: 280, distance: 205.2
click at [493, 283] on div "Janela de atendimento Grade de atendimento Capacidade Transportadoras Veículos …" at bounding box center [405, 177] width 810 height 355
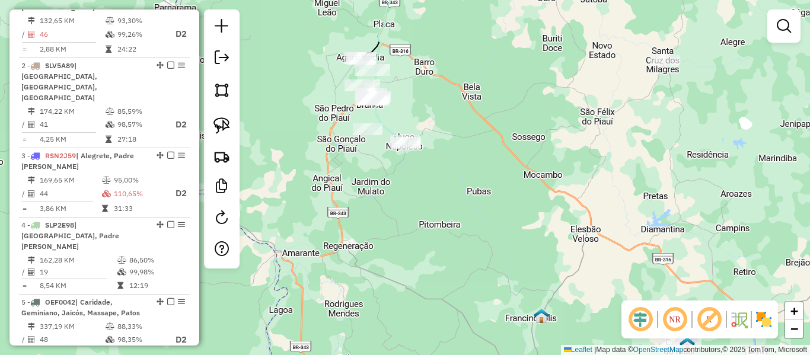
scroll to position [377, 0]
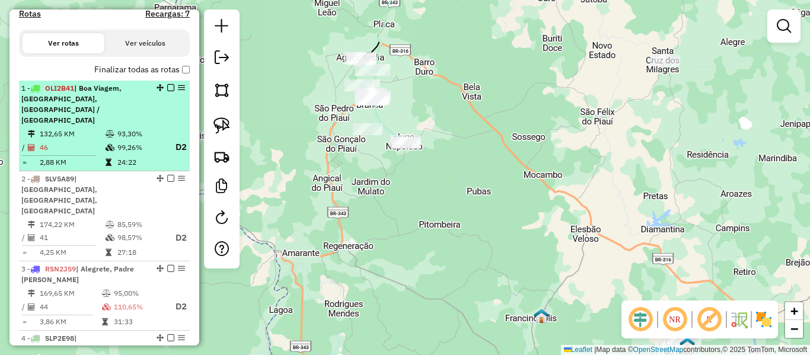
click at [94, 129] on td "132,65 KM" at bounding box center [72, 134] width 66 height 12
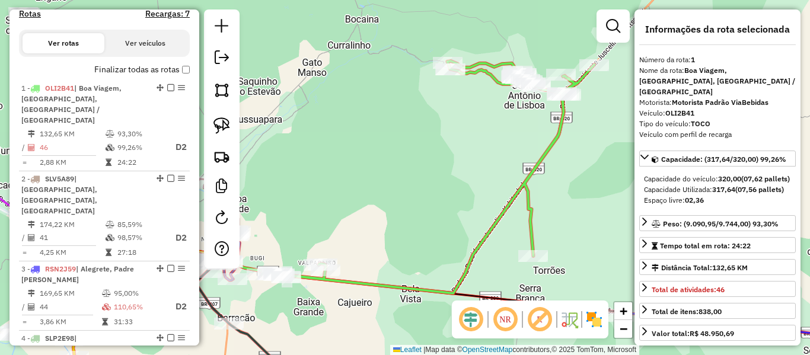
drag, startPoint x: 423, startPoint y: 169, endPoint x: 383, endPoint y: 138, distance: 50.7
click at [383, 138] on div "Janela de atendimento Grade de atendimento Capacidade Transportadoras Veículos …" at bounding box center [405, 177] width 810 height 355
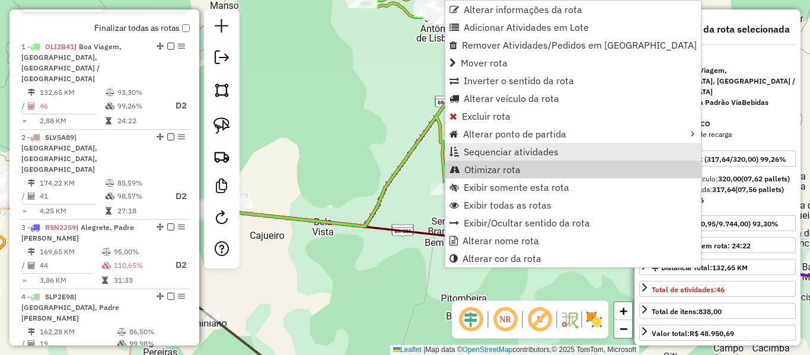
scroll to position [459, 0]
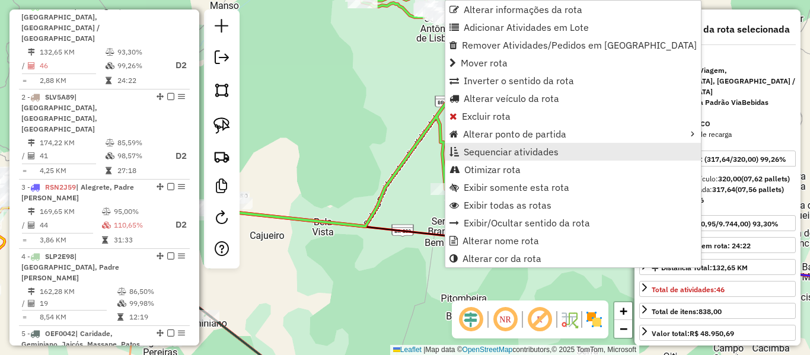
click at [502, 151] on span "Sequenciar atividades" at bounding box center [511, 151] width 95 height 9
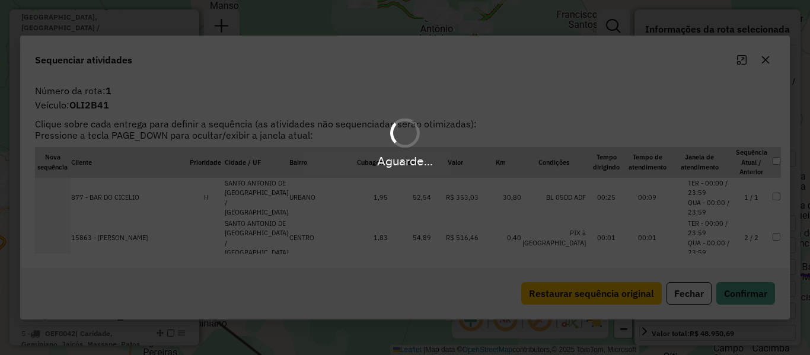
drag, startPoint x: 400, startPoint y: 174, endPoint x: 497, endPoint y: 174, distance: 97.8
click at [493, 165] on div "Aguarde..." at bounding box center [405, 177] width 810 height 355
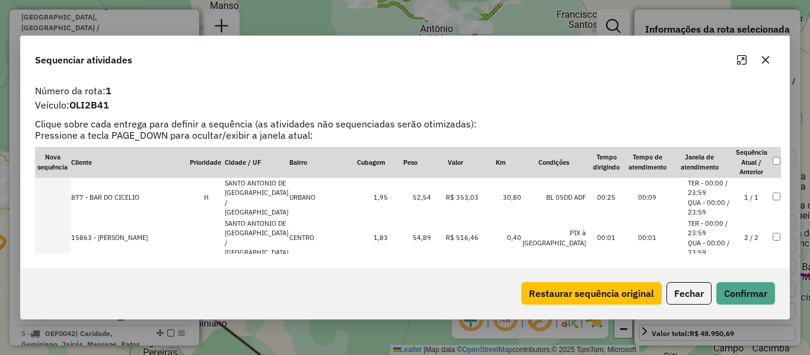
click at [697, 300] on button "Fechar" at bounding box center [688, 293] width 45 height 23
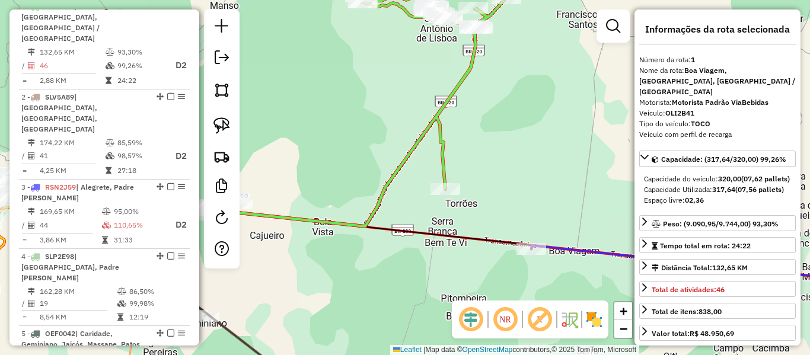
click at [444, 150] on icon at bounding box center [340, 110] width 333 height 232
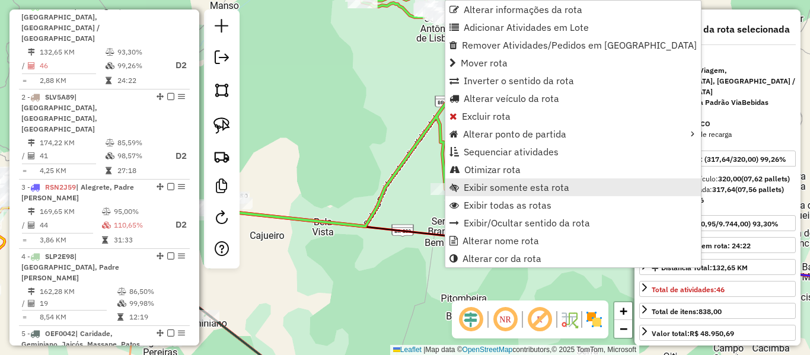
click at [534, 192] on span "Exibir somente esta rota" at bounding box center [517, 187] width 106 height 9
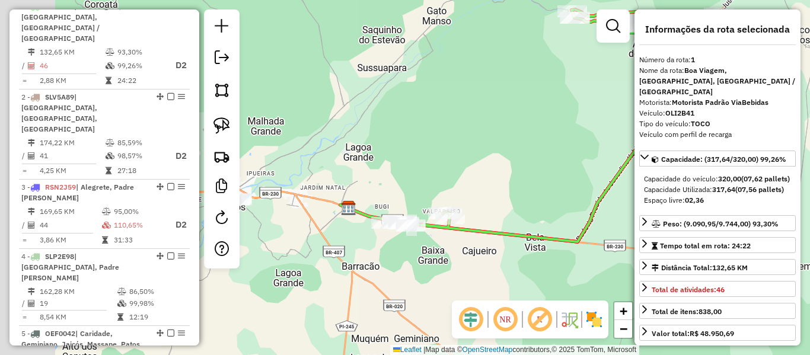
drag, startPoint x: 491, startPoint y: 135, endPoint x: 489, endPoint y: 173, distance: 38.0
click at [493, 130] on div "Janela de atendimento Grade de atendimento Capacidade Transportadoras Veículos …" at bounding box center [405, 177] width 810 height 355
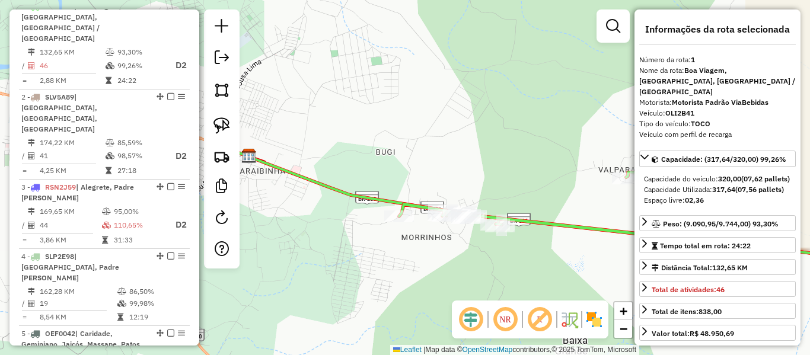
click at [377, 201] on icon at bounding box center [553, 203] width 673 height 117
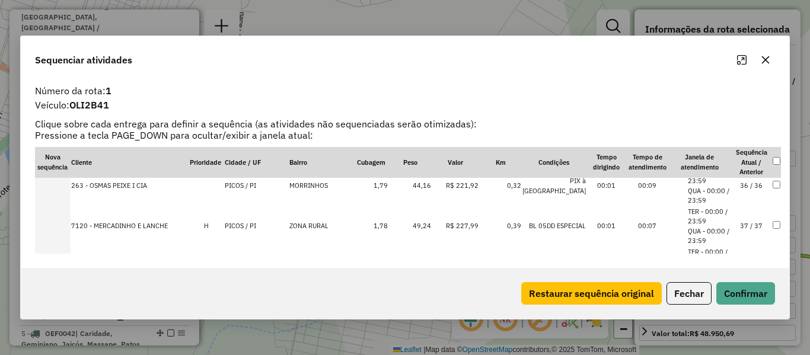
scroll to position [1304, 0]
click at [746, 186] on td "33 / 33" at bounding box center [751, 184] width 41 height 40
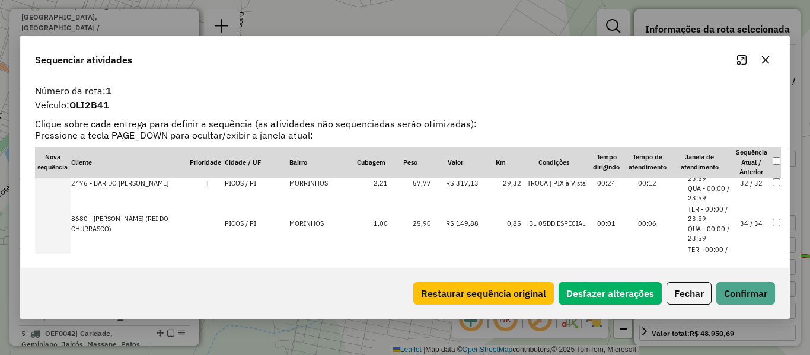
scroll to position [1345, 0]
click at [740, 286] on button "Confirmar" at bounding box center [745, 293] width 59 height 23
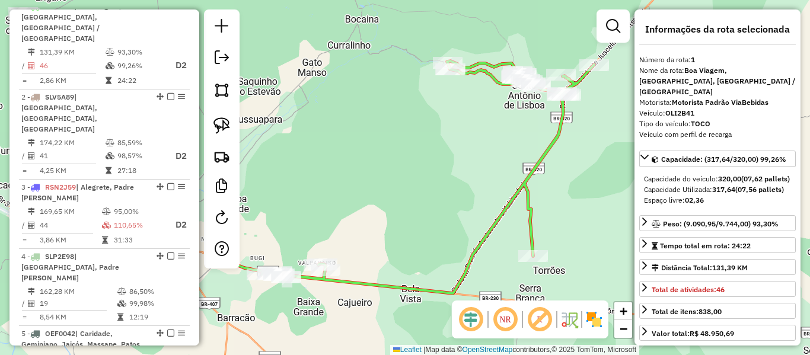
drag, startPoint x: 435, startPoint y: 187, endPoint x: 530, endPoint y: 151, distance: 102.3
click at [536, 146] on div "Janela de atendimento Grade de atendimento Capacidade Transportadoras Veículos …" at bounding box center [405, 177] width 810 height 355
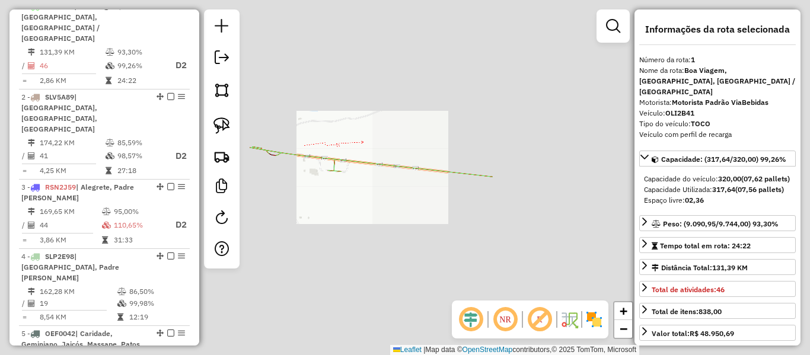
click at [426, 124] on div "Janela de atendimento Grade de atendimento Capacidade Transportadoras Veículos …" at bounding box center [405, 177] width 810 height 355
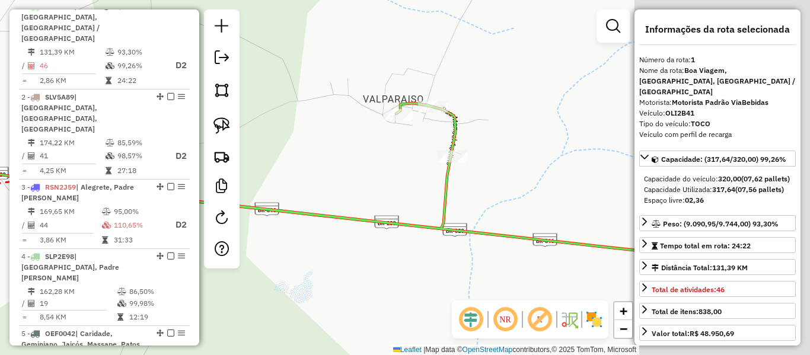
drag, startPoint x: 360, startPoint y: 143, endPoint x: 389, endPoint y: 165, distance: 37.2
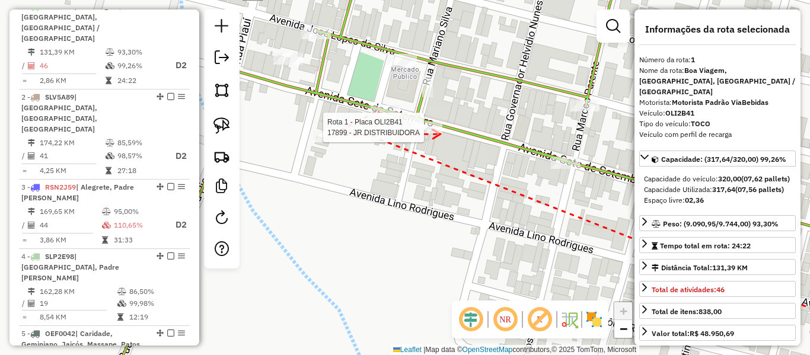
click at [440, 133] on div at bounding box center [428, 128] width 30 height 12
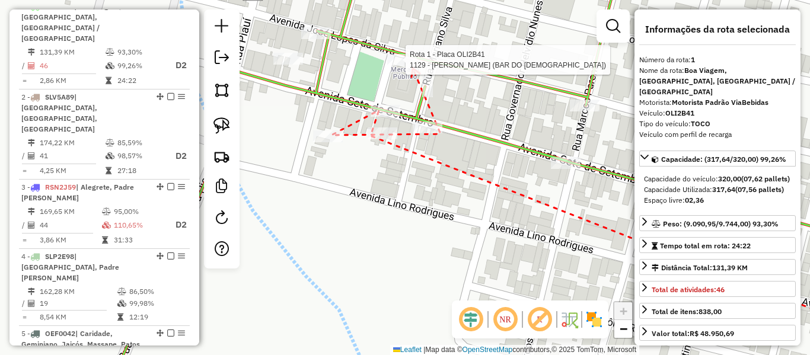
click at [408, 66] on div at bounding box center [402, 60] width 30 height 12
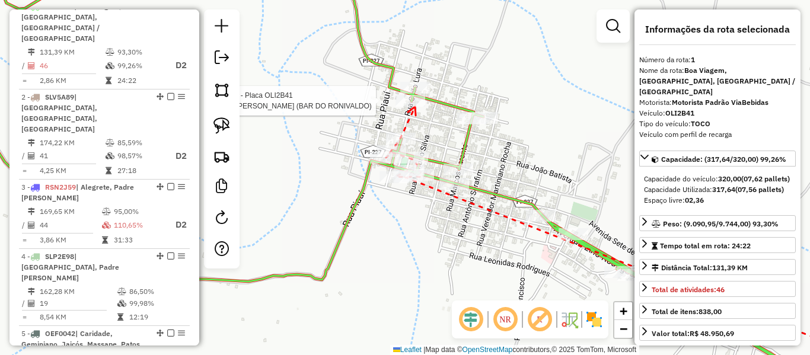
click at [415, 107] on div at bounding box center [410, 101] width 30 height 12
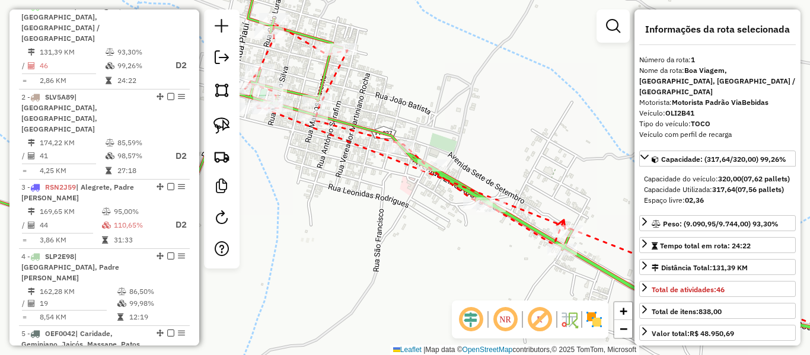
click at [564, 220] on icon at bounding box center [561, 224] width 8 height 9
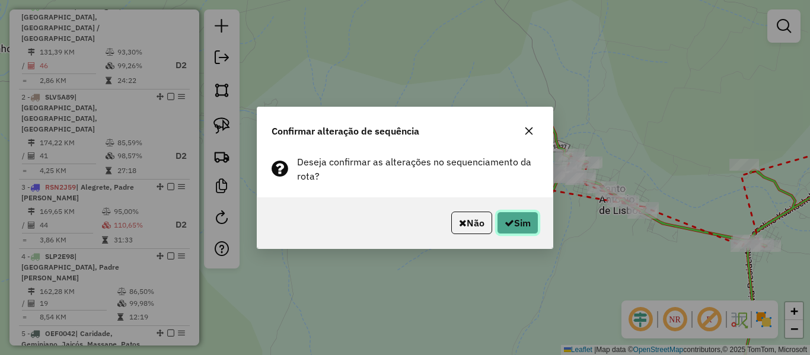
click at [510, 224] on icon "button" at bounding box center [508, 222] width 9 height 9
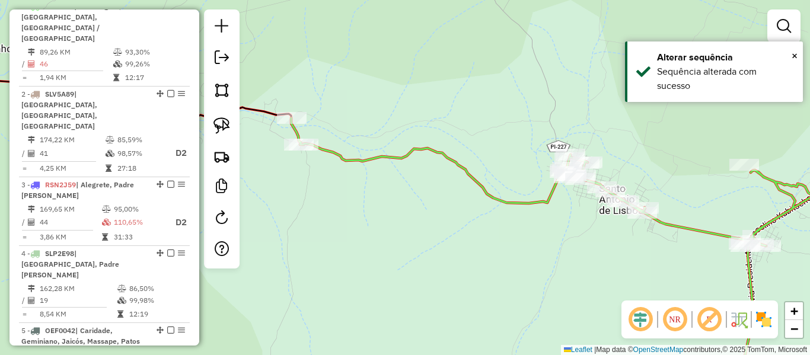
click at [371, 160] on icon at bounding box center [583, 254] width 584 height 273
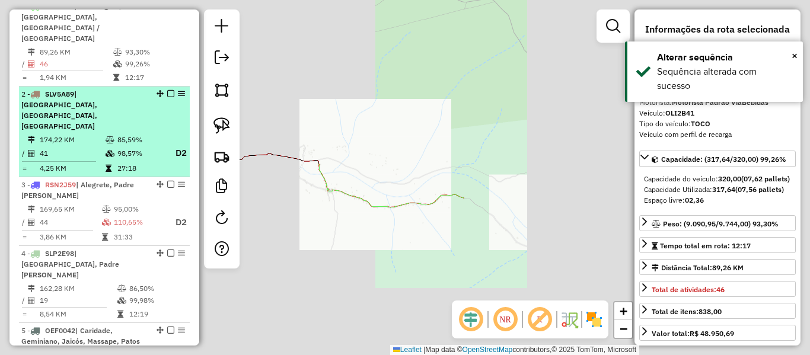
click at [92, 134] on td "174,22 KM" at bounding box center [72, 140] width 66 height 12
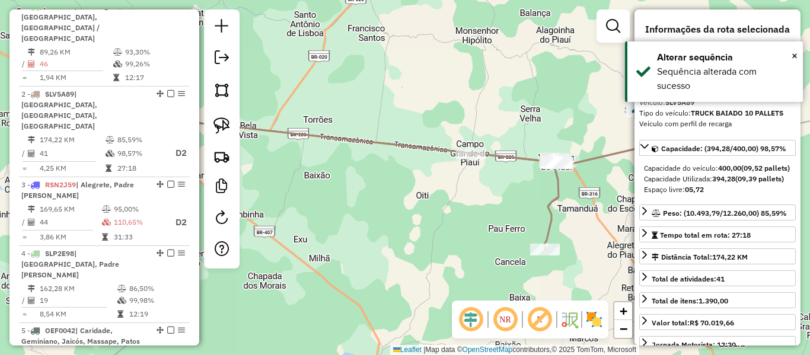
drag, startPoint x: 379, startPoint y: 168, endPoint x: 385, endPoint y: 165, distance: 6.1
click at [378, 168] on div "Janela de atendimento Grade de atendimento Capacidade Transportadoras Veículos …" at bounding box center [405, 177] width 810 height 355
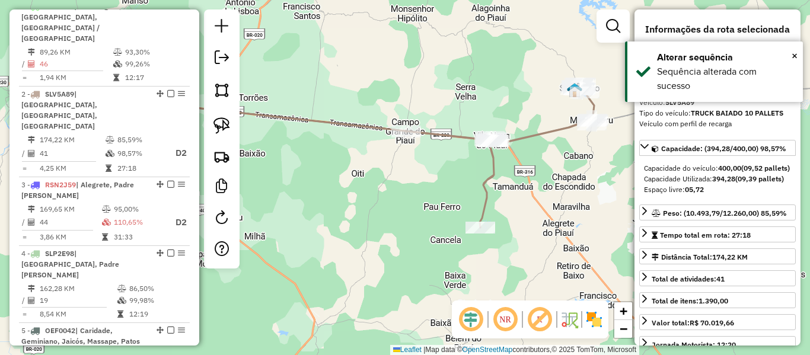
click at [454, 139] on icon at bounding box center [499, 156] width 189 height 144
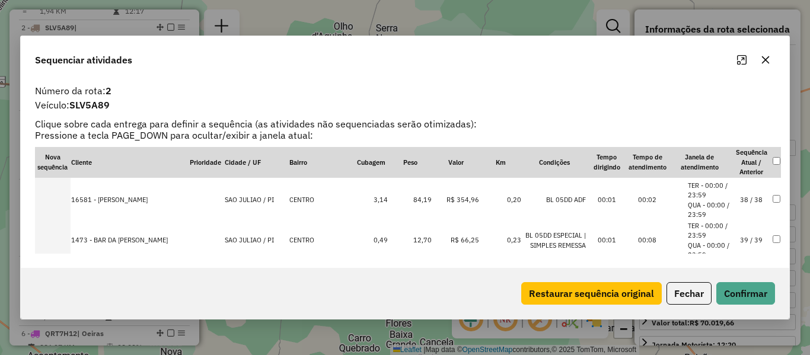
scroll to position [1588, 0]
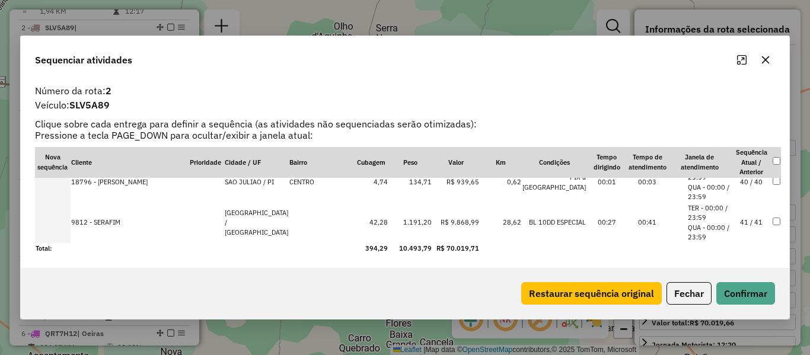
click at [748, 221] on td "41 / 41" at bounding box center [751, 223] width 41 height 40
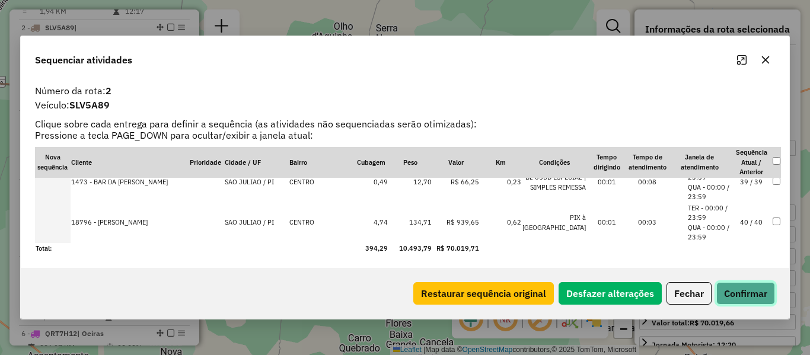
click at [749, 295] on button "Confirmar" at bounding box center [745, 293] width 59 height 23
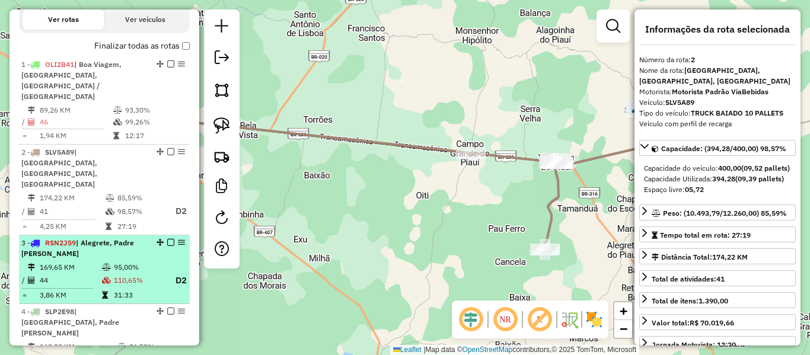
scroll to position [347, 0]
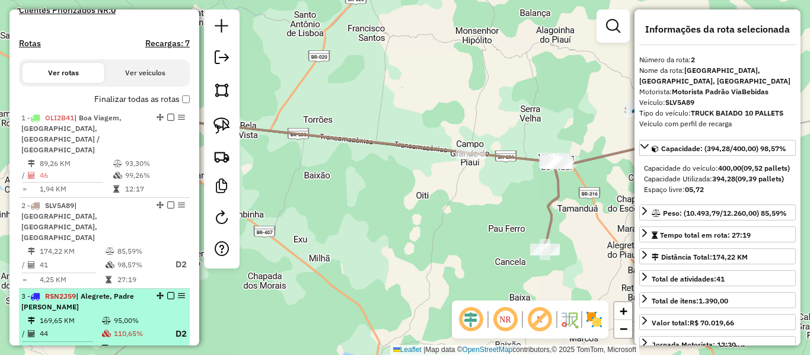
click at [113, 315] on td "95,00%" at bounding box center [139, 321] width 52 height 12
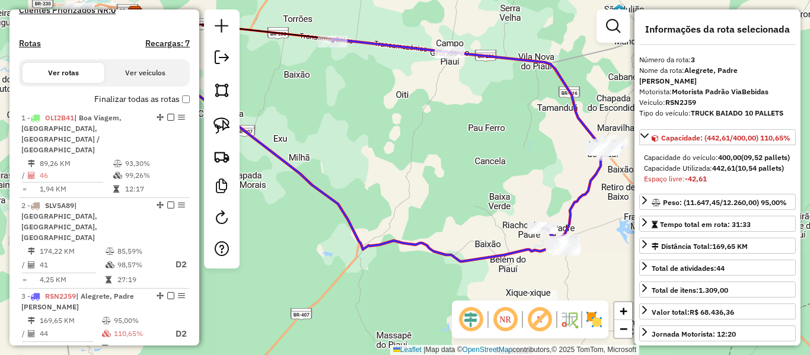
drag, startPoint x: 426, startPoint y: 196, endPoint x: 405, endPoint y: 162, distance: 38.8
click at [405, 164] on div "Janela de atendimento Grade de atendimento Capacidade Transportadoras Veículos …" at bounding box center [405, 177] width 810 height 355
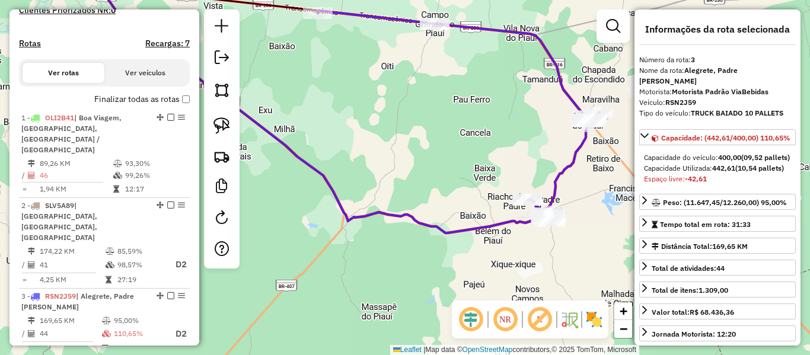
click at [512, 221] on icon at bounding box center [327, 108] width 440 height 250
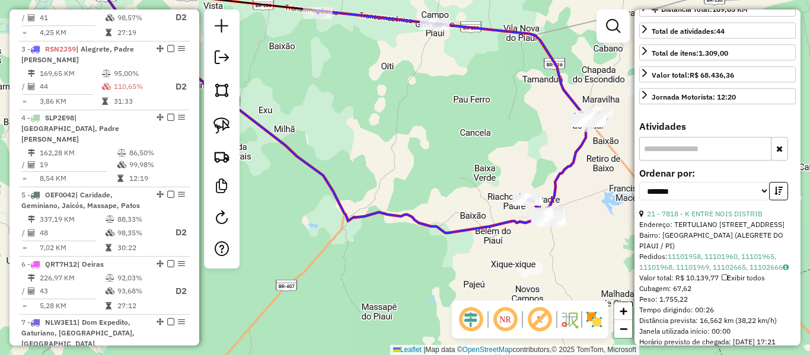
scroll to position [415, 0]
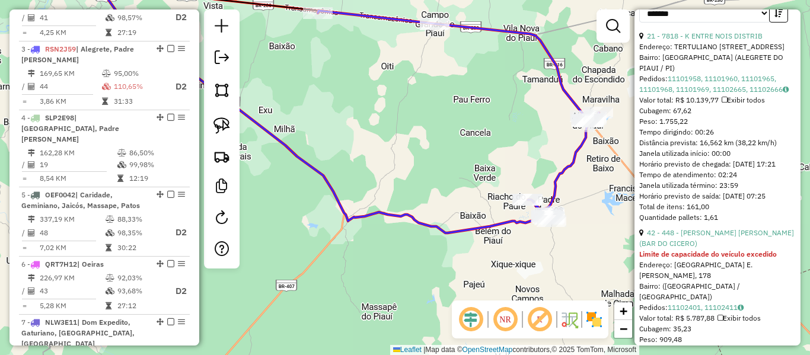
click at [708, 248] on link "42 - 448 - [PERSON_NAME] [PERSON_NAME] (BAR DO CICERO)" at bounding box center [716, 238] width 155 height 20
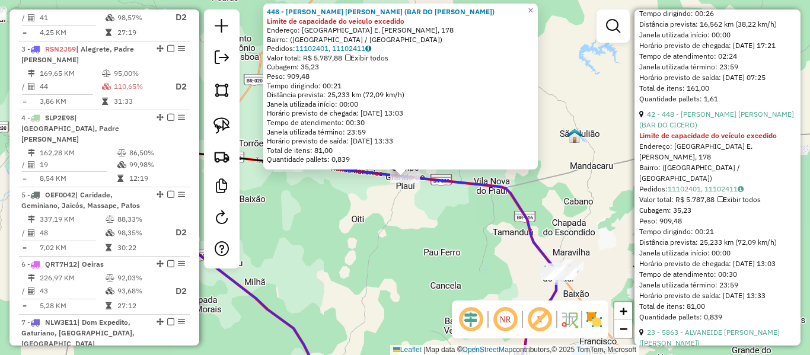
scroll to position [711, 0]
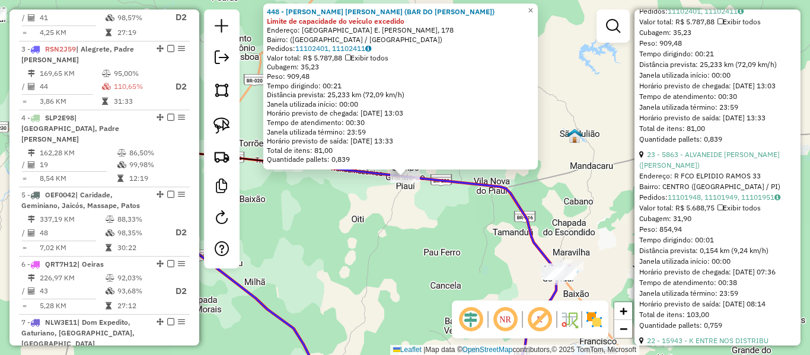
click at [700, 171] on div "23 - 5863 - ALVANEIDE [PERSON_NAME] ([PERSON_NAME])" at bounding box center [717, 159] width 157 height 21
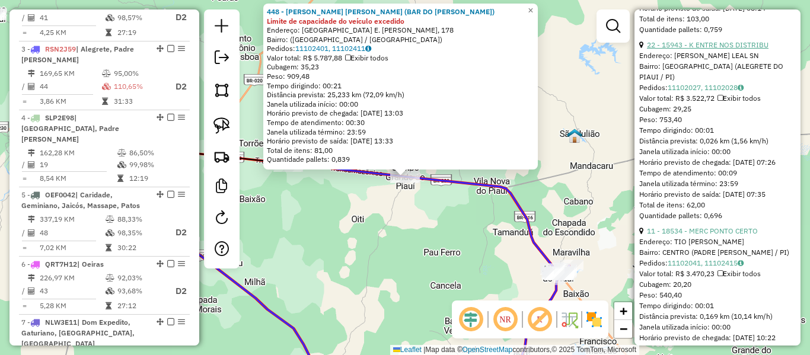
scroll to position [1008, 0]
click at [708, 236] on div "11 - 18534 - MERC PONTO CERTO" at bounding box center [717, 230] width 157 height 11
click at [710, 235] on link "11 - 18534 - MERC PONTO CERTO" at bounding box center [702, 230] width 111 height 9
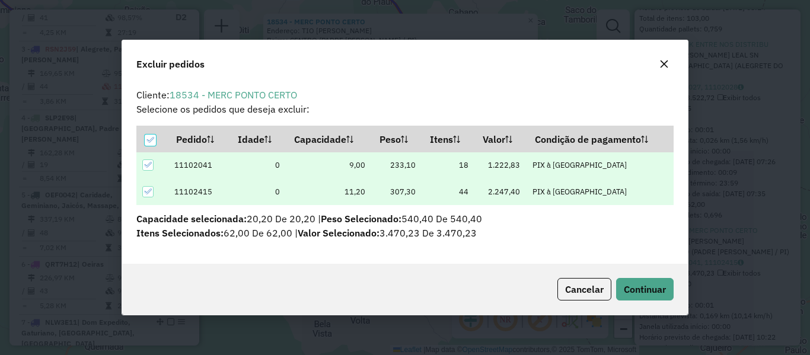
scroll to position [0, 0]
click at [662, 293] on span "Continuar" at bounding box center [645, 289] width 42 height 12
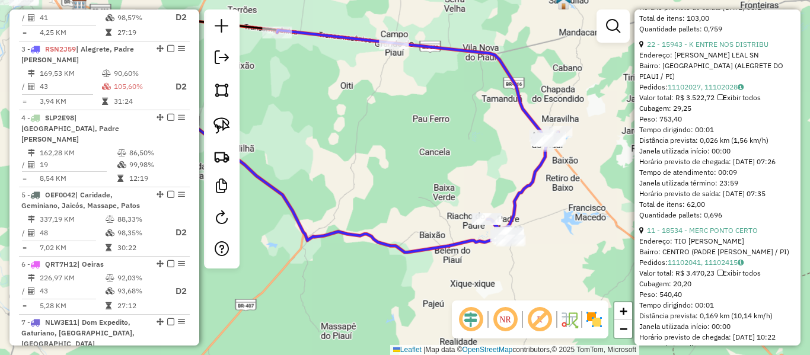
scroll to position [210, 0]
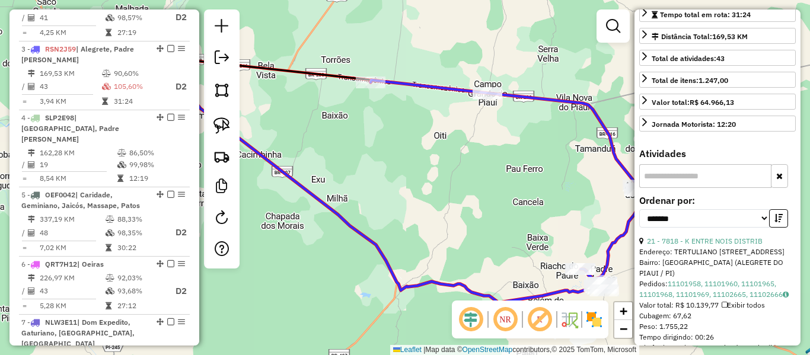
click at [338, 216] on icon at bounding box center [379, 178] width 440 height 250
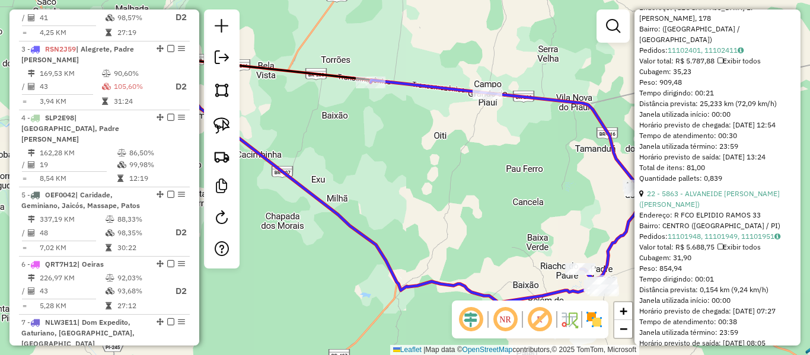
scroll to position [743, 0]
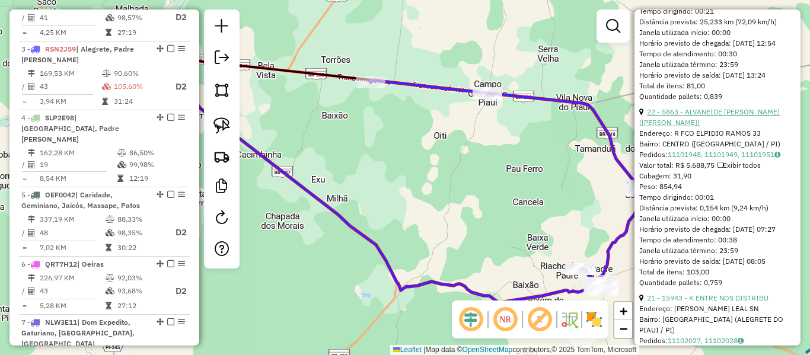
click at [695, 127] on link "22 - 5863 - ALVANEIDE [PERSON_NAME] ([PERSON_NAME])" at bounding box center [709, 117] width 140 height 20
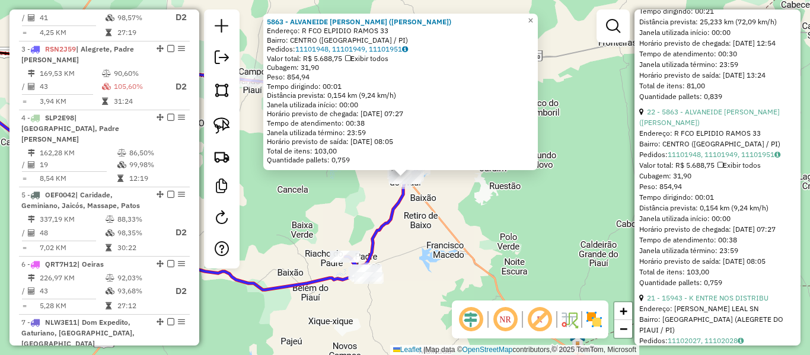
drag, startPoint x: 385, startPoint y: 215, endPoint x: 421, endPoint y: 219, distance: 36.4
click at [387, 215] on icon at bounding box center [275, 173] width 281 height 210
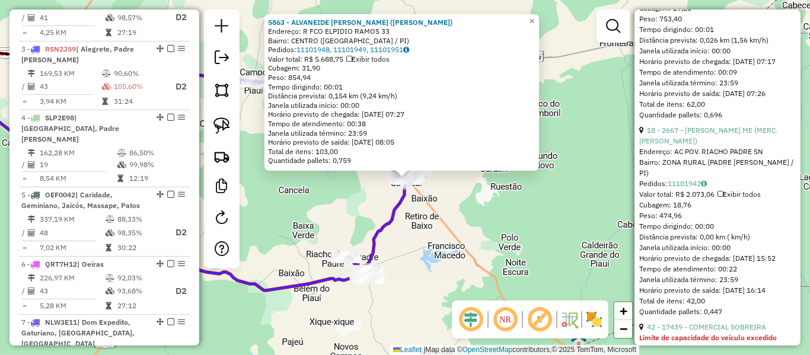
scroll to position [1099, 0]
click at [704, 143] on link "18 - 2667 - [PERSON_NAME] ME (MERC. [PERSON_NAME])" at bounding box center [708, 134] width 138 height 20
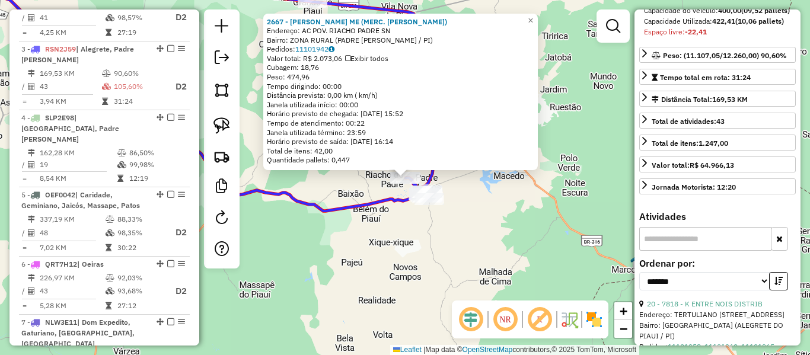
scroll to position [0, 0]
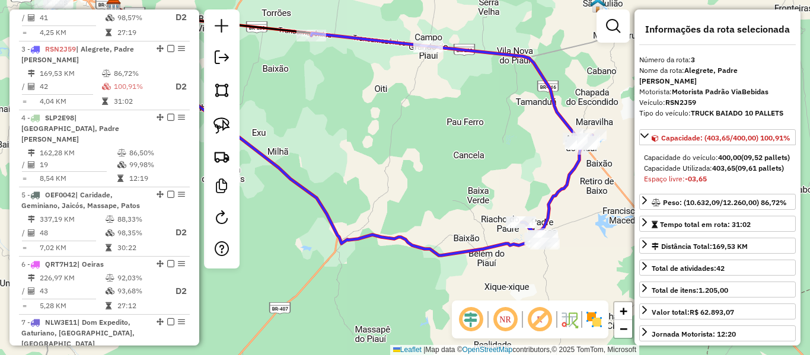
drag, startPoint x: 389, startPoint y: 174, endPoint x: 420, endPoint y: 196, distance: 37.5
click at [340, 138] on div "Janela de atendimento Grade de atendimento Capacidade Transportadoras Veículos …" at bounding box center [405, 177] width 810 height 355
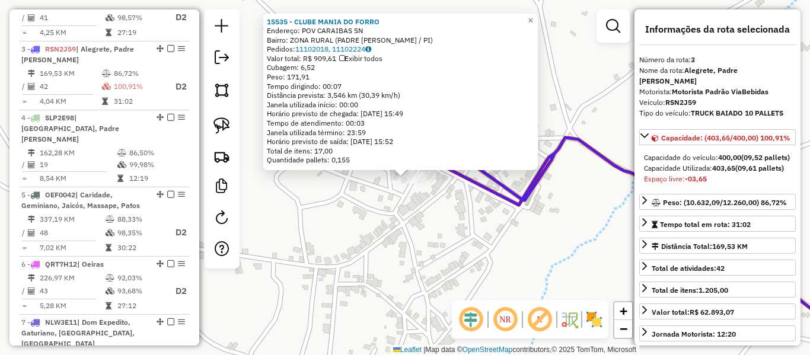
click at [447, 189] on div "15535 - CLUBE MANIA DO FORRO Endereço: POV CARAIBAS SN Bairro: ZONA RURAL (PADR…" at bounding box center [405, 177] width 810 height 355
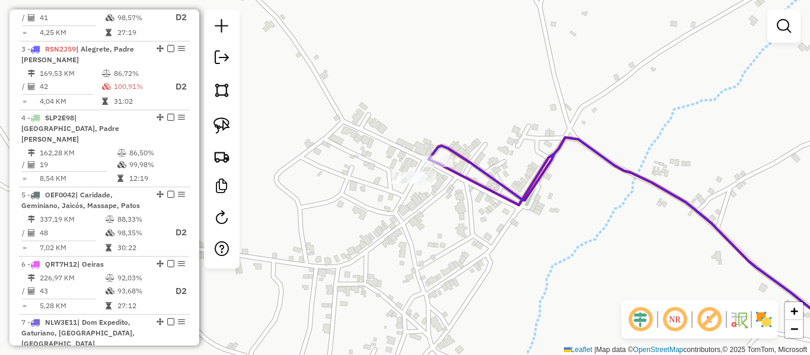
drag, startPoint x: 447, startPoint y: 149, endPoint x: 445, endPoint y: 155, distance: 6.8
click at [448, 151] on icon at bounding box center [660, 263] width 462 height 251
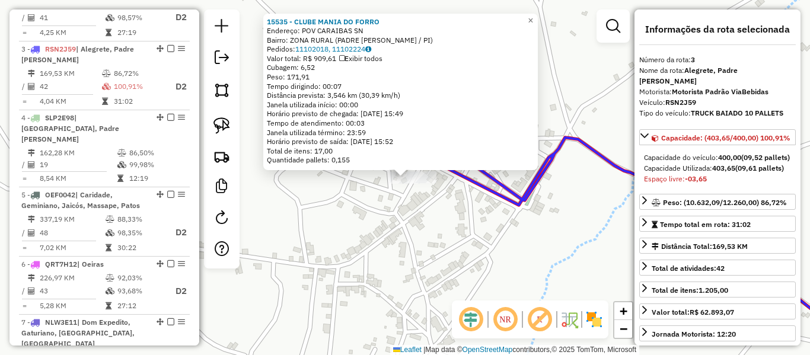
click at [460, 203] on div "15535 - CLUBE MANIA DO FORRO Endereço: POV CARAIBAS SN Bairro: ZONA RURAL (PADR…" at bounding box center [405, 177] width 810 height 355
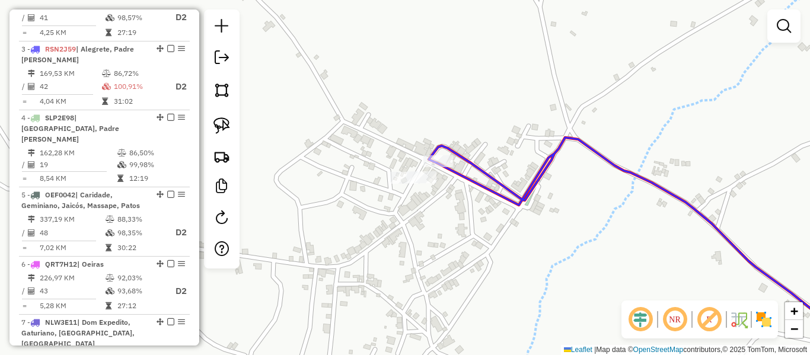
click at [473, 182] on icon at bounding box center [660, 263] width 462 height 251
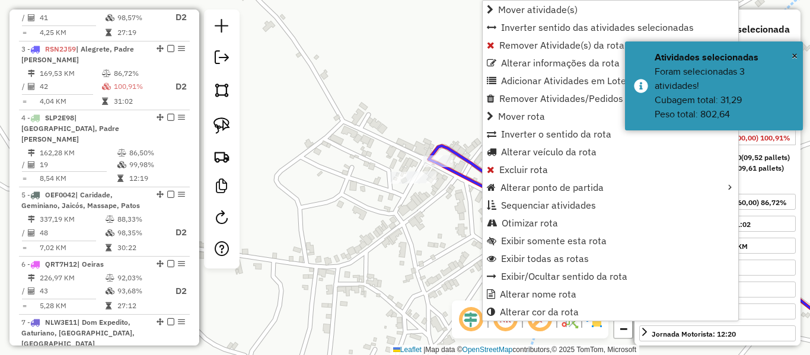
click at [482, 47] on div "Mover atividade(s) Inverter sentido das atividades selecionadas Remover Ativida…" at bounding box center [610, 160] width 257 height 321
click at [486, 48] on link "Remover Atividade(s) da rota" at bounding box center [611, 45] width 256 height 18
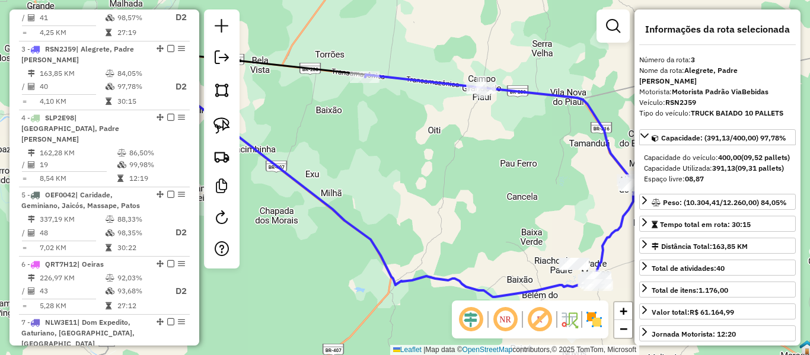
drag, startPoint x: 381, startPoint y: 178, endPoint x: 361, endPoint y: 171, distance: 21.4
click at [378, 176] on div "Janela de atendimento Grade de atendimento Capacidade Transportadoras Veículos …" at bounding box center [405, 177] width 810 height 355
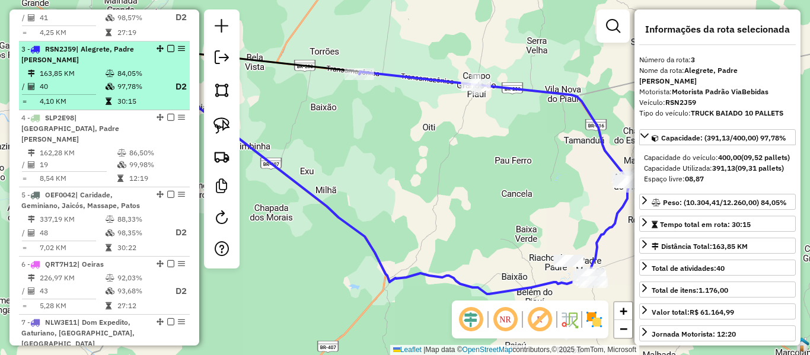
click at [167, 45] on em at bounding box center [170, 48] width 7 height 7
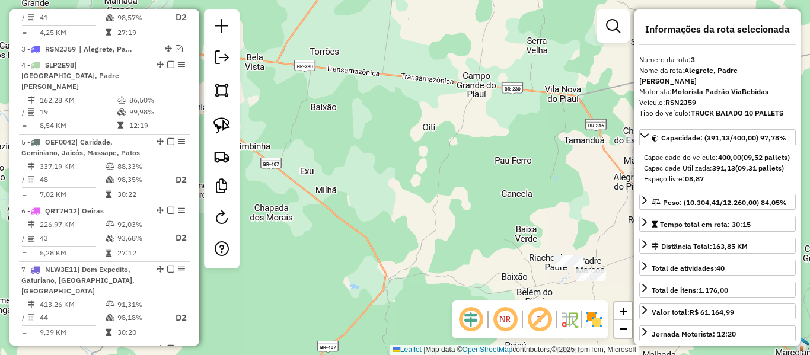
scroll to position [542, 0]
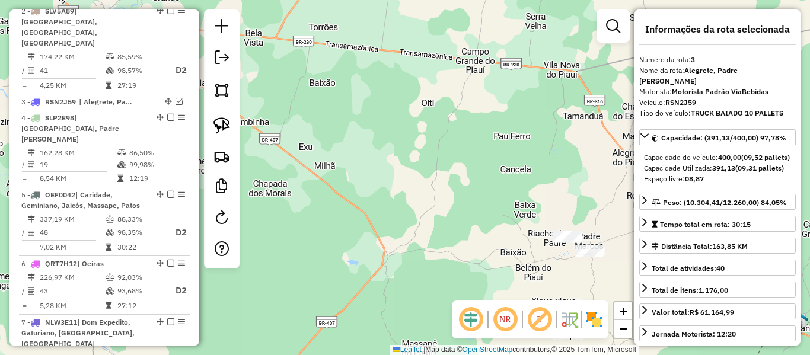
drag, startPoint x: 419, startPoint y: 169, endPoint x: 376, endPoint y: 125, distance: 61.6
click at [420, 129] on div "Janela de atendimento Grade de atendimento Capacidade Transportadoras Veículos …" at bounding box center [405, 177] width 810 height 355
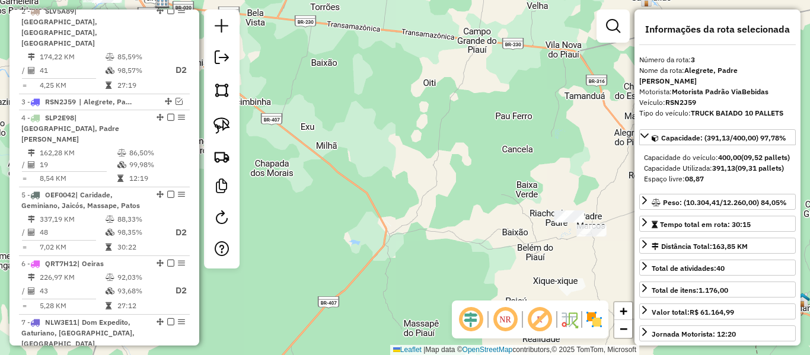
drag, startPoint x: 221, startPoint y: 116, endPoint x: 287, endPoint y: 127, distance: 66.9
click at [222, 116] on link at bounding box center [222, 126] width 26 height 26
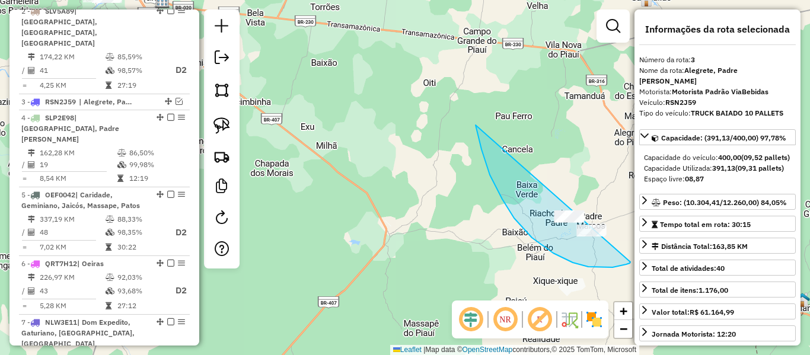
drag, startPoint x: 475, startPoint y: 125, endPoint x: 636, endPoint y: 229, distance: 191.6
click at [636, 229] on hb-router-mapa "Informações da Sessão 978143 - [DATE] Criação: [DATE] 18:32 Depósito: Via Bebid…" at bounding box center [405, 177] width 810 height 355
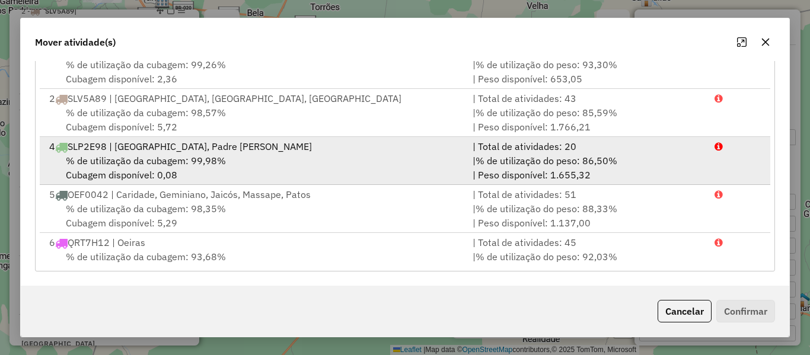
scroll to position [0, 0]
click at [196, 156] on span "% de utilização da cubagem: 99,98%" at bounding box center [146, 162] width 160 height 12
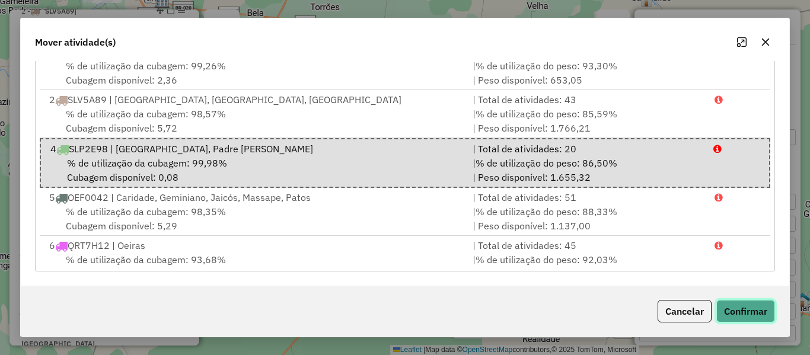
click at [732, 315] on button "Confirmar" at bounding box center [745, 311] width 59 height 23
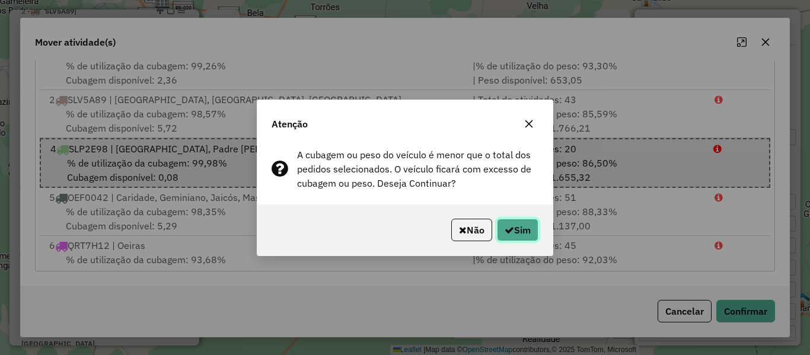
click at [522, 224] on button "Sim" at bounding box center [517, 230] width 41 height 23
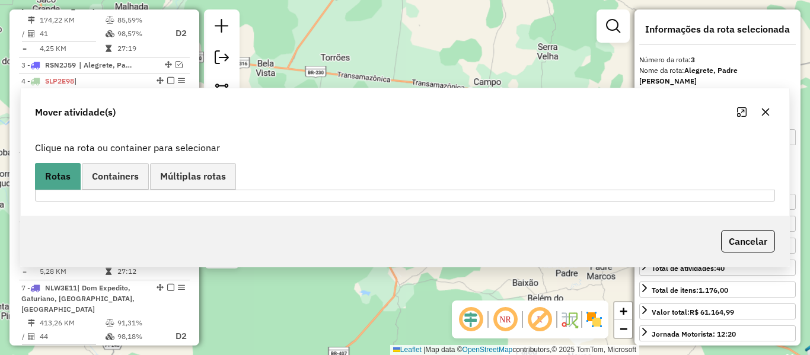
scroll to position [595, 0]
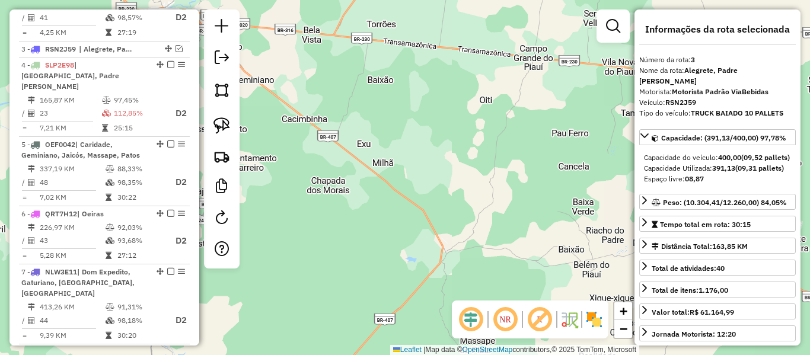
drag, startPoint x: 437, startPoint y: 145, endPoint x: 450, endPoint y: 116, distance: 31.8
click at [462, 94] on div "Janela de atendimento Grade de atendimento Capacidade Transportadoras Veículos …" at bounding box center [405, 177] width 810 height 355
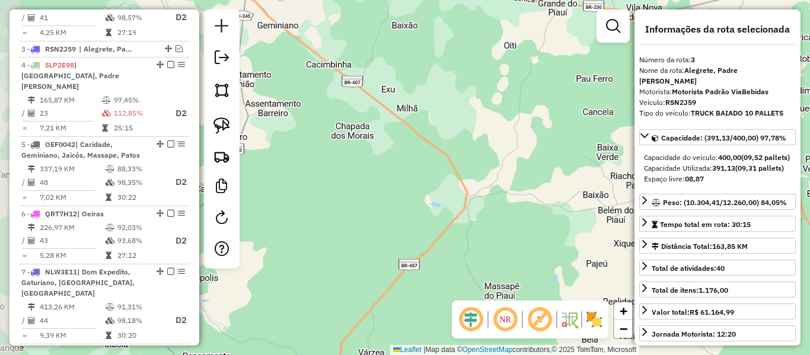
drag, startPoint x: 478, startPoint y: 199, endPoint x: 424, endPoint y: 123, distance: 92.6
click at [426, 127] on div "Janela de atendimento Grade de atendimento Capacidade Transportadoras Veículos …" at bounding box center [405, 177] width 810 height 355
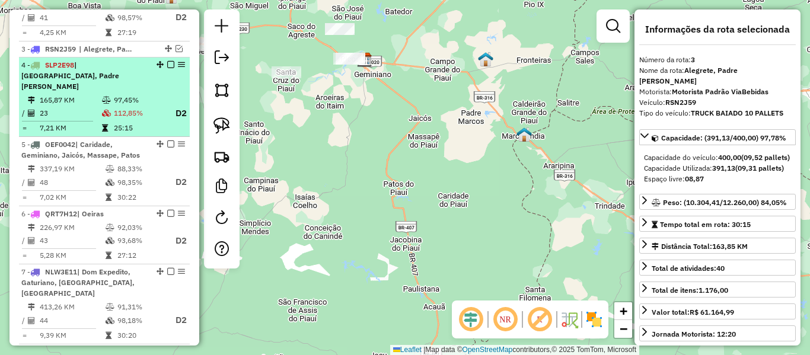
click at [120, 106] on td "112,85%" at bounding box center [139, 113] width 52 height 15
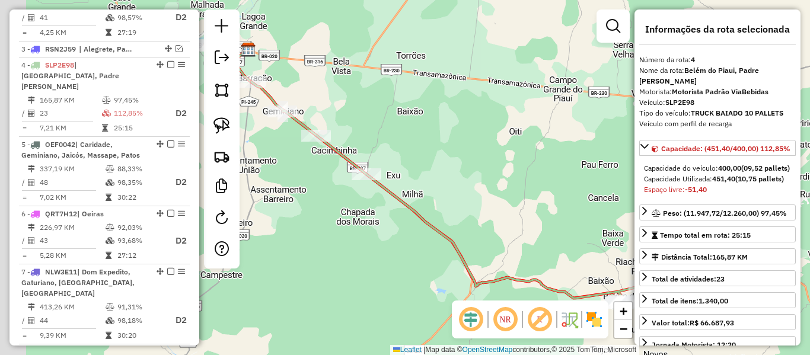
drag, startPoint x: 462, startPoint y: 162, endPoint x: 500, endPoint y: 170, distance: 38.1
click at [517, 161] on div "Janela de atendimento Grade de atendimento Capacidade Transportadoras Veículos …" at bounding box center [405, 177] width 810 height 355
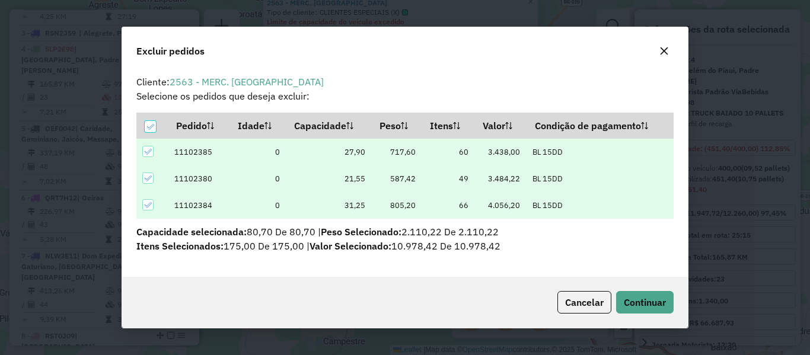
scroll to position [0, 0]
click at [146, 125] on icon at bounding box center [150, 127] width 8 height 8
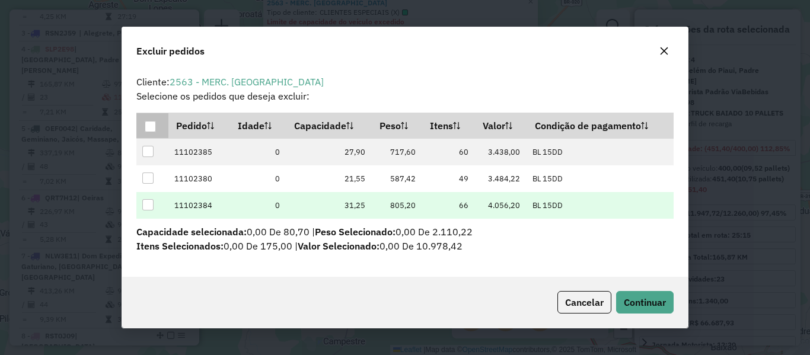
click at [149, 203] on div at bounding box center [147, 204] width 11 height 11
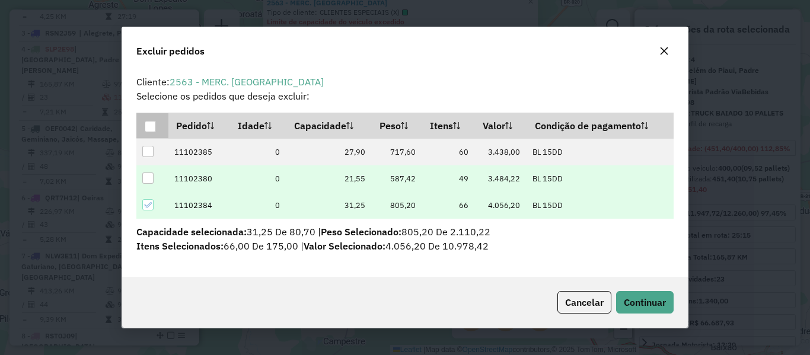
click at [152, 176] on div at bounding box center [147, 178] width 11 height 11
click at [628, 303] on span "Continuar" at bounding box center [645, 302] width 42 height 12
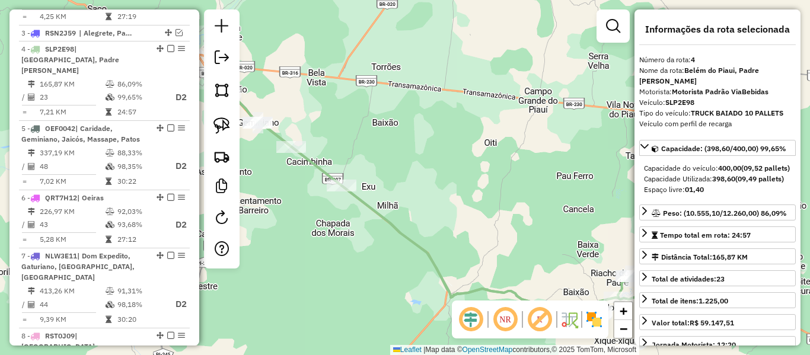
drag, startPoint x: 362, startPoint y: 142, endPoint x: 453, endPoint y: 145, distance: 90.8
click at [452, 145] on div "Janela de atendimento Grade de atendimento Capacidade Transportadoras Veículos …" at bounding box center [405, 177] width 810 height 355
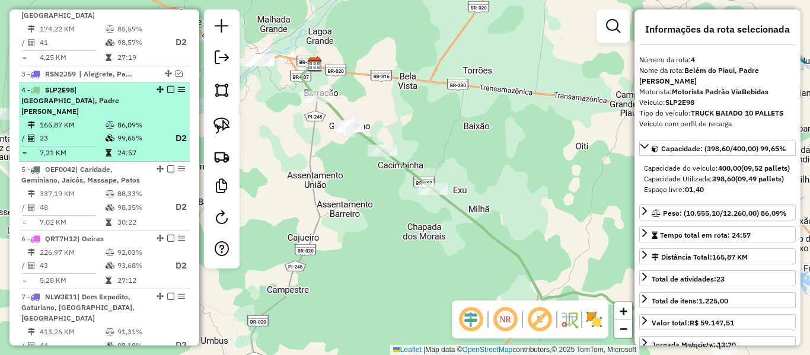
scroll to position [551, 0]
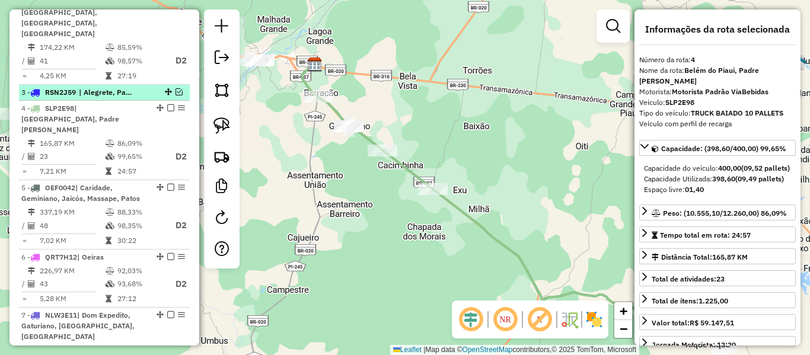
click at [175, 88] on em at bounding box center [178, 91] width 7 height 7
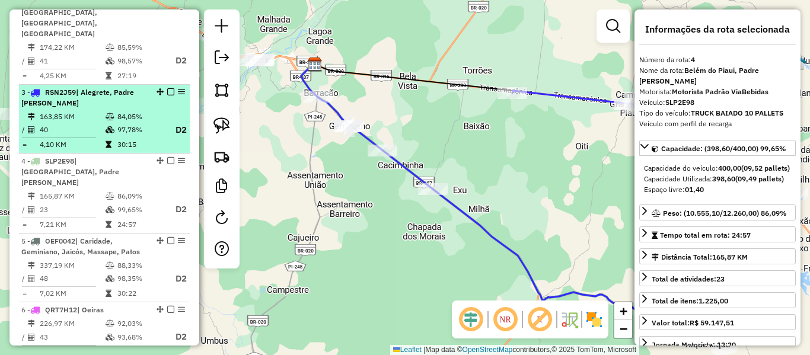
click at [107, 87] on div "3 - RSN2J59 | Alegrete, Padre [PERSON_NAME]" at bounding box center [84, 97] width 126 height 21
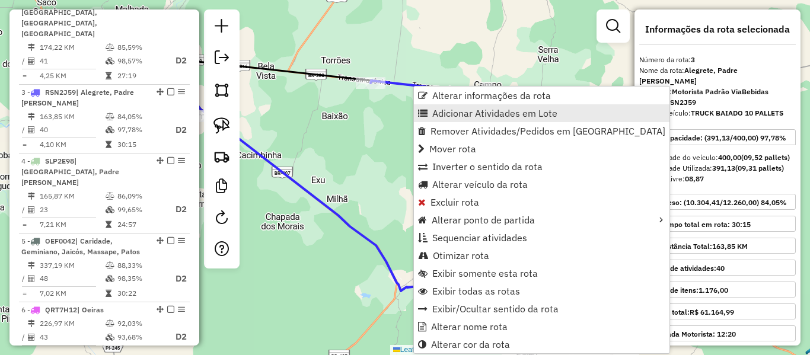
scroll to position [595, 0]
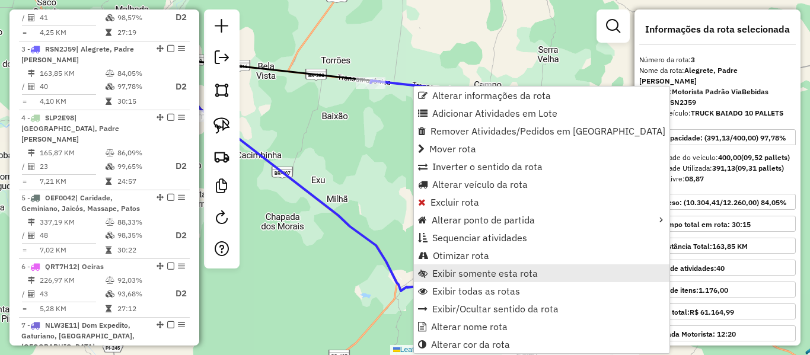
click at [487, 269] on span "Exibir somente esta rota" at bounding box center [485, 273] width 106 height 9
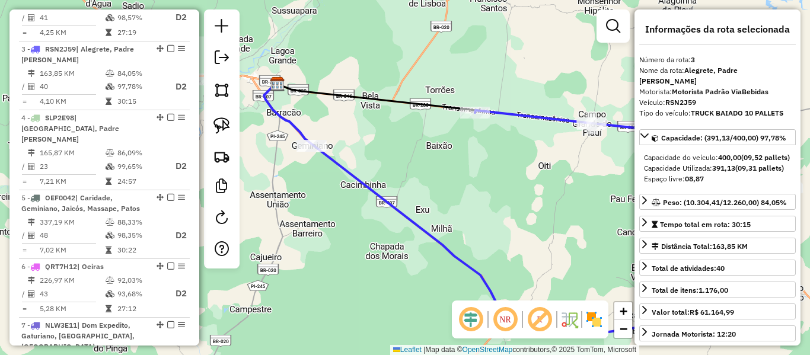
drag, startPoint x: 495, startPoint y: 213, endPoint x: 511, endPoint y: 209, distance: 16.5
click at [500, 213] on div "Janela de atendimento Grade de atendimento Capacidade Transportadoras Veículos …" at bounding box center [405, 177] width 810 height 355
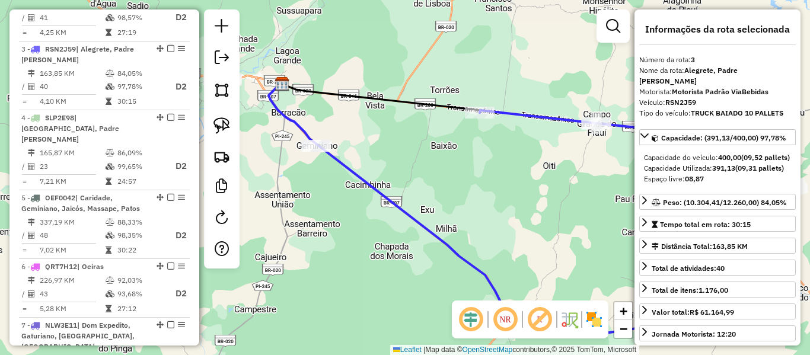
click at [521, 115] on icon at bounding box center [620, 215] width 281 height 210
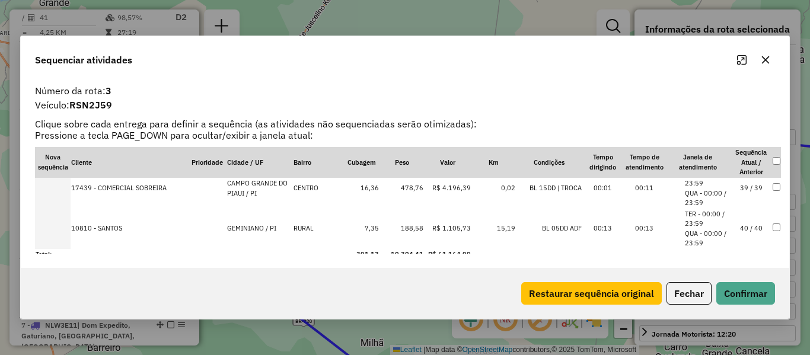
click at [748, 228] on td "40 / 40" at bounding box center [750, 229] width 41 height 40
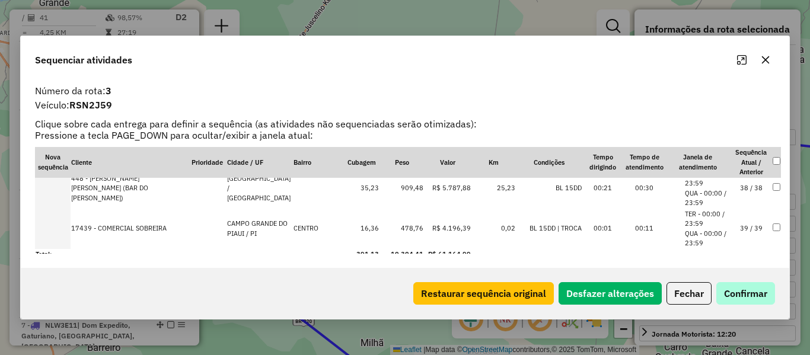
scroll to position [1547, 0]
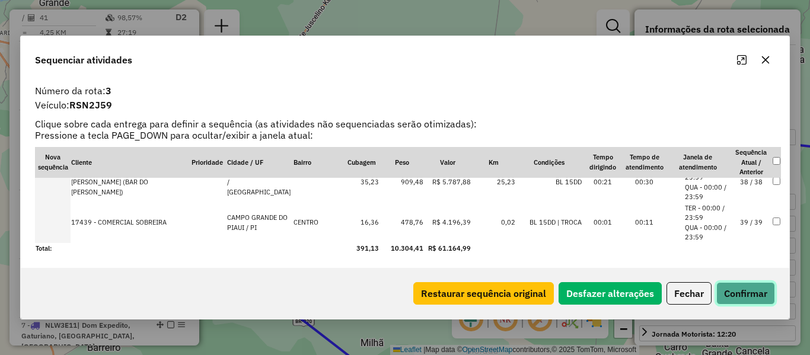
click at [756, 287] on button "Confirmar" at bounding box center [745, 293] width 59 height 23
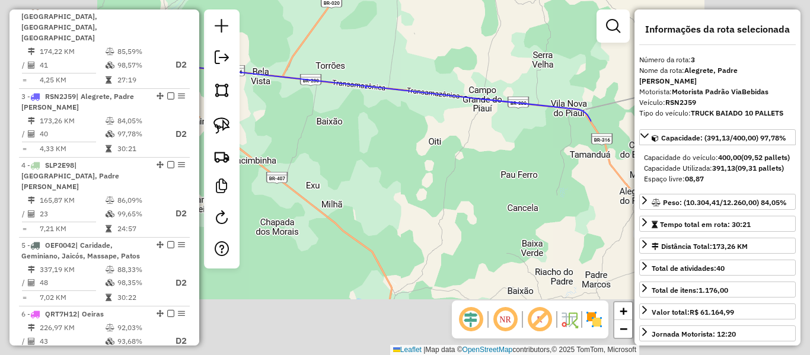
scroll to position [595, 0]
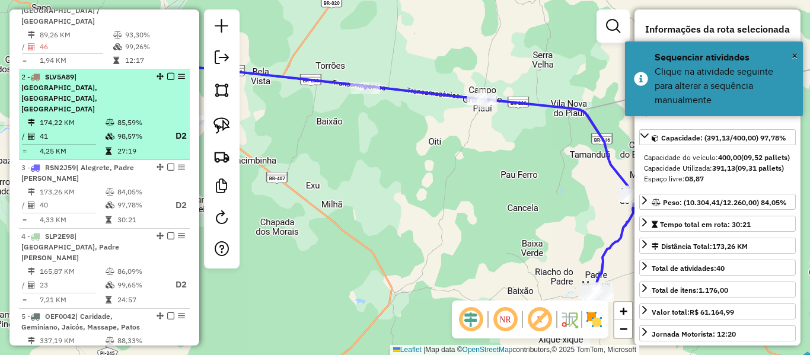
click at [96, 129] on td "41" at bounding box center [72, 136] width 66 height 15
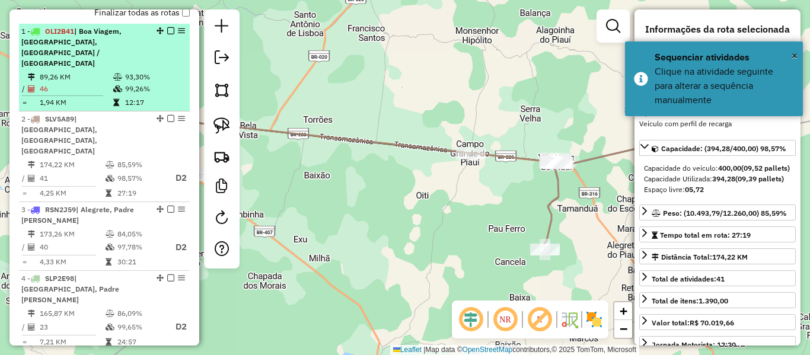
scroll to position [417, 0]
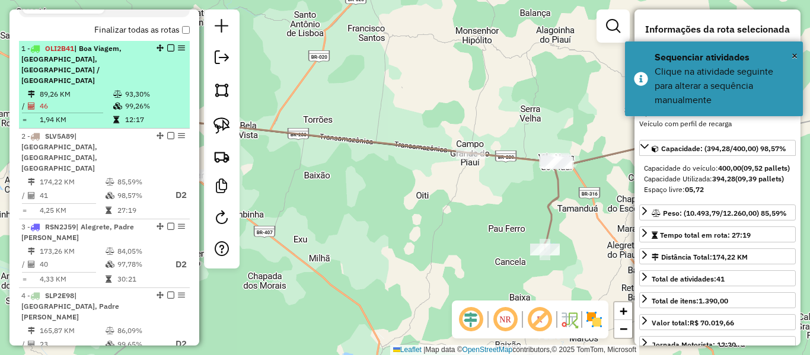
click at [113, 101] on td at bounding box center [119, 106] width 12 height 12
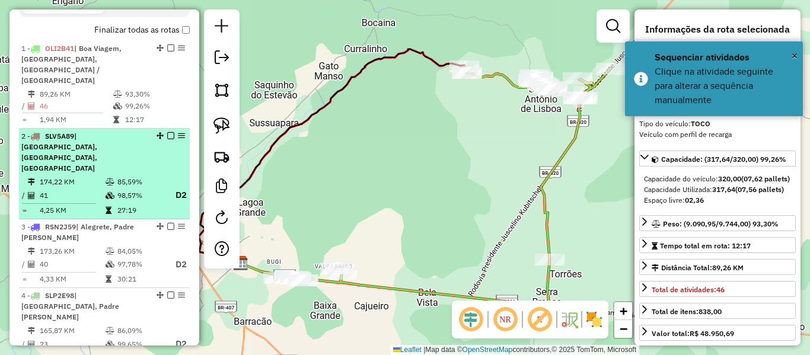
click at [101, 137] on div "2 - SLV5A89 | [GEOGRAPHIC_DATA], [GEOGRAPHIC_DATA], [GEOGRAPHIC_DATA]" at bounding box center [84, 152] width 126 height 43
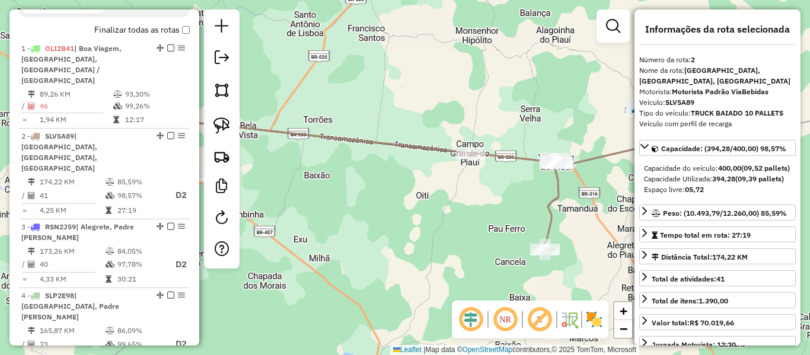
drag, startPoint x: 360, startPoint y: 122, endPoint x: 408, endPoint y: 120, distance: 48.1
click at [408, 120] on div "Janela de atendimento Grade de atendimento Capacidade Transportadoras Veículos …" at bounding box center [405, 177] width 810 height 355
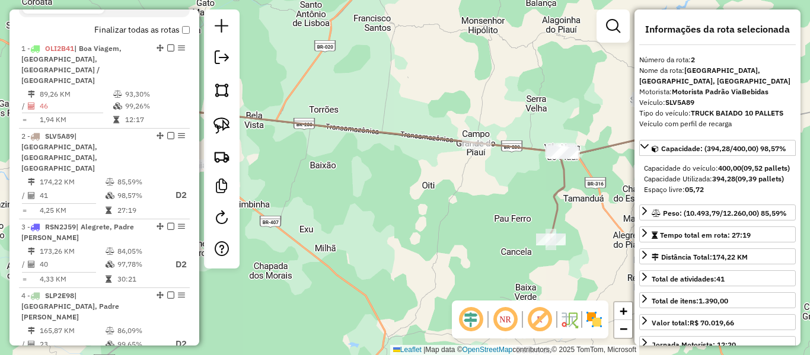
drag, startPoint x: 360, startPoint y: 105, endPoint x: 257, endPoint y: 102, distance: 103.2
click at [257, 101] on div "Janela de atendimento Grade de atendimento Capacidade Transportadoras Veículos …" at bounding box center [405, 177] width 810 height 355
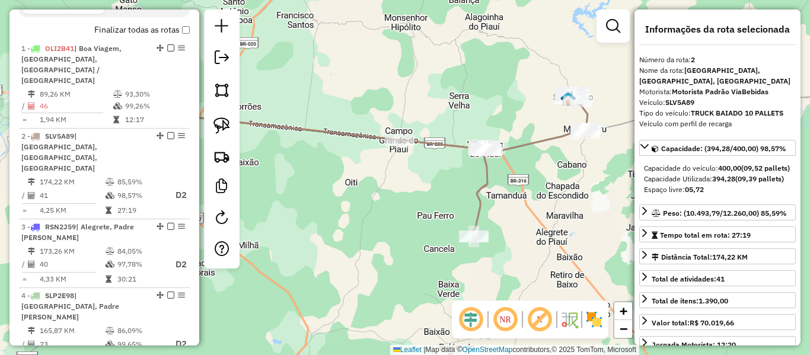
drag, startPoint x: 109, startPoint y: 92, endPoint x: 15, endPoint y: 115, distance: 96.9
click at [109, 100] on td "46" at bounding box center [76, 106] width 74 height 12
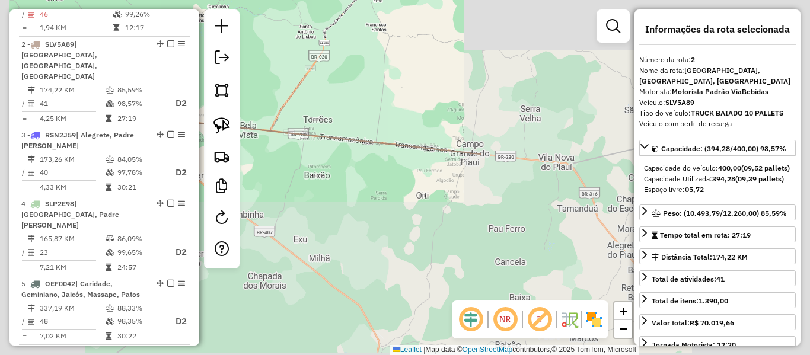
scroll to position [525, 0]
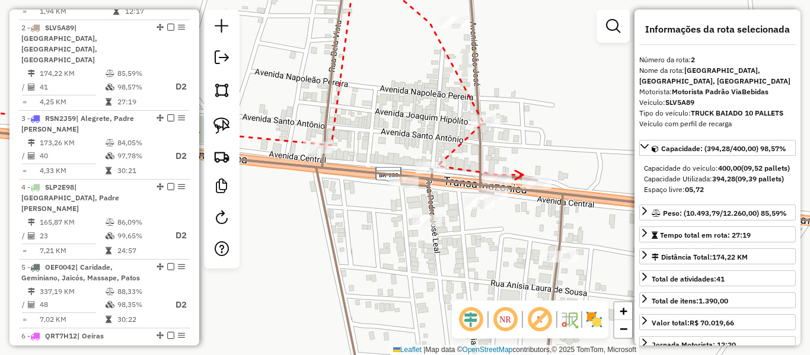
click at [523, 175] on icon at bounding box center [519, 175] width 8 height 9
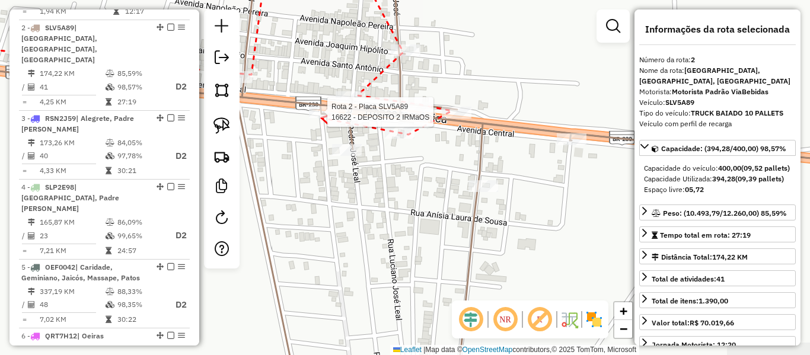
click at [321, 118] on div at bounding box center [324, 112] width 30 height 12
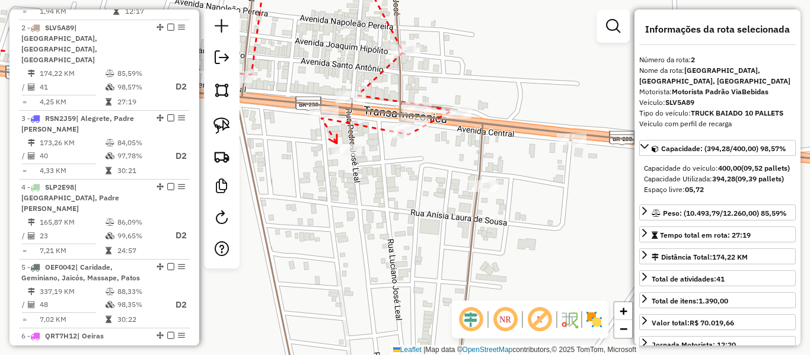
click at [337, 143] on icon at bounding box center [333, 139] width 8 height 9
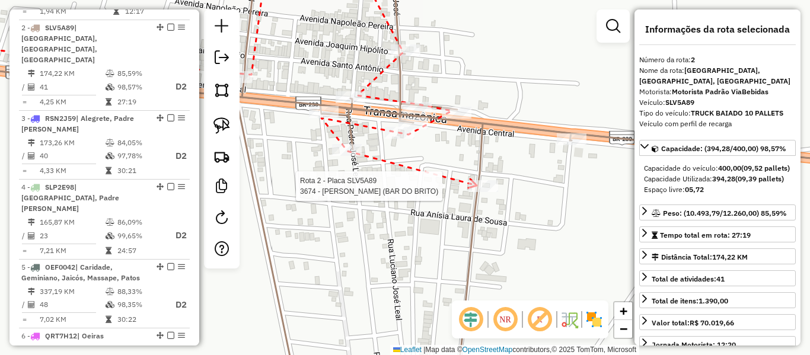
click at [481, 192] on div at bounding box center [483, 186] width 30 height 12
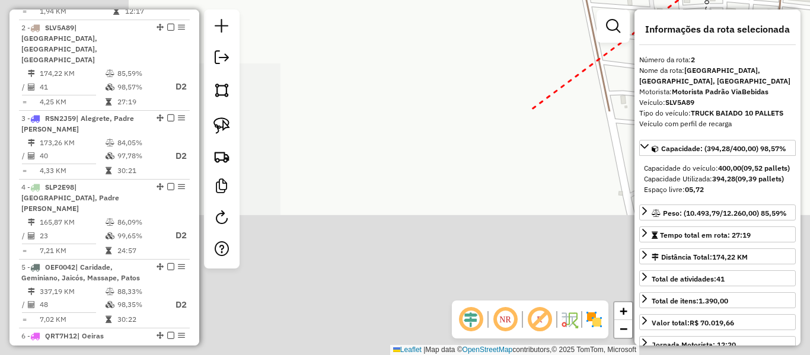
drag, startPoint x: 450, startPoint y: 172, endPoint x: 248, endPoint y: 203, distance: 204.0
click at [239, 206] on hb-router-mapa "Informações da Sessão 978143 - [DATE] Criação: [DATE] 18:32 Depósito: Via Bebid…" at bounding box center [405, 177] width 810 height 355
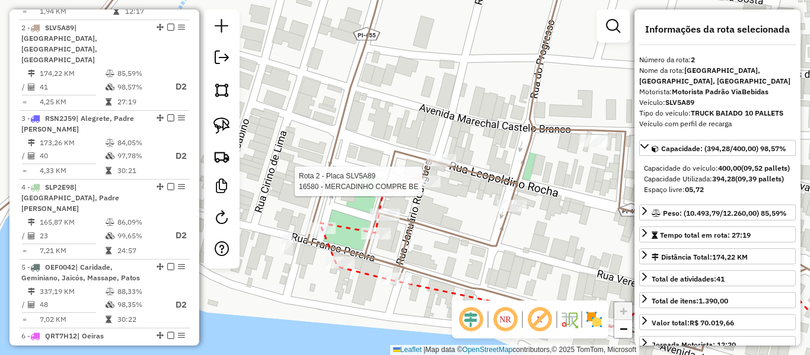
click at [430, 166] on div at bounding box center [441, 160] width 30 height 12
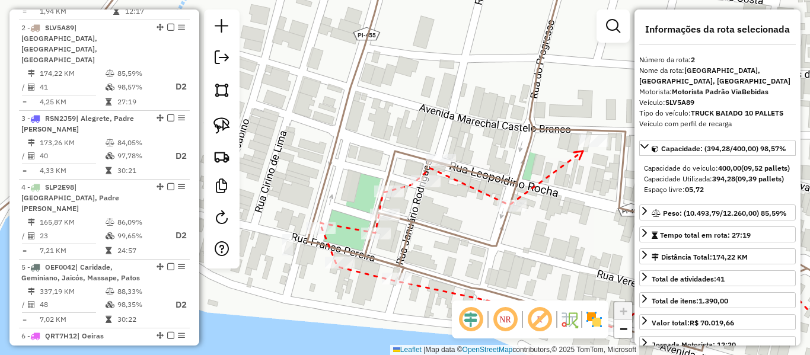
click at [586, 147] on div at bounding box center [594, 141] width 30 height 12
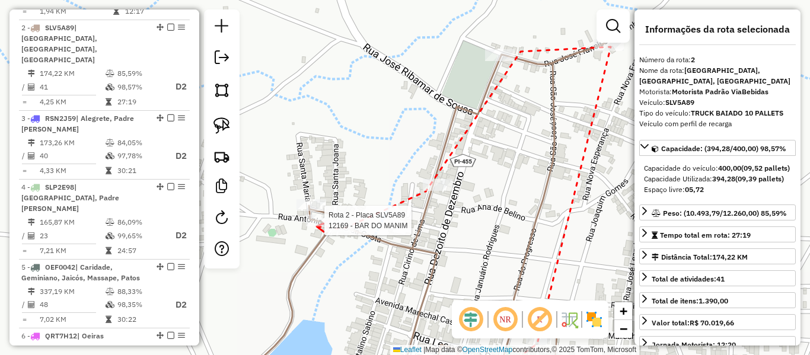
click at [317, 226] on div at bounding box center [321, 221] width 30 height 12
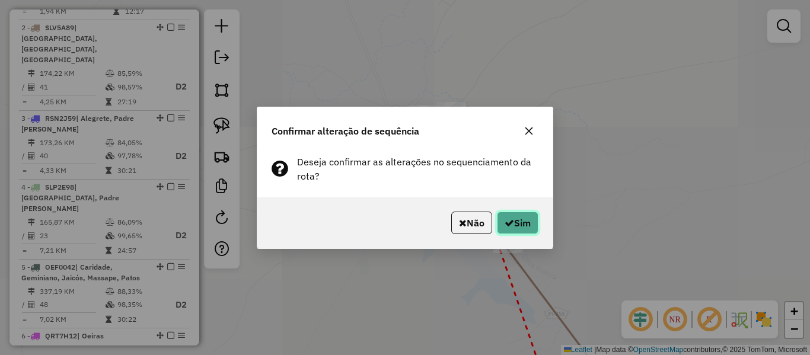
click at [521, 219] on button "Sim" at bounding box center [517, 223] width 41 height 23
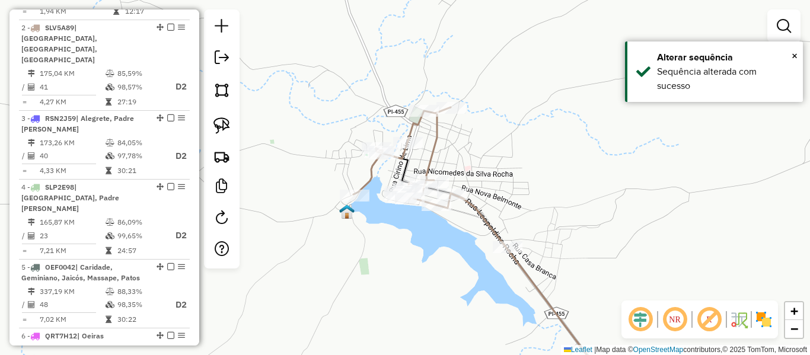
click at [365, 184] on icon at bounding box center [483, 248] width 260 height 283
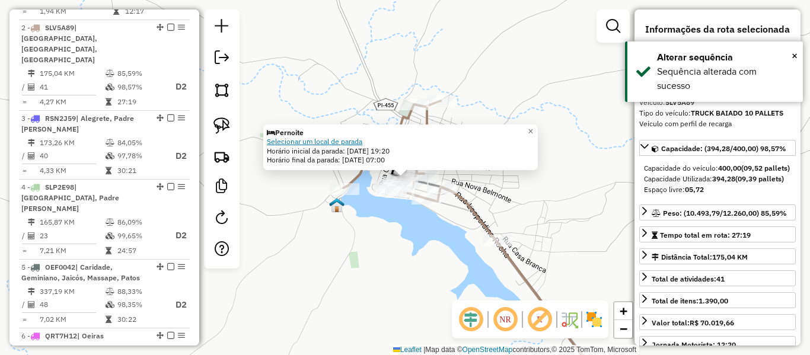
click at [293, 138] on div "Pernoite Selecionar um local de parada Horário inicial da parada: [DATE] 19:20 …" at bounding box center [400, 146] width 267 height 37
click at [293, 140] on link "Selecionar um local de parada" at bounding box center [314, 141] width 95 height 9
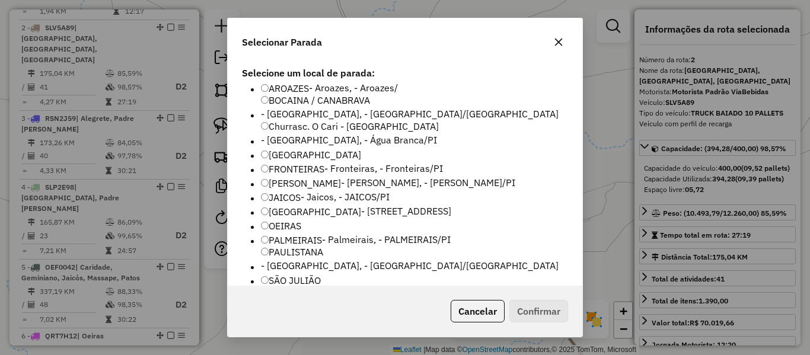
click at [298, 273] on label "SÃO JULIÃO" at bounding box center [291, 280] width 60 height 14
click at [529, 318] on button "Confirmar" at bounding box center [538, 311] width 59 height 23
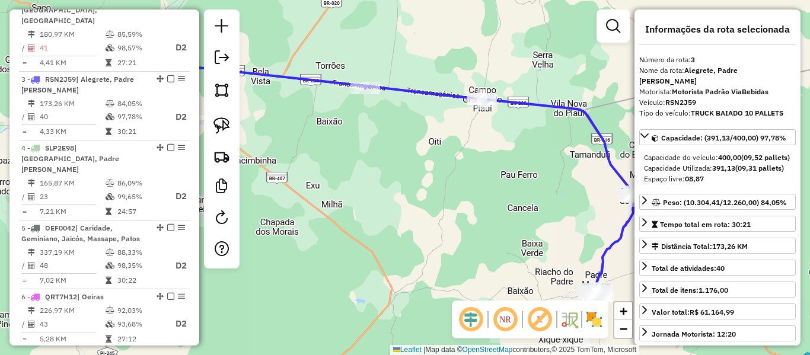
scroll to position [595, 0]
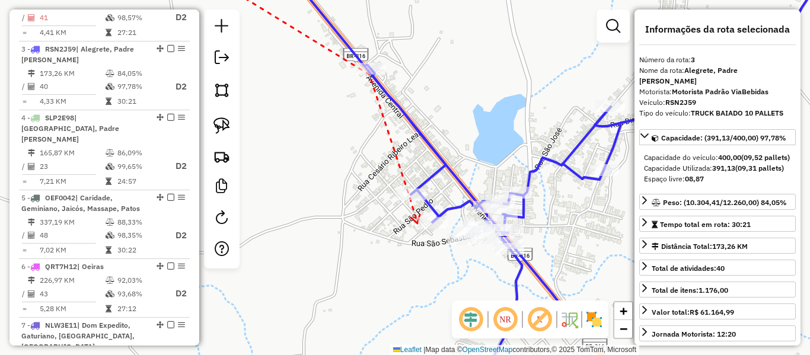
click at [417, 223] on icon at bounding box center [415, 219] width 9 height 9
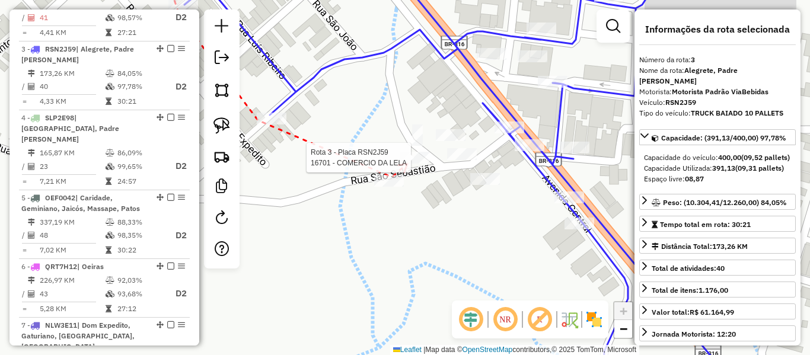
click at [407, 164] on div at bounding box center [415, 158] width 30 height 12
click at [454, 141] on div at bounding box center [451, 135] width 30 height 12
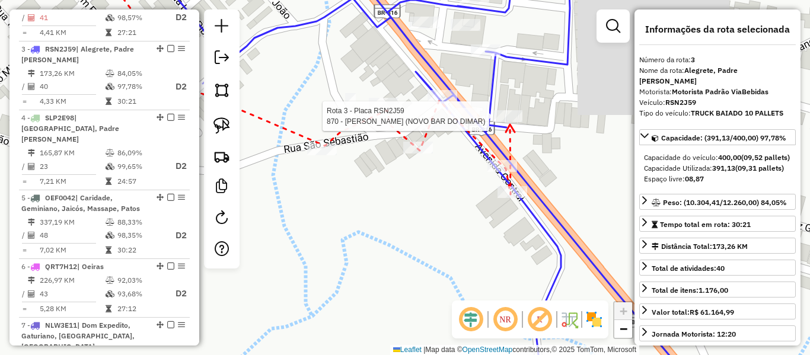
click at [510, 122] on div at bounding box center [508, 116] width 30 height 12
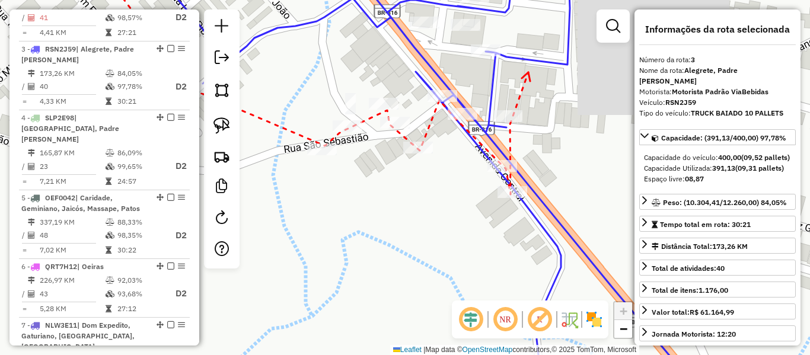
drag, startPoint x: 528, startPoint y: 73, endPoint x: 534, endPoint y: 175, distance: 102.8
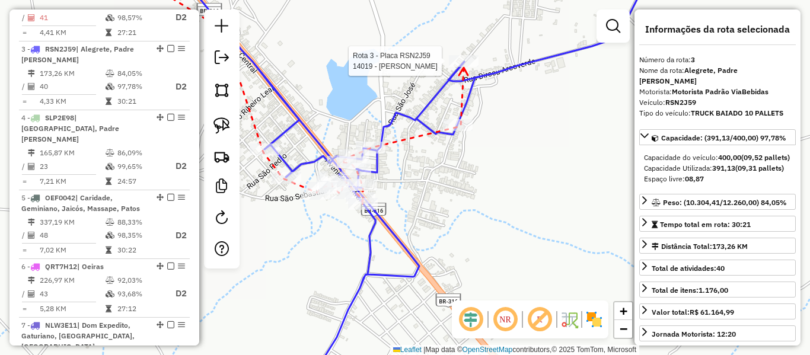
drag, startPoint x: 464, startPoint y: 68, endPoint x: 534, endPoint y: 44, distance: 74.2
click at [464, 67] on div at bounding box center [464, 61] width 30 height 12
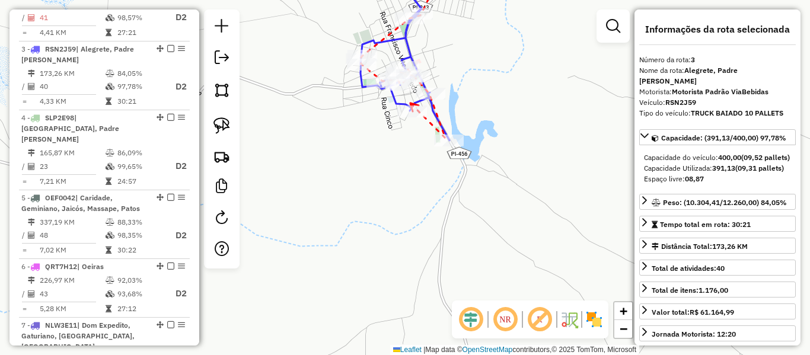
click at [410, 103] on icon at bounding box center [414, 107] width 8 height 8
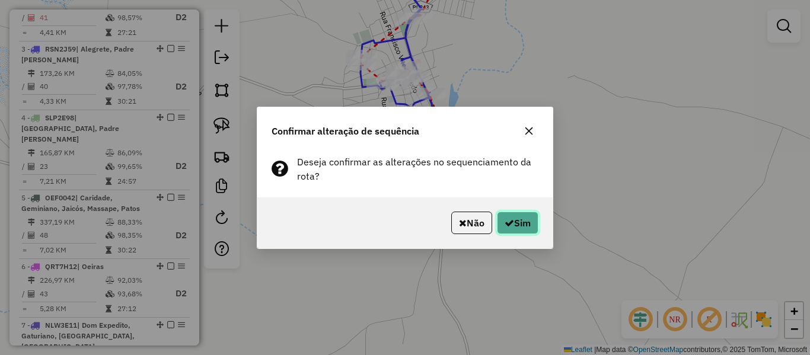
click at [524, 218] on button "Sim" at bounding box center [517, 223] width 41 height 23
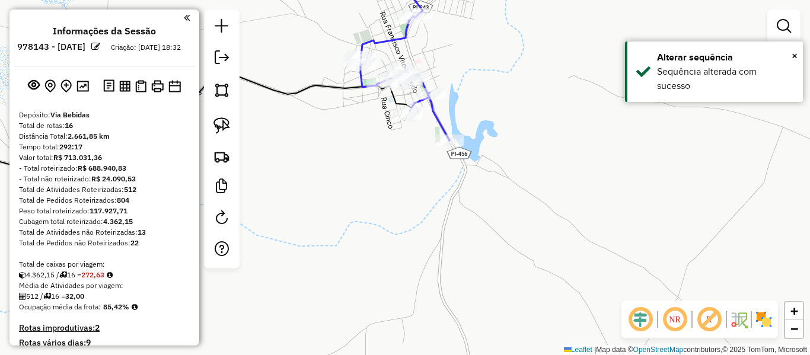
scroll to position [595, 0]
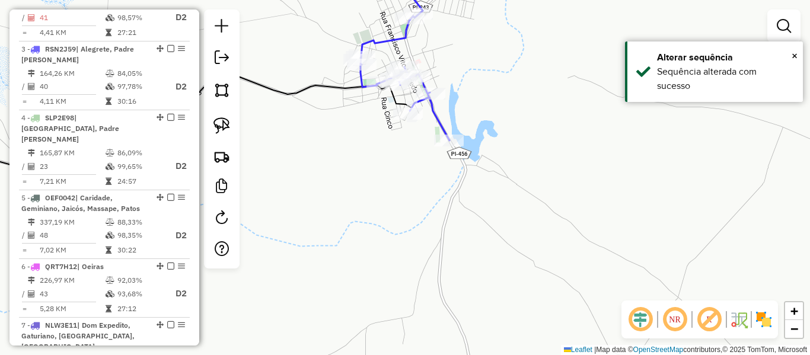
click at [444, 123] on icon at bounding box center [404, 52] width 89 height 176
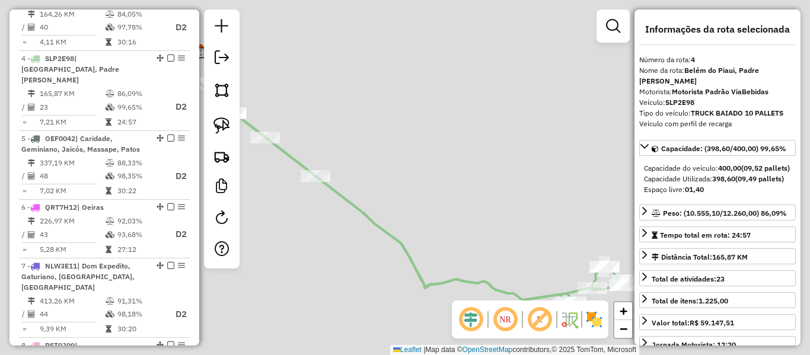
scroll to position [663, 0]
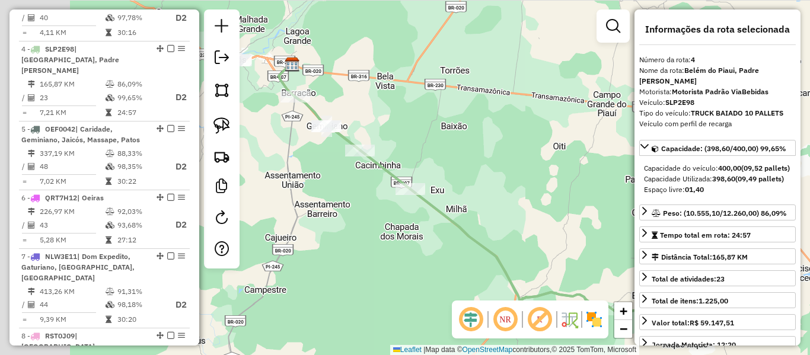
drag, startPoint x: 334, startPoint y: 136, endPoint x: 431, endPoint y: 152, distance: 97.9
click at [433, 152] on div "Janela de atendimento Grade de atendimento Capacidade Transportadoras Veículos …" at bounding box center [405, 177] width 810 height 355
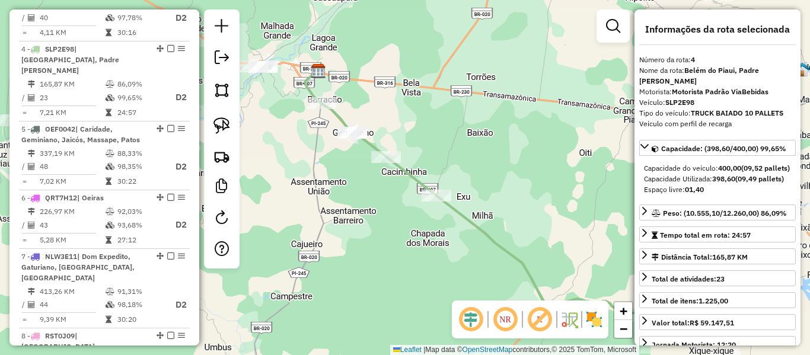
click at [311, 87] on icon at bounding box center [497, 197] width 385 height 254
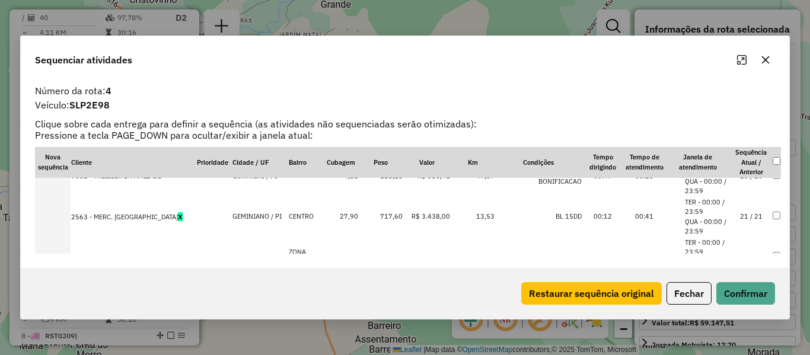
scroll to position [830, 0]
click at [748, 249] on td "23 / 23" at bounding box center [750, 255] width 41 height 40
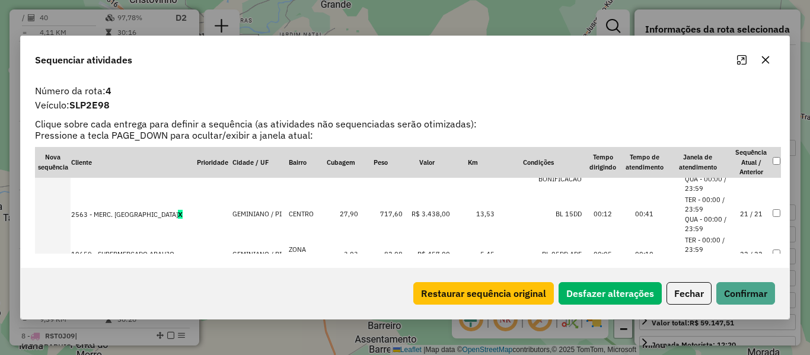
scroll to position [862, 0]
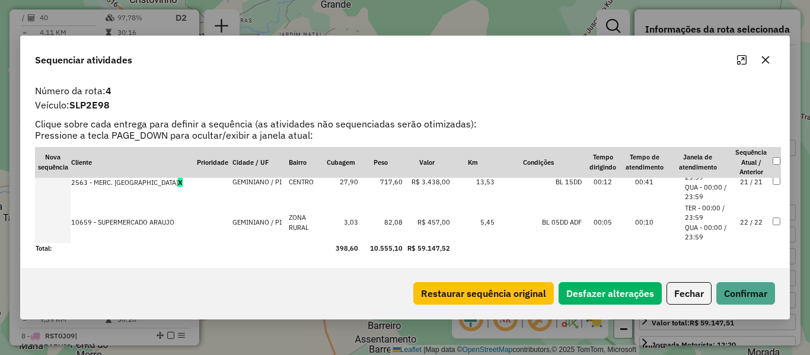
click at [749, 276] on div "Restaurar sequência original Desfazer alterações Fechar Confirmar" at bounding box center [405, 293] width 768 height 51
click at [751, 286] on button "Confirmar" at bounding box center [745, 293] width 59 height 23
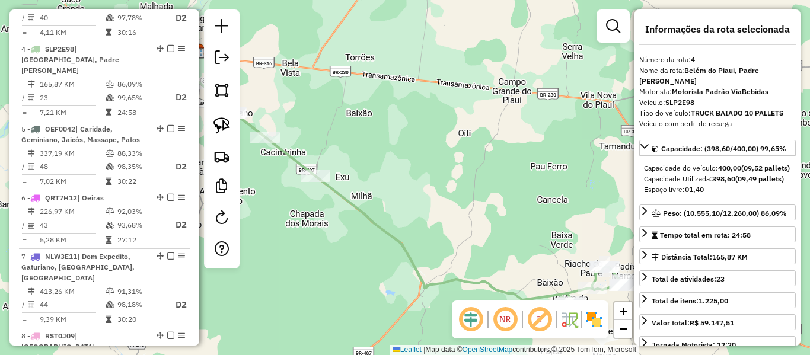
click at [506, 75] on div "Janela de atendimento Grade de atendimento Capacidade Transportadoras Veículos …" at bounding box center [405, 177] width 810 height 355
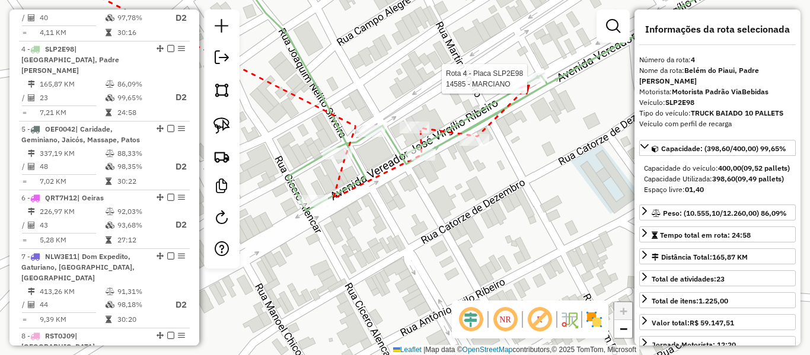
click at [529, 85] on div at bounding box center [531, 79] width 30 height 12
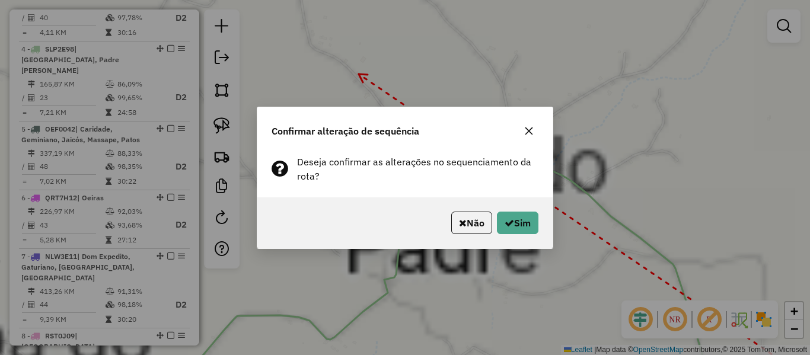
click at [491, 210] on div "Não Sim" at bounding box center [404, 222] width 295 height 51
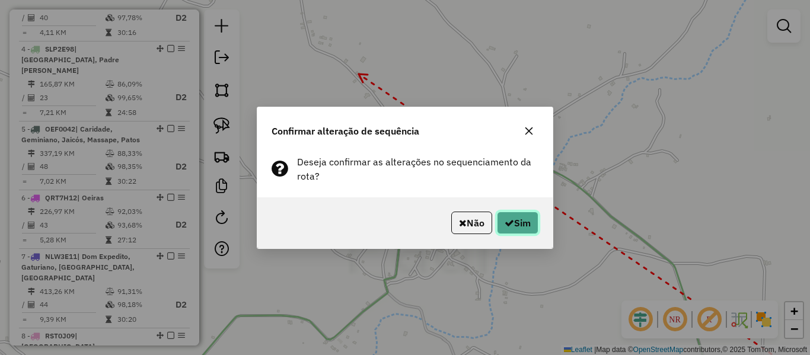
click at [522, 234] on button "Sim" at bounding box center [517, 223] width 41 height 23
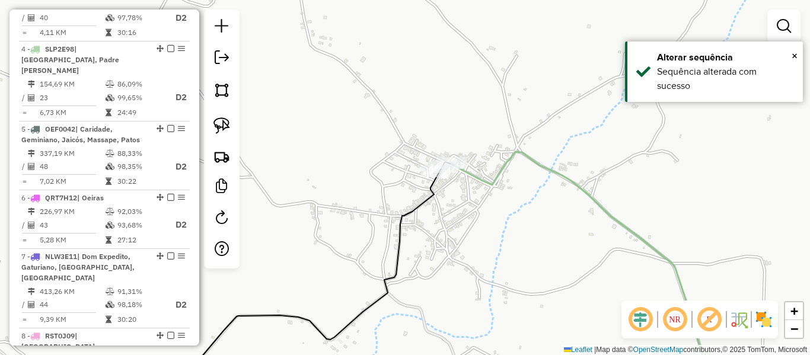
click at [448, 184] on div "Janela de atendimento Grade de atendimento Capacidade Transportadoras Veículos …" at bounding box center [405, 177] width 810 height 355
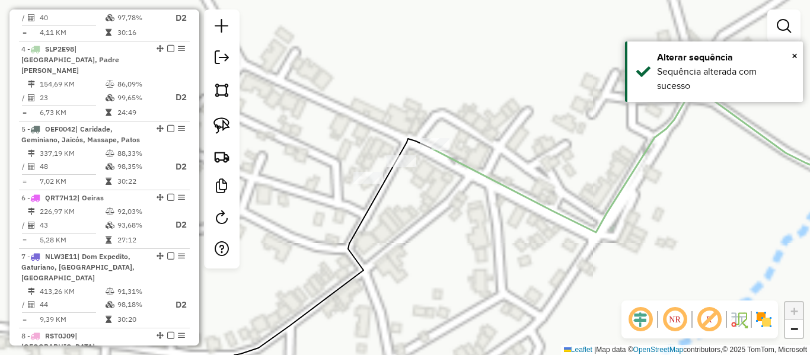
click at [483, 175] on icon at bounding box center [661, 164] width 458 height 135
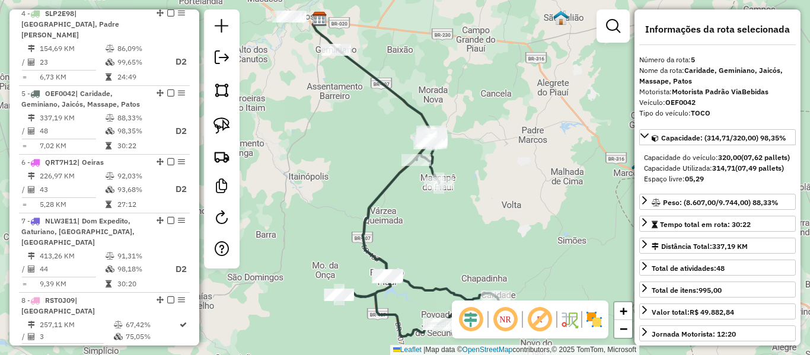
scroll to position [733, 0]
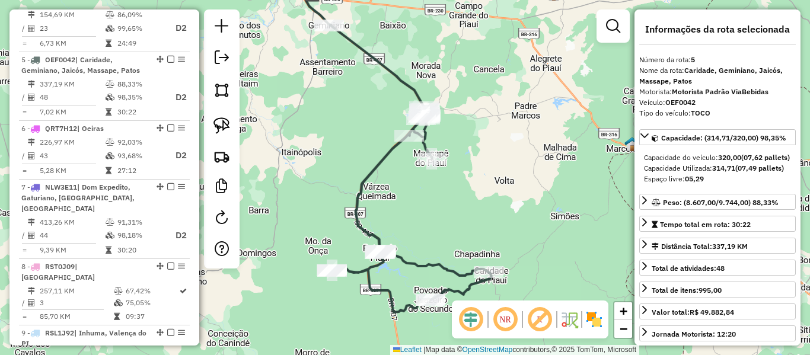
drag, startPoint x: 411, startPoint y: 193, endPoint x: 408, endPoint y: 180, distance: 13.4
click at [408, 181] on div "Janela de atendimento Grade de atendimento Capacidade Transportadoras Veículos …" at bounding box center [405, 177] width 810 height 355
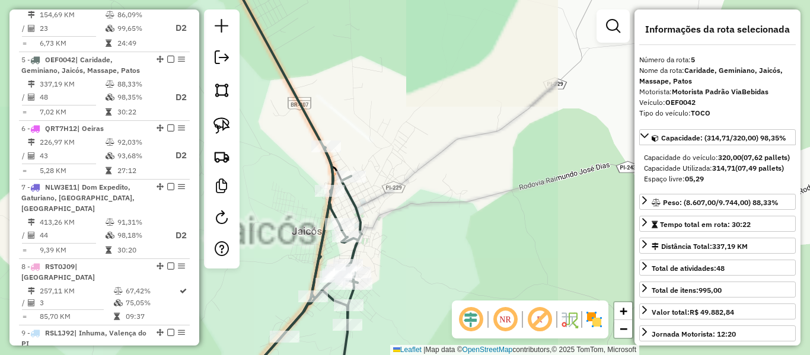
click at [309, 125] on icon at bounding box center [278, 177] width 109 height 426
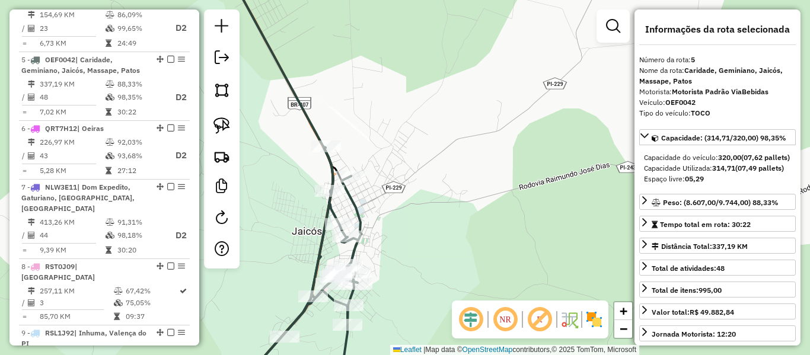
click at [309, 125] on icon at bounding box center [278, 177] width 109 height 426
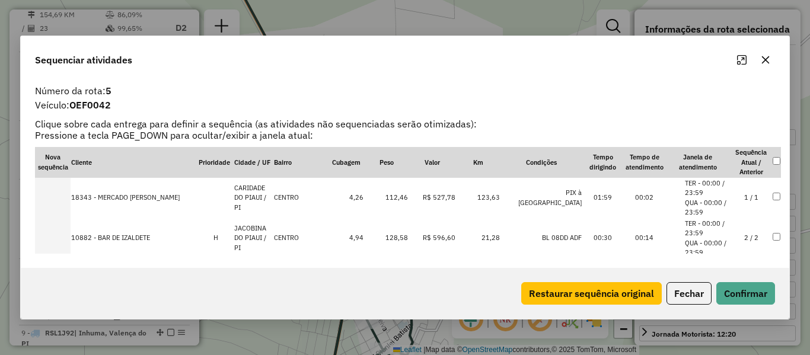
click at [388, 32] on div "Sequenciar atividades Número da rota: 5 Veículo: OEF0042 Clique sobre cada entr…" at bounding box center [405, 177] width 810 height 355
click at [667, 283] on button "Fechar" at bounding box center [688, 293] width 45 height 23
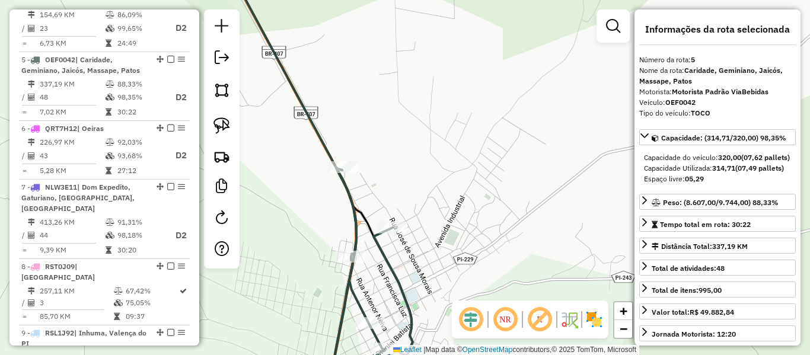
drag, startPoint x: 431, startPoint y: 194, endPoint x: 462, endPoint y: 114, distance: 85.8
click at [462, 114] on div "Janela de atendimento Grade de atendimento Capacidade Transportadoras Veículos …" at bounding box center [405, 177] width 810 height 355
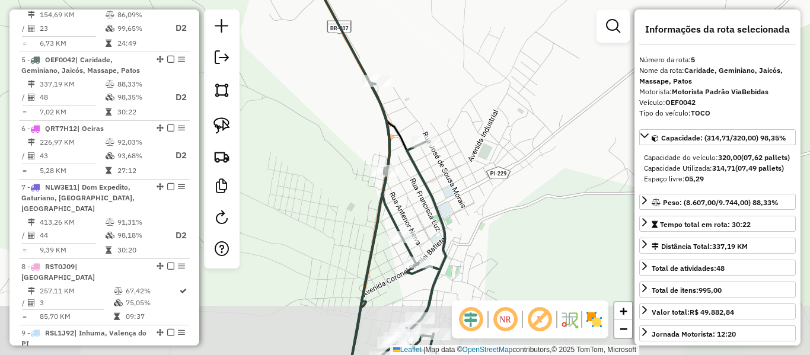
click at [387, 114] on icon at bounding box center [394, 236] width 103 height 308
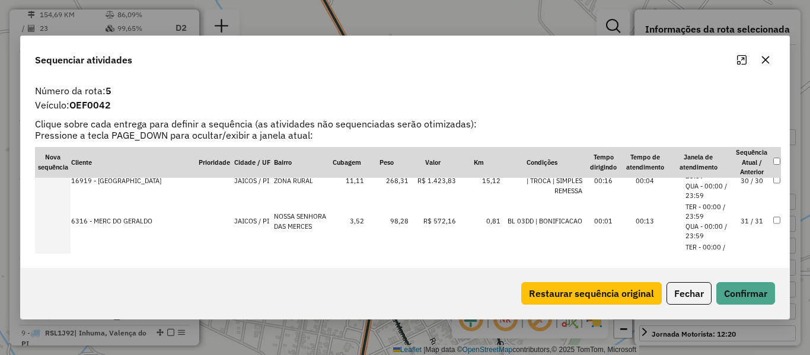
click at [743, 183] on td "30 / 30" at bounding box center [751, 181] width 41 height 40
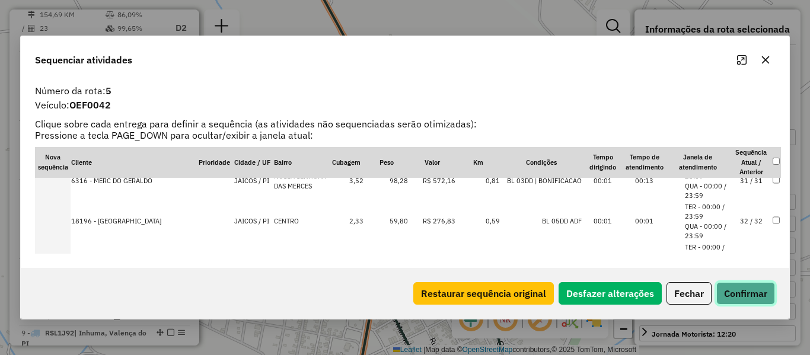
click at [751, 299] on button "Confirmar" at bounding box center [745, 293] width 59 height 23
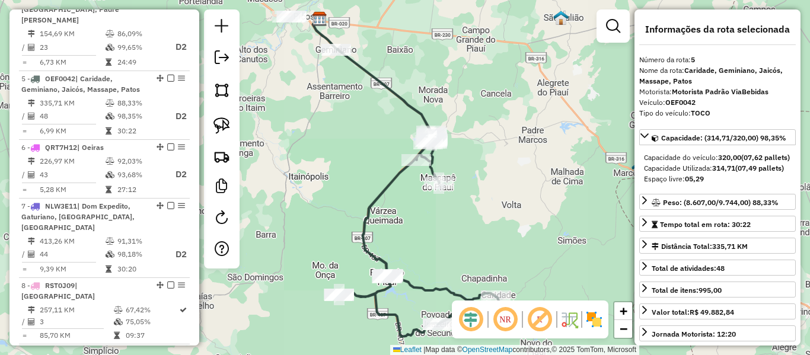
scroll to position [733, 0]
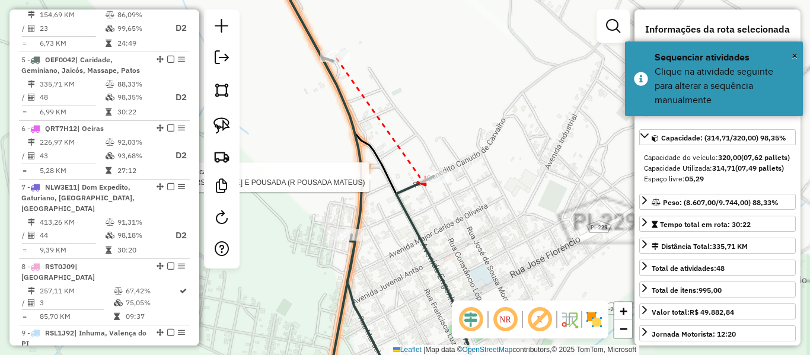
click at [426, 183] on div at bounding box center [435, 177] width 30 height 12
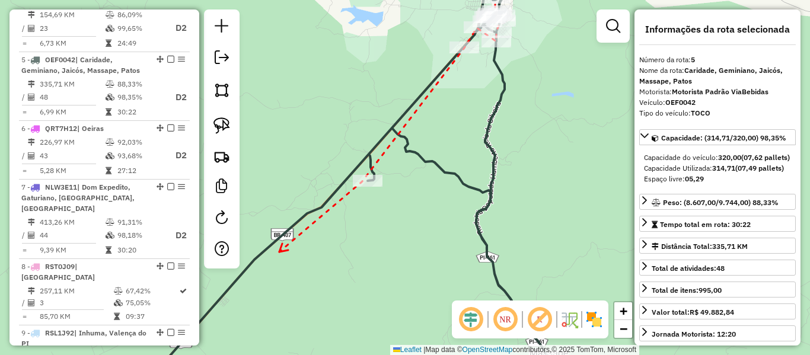
drag, startPoint x: 279, startPoint y: 252, endPoint x: 404, endPoint y: 94, distance: 201.4
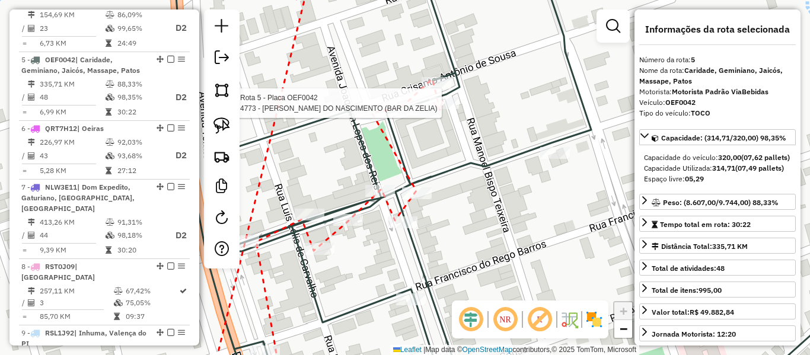
click at [440, 109] on div at bounding box center [444, 103] width 30 height 12
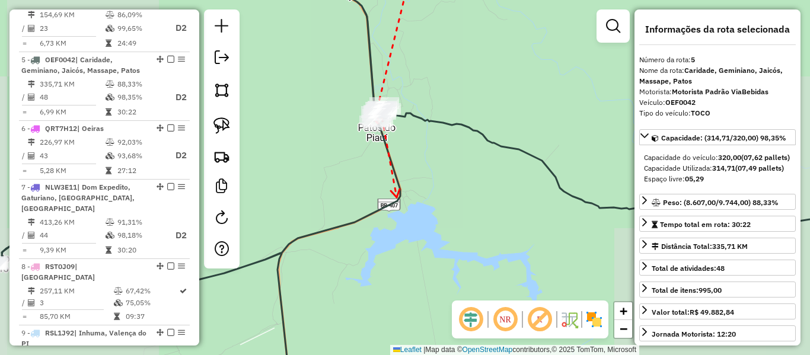
drag, startPoint x: 397, startPoint y: 197, endPoint x: 395, endPoint y: 165, distance: 31.4
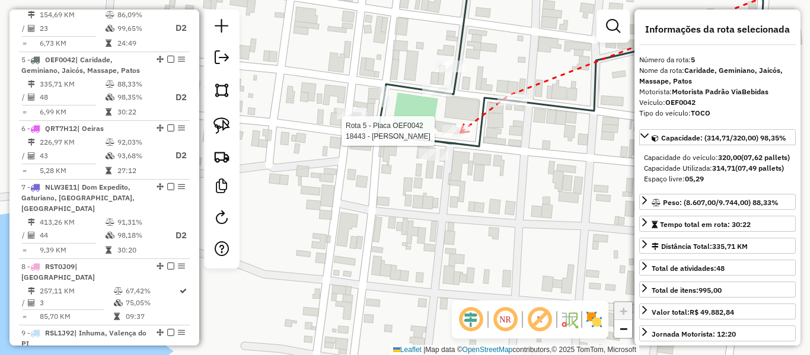
click at [446, 137] on div at bounding box center [457, 131] width 30 height 12
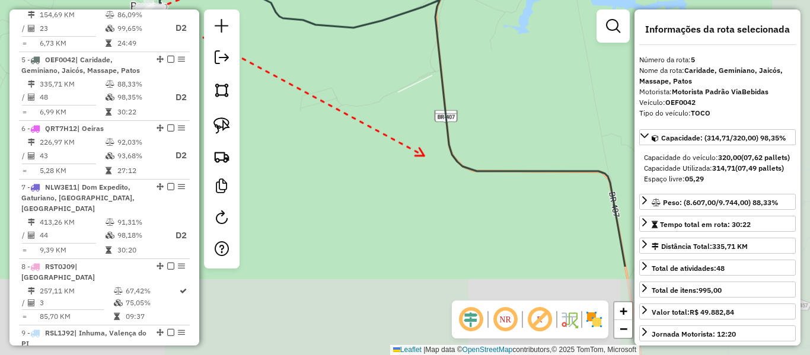
drag, startPoint x: 461, startPoint y: 179, endPoint x: 330, endPoint y: 66, distance: 172.3
click at [336, 69] on div "Janela de atendimento Grade de atendimento Capacidade Transportadoras Veículos …" at bounding box center [405, 177] width 810 height 355
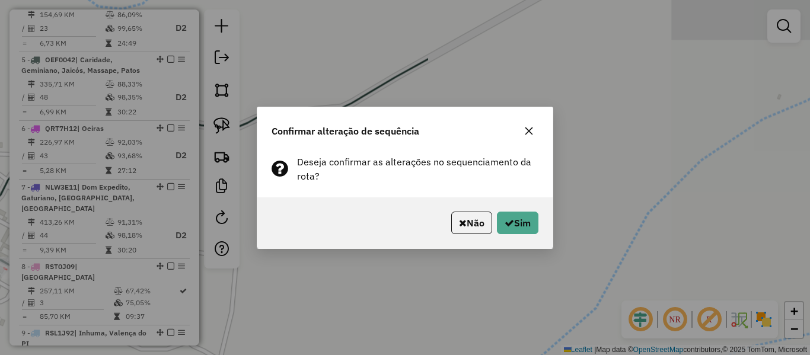
click at [532, 241] on div "Não Sim" at bounding box center [404, 222] width 295 height 51
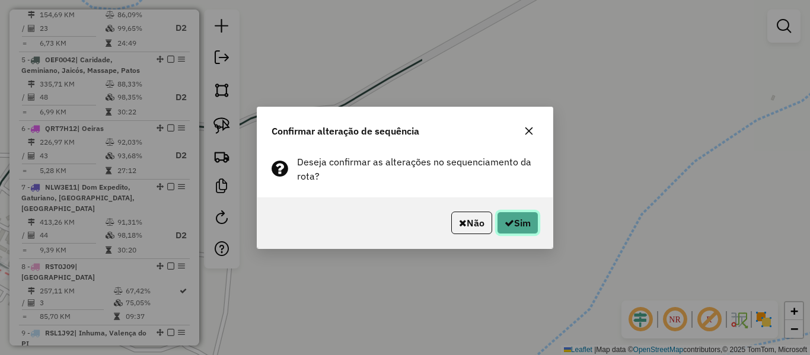
click at [529, 223] on button "Sim" at bounding box center [517, 223] width 41 height 23
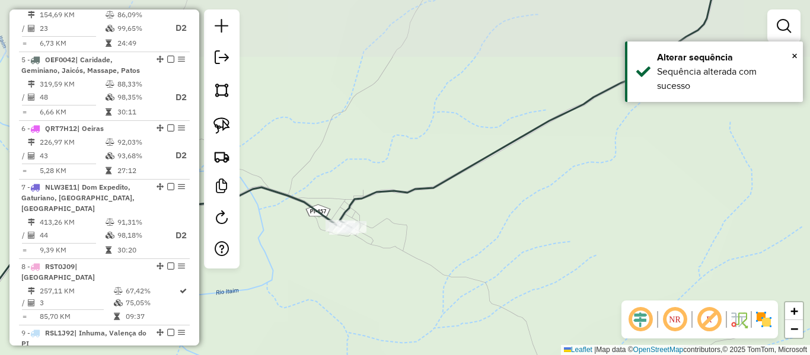
click at [433, 190] on icon at bounding box center [337, 177] width 833 height 426
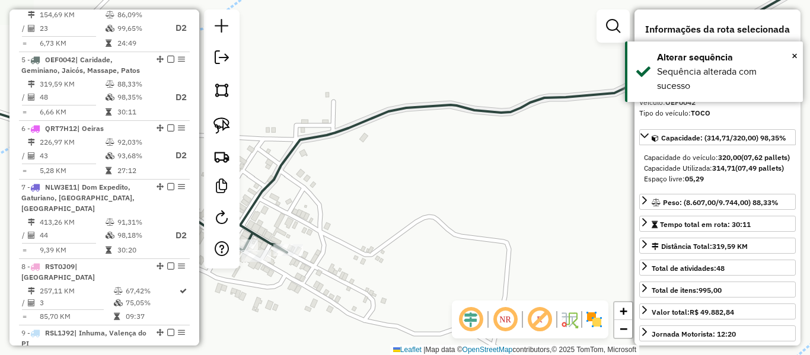
drag, startPoint x: 318, startPoint y: 219, endPoint x: 377, endPoint y: 219, distance: 59.3
click at [377, 219] on div "Janela de atendimento Grade de atendimento Capacidade Transportadoras Veículos …" at bounding box center [405, 177] width 810 height 355
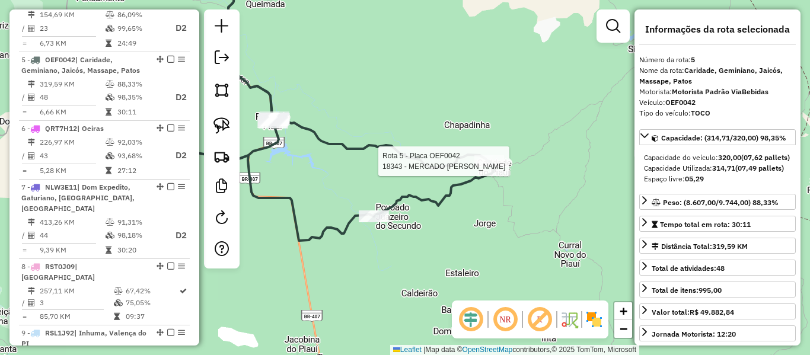
click at [490, 153] on icon at bounding box center [335, 102] width 318 height 276
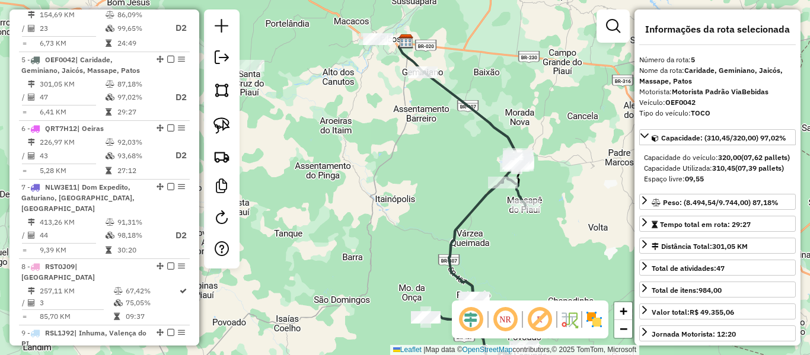
drag, startPoint x: 324, startPoint y: 150, endPoint x: 314, endPoint y: 119, distance: 32.6
click at [330, 122] on div "Janela de atendimento Grade de atendimento Capacidade Transportadoras Veículos …" at bounding box center [405, 177] width 810 height 355
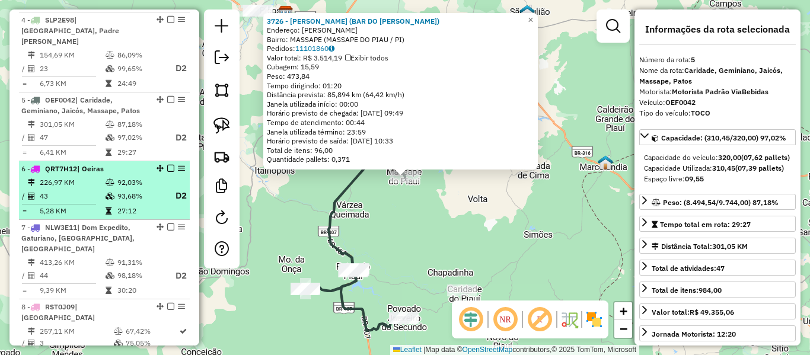
scroll to position [673, 0]
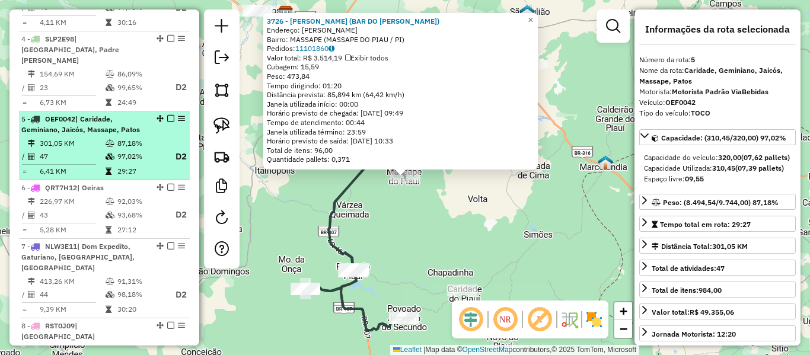
click at [100, 149] on td "47" at bounding box center [72, 156] width 66 height 15
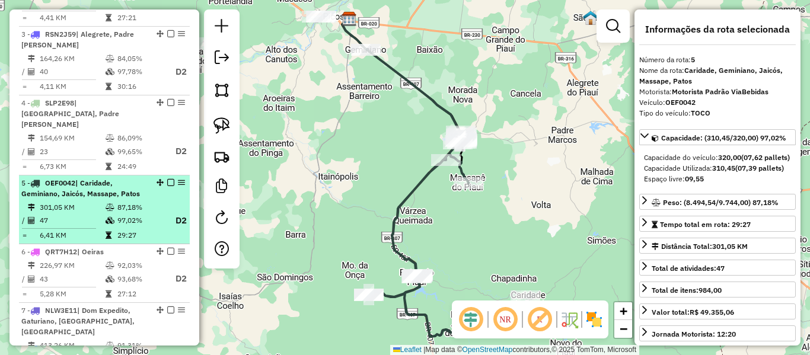
scroll to position [555, 0]
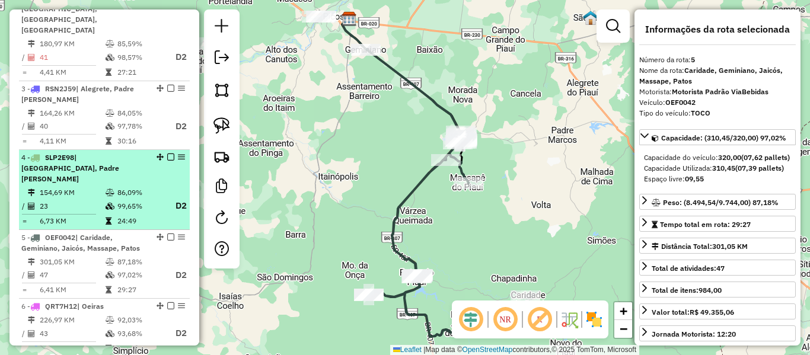
click at [126, 150] on li "4 - SLP2E98 | [GEOGRAPHIC_DATA], Padre [PERSON_NAME] 154,69 KM 86,09% / 23 99,6…" at bounding box center [104, 190] width 171 height 80
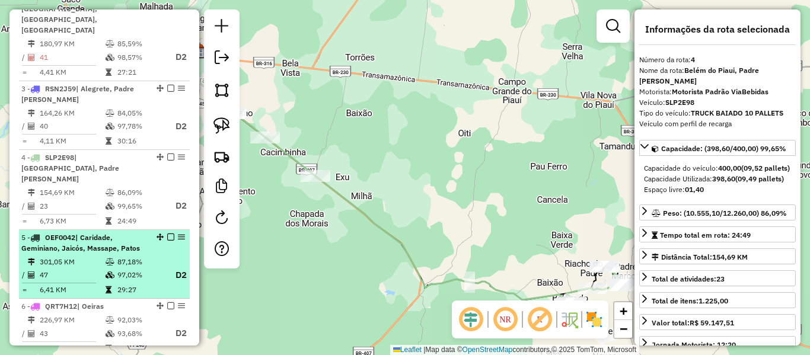
click at [82, 233] on span "| Caridade, Geminiano, Jaicós, Massape, Patos" at bounding box center [80, 243] width 119 height 20
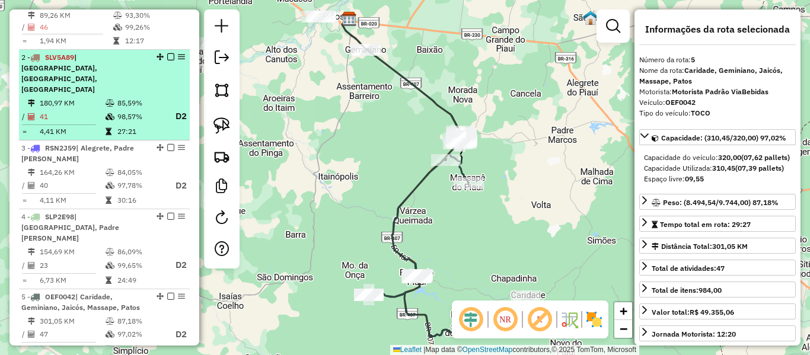
scroll to position [436, 0]
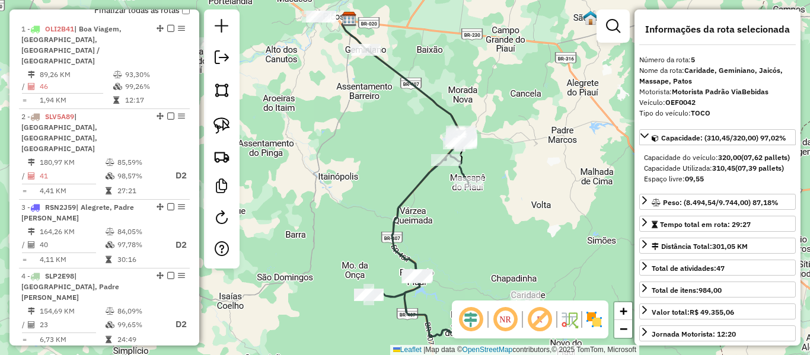
click at [407, 191] on icon at bounding box center [419, 234] width 100 height 205
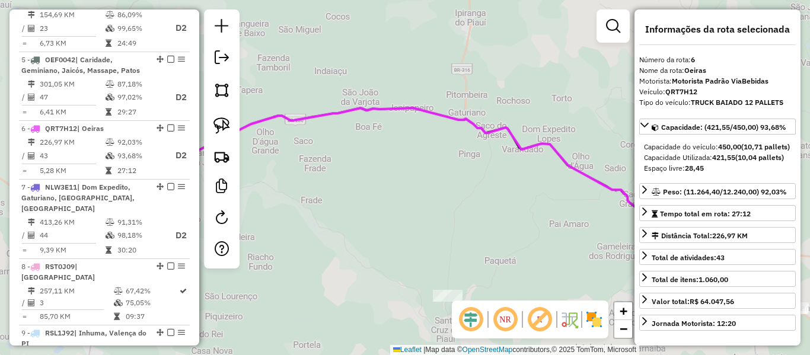
scroll to position [802, 0]
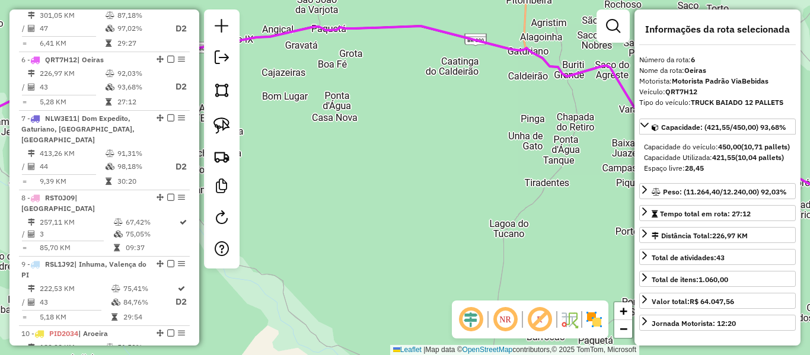
drag, startPoint x: 380, startPoint y: 184, endPoint x: 637, endPoint y: 155, distance: 258.9
click at [637, 155] on hb-router-mapa "Informações da Sessão 978143 - [DATE] Criação: [DATE] 18:32 Depósito: Via Bebid…" at bounding box center [405, 177] width 810 height 355
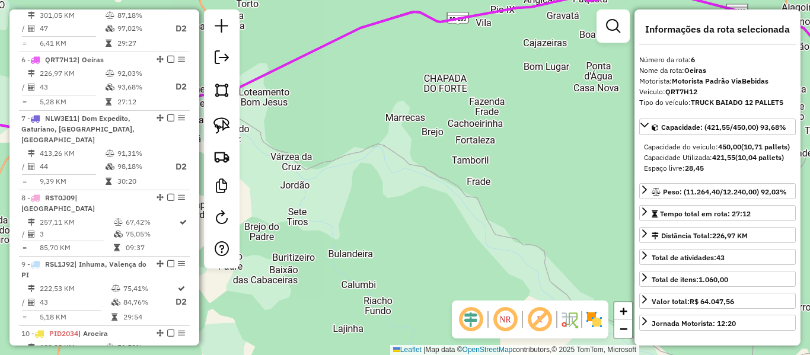
drag, startPoint x: 510, startPoint y: 178, endPoint x: 551, endPoint y: 183, distance: 40.6
click at [551, 183] on div "Janela de atendimento Grade de atendimento Capacidade Transportadoras Veículos …" at bounding box center [405, 177] width 810 height 355
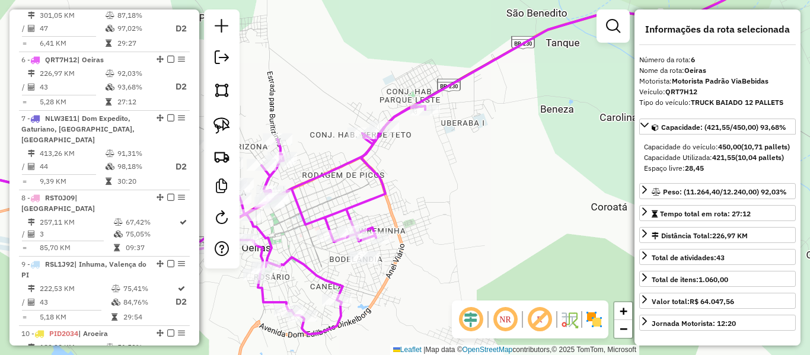
click at [401, 114] on icon at bounding box center [172, 220] width 506 height 228
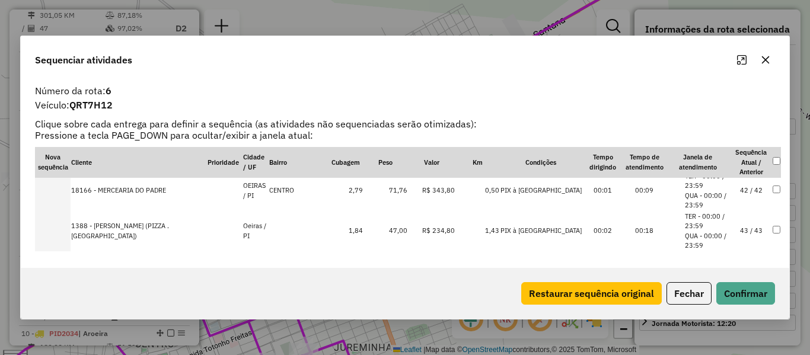
click at [752, 231] on td "43 / 43" at bounding box center [750, 231] width 41 height 40
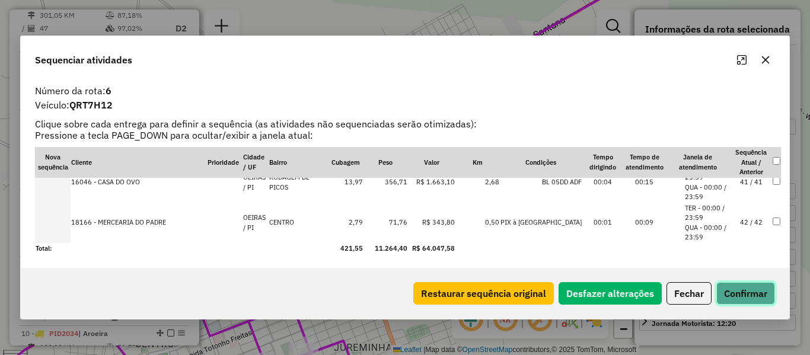
click at [733, 302] on button "Confirmar" at bounding box center [745, 293] width 59 height 23
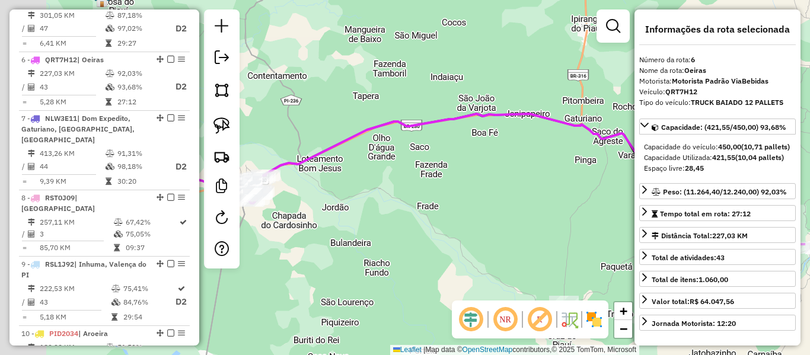
drag, startPoint x: 293, startPoint y: 168, endPoint x: 430, endPoint y: 179, distance: 137.4
click at [494, 152] on div "Janela de atendimento Grade de atendimento Capacidade Transportadoras Veículos …" at bounding box center [405, 177] width 810 height 355
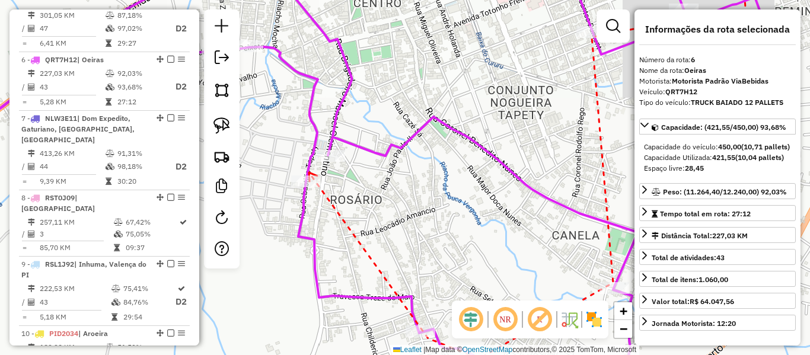
click at [309, 173] on icon at bounding box center [313, 177] width 8 height 9
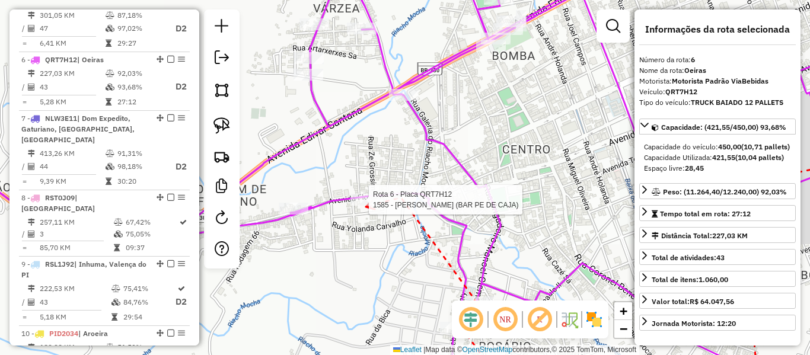
click at [365, 206] on div at bounding box center [365, 200] width 30 height 12
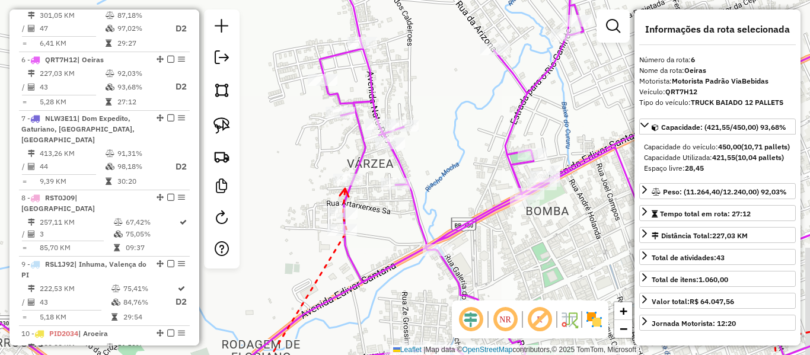
click at [345, 189] on icon at bounding box center [344, 193] width 9 height 8
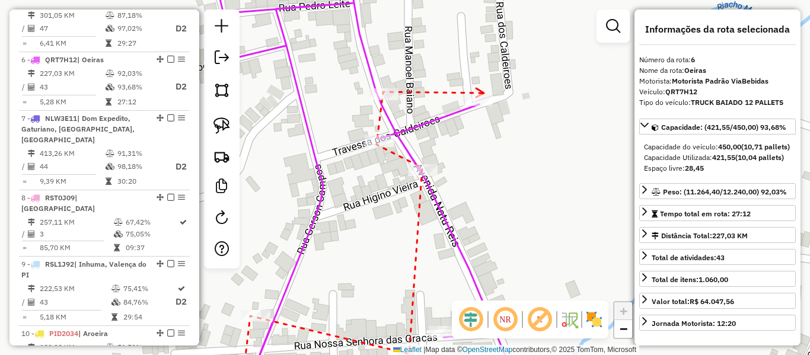
click at [484, 93] on icon at bounding box center [480, 92] width 8 height 9
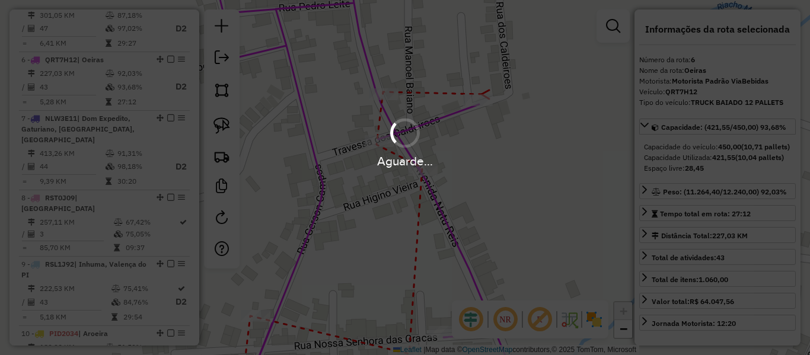
click at [436, 111] on div "Aguarde..." at bounding box center [405, 177] width 810 height 355
click at [407, 129] on hb-app "Aguarde... Pop-up bloqueado! Seu navegador bloqueou automáticamente a abertura …" at bounding box center [405, 177] width 810 height 355
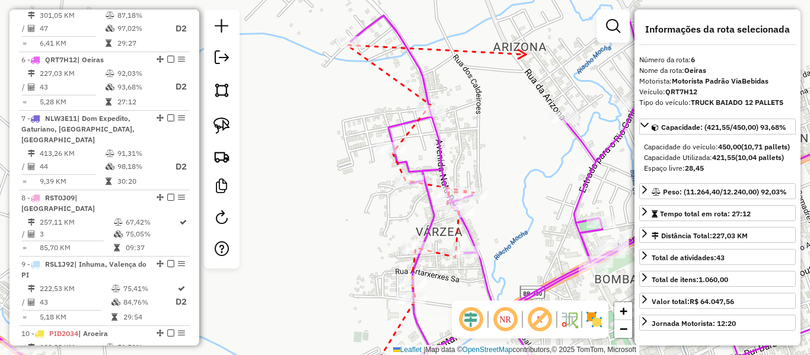
drag, startPoint x: 354, startPoint y: 49, endPoint x: 345, endPoint y: 78, distance: 30.4
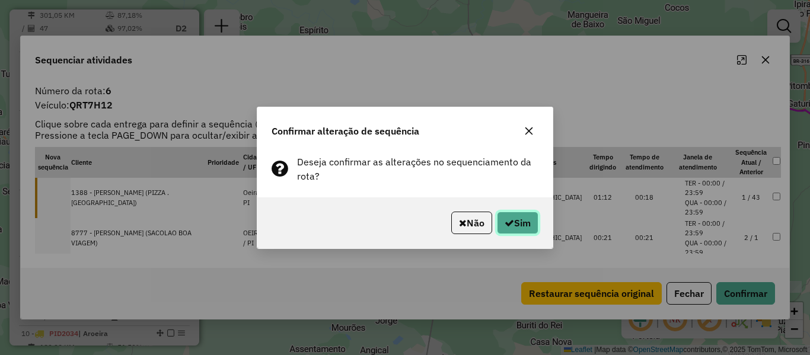
click at [535, 232] on button "Sim" at bounding box center [517, 223] width 41 height 23
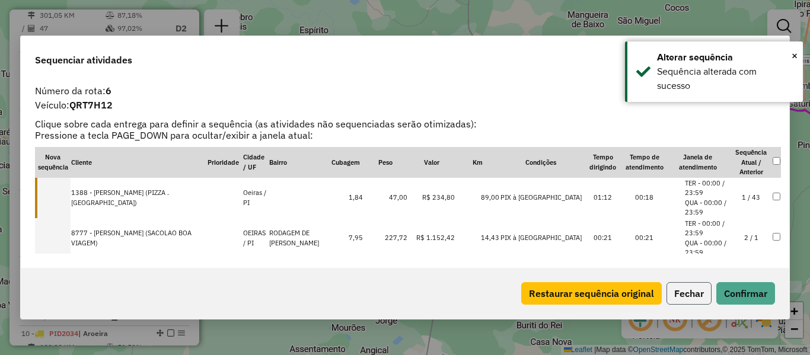
click at [701, 294] on button "Fechar" at bounding box center [688, 293] width 45 height 23
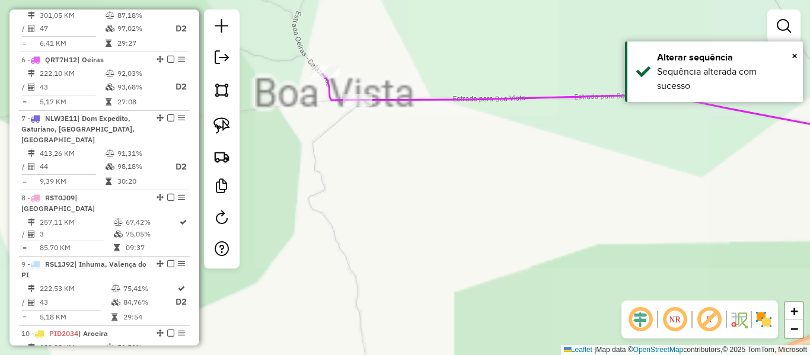
click at [386, 101] on icon at bounding box center [606, 106] width 568 height 65
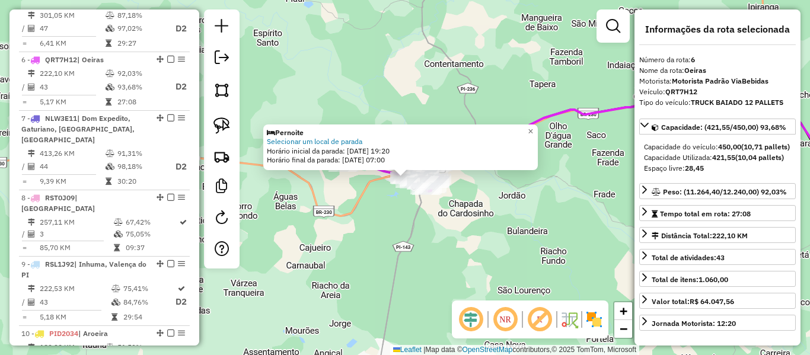
click at [313, 136] on div "Pernoite" at bounding box center [400, 132] width 267 height 9
click at [309, 143] on link "Selecionar um local de parada" at bounding box center [314, 141] width 95 height 9
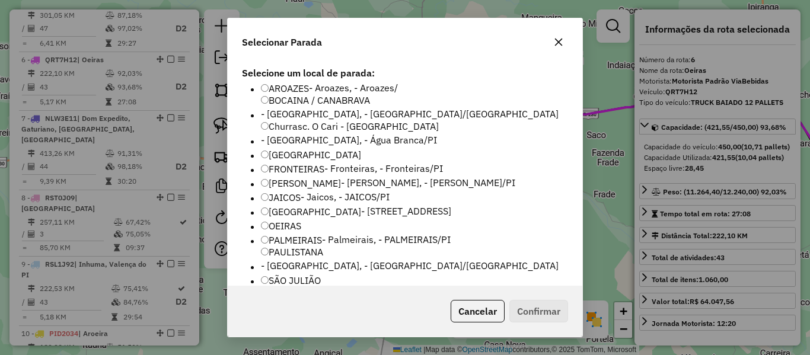
click at [277, 219] on label "OEIRAS" at bounding box center [281, 226] width 40 height 14
click at [531, 301] on button "Confirmar" at bounding box center [538, 311] width 59 height 23
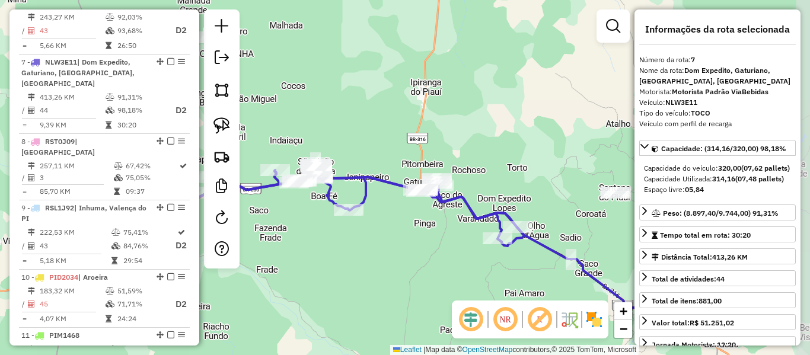
scroll to position [860, 0]
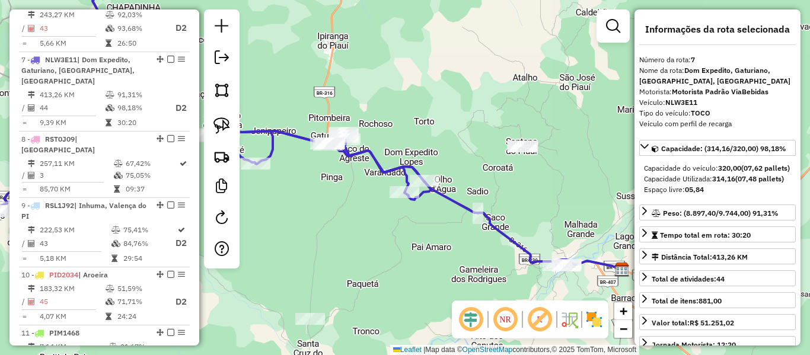
drag, startPoint x: 428, startPoint y: 107, endPoint x: 335, endPoint y: 60, distance: 103.9
click at [335, 60] on div "Janela de atendimento Grade de atendimento Capacidade Transportadoras Veículos …" at bounding box center [405, 177] width 810 height 355
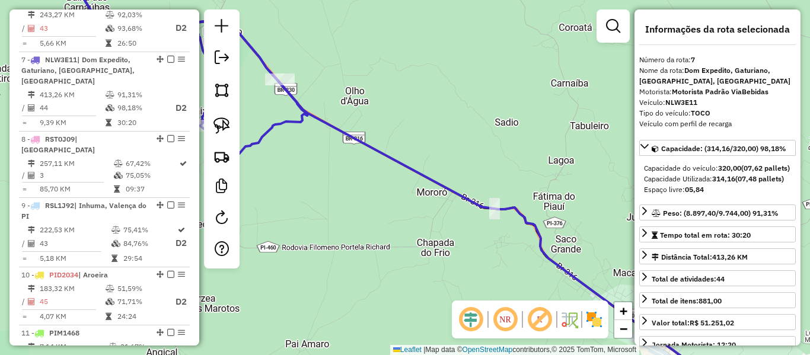
drag, startPoint x: 391, startPoint y: 165, endPoint x: 490, endPoint y: 220, distance: 112.5
click at [490, 223] on icon at bounding box center [332, 177] width 745 height 426
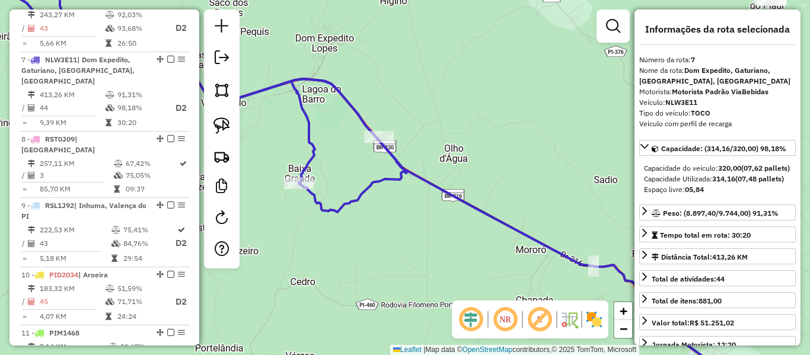
click at [449, 195] on icon at bounding box center [334, 182] width 831 height 418
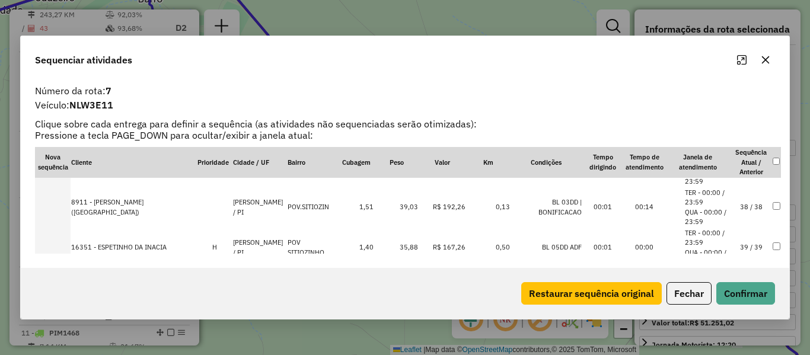
scroll to position [1601, 0]
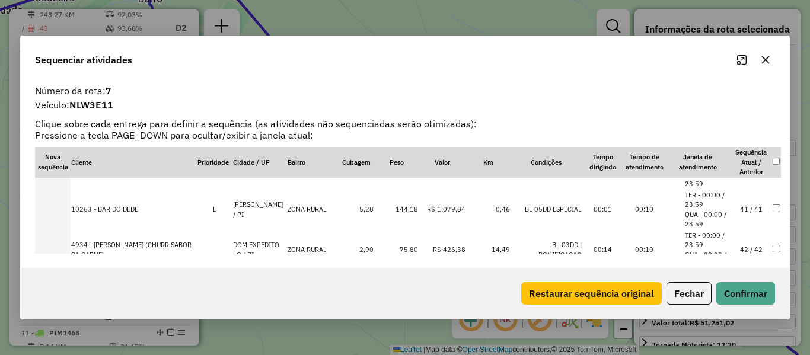
click at [740, 244] on td "42 / 42" at bounding box center [750, 250] width 41 height 40
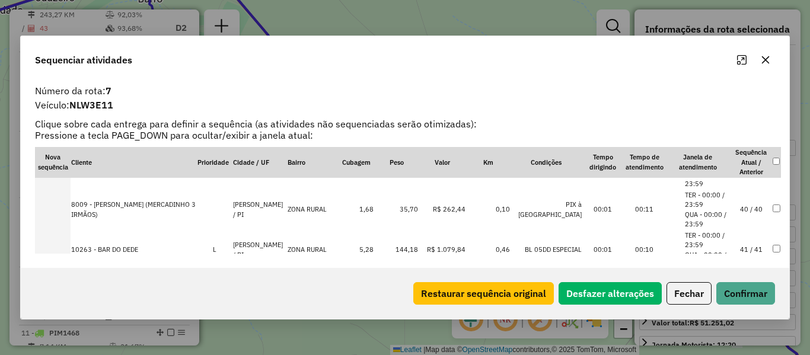
scroll to position [1641, 0]
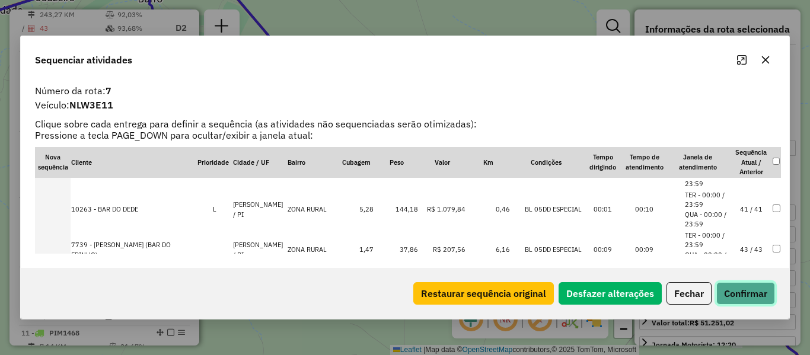
click at [751, 290] on button "Confirmar" at bounding box center [745, 293] width 59 height 23
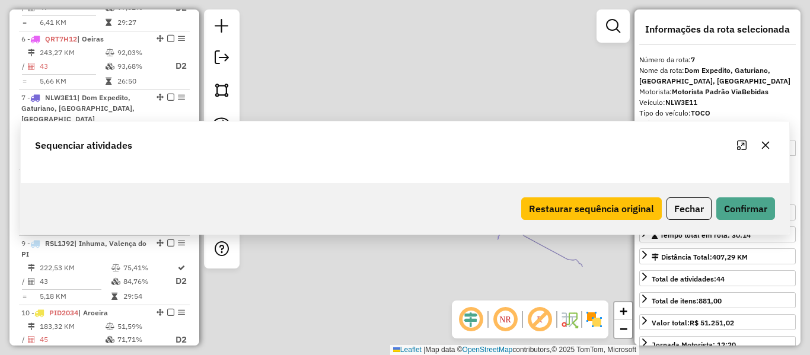
scroll to position [860, 0]
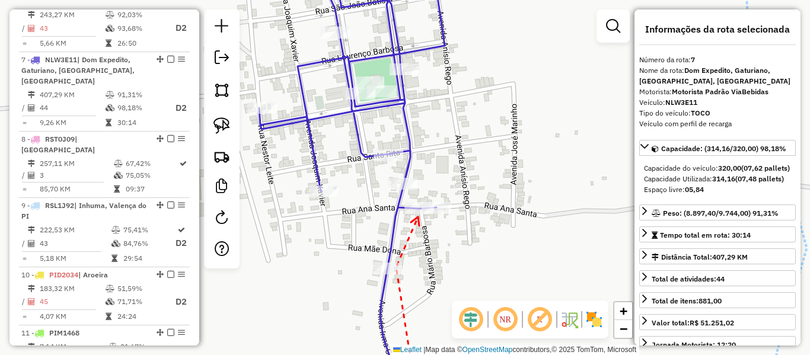
click at [418, 217] on icon at bounding box center [415, 221] width 8 height 9
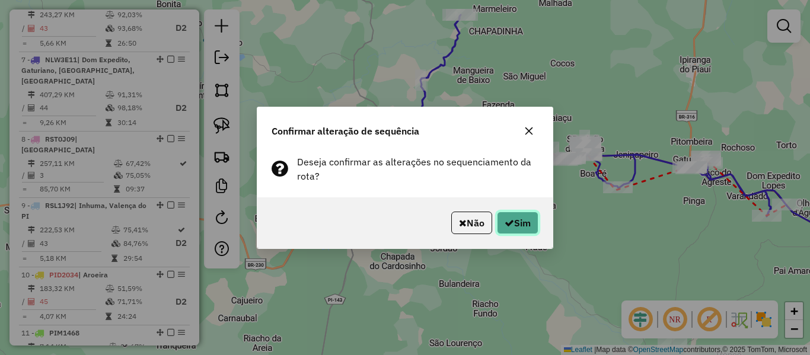
click at [518, 228] on button "Sim" at bounding box center [517, 223] width 41 height 23
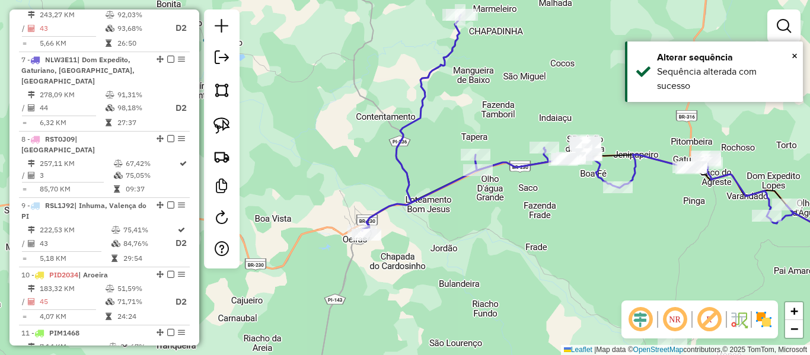
click at [408, 177] on icon at bounding box center [578, 123] width 432 height 216
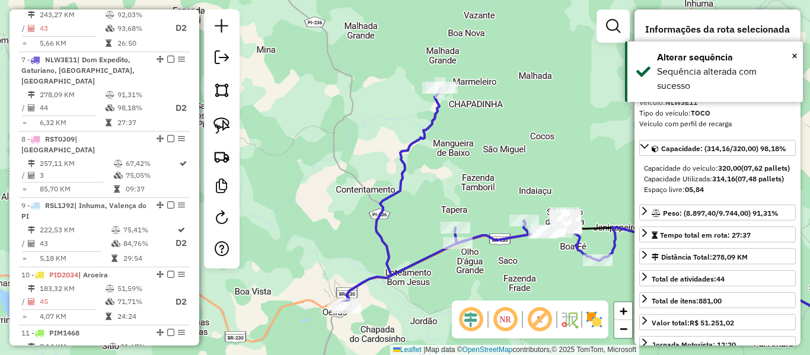
drag, startPoint x: 450, startPoint y: 69, endPoint x: 417, endPoint y: 163, distance: 99.2
click at [418, 163] on icon at bounding box center [557, 196] width 432 height 216
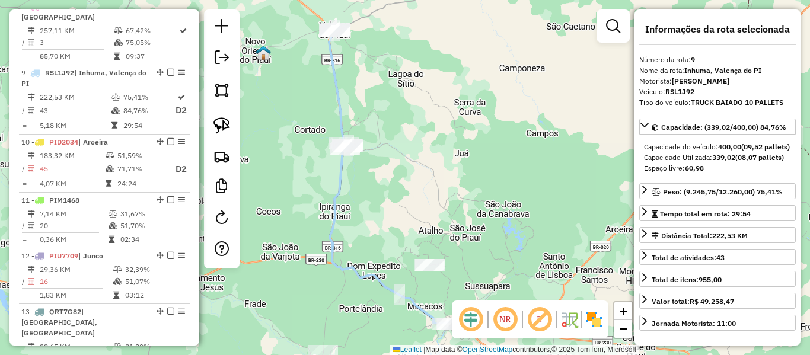
scroll to position [995, 0]
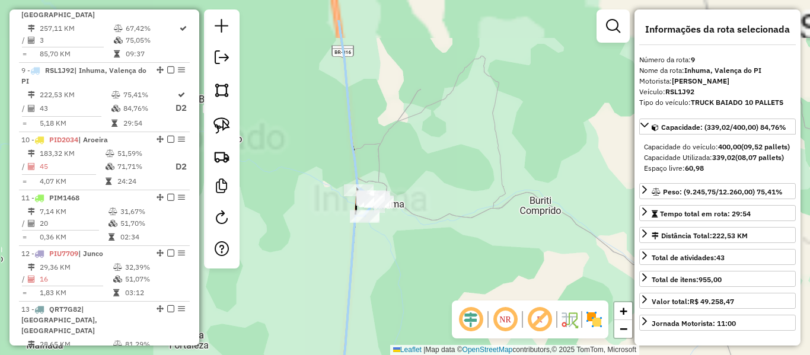
drag, startPoint x: 346, startPoint y: 130, endPoint x: 381, endPoint y: 289, distance: 163.3
click at [379, 216] on icon at bounding box center [359, 118] width 41 height 196
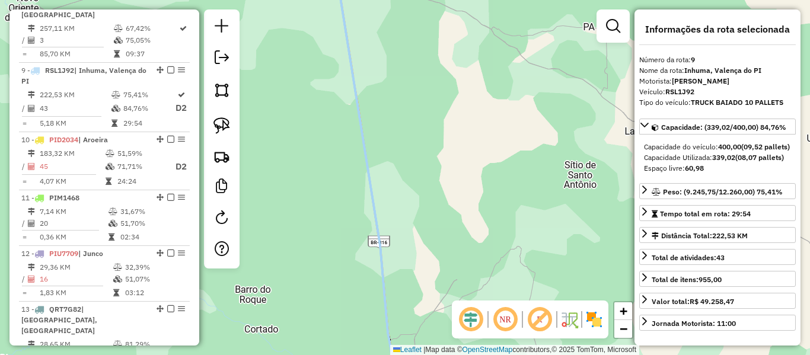
drag, startPoint x: 352, startPoint y: 71, endPoint x: 378, endPoint y: 274, distance: 205.5
click at [380, 288] on icon at bounding box center [376, 185] width 79 height 426
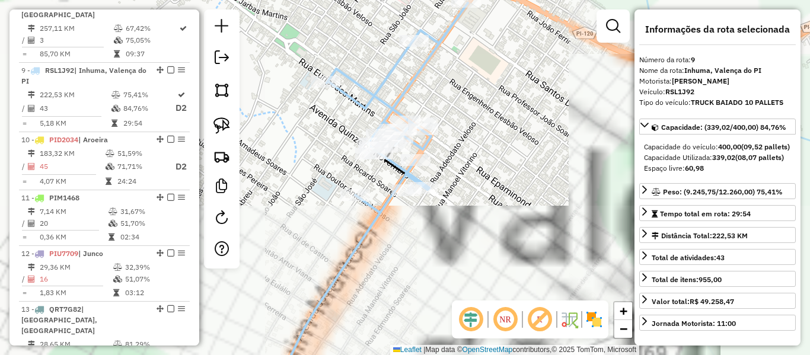
click at [362, 229] on icon at bounding box center [371, 197] width 194 height 388
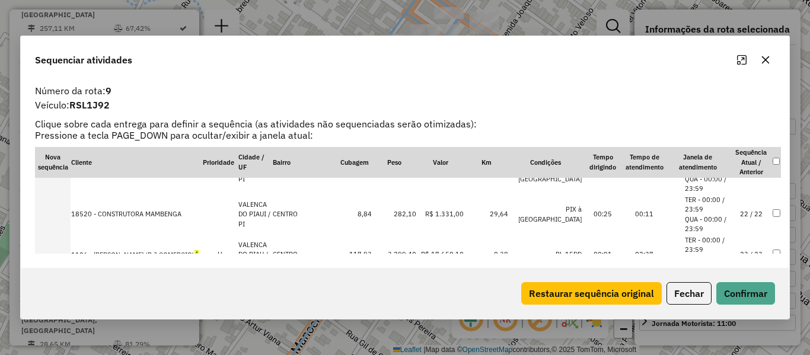
click at [751, 213] on td "22 / 22" at bounding box center [750, 214] width 41 height 40
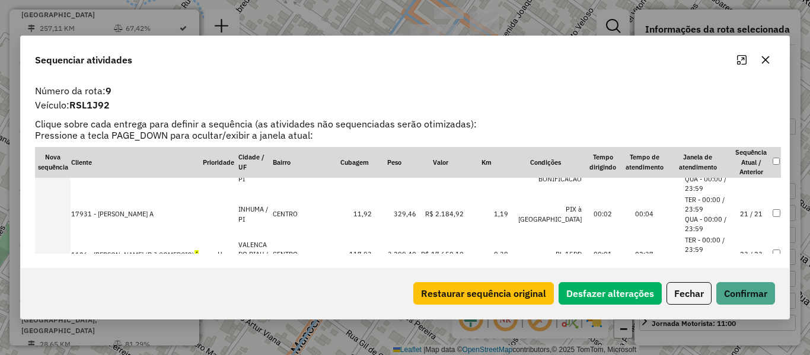
scroll to position [870, 0]
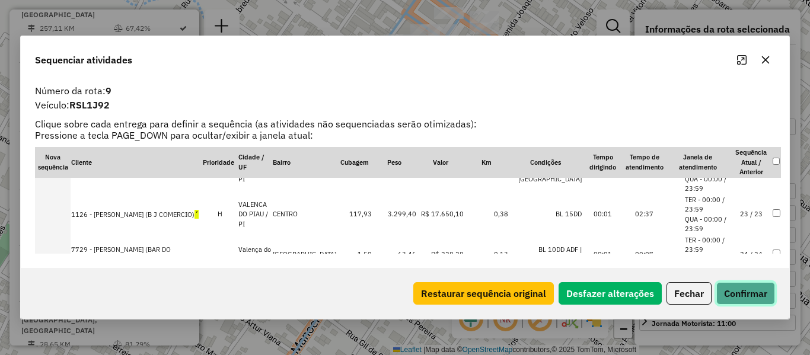
click at [745, 300] on button "Confirmar" at bounding box center [745, 293] width 59 height 23
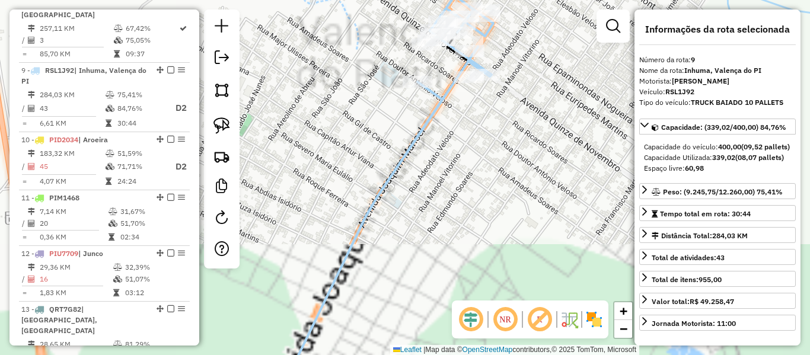
drag, startPoint x: 428, startPoint y: 121, endPoint x: 426, endPoint y: 164, distance: 43.3
click at [430, 182] on icon at bounding box center [385, 185] width 216 height 426
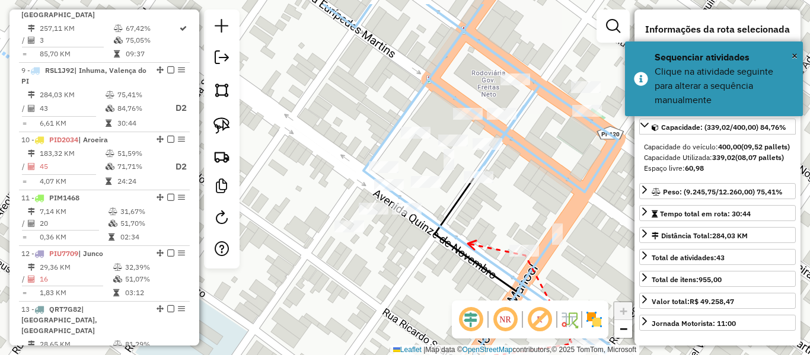
drag, startPoint x: 372, startPoint y: 205, endPoint x: 467, endPoint y: 244, distance: 103.2
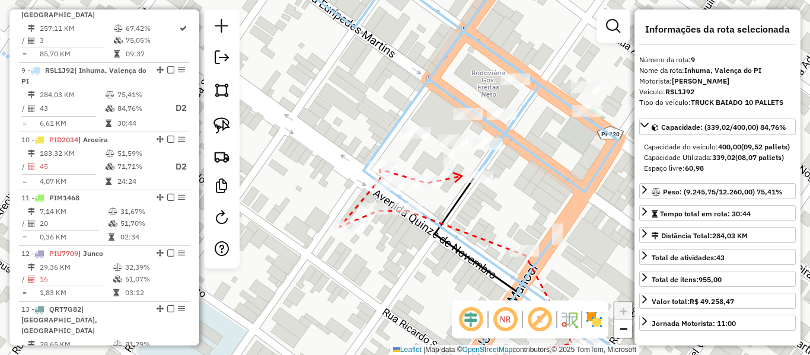
click at [462, 176] on icon at bounding box center [458, 177] width 8 height 9
click at [512, 89] on icon at bounding box center [509, 93] width 8 height 9
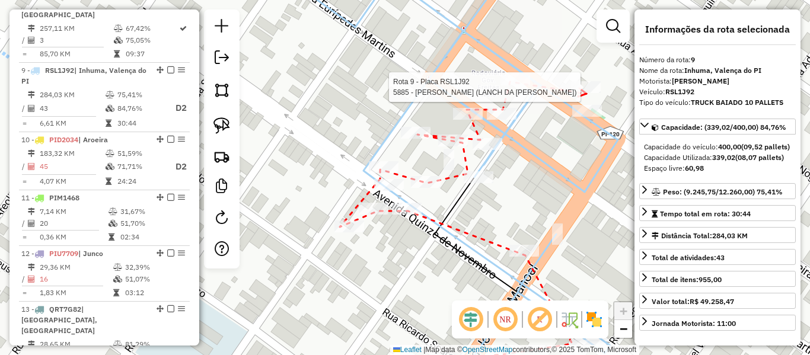
click at [586, 93] on div at bounding box center [586, 87] width 30 height 12
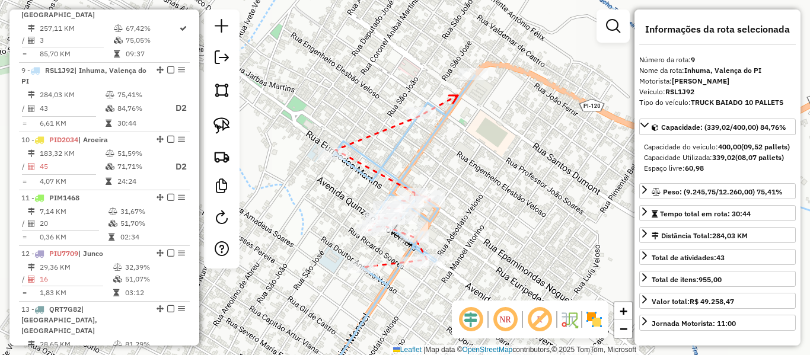
click at [471, 80] on div at bounding box center [473, 74] width 30 height 12
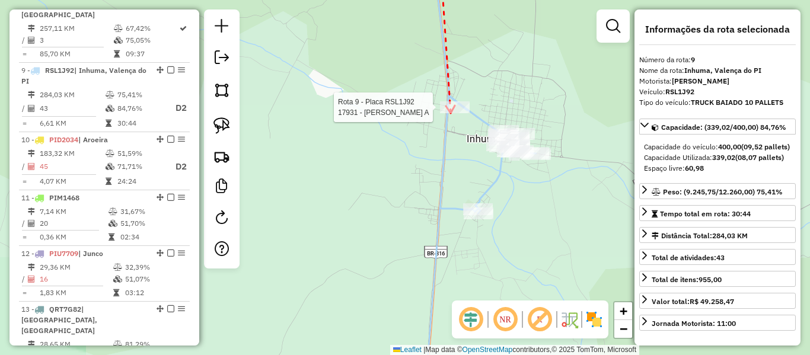
click at [451, 113] on div at bounding box center [455, 107] width 30 height 12
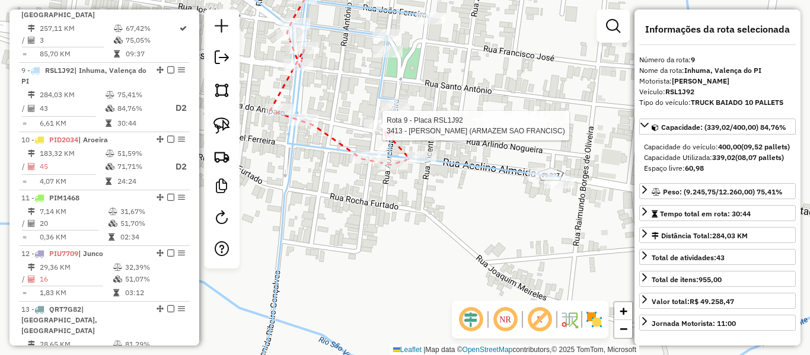
click at [385, 132] on div at bounding box center [379, 126] width 30 height 12
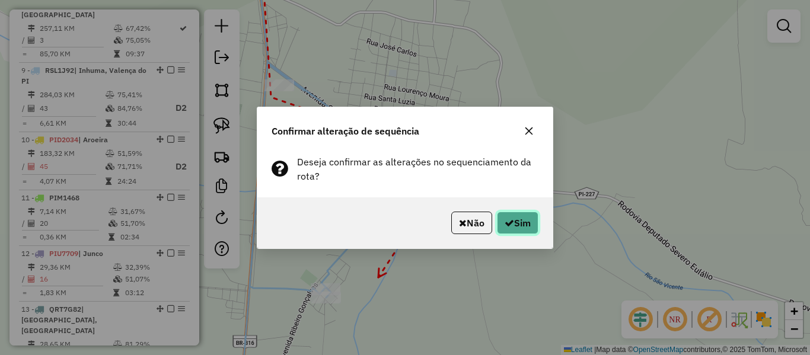
click at [520, 219] on button "Sim" at bounding box center [517, 223] width 41 height 23
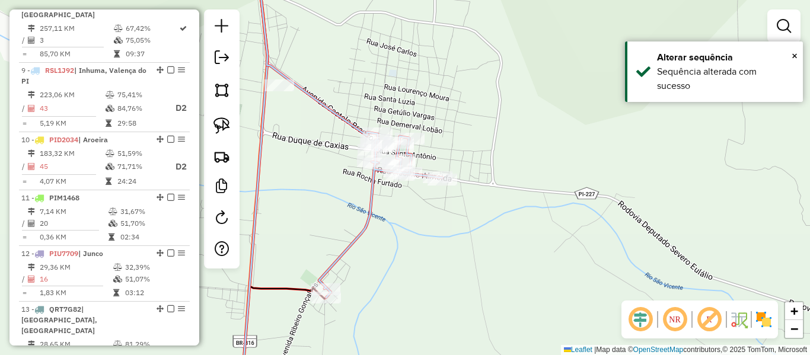
click at [340, 260] on icon at bounding box center [349, 130] width 185 height 333
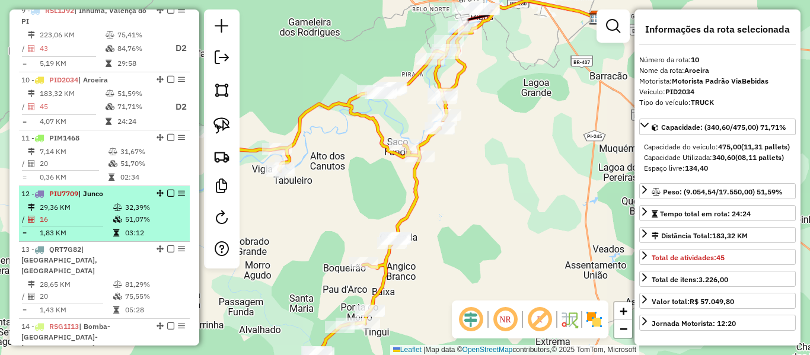
scroll to position [1065, 0]
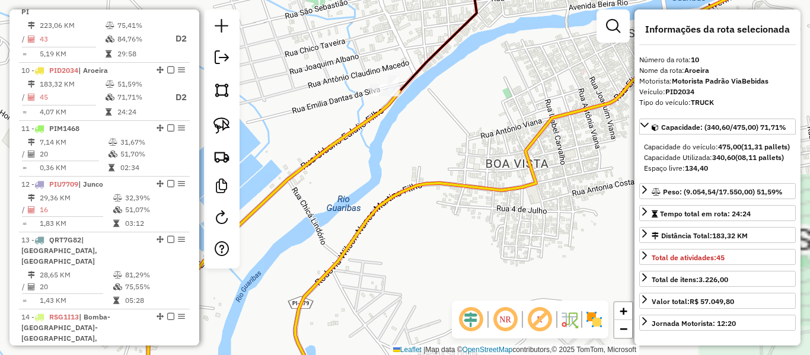
click at [353, 132] on icon at bounding box center [274, 240] width 252 height 299
click at [352, 132] on icon at bounding box center [274, 240] width 252 height 299
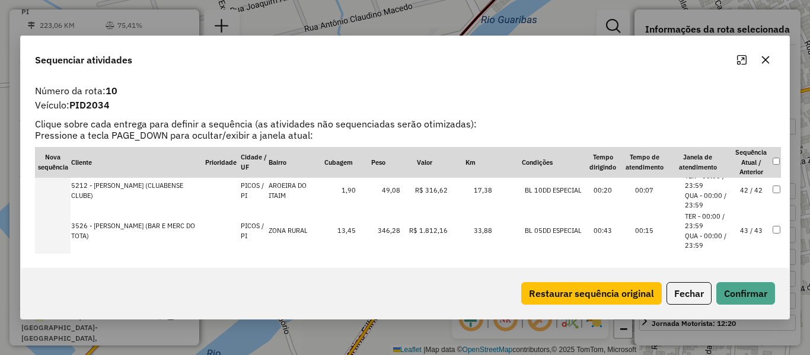
scroll to position [1749, 0]
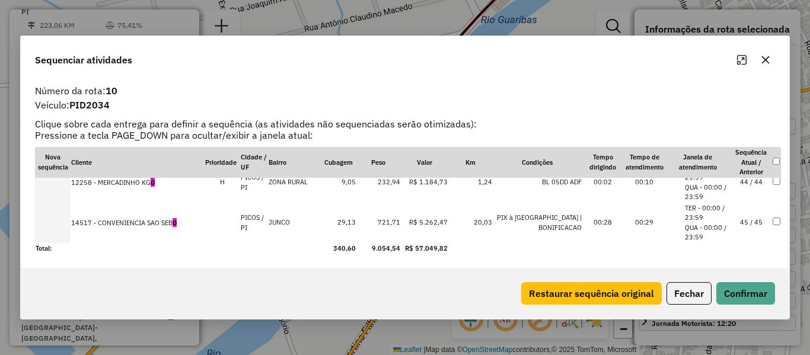
click at [746, 224] on td "45 / 45" at bounding box center [750, 223] width 41 height 40
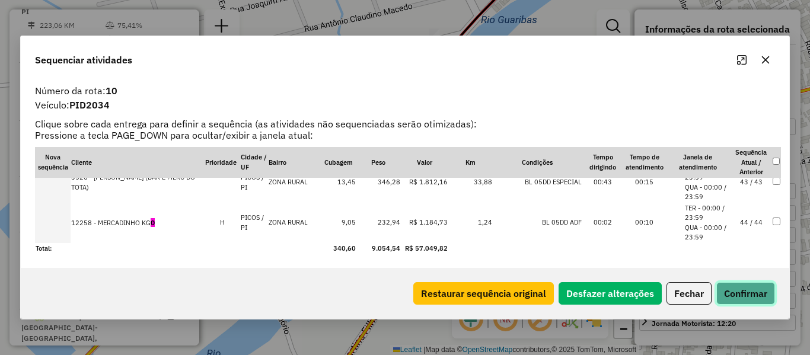
click at [743, 296] on button "Confirmar" at bounding box center [745, 293] width 59 height 23
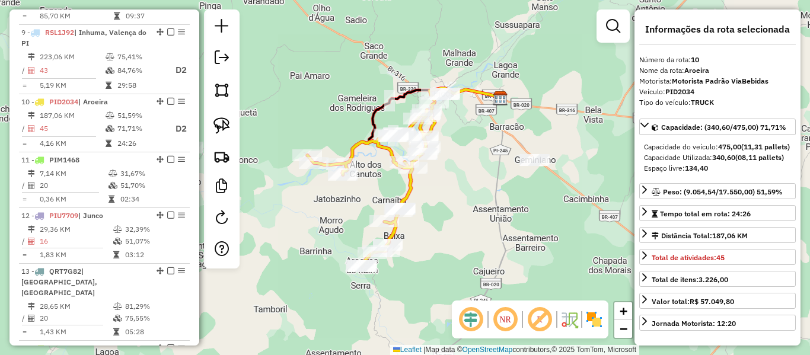
scroll to position [1065, 0]
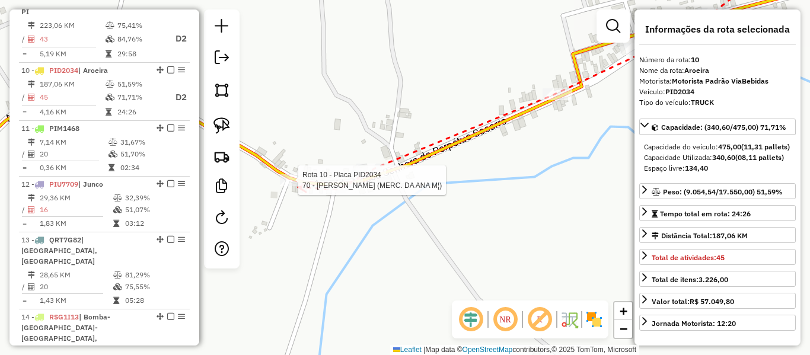
click at [298, 186] on div at bounding box center [295, 180] width 30 height 12
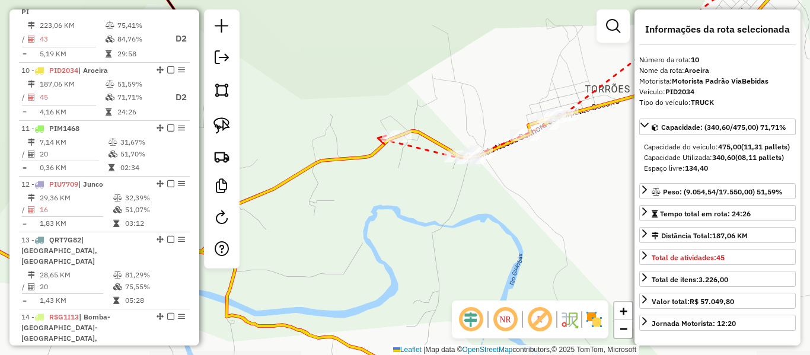
click at [378, 138] on icon at bounding box center [382, 140] width 8 height 8
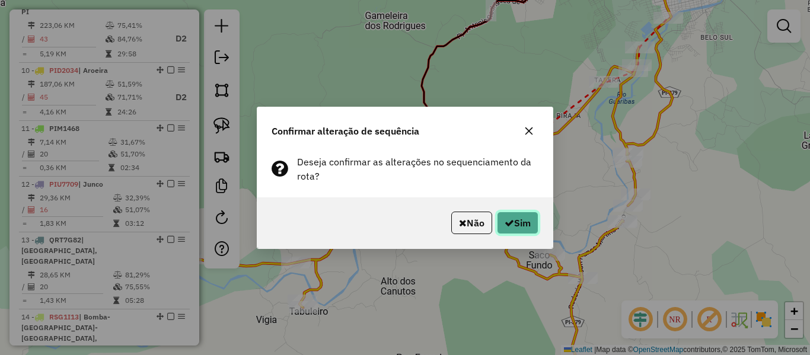
click at [527, 223] on button "Sim" at bounding box center [517, 223] width 41 height 23
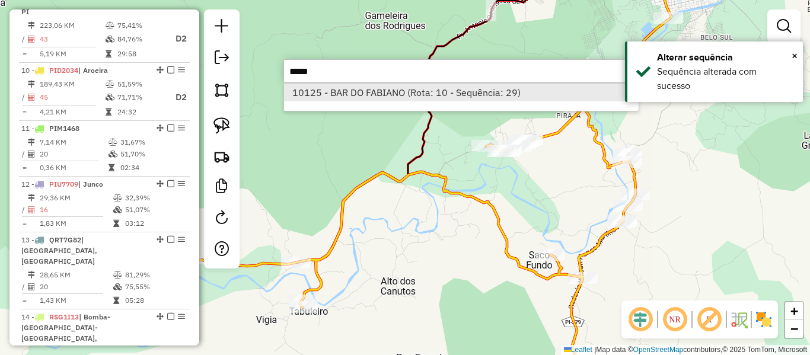
type input "*****"
click at [484, 91] on li "10125 - BAR DO FABIANO (Rota: 10 - Sequência: 29)" at bounding box center [461, 93] width 355 height 18
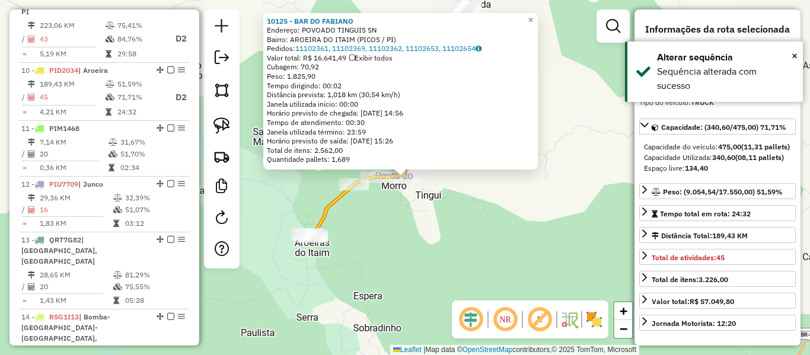
click at [446, 215] on div "10125 - BAR DO [PERSON_NAME]: POVOADO TINGUIS SN Bairro: AROEIRA DO ITAIM (PICO…" at bounding box center [405, 177] width 810 height 355
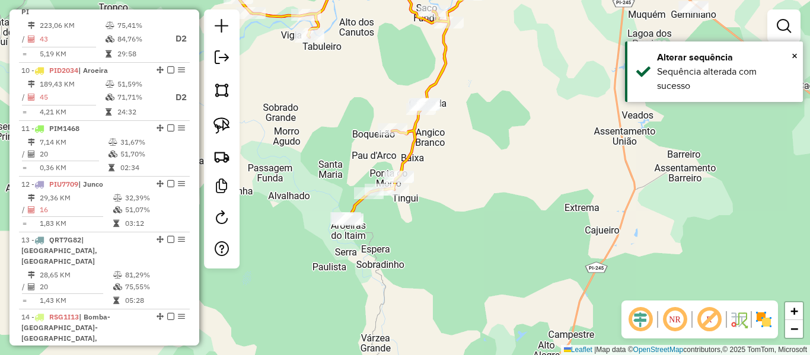
drag, startPoint x: 402, startPoint y: 123, endPoint x: 378, endPoint y: 215, distance: 95.0
click at [378, 215] on div "Rota 10 - Placa PID2034 1861 - INGRACIO [PERSON_NAME] (BRISAS CLUB) Janela de a…" at bounding box center [405, 177] width 810 height 355
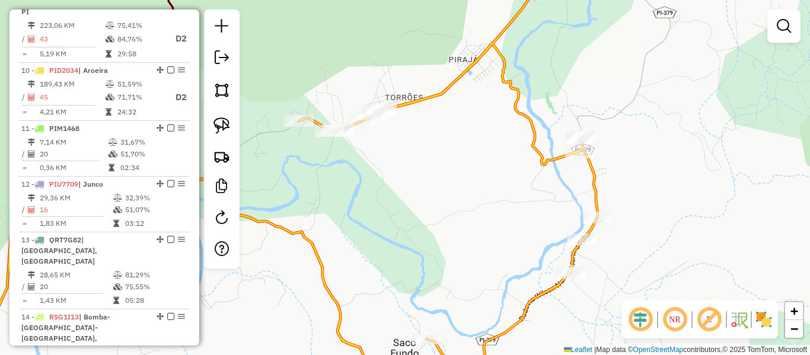
drag, startPoint x: 340, startPoint y: 202, endPoint x: 315, endPoint y: 240, distance: 45.2
click at [315, 239] on div "Janela de atendimento Grade de atendimento Capacidade Transportadoras Veículos …" at bounding box center [405, 177] width 810 height 355
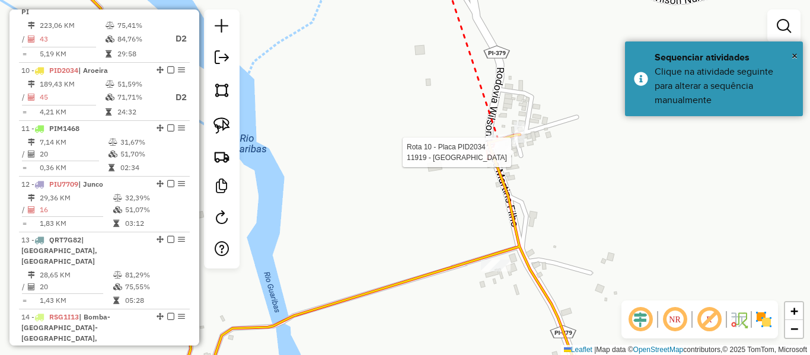
click at [487, 158] on div at bounding box center [493, 152] width 30 height 12
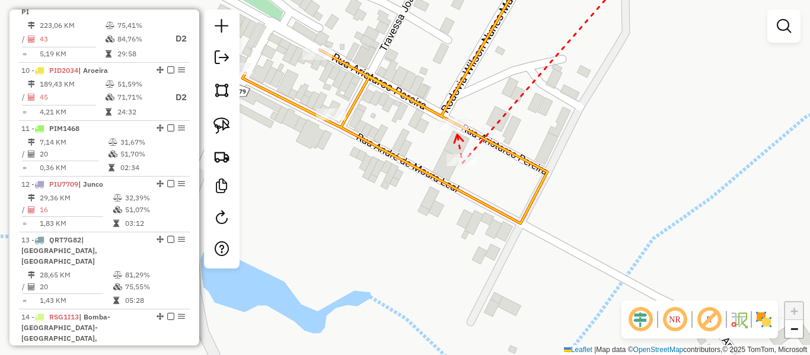
click at [456, 130] on div at bounding box center [454, 125] width 30 height 12
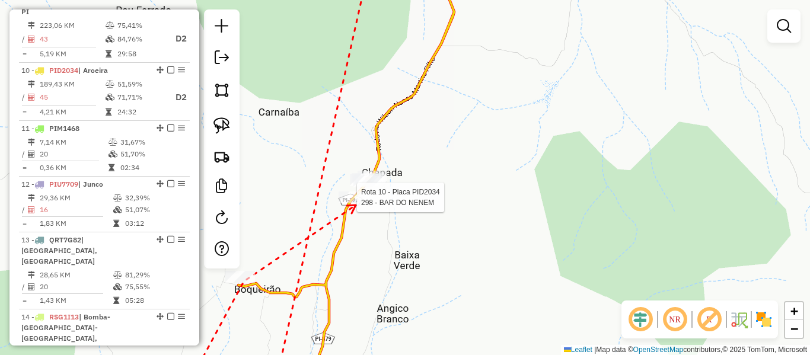
click at [356, 203] on div at bounding box center [354, 197] width 30 height 12
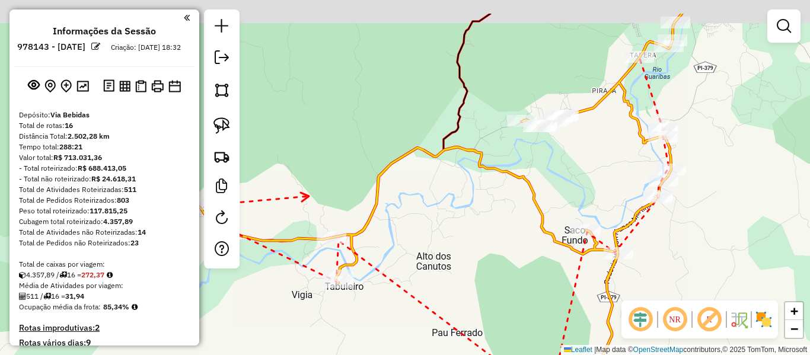
scroll to position [1065, 0]
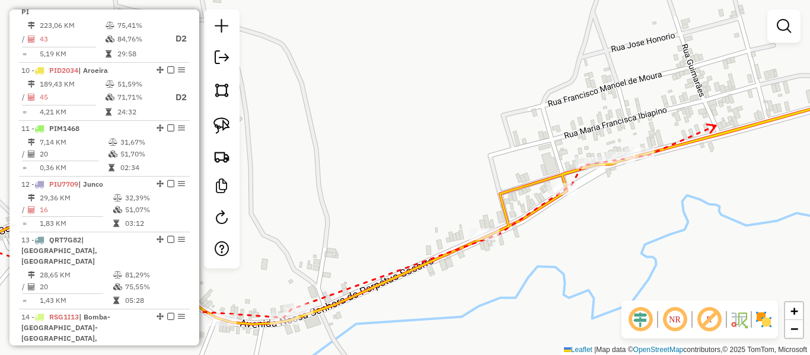
drag, startPoint x: 714, startPoint y: 126, endPoint x: 429, endPoint y: 183, distance: 290.8
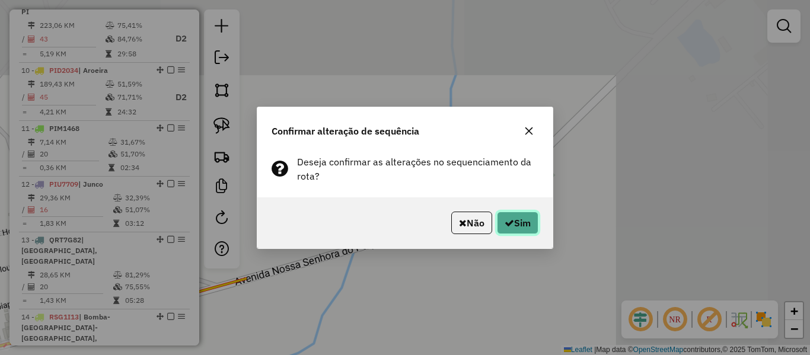
click at [515, 226] on button "Sim" at bounding box center [517, 223] width 41 height 23
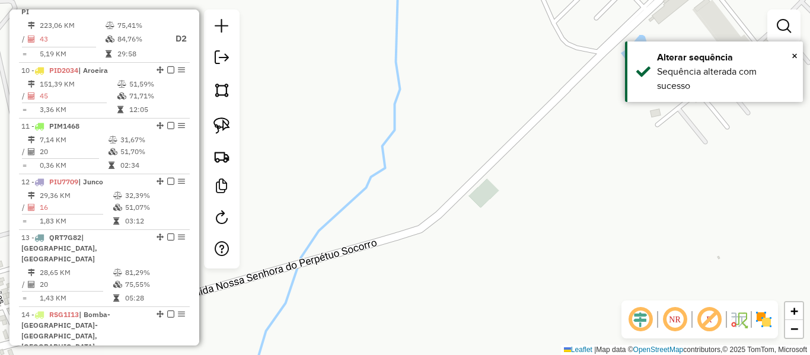
scroll to position [1062, 0]
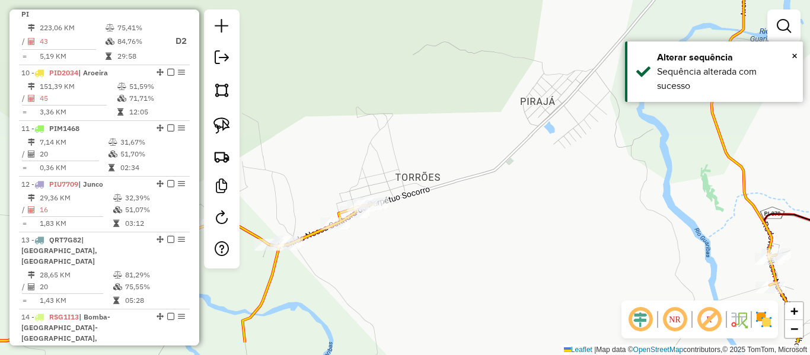
drag, startPoint x: 413, startPoint y: 234, endPoint x: 468, endPoint y: 186, distance: 73.9
click at [468, 186] on div "Janela de atendimento Grade de atendimento Capacidade Transportadoras Veículos …" at bounding box center [405, 177] width 810 height 355
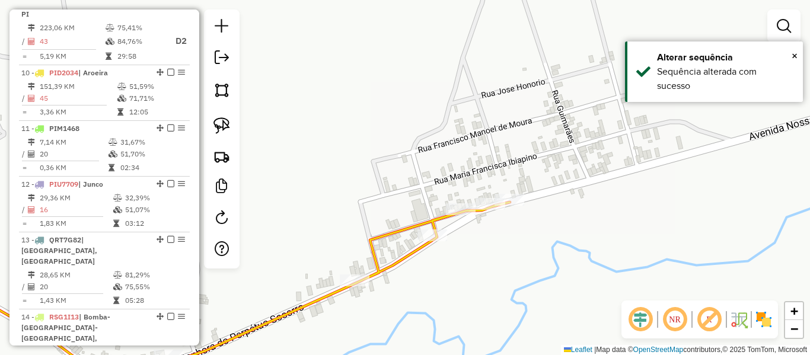
click at [435, 214] on icon at bounding box center [214, 296] width 591 height 189
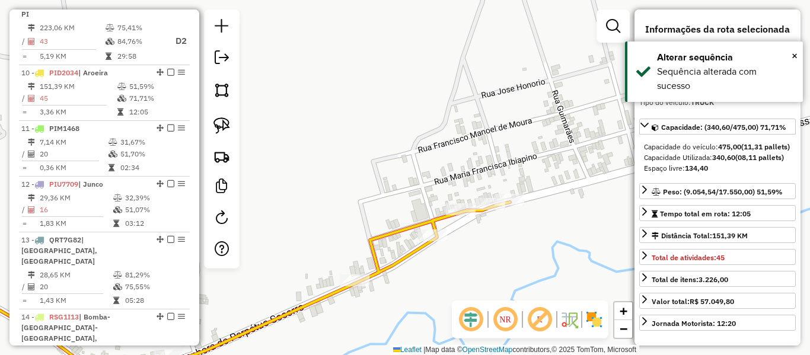
scroll to position [1065, 0]
click at [440, 226] on div "Janela de atendimento Grade de atendimento Capacidade Transportadoras Veículos …" at bounding box center [405, 177] width 810 height 355
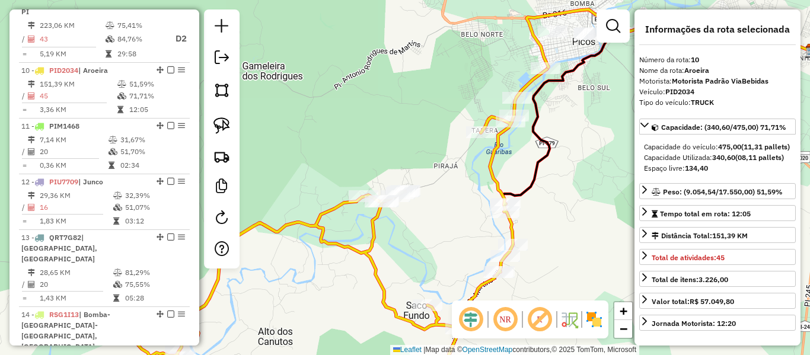
click at [391, 200] on div "Rota 10 - Placa PID2034 1294 - [PERSON_NAME] (CHURR. DO MAINHO) Rota 10 - Placa…" at bounding box center [405, 177] width 810 height 355
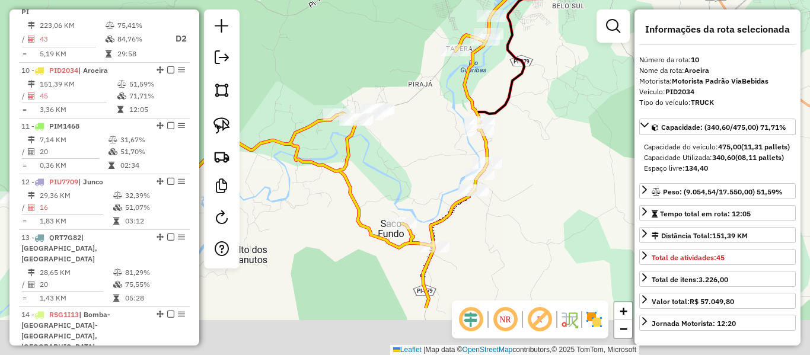
drag, startPoint x: 424, startPoint y: 186, endPoint x: 426, endPoint y: 130, distance: 55.8
click at [426, 130] on div "Janela de atendimento Grade de atendimento Capacidade Transportadoras Veículos …" at bounding box center [405, 177] width 810 height 355
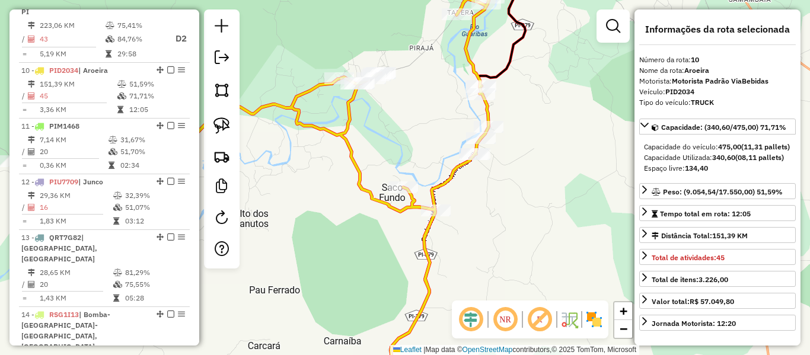
drag, startPoint x: 394, startPoint y: 305, endPoint x: 444, endPoint y: 177, distance: 137.4
click at [443, 178] on div "Rota 10 - Placa PID2034 18516 - [PERSON_NAME] 2 Janela de atendimento Grade de …" at bounding box center [405, 177] width 810 height 355
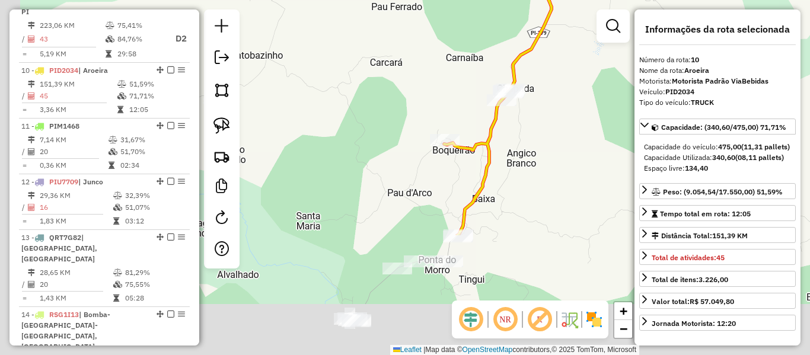
drag, startPoint x: 404, startPoint y: 256, endPoint x: 489, endPoint y: 79, distance: 195.4
click at [487, 82] on div "Janela de atendimento Grade de atendimento Capacidade Transportadoras Veículos …" at bounding box center [405, 177] width 810 height 355
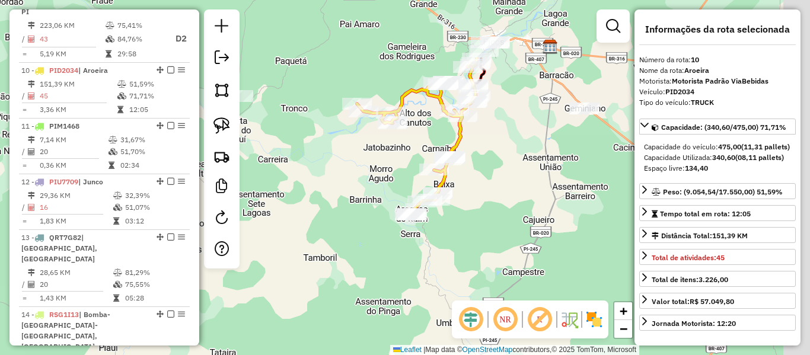
click at [401, 157] on div "Janela de atendimento Grade de atendimento Capacidade Transportadoras Veículos …" at bounding box center [405, 177] width 810 height 355
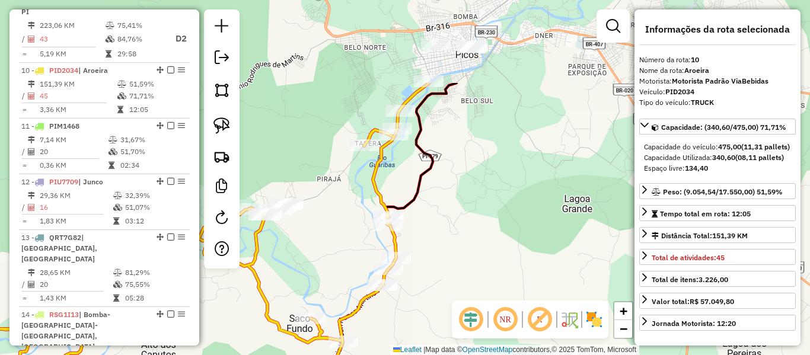
drag, startPoint x: 362, startPoint y: 161, endPoint x: 324, endPoint y: 242, distance: 89.6
click at [324, 242] on div "Janela de atendimento Grade de atendimento Capacidade Transportadoras Veículos …" at bounding box center [405, 177] width 810 height 355
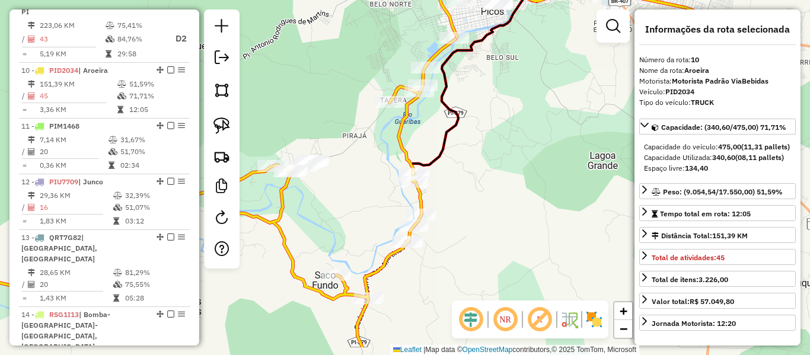
drag, startPoint x: 342, startPoint y: 209, endPoint x: 378, endPoint y: 132, distance: 84.3
click at [378, 133] on div "Janela de atendimento Grade de atendimento Capacidade Transportadoras Veículos …" at bounding box center [405, 177] width 810 height 355
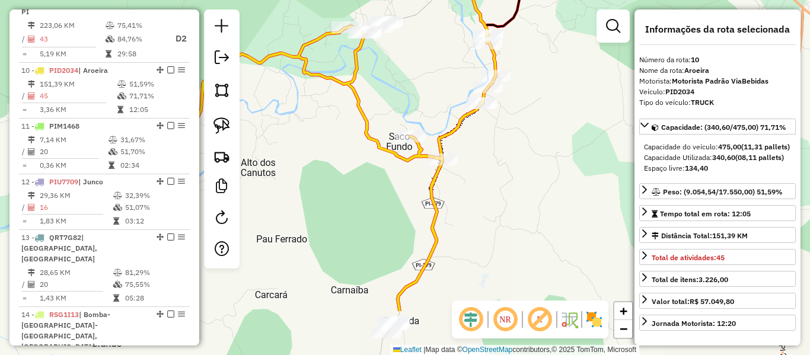
drag, startPoint x: 286, startPoint y: 261, endPoint x: 364, endPoint y: 124, distance: 157.7
click at [362, 126] on div "Janela de atendimento Grade de atendimento Capacidade Transportadoras Veículos …" at bounding box center [405, 177] width 810 height 355
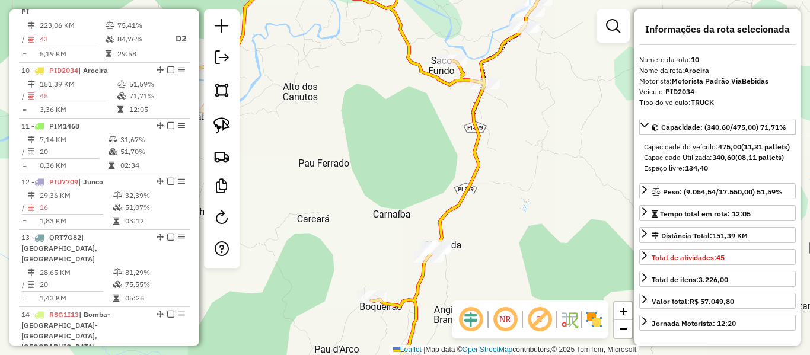
drag, startPoint x: 274, startPoint y: 293, endPoint x: 298, endPoint y: 148, distance: 147.1
click at [290, 135] on div "Rota 10 - Placa PID2034 1861 - INGRACIO [PERSON_NAME] (BRISAS CLUB) Janela de a…" at bounding box center [405, 177] width 810 height 355
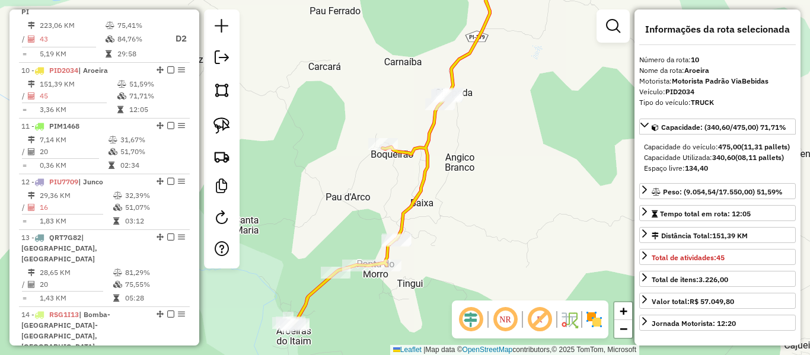
click at [443, 213] on div "Janela de atendimento Grade de atendimento Capacidade Transportadoras Veículos …" at bounding box center [405, 177] width 810 height 355
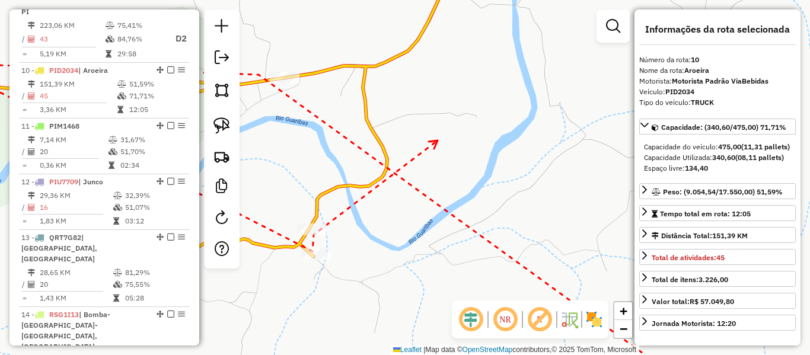
drag, startPoint x: 437, startPoint y: 140, endPoint x: 279, endPoint y: 264, distance: 200.6
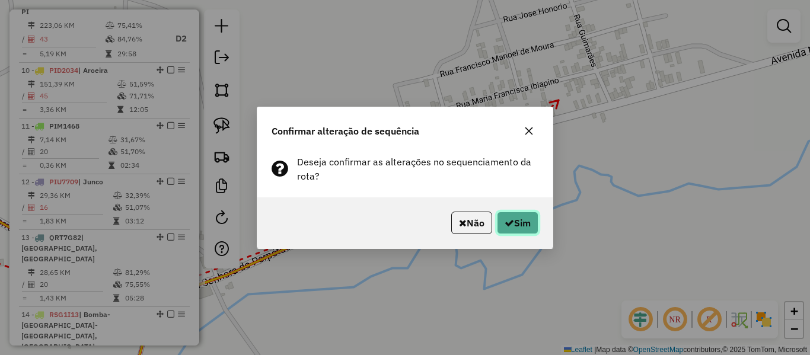
click at [522, 222] on button "Sim" at bounding box center [517, 223] width 41 height 23
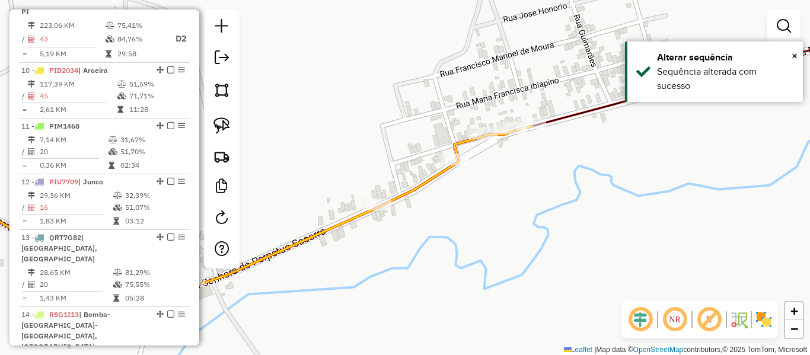
click at [432, 181] on icon at bounding box center [225, 210] width 613 height 168
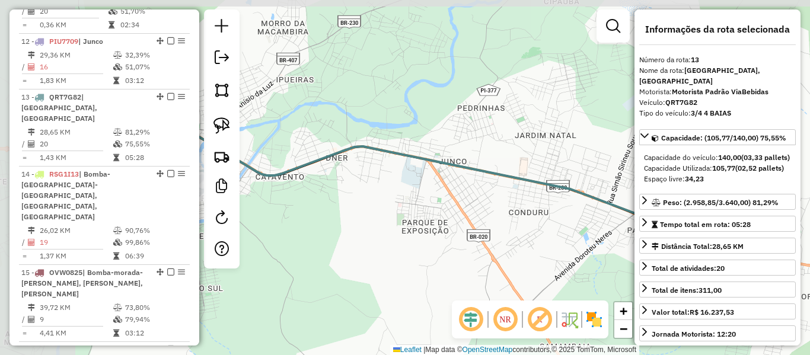
scroll to position [1232, 0]
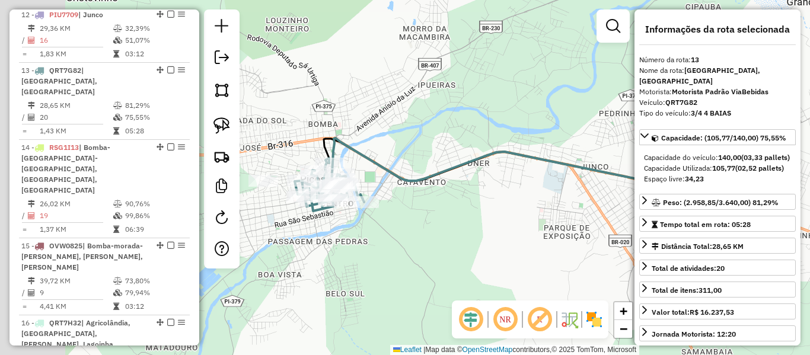
drag, startPoint x: 348, startPoint y: 121, endPoint x: 542, endPoint y: 122, distance: 194.5
click at [542, 122] on div "Janela de atendimento Grade de atendimento Capacidade Transportadoras Veículos …" at bounding box center [405, 177] width 810 height 355
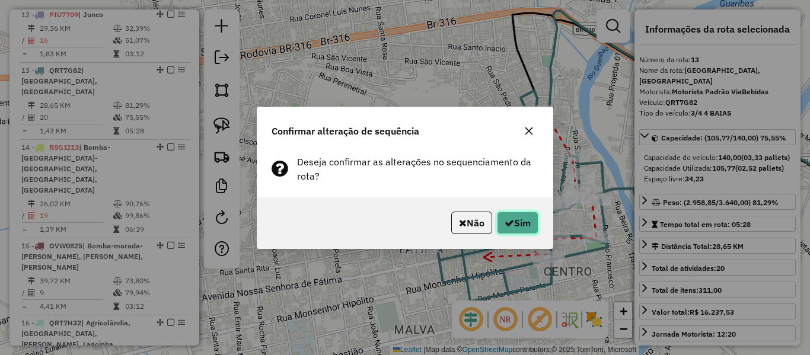
click at [525, 222] on button "Sim" at bounding box center [517, 223] width 41 height 23
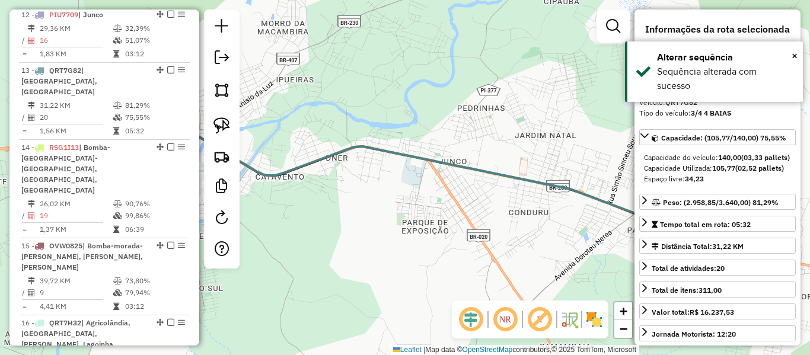
drag, startPoint x: 546, startPoint y: 244, endPoint x: 563, endPoint y: 241, distance: 16.8
click at [561, 241] on div "Janela de atendimento Grade de atendimento Capacidade Transportadoras Veículos …" at bounding box center [405, 177] width 810 height 355
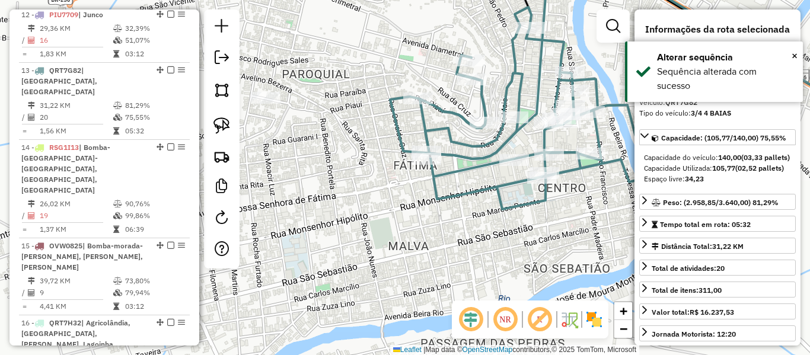
click at [439, 188] on icon at bounding box center [529, 108] width 279 height 202
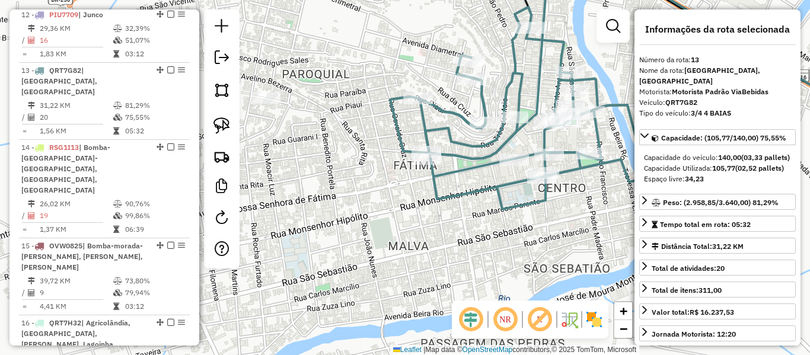
click at [292, 154] on div "Janela de atendimento Grade de atendimento Capacidade Transportadoras Veículos …" at bounding box center [405, 177] width 810 height 355
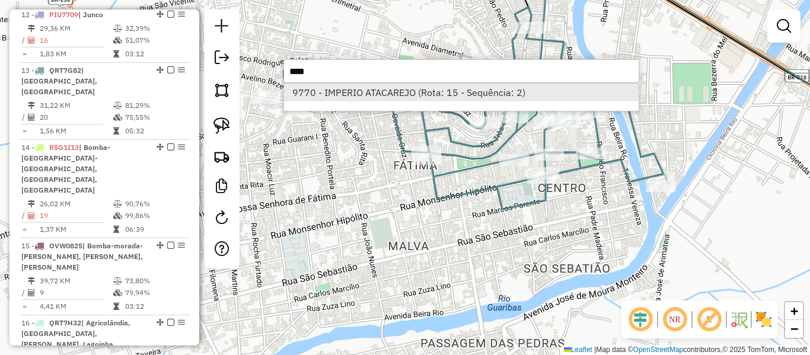
type input "****"
click at [367, 89] on li "9770 - IMPERIO ATACAREJO (Rota: 15 - Sequência: 2)" at bounding box center [461, 93] width 355 height 18
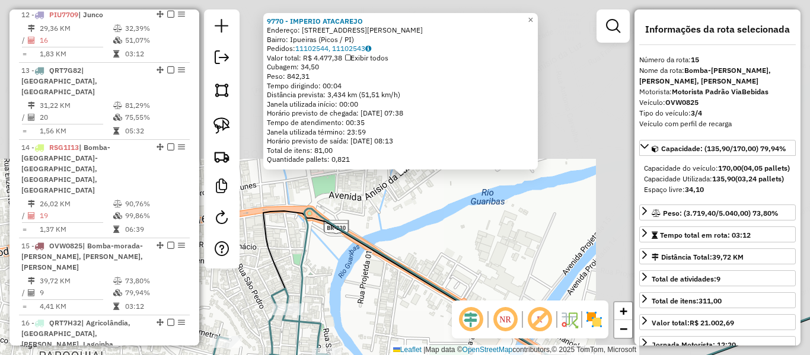
scroll to position [1365, 0]
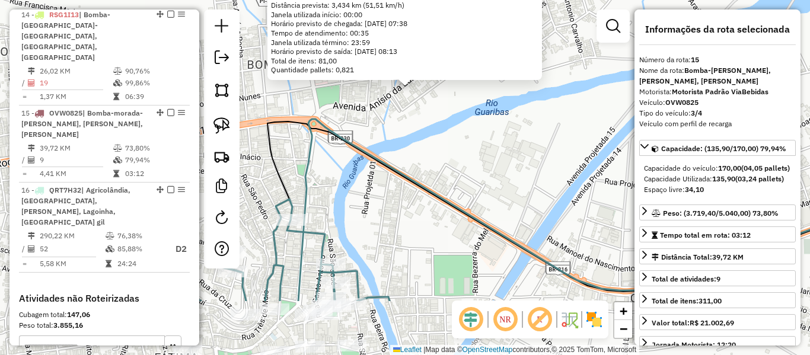
drag, startPoint x: 356, startPoint y: 217, endPoint x: 357, endPoint y: 102, distance: 115.0
click at [357, 106] on div "9770 - IMPERIO ATACAREJO Endereço: [STREET_ADDRESS][PERSON_NAME] Bairro: [GEOGR…" at bounding box center [405, 177] width 810 height 355
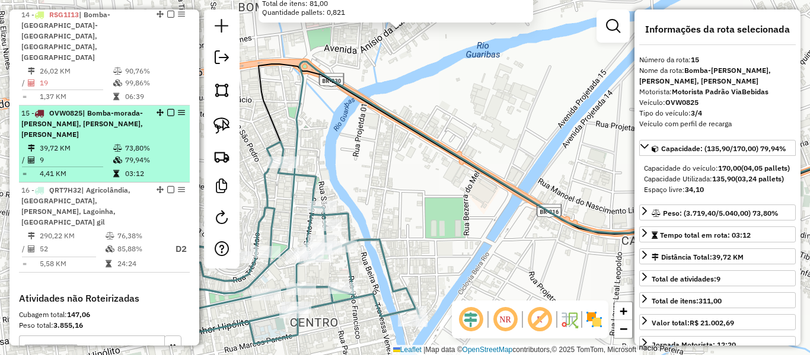
click at [147, 142] on table "39,72 KM 73,80% / 9 79,94% = 4,41 KM 03:12" at bounding box center [104, 160] width 166 height 37
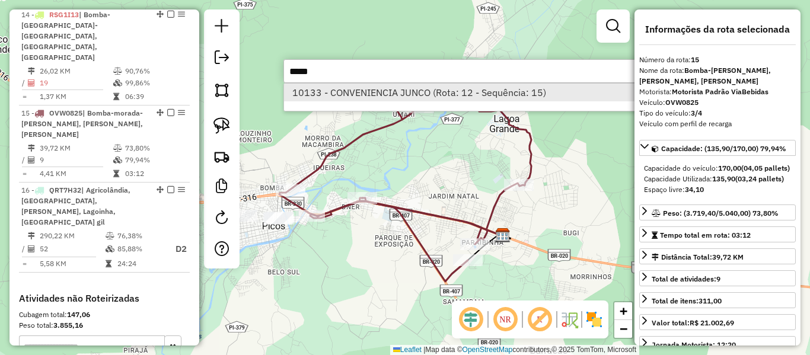
type input "*****"
click at [384, 93] on li "10133 - CONVENIENCIA JUNCO (Rota: 12 - Sequência: 15)" at bounding box center [461, 93] width 355 height 18
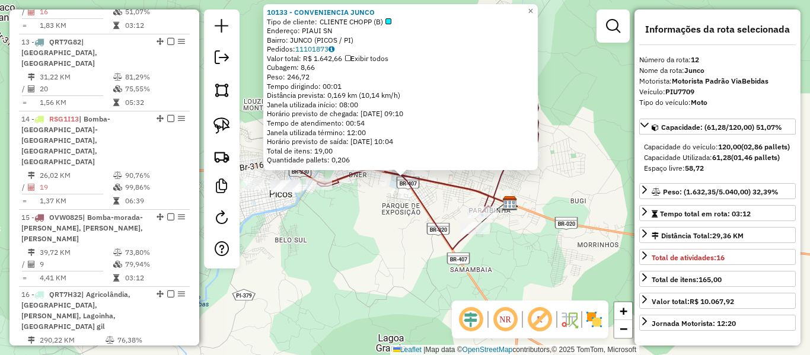
scroll to position [1176, 0]
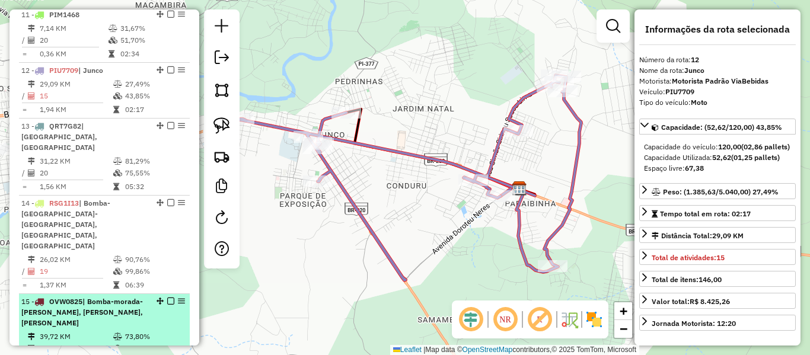
click at [91, 297] on span "| Bomba-morada-[PERSON_NAME], [PERSON_NAME], [PERSON_NAME]" at bounding box center [82, 312] width 122 height 30
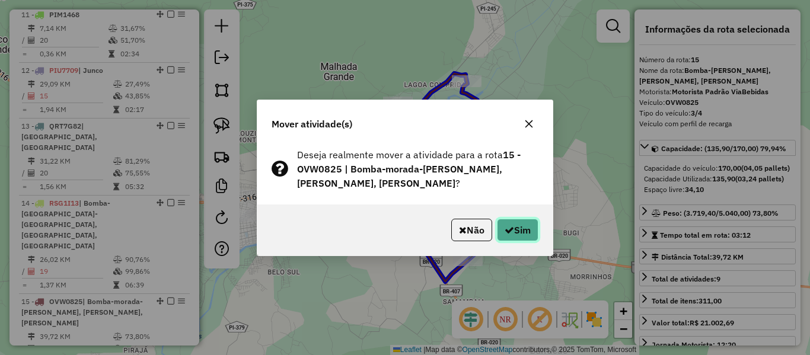
click at [519, 228] on button "Sim" at bounding box center [517, 230] width 41 height 23
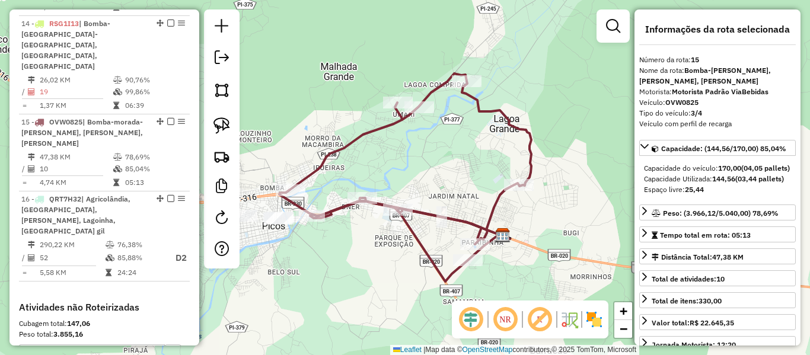
scroll to position [1365, 0]
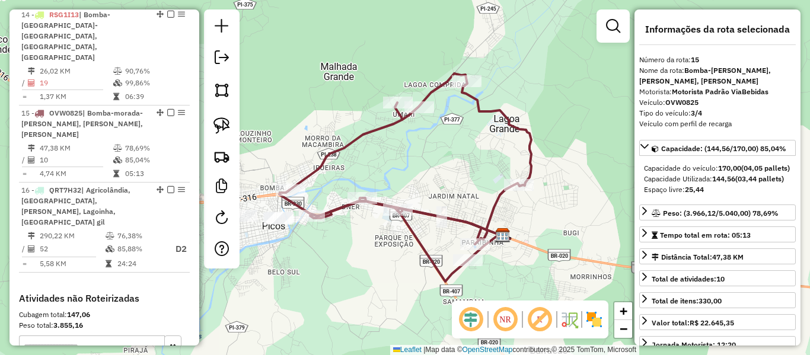
click at [342, 209] on icon at bounding box center [405, 178] width 252 height 208
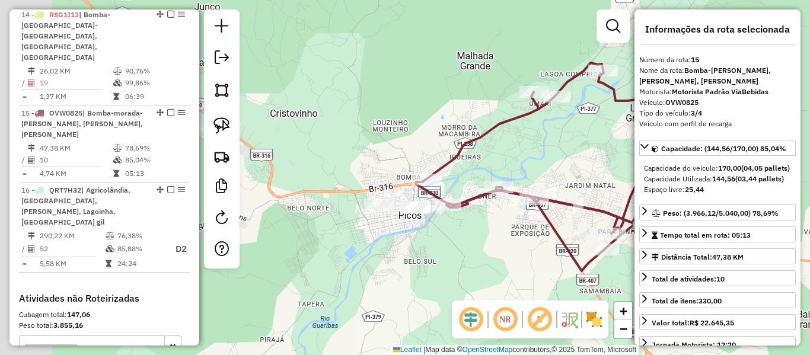
drag, startPoint x: 282, startPoint y: 127, endPoint x: 443, endPoint y: 122, distance: 161.3
click at [451, 108] on div "Janela de atendimento Grade de atendimento Capacidade Transportadoras Veículos …" at bounding box center [405, 177] width 810 height 355
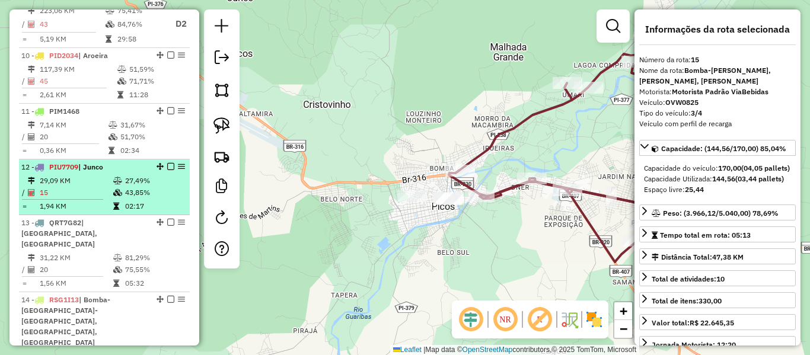
scroll to position [1068, 0]
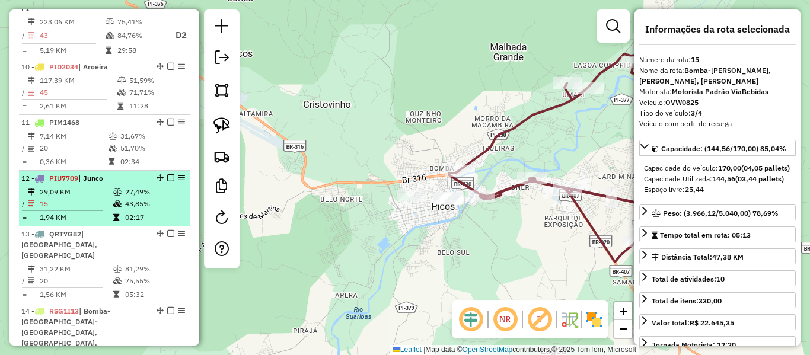
click at [117, 200] on icon at bounding box center [117, 203] width 9 height 7
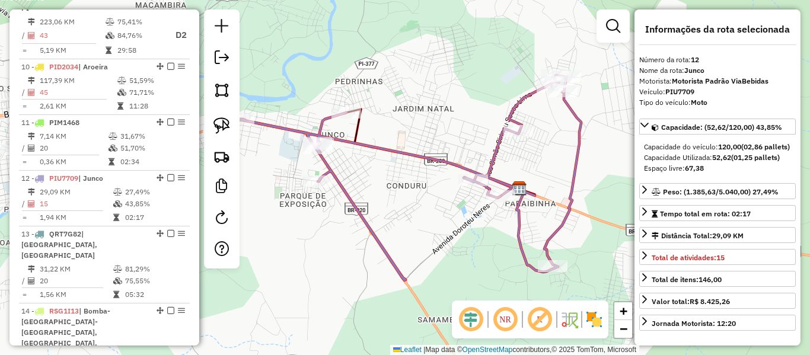
drag, startPoint x: 99, startPoint y: 212, endPoint x: 327, endPoint y: 221, distance: 228.4
click at [99, 275] on td "20" at bounding box center [76, 281] width 74 height 12
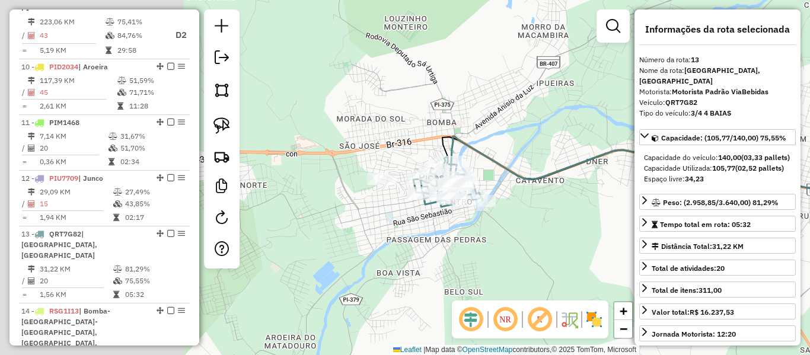
click at [614, 209] on div "Janela de atendimento Grade de atendimento Capacidade Transportadoras Veículos …" at bounding box center [405, 177] width 810 height 355
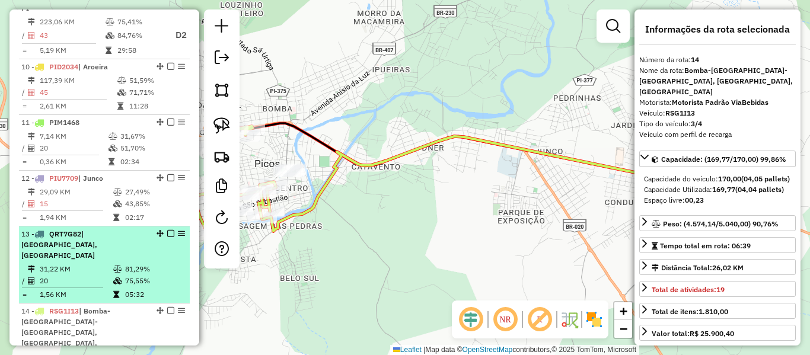
scroll to position [1298, 0]
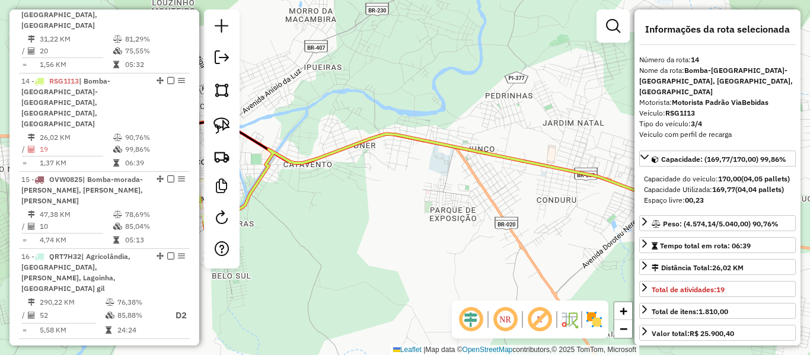
click at [510, 120] on div "Janela de atendimento Grade de atendimento Capacidade Transportadoras Veículos …" at bounding box center [405, 177] width 810 height 355
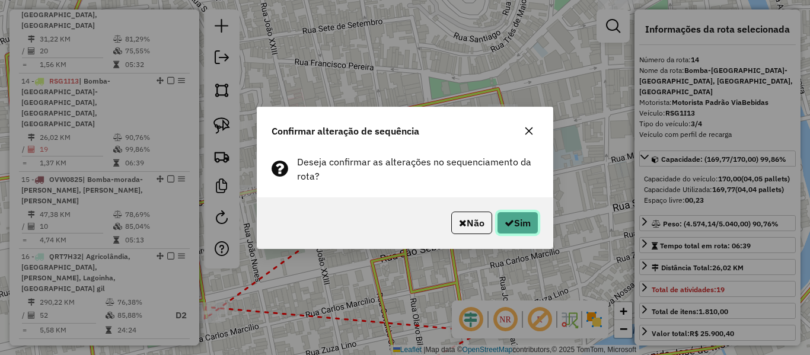
click at [525, 220] on button "Sim" at bounding box center [517, 223] width 41 height 23
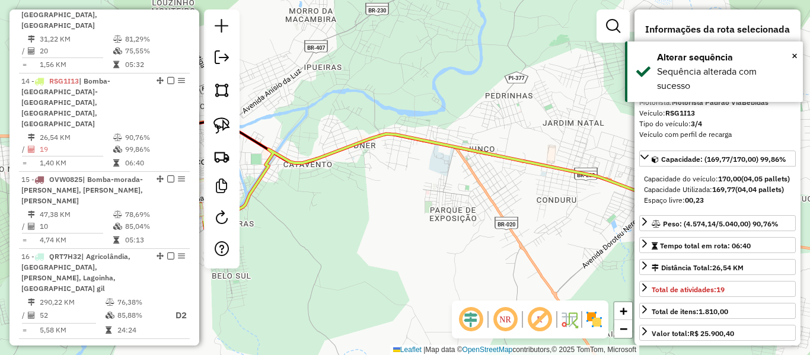
drag, startPoint x: 353, startPoint y: 203, endPoint x: 549, endPoint y: 185, distance: 196.4
click at [548, 186] on div "Janela de atendimento Grade de atendimento Capacidade Transportadoras Veículos …" at bounding box center [405, 177] width 810 height 355
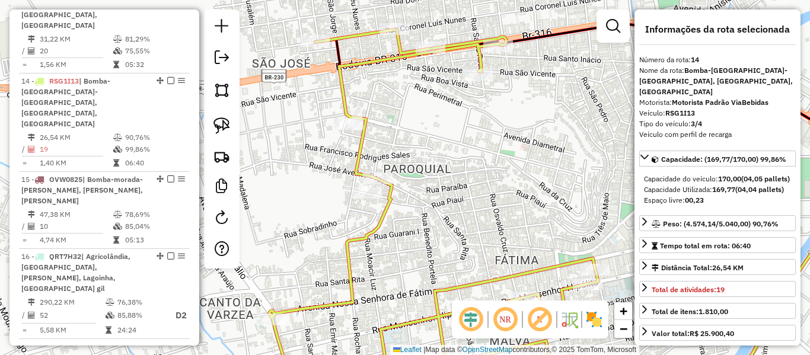
click at [341, 84] on icon at bounding box center [433, 210] width 329 height 361
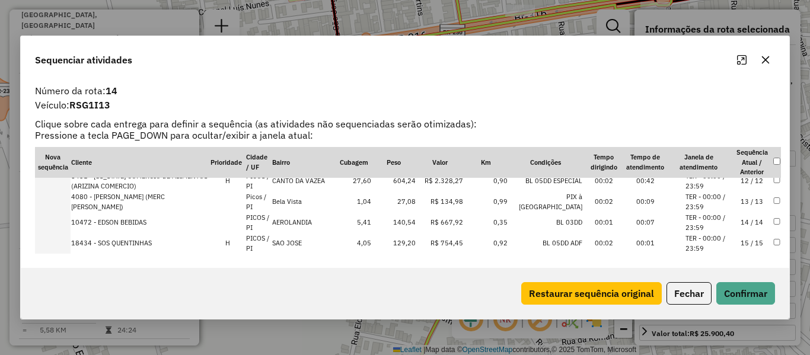
scroll to position [334, 0]
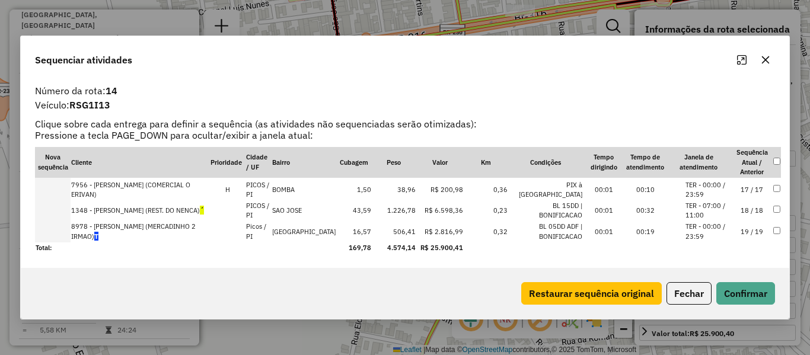
click at [753, 215] on td "18 / 18" at bounding box center [751, 210] width 41 height 21
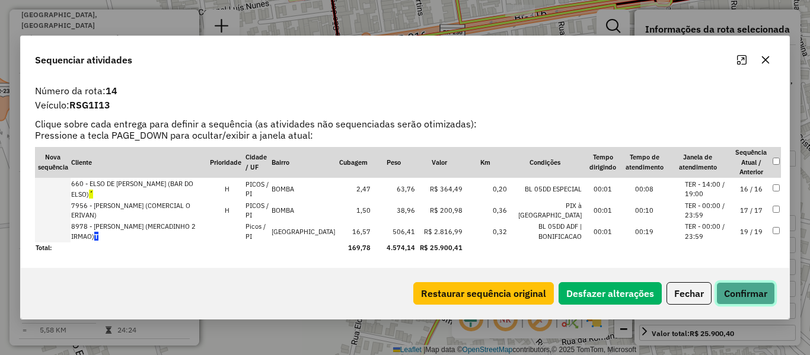
click at [756, 290] on button "Confirmar" at bounding box center [745, 293] width 59 height 23
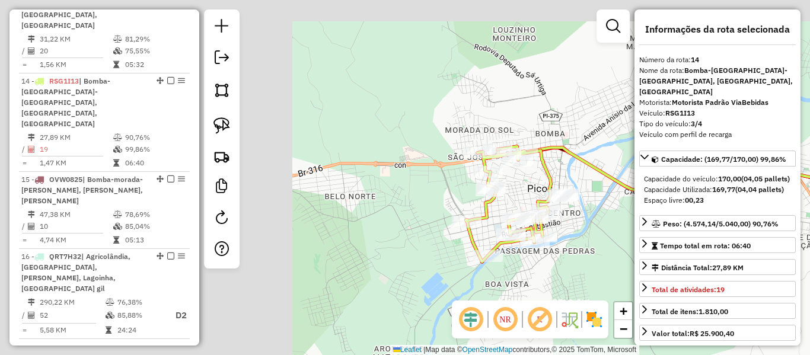
drag, startPoint x: 541, startPoint y: 116, endPoint x: 644, endPoint y: 111, distance: 103.3
click at [644, 111] on hb-router-mapa "Informações da Sessão 978143 - [DATE] Criação: [DATE] 18:32 Depósito: Via Bebid…" at bounding box center [405, 177] width 810 height 355
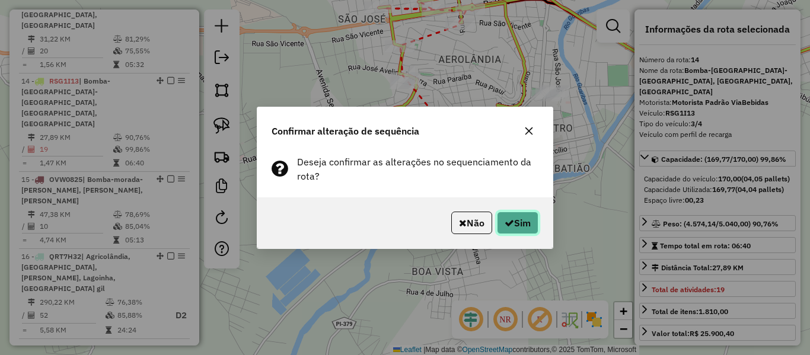
click at [528, 218] on button "Sim" at bounding box center [517, 223] width 41 height 23
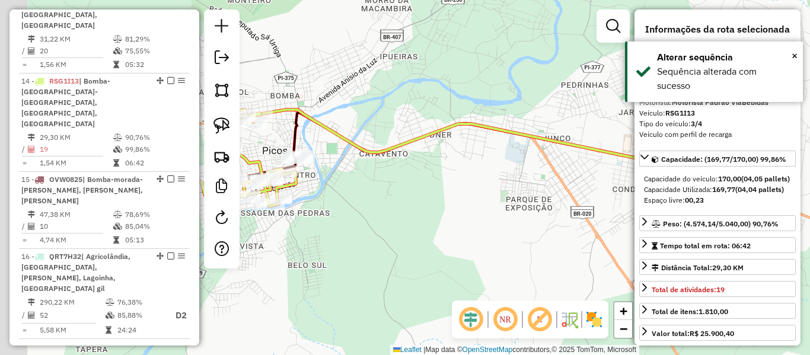
drag, startPoint x: 360, startPoint y: 192, endPoint x: 633, endPoint y: 154, distance: 275.3
click at [633, 154] on div "Janela de atendimento Grade de atendimento Capacidade Transportadoras Veículos …" at bounding box center [405, 177] width 810 height 355
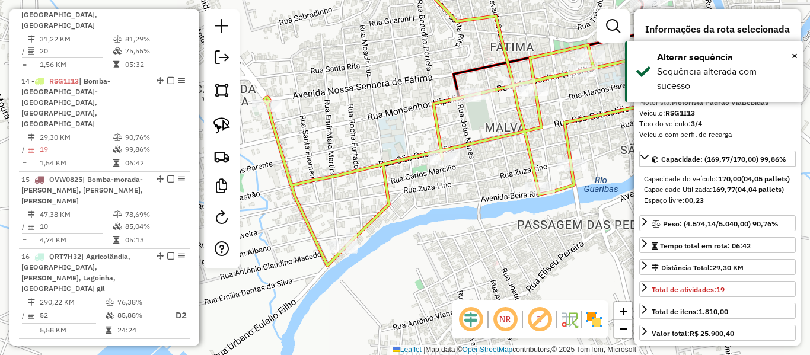
click at [496, 132] on icon at bounding box center [453, 114] width 379 height 301
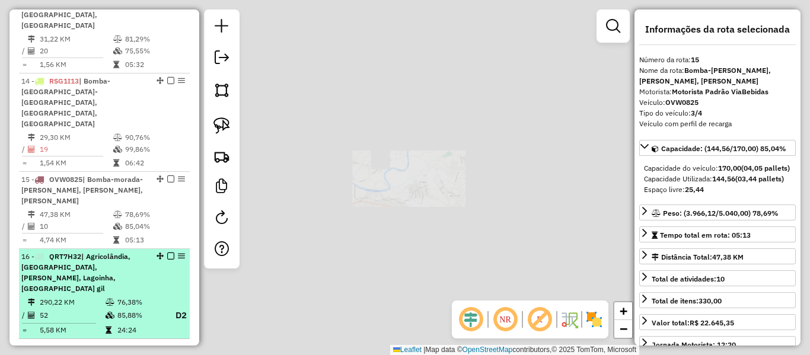
scroll to position [1365, 0]
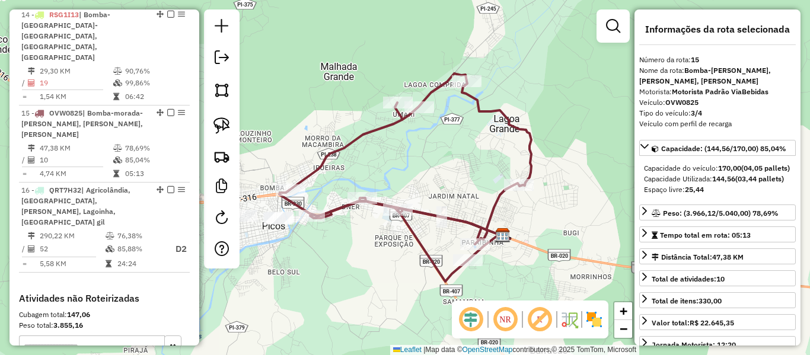
click at [413, 228] on icon at bounding box center [405, 178] width 252 height 208
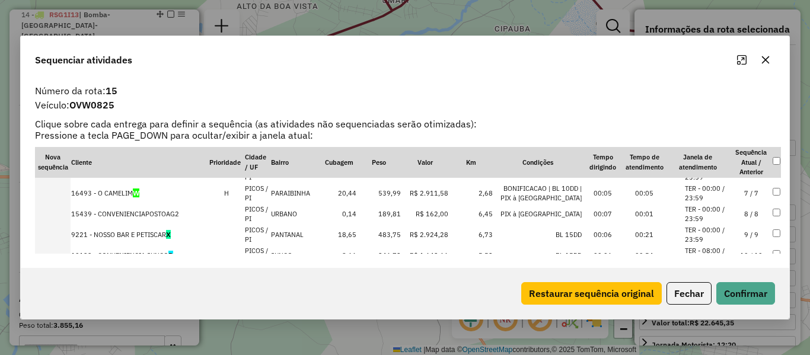
scroll to position [142, 0]
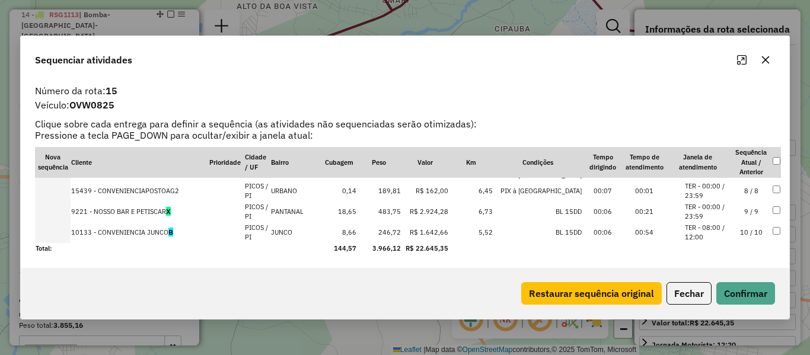
click at [748, 229] on td "10 / 10" at bounding box center [750, 232] width 41 height 21
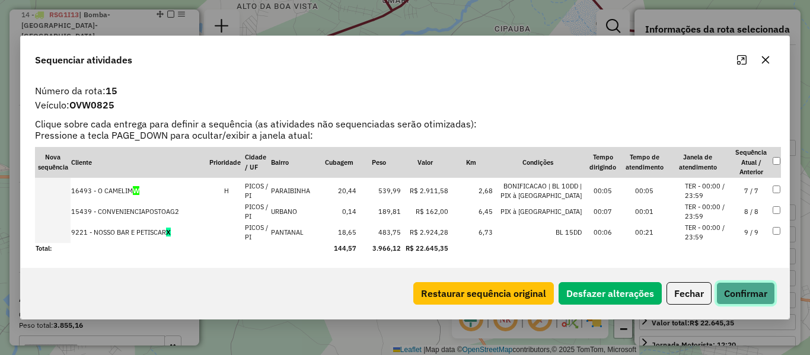
click at [752, 297] on button "Confirmar" at bounding box center [745, 293] width 59 height 23
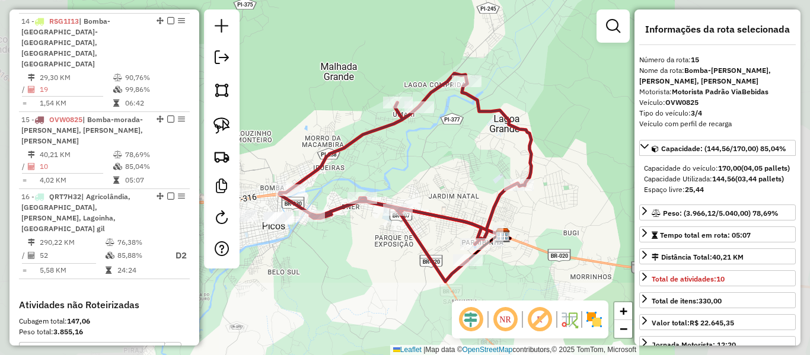
scroll to position [1365, 0]
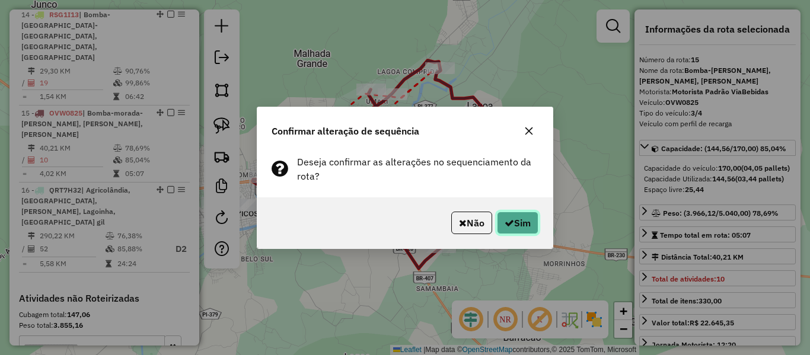
click at [525, 221] on button "Sim" at bounding box center [517, 223] width 41 height 23
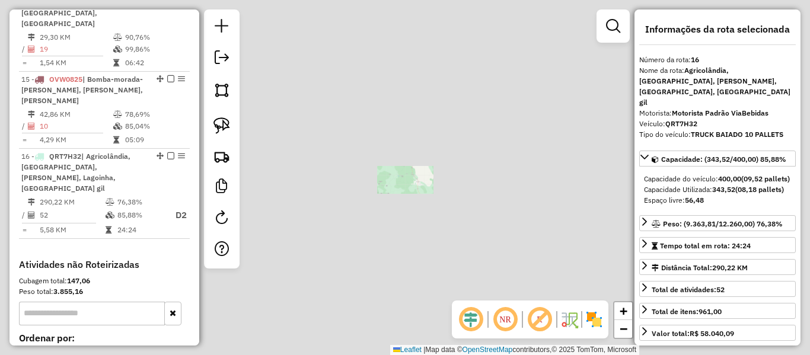
scroll to position [1408, 0]
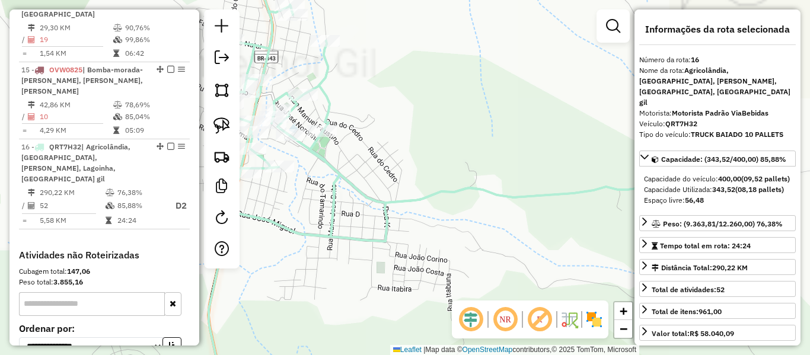
drag, startPoint x: 348, startPoint y: 62, endPoint x: 363, endPoint y: 84, distance: 26.8
click at [366, 70] on div "Janela de atendimento Grade de atendimento Capacidade Transportadoras Veículos …" at bounding box center [405, 177] width 810 height 355
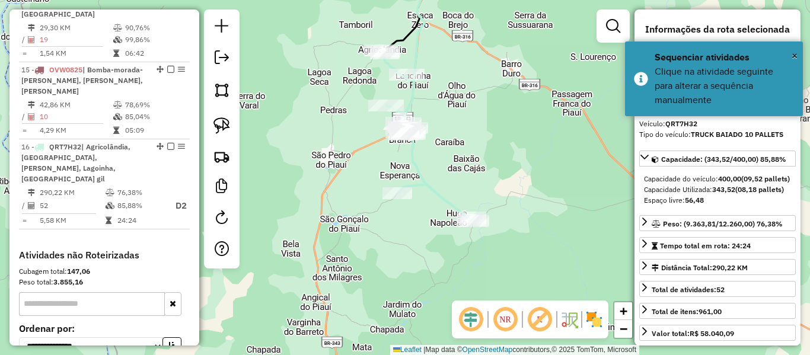
click at [425, 178] on icon at bounding box center [426, 92] width 95 height 257
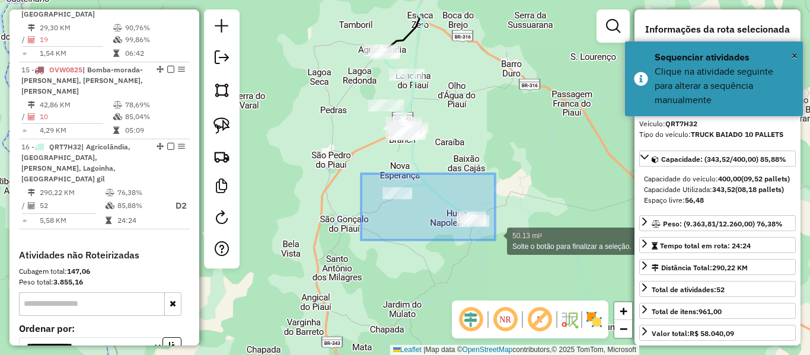
drag, startPoint x: 361, startPoint y: 174, endPoint x: 515, endPoint y: 245, distance: 169.2
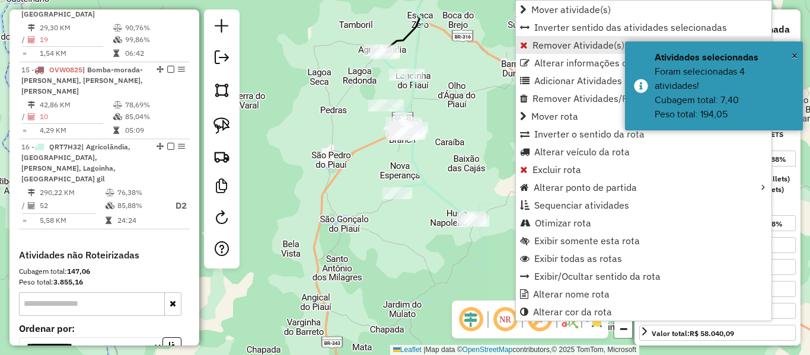
click at [555, 46] on span "Remover Atividade(s) da rota" at bounding box center [594, 44] width 125 height 9
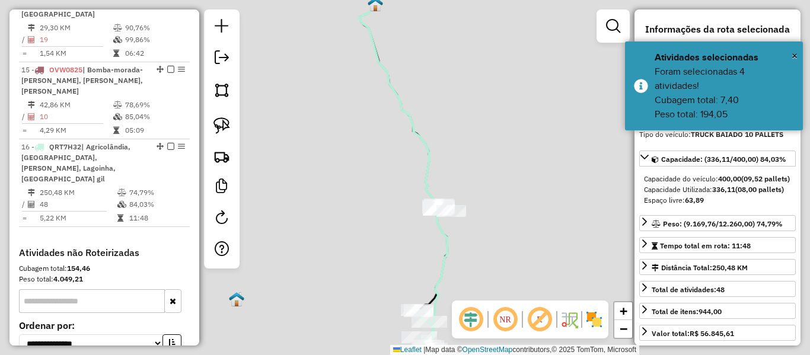
scroll to position [1406, 0]
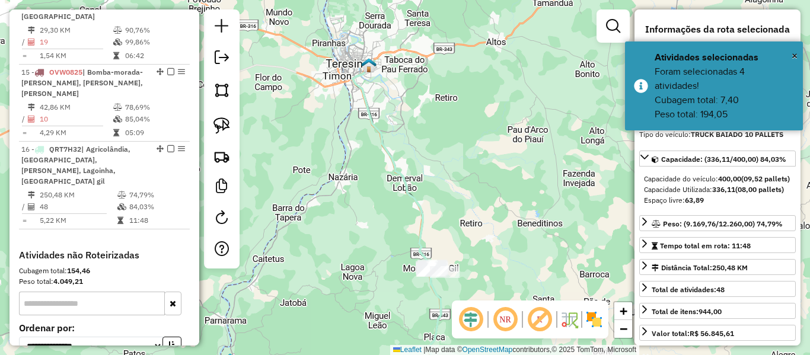
drag, startPoint x: 494, startPoint y: 71, endPoint x: 484, endPoint y: 138, distance: 67.2
click at [486, 135] on div "Janela de atendimento Grade de atendimento Capacidade Transportadoras Veículos …" at bounding box center [405, 177] width 810 height 355
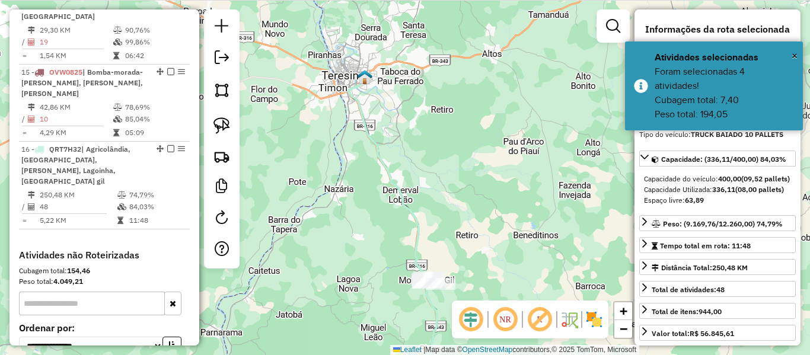
drag, startPoint x: 448, startPoint y: 209, endPoint x: 437, endPoint y: 85, distance: 125.0
click at [445, 62] on div "Janela de atendimento Grade de atendimento Capacidade Transportadoras Veículos …" at bounding box center [405, 177] width 810 height 355
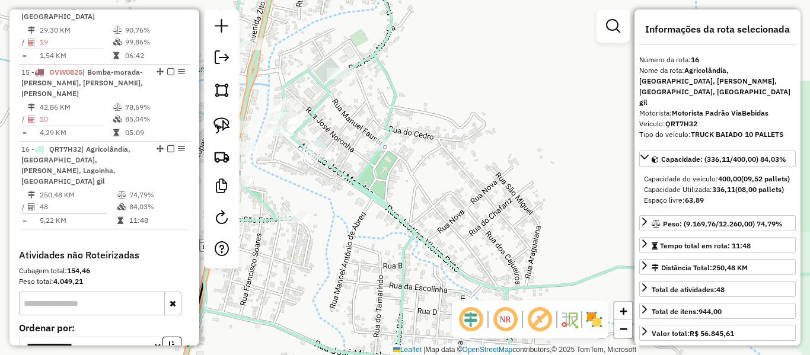
drag, startPoint x: 356, startPoint y: 213, endPoint x: 397, endPoint y: 171, distance: 59.1
click at [387, 184] on div "Janela de atendimento Grade de atendimento Capacidade Transportadoras Veículos …" at bounding box center [405, 177] width 810 height 355
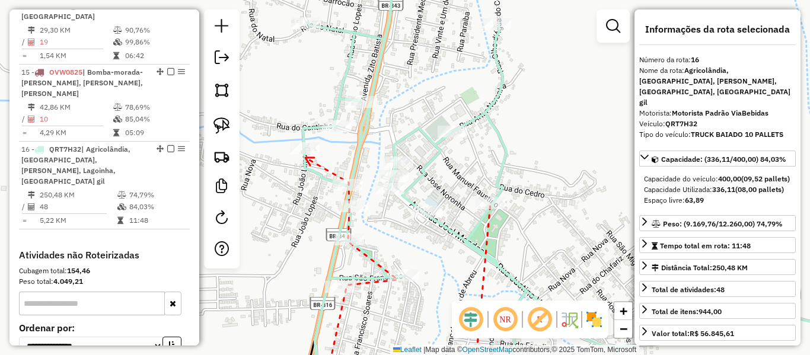
click at [305, 158] on icon at bounding box center [309, 162] width 9 height 8
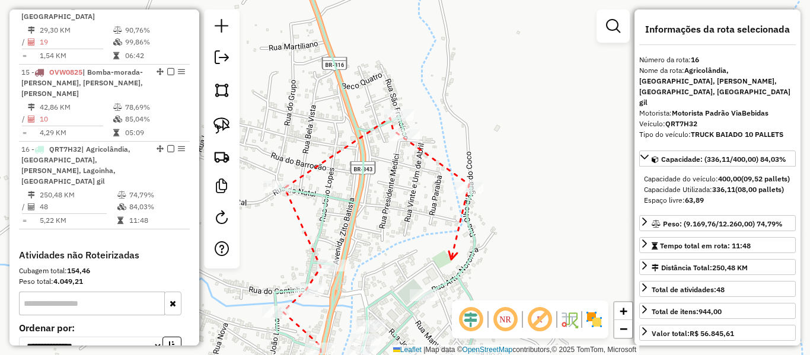
drag, startPoint x: 451, startPoint y: 259, endPoint x: 440, endPoint y: 159, distance: 100.8
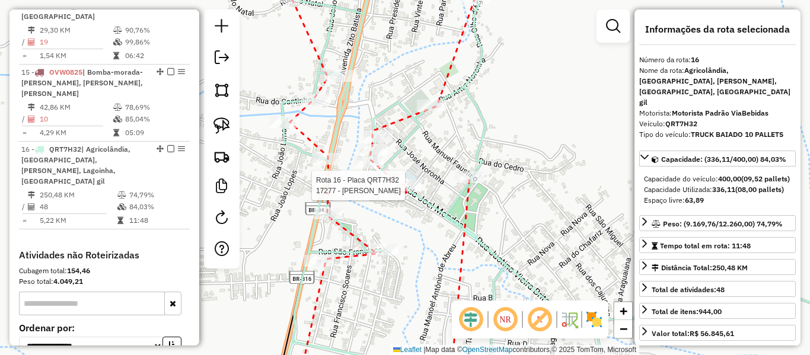
click at [407, 191] on div at bounding box center [407, 186] width 30 height 12
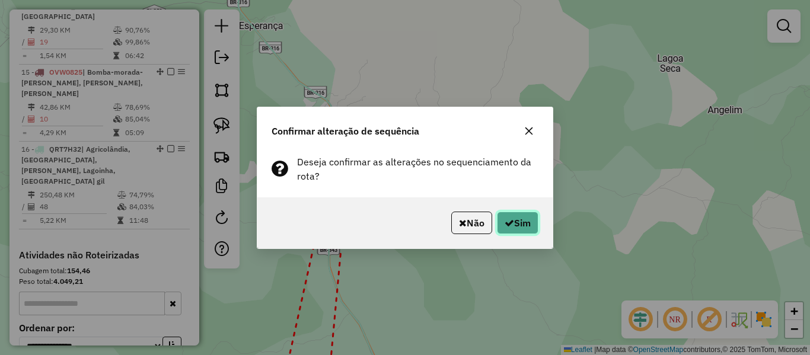
click at [516, 229] on button "Sim" at bounding box center [517, 223] width 41 height 23
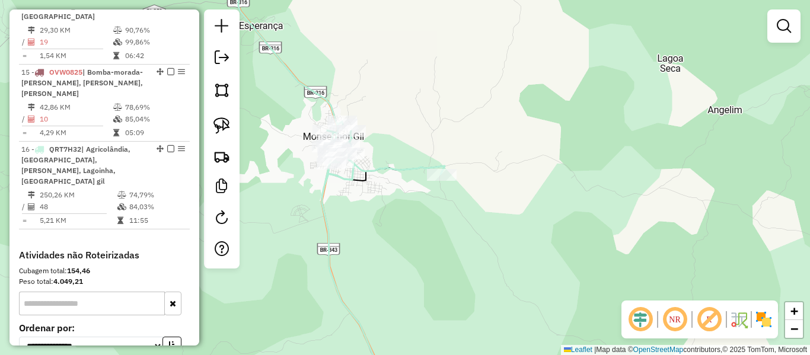
click at [415, 165] on icon at bounding box center [383, 256] width 123 height 269
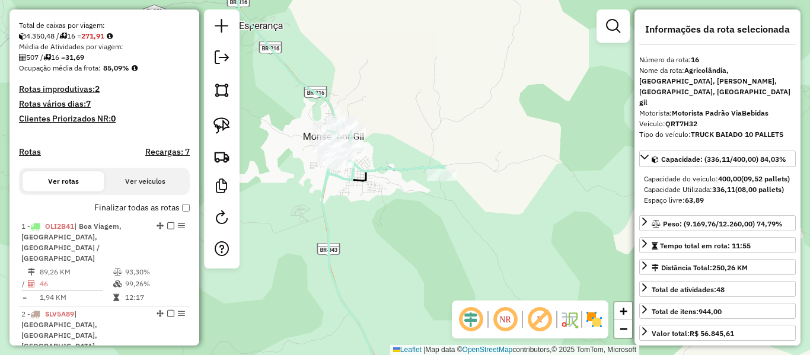
scroll to position [220, 0]
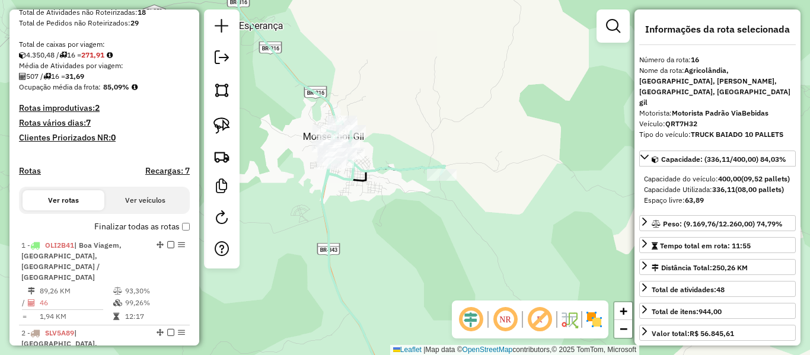
click at [433, 234] on div "Janela de atendimento Grade de atendimento Capacidade Transportadoras Veículos …" at bounding box center [405, 177] width 810 height 355
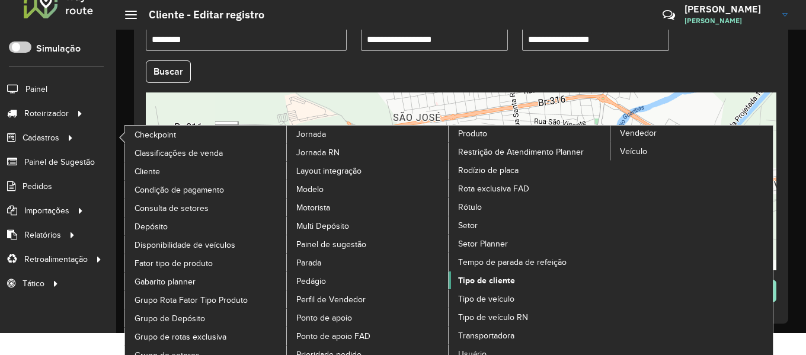
scroll to position [33, 0]
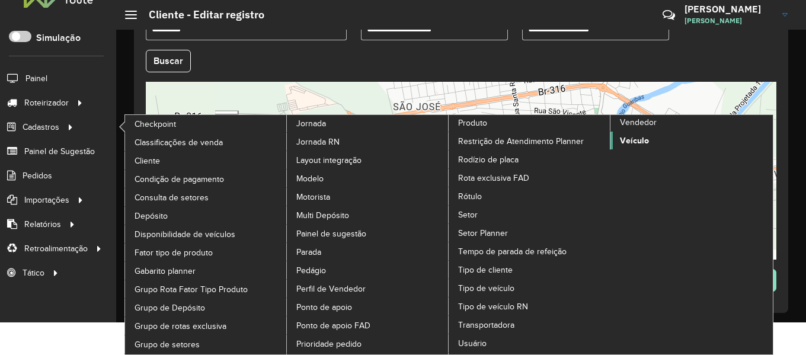
click at [633, 142] on span "Veículo" at bounding box center [634, 141] width 29 height 12
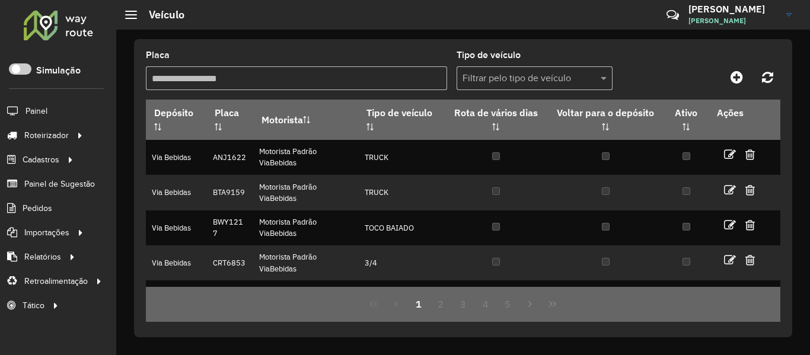
click at [352, 79] on input "Placa" at bounding box center [296, 78] width 301 height 24
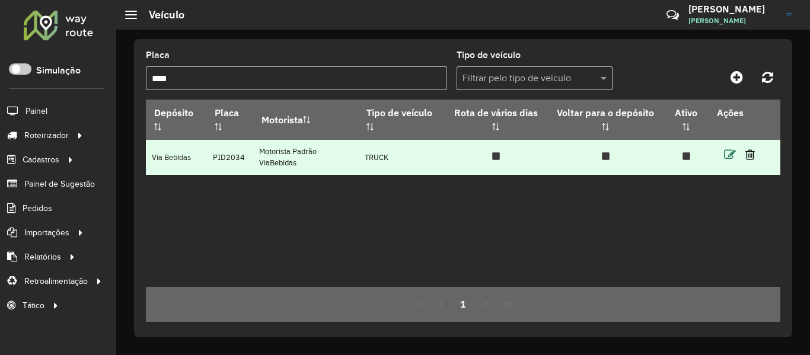
type input "****"
click at [730, 150] on icon at bounding box center [730, 155] width 12 height 12
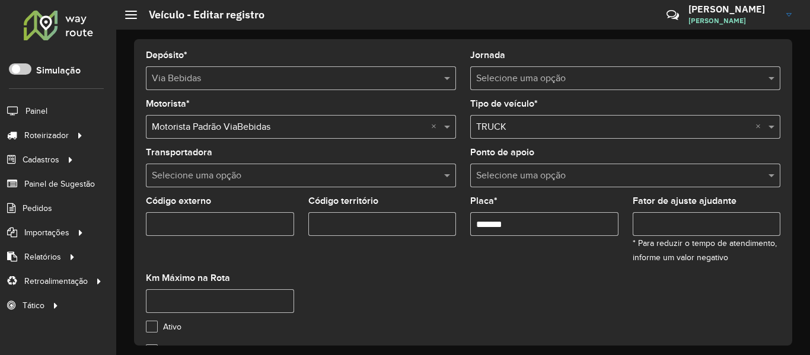
drag, startPoint x: 524, startPoint y: 224, endPoint x: 475, endPoint y: 224, distance: 48.6
click at [475, 224] on input "*******" at bounding box center [544, 224] width 148 height 24
click at [544, 220] on input "*******" at bounding box center [544, 224] width 148 height 24
drag, startPoint x: 529, startPoint y: 225, endPoint x: 355, endPoint y: 234, distance: 174.5
click at [355, 234] on formly-group "Motorista * Selecione uma opção × Motorista Padrão ViaBebidas × Tipo de veículo…" at bounding box center [463, 211] width 649 height 223
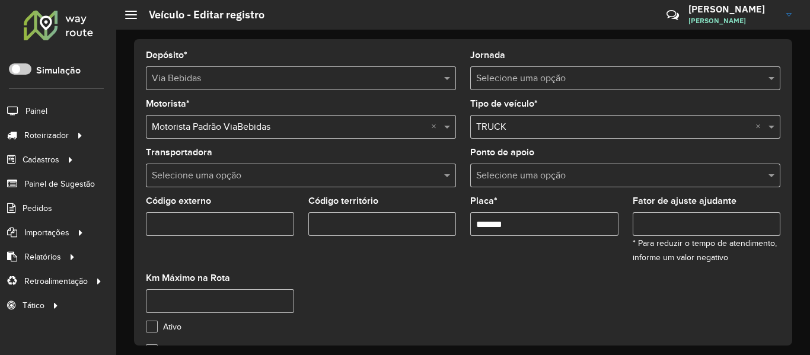
paste input "text"
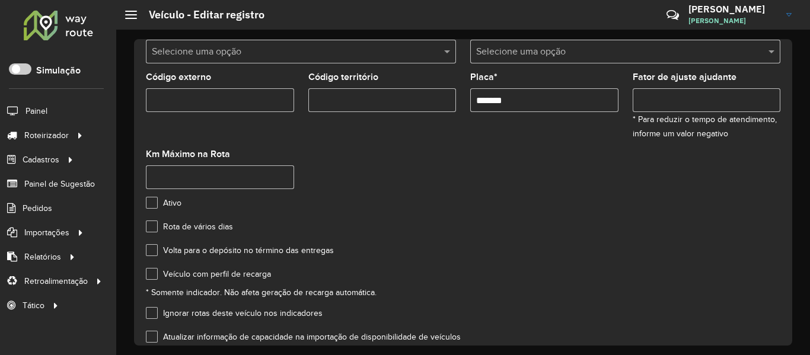
scroll to position [212, 0]
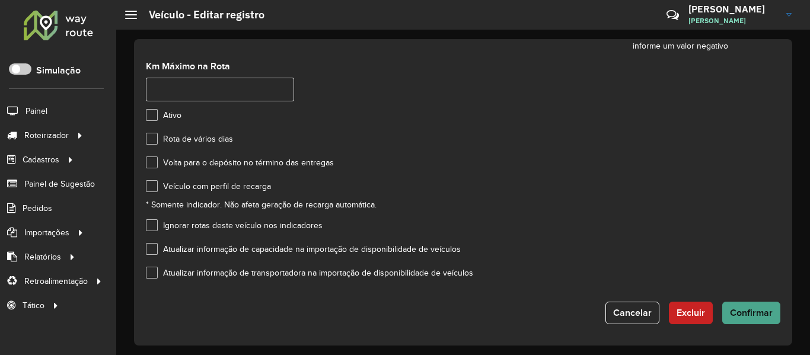
type input "*******"
click at [737, 308] on span "Confirmar" at bounding box center [751, 313] width 43 height 10
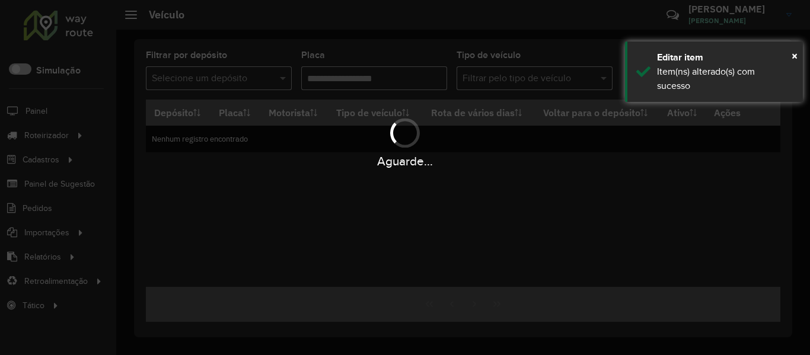
type input "****"
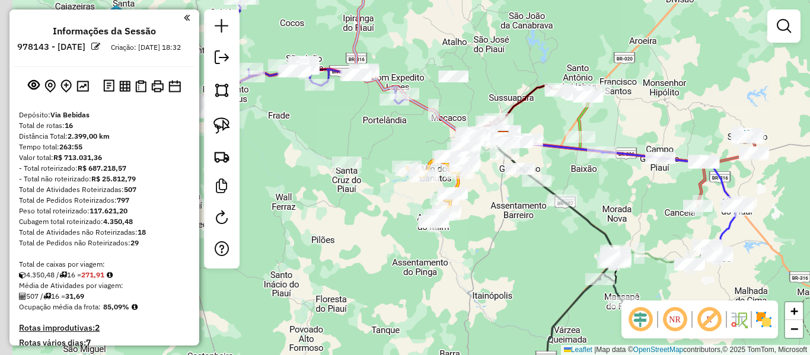
drag, startPoint x: 363, startPoint y: 160, endPoint x: 418, endPoint y: 123, distance: 65.8
click at [419, 130] on div "Janela de atendimento Grade de atendimento Capacidade Transportadoras Veículos …" at bounding box center [405, 177] width 810 height 355
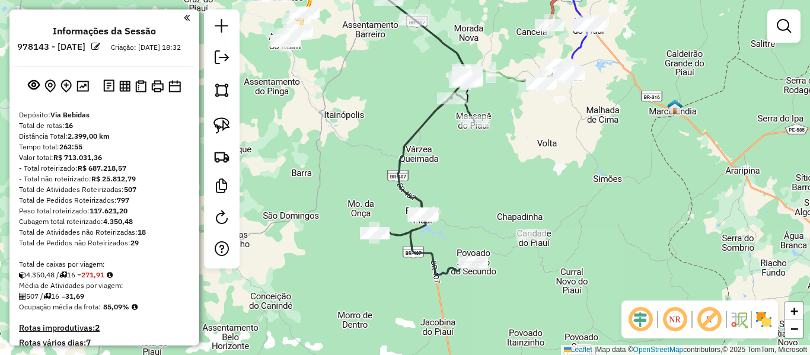
click at [436, 254] on icon at bounding box center [425, 172] width 100 height 205
select select "**********"
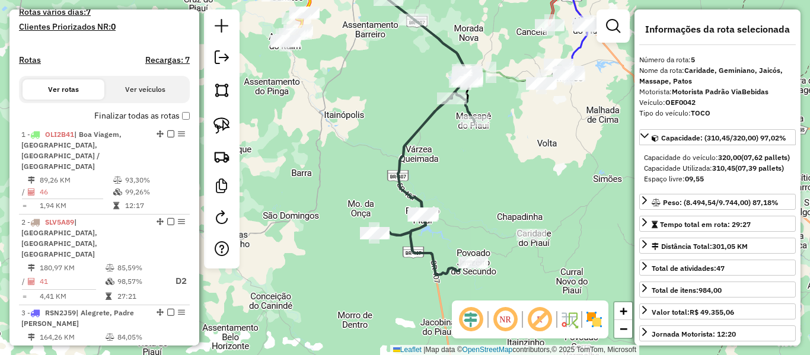
scroll to position [733, 0]
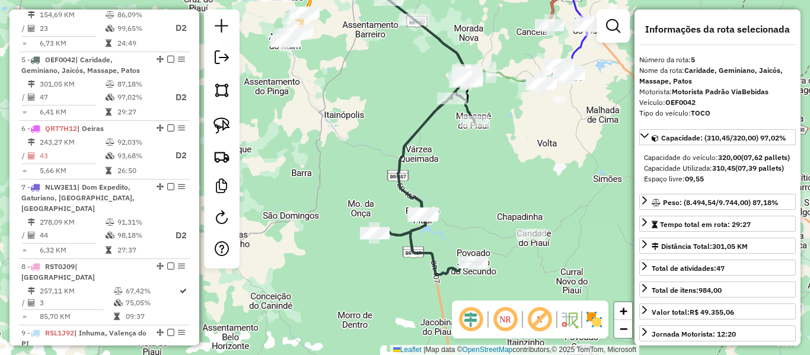
drag, startPoint x: 387, startPoint y: 202, endPoint x: 413, endPoint y: 228, distance: 36.9
click at [410, 225] on div "Janela de atendimento Grade de atendimento Capacidade Transportadoras Veículos …" at bounding box center [405, 177] width 810 height 355
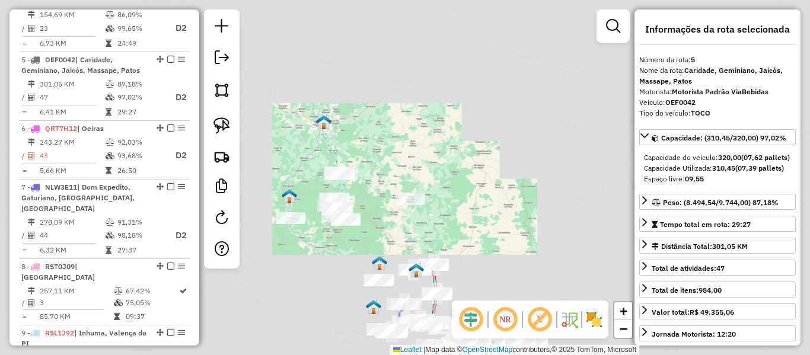
drag, startPoint x: 365, startPoint y: 232, endPoint x: 337, endPoint y: 141, distance: 95.1
click at [337, 141] on div "Janela de atendimento Grade de atendimento Capacidade Transportadoras Veículos …" at bounding box center [405, 177] width 810 height 355
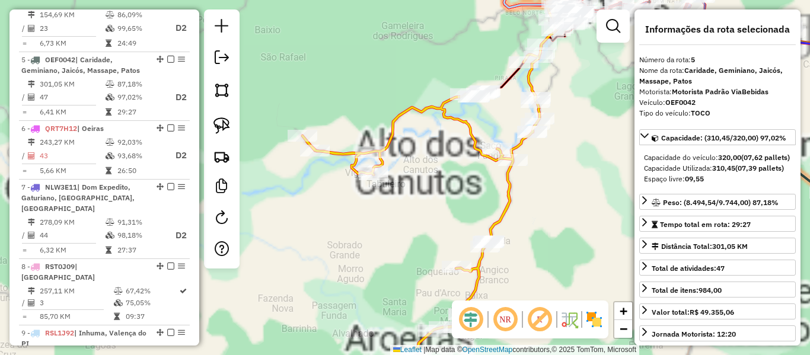
click at [503, 202] on icon at bounding box center [429, 193] width 254 height 327
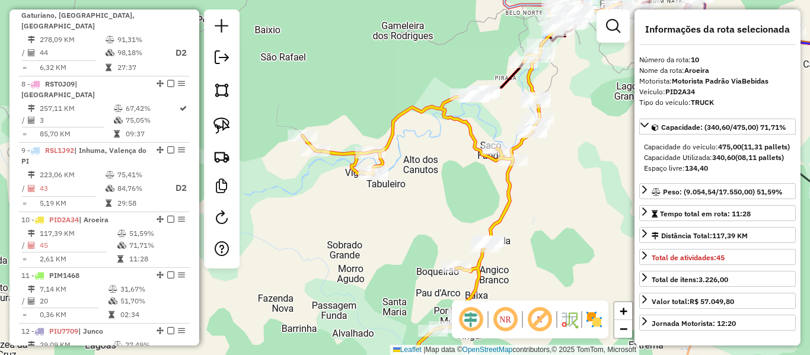
scroll to position [1065, 0]
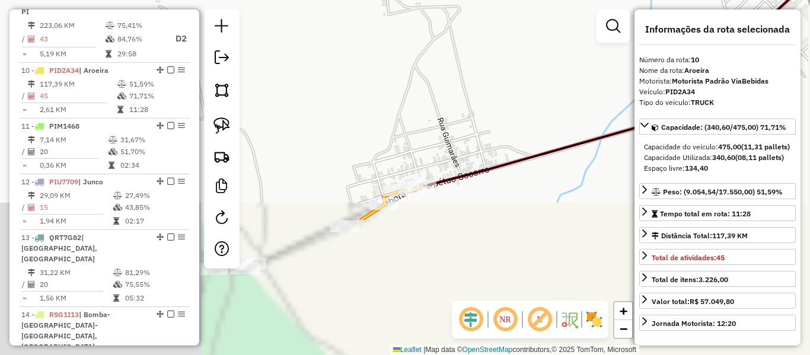
drag, startPoint x: 497, startPoint y: 139, endPoint x: 471, endPoint y: 63, distance: 80.6
click at [471, 63] on div "Janela de atendimento Grade de atendimento Capacidade Transportadoras Veículos …" at bounding box center [405, 177] width 810 height 355
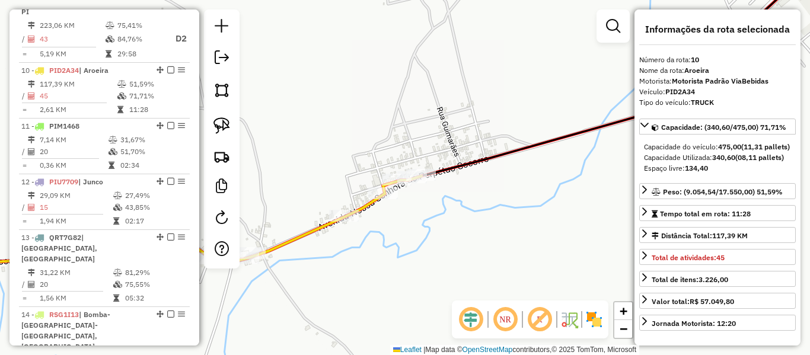
click at [325, 221] on icon at bounding box center [170, 226] width 503 height 100
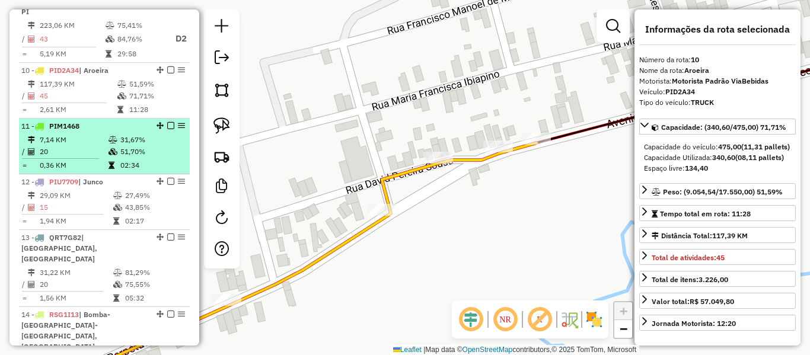
click at [93, 134] on td "7,14 KM" at bounding box center [73, 140] width 69 height 12
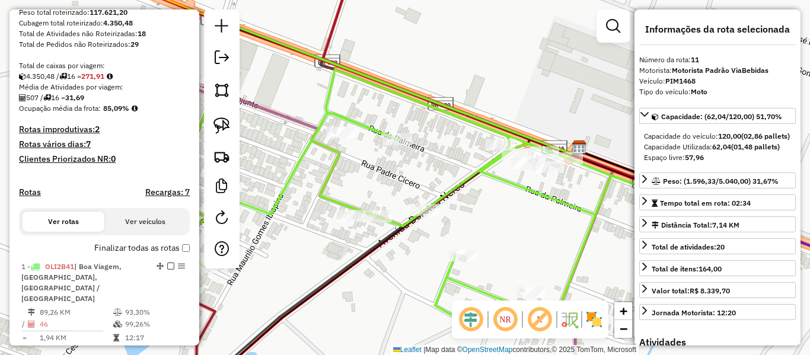
scroll to position [296, 0]
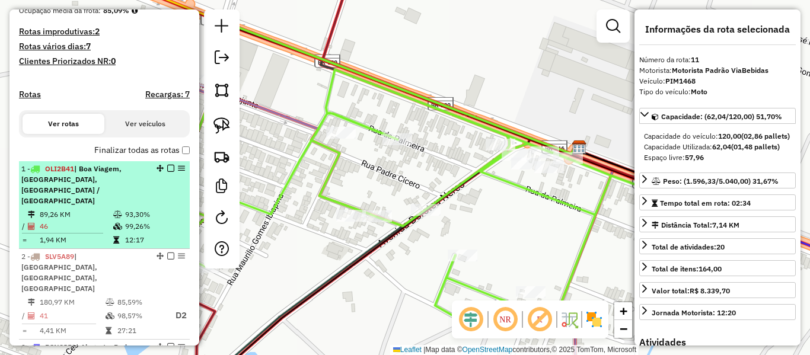
click at [69, 209] on td "89,26 KM" at bounding box center [76, 215] width 74 height 12
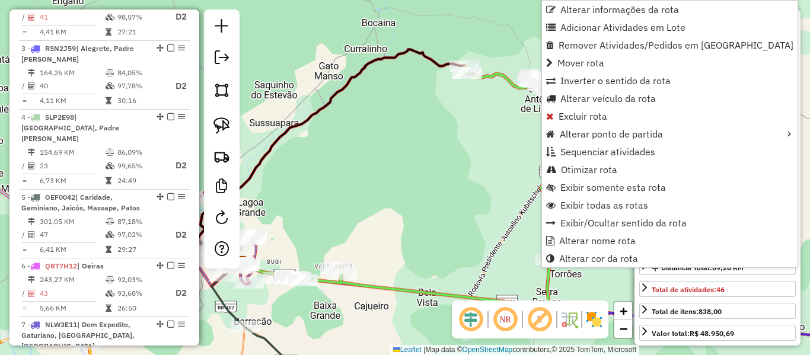
scroll to position [459, 0]
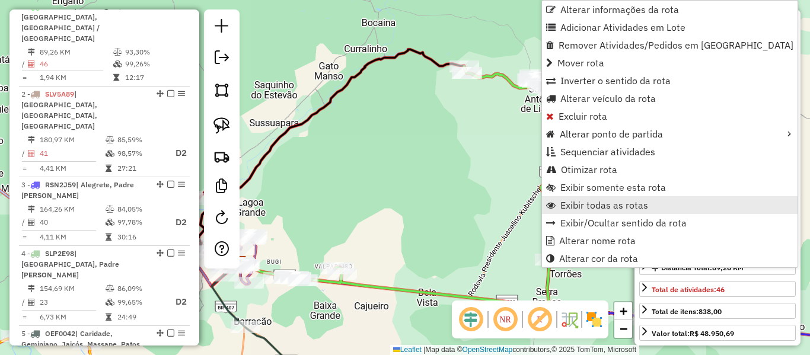
click at [559, 202] on link "Exibir todas as rotas" at bounding box center [670, 205] width 256 height 18
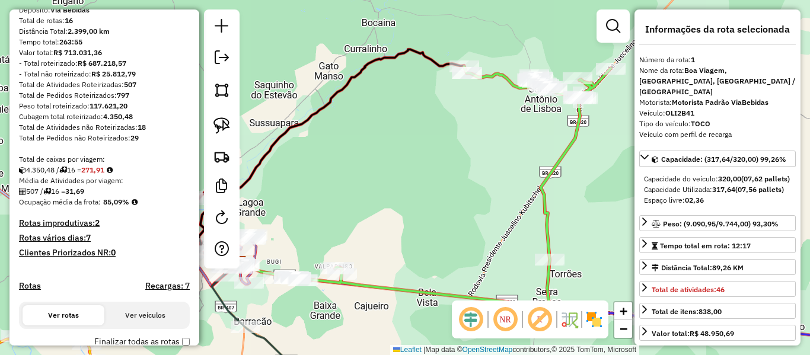
scroll to position [103, 0]
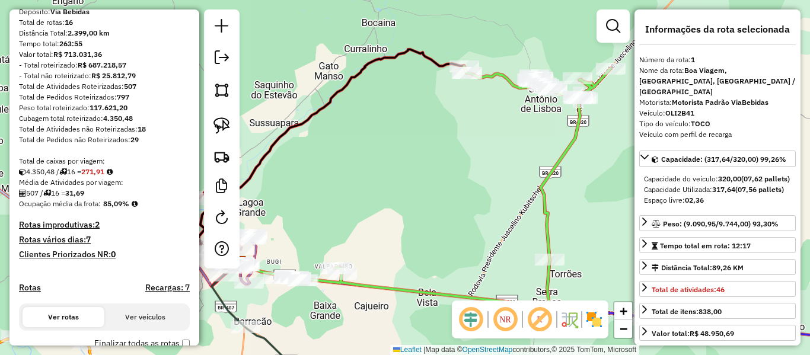
click at [237, 53] on div at bounding box center [222, 138] width 36 height 259
click at [227, 60] on em at bounding box center [222, 57] width 14 height 14
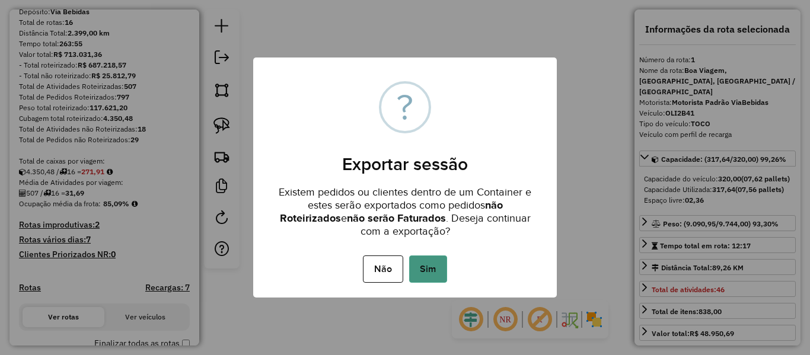
click at [424, 277] on button "Sim" at bounding box center [428, 269] width 38 height 27
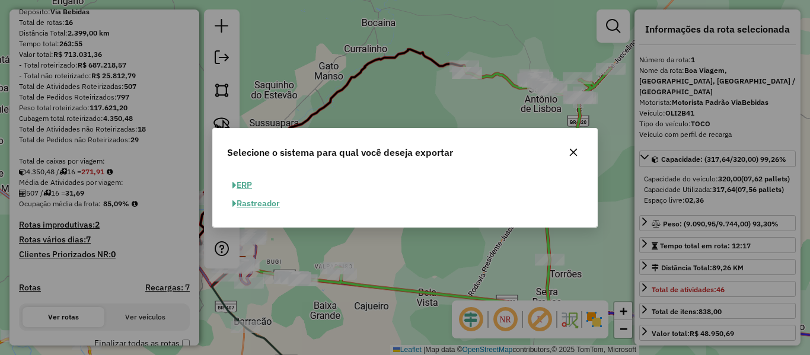
click at [243, 174] on div "ERP Rastreador" at bounding box center [405, 199] width 384 height 56
click at [245, 184] on button "ERP" at bounding box center [242, 185] width 30 height 18
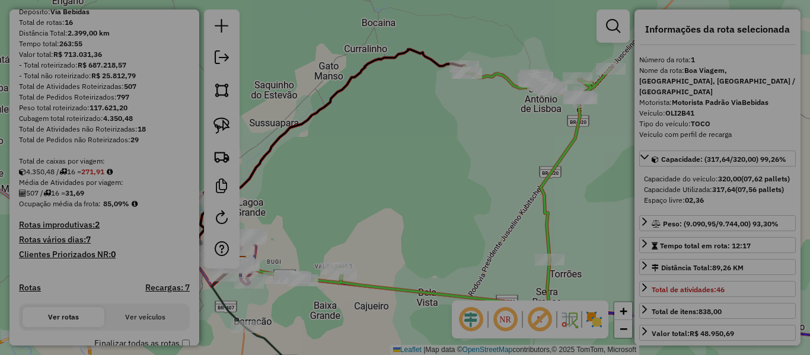
select select "**"
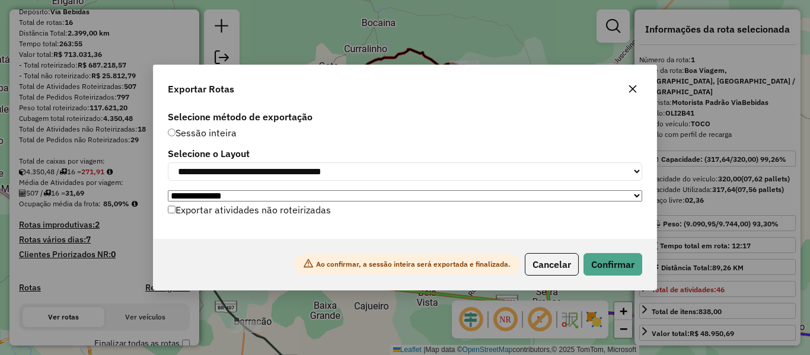
click at [619, 280] on div "Ao confirmar, a sessão inteira será exportada e finalizada. Cancelar Confirmar" at bounding box center [405, 264] width 503 height 51
click at [617, 273] on button "Confirmar" at bounding box center [612, 264] width 59 height 23
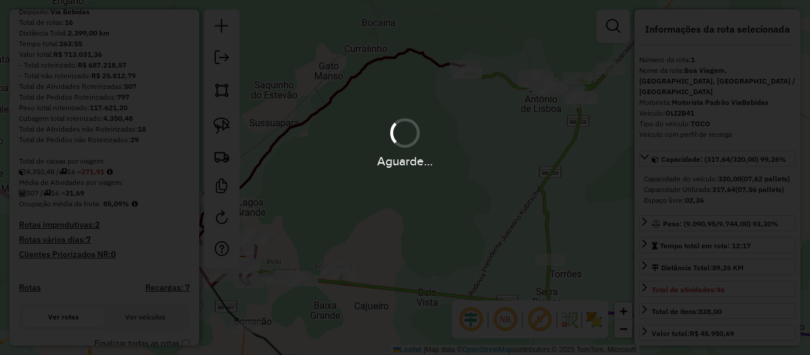
scroll to position [135, 0]
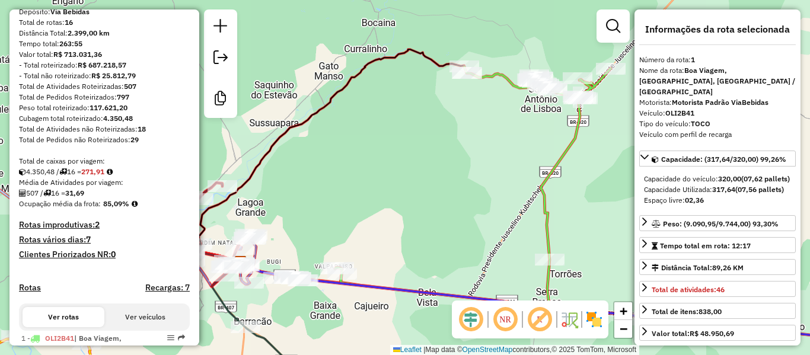
click at [470, 183] on div "Janela de atendimento Grade de atendimento Capacidade Transportadoras Veículos …" at bounding box center [405, 177] width 810 height 355
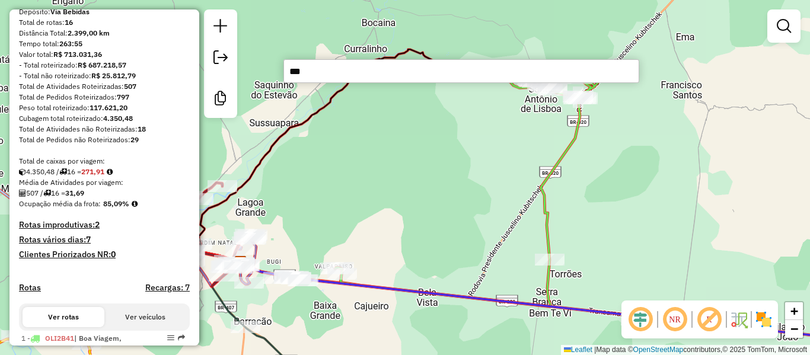
type input "****"
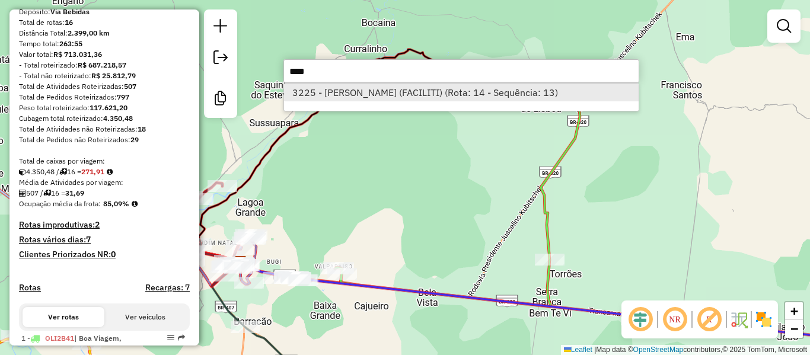
click at [422, 91] on li "3225 - [PERSON_NAME] (FACILITI) (Rota: 14 - Sequência: 13)" at bounding box center [461, 93] width 355 height 18
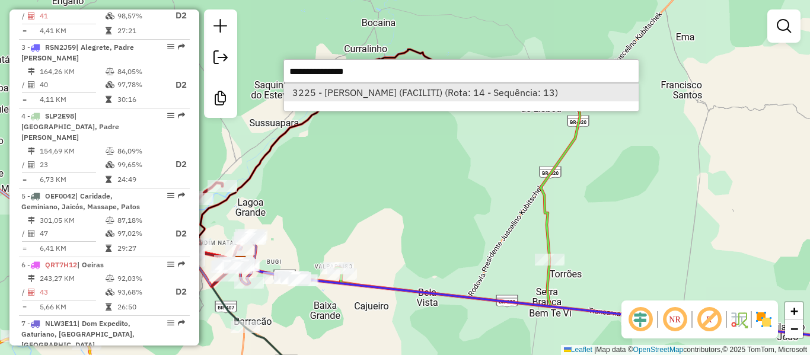
select select "**********"
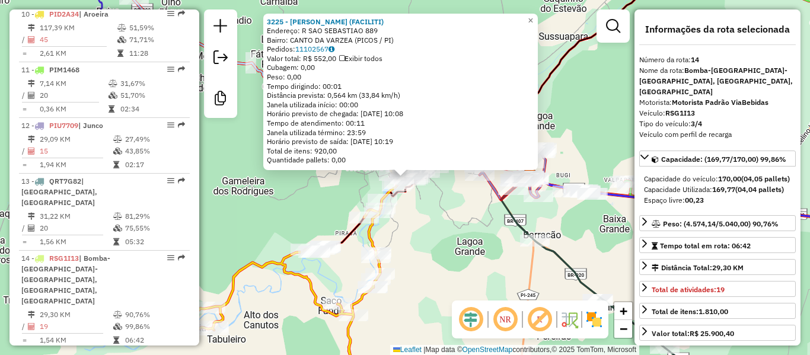
scroll to position [1129, 0]
click at [417, 236] on div "Rota 10 - Placa PID2A34 529 - MERC. DO ZEa 3225 - [PERSON_NAME] (FACILITI) Ende…" at bounding box center [405, 177] width 810 height 355
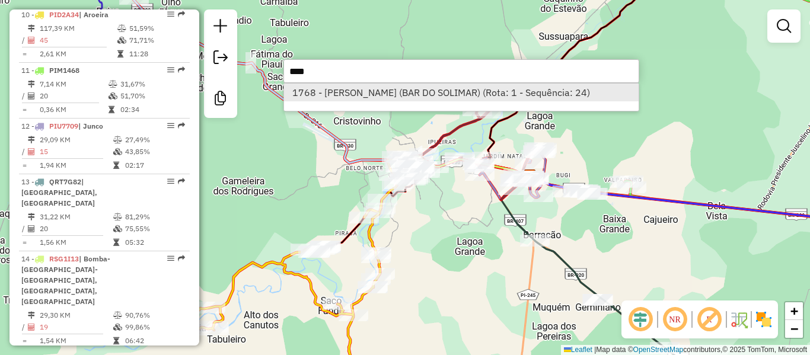
type input "****"
click at [427, 100] on li "1768 - [PERSON_NAME] (BAR DO SOLIMAR) (Rota: 1 - Sequência: 24)" at bounding box center [461, 93] width 355 height 18
select select "**********"
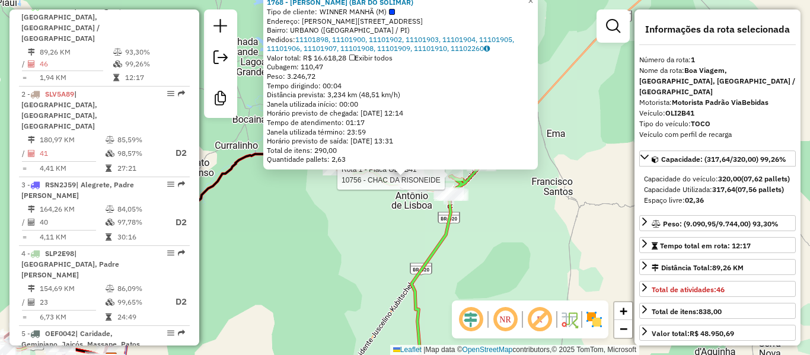
scroll to position [467, 0]
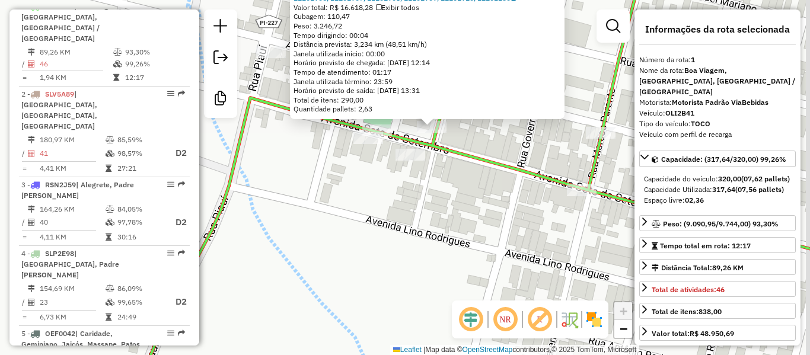
drag, startPoint x: 449, startPoint y: 195, endPoint x: 398, endPoint y: 245, distance: 71.7
click at [402, 244] on div "1768 - [PERSON_NAME] (BAR DO SOLIMAR) Tipo de cliente: WINNER MANHÃ (M) Endereç…" at bounding box center [405, 177] width 810 height 355
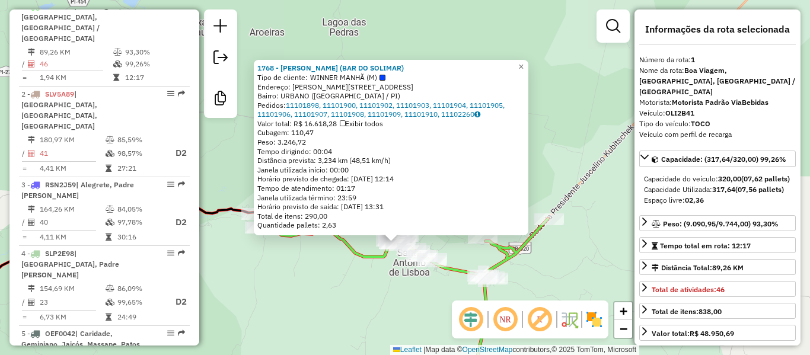
click at [403, 263] on div "Rota 1 - Placa OLI2B41 15267 - REST TUBAO 1768 - [PERSON_NAME] FRANCA (BAR DO S…" at bounding box center [405, 177] width 810 height 355
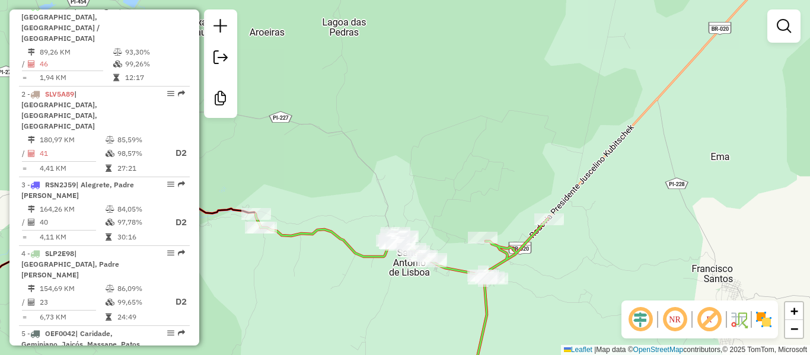
drag, startPoint x: 411, startPoint y: 293, endPoint x: 365, endPoint y: 209, distance: 96.0
click at [363, 218] on div "1768 - [PERSON_NAME] (BAR DO SOLIMAR) Tipo de cliente: WINNER MANHÃ (M) Endereç…" at bounding box center [405, 177] width 810 height 355
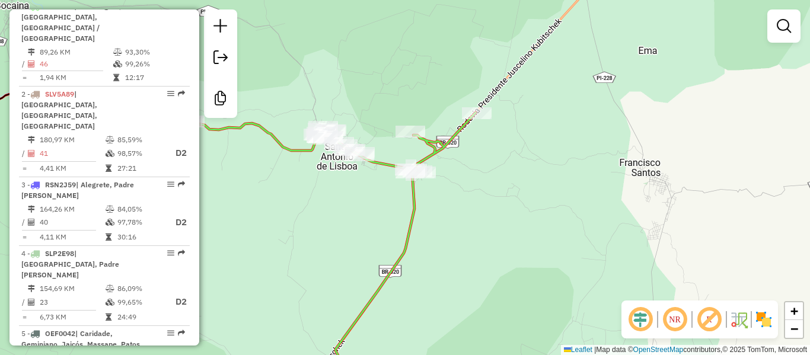
drag, startPoint x: 441, startPoint y: 340, endPoint x: 436, endPoint y: 336, distance: 6.7
click at [441, 340] on div "Janela de atendimento Grade de atendimento Capacidade Transportadoras Veículos …" at bounding box center [405, 177] width 810 height 355
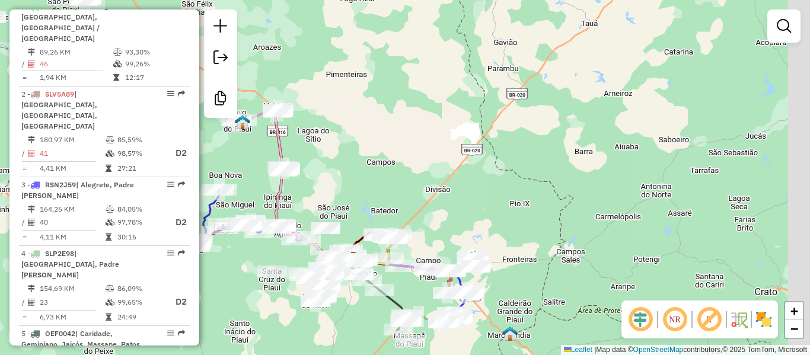
drag, startPoint x: 416, startPoint y: 240, endPoint x: 367, endPoint y: 157, distance: 96.7
click at [367, 158] on div "Janela de atendimento Grade de atendimento Capacidade Transportadoras Veículos …" at bounding box center [405, 177] width 810 height 355
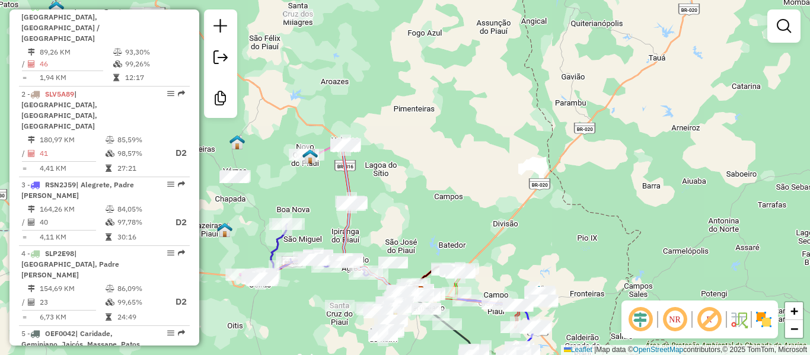
drag, startPoint x: 320, startPoint y: 102, endPoint x: 393, endPoint y: 162, distance: 95.2
click at [392, 162] on div "Janela de atendimento Grade de atendimento Capacidade Transportadoras Veículos …" at bounding box center [405, 177] width 810 height 355
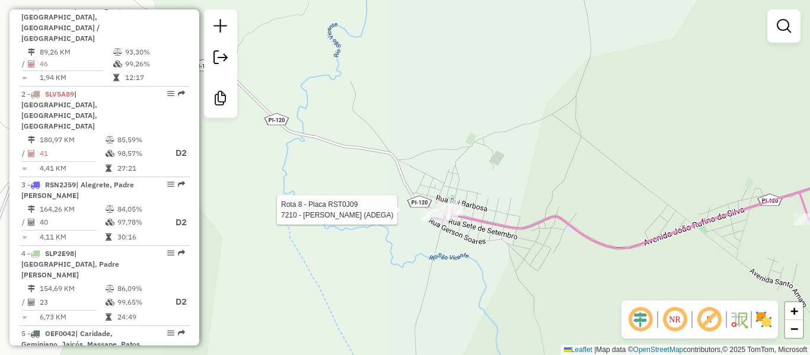
select select "**********"
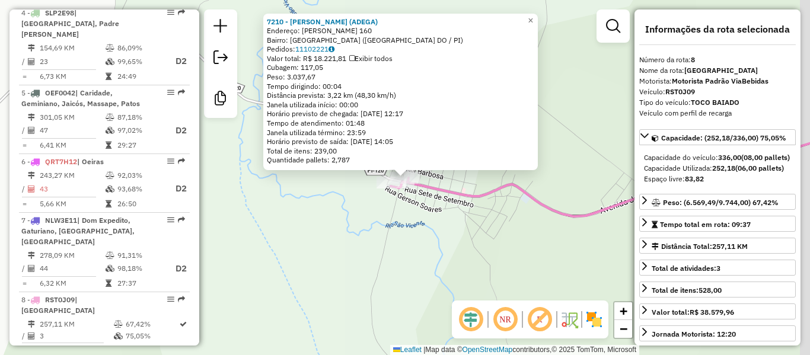
scroll to position [948, 0]
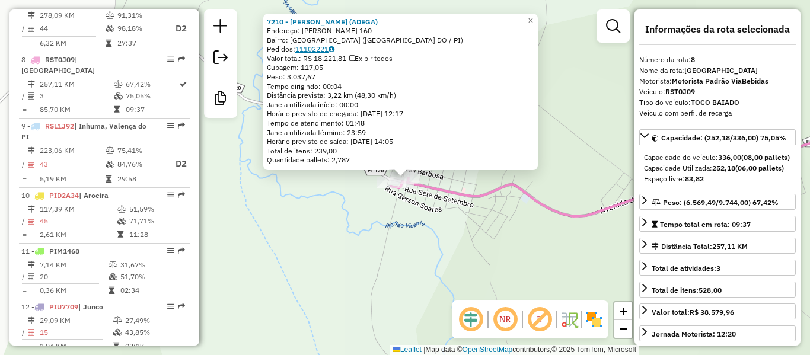
click at [320, 47] on link "11102221" at bounding box center [314, 48] width 39 height 9
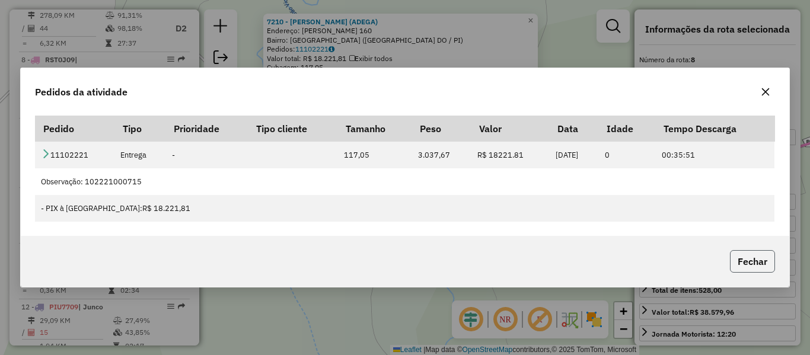
click at [758, 254] on button "Fechar" at bounding box center [752, 261] width 45 height 23
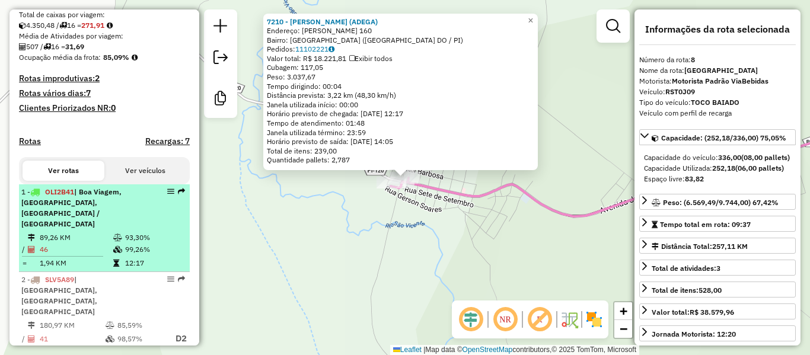
scroll to position [355, 0]
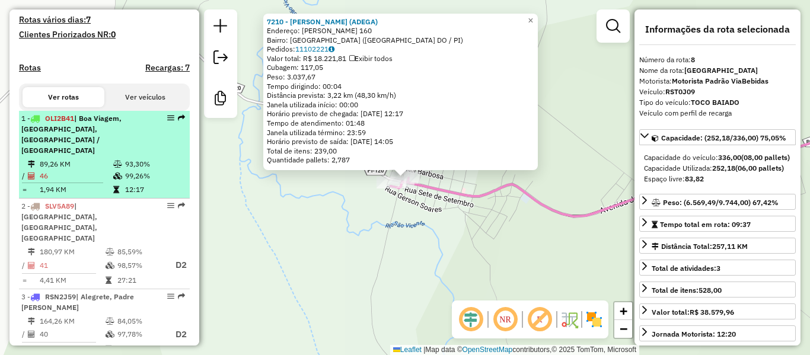
click at [77, 170] on td "46" at bounding box center [76, 176] width 74 height 12
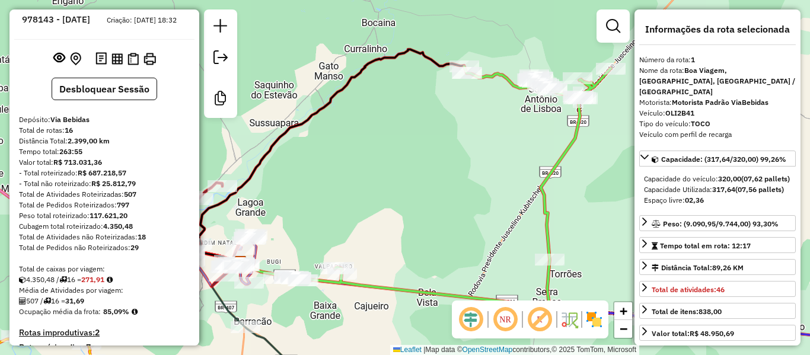
scroll to position [0, 0]
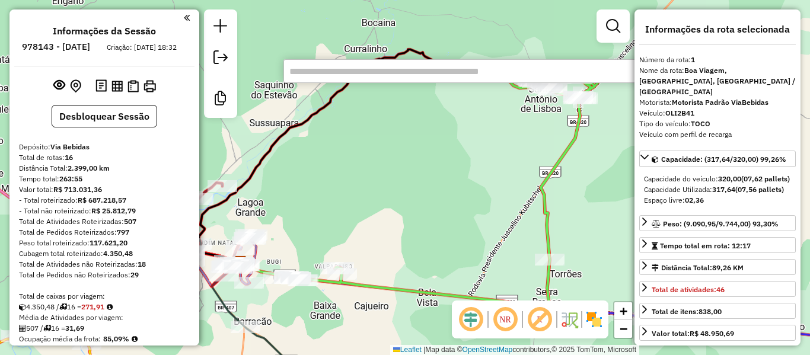
type input "*"
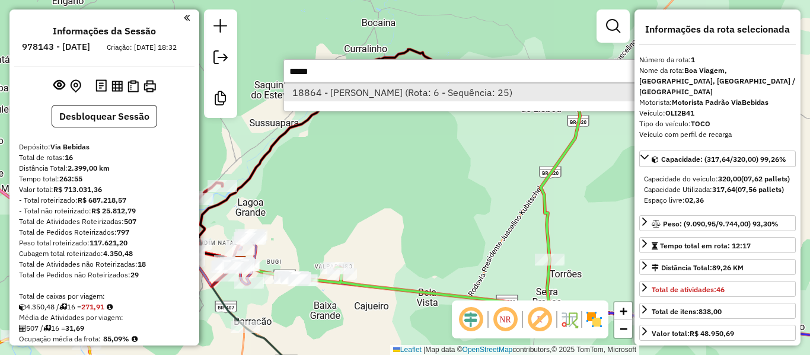
type input "*****"
click at [433, 95] on li "18864 - [PERSON_NAME] (Rota: 6 - Sequência: 25)" at bounding box center [461, 93] width 355 height 18
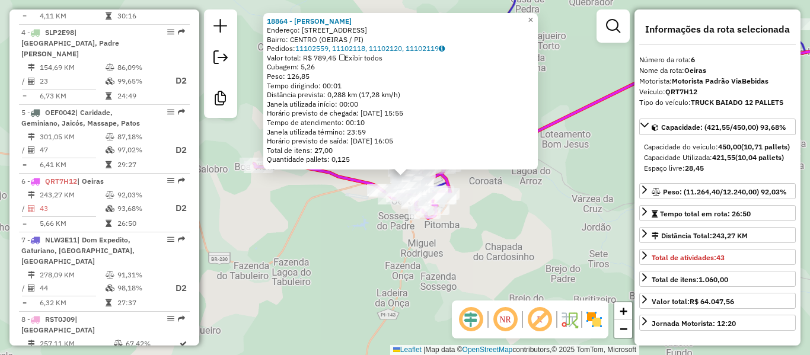
scroll to position [810, 0]
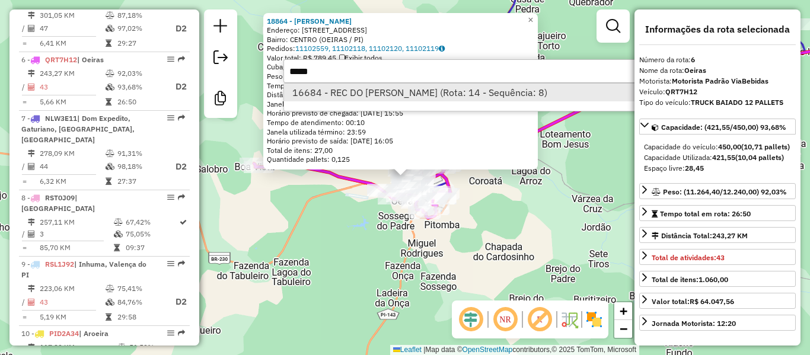
type input "*****"
click at [487, 91] on li "16684 - REC DO [PERSON_NAME] (Rota: 14 - Sequência: 8)" at bounding box center [461, 93] width 355 height 18
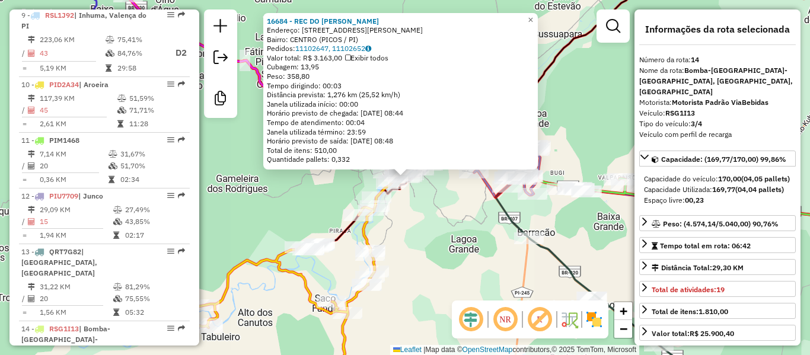
scroll to position [1307, 0]
